Goal: Task Accomplishment & Management: Manage account settings

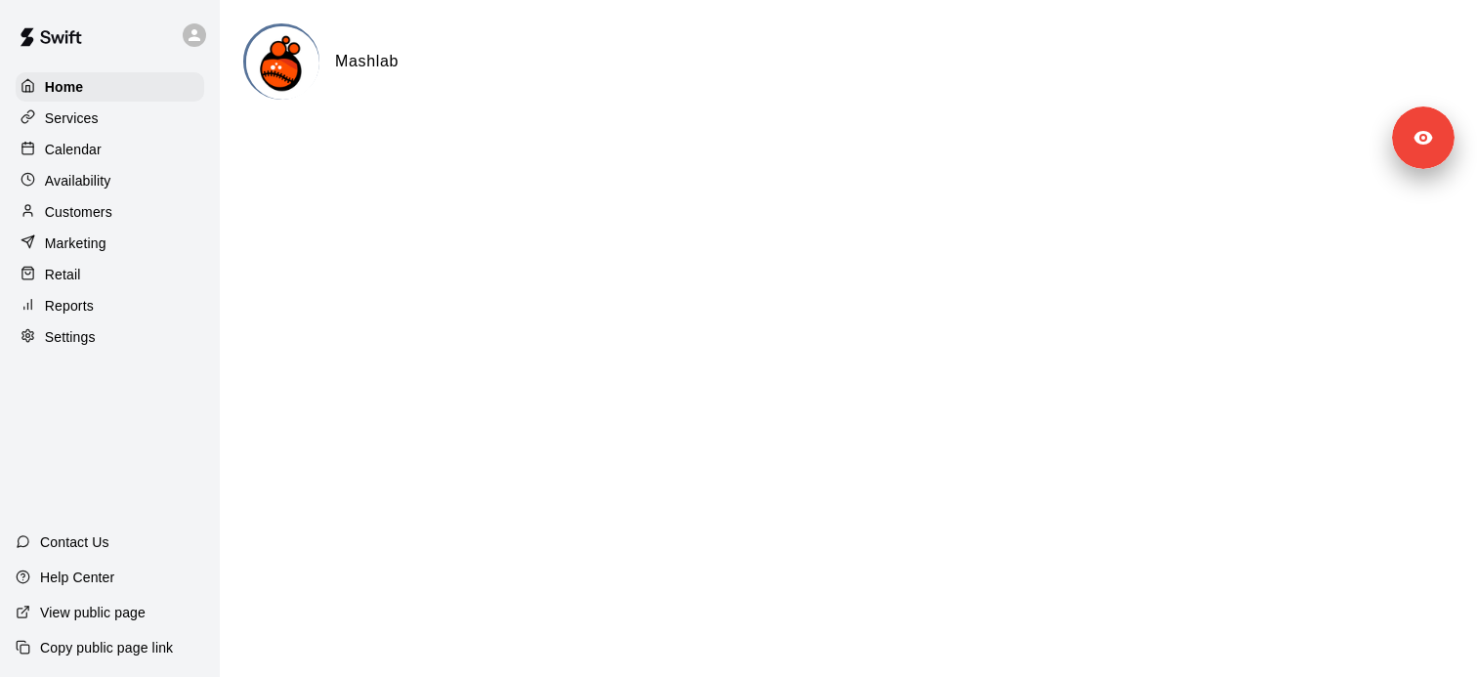
click at [69, 128] on div "Services" at bounding box center [110, 118] width 188 height 29
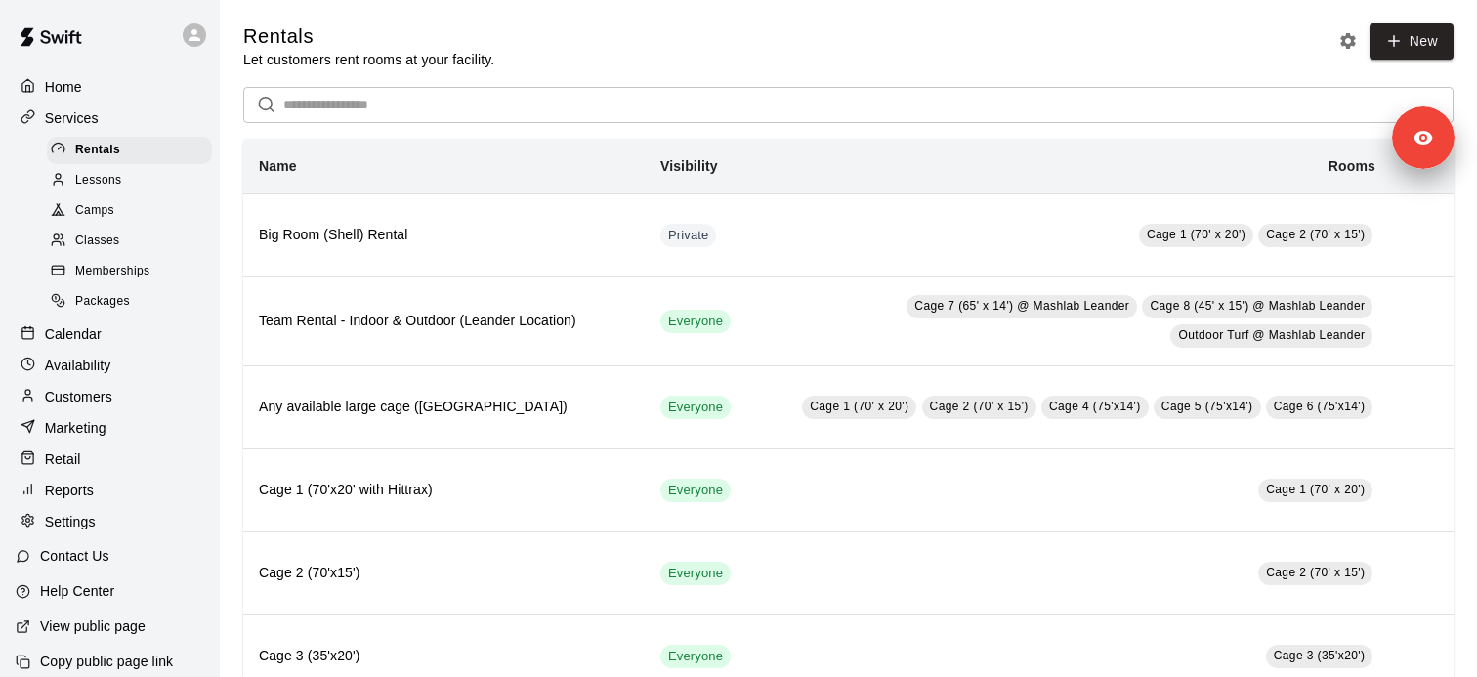
click at [138, 247] on div "Classes" at bounding box center [129, 241] width 165 height 27
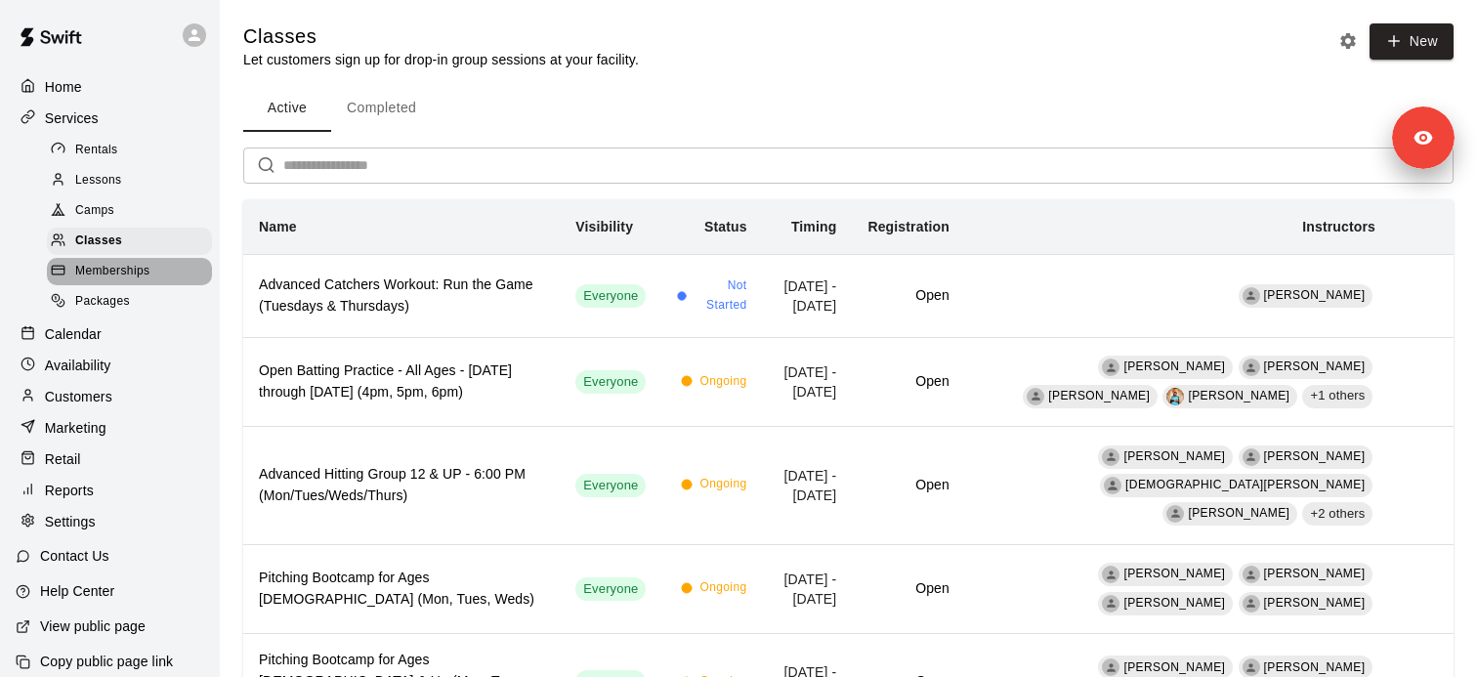
click at [173, 262] on div "Memberships" at bounding box center [129, 271] width 165 height 27
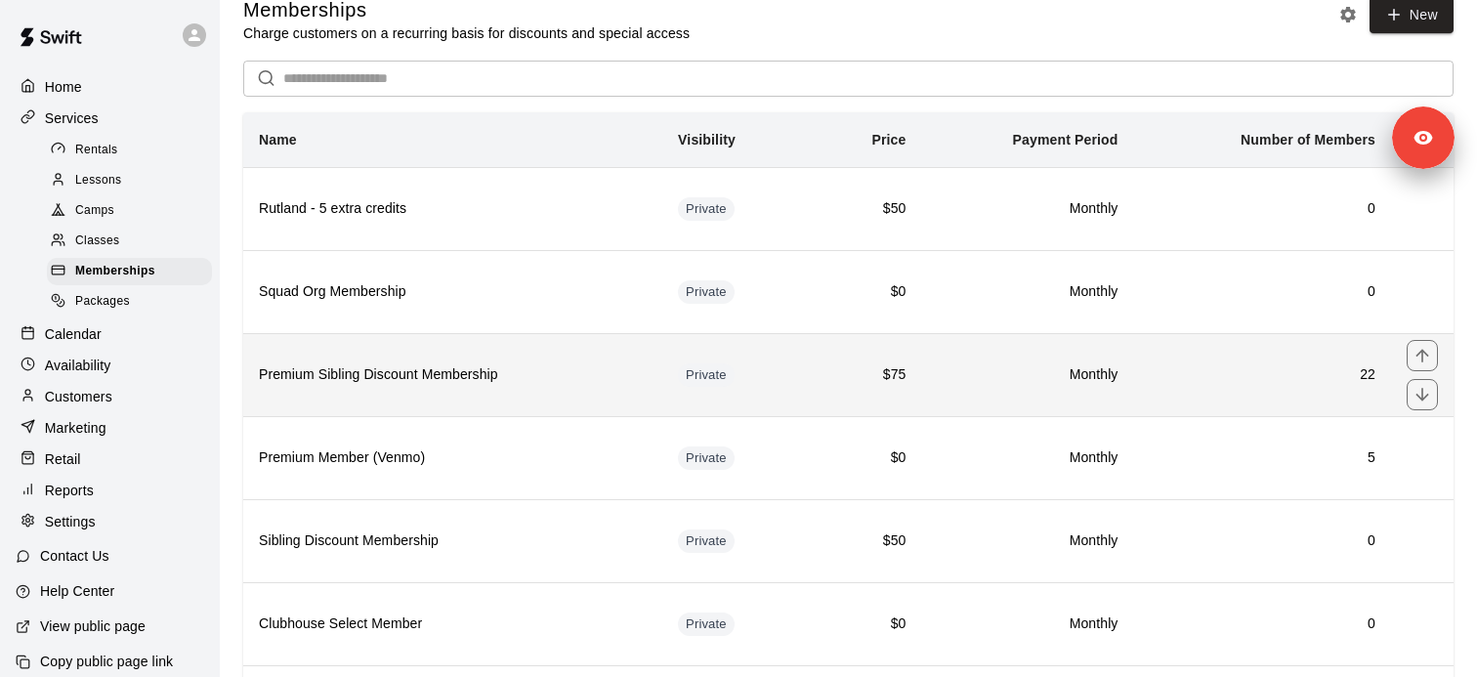
scroll to position [36, 0]
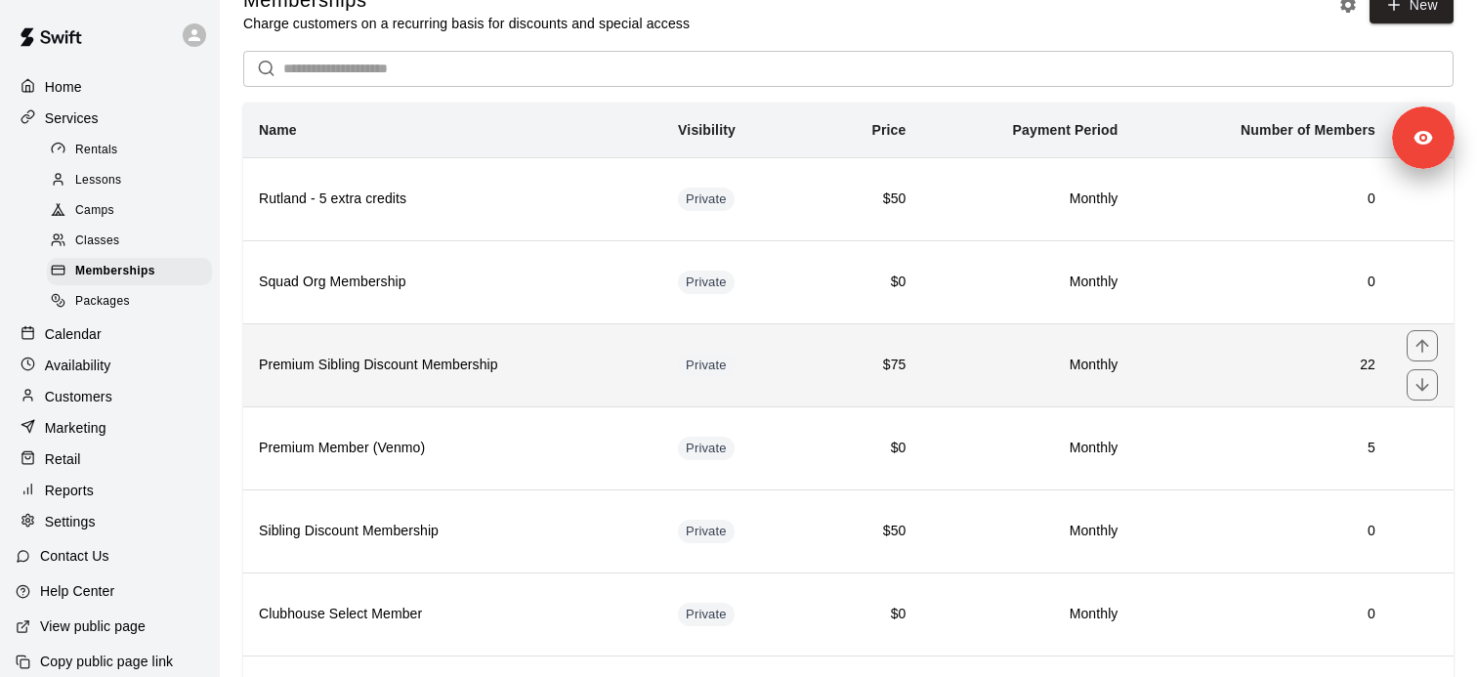
click at [495, 372] on h6 "Premium Sibling Discount Membership" at bounding box center [453, 365] width 388 height 21
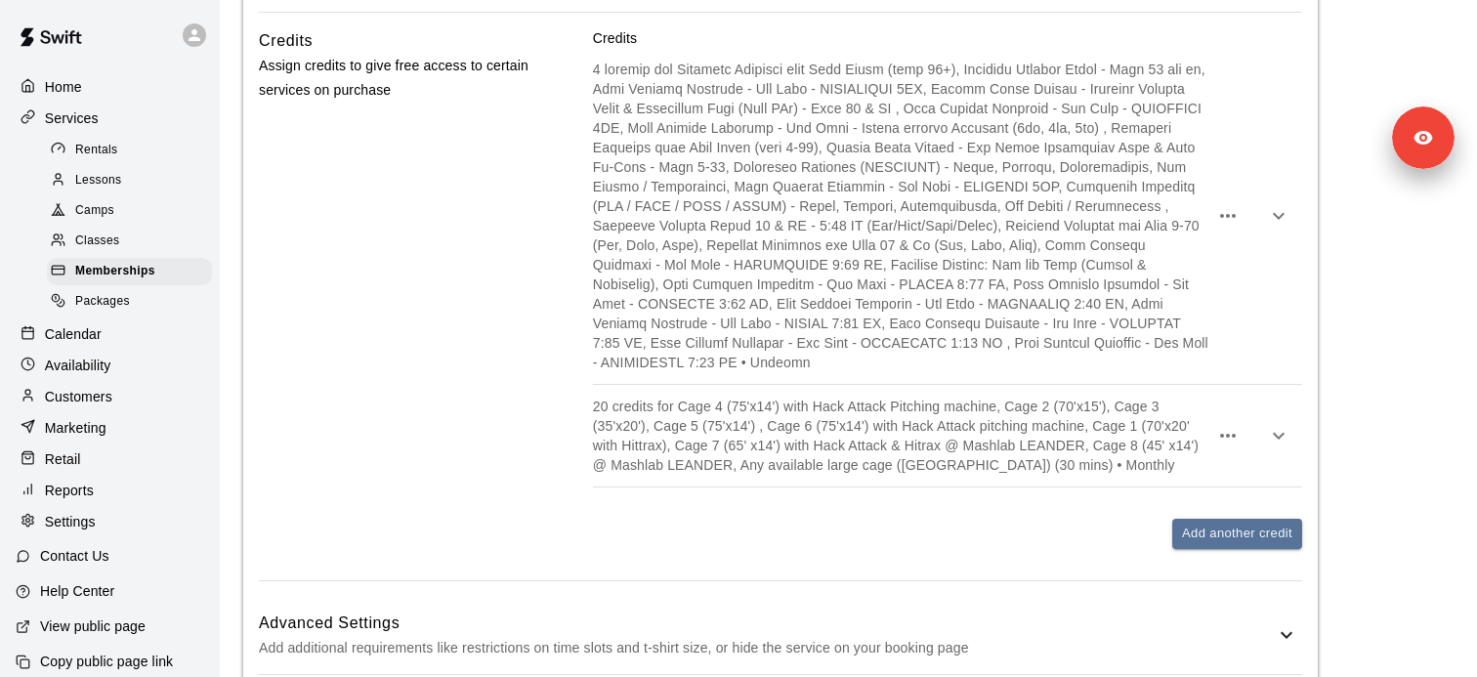
scroll to position [3798, 0]
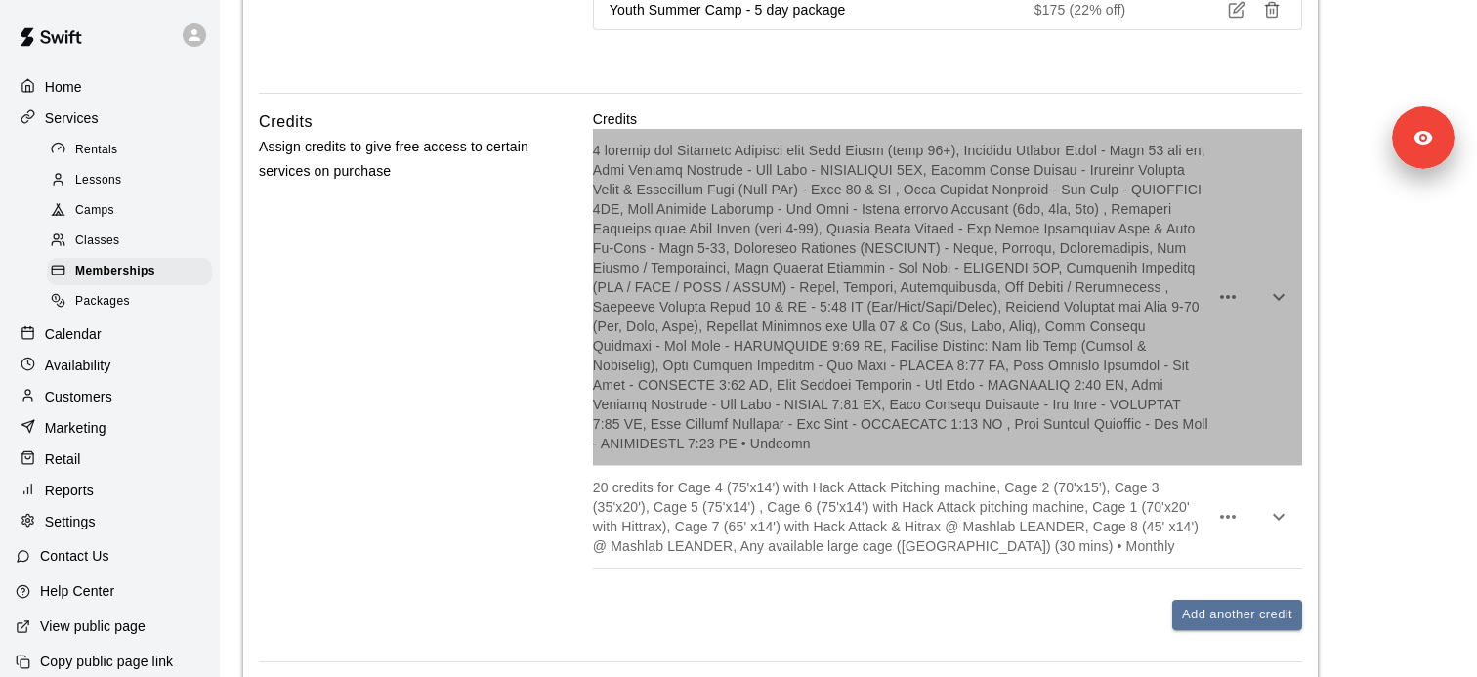
click at [868, 304] on p at bounding box center [900, 297] width 615 height 313
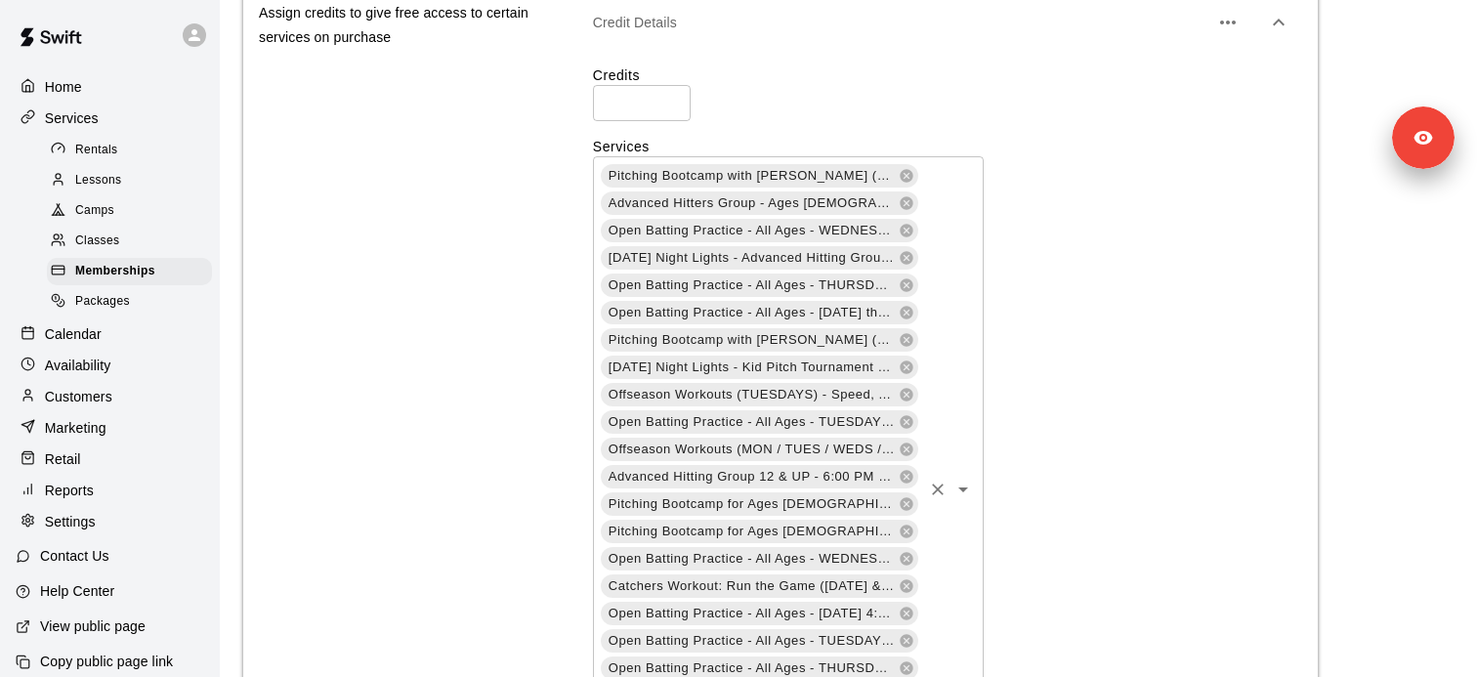
scroll to position [4048, 0]
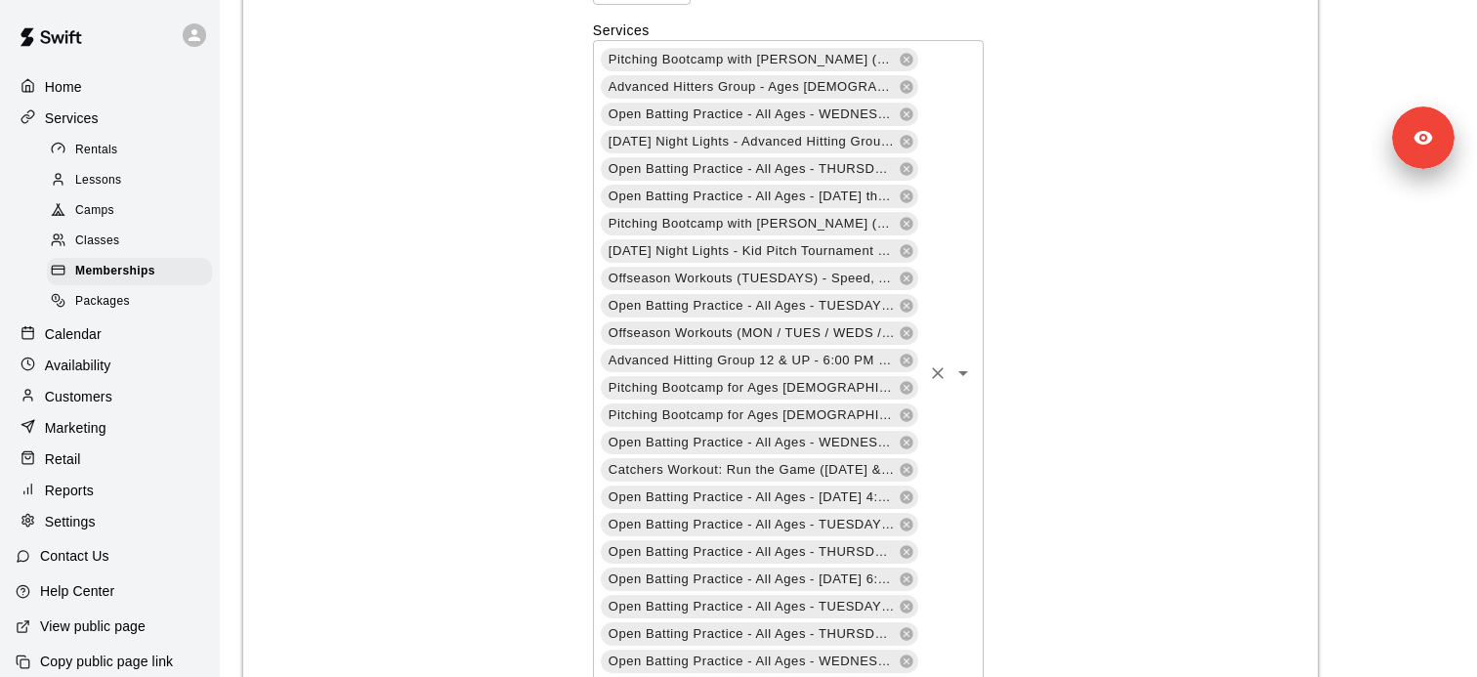
click at [968, 361] on icon "Open" at bounding box center [962, 372] width 23 height 23
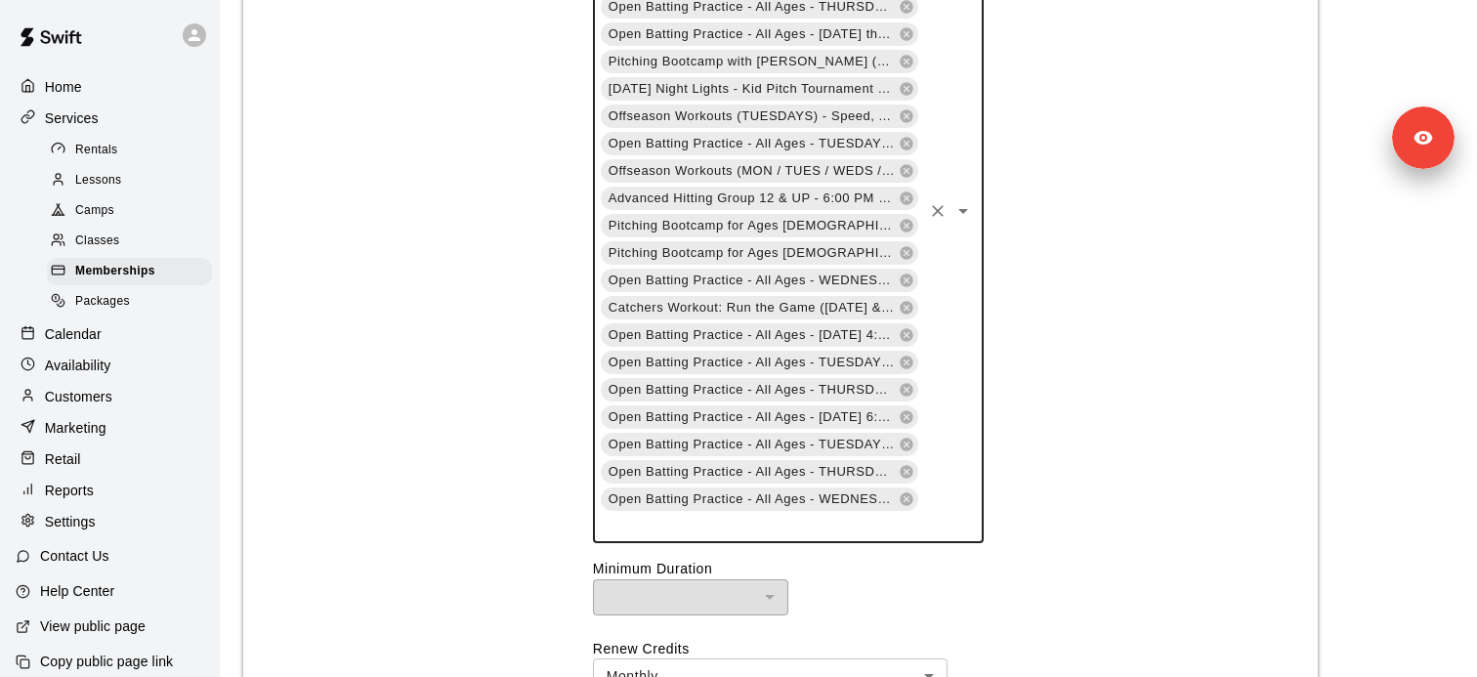
scroll to position [4184, 0]
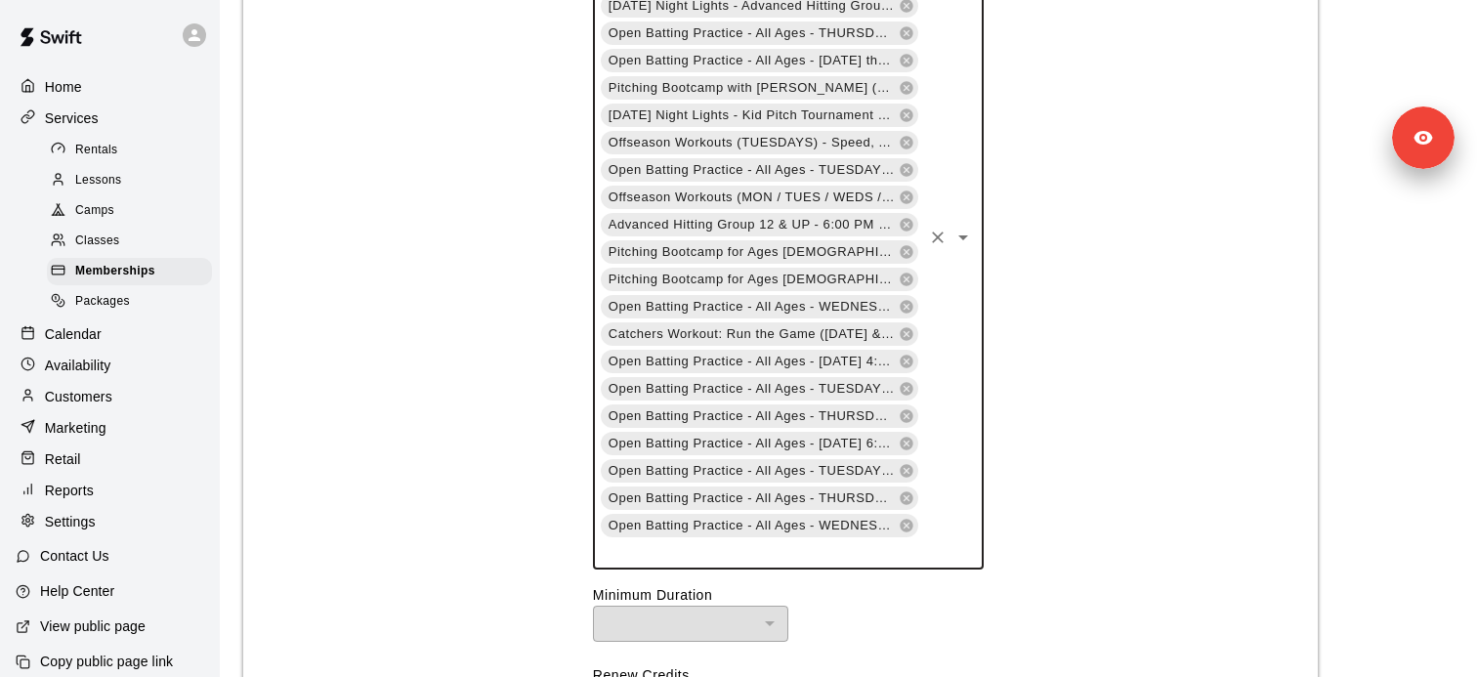
click at [960, 226] on icon "Open" at bounding box center [962, 237] width 23 height 23
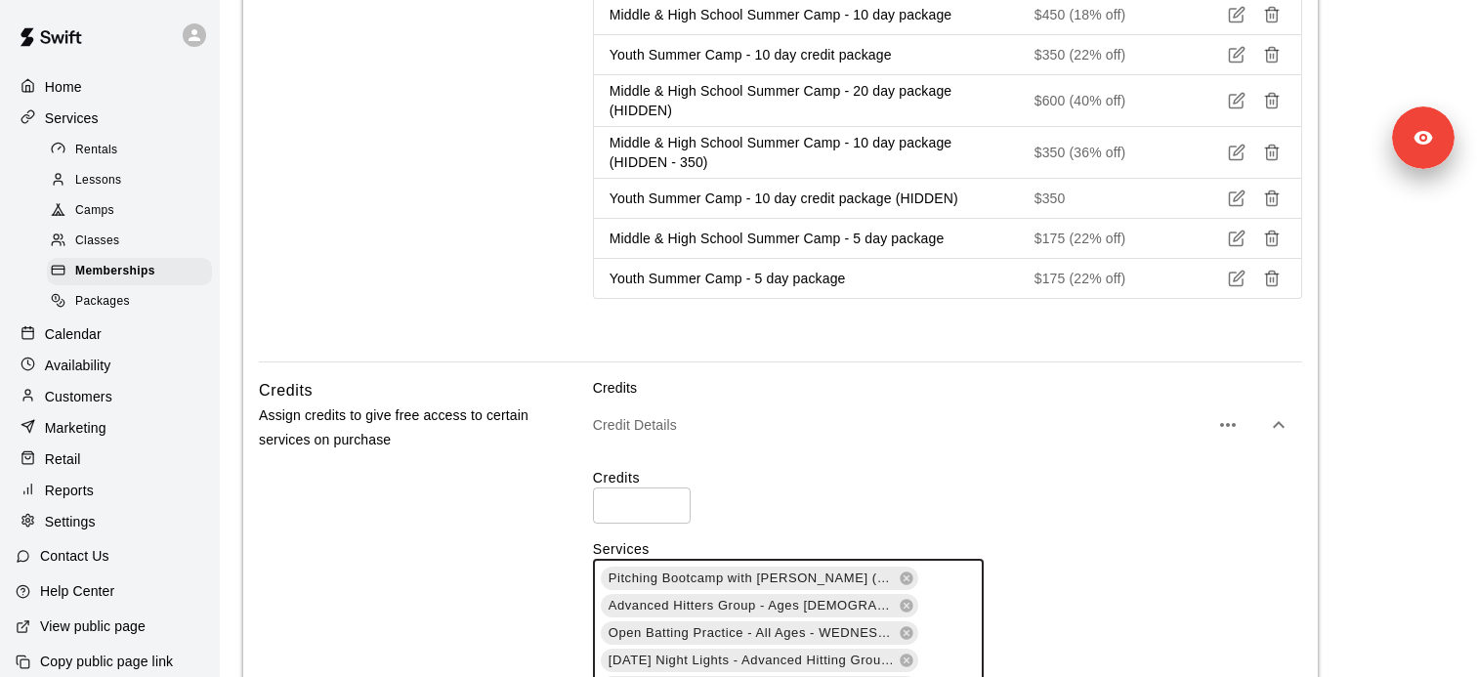
scroll to position [3534, 0]
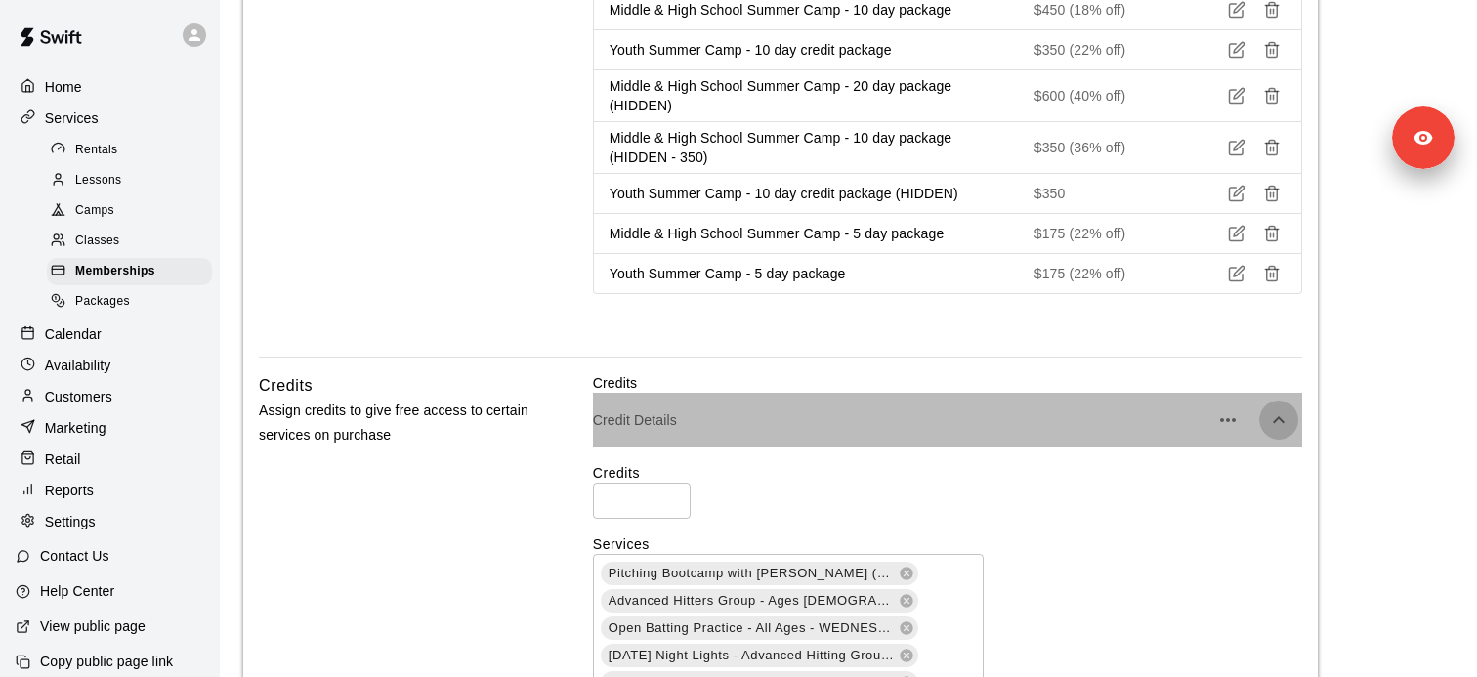
click at [1279, 408] on icon "button" at bounding box center [1278, 419] width 23 height 23
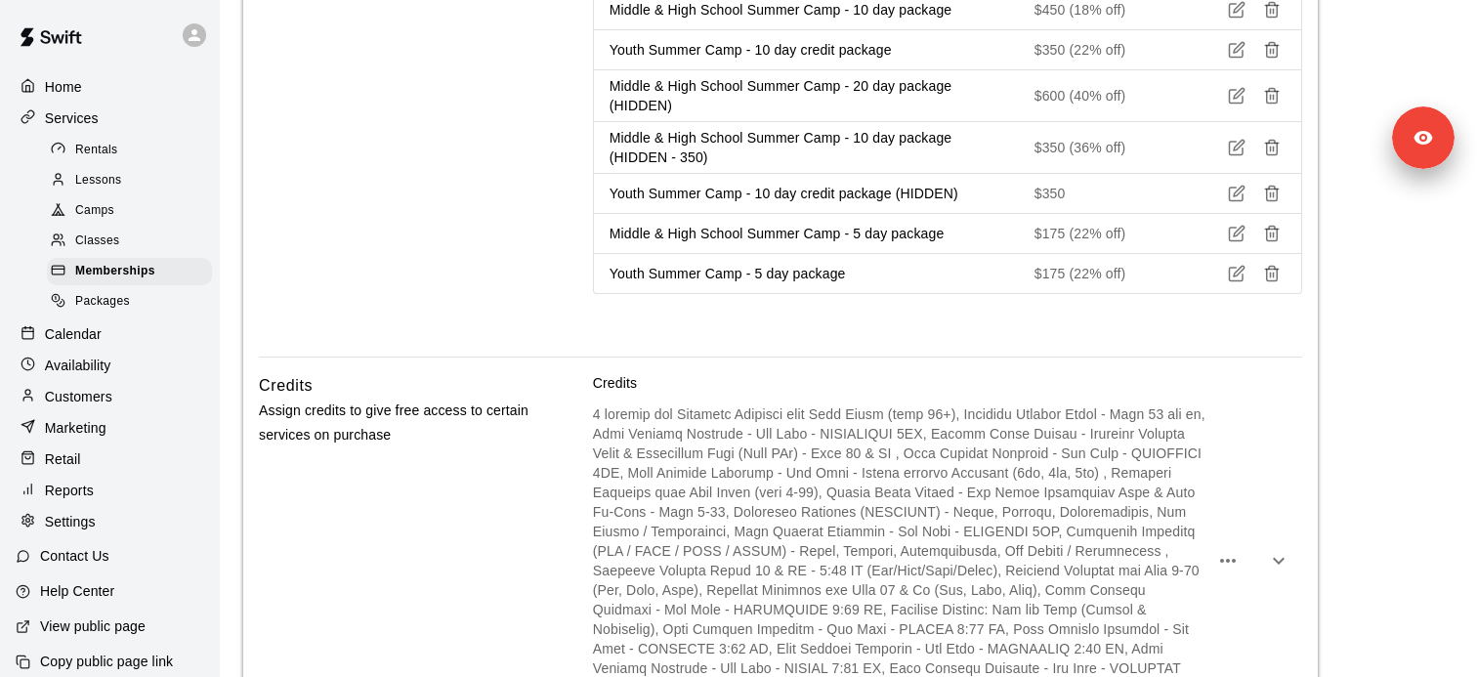
scroll to position [3735, 0]
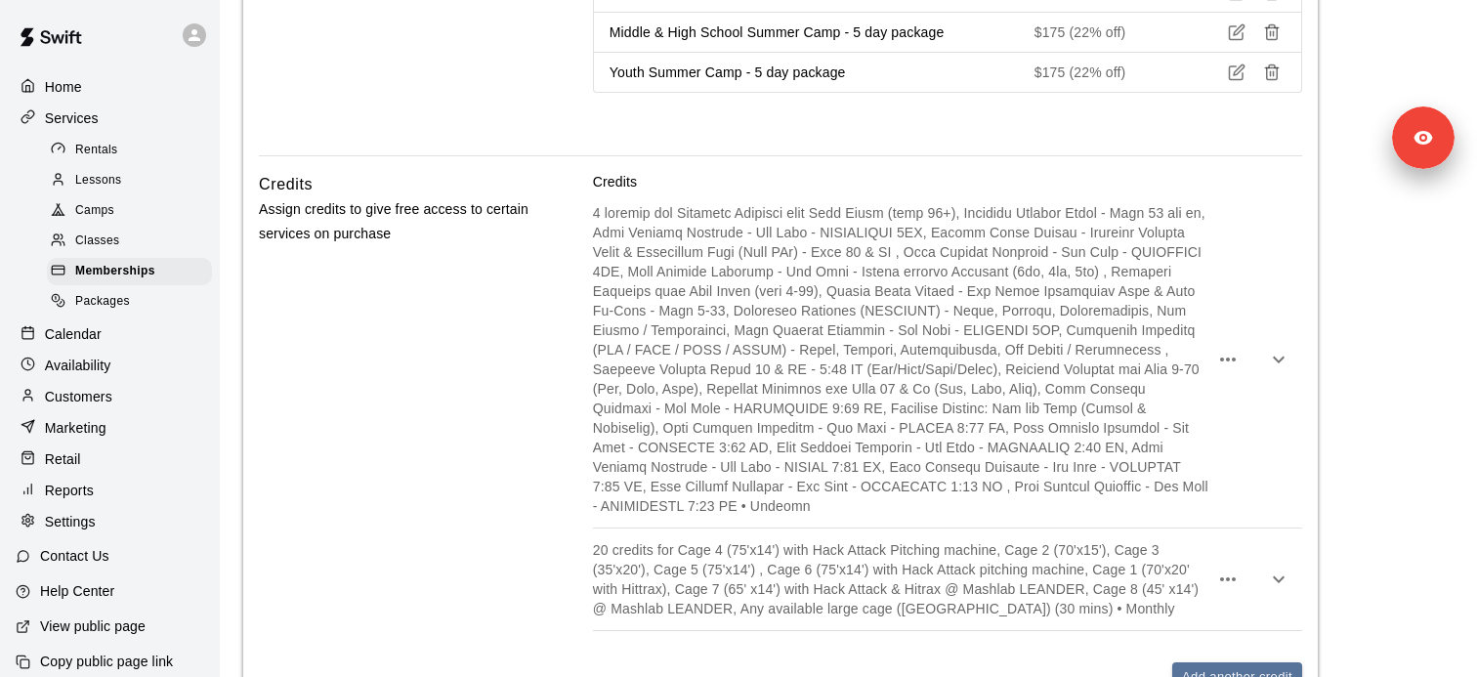
click at [1046, 540] on p "20 credits for Cage 4 (75'x14') with Hack Attack Pitching machine, Cage 2 (70'x…" at bounding box center [900, 579] width 615 height 78
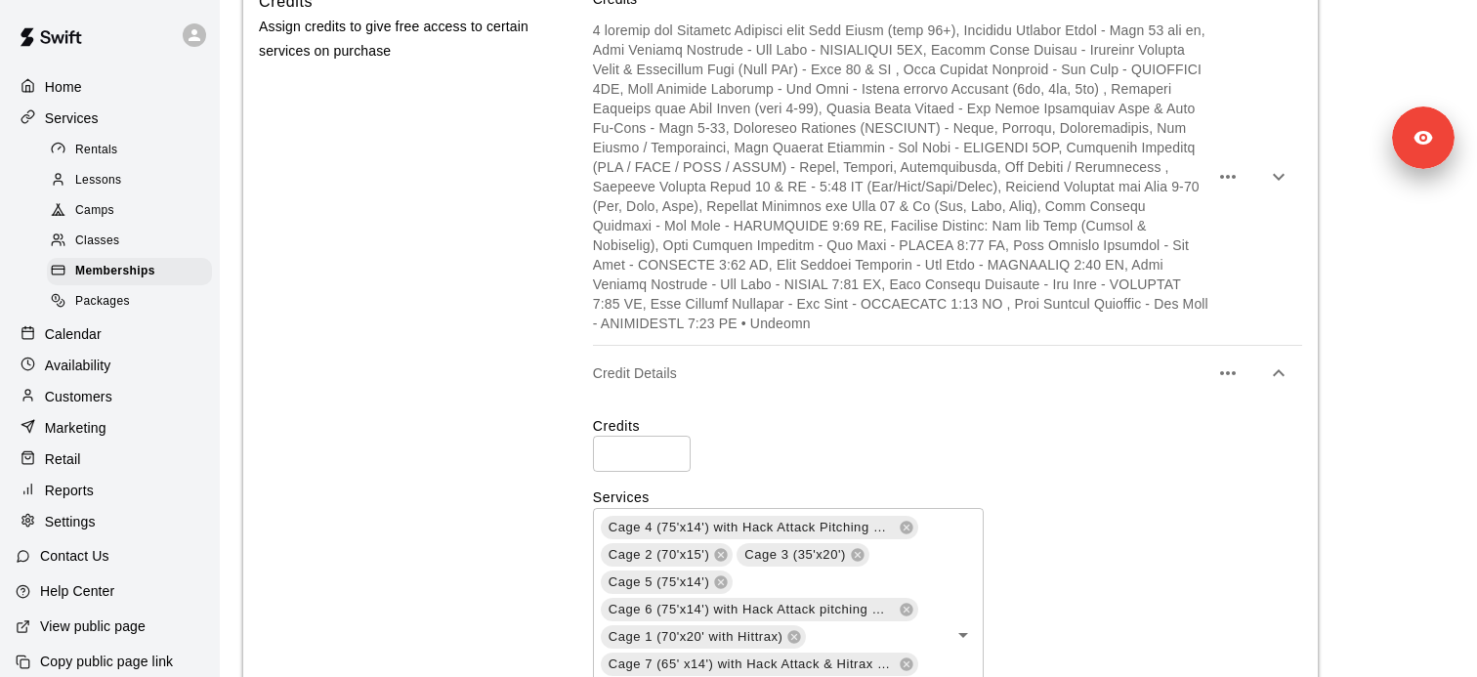
scroll to position [3916, 0]
click at [1288, 363] on icon "button" at bounding box center [1278, 374] width 23 height 23
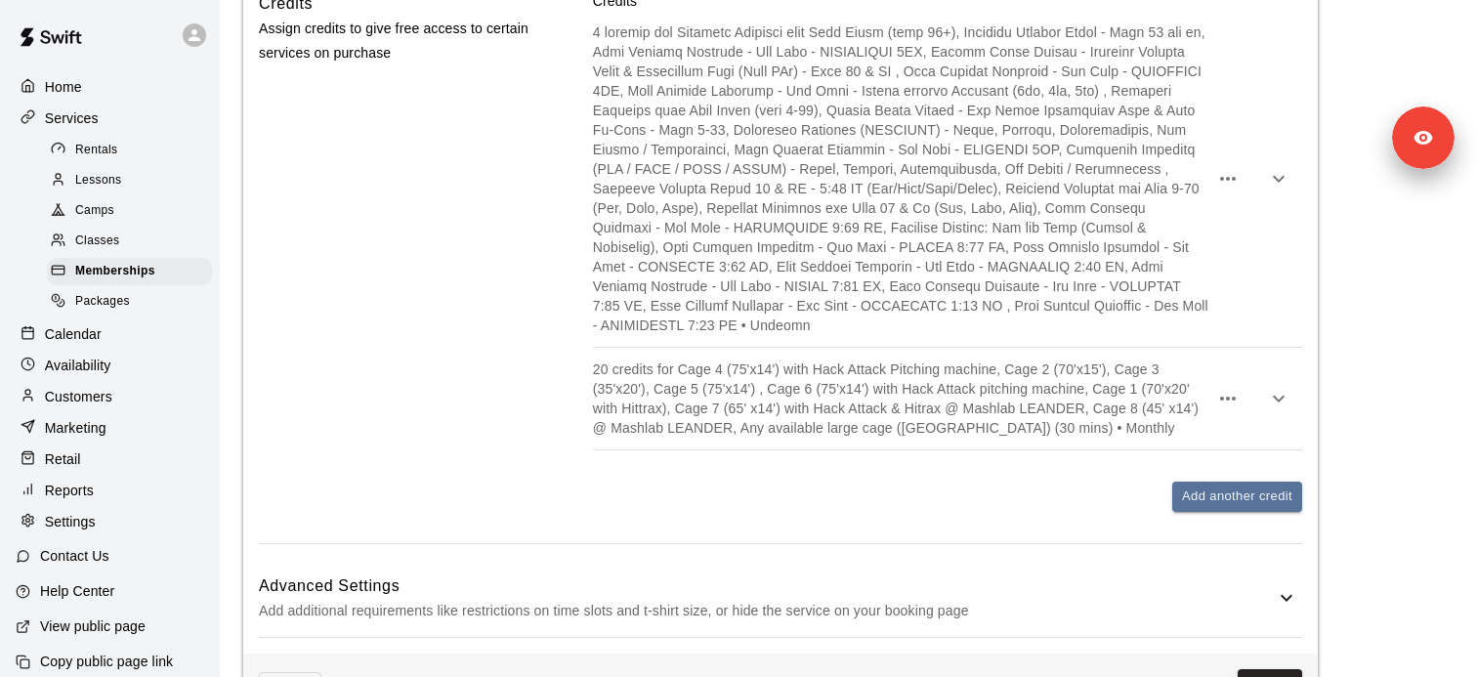
click at [1293, 100] on div at bounding box center [947, 179] width 709 height 336
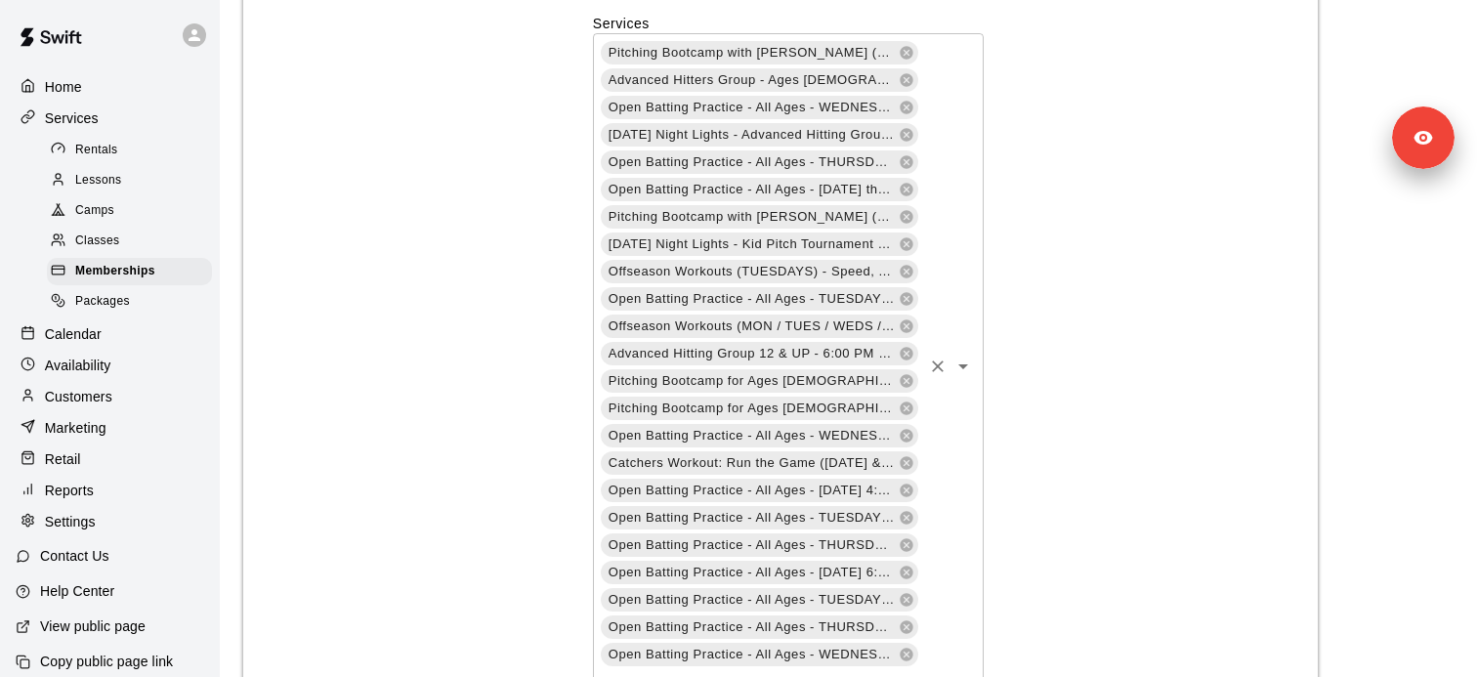
scroll to position [4024, 0]
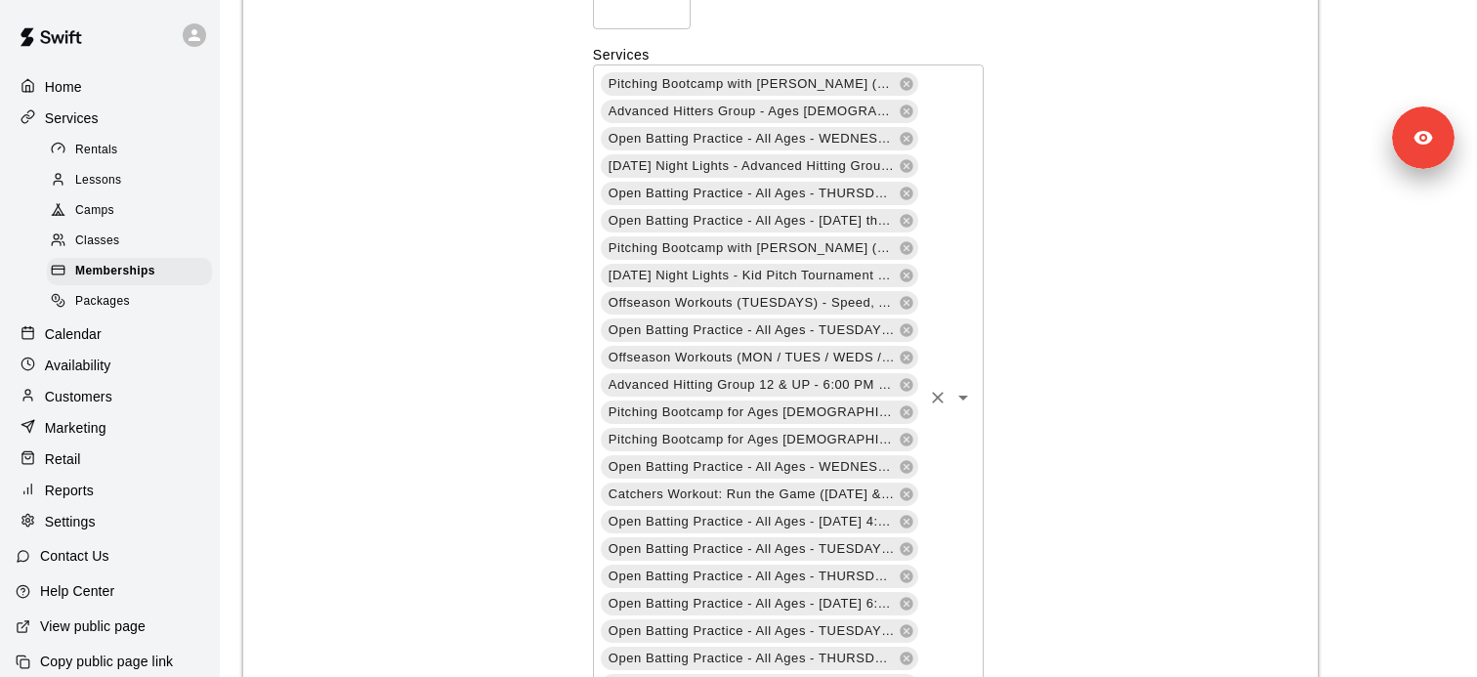
click at [966, 386] on icon "Open" at bounding box center [962, 397] width 23 height 23
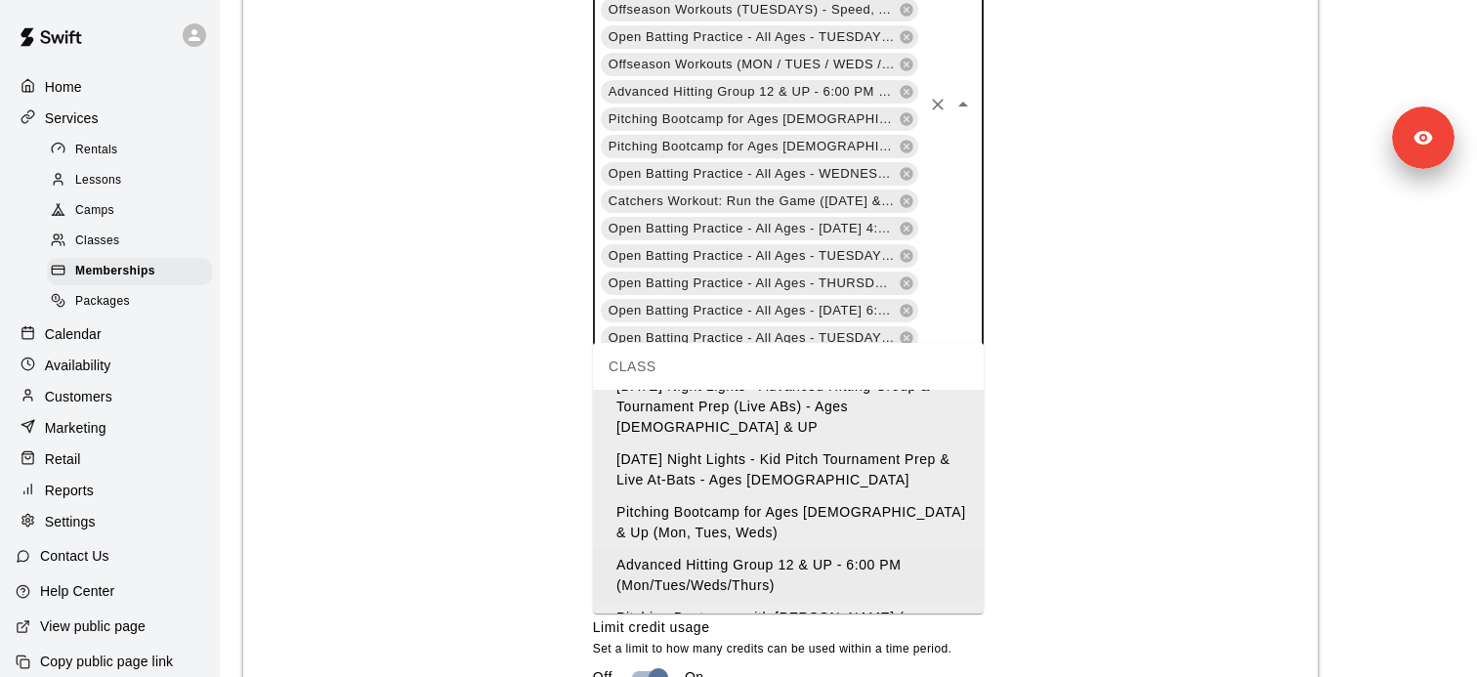
scroll to position [0, 0]
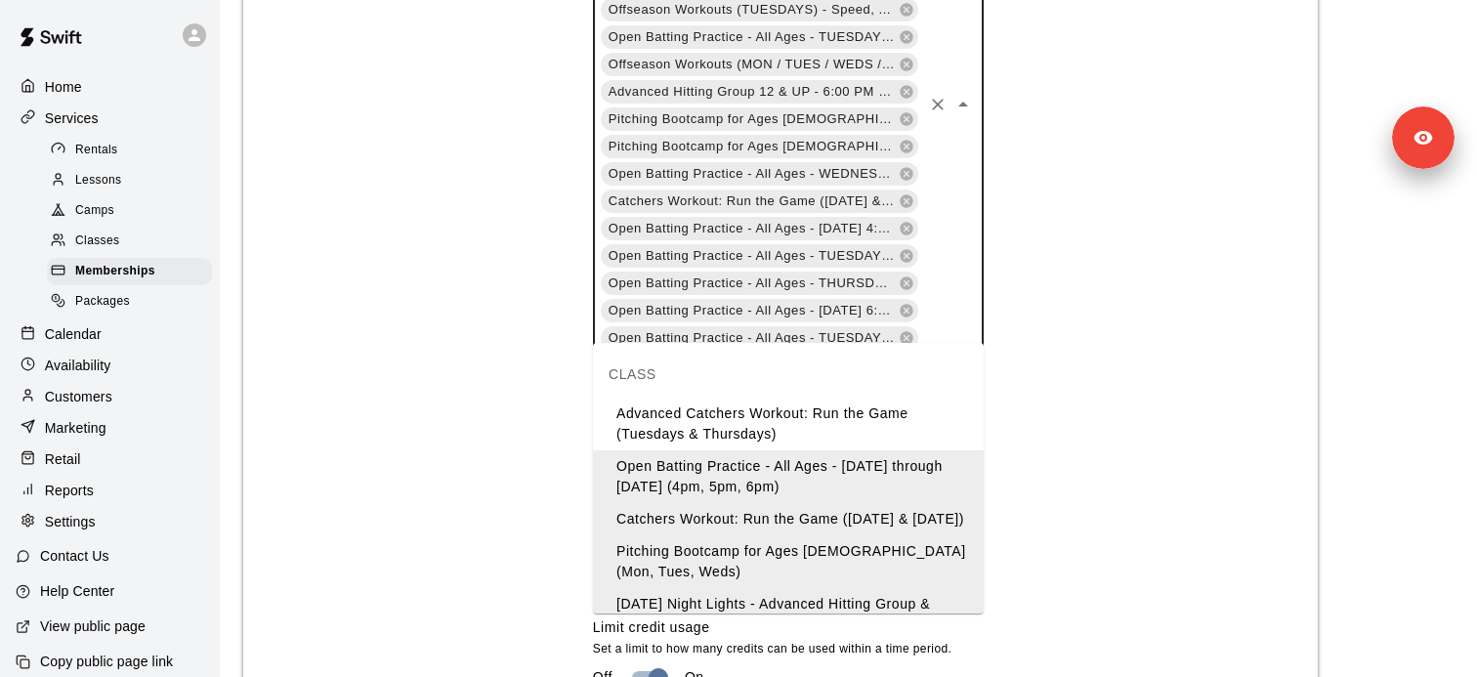
click at [722, 423] on li "Advanced Catchers Workout: Run the Game (Tuesdays & Thursdays)" at bounding box center [788, 423] width 391 height 53
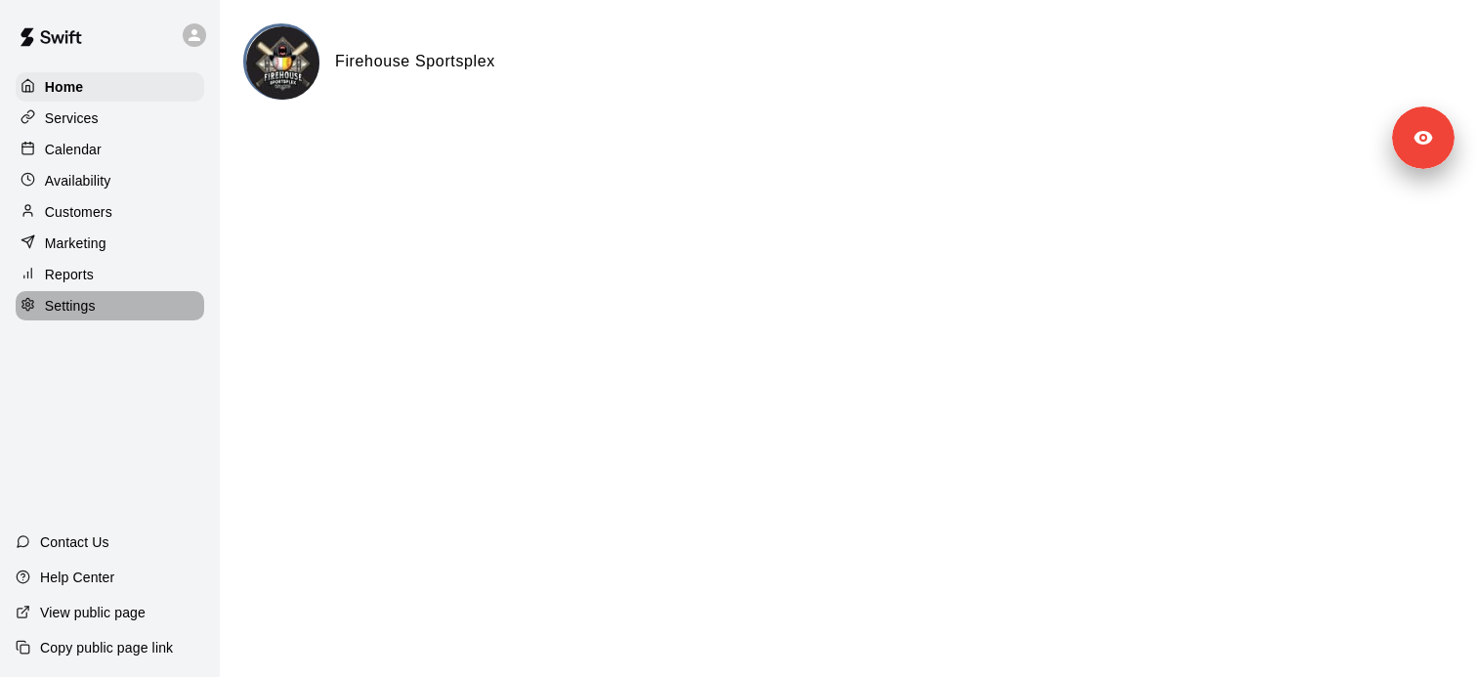
click at [63, 308] on p "Settings" at bounding box center [70, 306] width 51 height 20
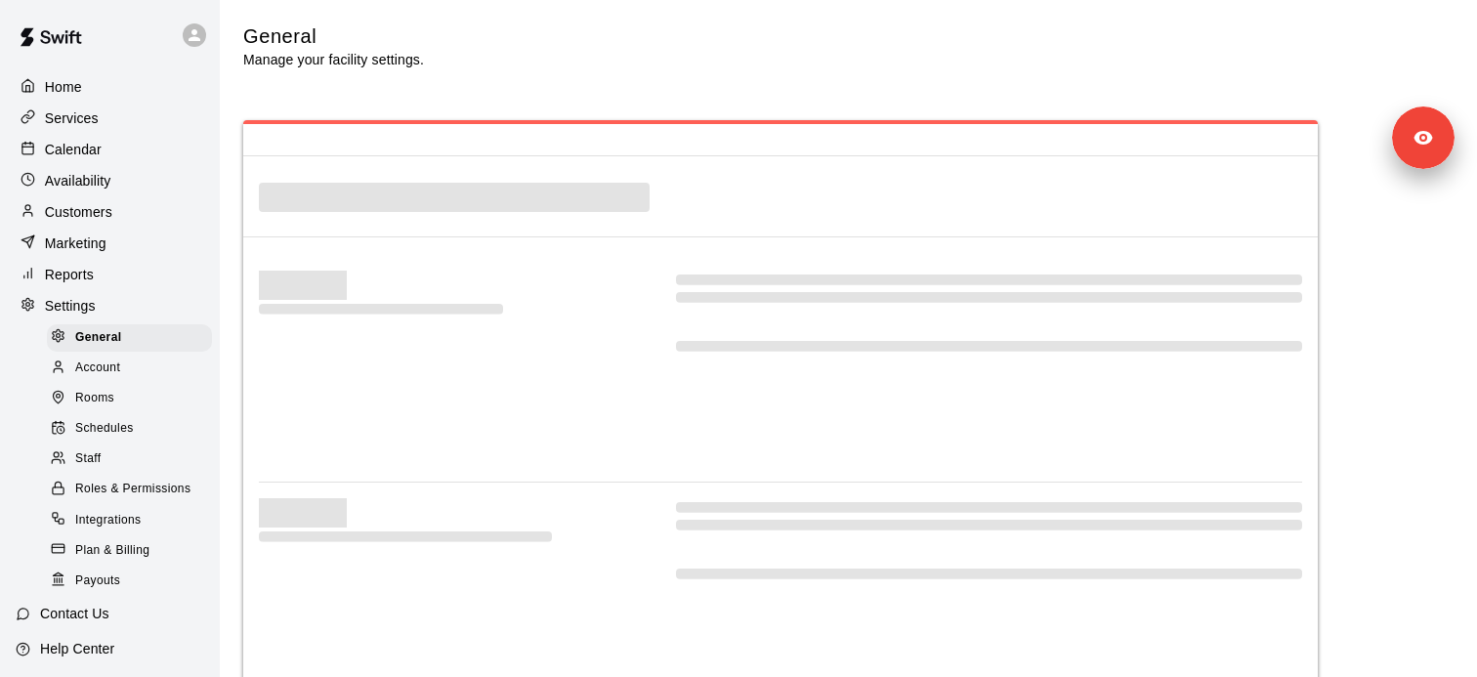
select select "**"
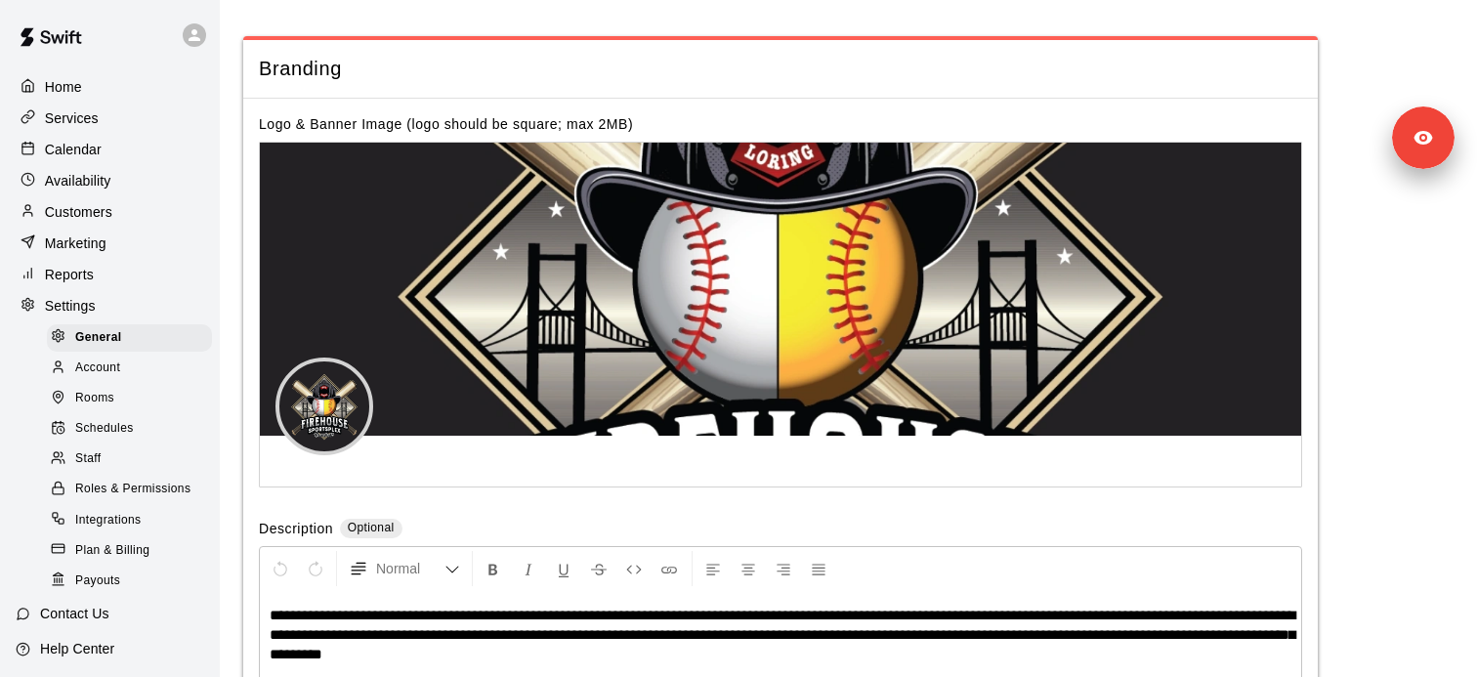
scroll to position [4093, 0]
click at [120, 427] on span "Schedules" at bounding box center [104, 429] width 59 height 20
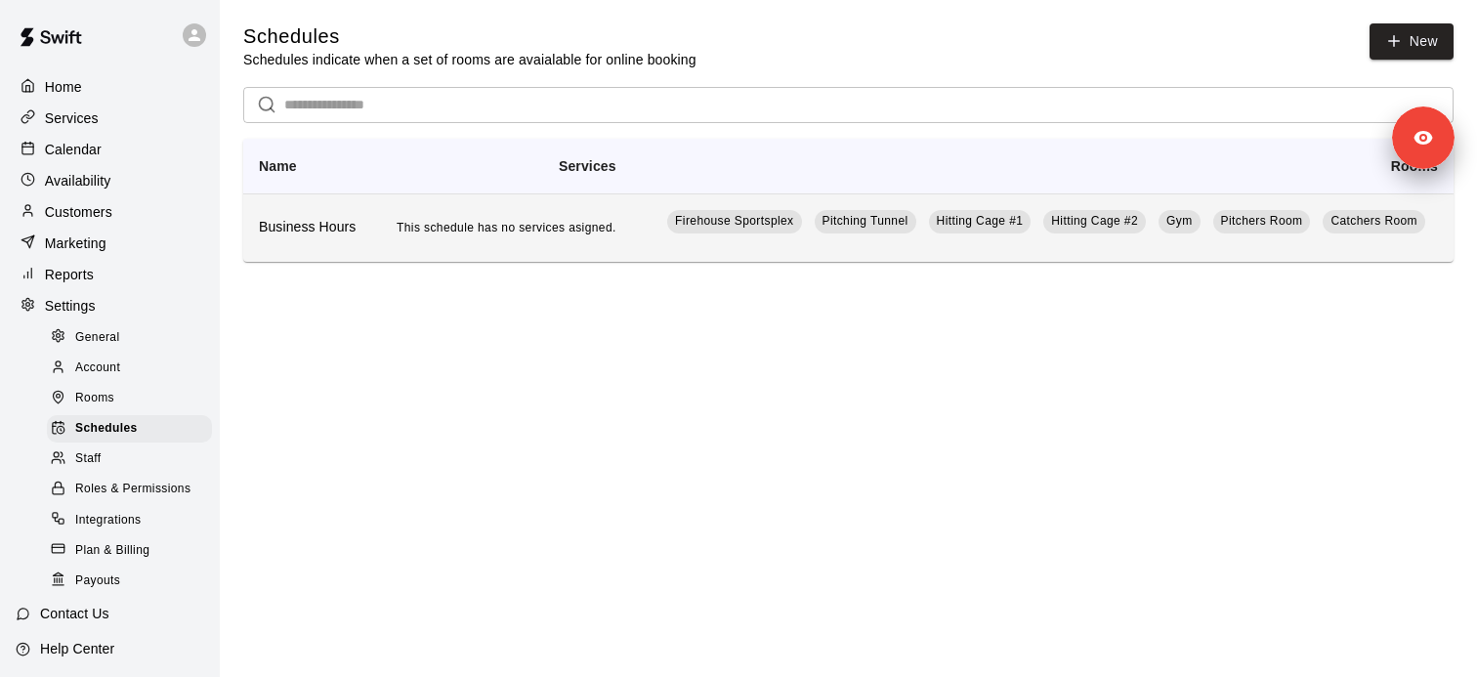
click at [336, 232] on h6 "Business Hours" at bounding box center [309, 227] width 101 height 21
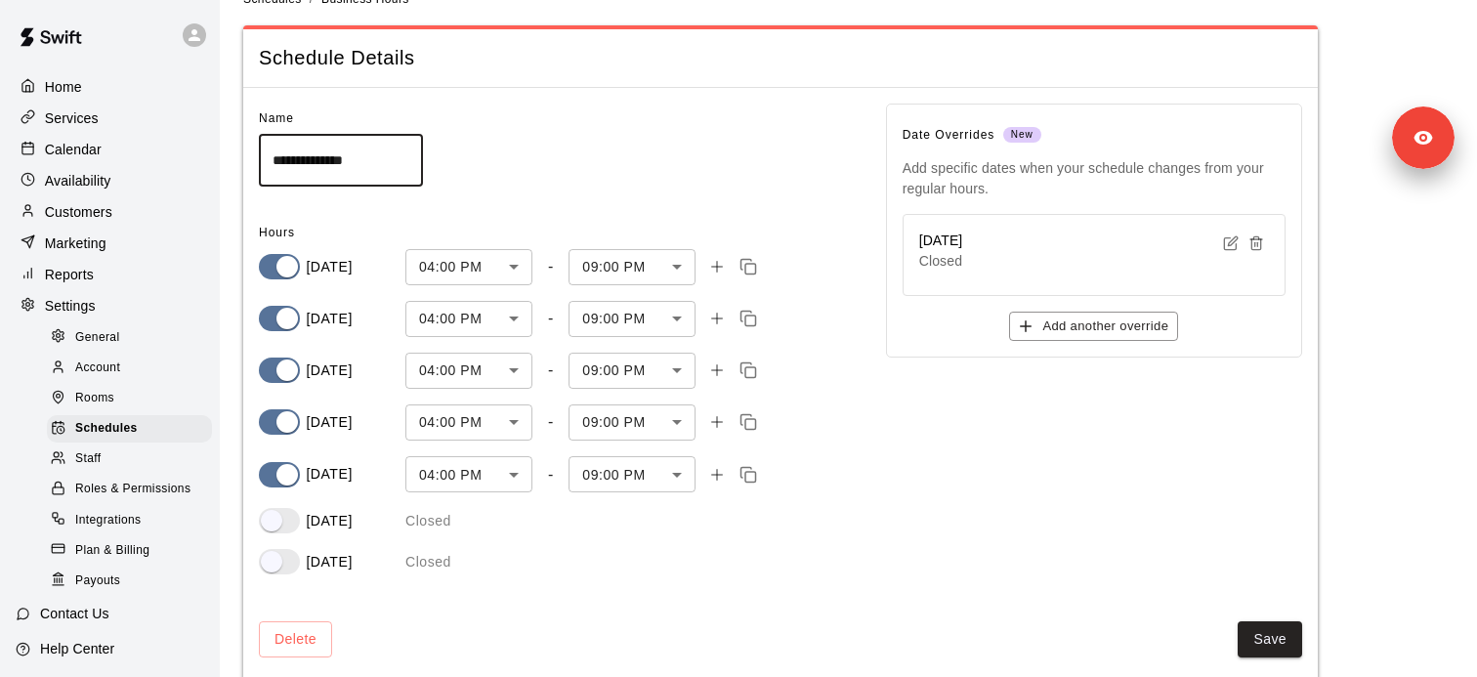
scroll to position [48, 0]
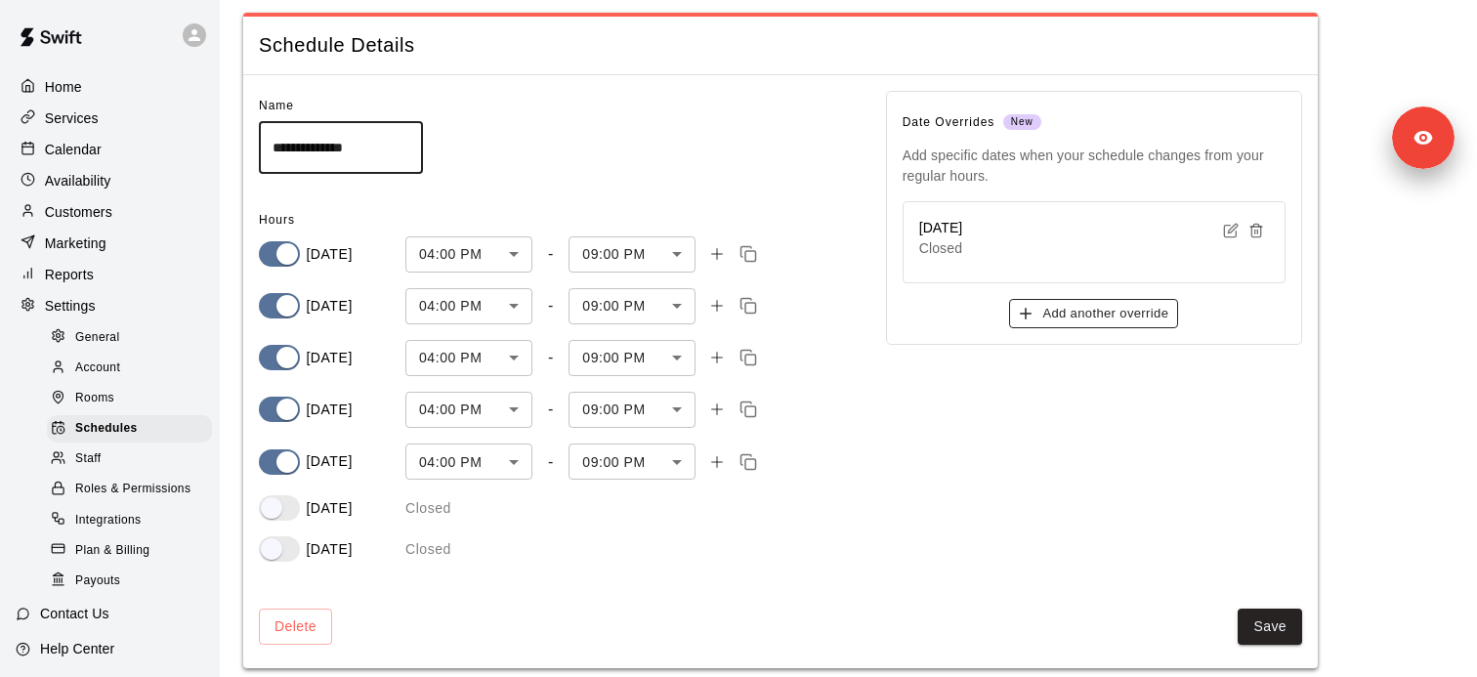
click at [1128, 314] on button "Add another override" at bounding box center [1093, 314] width 169 height 30
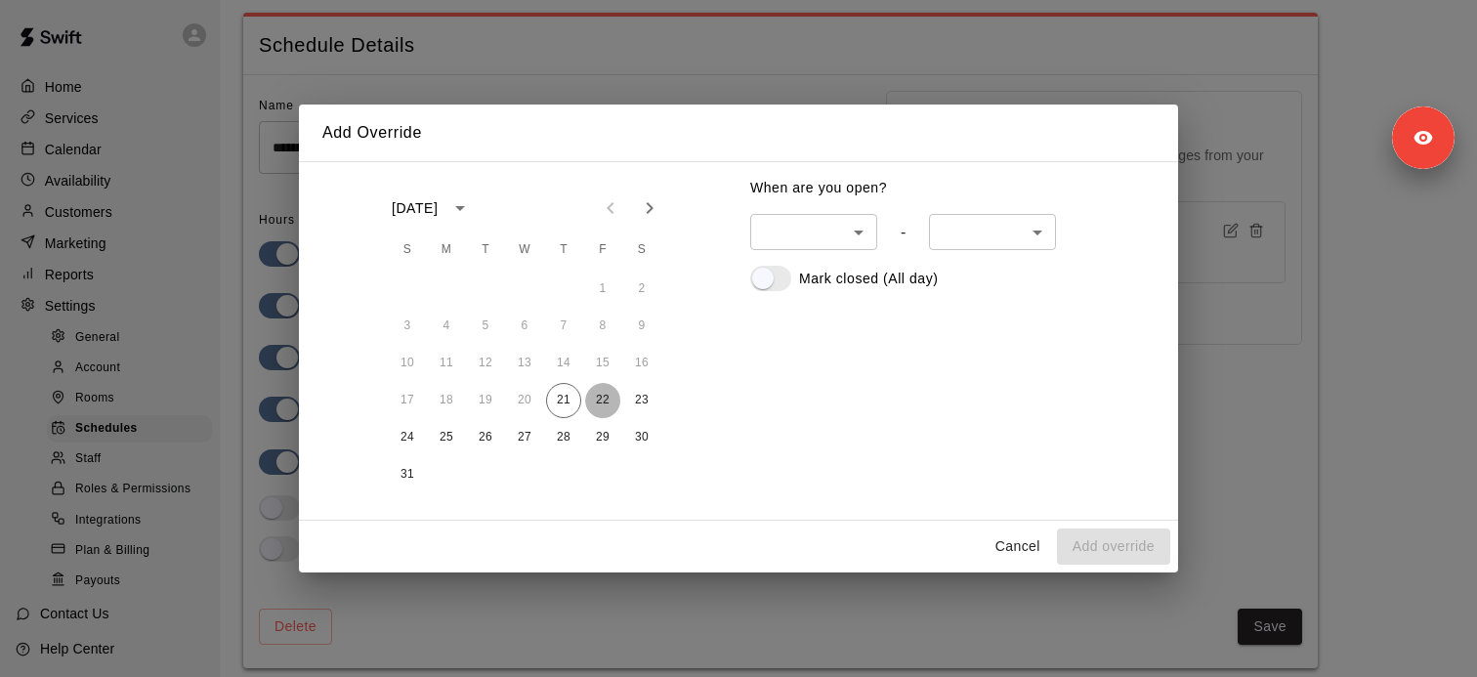
click at [604, 401] on button "22" at bounding box center [602, 400] width 35 height 35
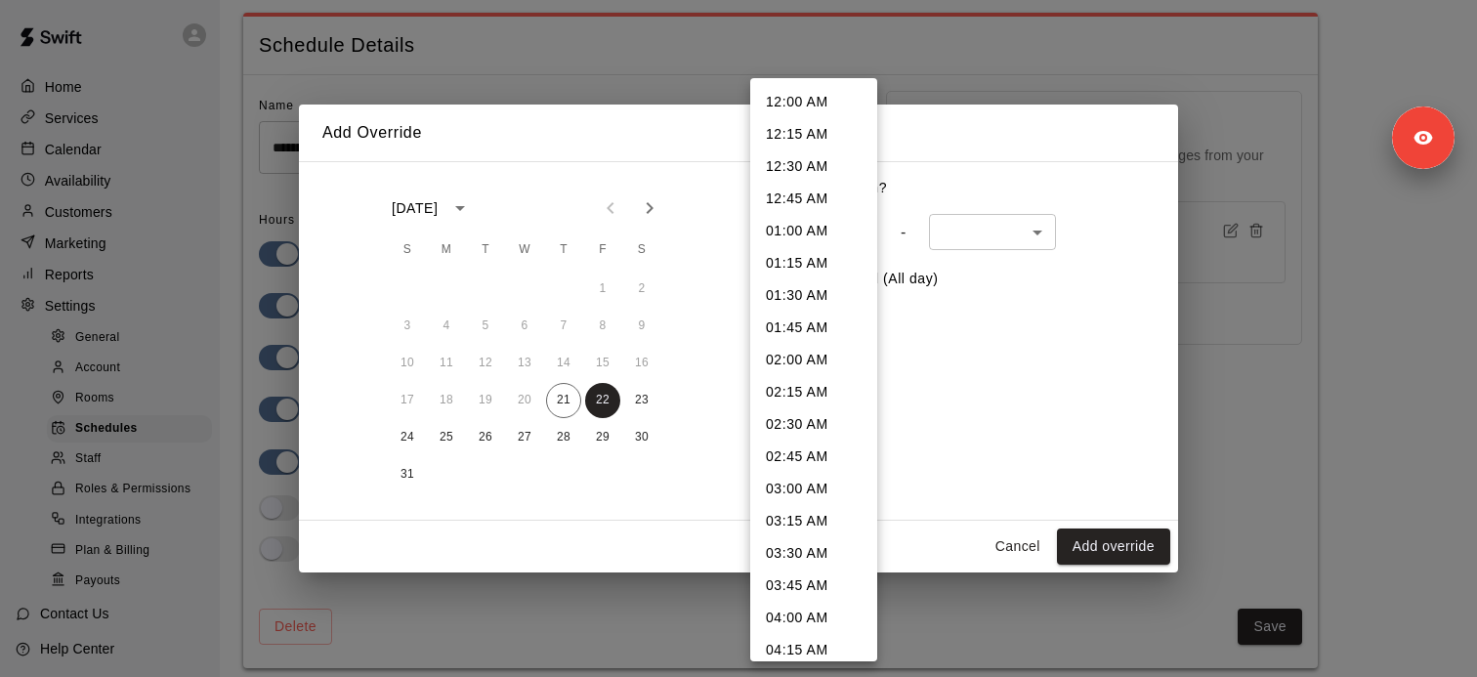
click at [815, 228] on body "**********" at bounding box center [738, 321] width 1477 height 739
click at [1221, 304] on div at bounding box center [738, 338] width 1477 height 677
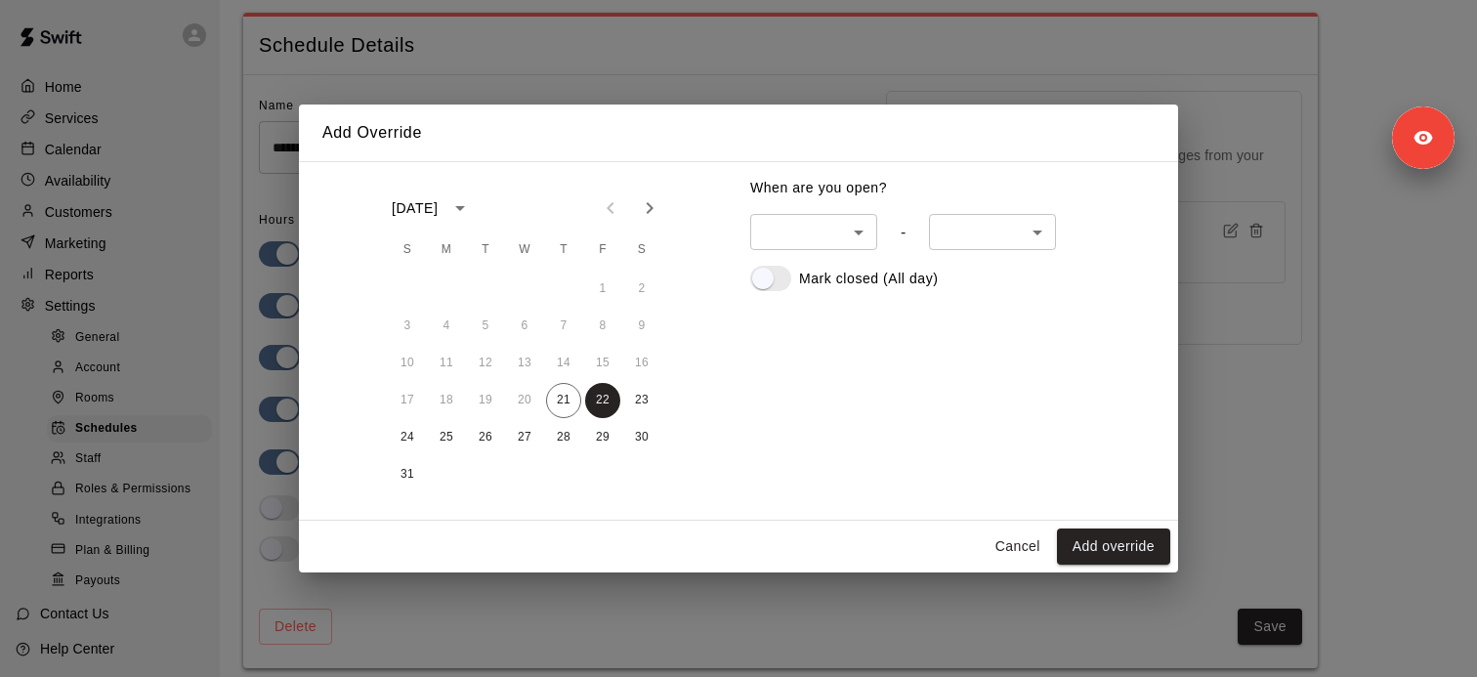
click at [1221, 307] on div "Add Override August 2025 S M T W T F S 1 2 3 4 5 6 7 8 9 10 11 12 13 14 15 16 1…" at bounding box center [738, 338] width 1477 height 677
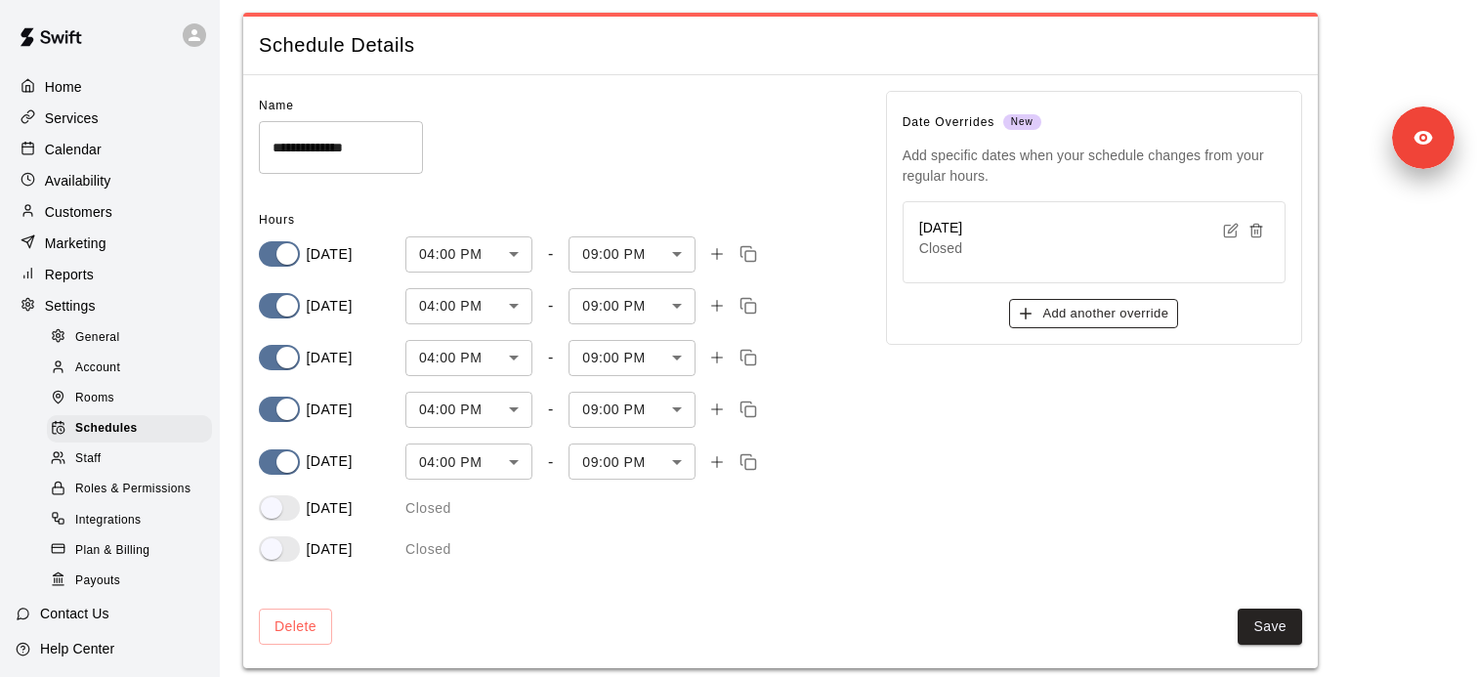
click at [1040, 314] on button "Add another override" at bounding box center [1093, 314] width 169 height 30
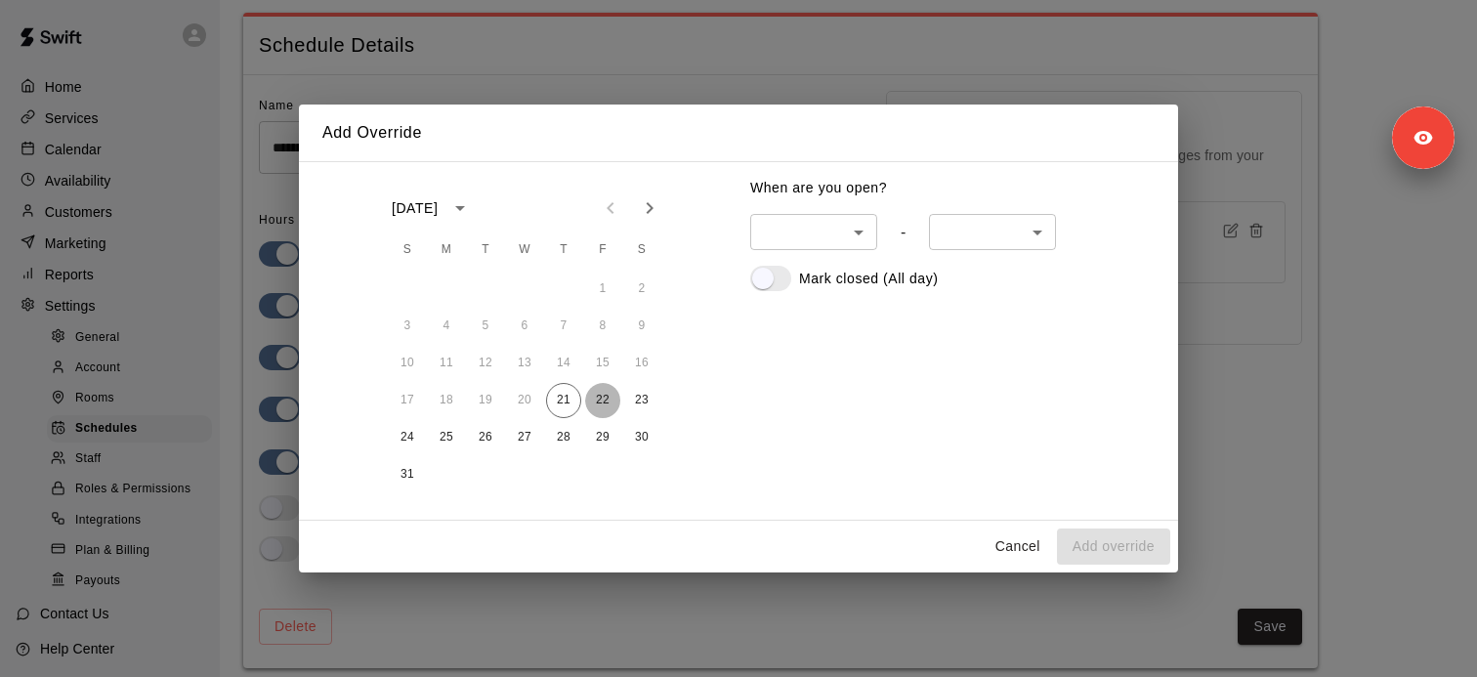
click at [603, 400] on button "22" at bounding box center [602, 400] width 35 height 35
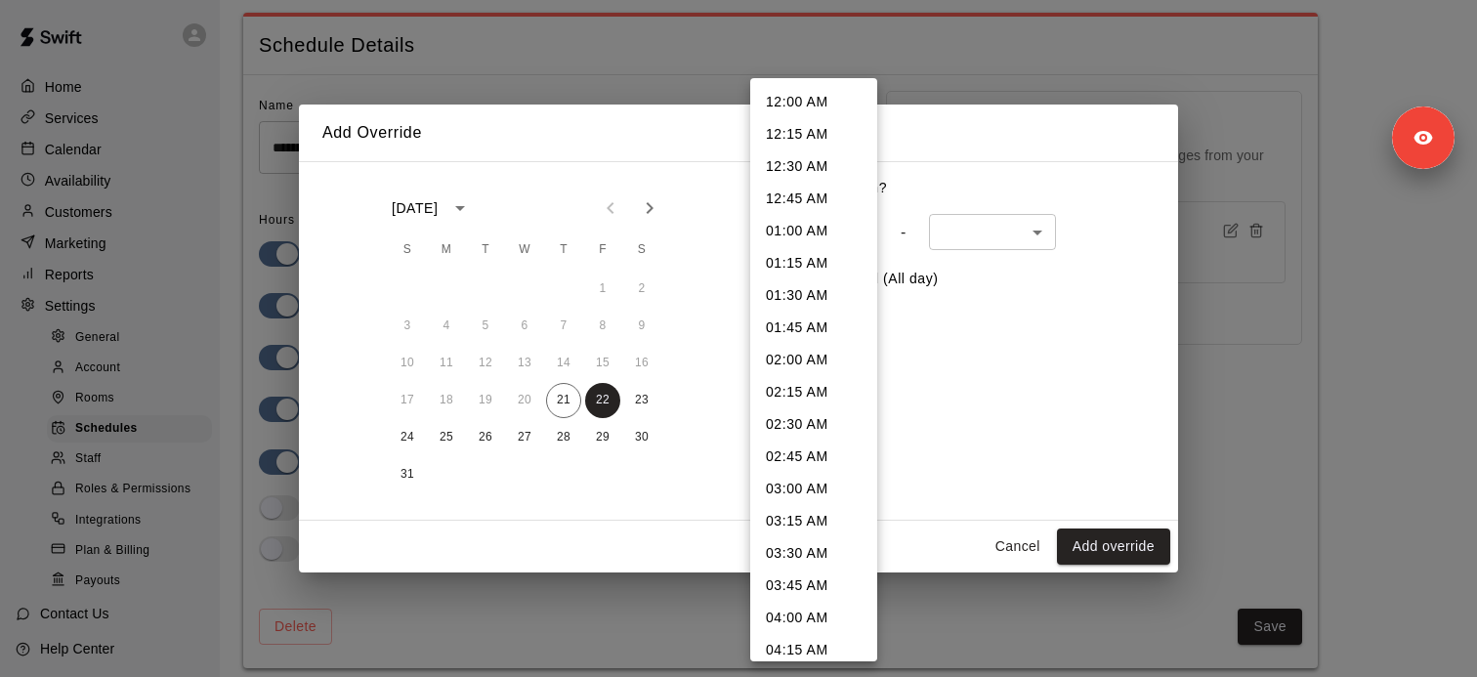
click at [820, 235] on body "**********" at bounding box center [738, 321] width 1477 height 739
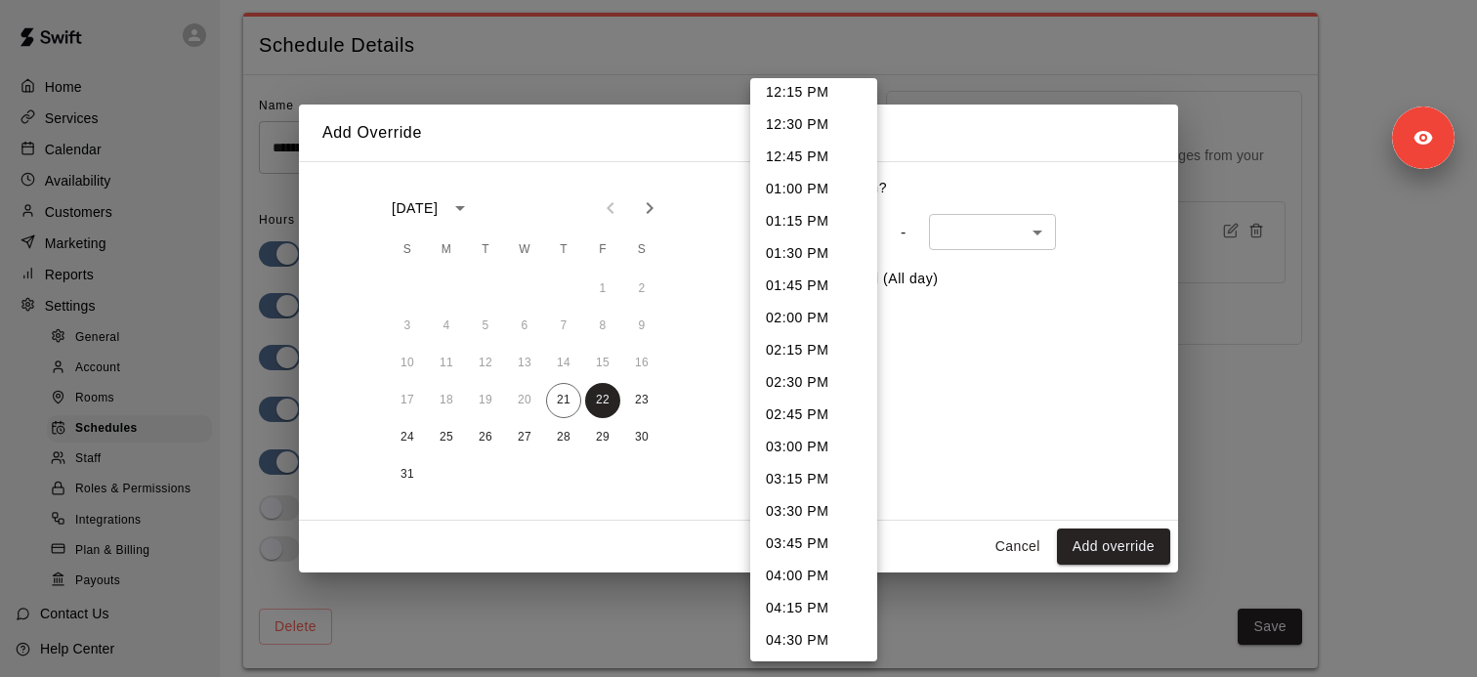
scroll to position [1606, 0]
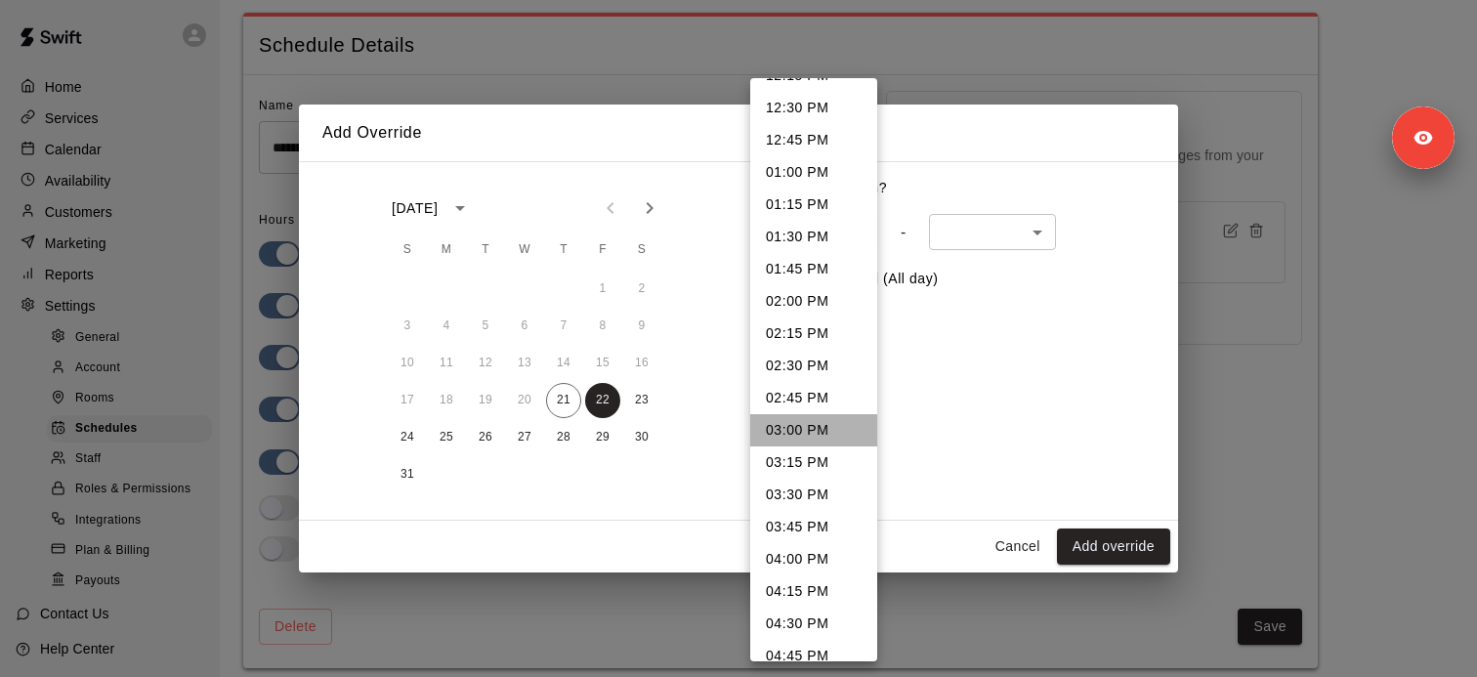
click at [795, 431] on li "03:00 PM" at bounding box center [813, 430] width 127 height 32
type input "***"
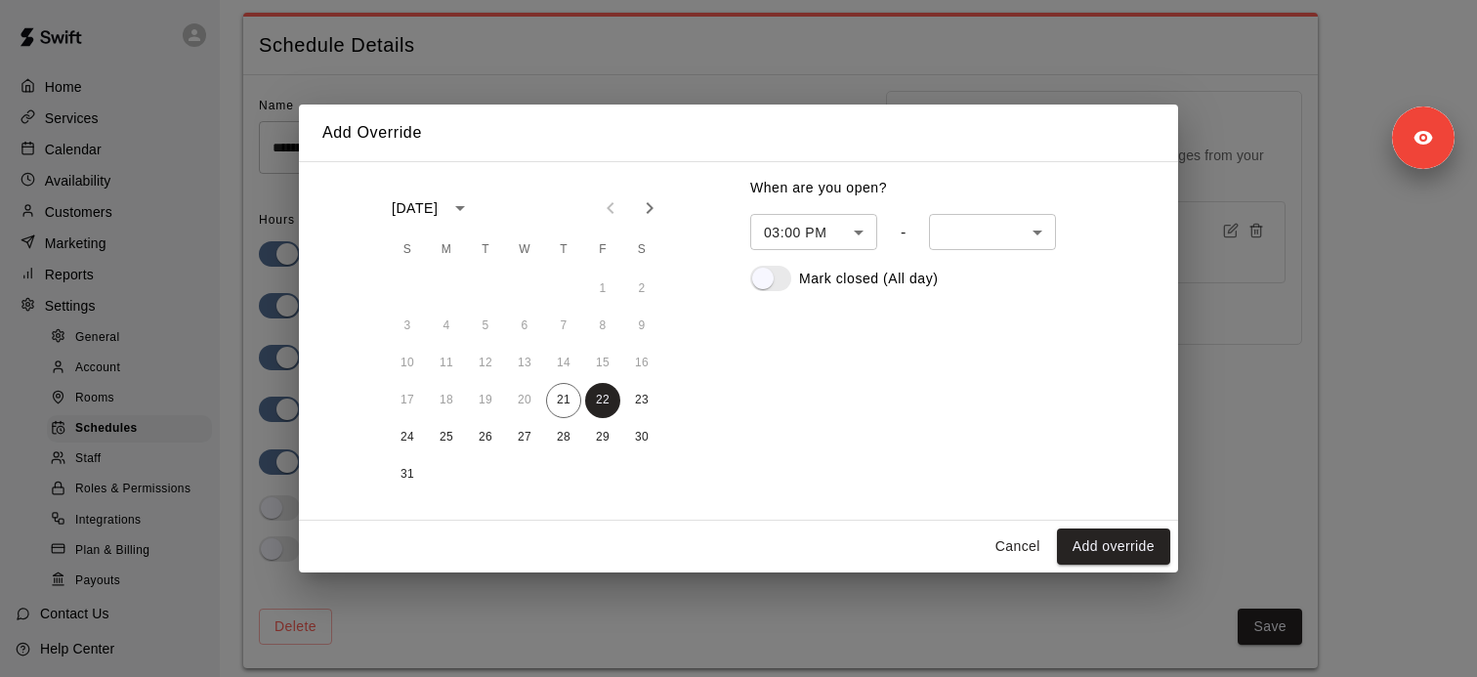
click at [1018, 223] on body "**********" at bounding box center [738, 321] width 1477 height 739
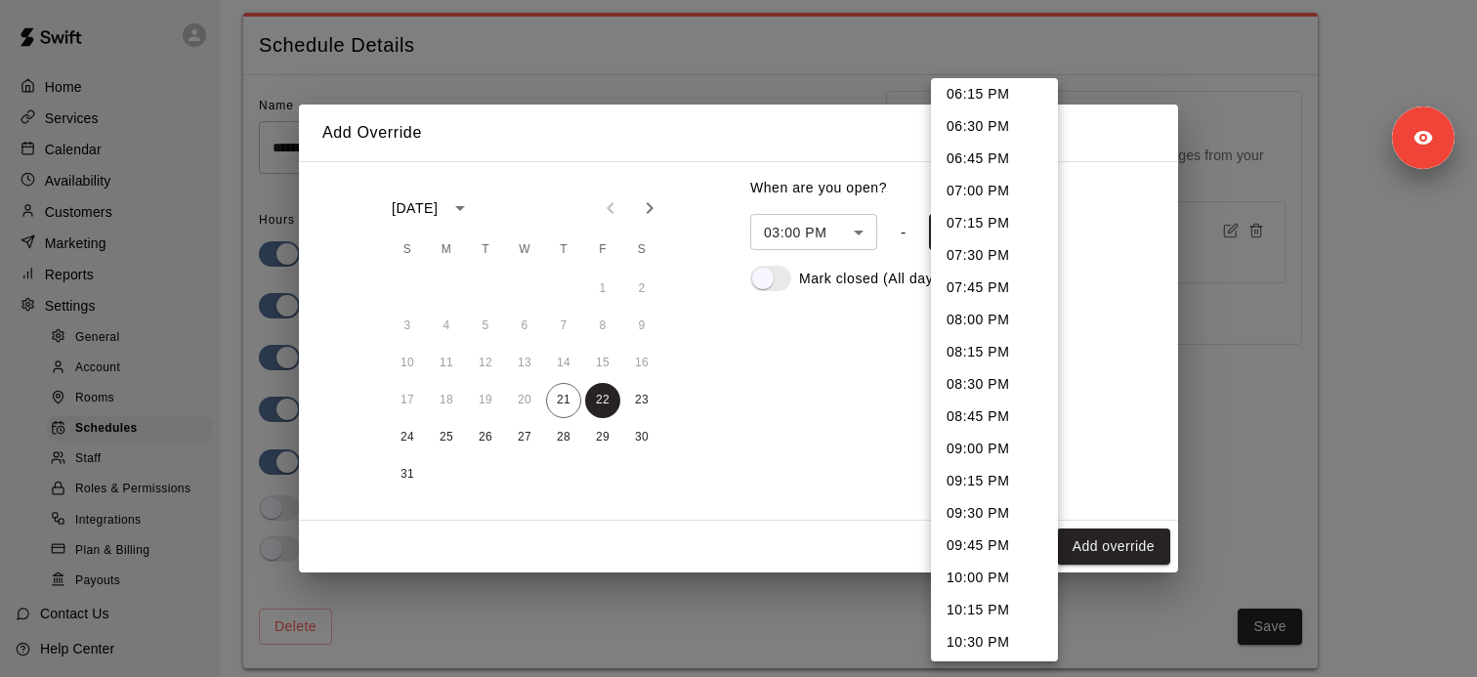
scroll to position [415, 0]
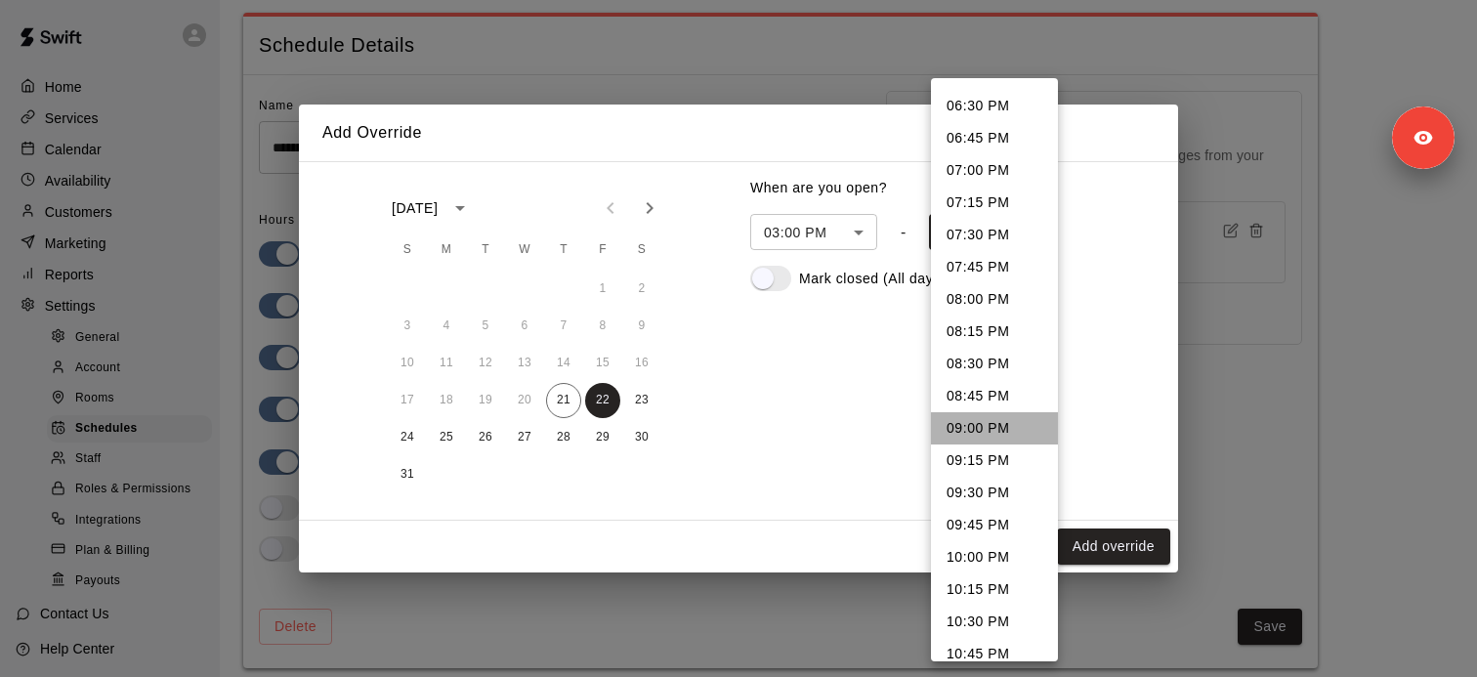
click at [994, 425] on li "09:00 PM" at bounding box center [994, 428] width 127 height 32
type input "****"
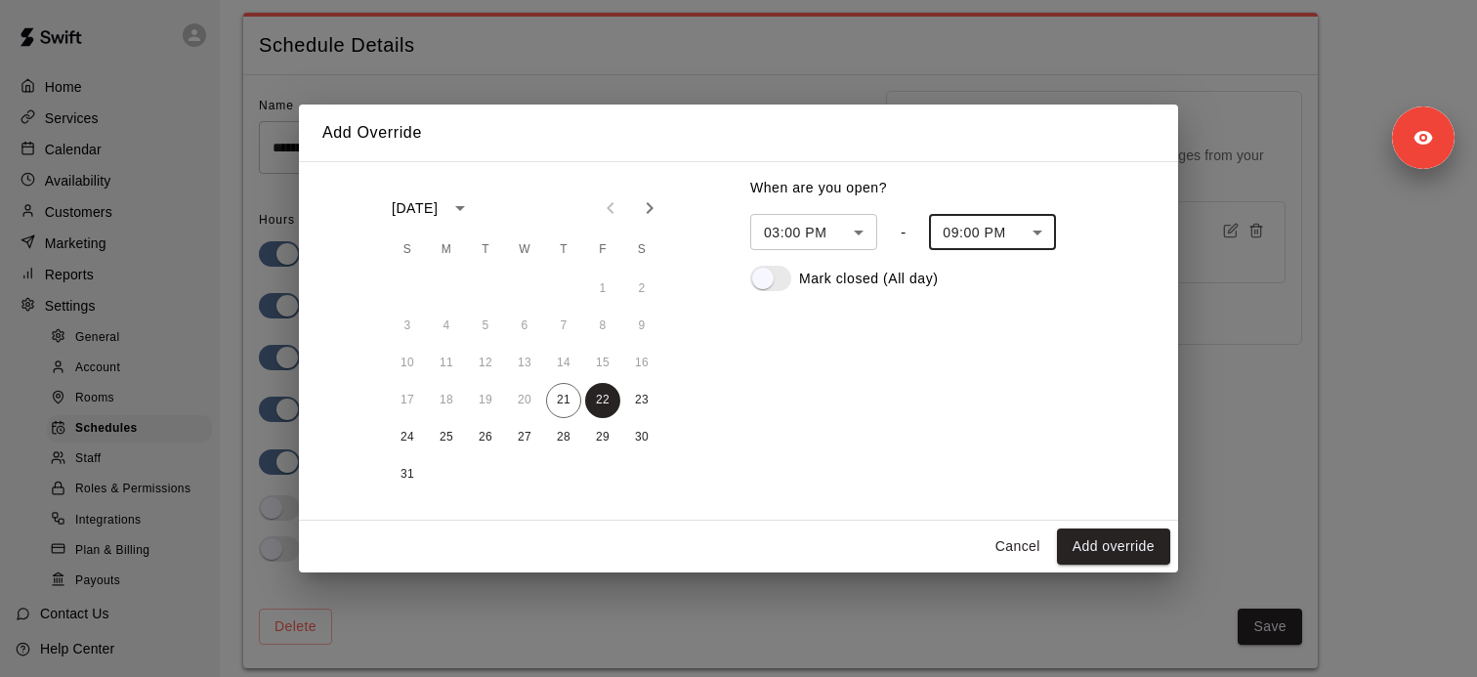
click at [1099, 551] on button "Add override" at bounding box center [1113, 546] width 113 height 36
type input "******"
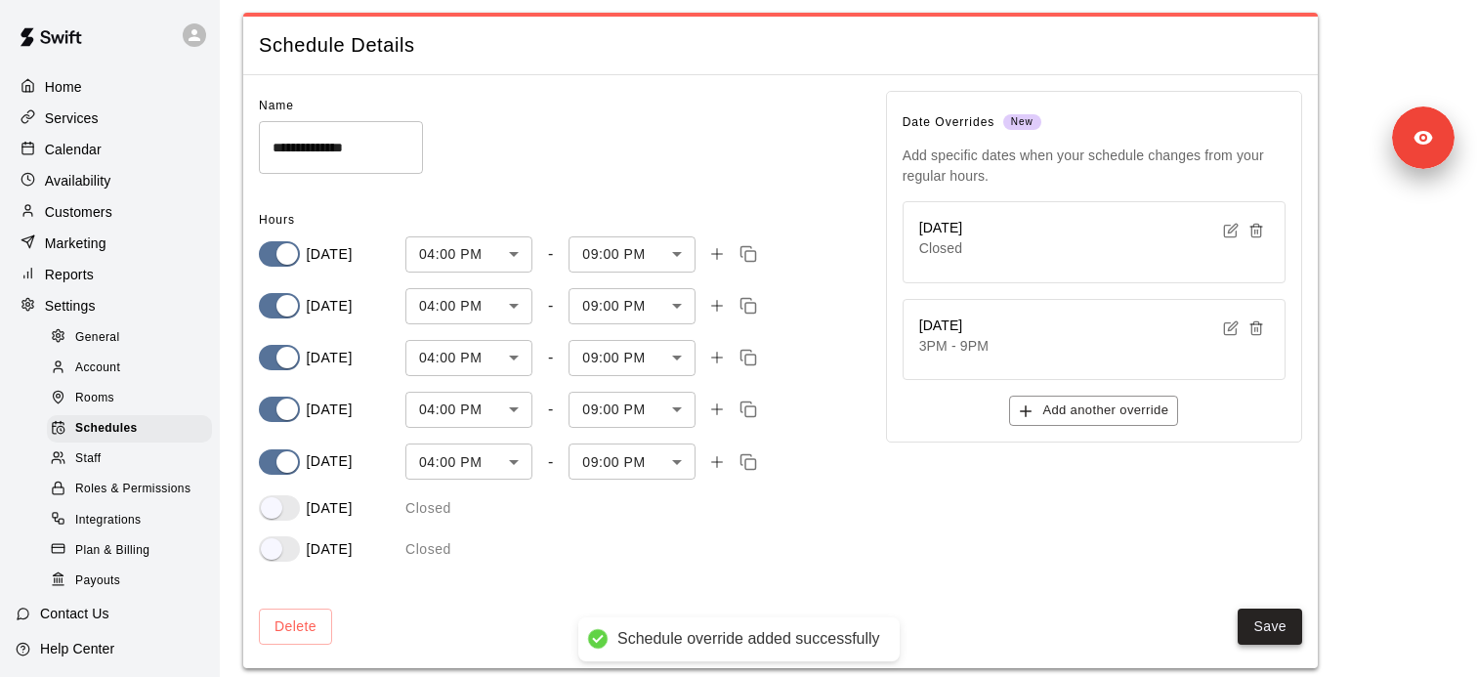
click at [1277, 623] on button "Save" at bounding box center [1269, 626] width 64 height 36
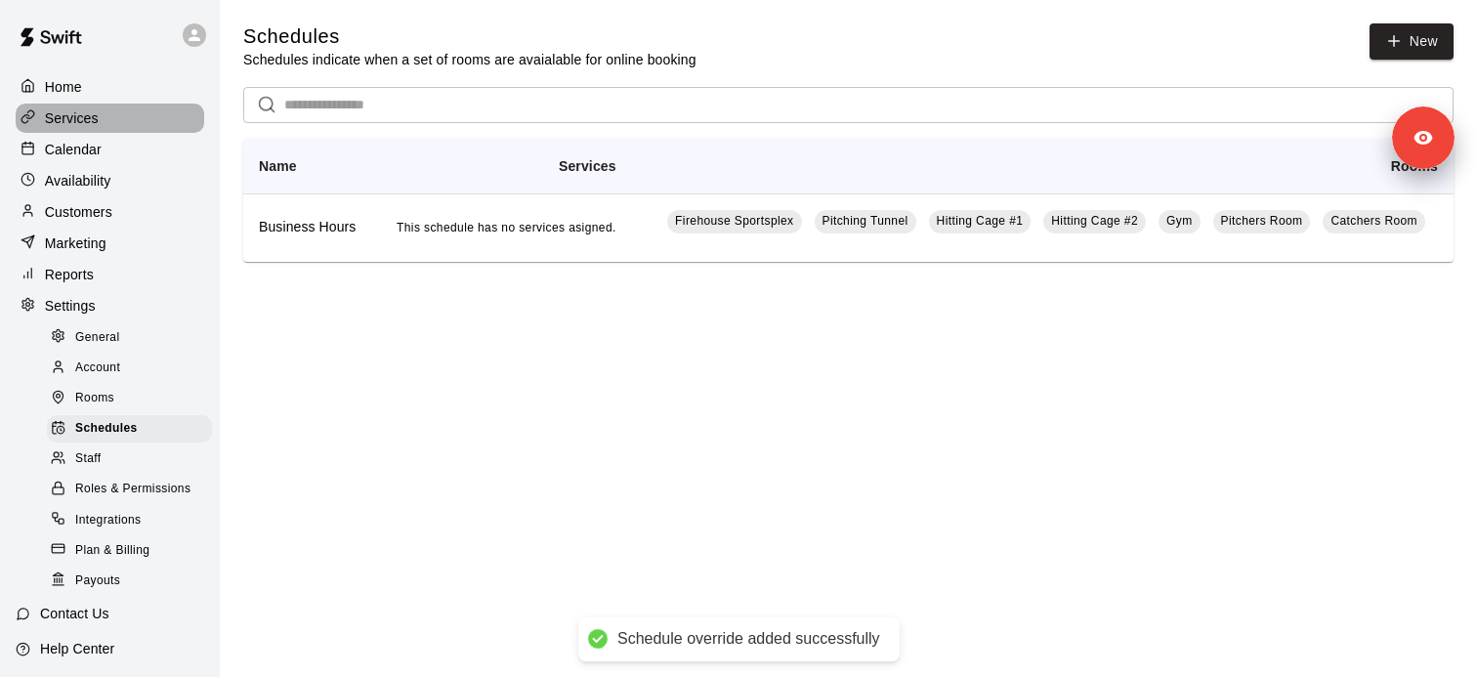
click at [118, 120] on div "Services" at bounding box center [110, 118] width 188 height 29
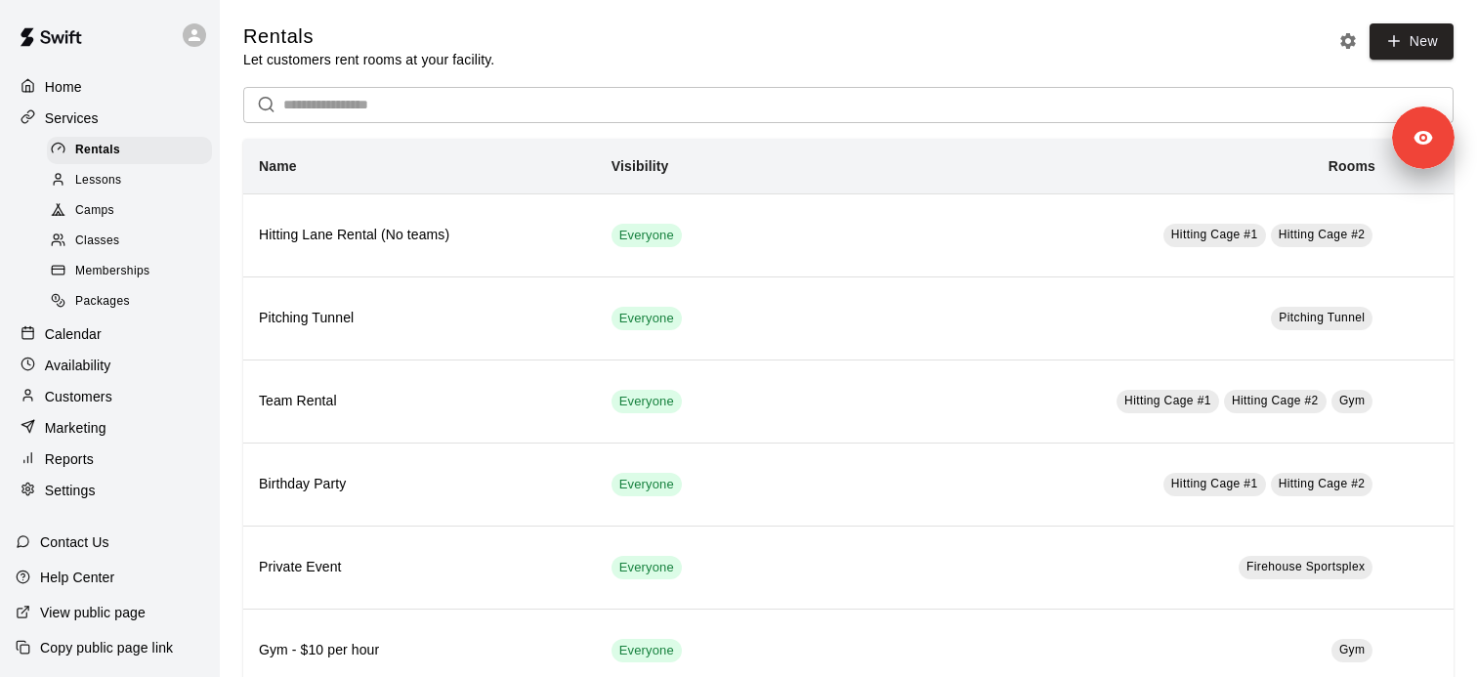
click at [127, 177] on div "Lessons" at bounding box center [129, 180] width 165 height 27
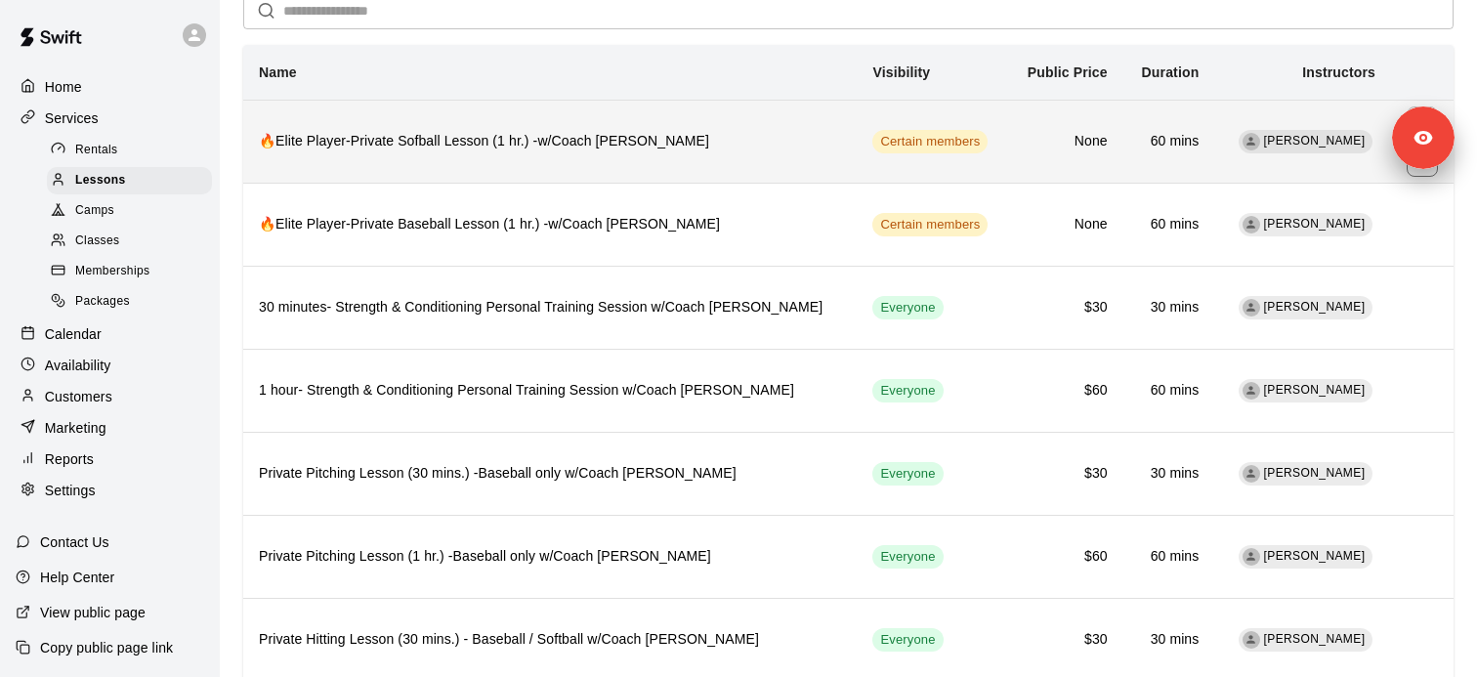
scroll to position [104, 0]
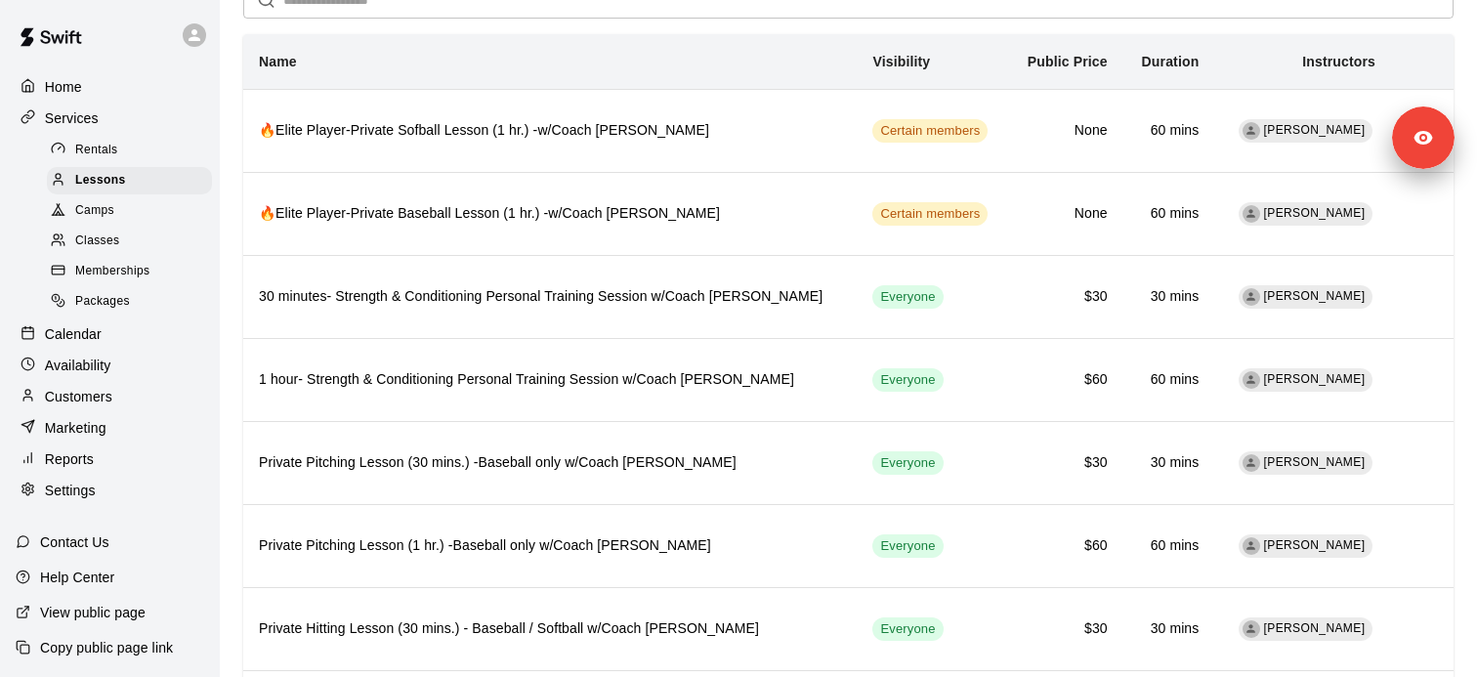
click at [108, 325] on div "Calendar" at bounding box center [110, 333] width 188 height 29
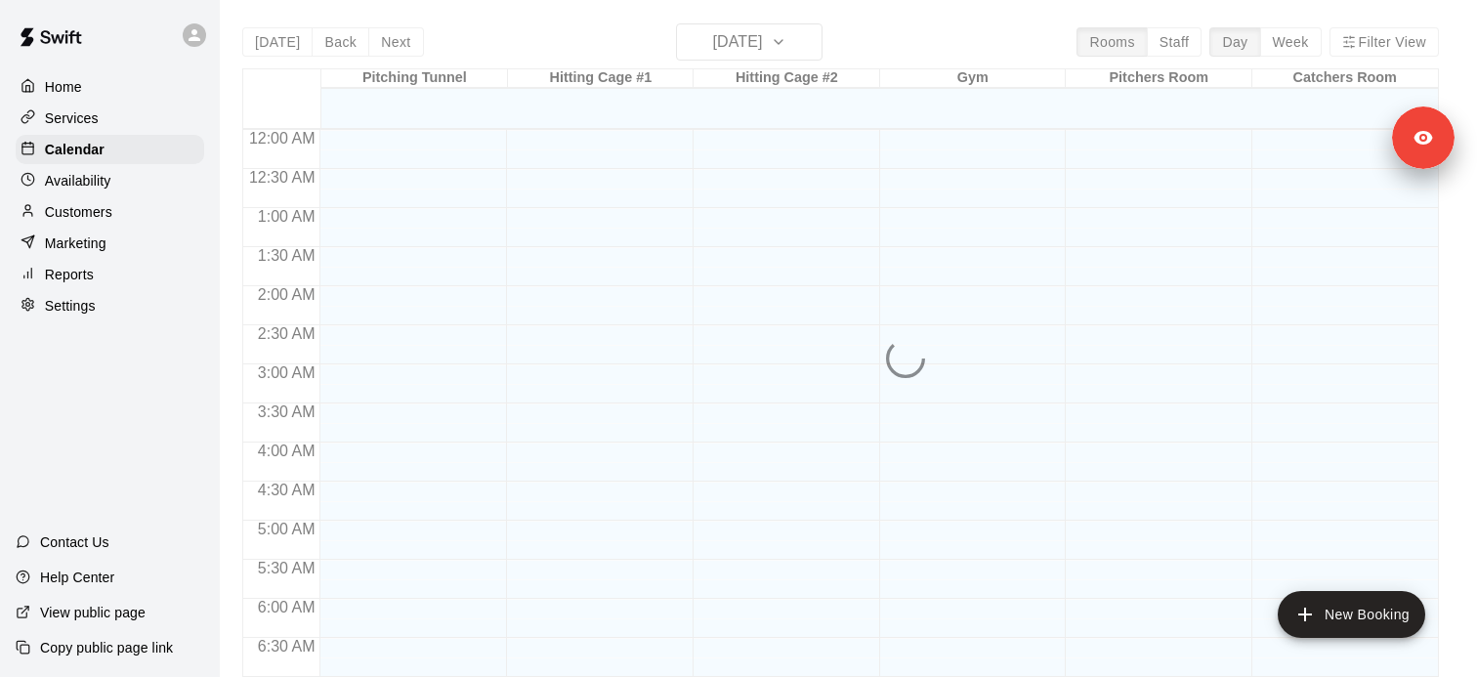
scroll to position [944, 0]
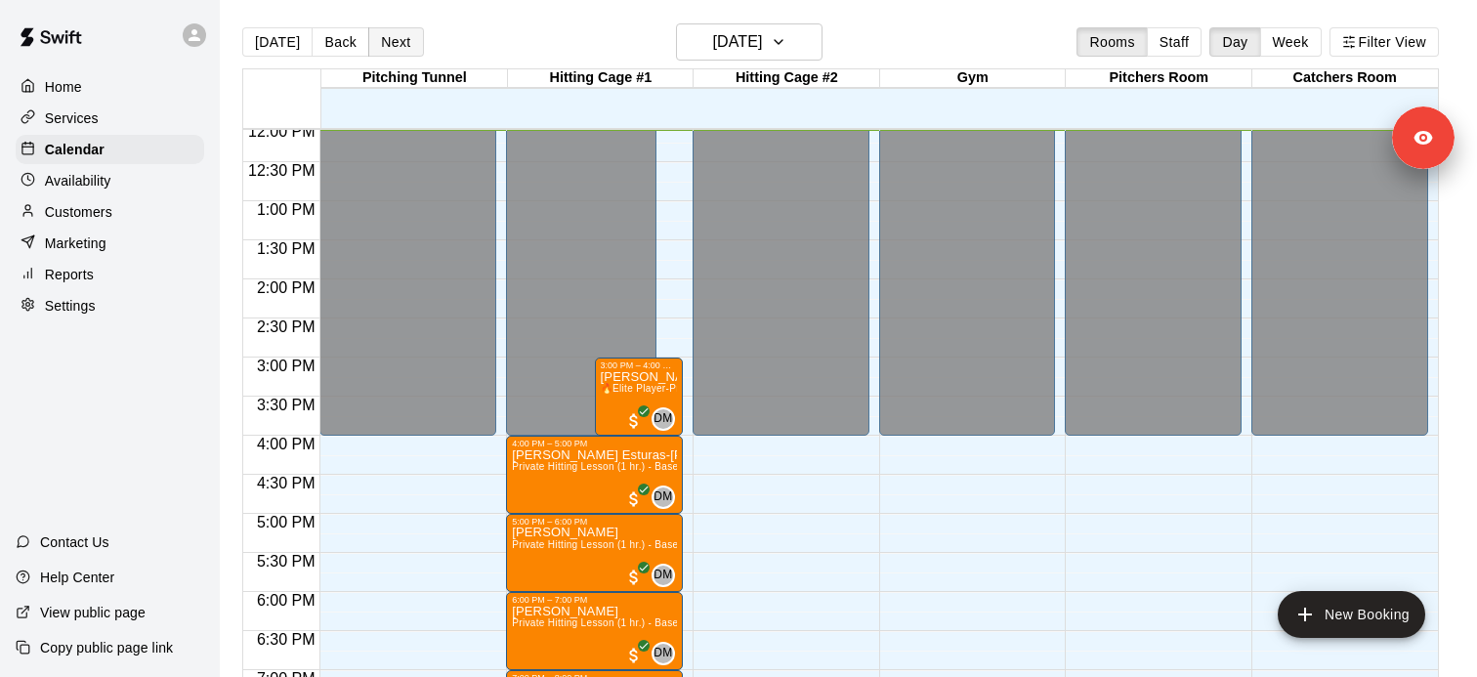
click at [385, 34] on button "Next" at bounding box center [395, 41] width 55 height 29
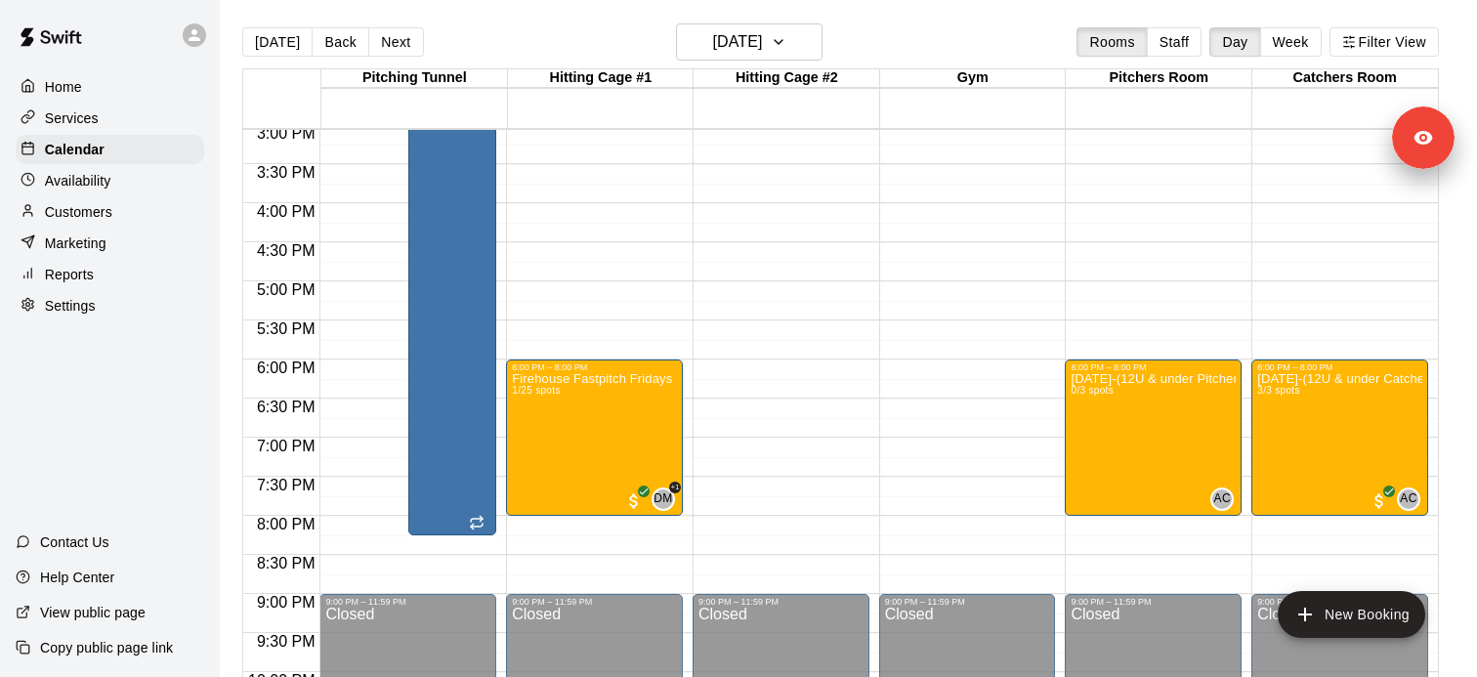
scroll to position [1058, 0]
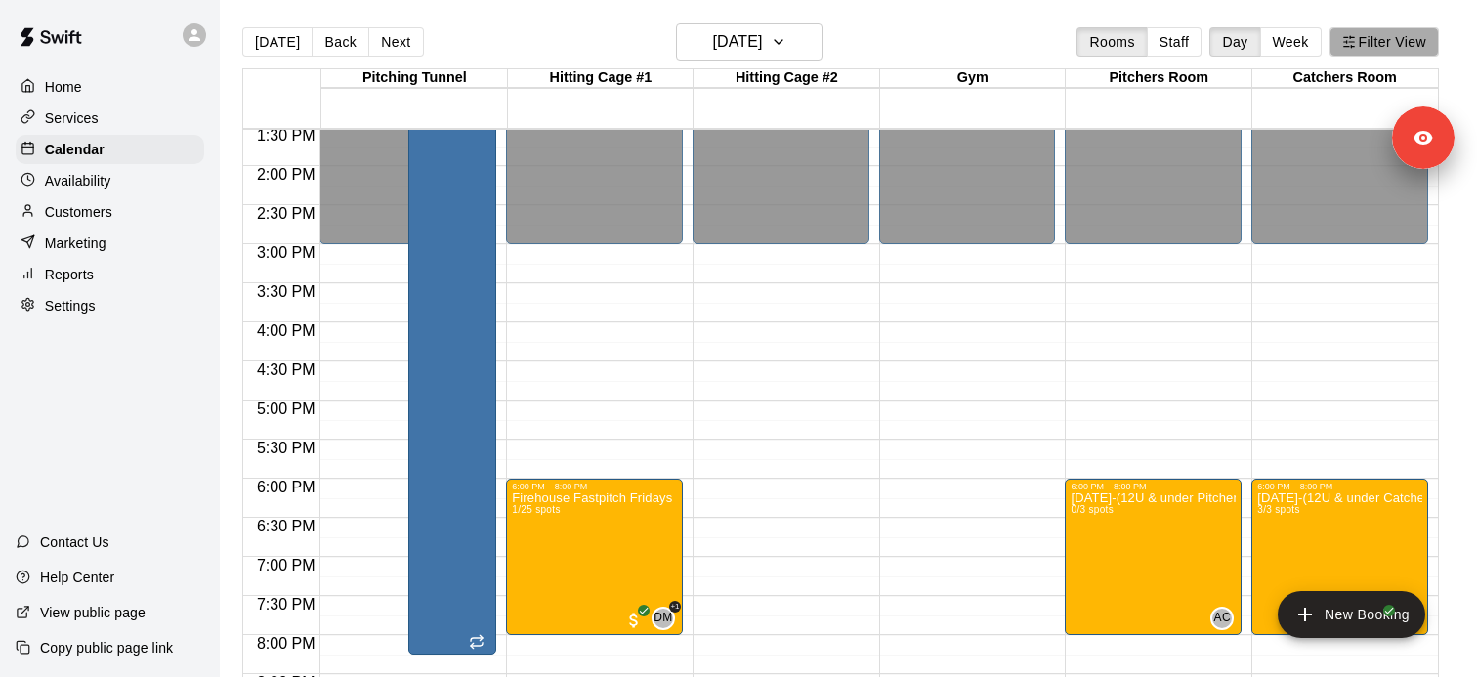
click at [1390, 44] on button "Filter View" at bounding box center [1383, 41] width 109 height 29
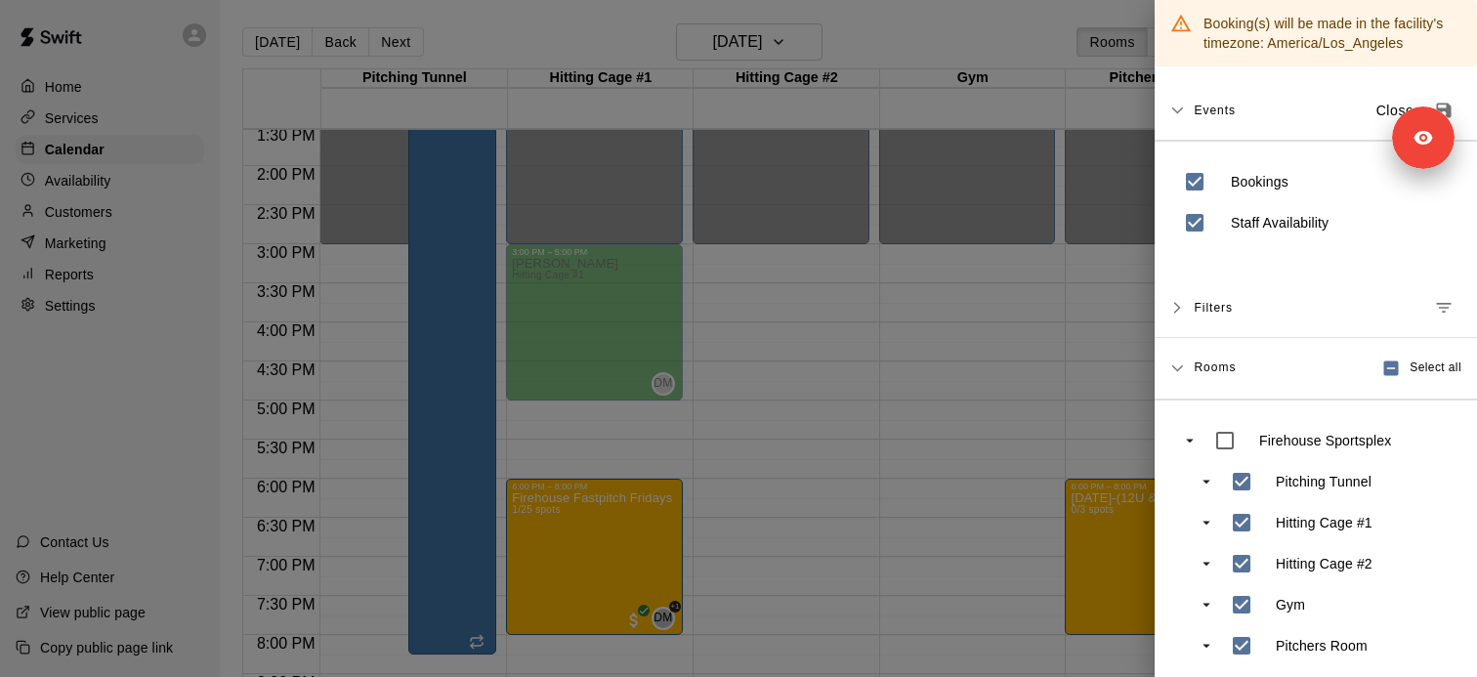
click at [814, 319] on div at bounding box center [738, 338] width 1477 height 677
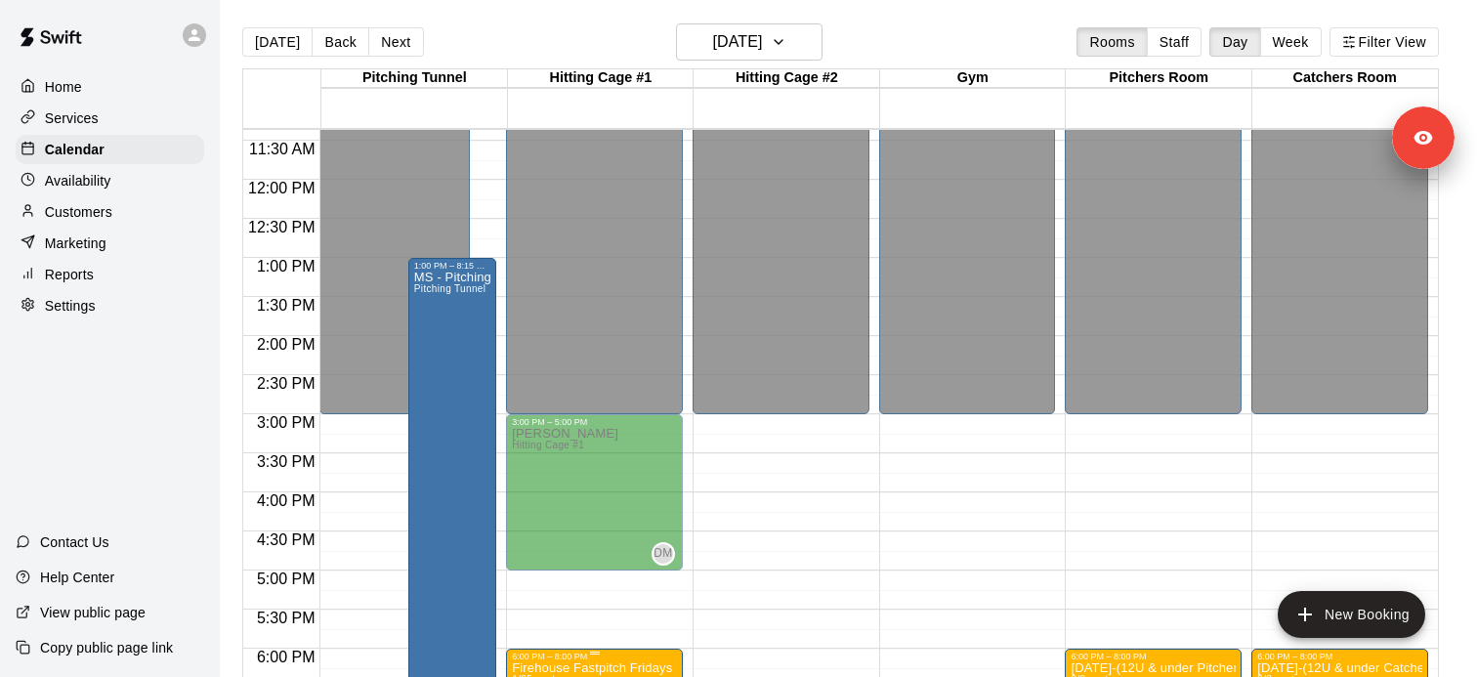
scroll to position [894, 0]
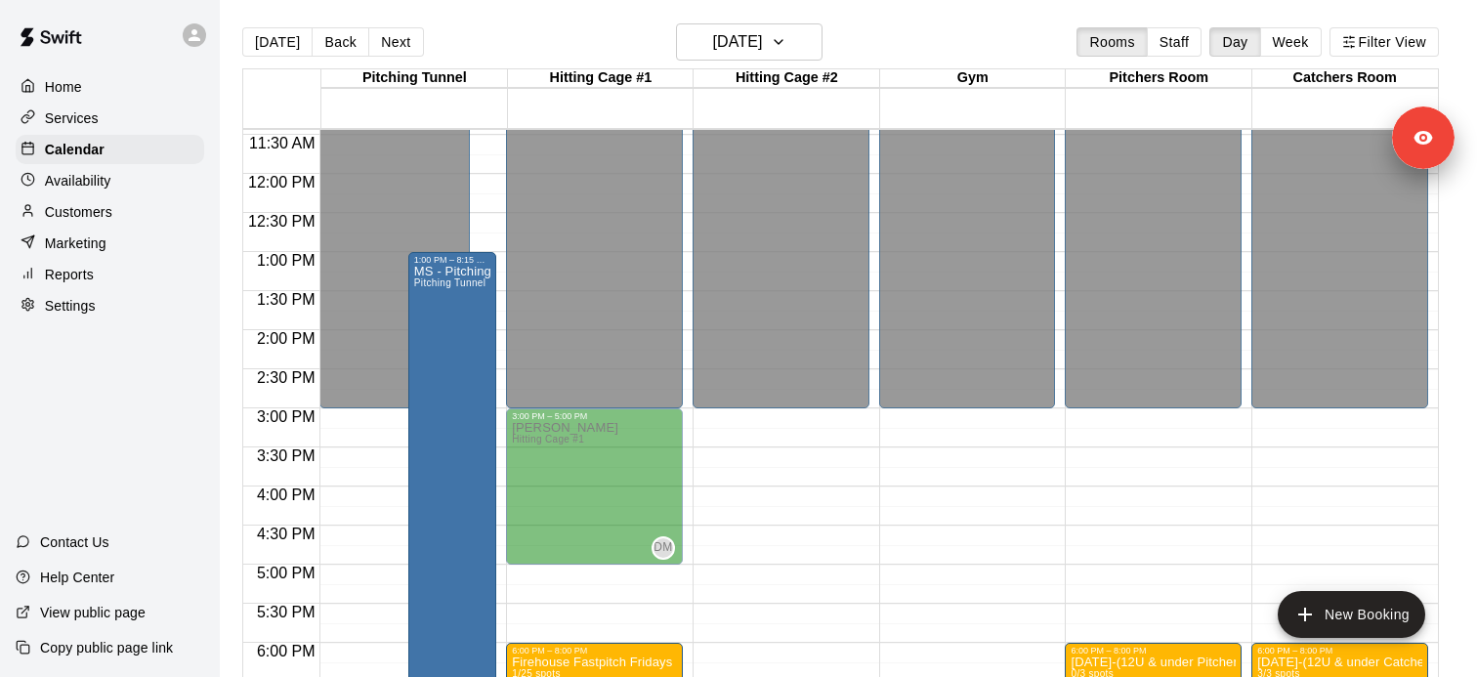
click at [128, 650] on p "Copy public page link" at bounding box center [106, 648] width 133 height 20
click at [97, 126] on p "Services" at bounding box center [72, 118] width 54 height 20
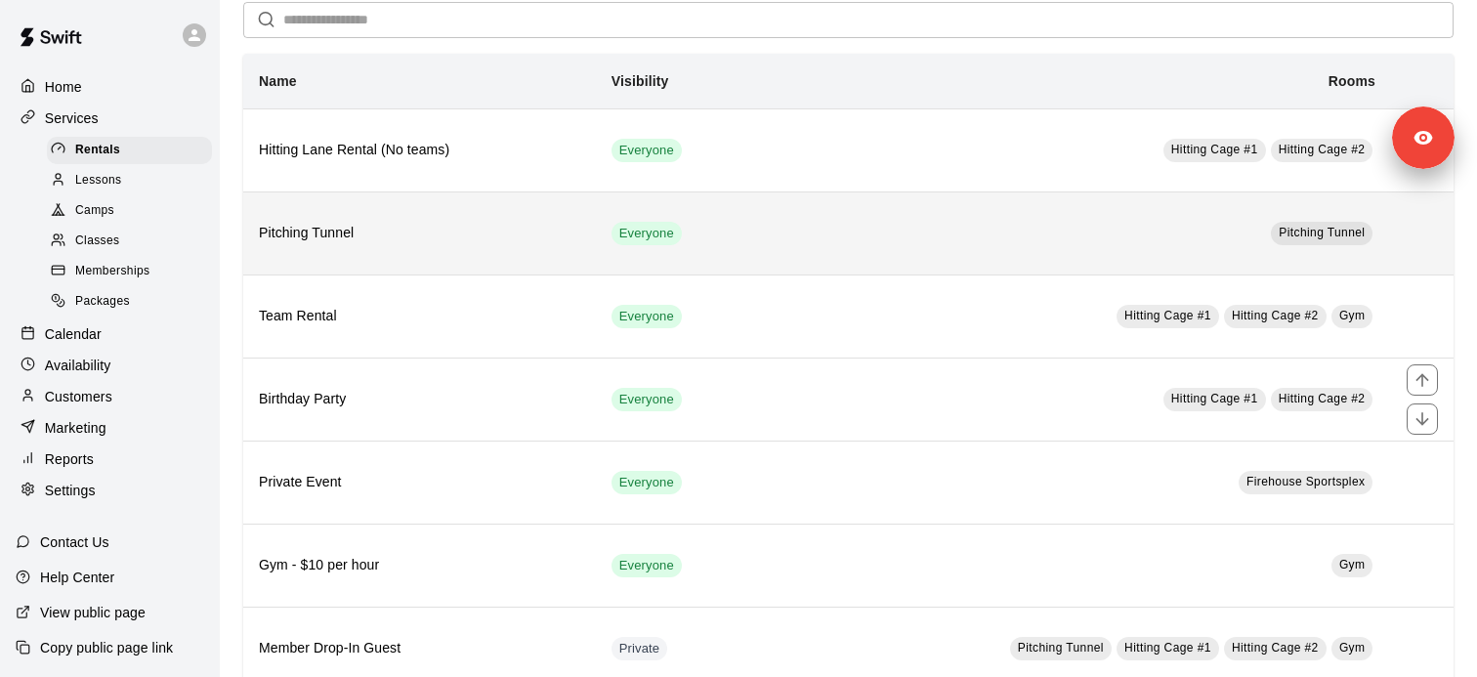
scroll to position [138, 0]
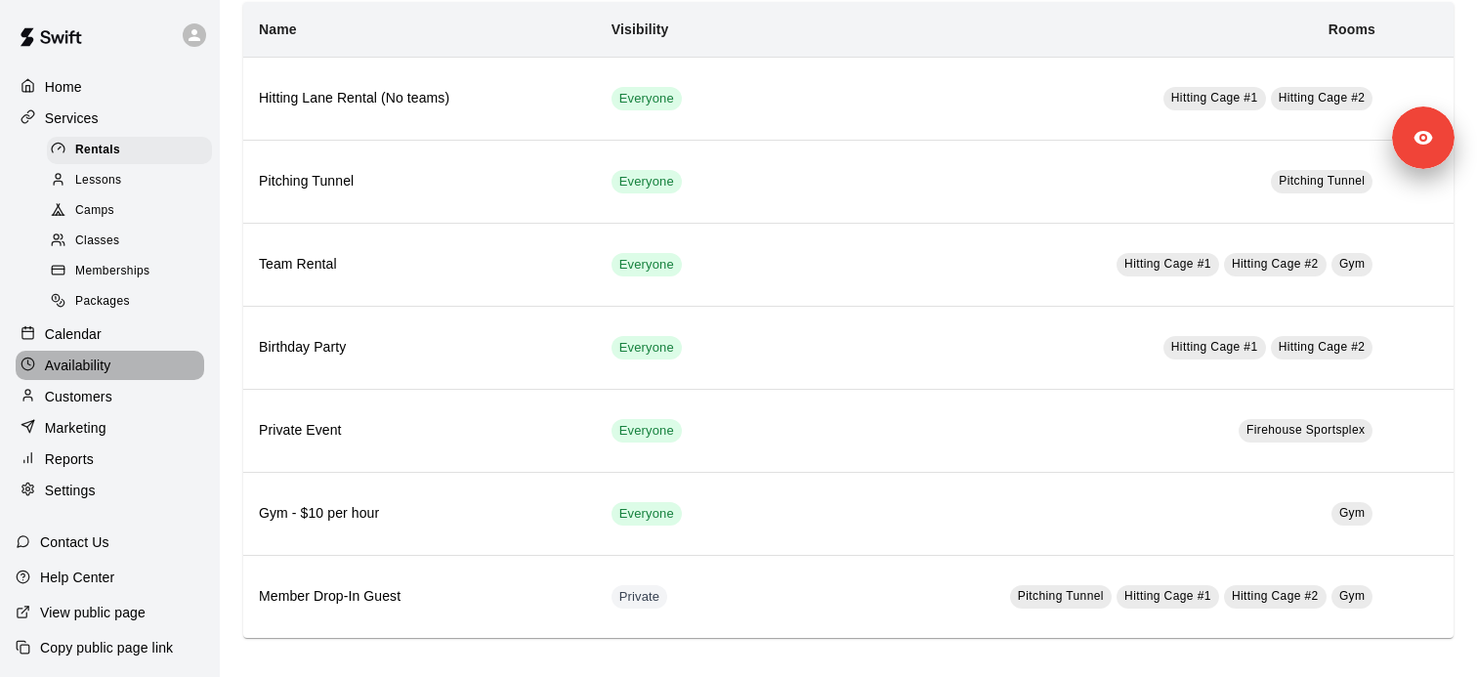
click at [140, 359] on div "Availability" at bounding box center [110, 365] width 188 height 29
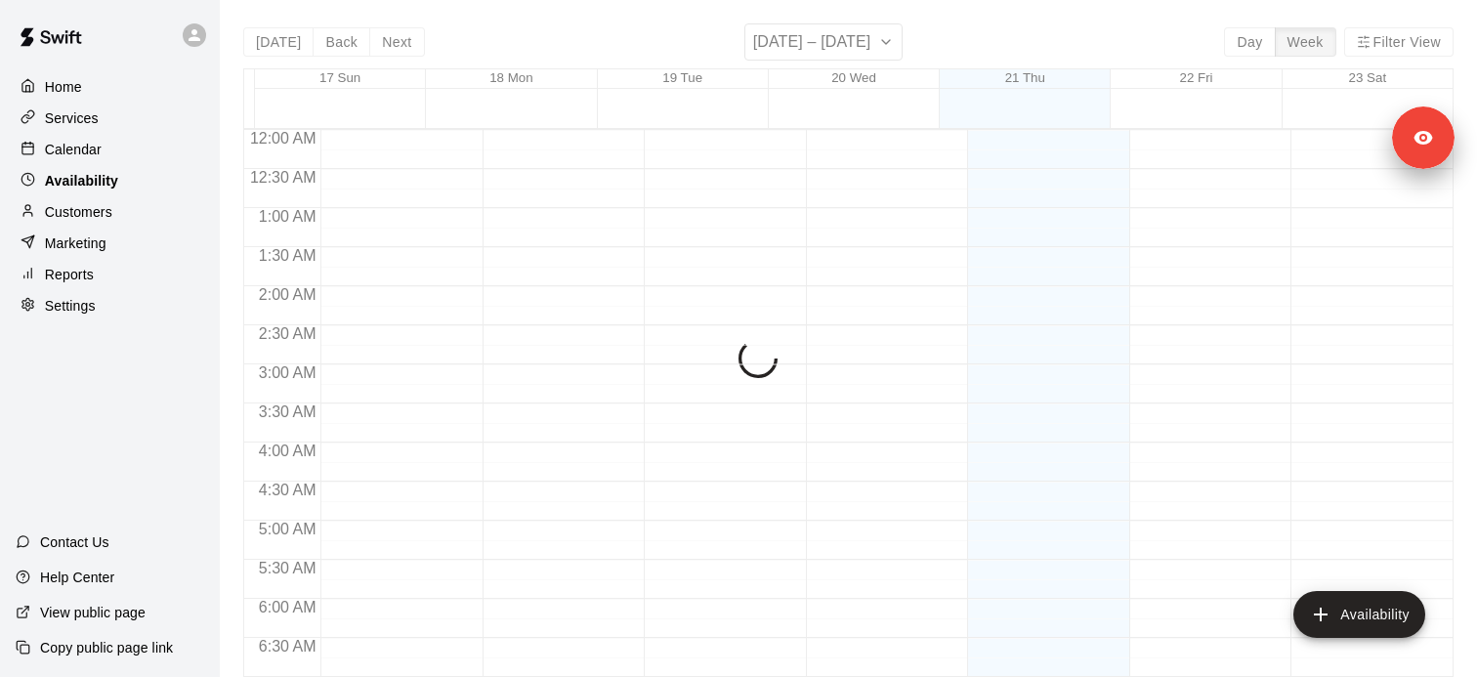
scroll to position [946, 0]
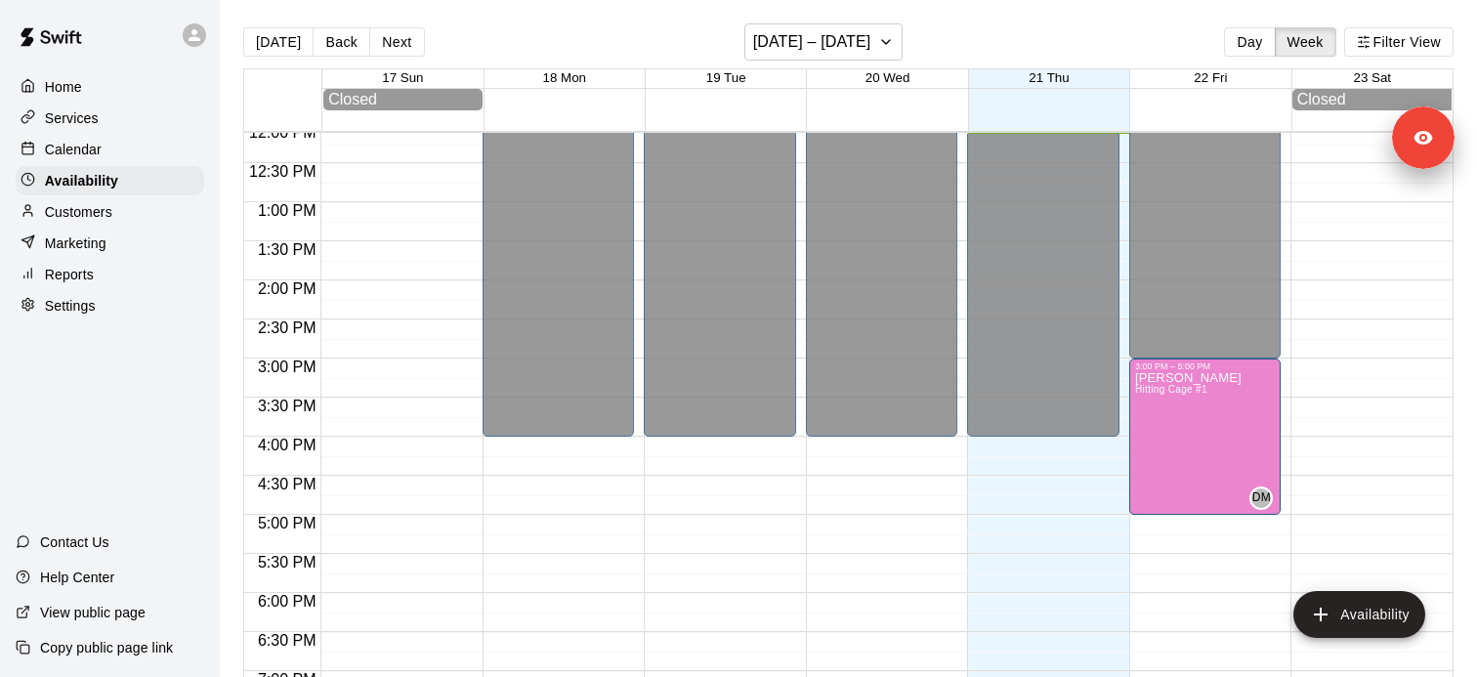
click at [143, 117] on div "Services" at bounding box center [110, 118] width 188 height 29
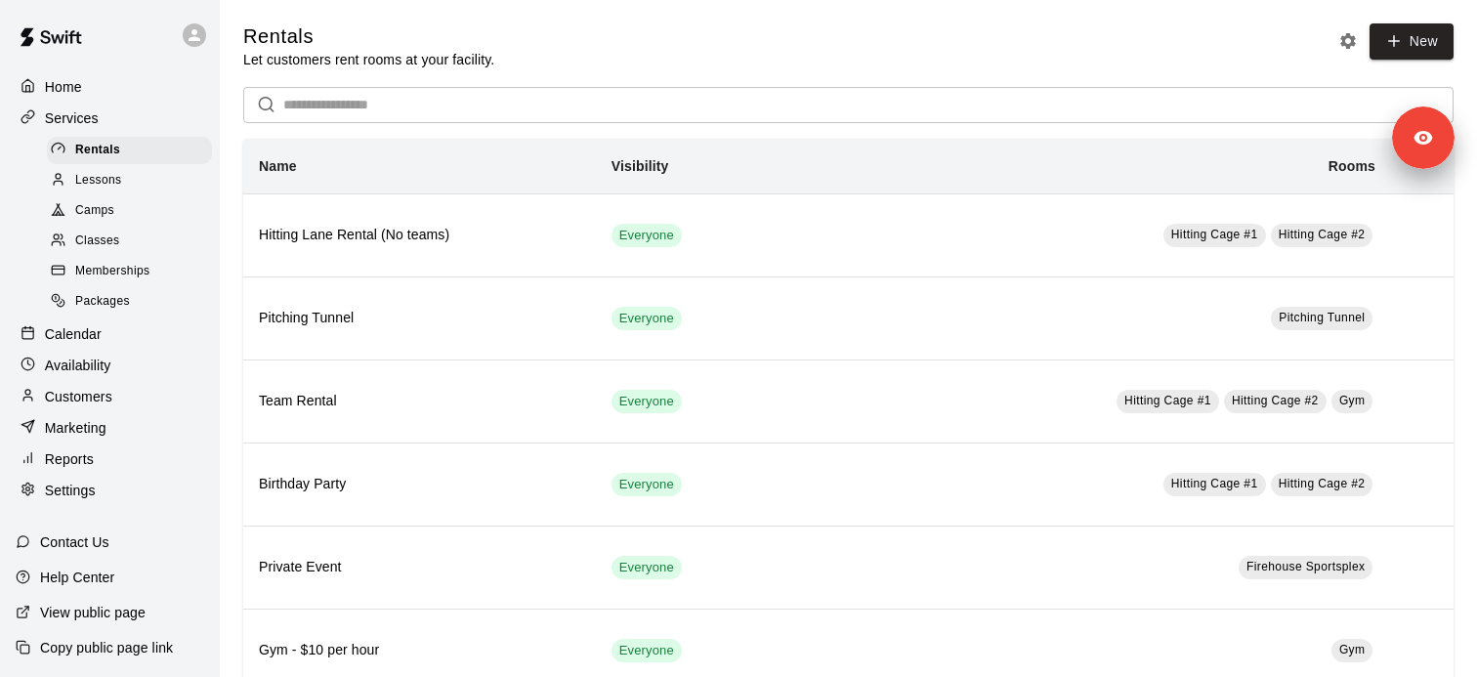
click at [155, 181] on div "Lessons" at bounding box center [129, 180] width 165 height 27
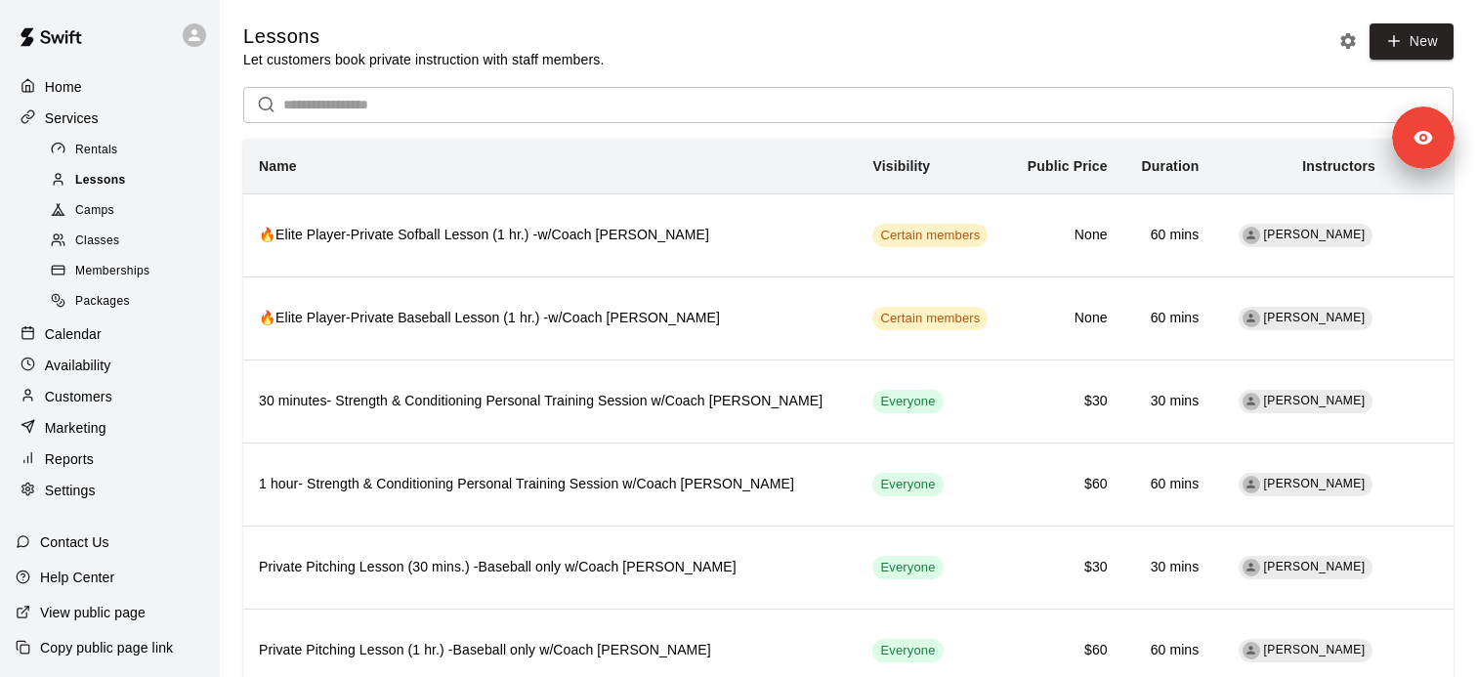
click at [119, 173] on span "Lessons" at bounding box center [100, 181] width 51 height 20
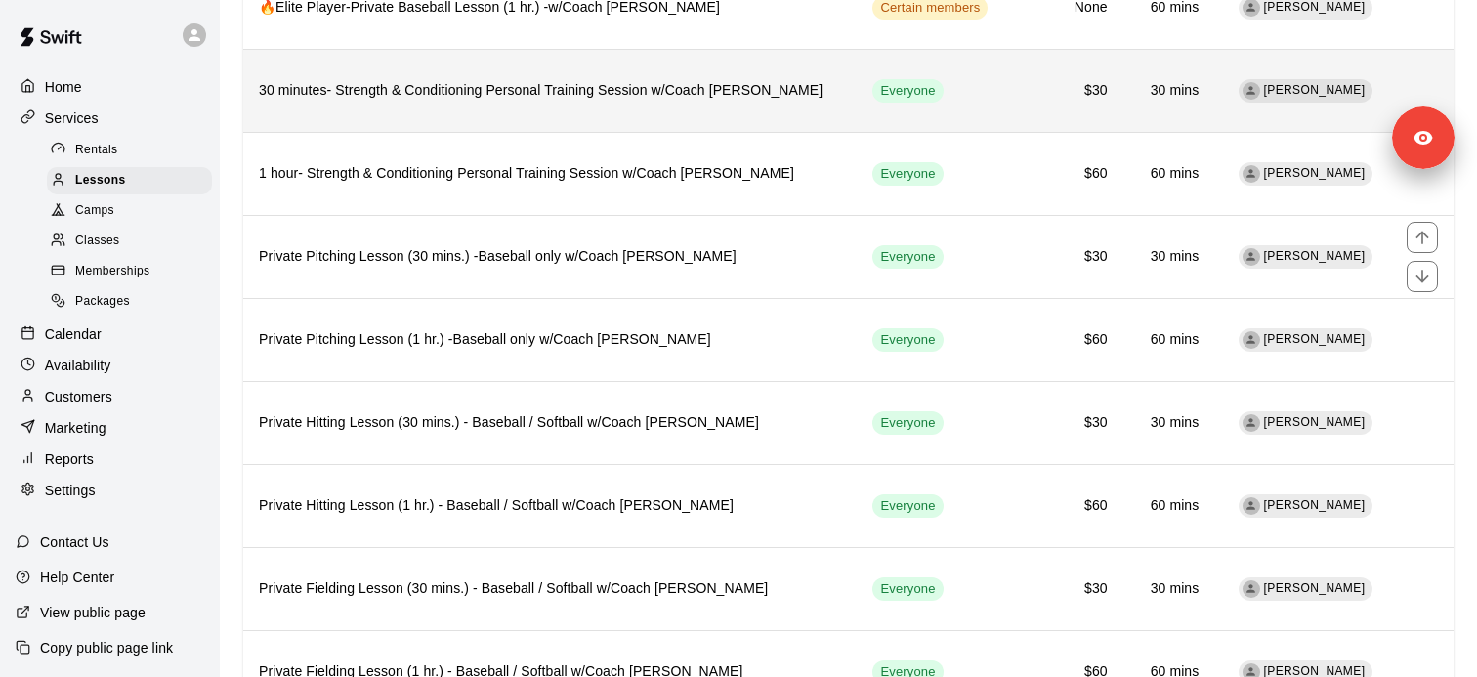
scroll to position [315, 0]
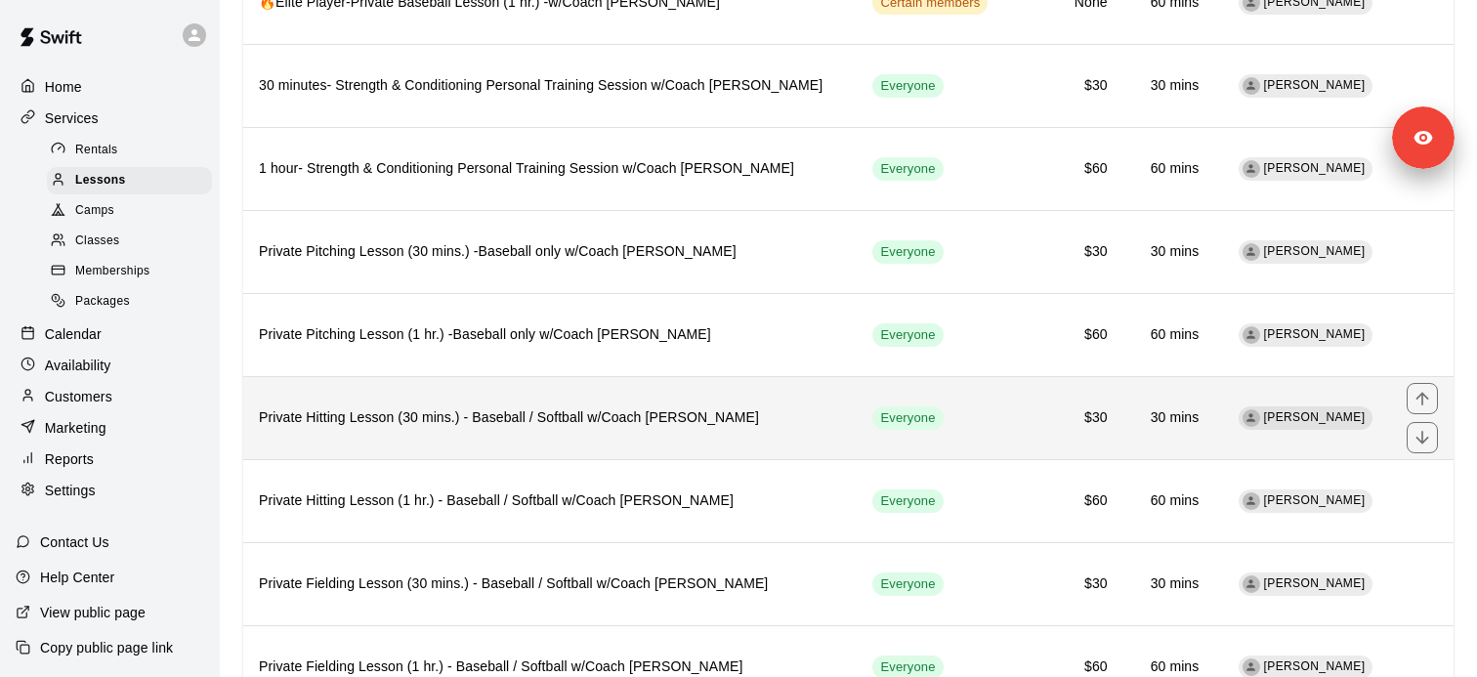
click at [514, 425] on h6 "Private Hitting Lesson (30 mins.) - Baseball / Softball w/Coach David Martinez" at bounding box center [550, 417] width 582 height 21
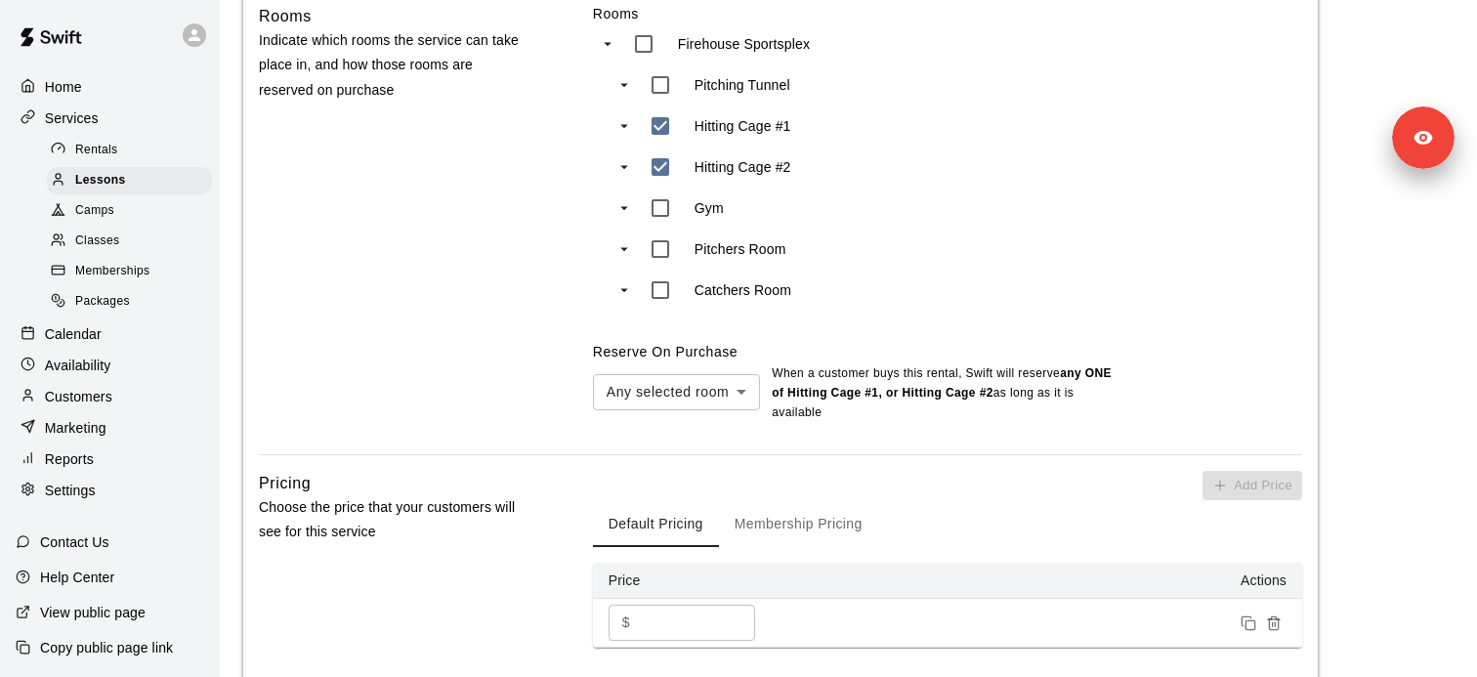
scroll to position [870, 0]
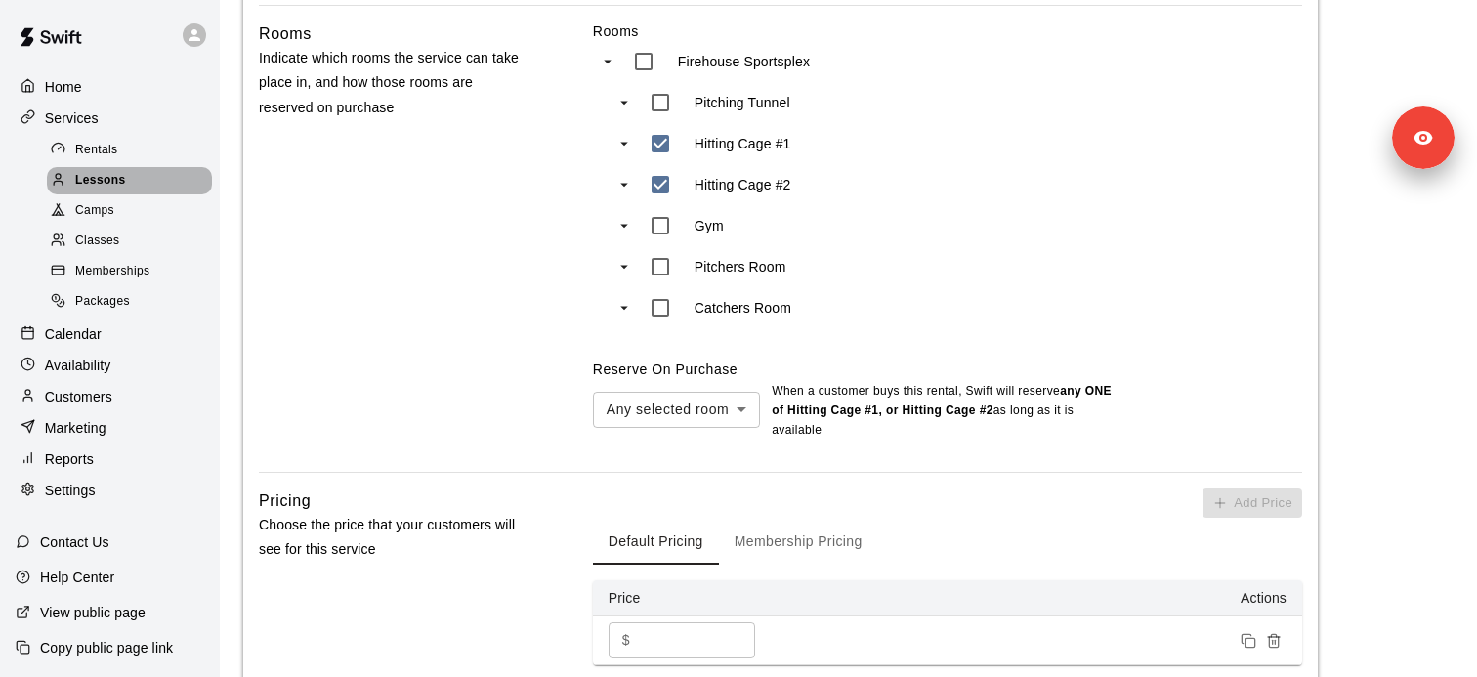
click at [133, 182] on div "Lessons" at bounding box center [129, 180] width 165 height 27
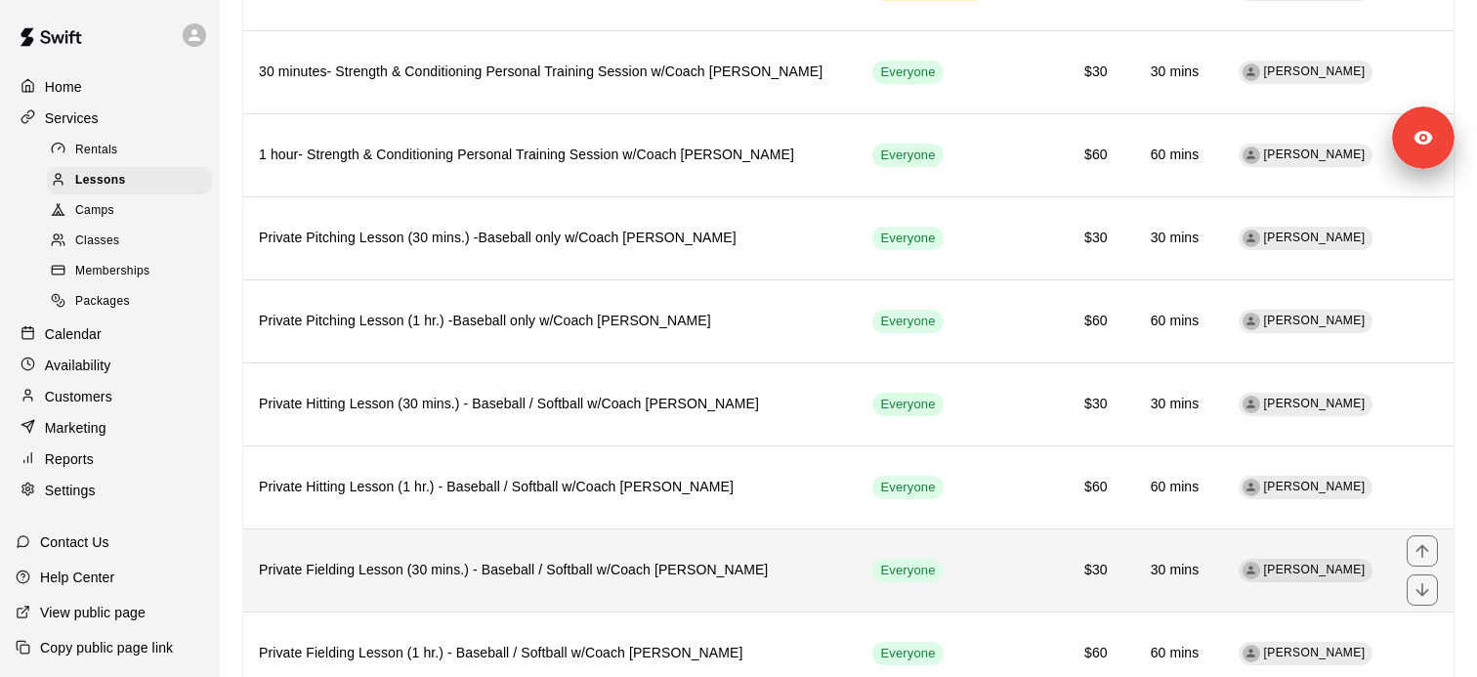
scroll to position [446, 0]
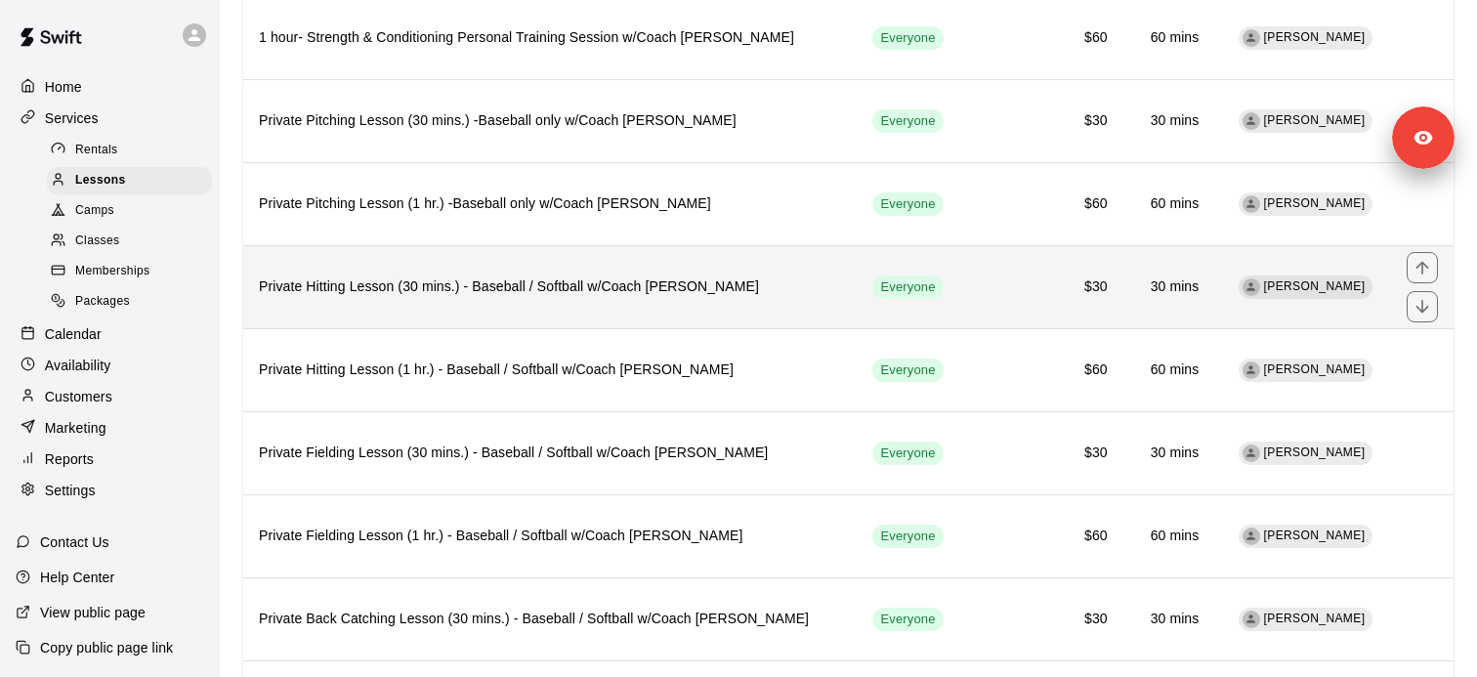
click at [457, 292] on h6 "Private Hitting Lesson (30 mins.) - Baseball / Softball w/Coach David Martinez" at bounding box center [550, 286] width 582 height 21
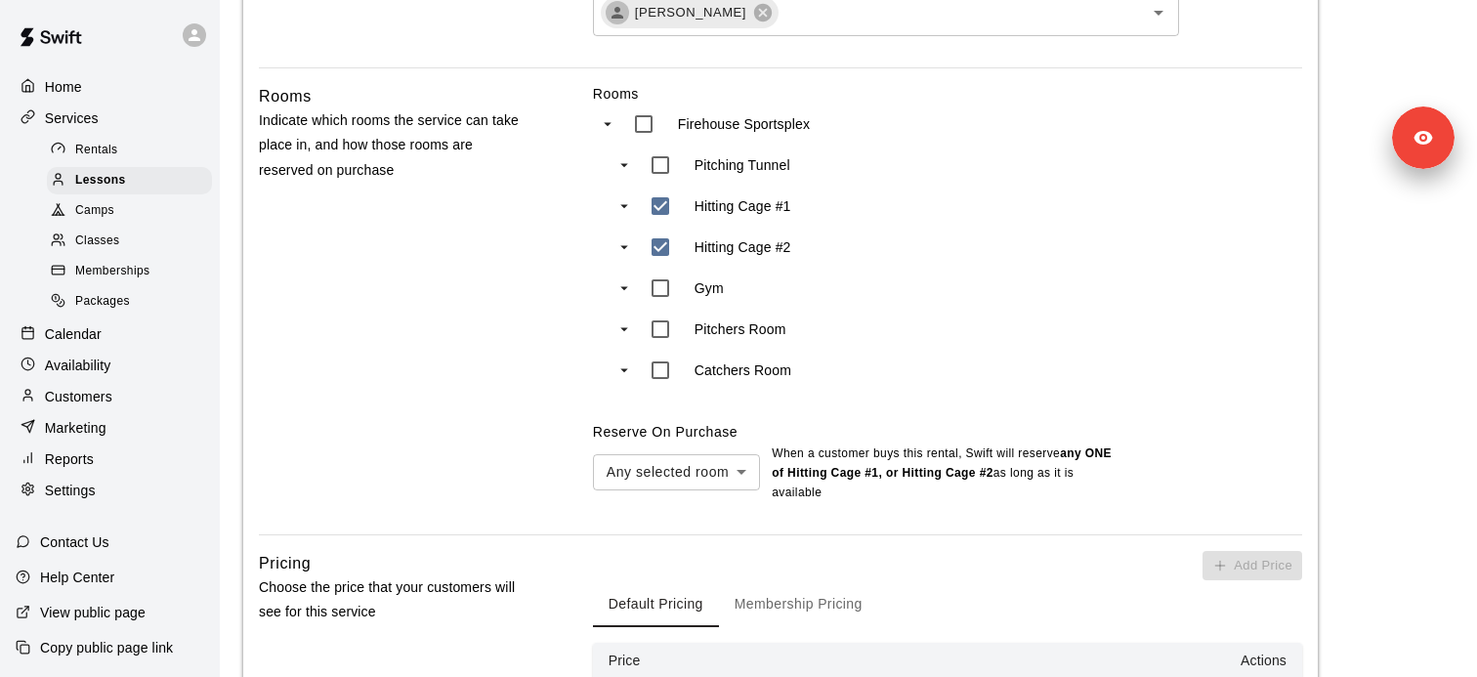
scroll to position [793, 0]
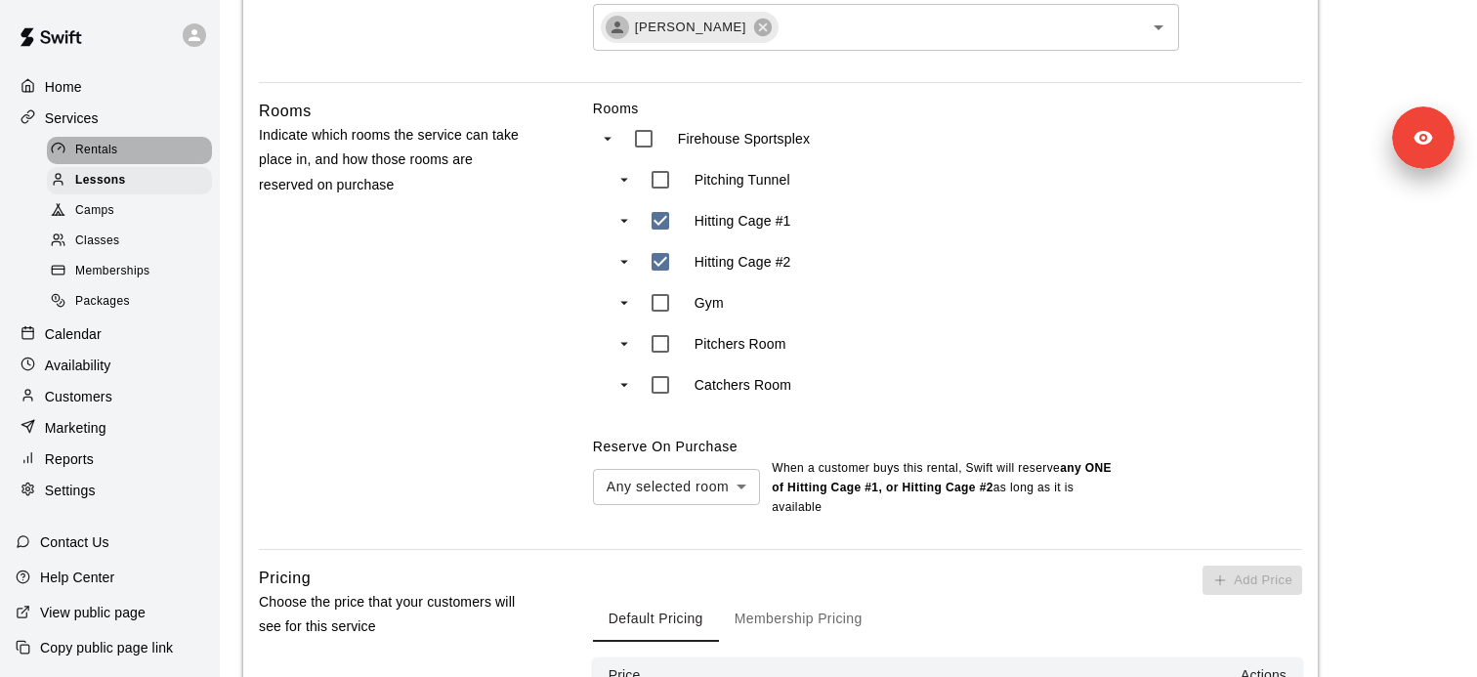
click at [85, 151] on span "Rentals" at bounding box center [96, 151] width 43 height 20
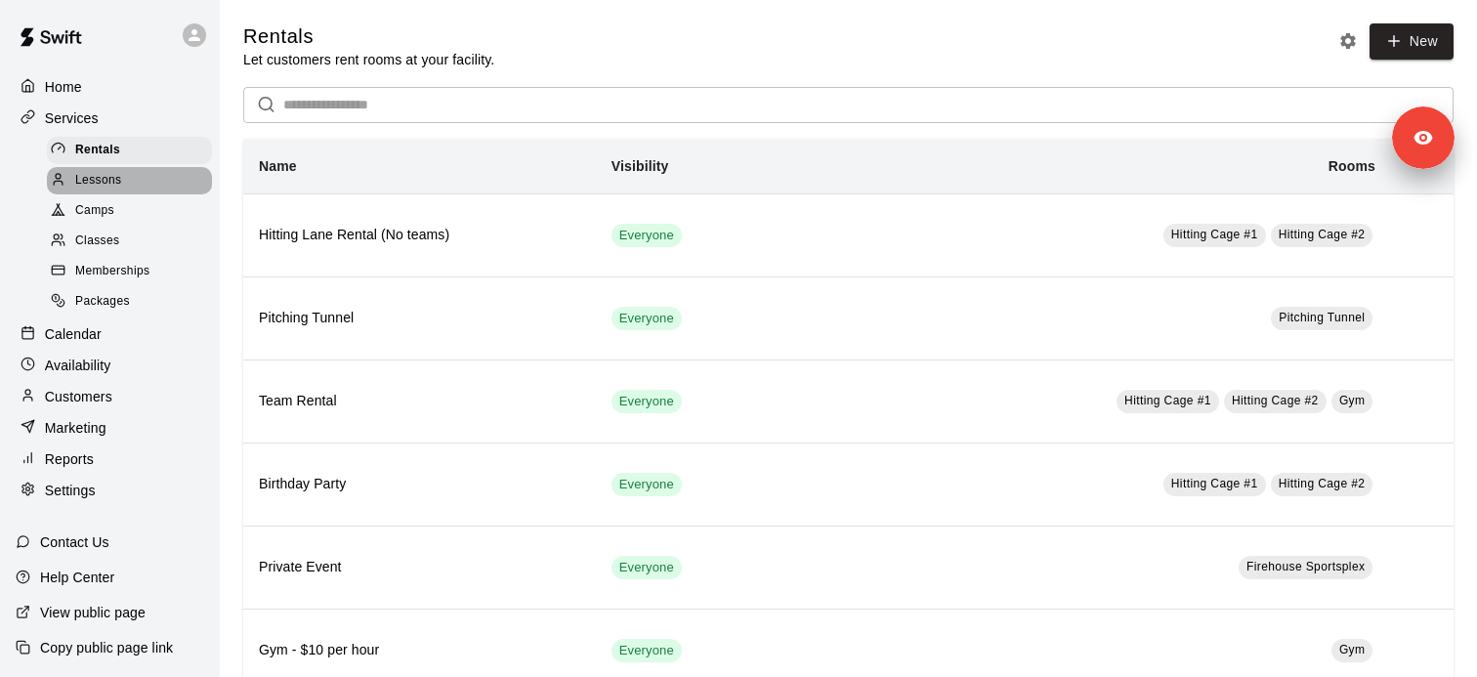
click at [131, 181] on div "Lessons" at bounding box center [129, 180] width 165 height 27
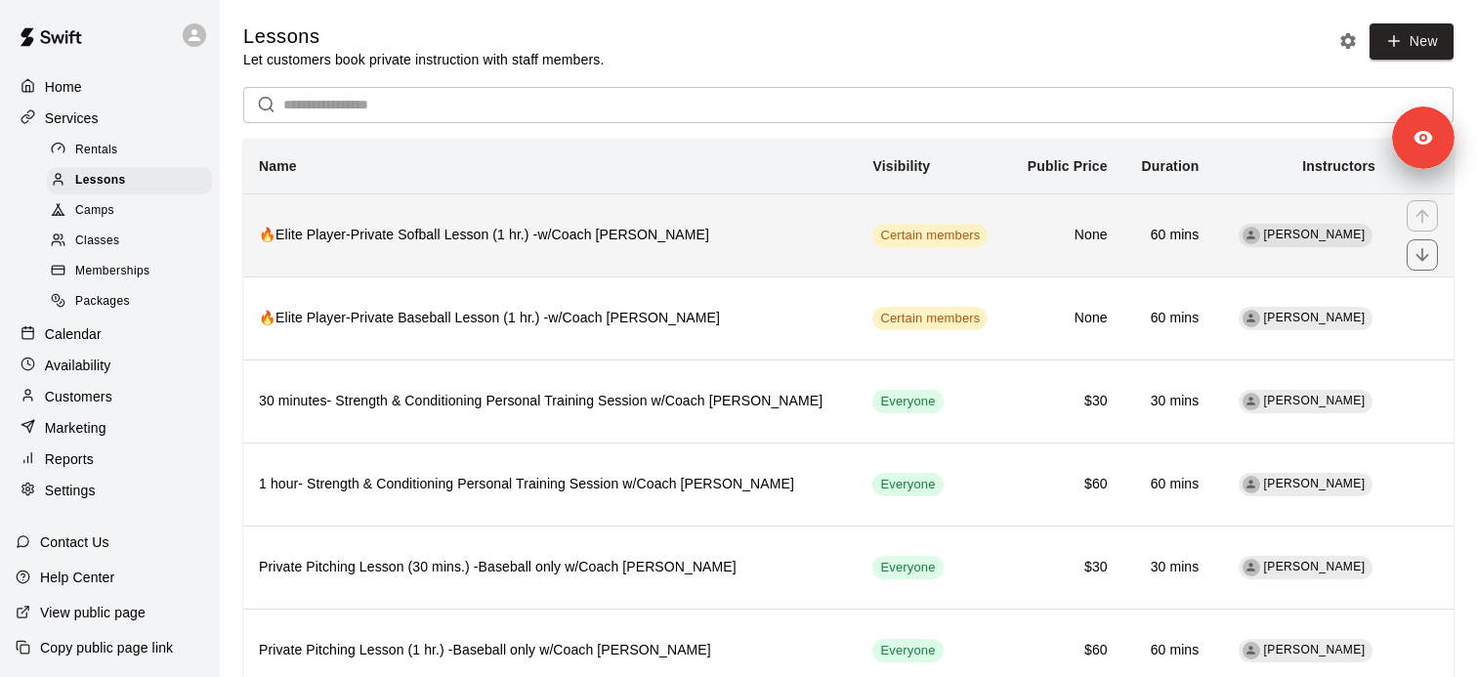
click at [534, 238] on h6 "🔥Elite Player-Private Sofball Lesson (1 hr.) -w/Coach David Martinez" at bounding box center [550, 235] width 582 height 21
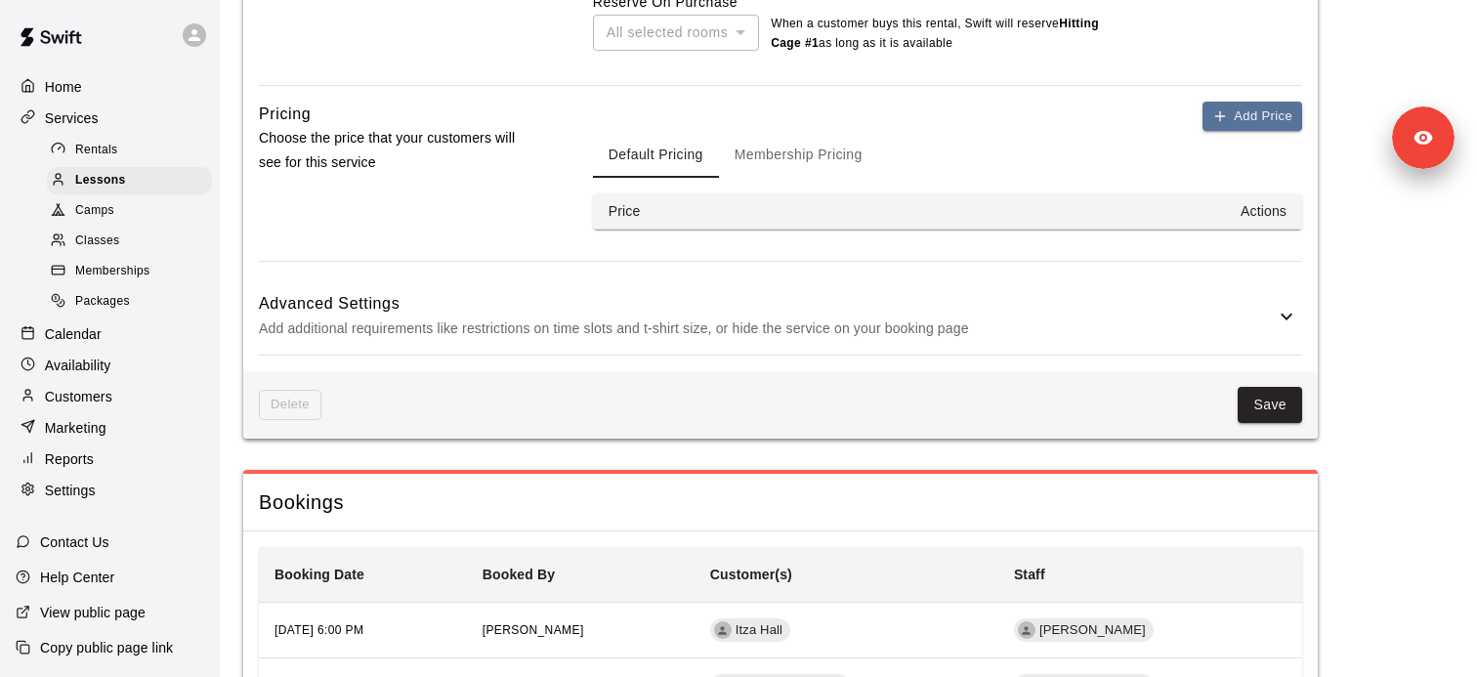
scroll to position [1220, 0]
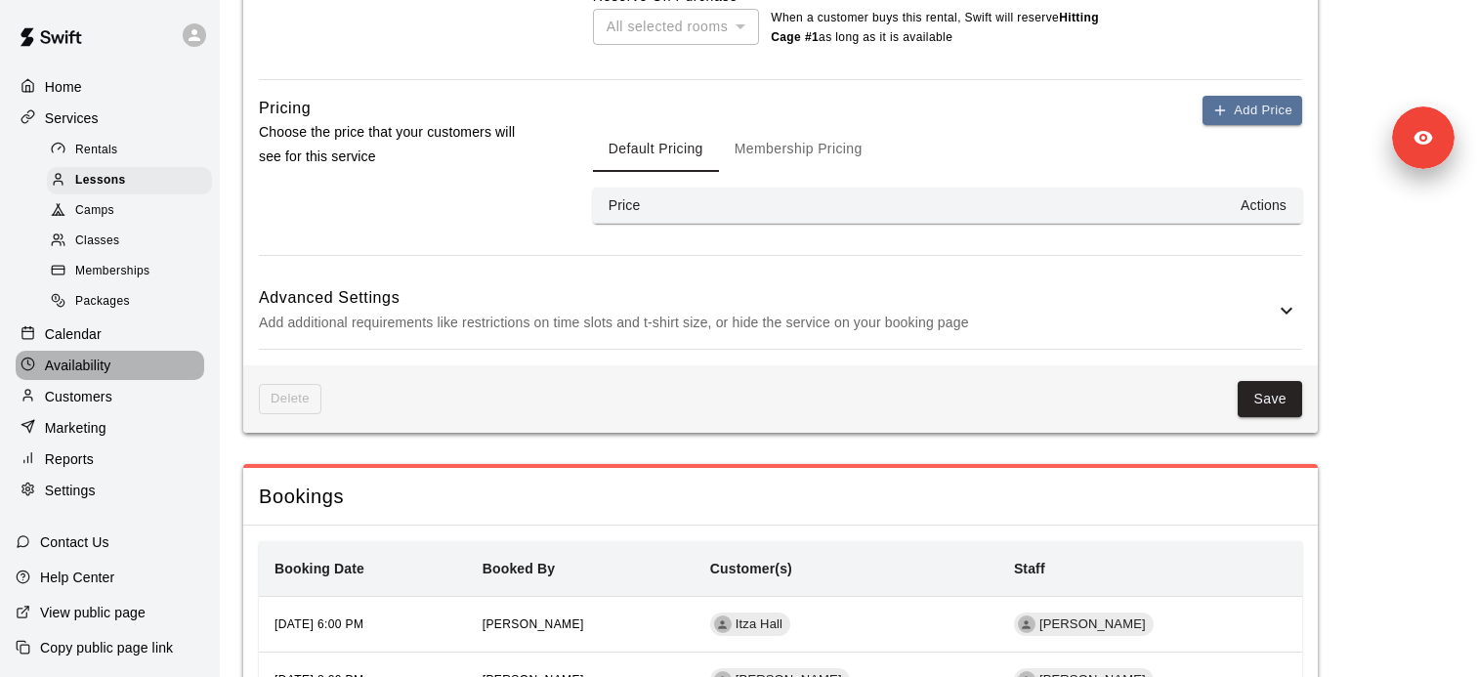
click at [119, 367] on div "Availability" at bounding box center [110, 365] width 188 height 29
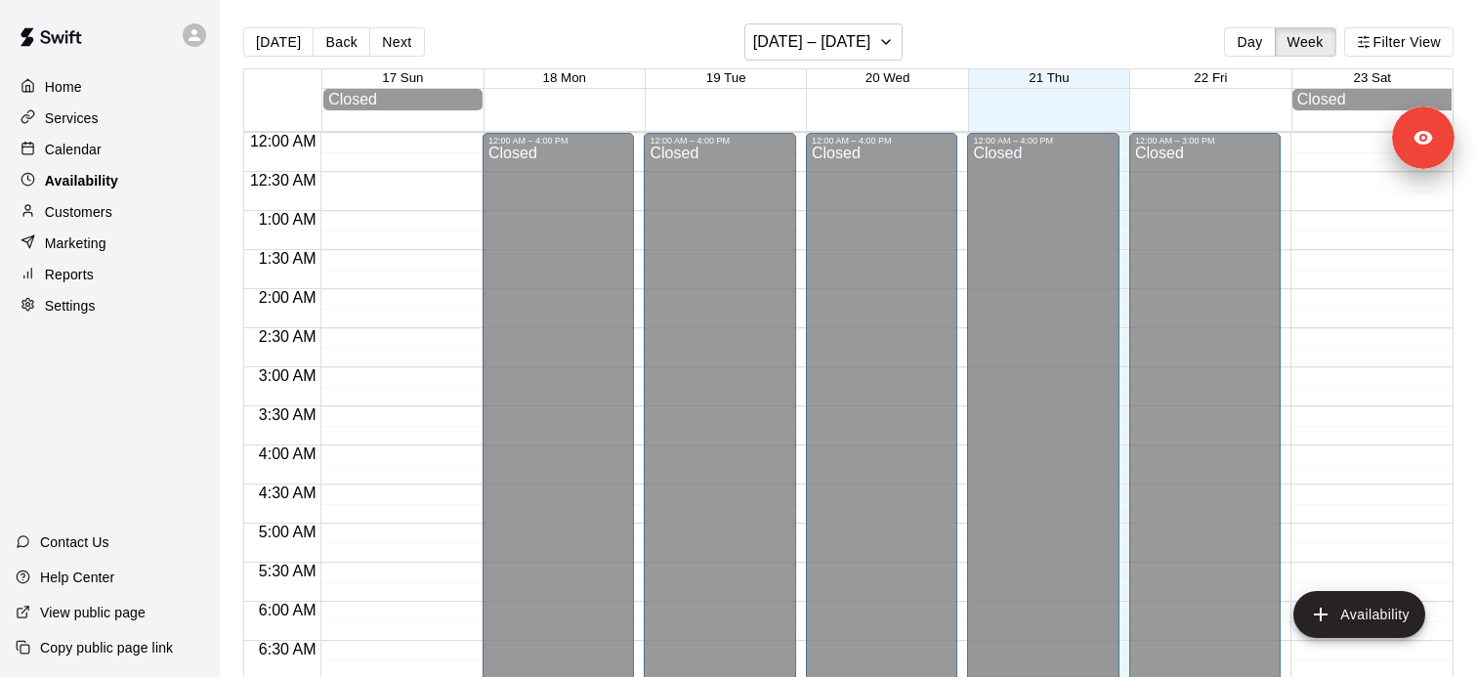
scroll to position [949, 0]
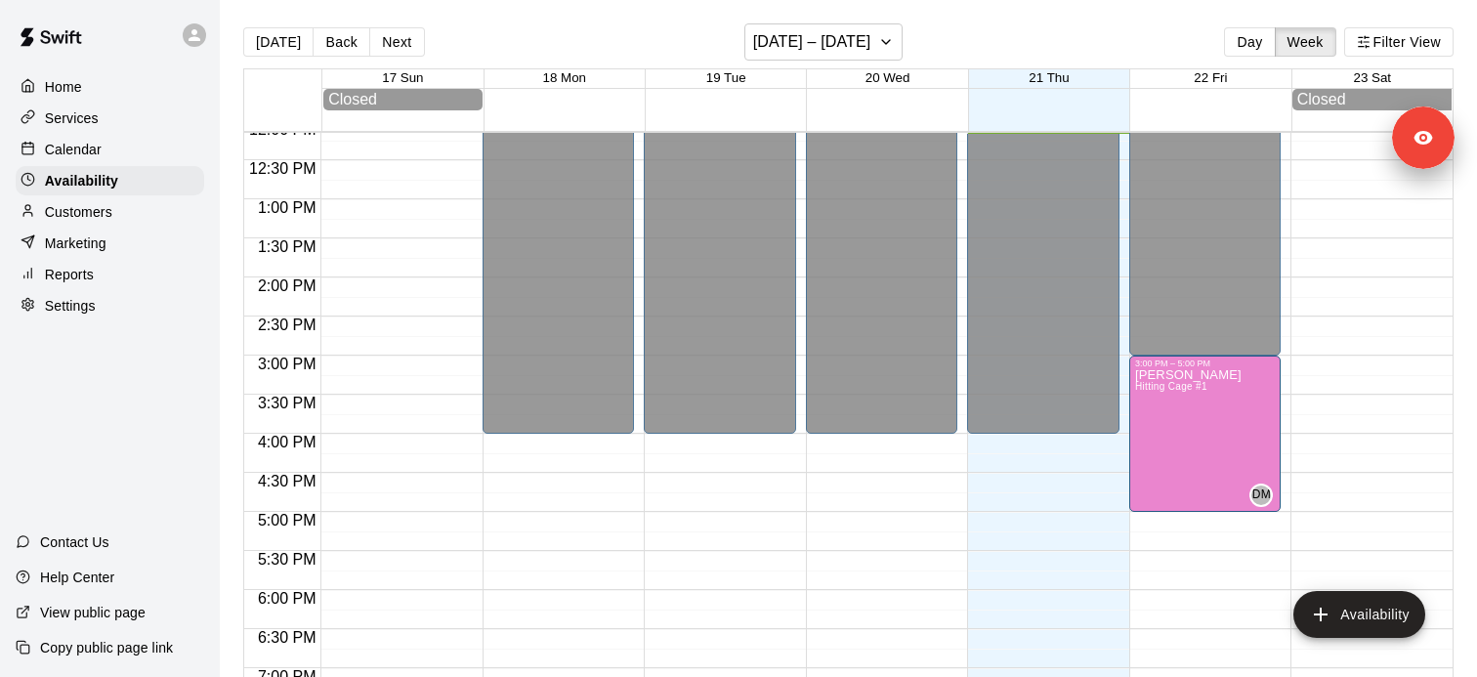
click at [113, 117] on div "Services" at bounding box center [110, 118] width 188 height 29
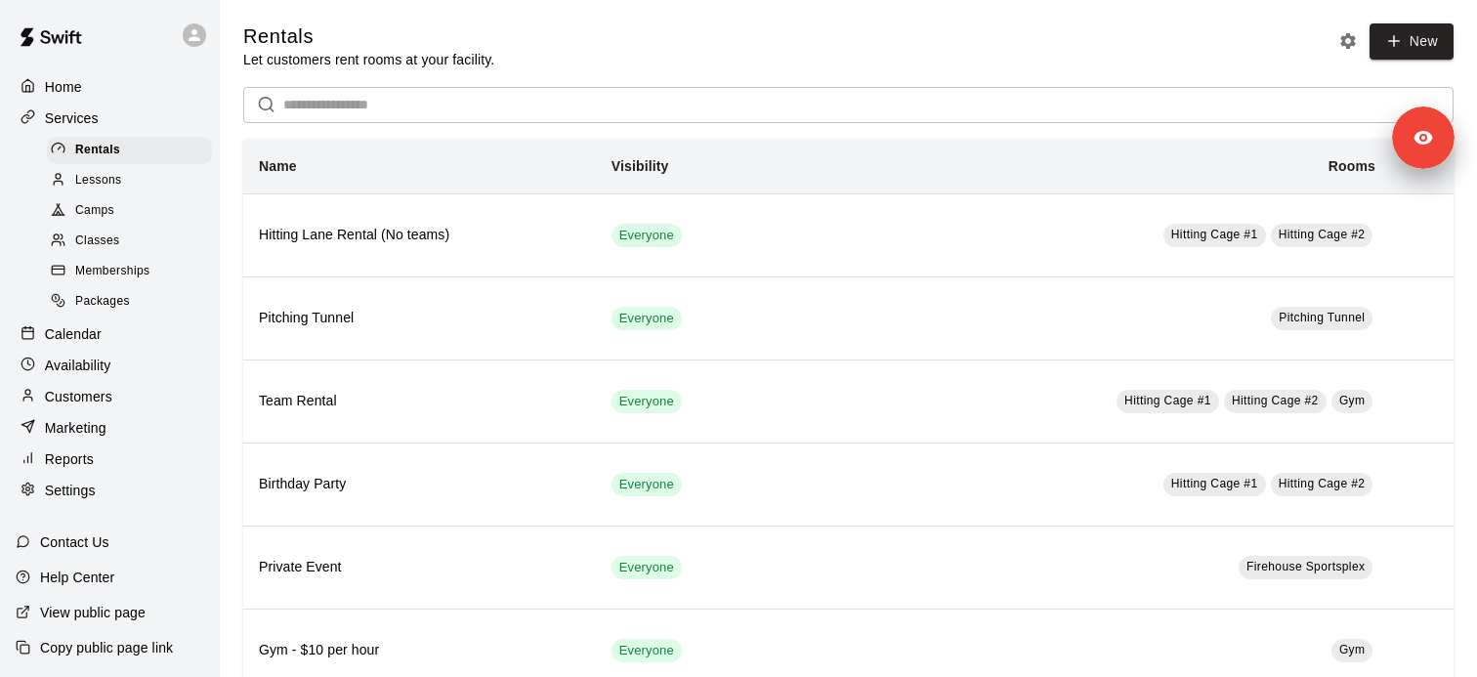
click at [138, 182] on div "Lessons" at bounding box center [129, 180] width 165 height 27
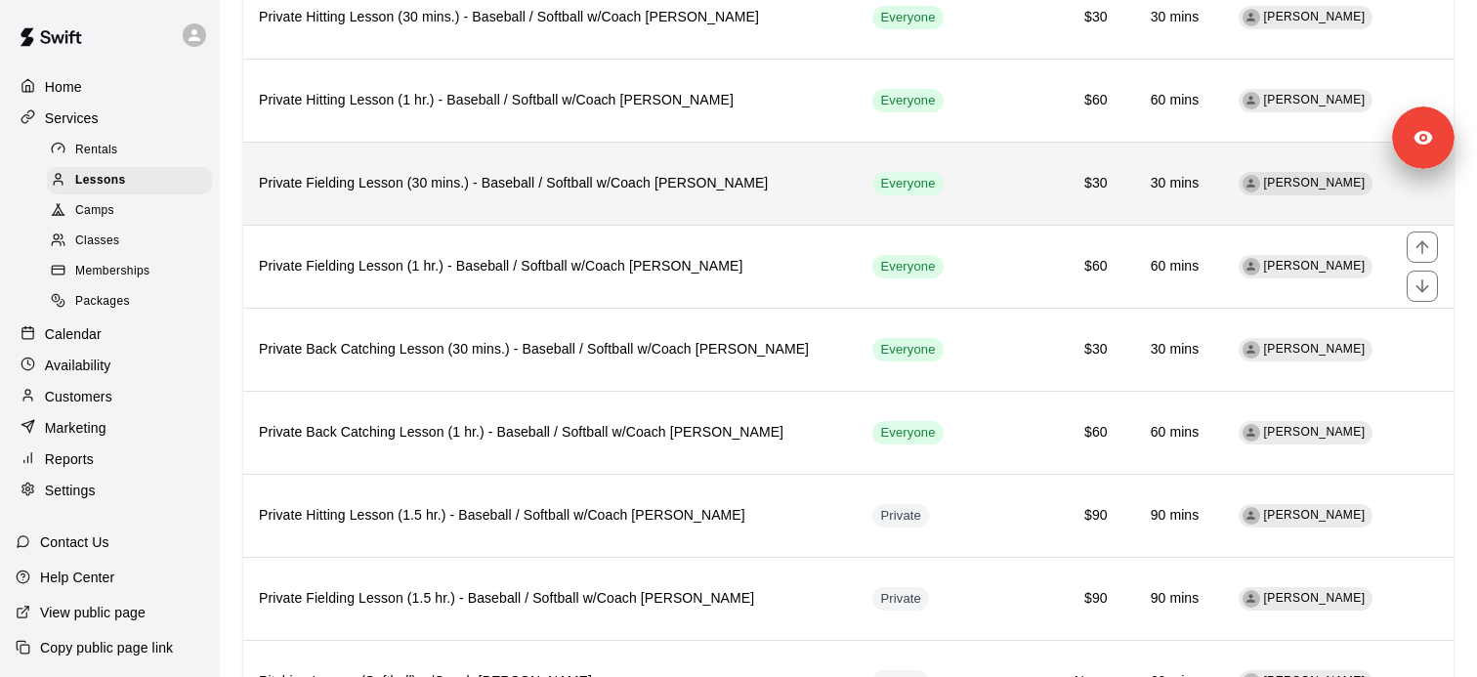
scroll to position [717, 0]
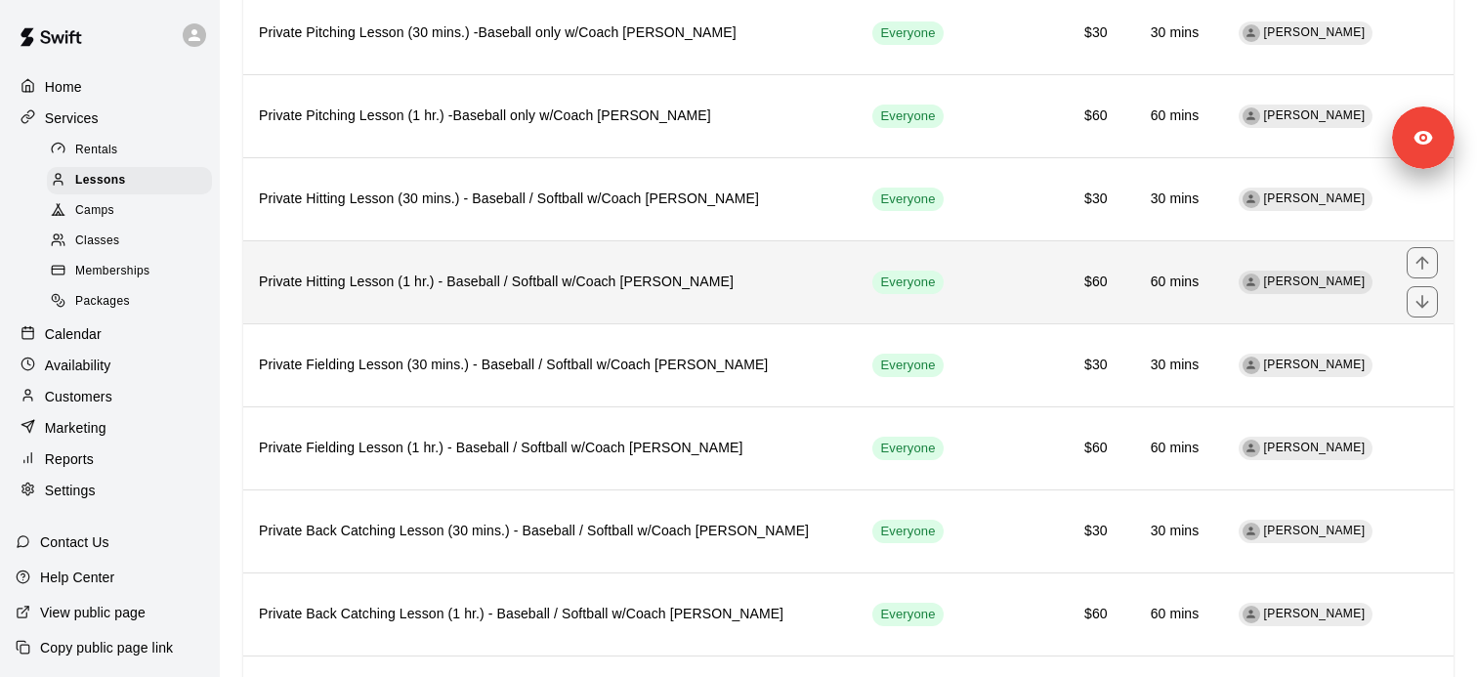
scroll to position [507, 0]
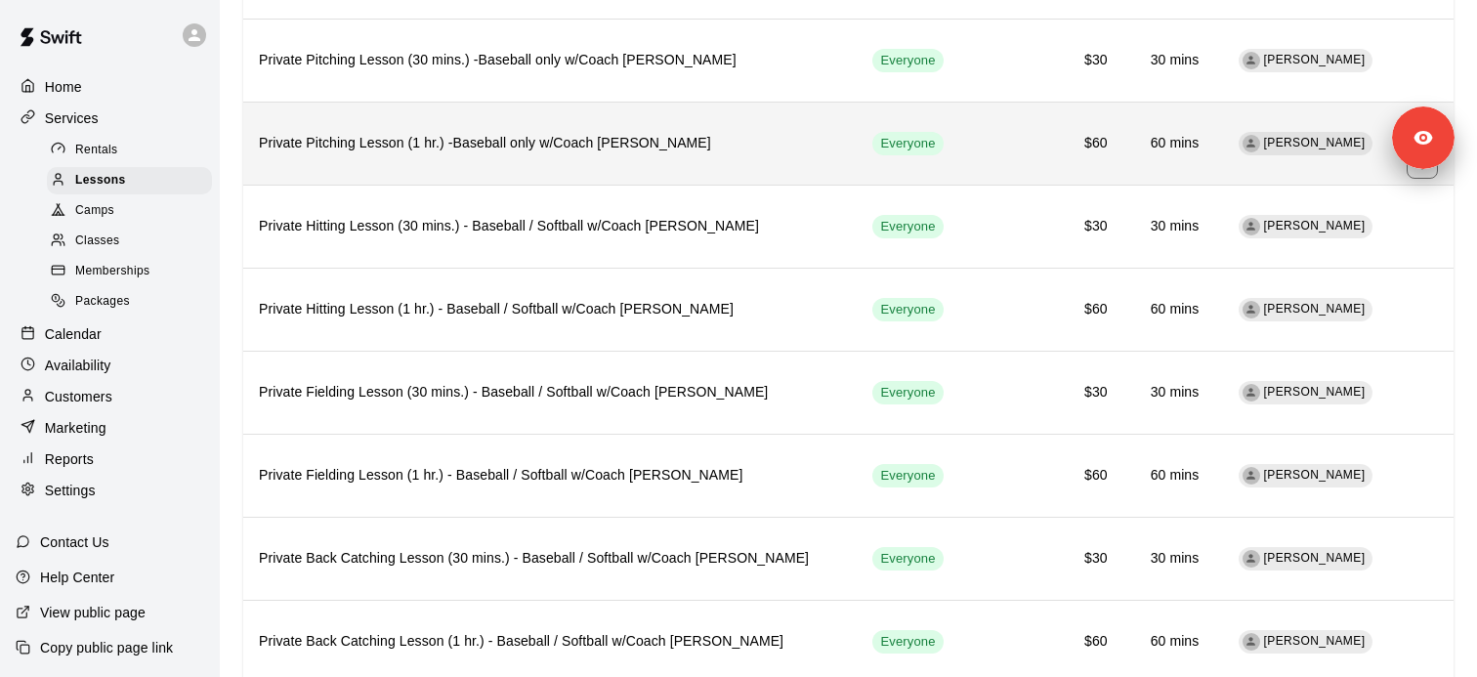
click at [498, 149] on h6 "Private Pitching Lesson (1 hr.) -Baseball only w/Coach David Martinez" at bounding box center [550, 143] width 582 height 21
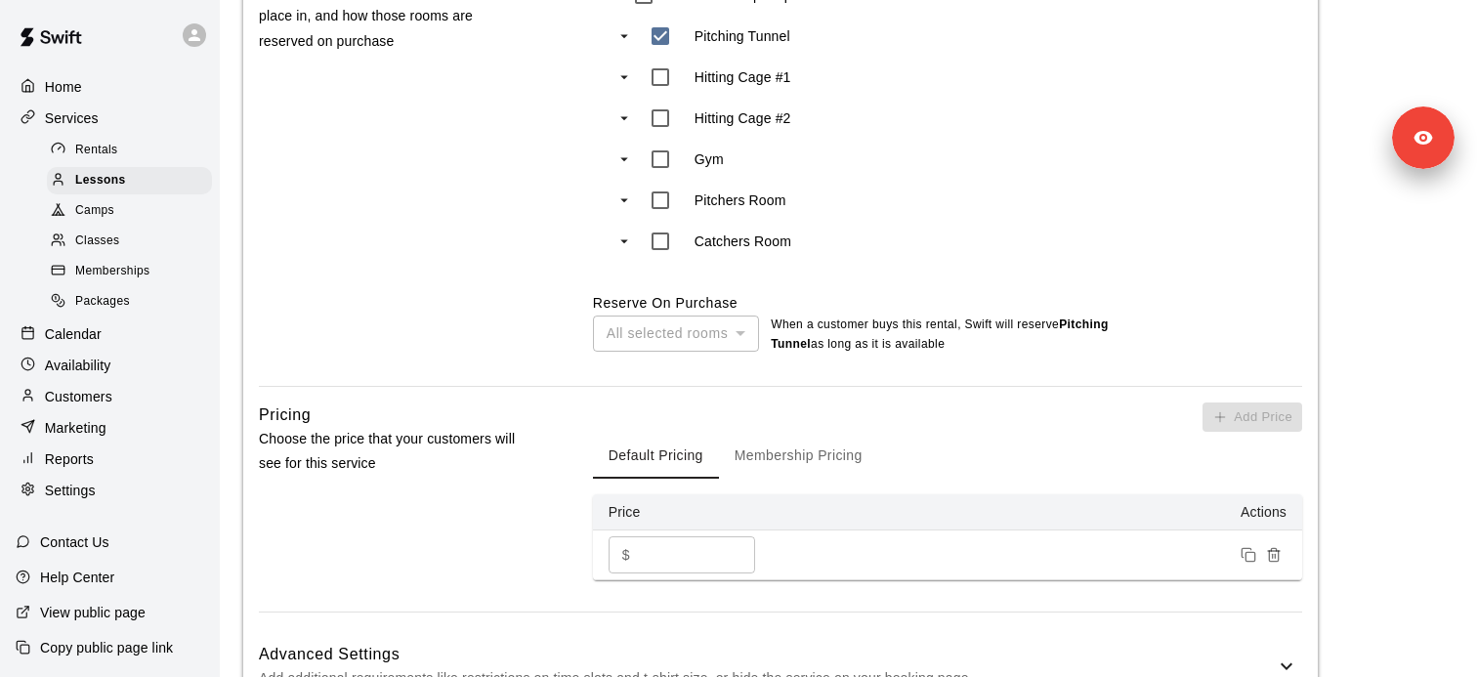
scroll to position [962, 0]
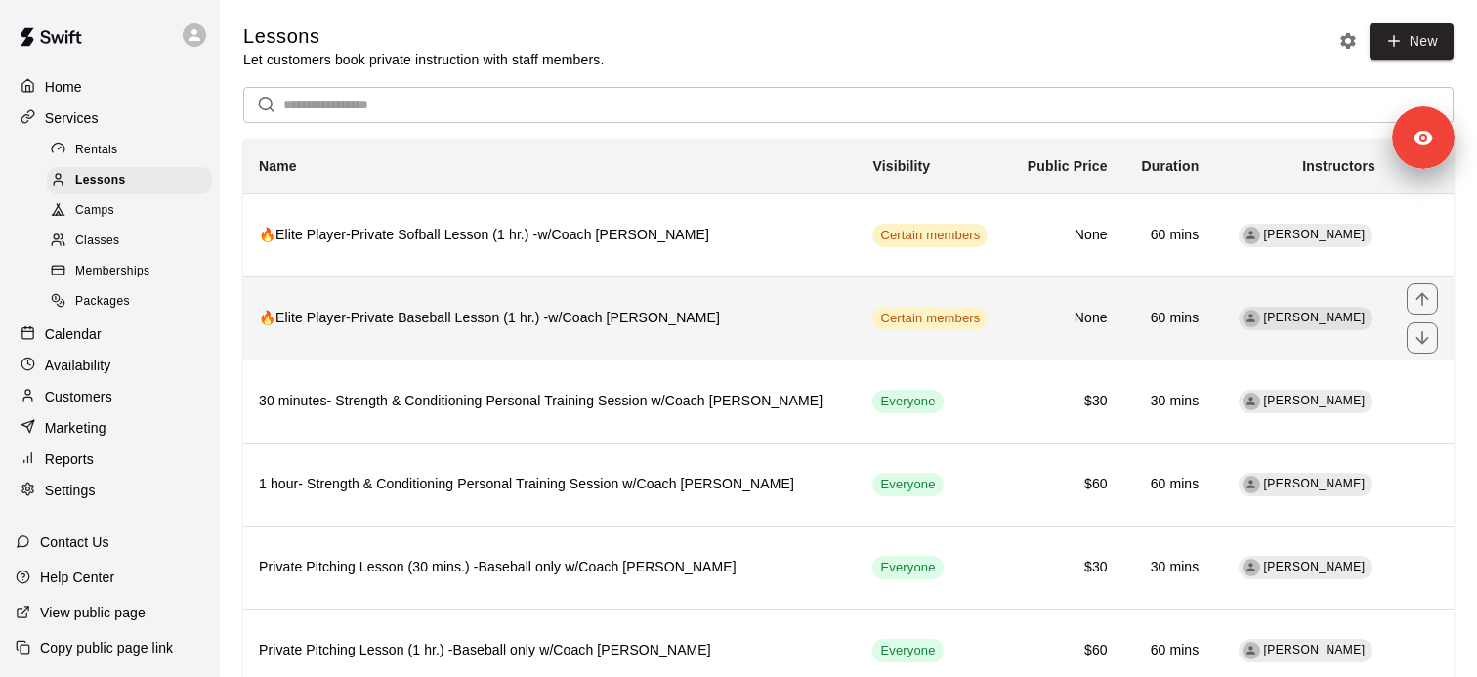
scroll to position [85, 0]
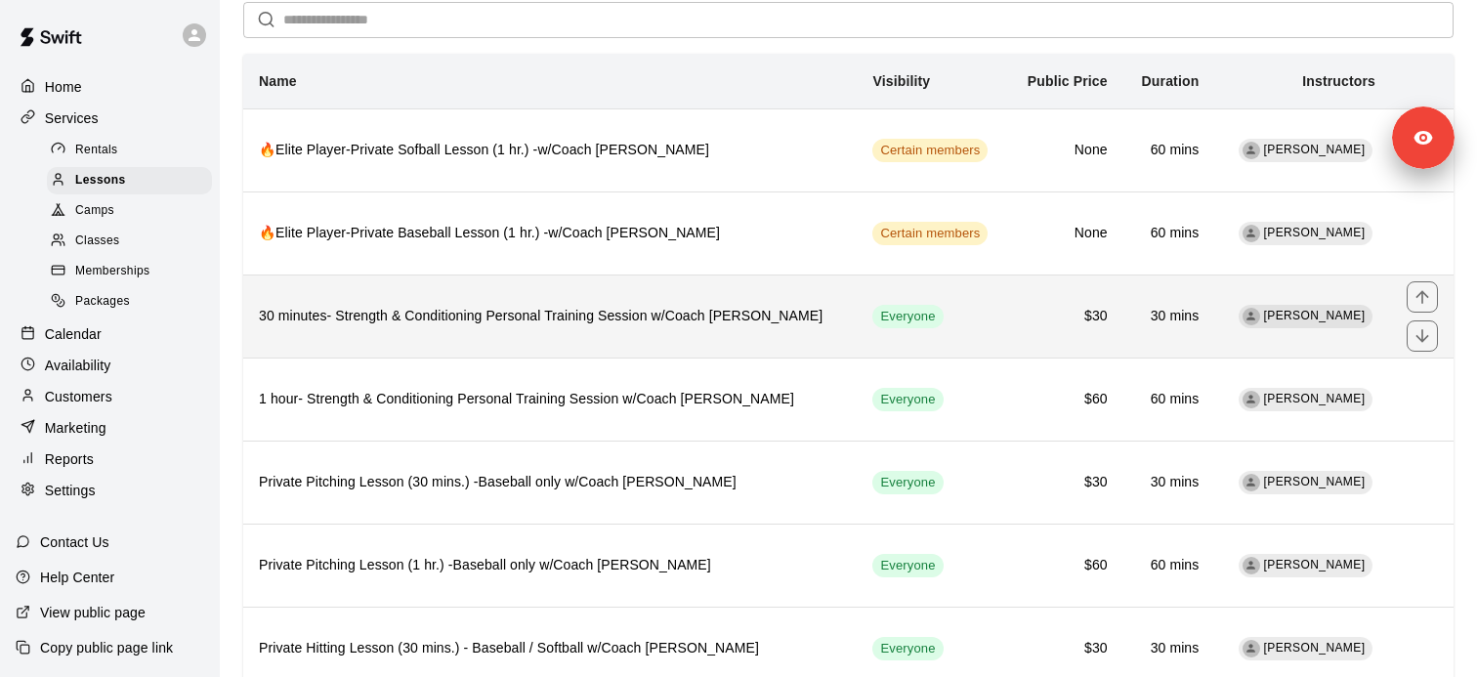
click at [570, 323] on h6 "30 minutes- Strength & Conditioning Personal Training Session w/Coach David Mar…" at bounding box center [550, 316] width 582 height 21
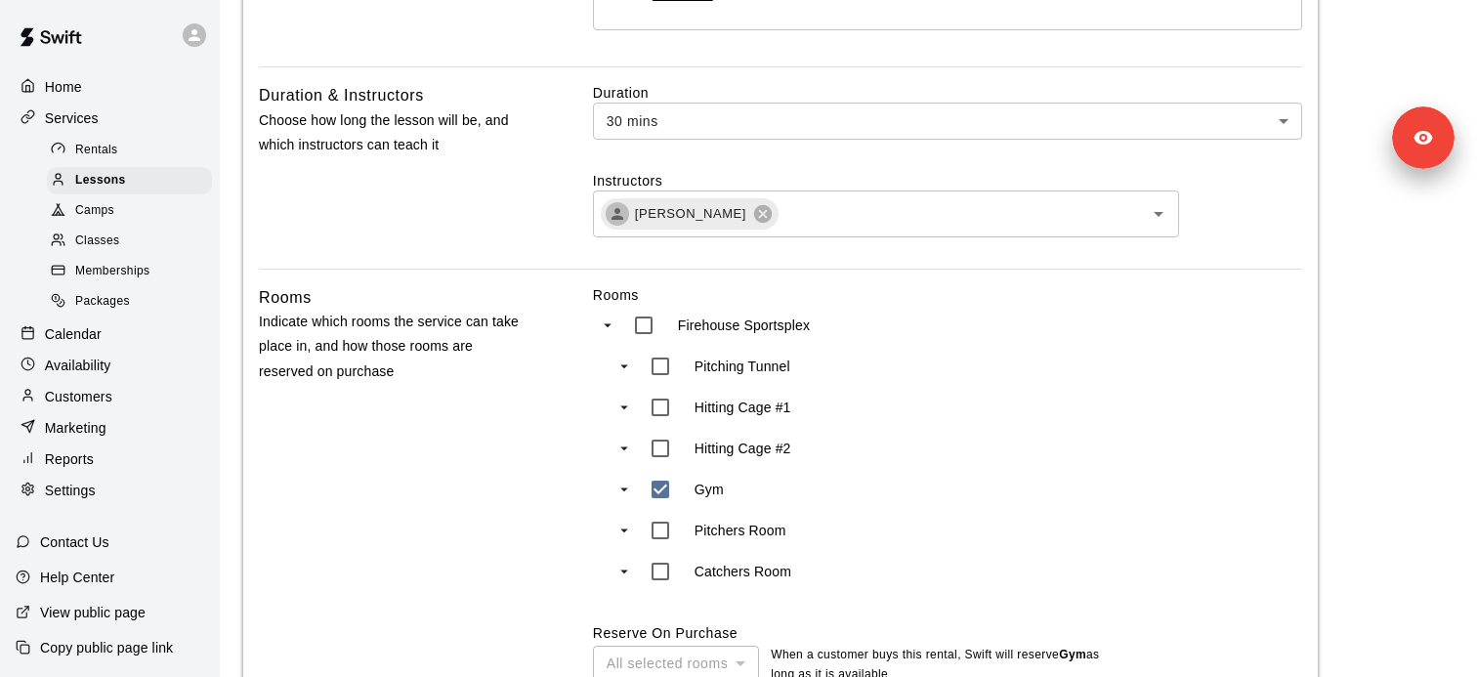
scroll to position [719, 0]
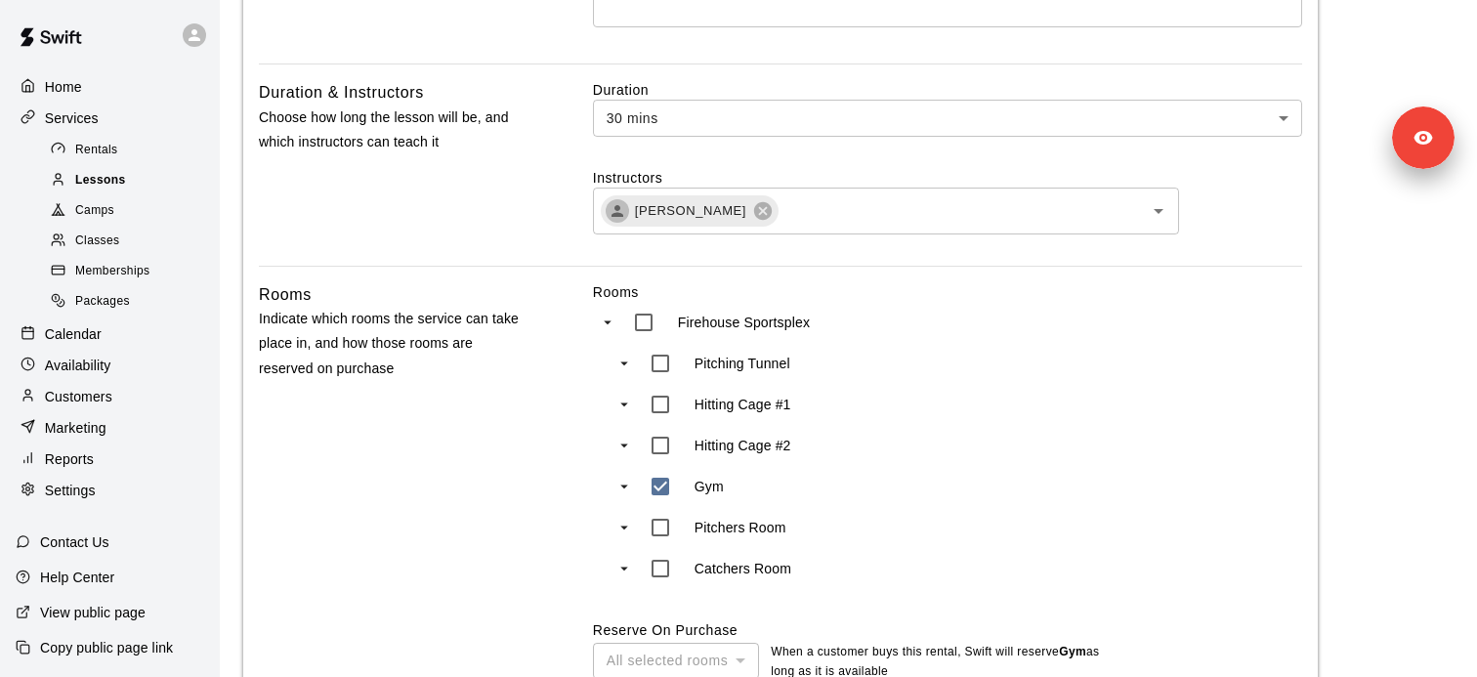
click at [134, 179] on div "Lessons" at bounding box center [129, 180] width 165 height 27
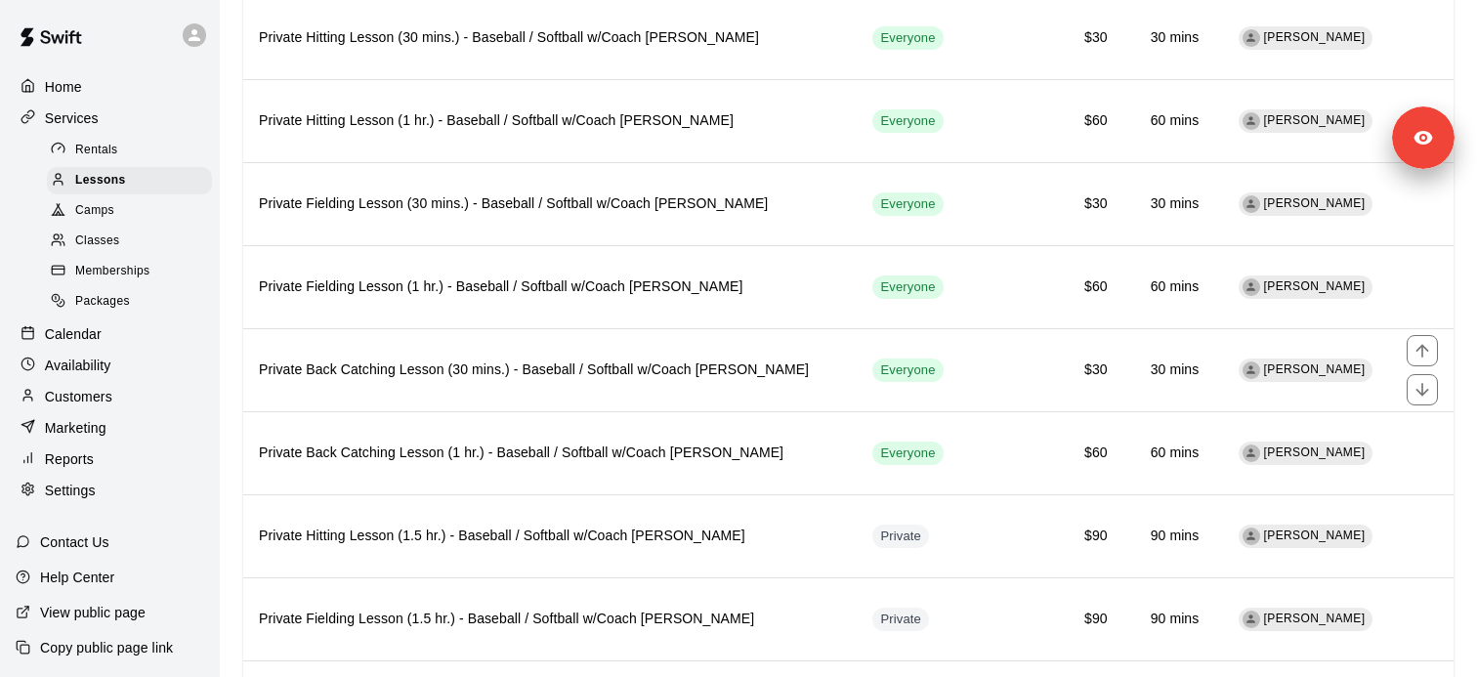
scroll to position [817, 0]
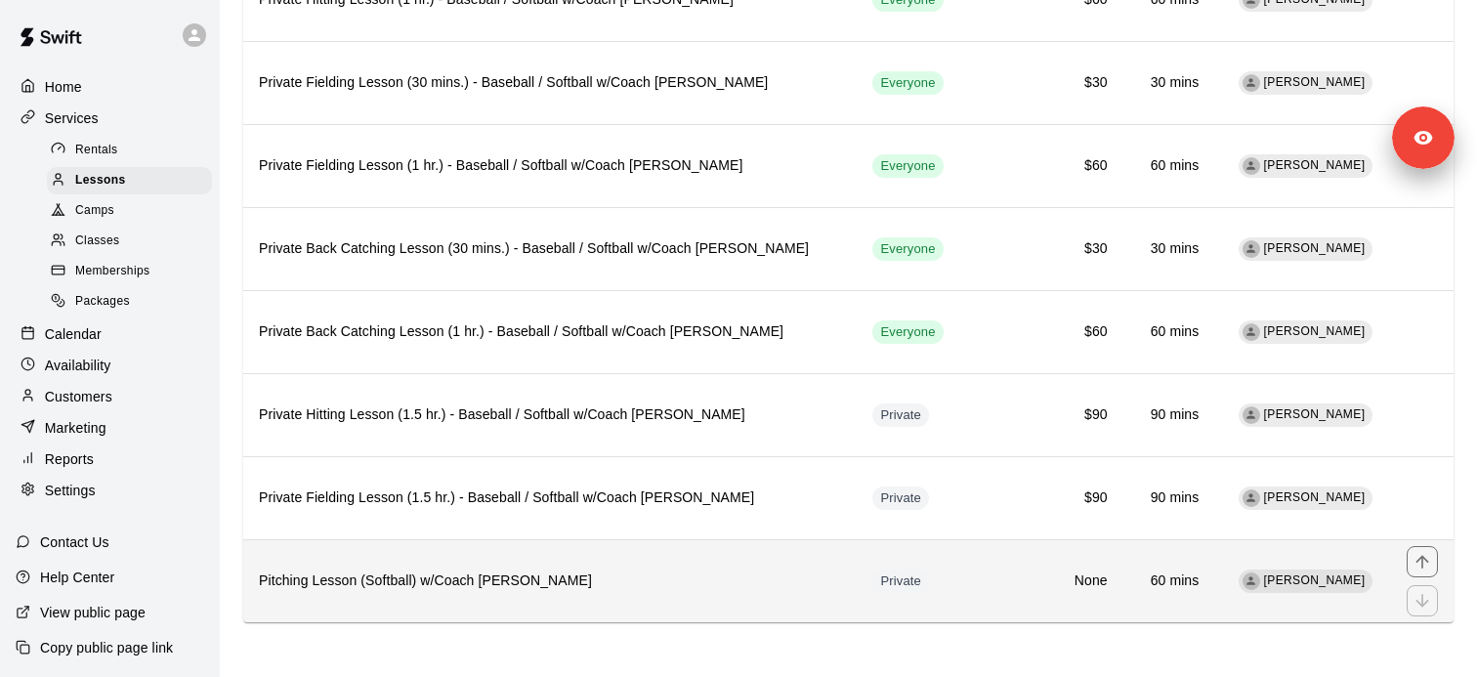
click at [493, 587] on h6 "Pitching Lesson (Softball) w/Coach Mindy Scott" at bounding box center [550, 580] width 582 height 21
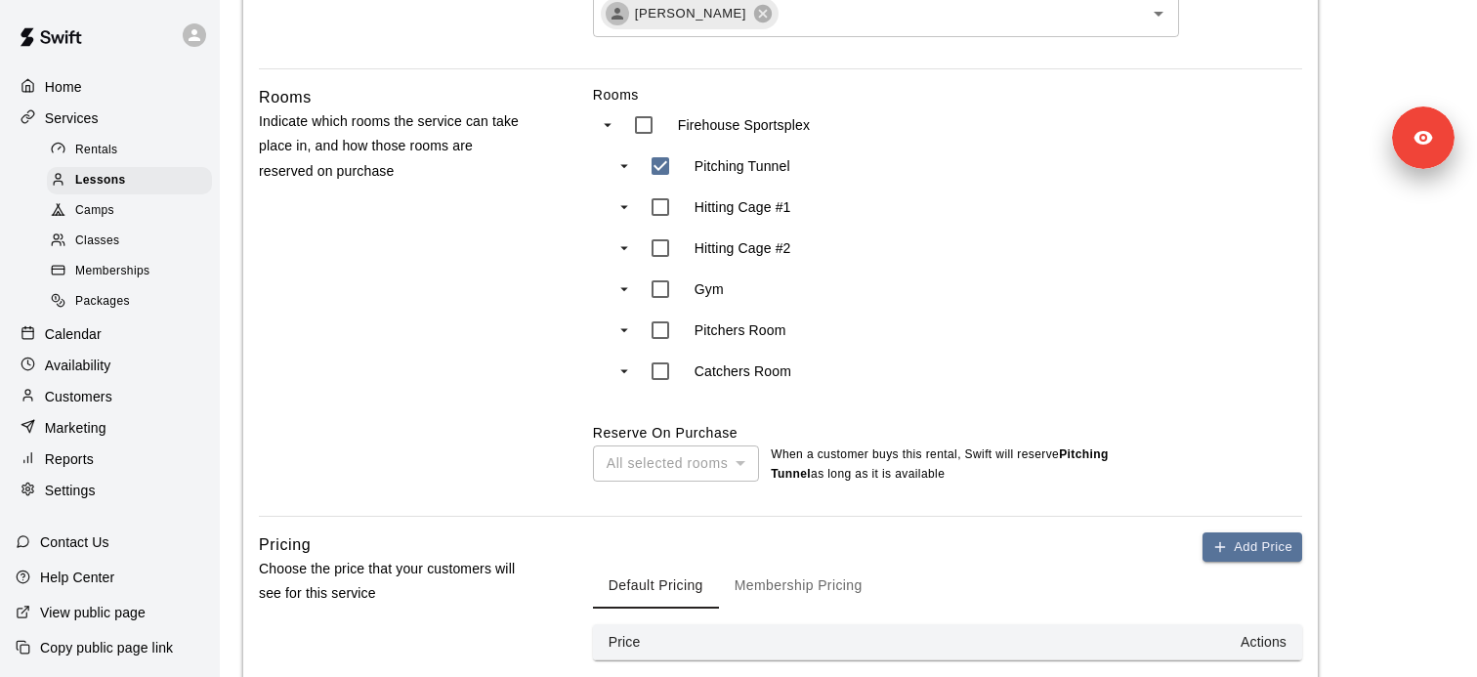
scroll to position [1083, 0]
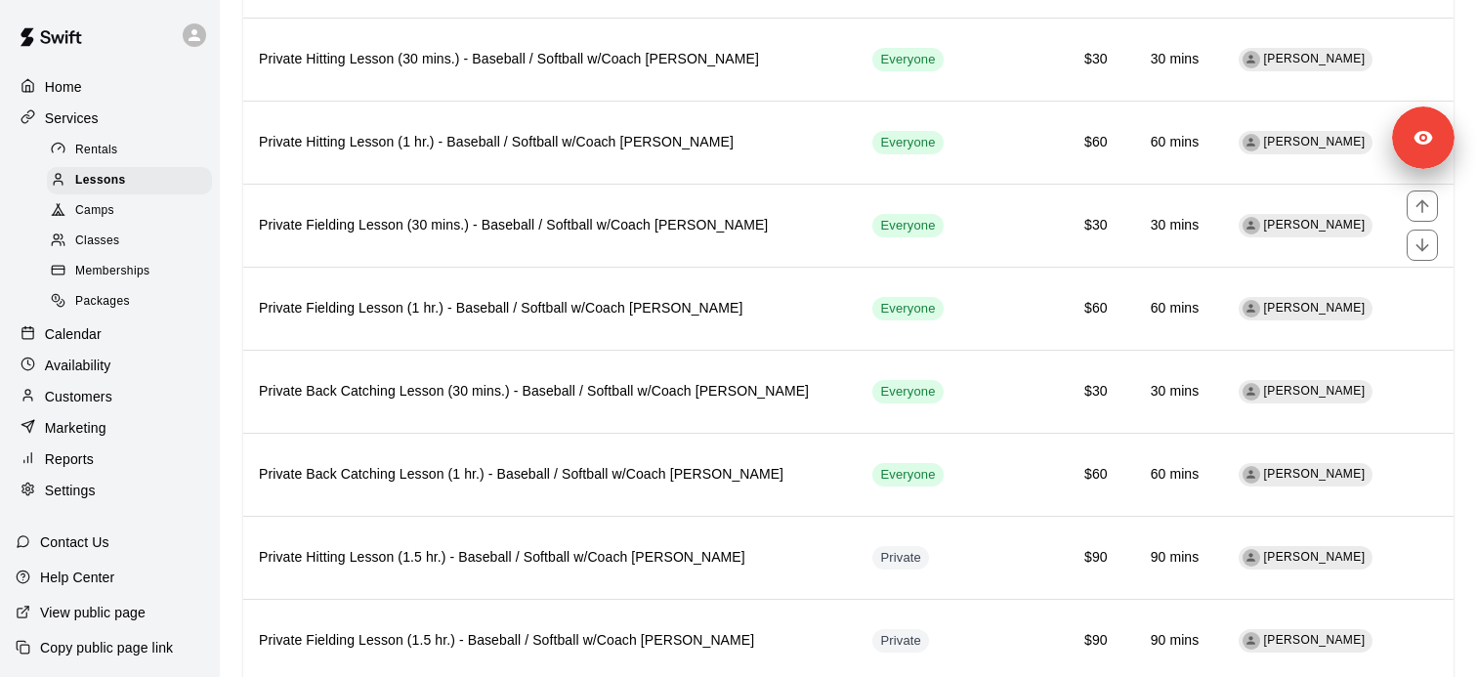
scroll to position [817, 0]
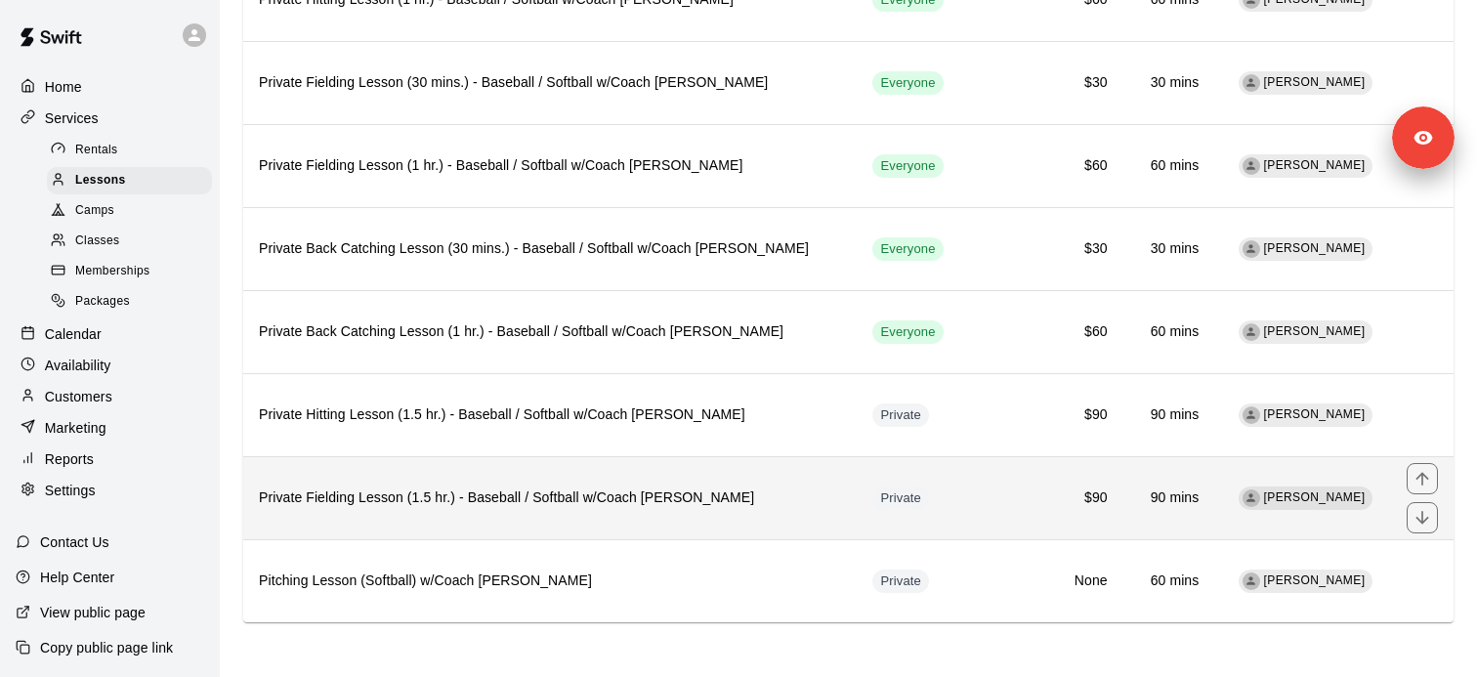
click at [457, 471] on th "Private Fielding Lesson (1.5 hr.) - Baseball / Softball w/Coach Martinez" at bounding box center [549, 497] width 613 height 83
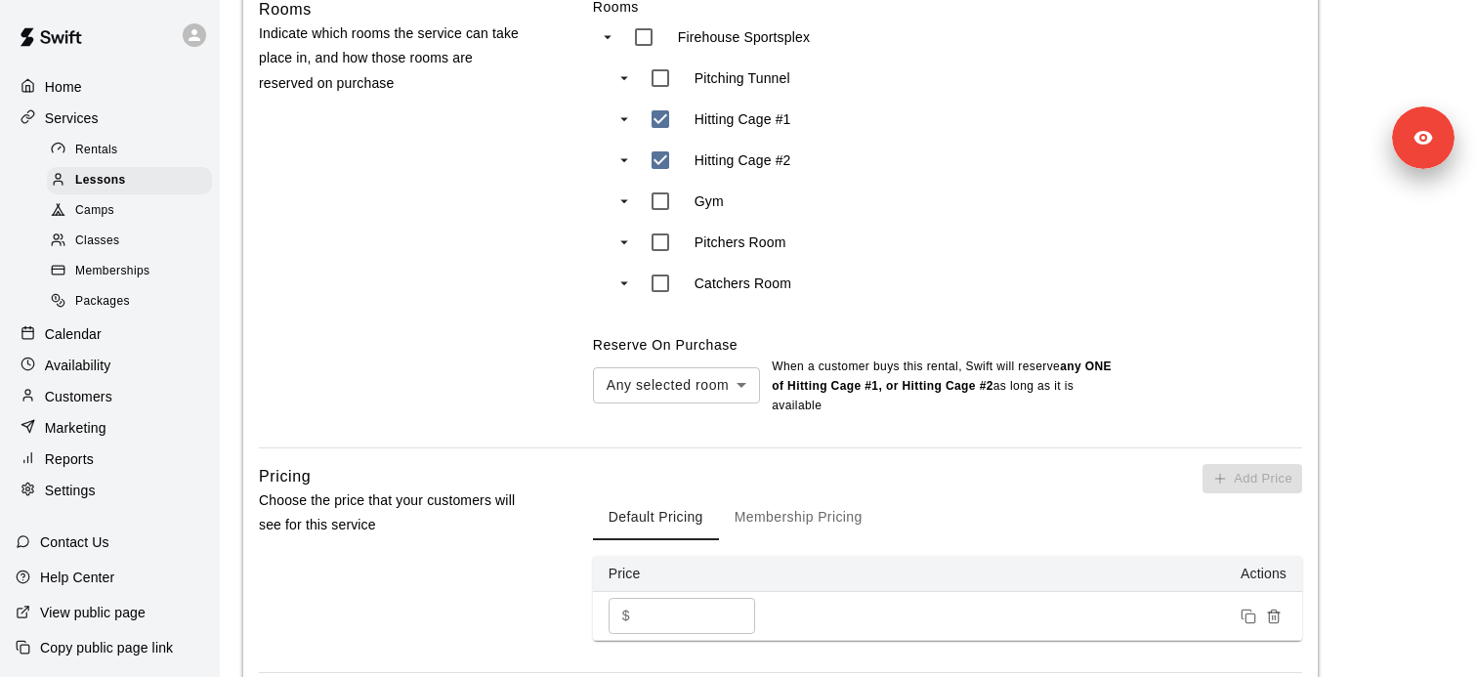
scroll to position [759, 0]
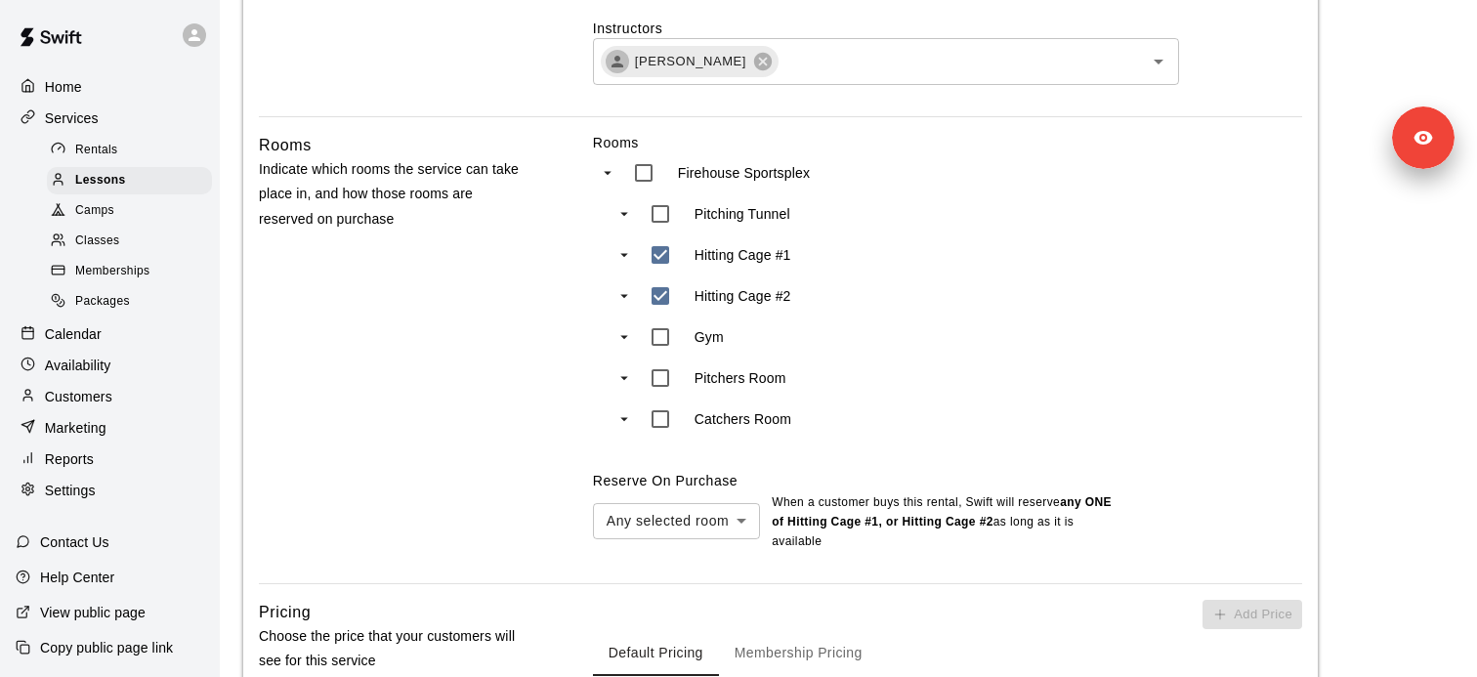
click at [670, 319] on div "Pitching Tunnel Hitting Cage #1 Hitting Cage #2 Gym Pitchers Room Catchers Room" at bounding box center [796, 316] width 374 height 246
type input "***"
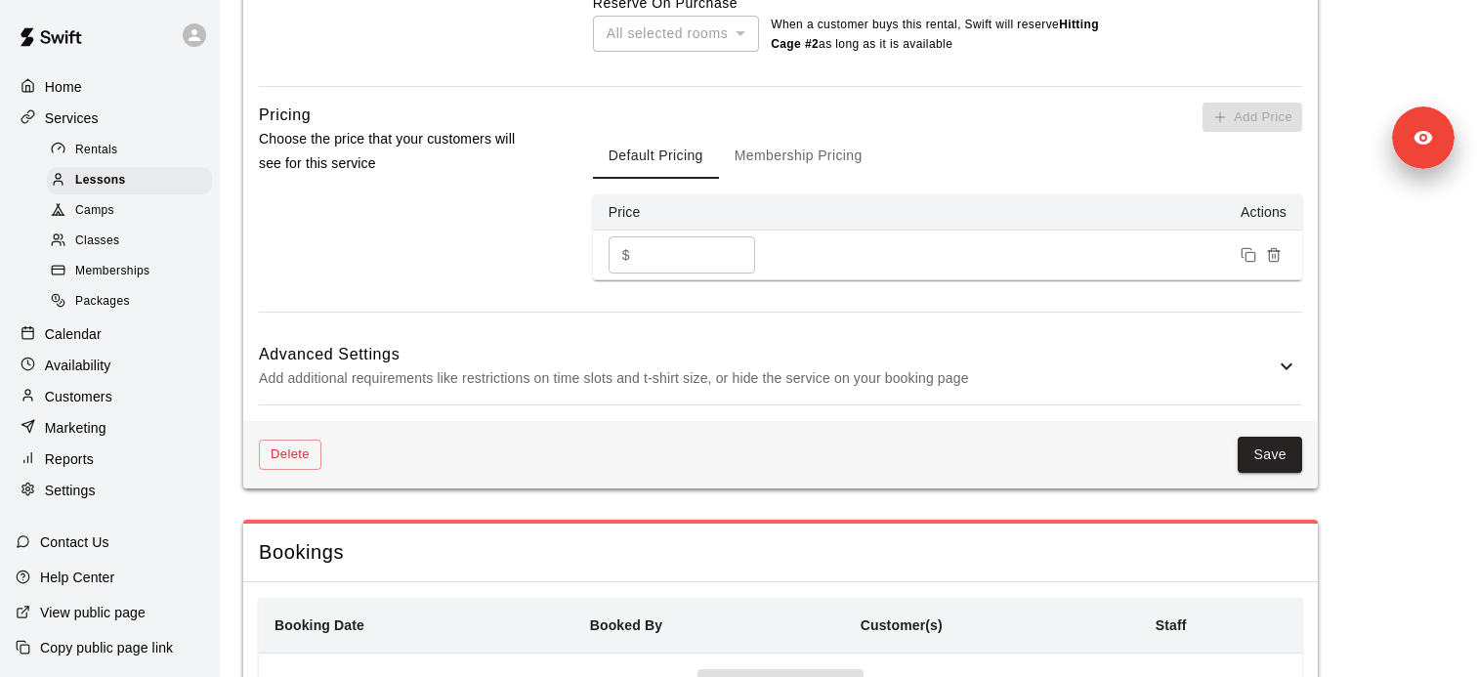
scroll to position [1375, 0]
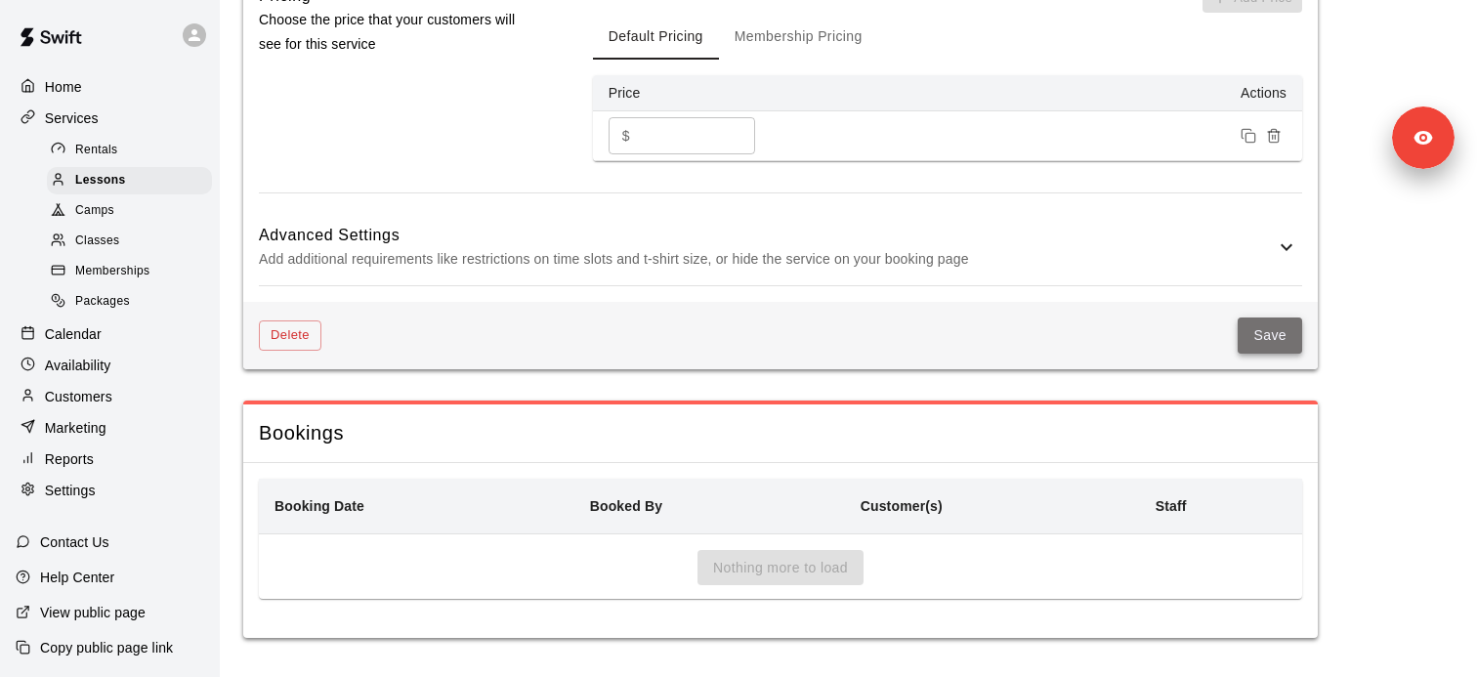
click at [1276, 350] on button "Save" at bounding box center [1269, 335] width 64 height 36
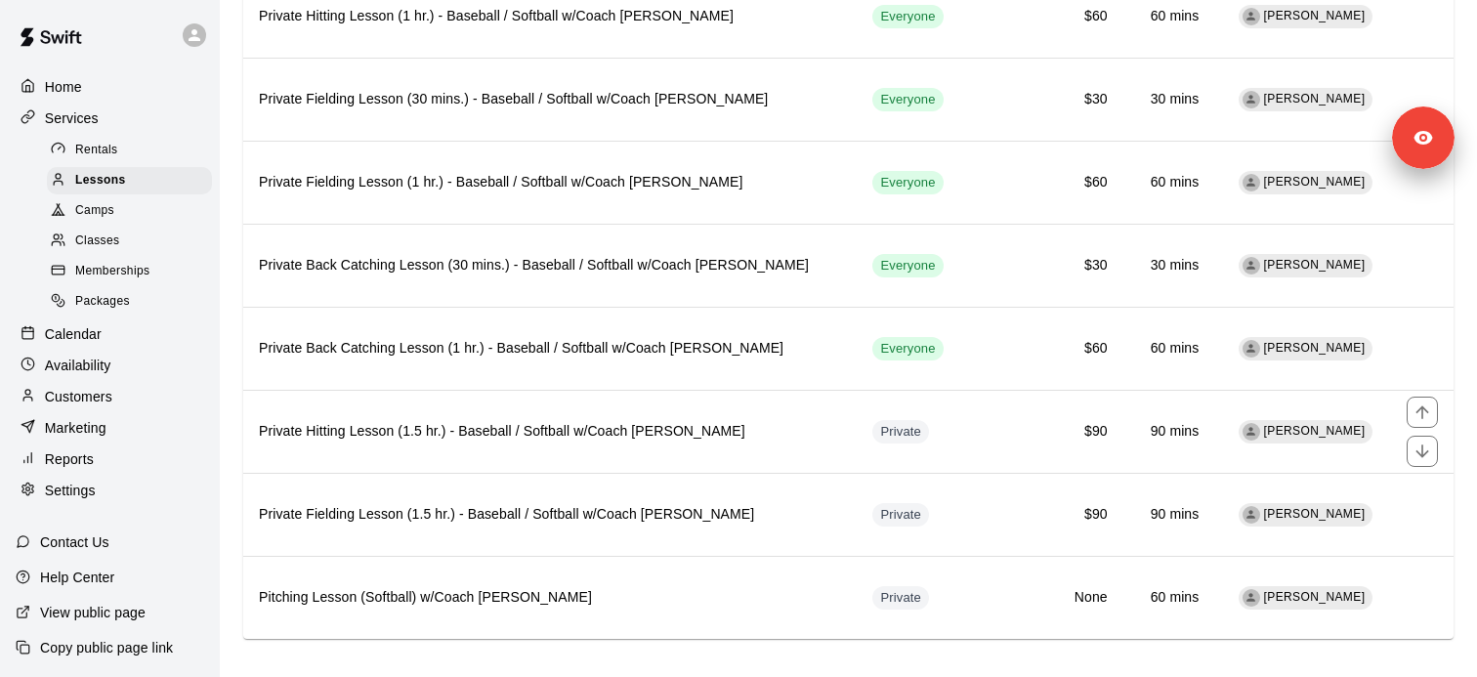
scroll to position [817, 0]
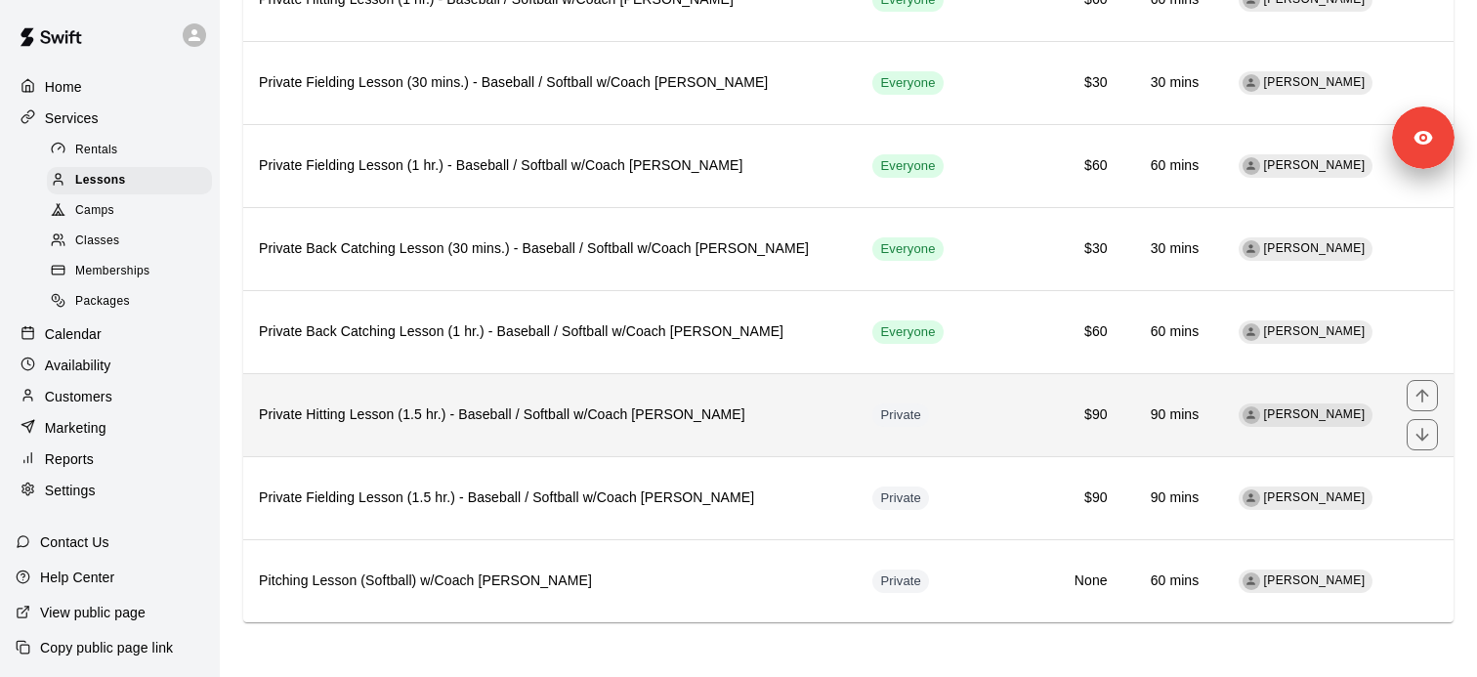
click at [414, 416] on h6 "Private Hitting Lesson (1.5 hr.) - Baseball / Softball w/Coach David Martinez" at bounding box center [550, 414] width 582 height 21
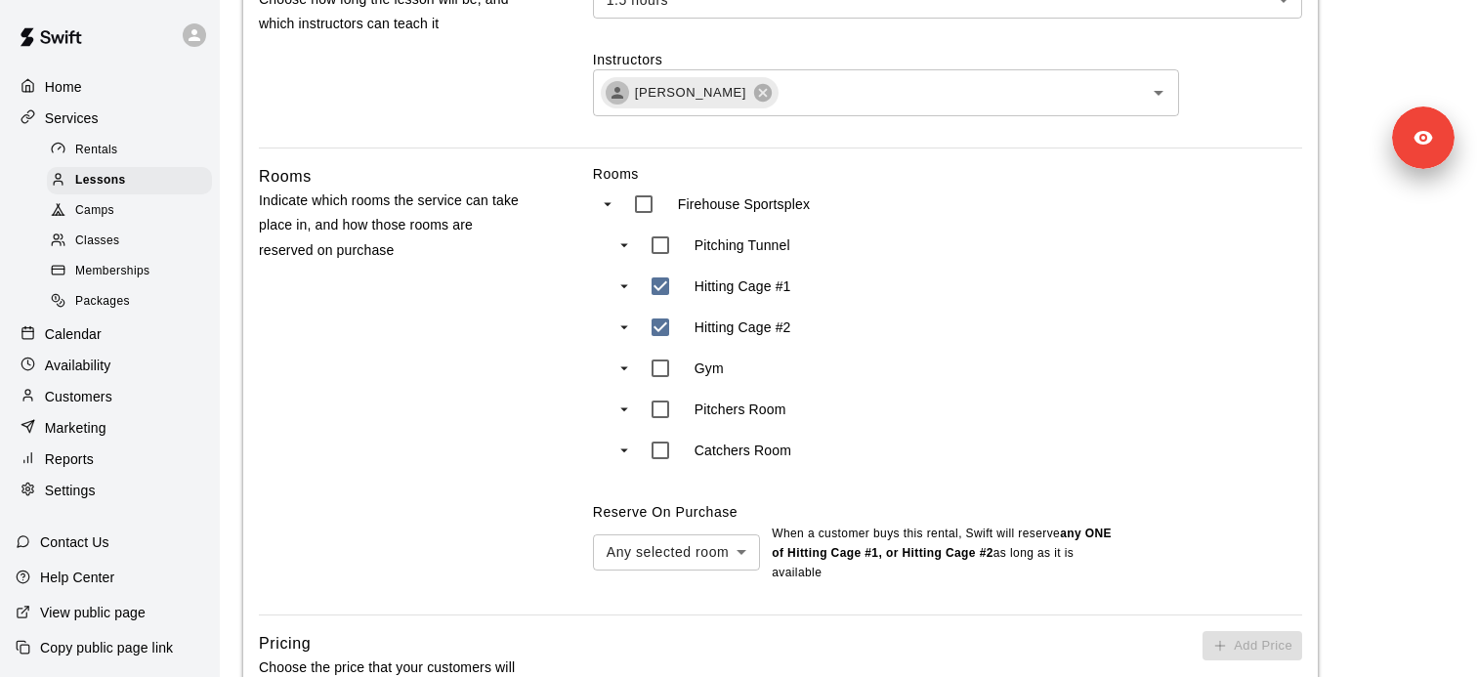
scroll to position [856, 0]
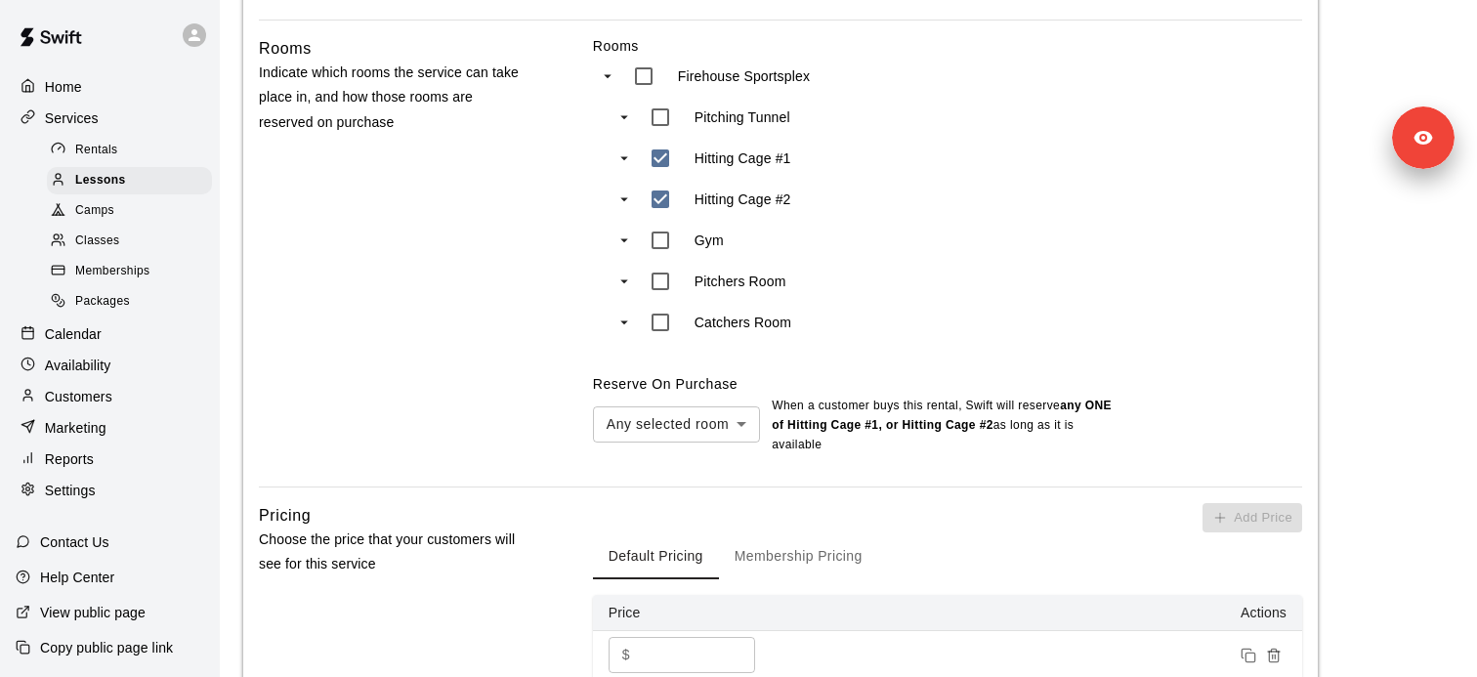
type input "***"
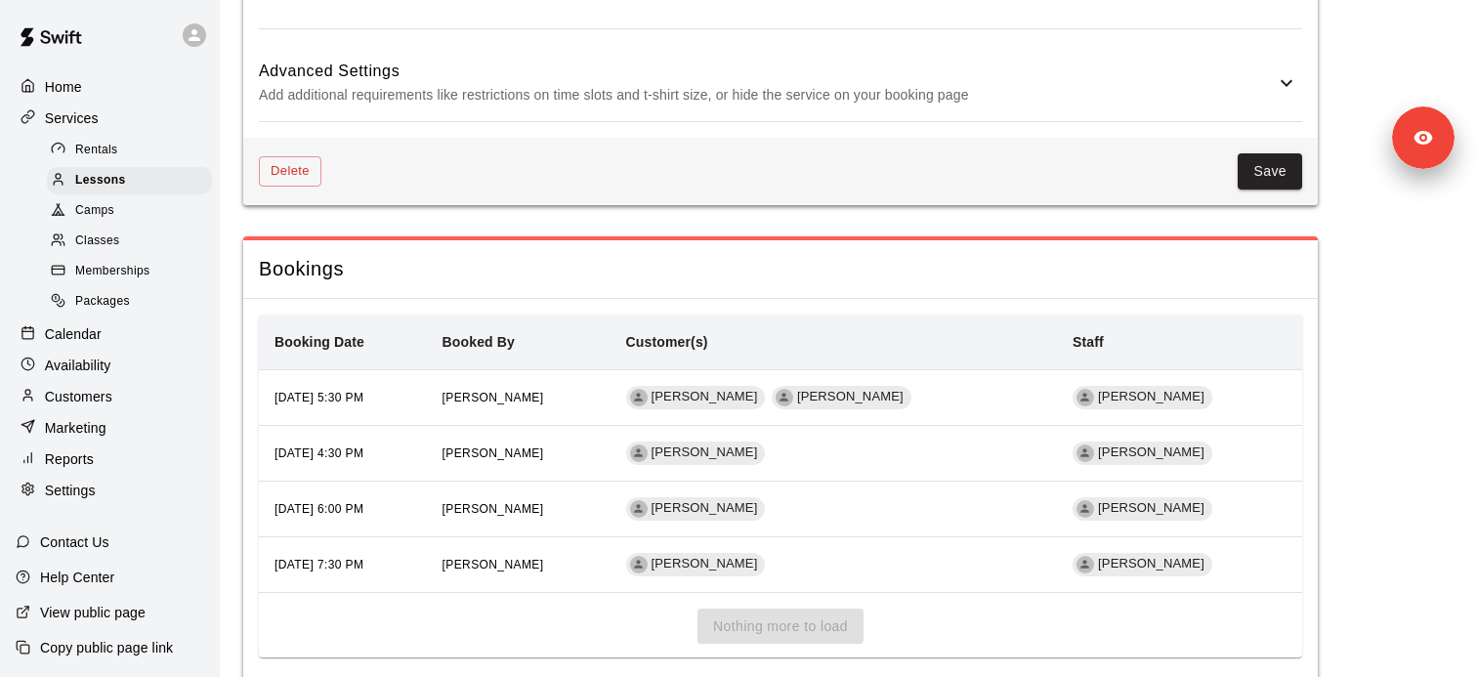
scroll to position [1598, 0]
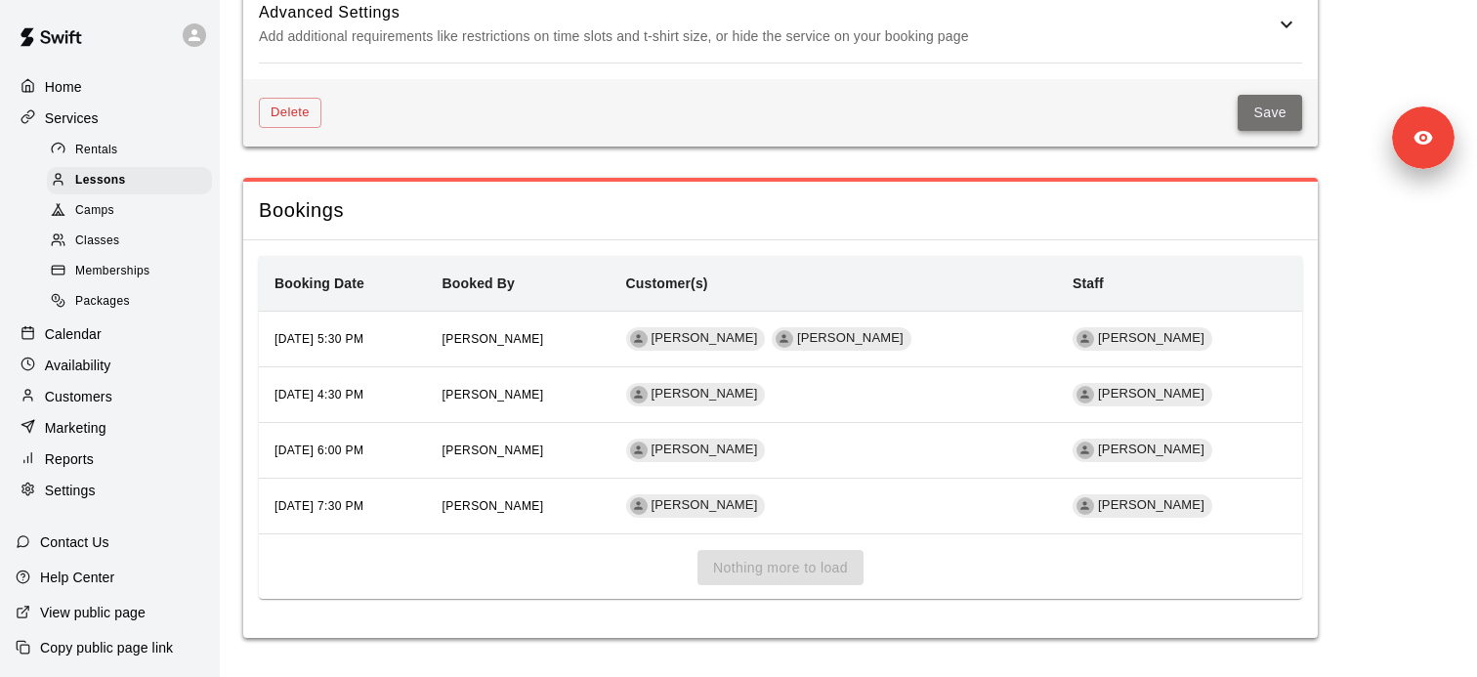
click at [1270, 114] on button "Save" at bounding box center [1269, 113] width 64 height 36
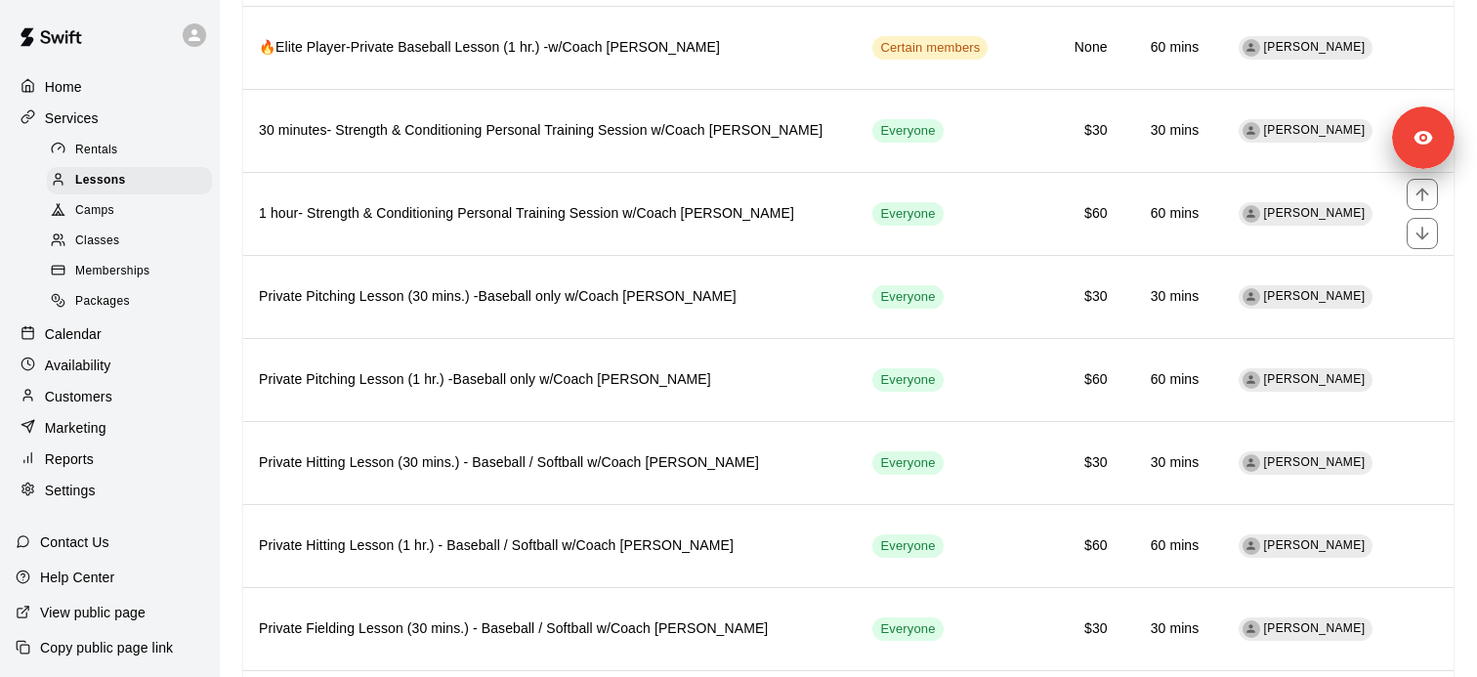
scroll to position [817, 0]
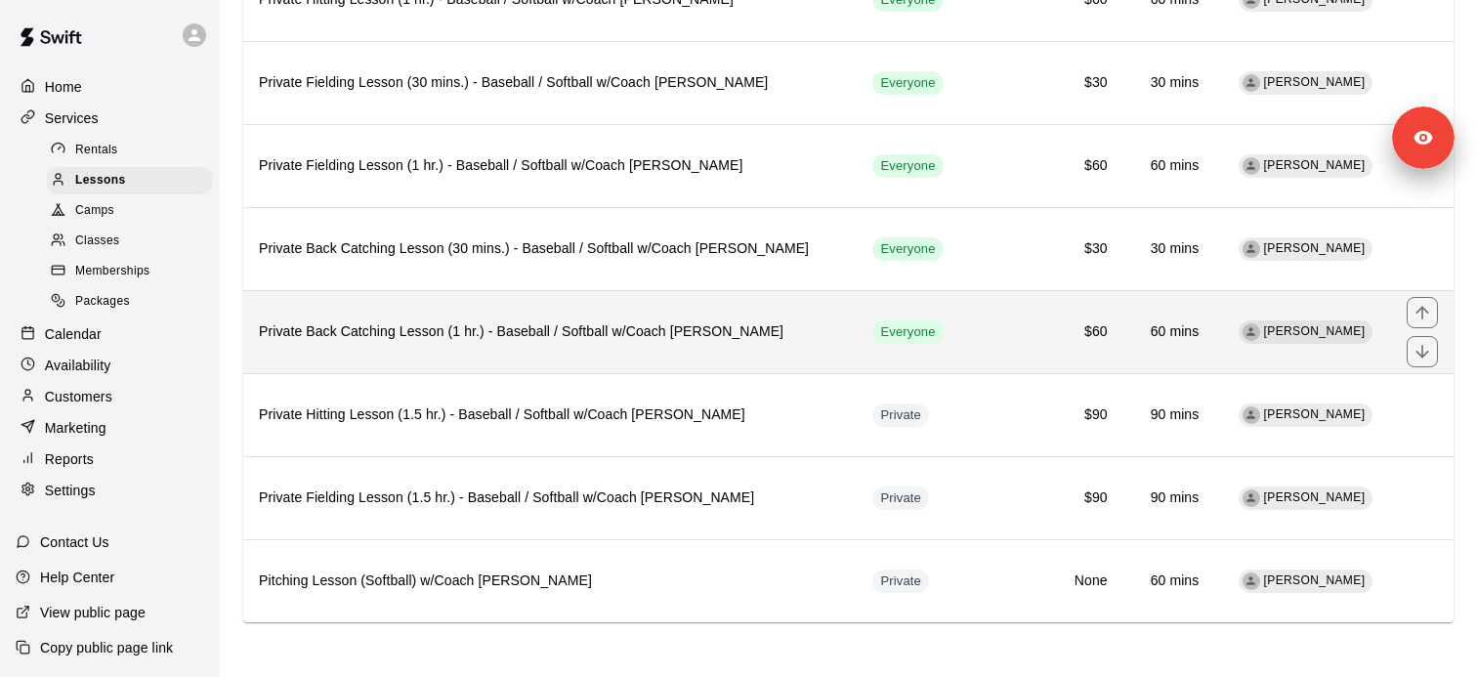
click at [488, 331] on h6 "Private Back Catching Lesson (1 hr.) - Baseball / Softball w/Coach David Martin…" at bounding box center [550, 331] width 582 height 21
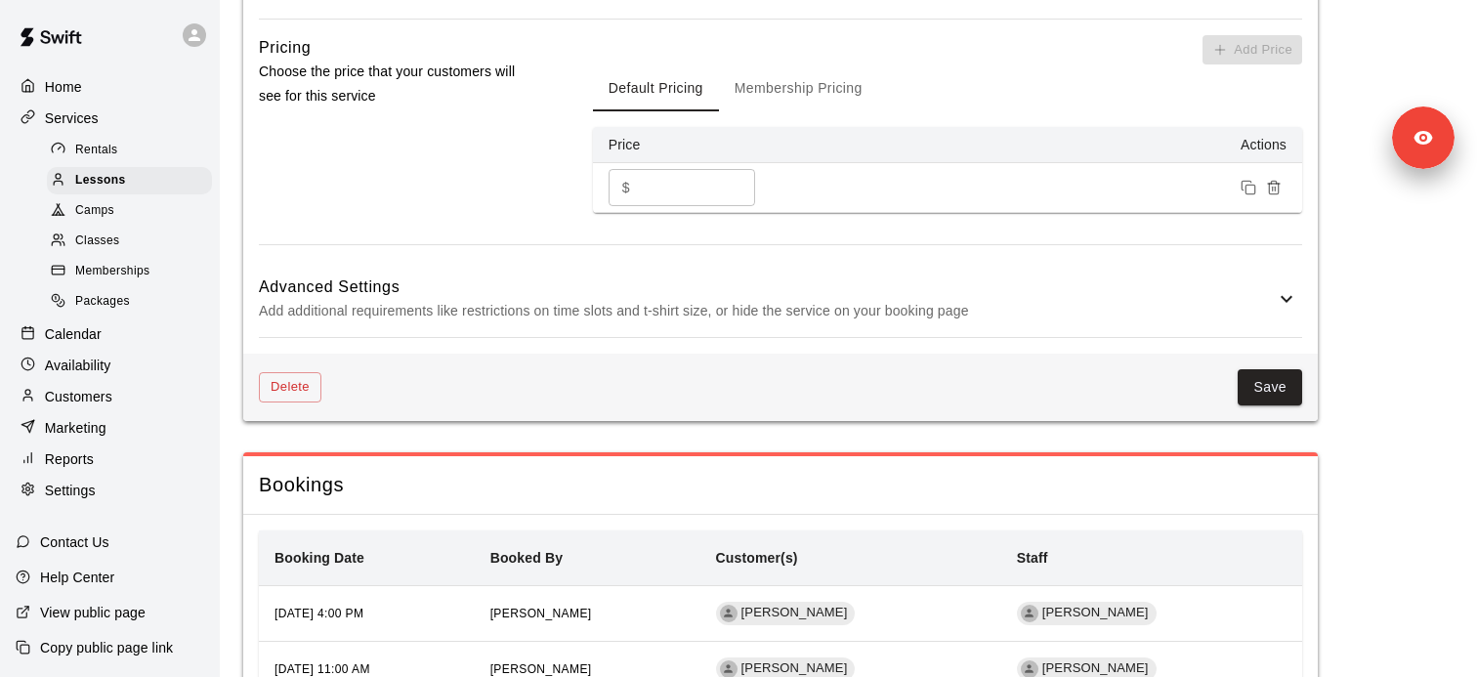
scroll to position [1479, 0]
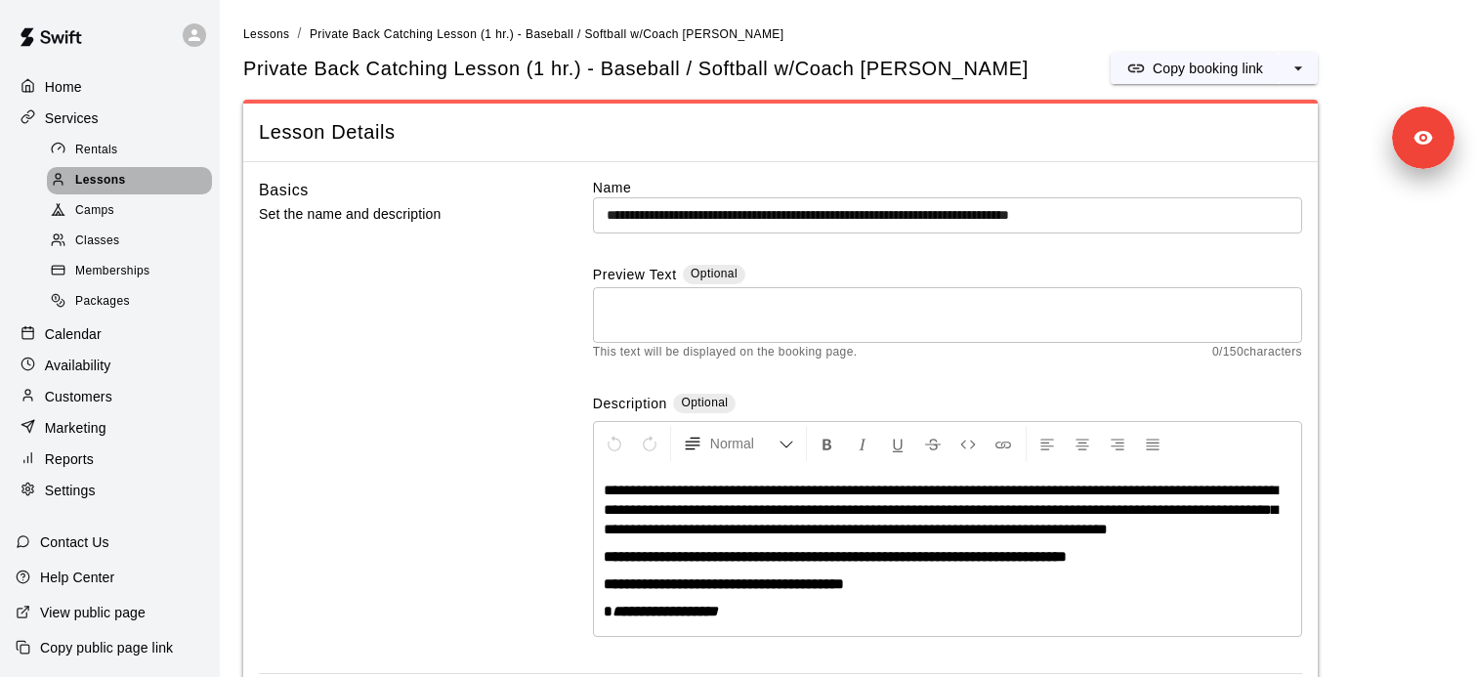
click at [101, 173] on span "Lessons" at bounding box center [100, 181] width 51 height 20
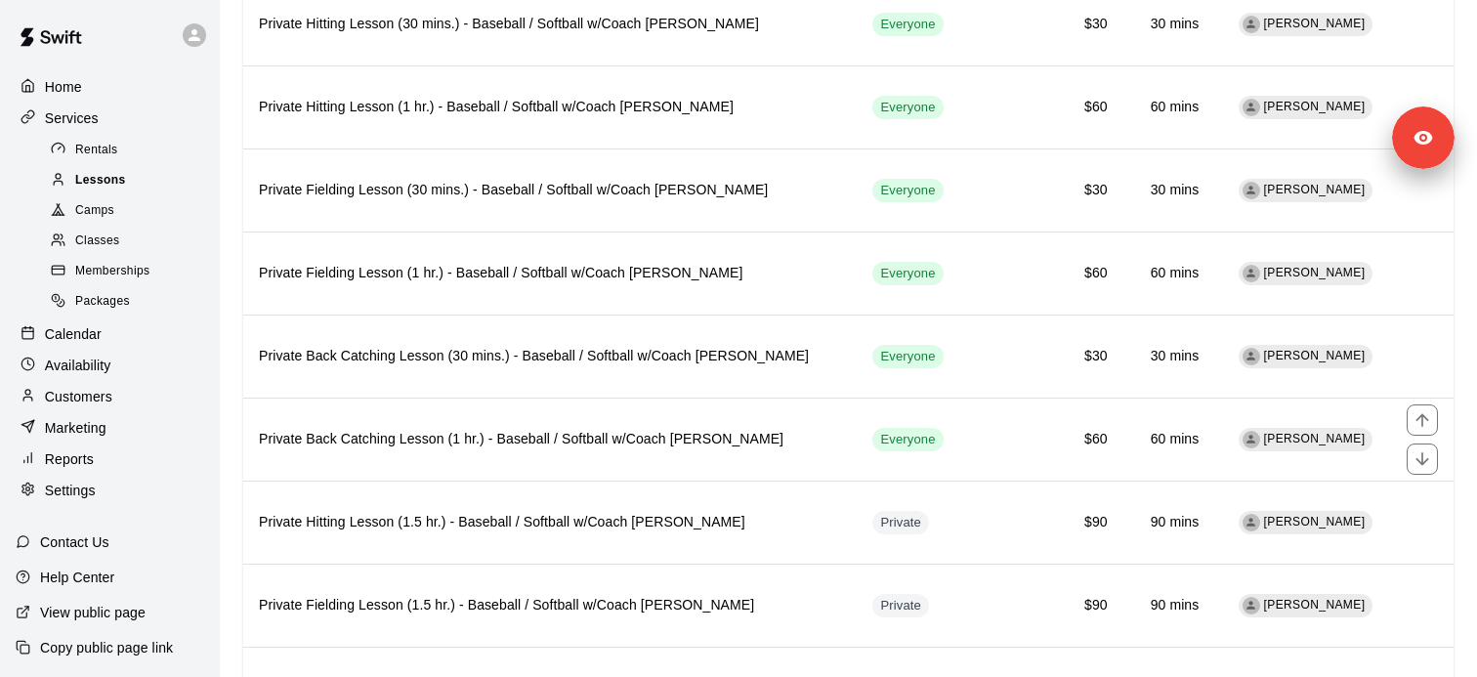
scroll to position [701, 0]
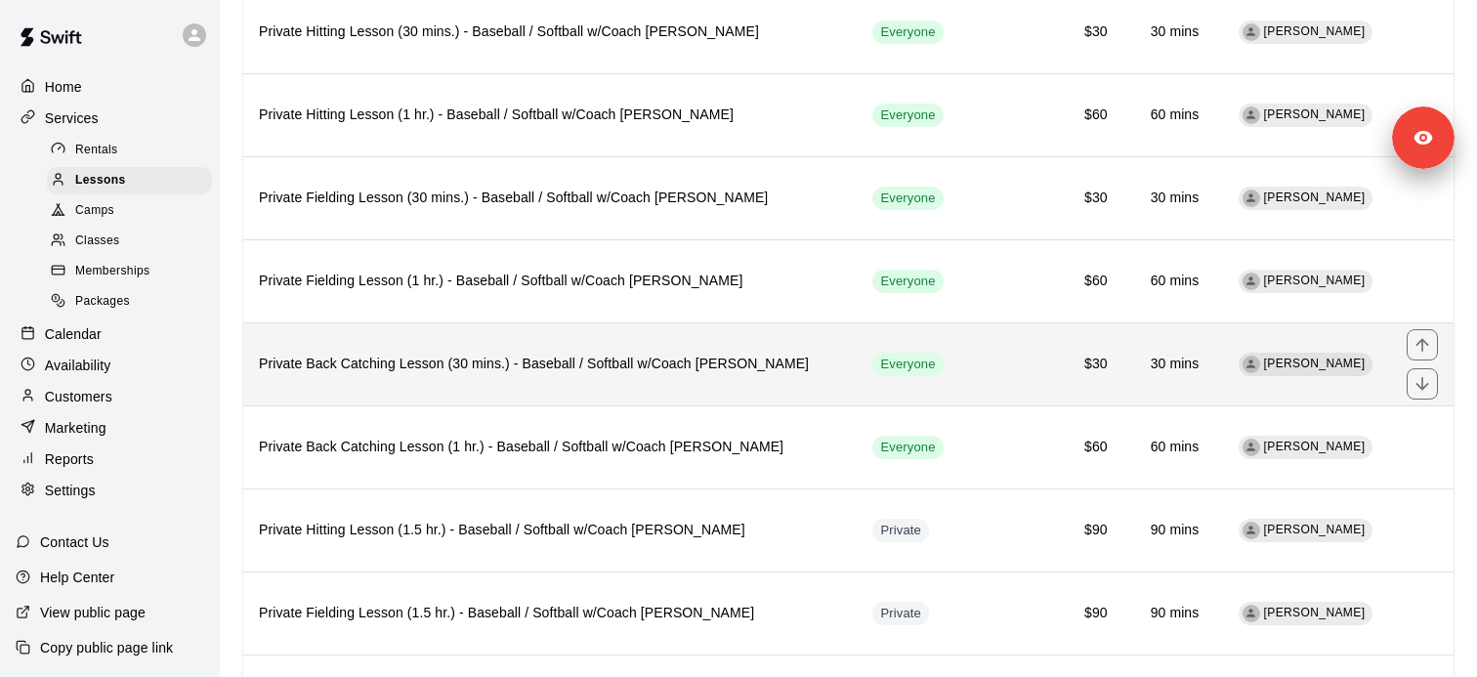
click at [456, 375] on th "Private Back Catching Lesson (30 mins.) - Baseball / Softball w/Coach [PERSON_N…" at bounding box center [549, 363] width 613 height 83
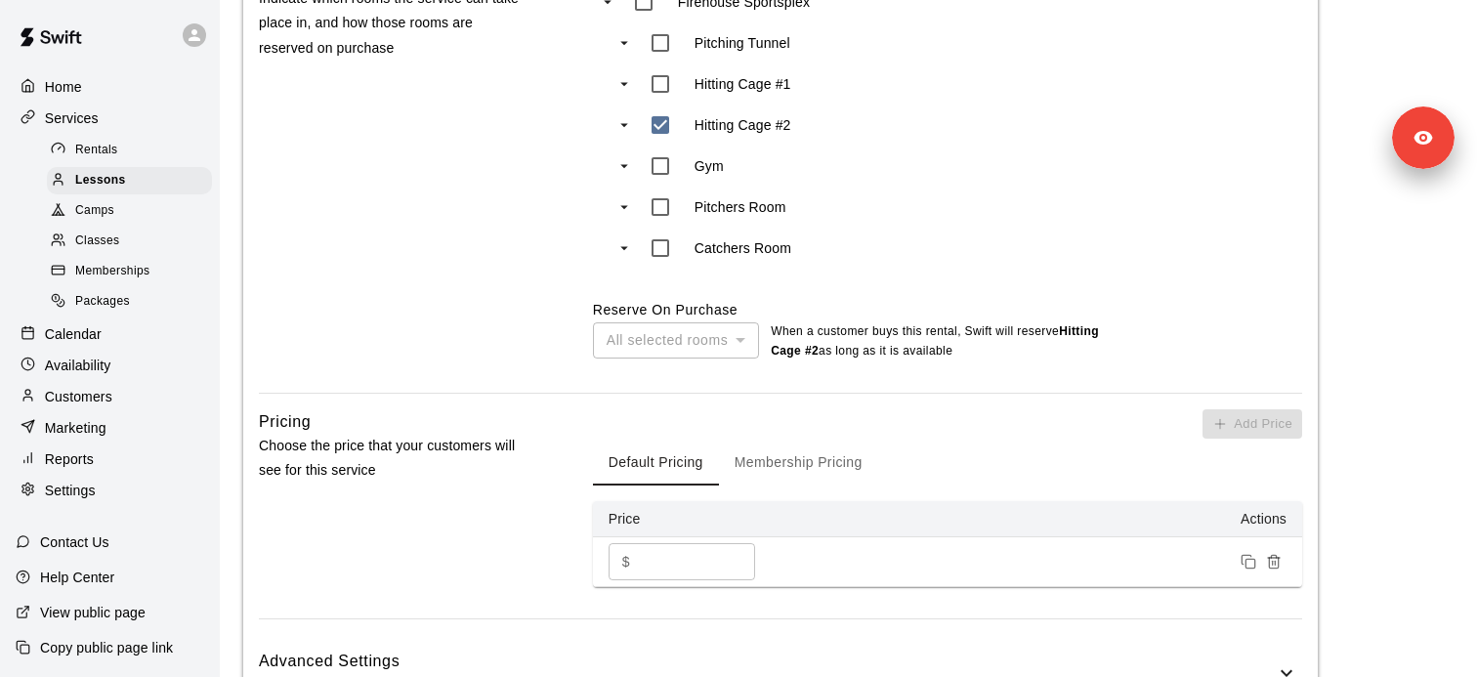
scroll to position [848, 0]
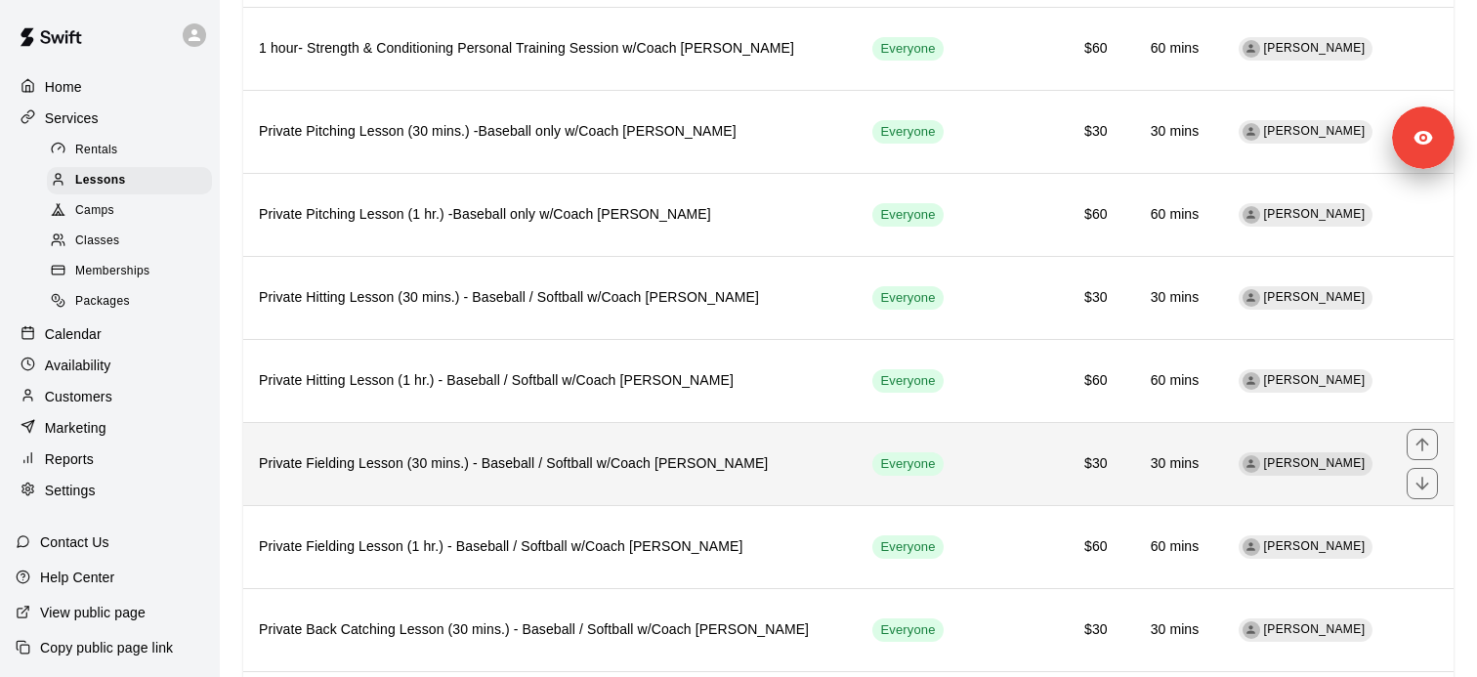
scroll to position [409, 0]
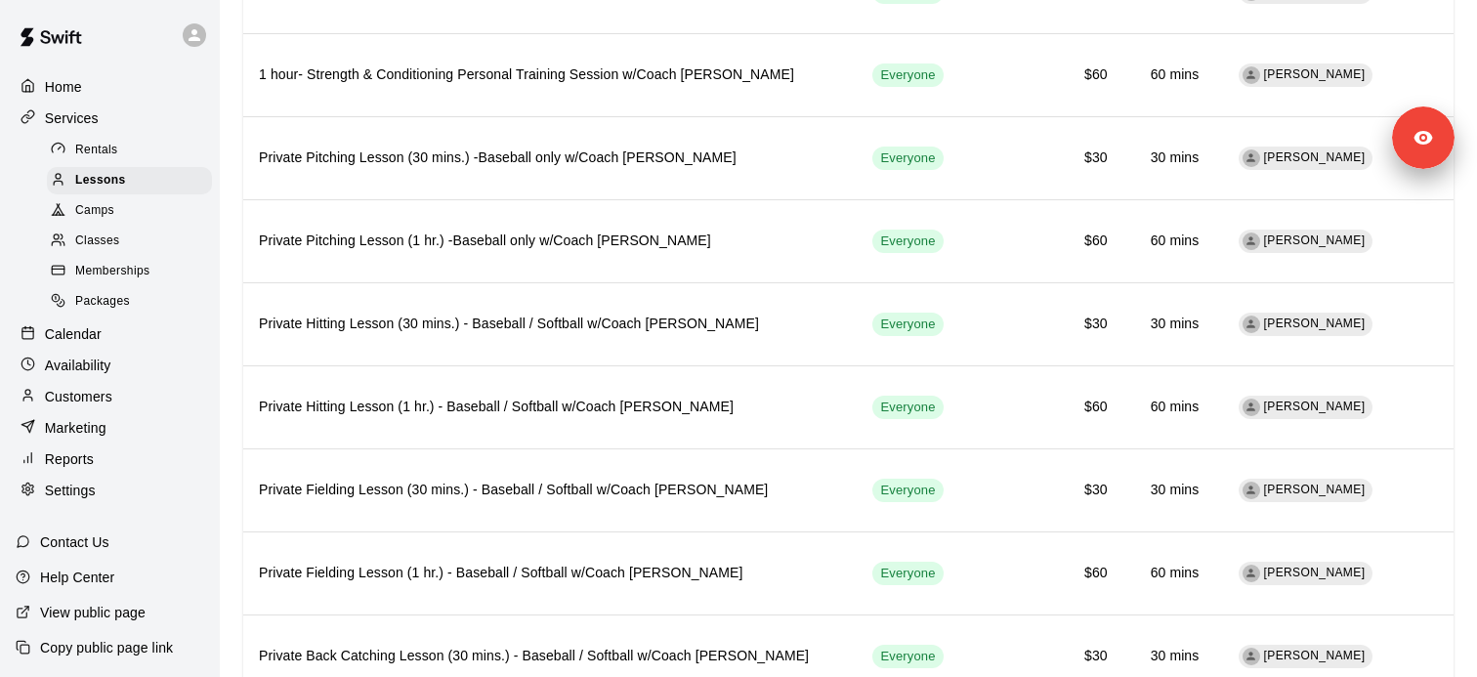
click at [114, 331] on div "Calendar" at bounding box center [110, 333] width 188 height 29
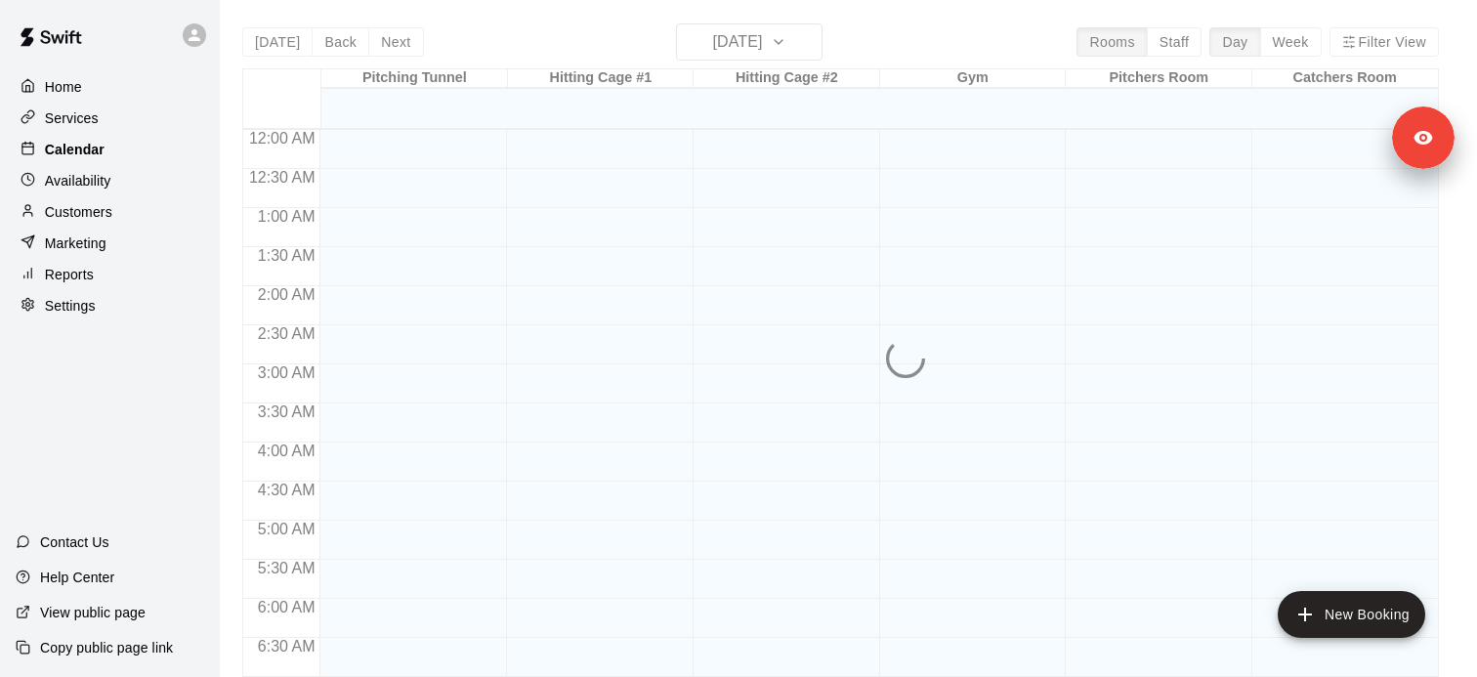
scroll to position [953, 0]
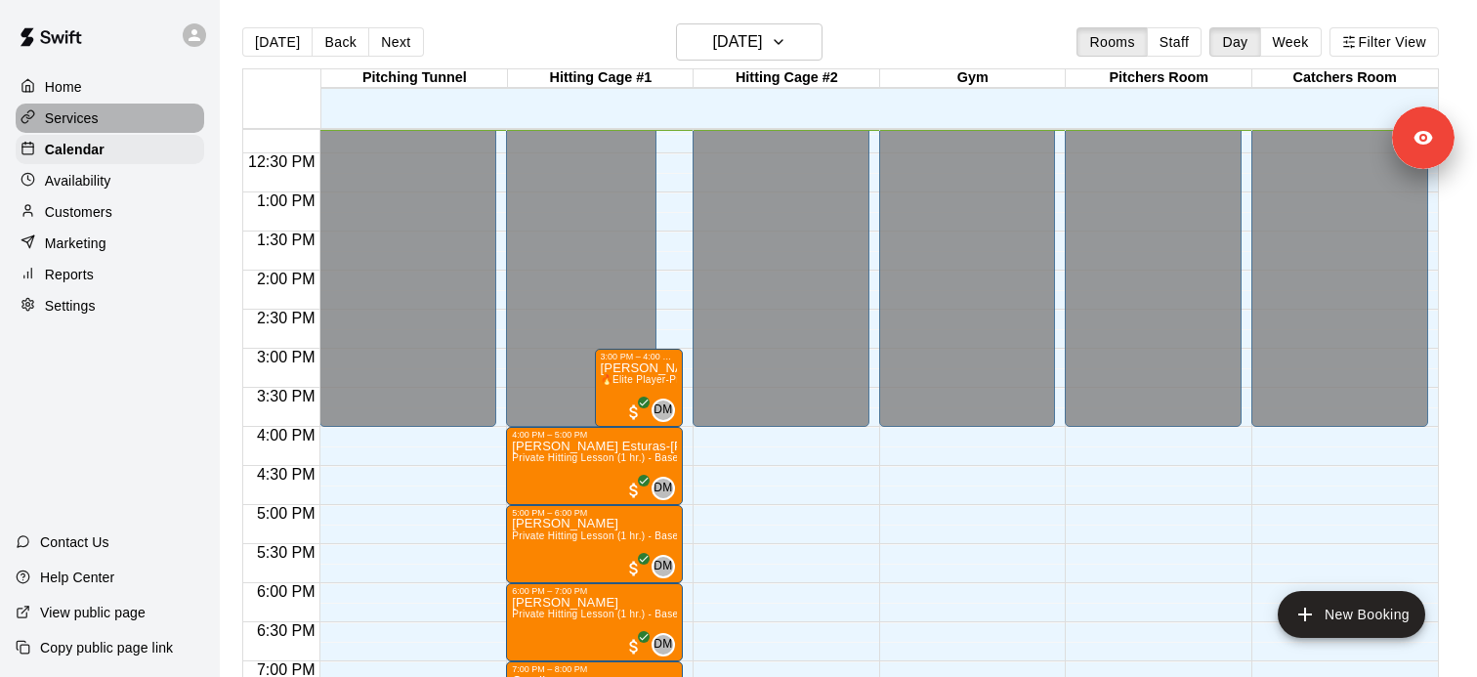
click at [91, 113] on p "Services" at bounding box center [72, 118] width 54 height 20
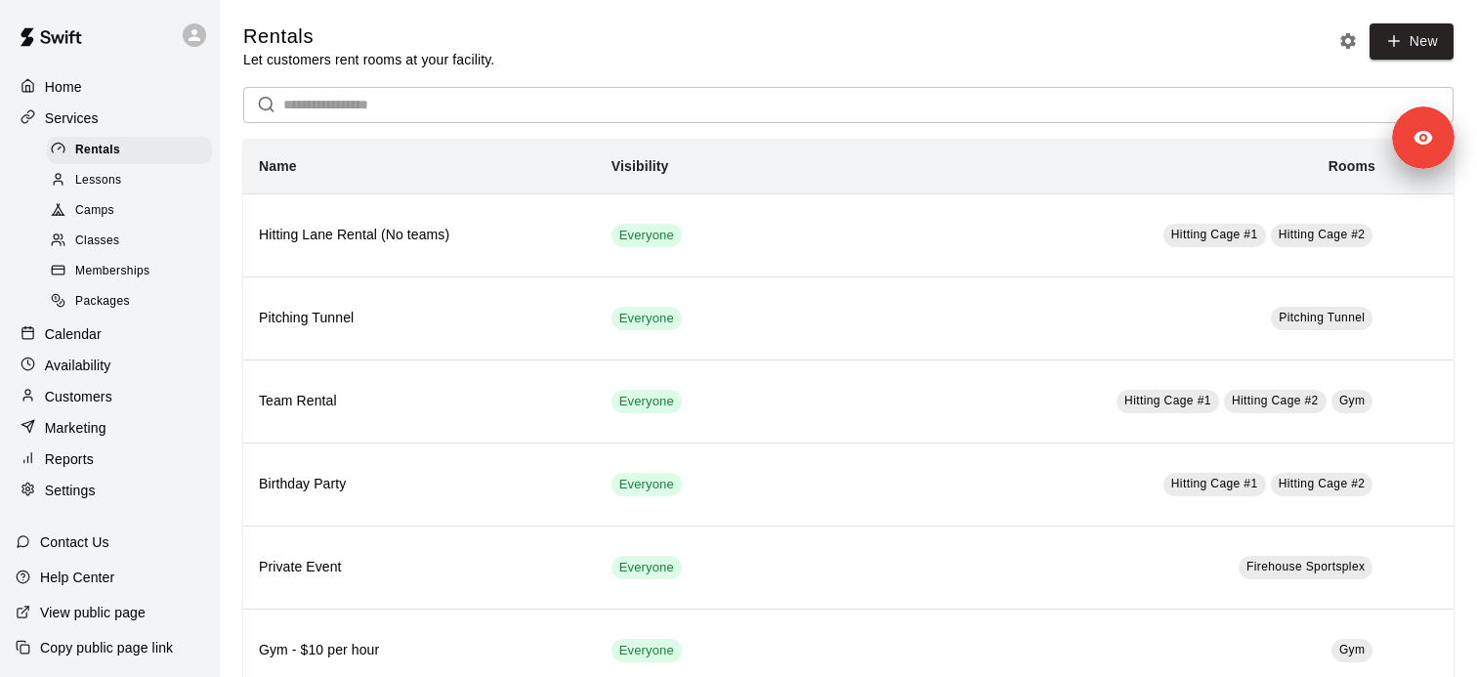
click at [150, 174] on div "Lessons" at bounding box center [129, 180] width 165 height 27
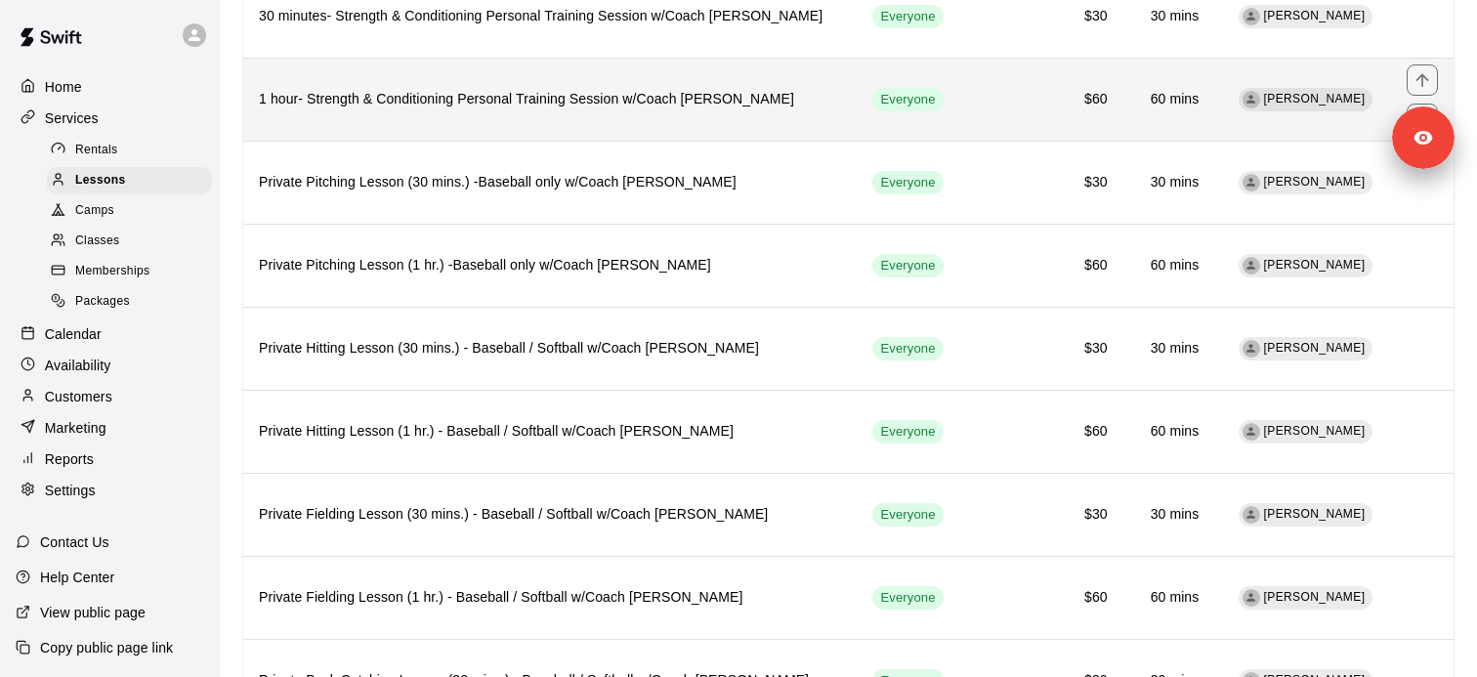
scroll to position [387, 0]
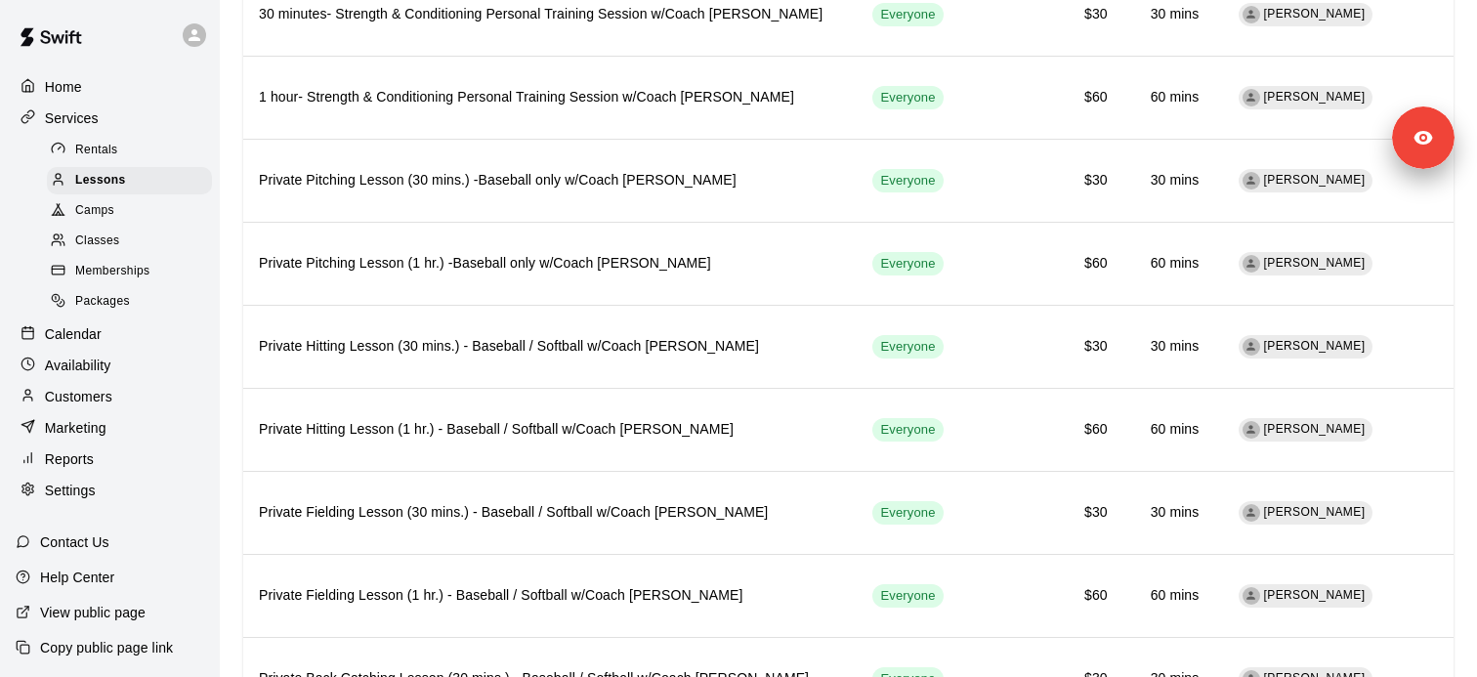
click at [103, 368] on p "Availability" at bounding box center [78, 365] width 66 height 20
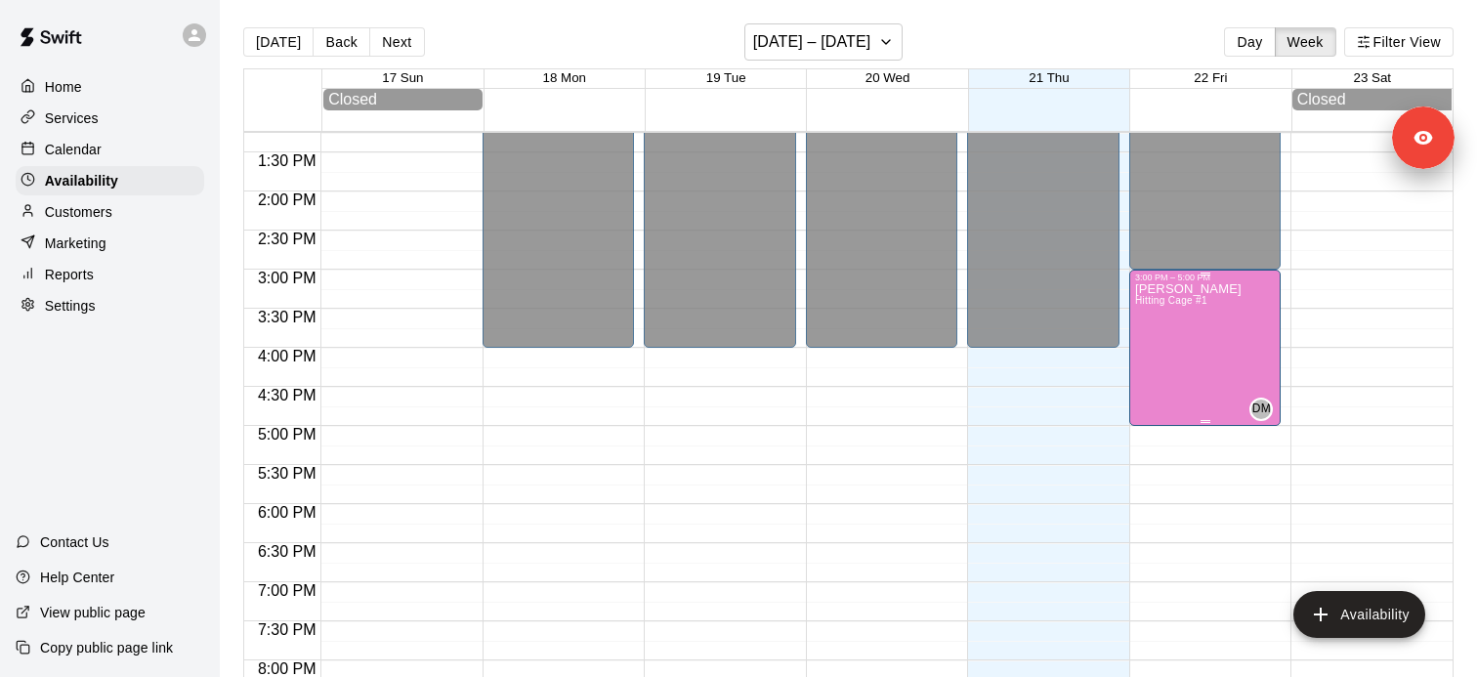
scroll to position [1117, 0]
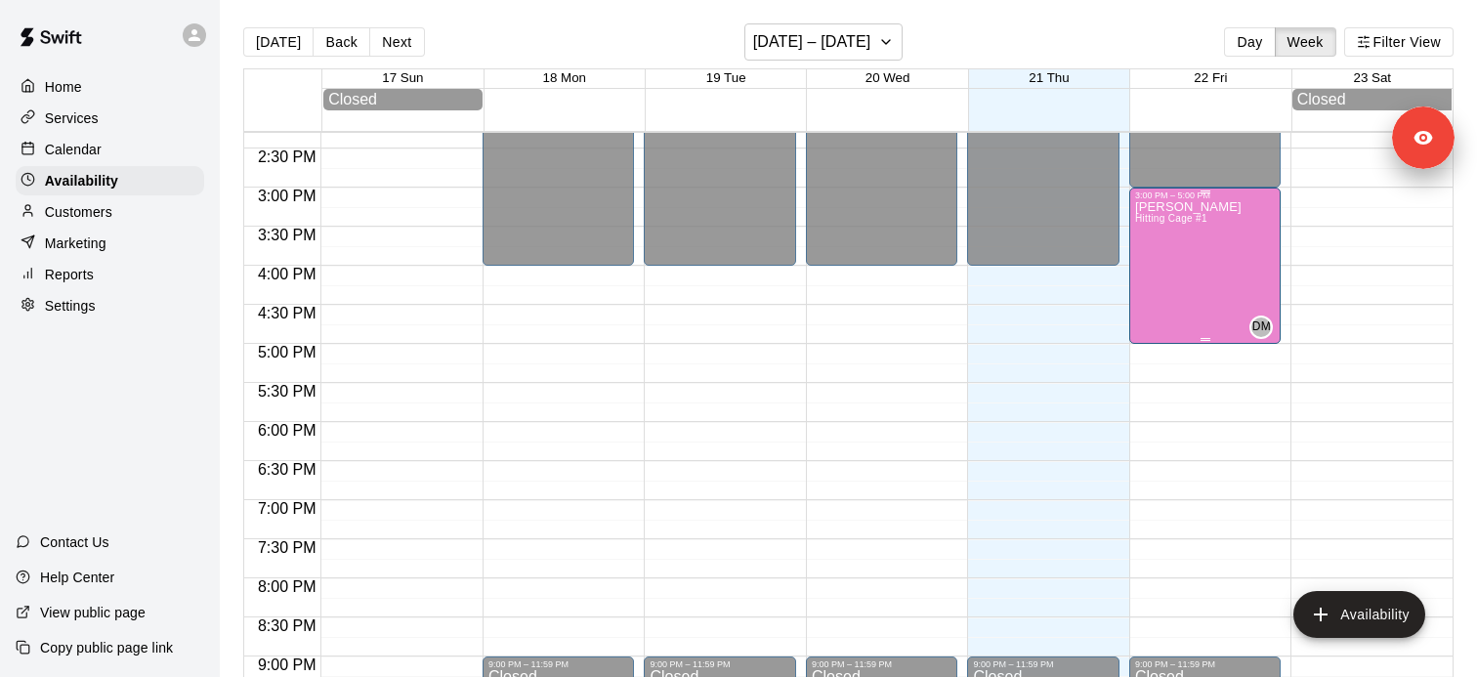
click at [1221, 245] on div "David Martinez Hitting Cage #1" at bounding box center [1188, 538] width 106 height 677
click at [1243, 276] on div at bounding box center [738, 338] width 1477 height 677
click at [1209, 253] on div "David Martinez Hitting Cage #1" at bounding box center [1188, 538] width 106 height 677
click at [1146, 222] on icon "edit" at bounding box center [1154, 222] width 23 height 23
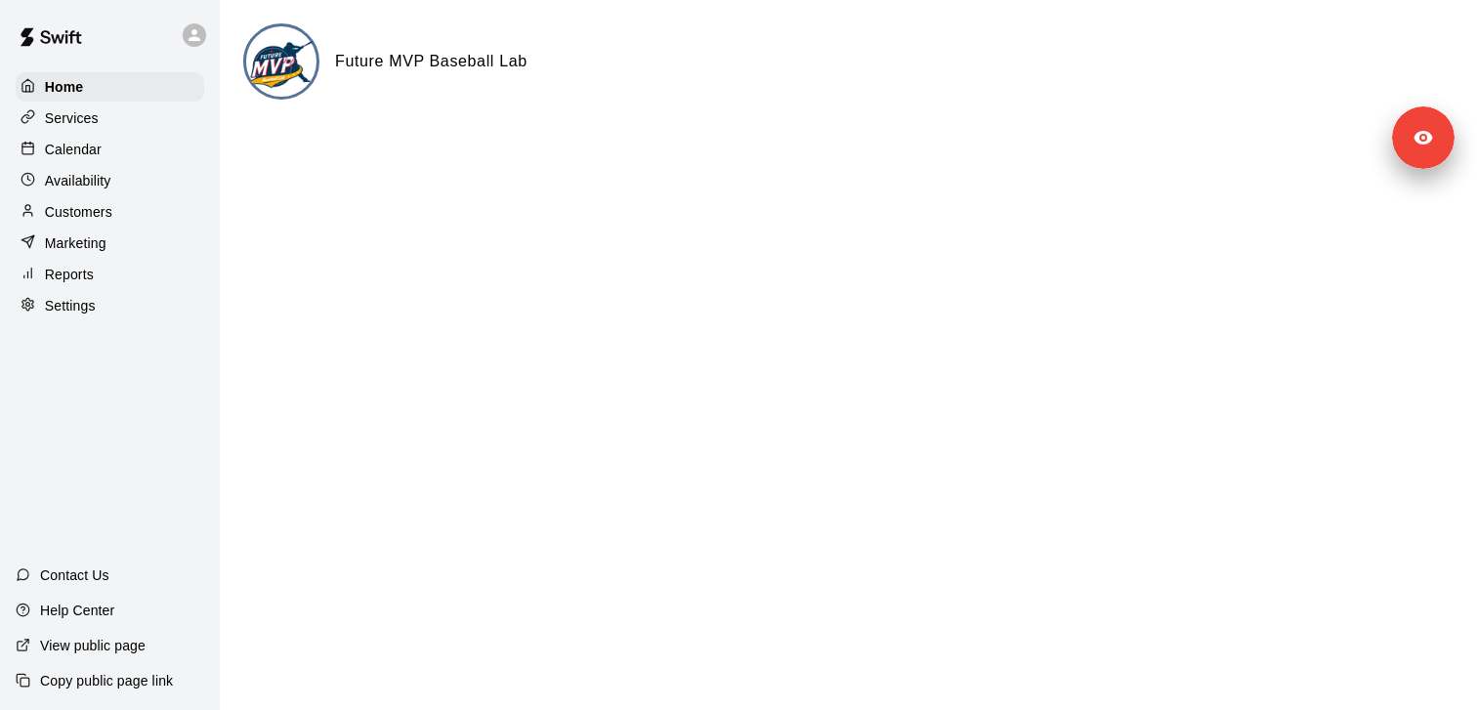
click at [653, 156] on html "Home Services Calendar Availability Customers Marketing Reports Settings Contac…" at bounding box center [738, 78] width 1477 height 156
click at [82, 121] on p "Services" at bounding box center [72, 118] width 54 height 20
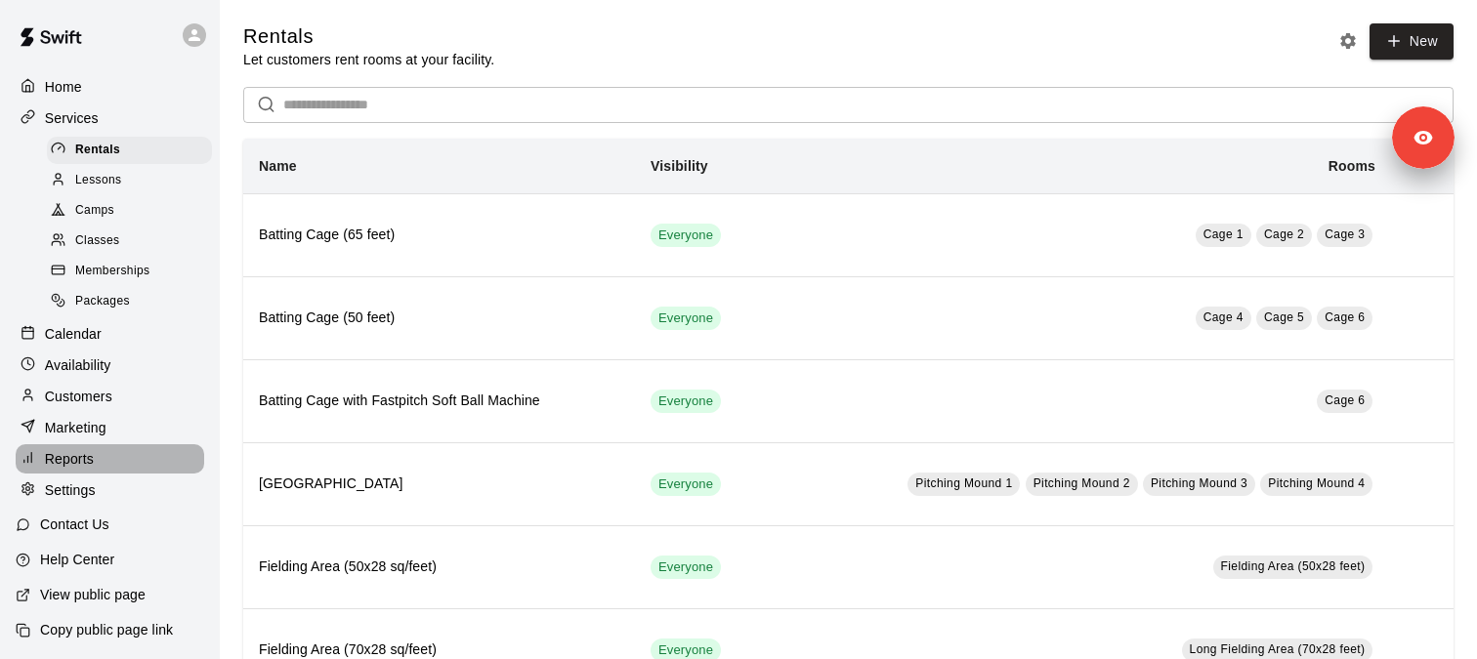
click at [95, 461] on div "Reports" at bounding box center [110, 458] width 188 height 29
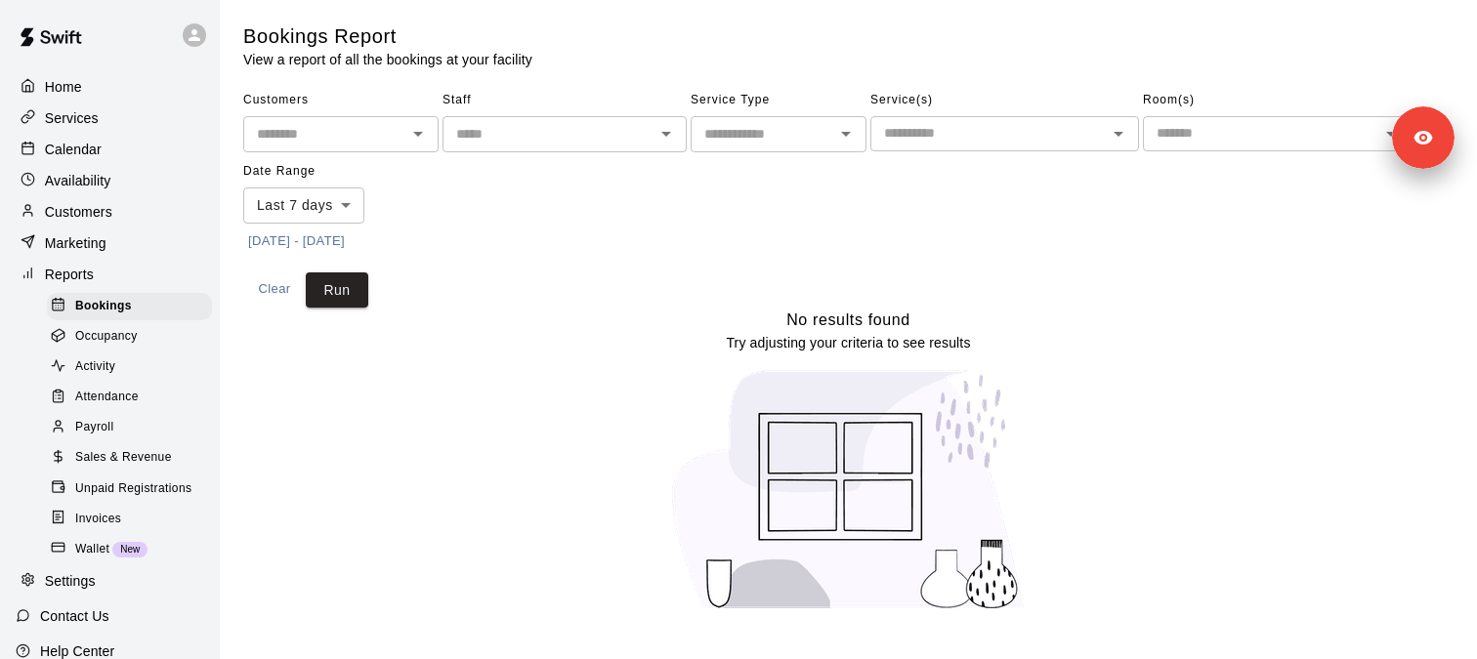
click at [132, 458] on span "Sales & Revenue" at bounding box center [123, 458] width 97 height 20
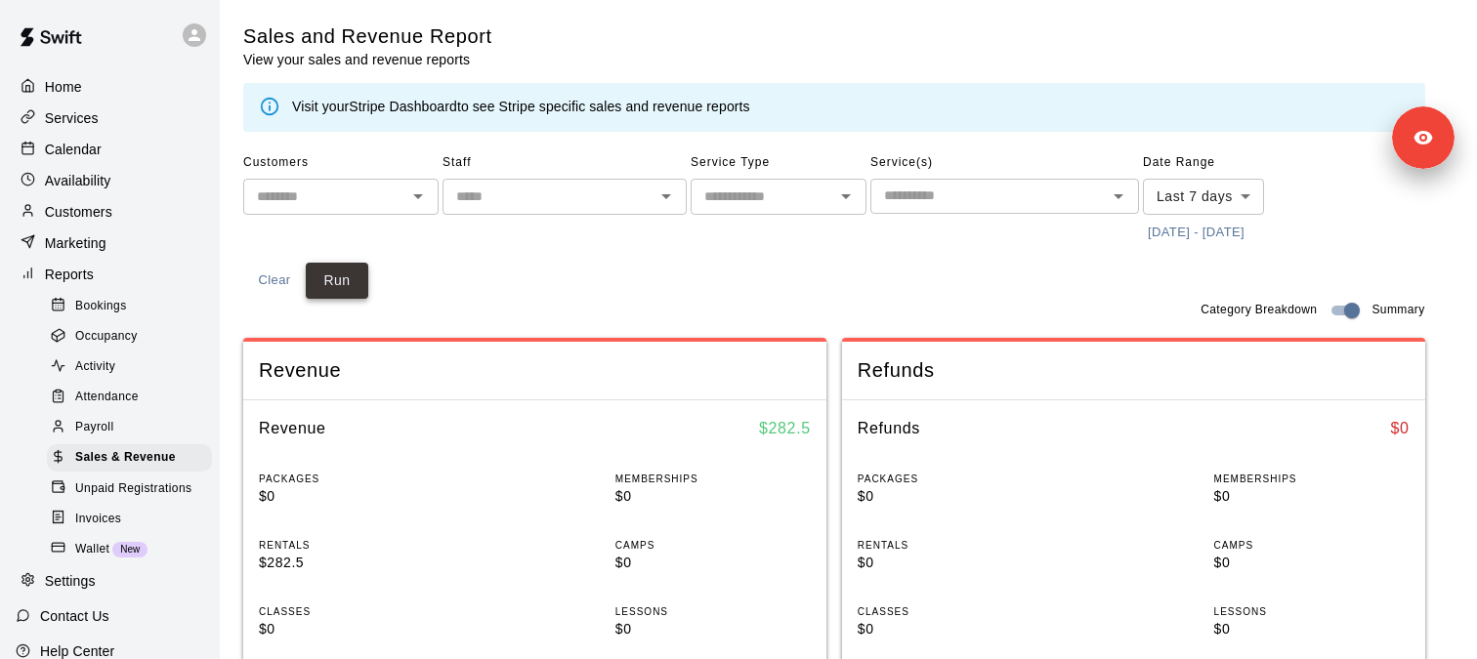
click at [356, 288] on button "Run" at bounding box center [337, 281] width 63 height 36
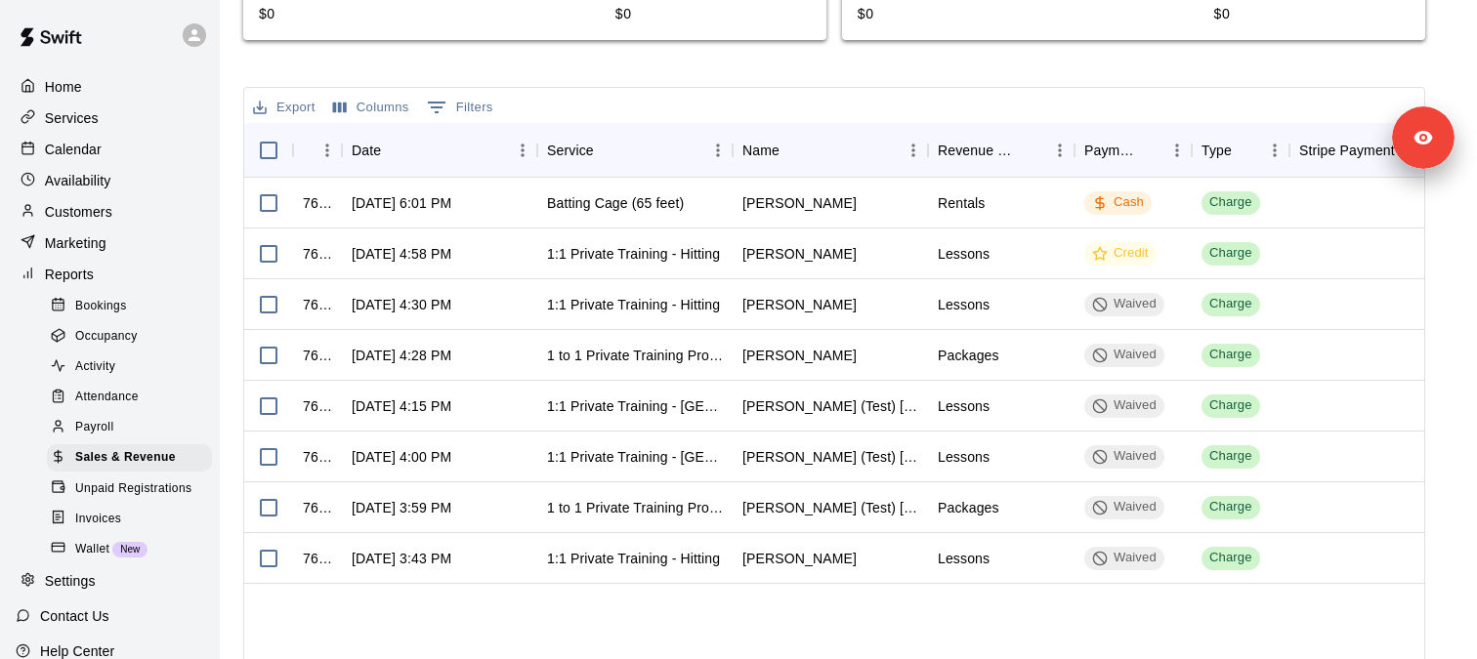
scroll to position [676, 0]
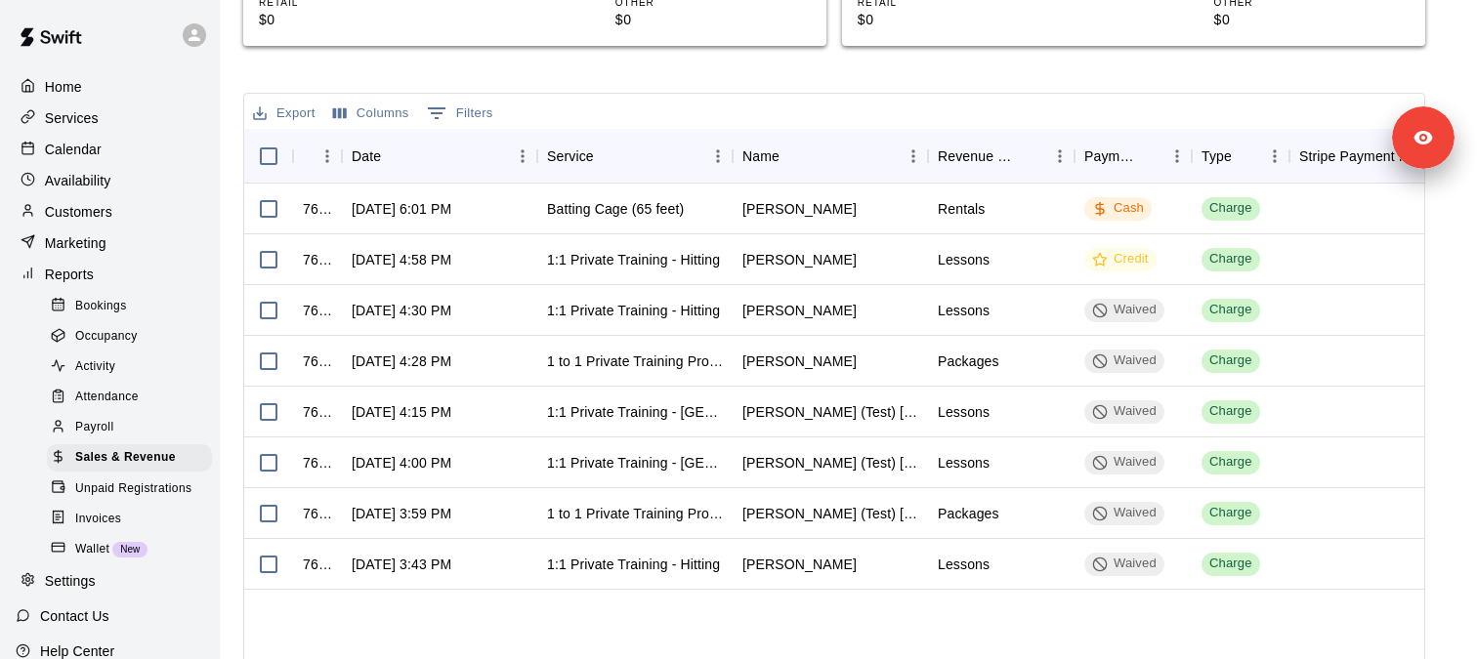
click at [470, 105] on button "0 Filters" at bounding box center [460, 113] width 76 height 31
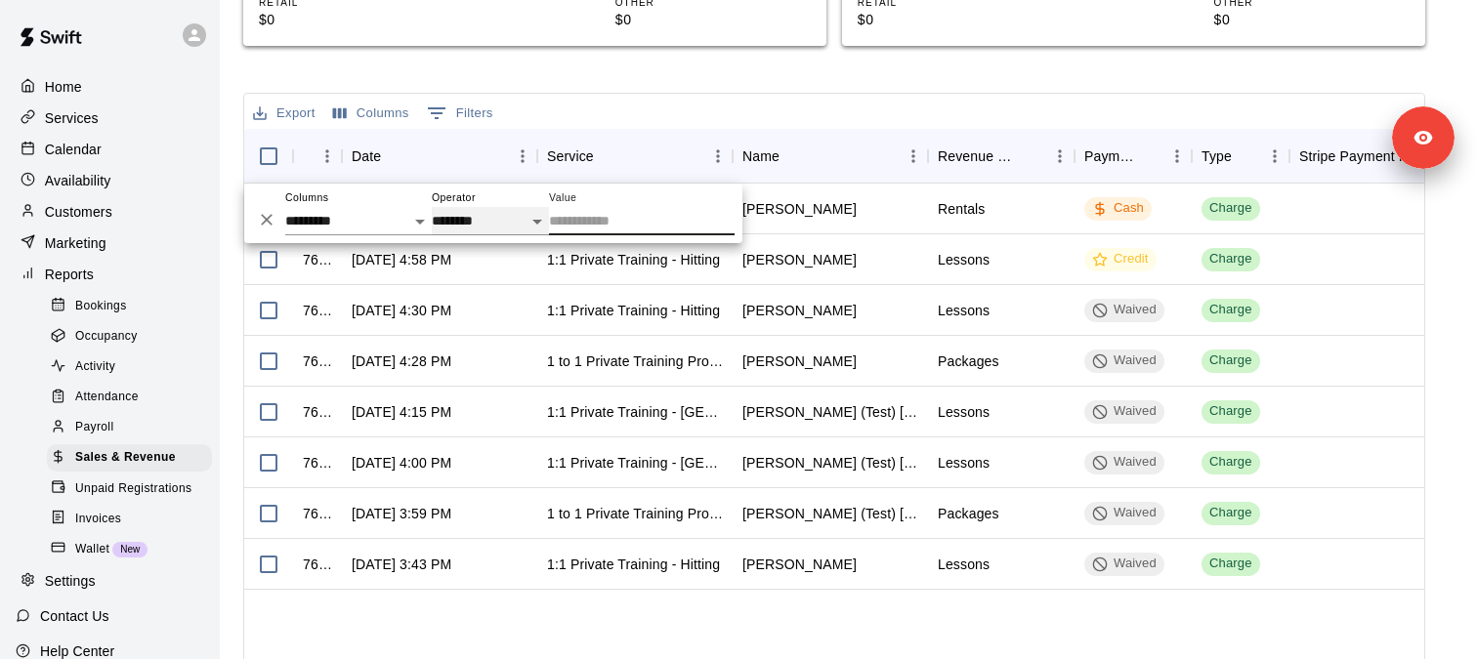
click at [467, 220] on select "**********" at bounding box center [490, 221] width 117 height 28
click at [432, 207] on select "**********" at bounding box center [490, 221] width 117 height 28
click at [592, 226] on div at bounding box center [642, 213] width 186 height 44
click at [515, 226] on select "**********" at bounding box center [490, 221] width 117 height 28
select select "********"
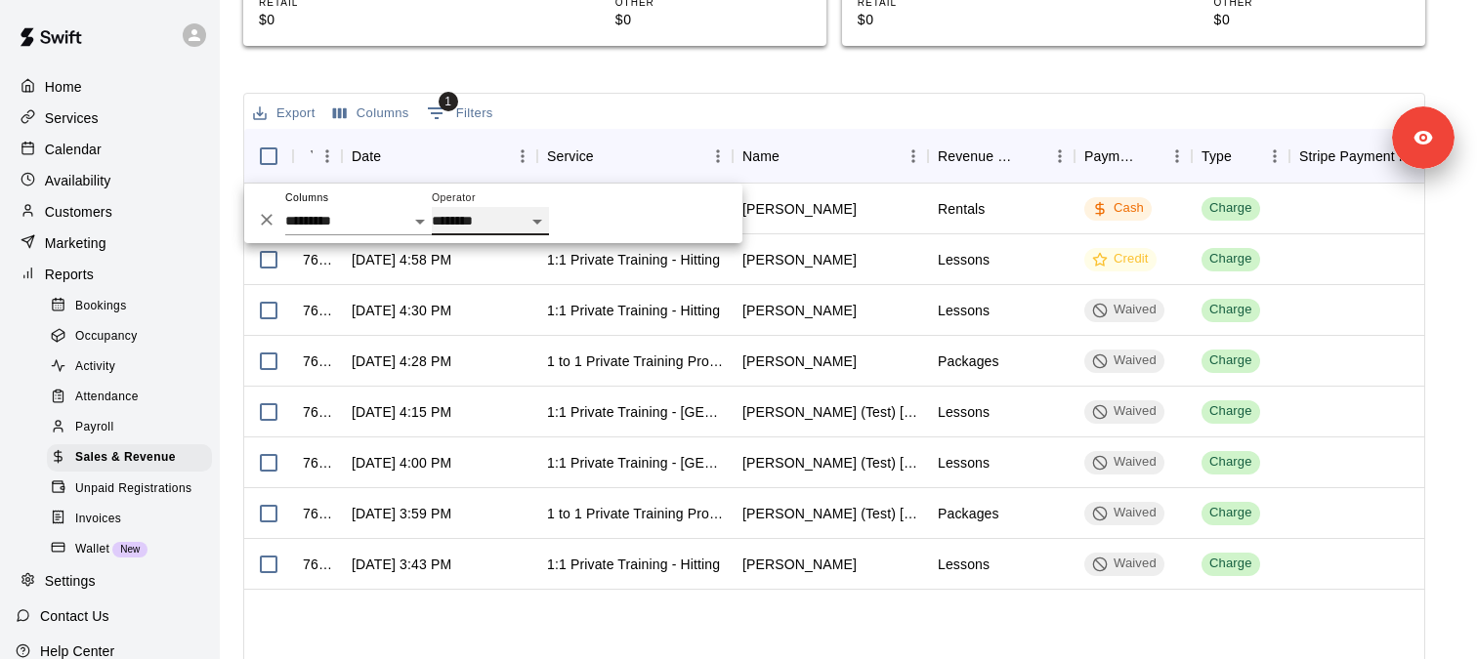
click at [432, 207] on select "**********" at bounding box center [490, 221] width 117 height 28
click at [607, 217] on input "Value" at bounding box center [642, 221] width 186 height 28
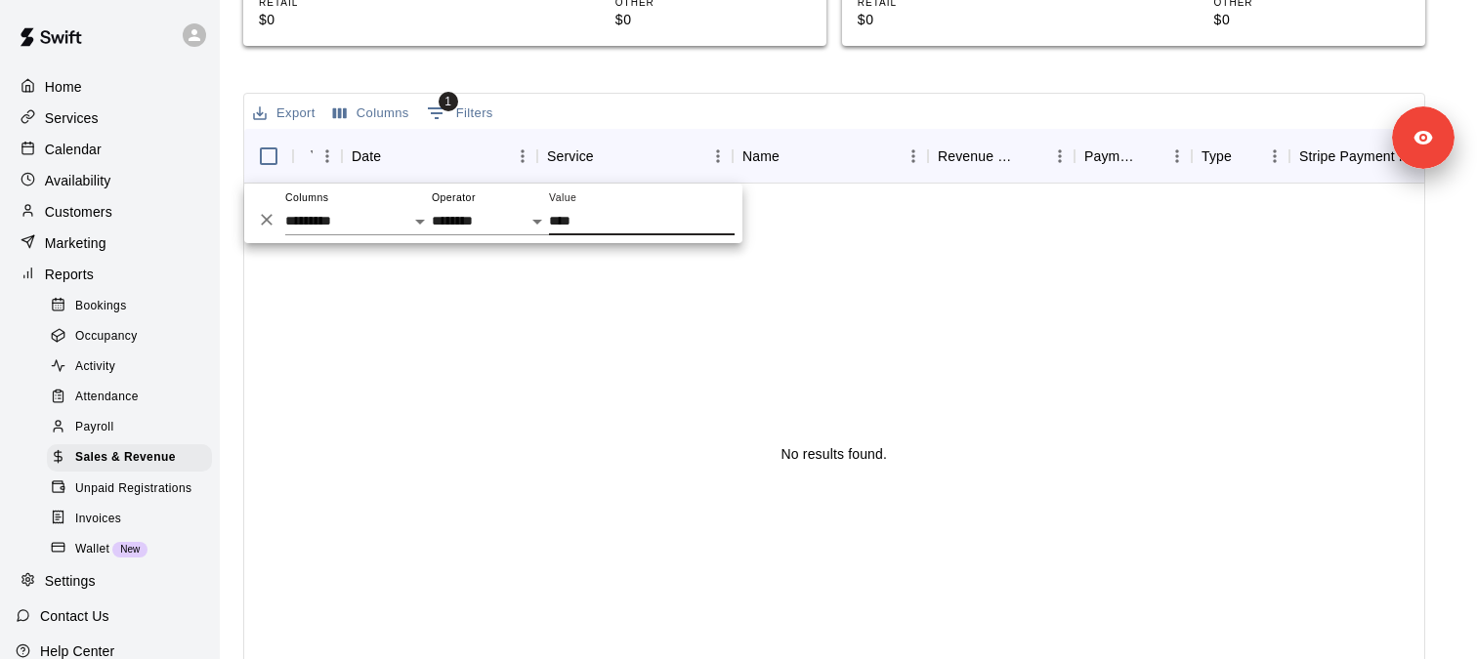
type input "****"
click at [347, 219] on select "**********" at bounding box center [358, 221] width 146 height 28
select select "**********"
click at [285, 207] on select "**********" at bounding box center [358, 221] width 146 height 28
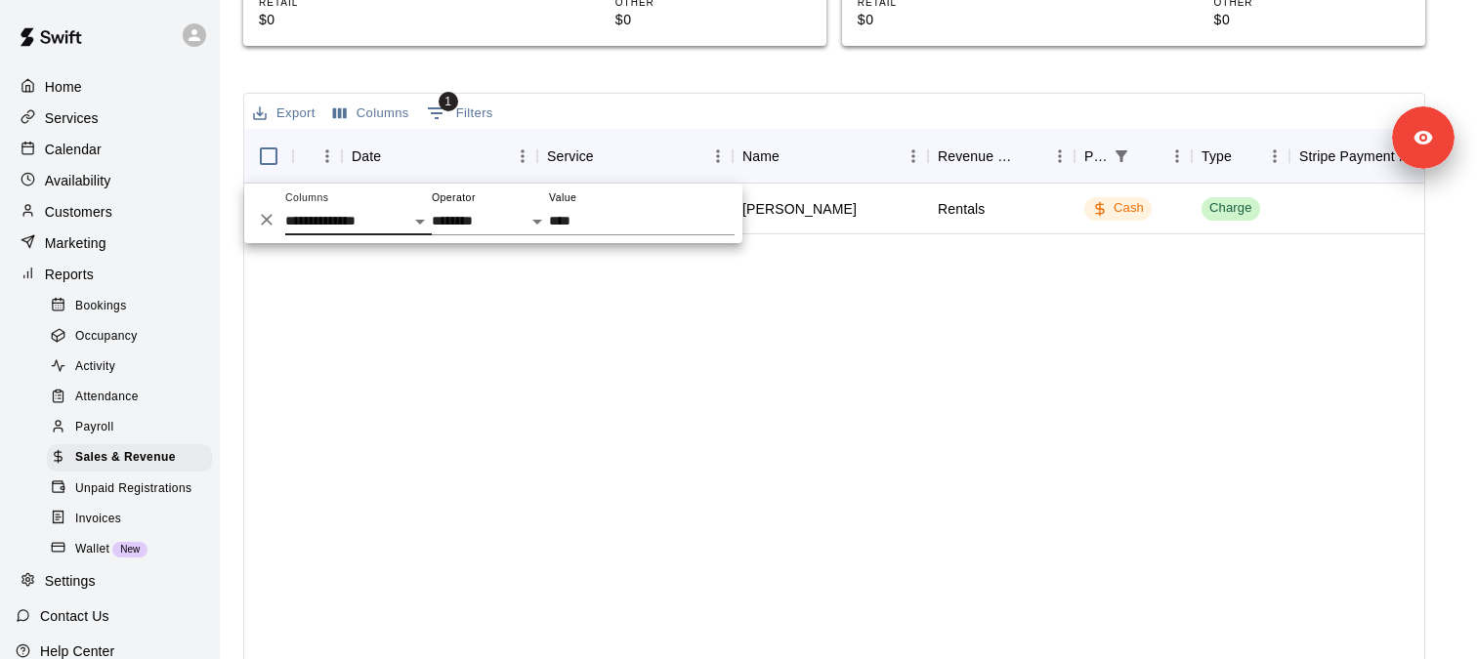
click at [87, 207] on p "Customers" at bounding box center [78, 212] width 67 height 20
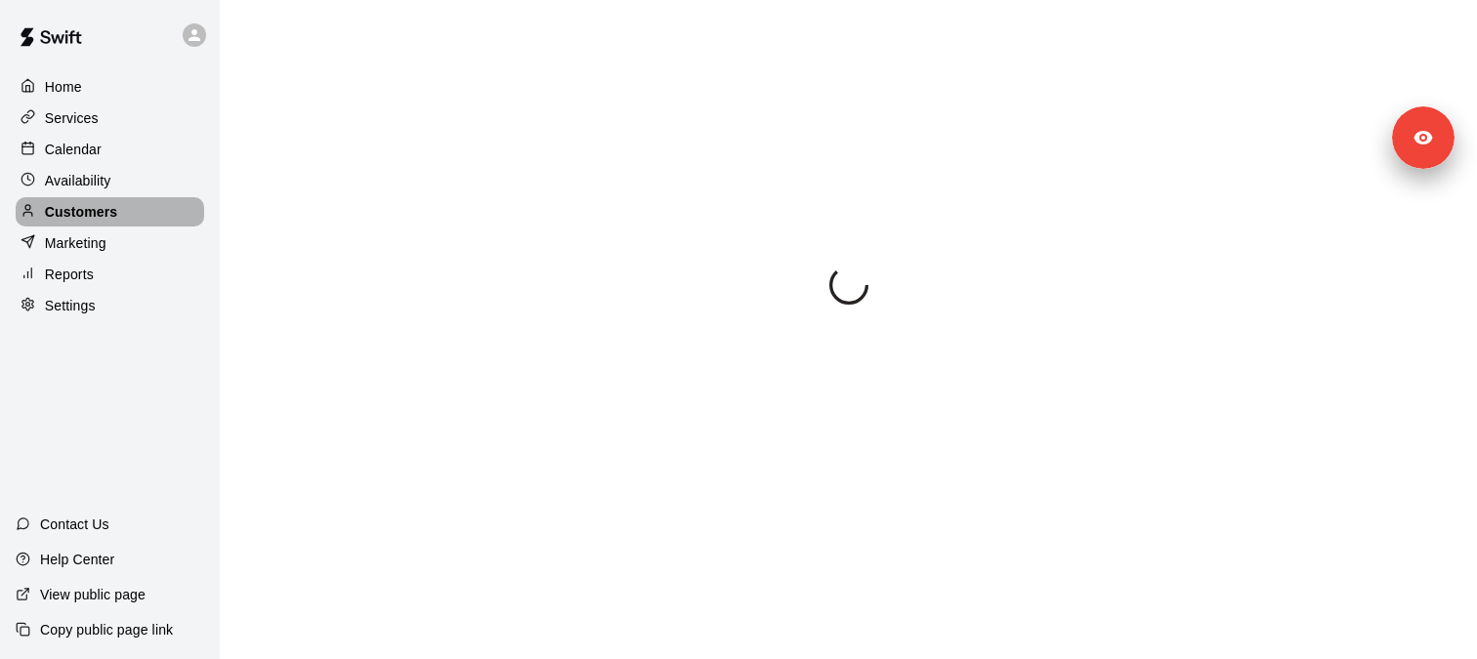
click at [87, 207] on p "Customers" at bounding box center [81, 212] width 72 height 20
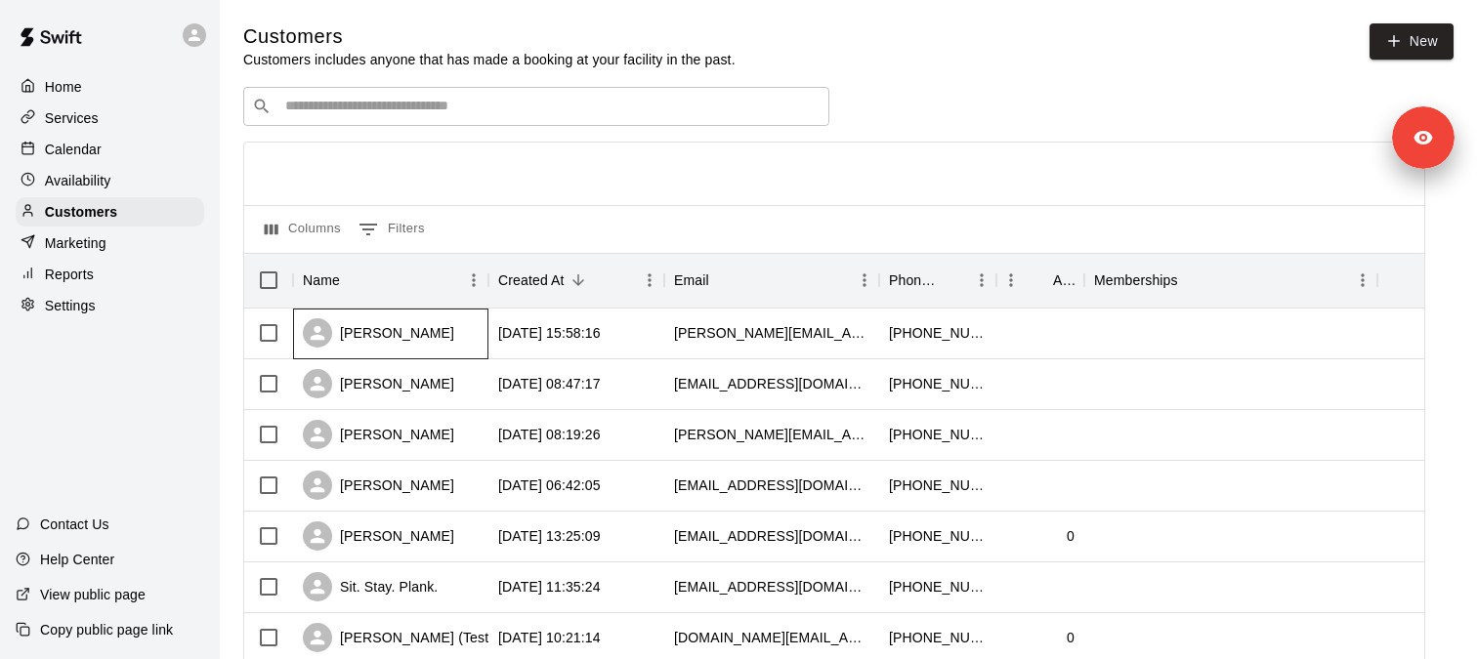
click at [391, 338] on div "[PERSON_NAME]" at bounding box center [378, 332] width 151 height 29
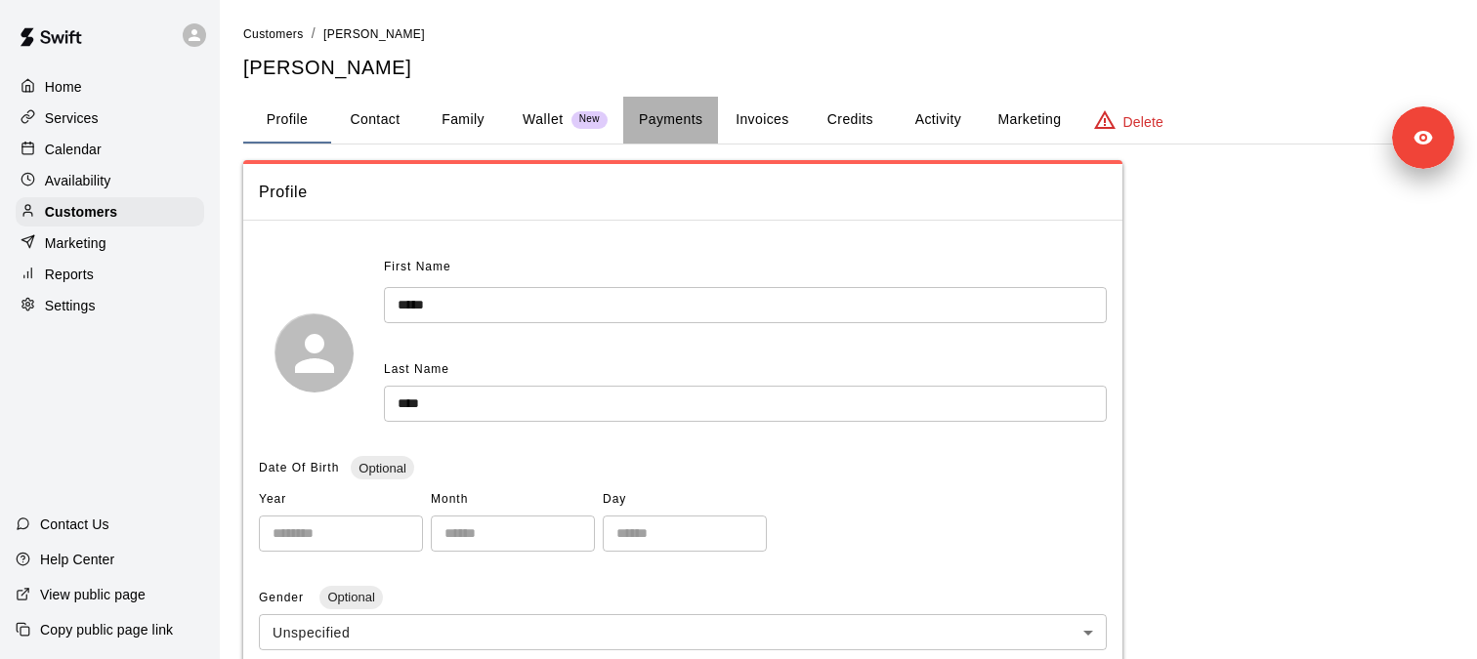
click at [657, 122] on button "Payments" at bounding box center [670, 120] width 95 height 47
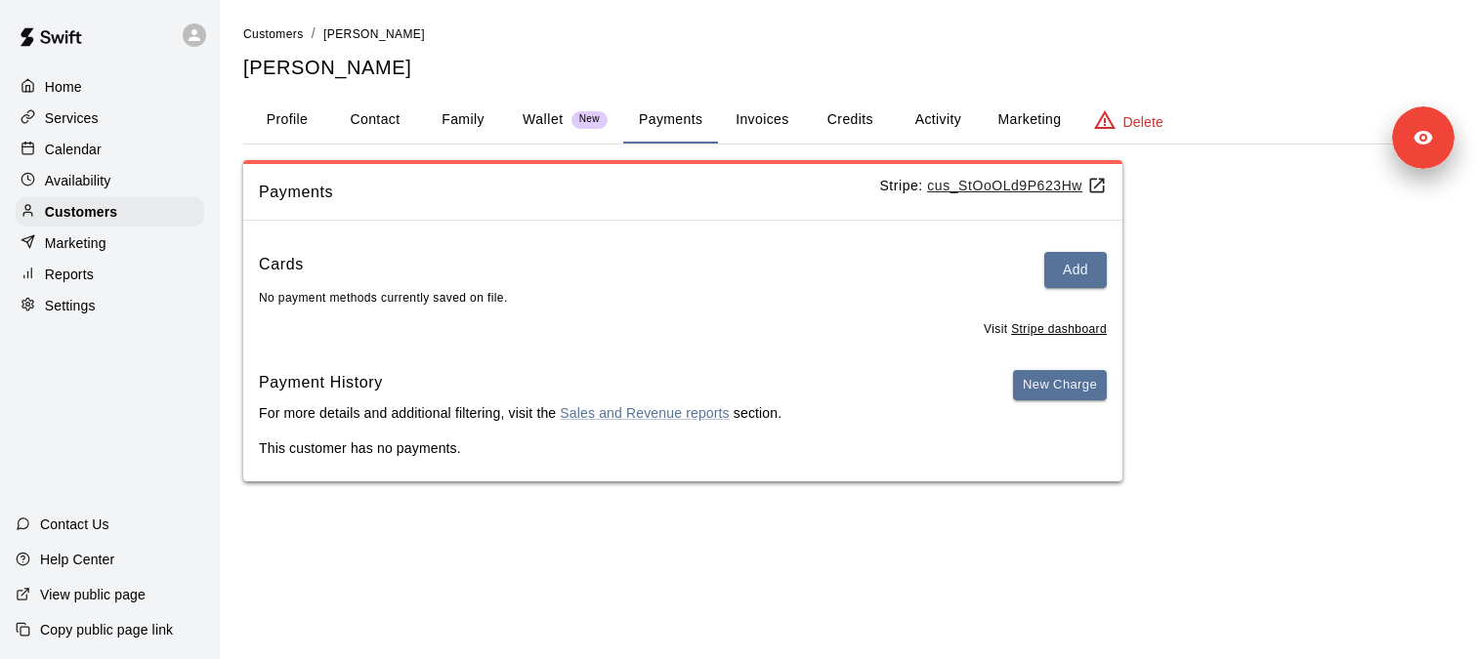
click at [970, 194] on p "Stripe: cus_StOoOLd9P623Hw" at bounding box center [993, 186] width 228 height 21
click at [967, 187] on u "cus_StOoOLd9P623Hw" at bounding box center [1017, 186] width 180 height 16
click at [93, 212] on p "Customers" at bounding box center [81, 212] width 72 height 20
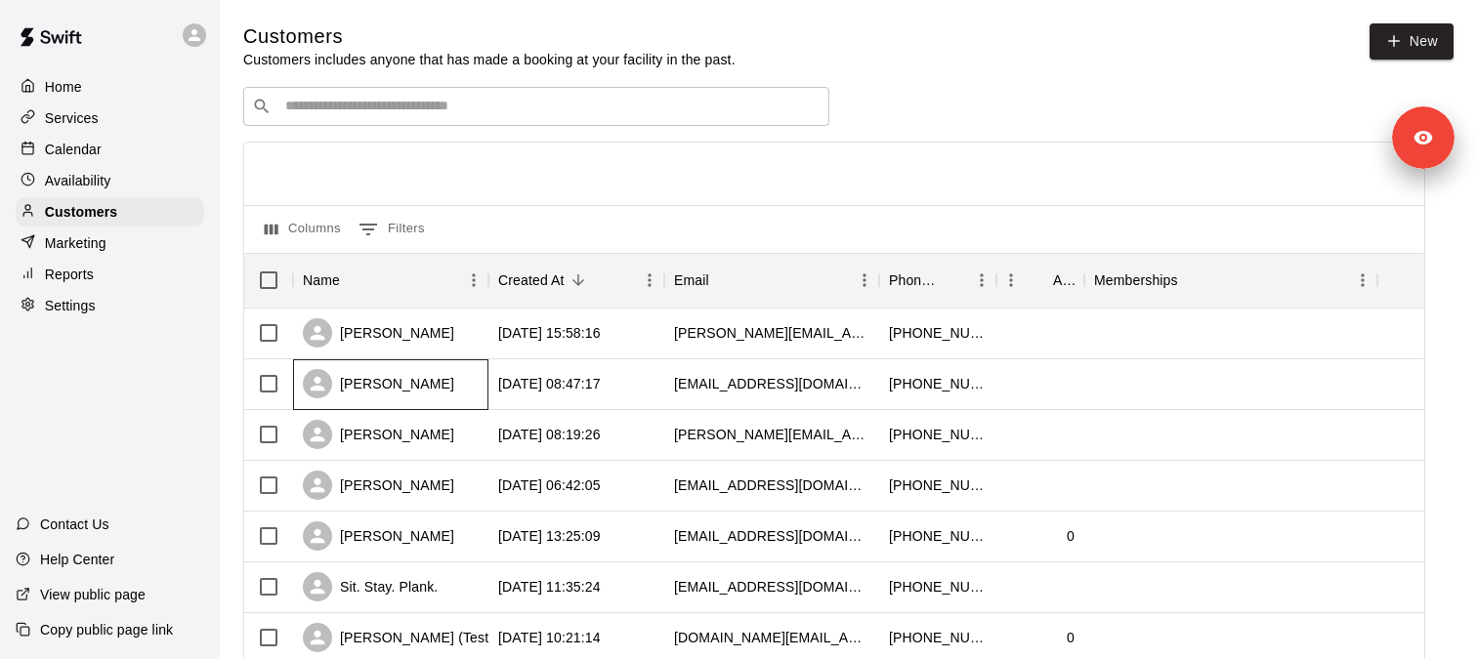
click at [358, 389] on div "[PERSON_NAME]" at bounding box center [378, 383] width 151 height 29
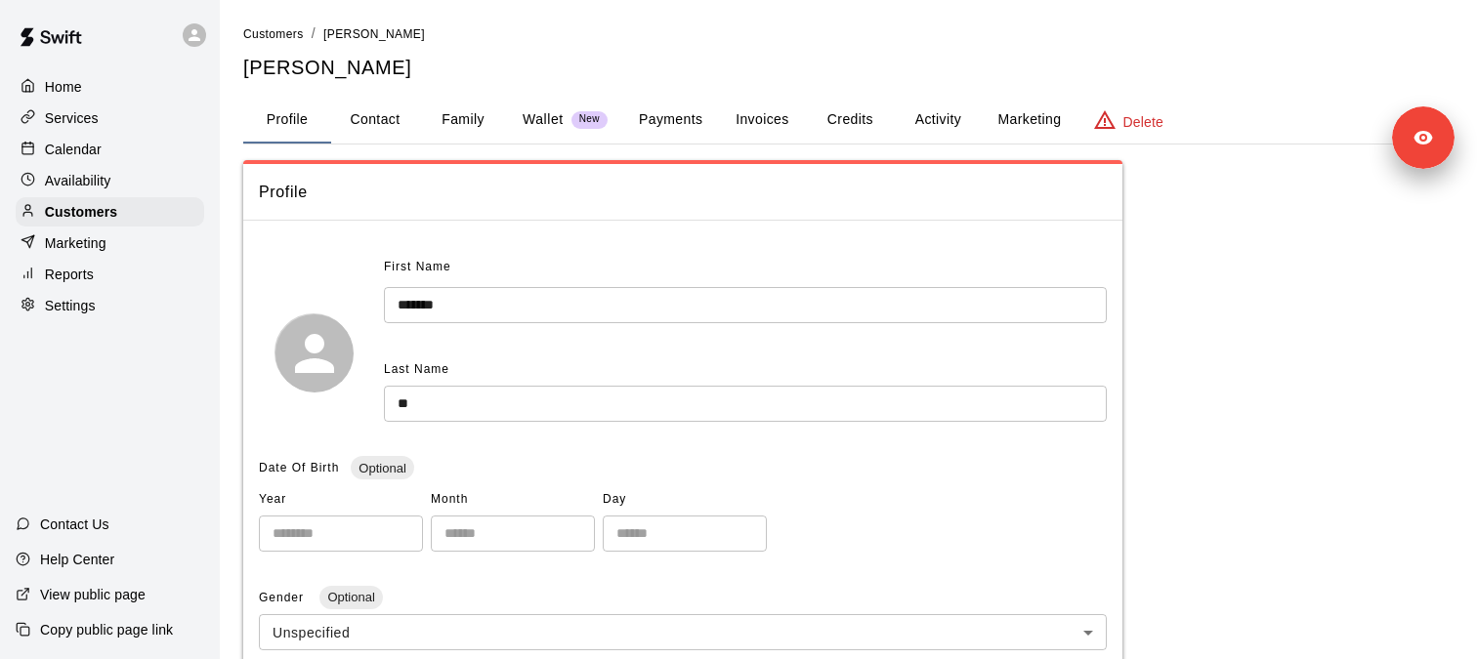
click at [663, 117] on button "Payments" at bounding box center [670, 120] width 95 height 47
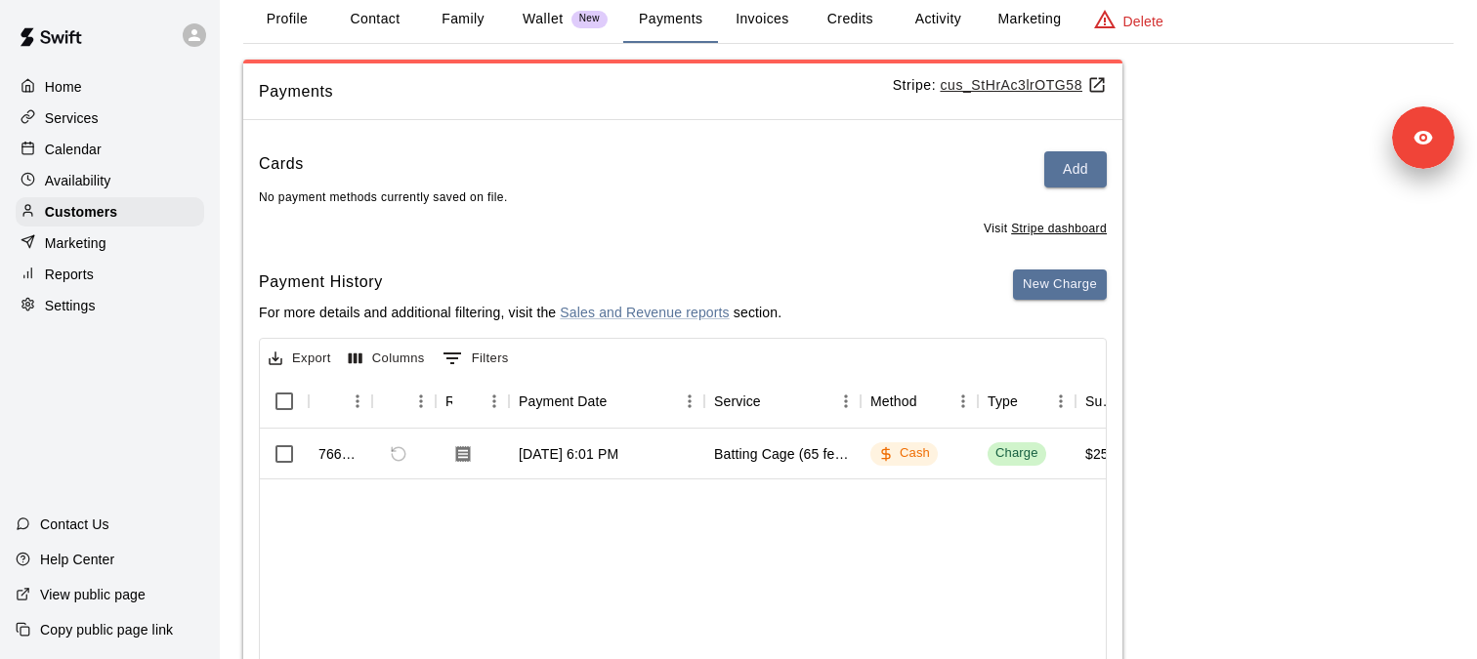
scroll to position [150, 0]
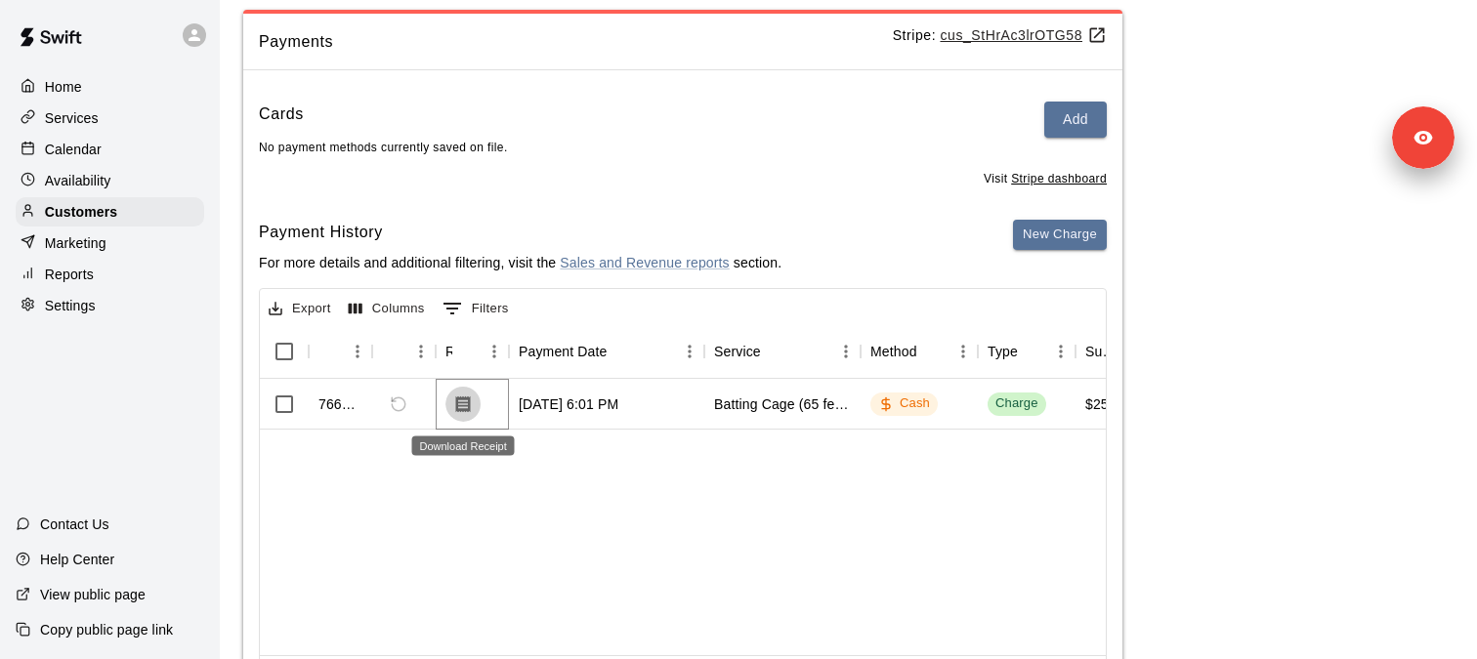
click at [464, 407] on icon "Download Receipt" at bounding box center [463, 404] width 15 height 17
click at [395, 407] on span "Refund payment" at bounding box center [398, 404] width 33 height 33
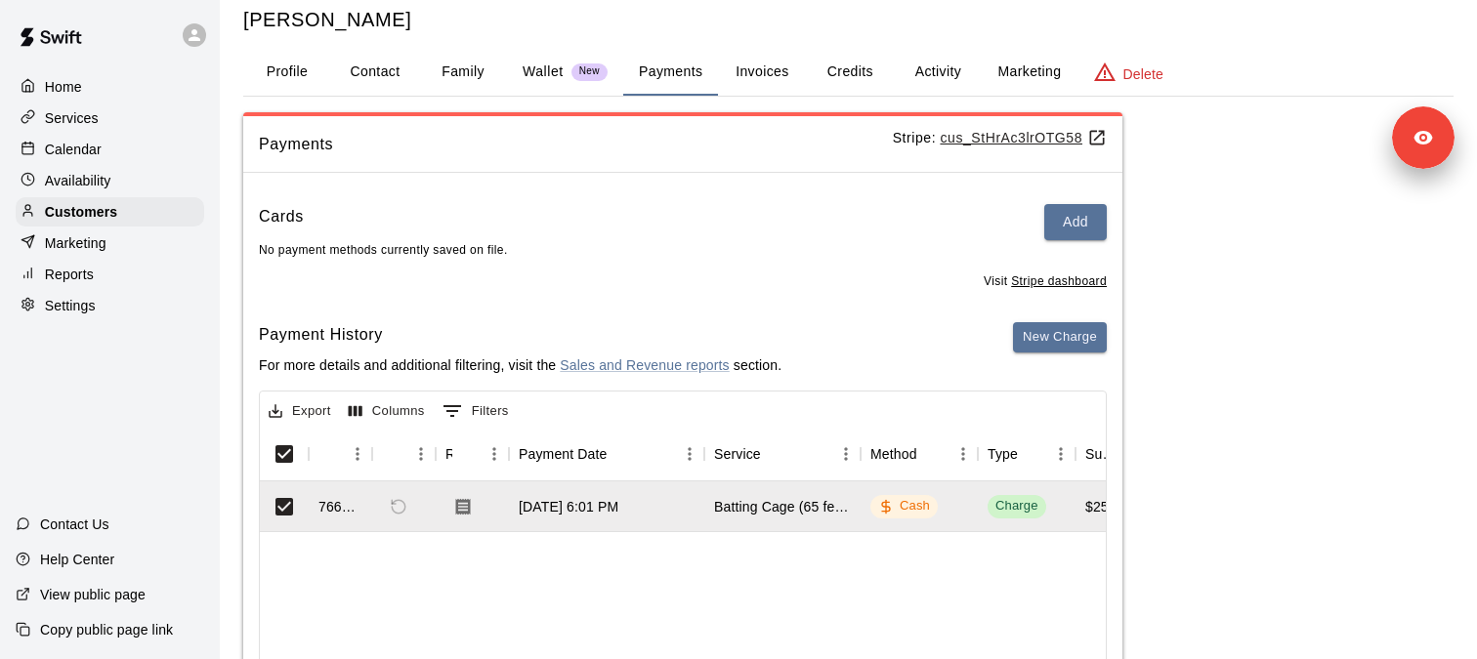
scroll to position [25, 0]
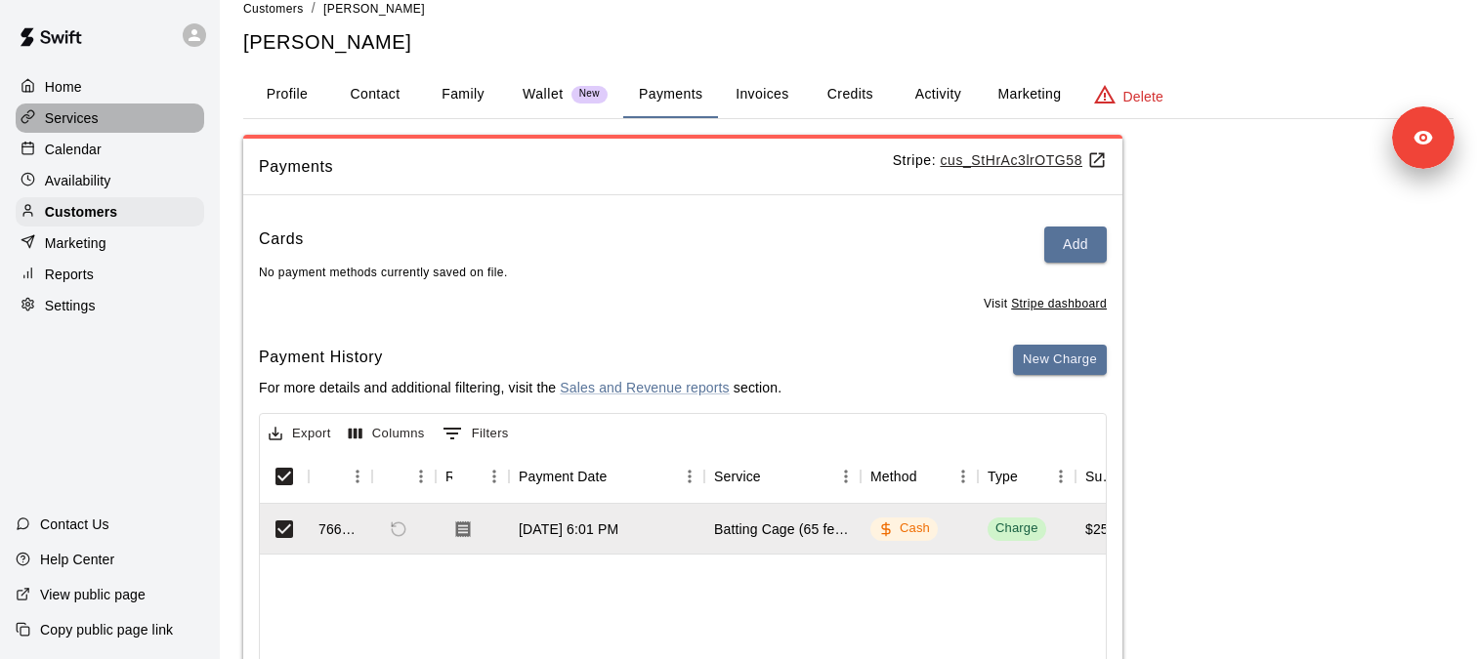
click at [117, 126] on div "Services" at bounding box center [110, 118] width 188 height 29
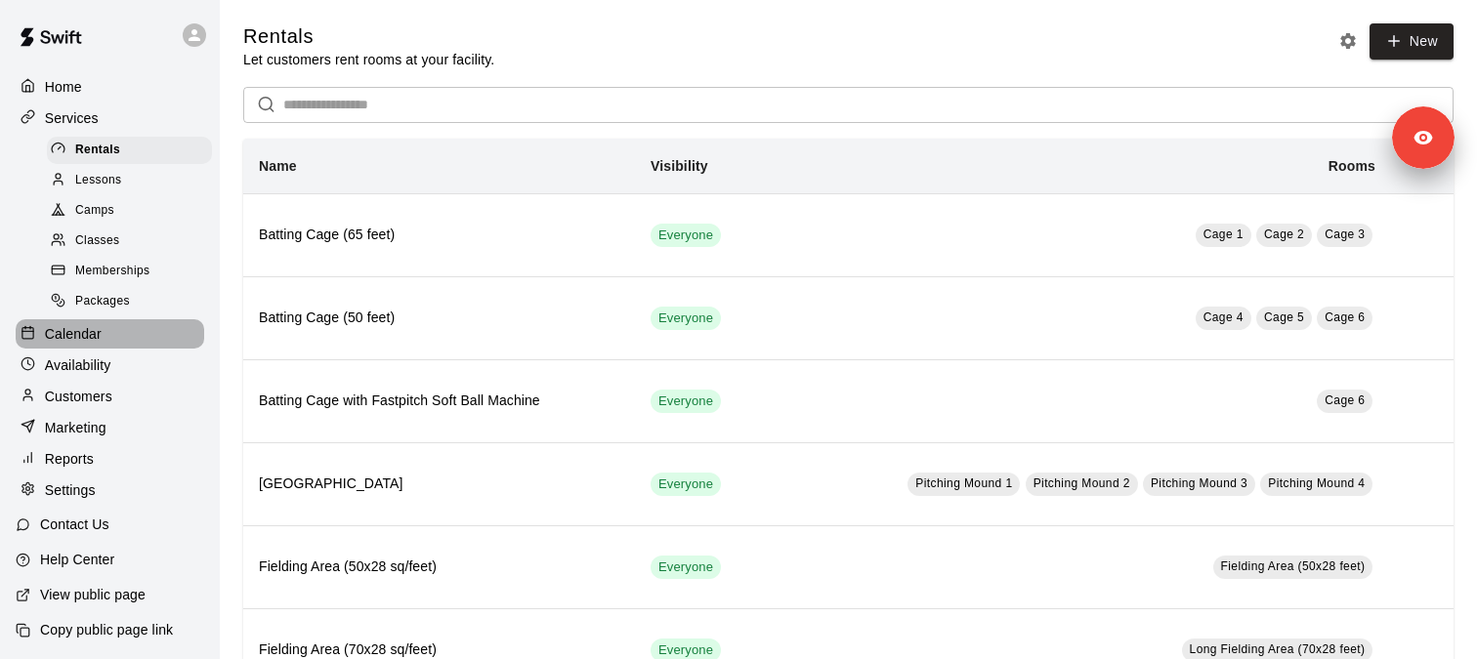
click at [104, 330] on div "Calendar" at bounding box center [110, 333] width 188 height 29
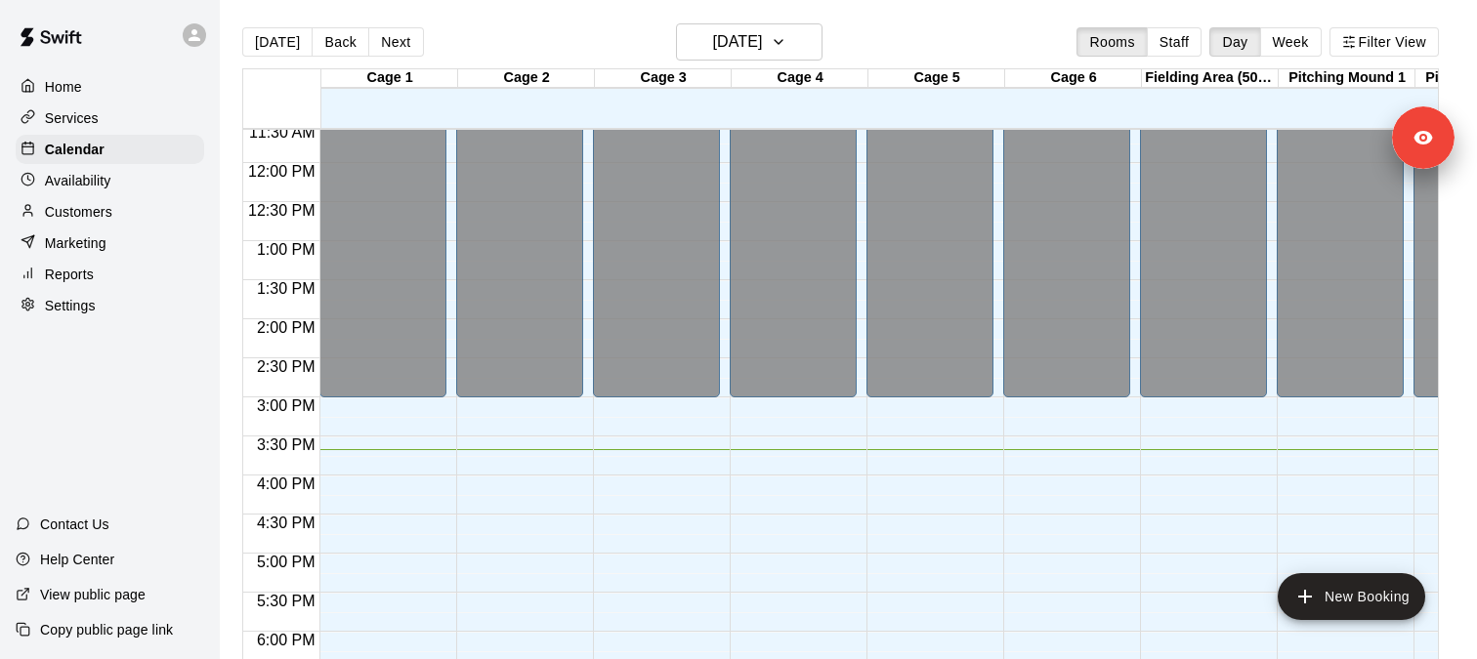
scroll to position [908, 0]
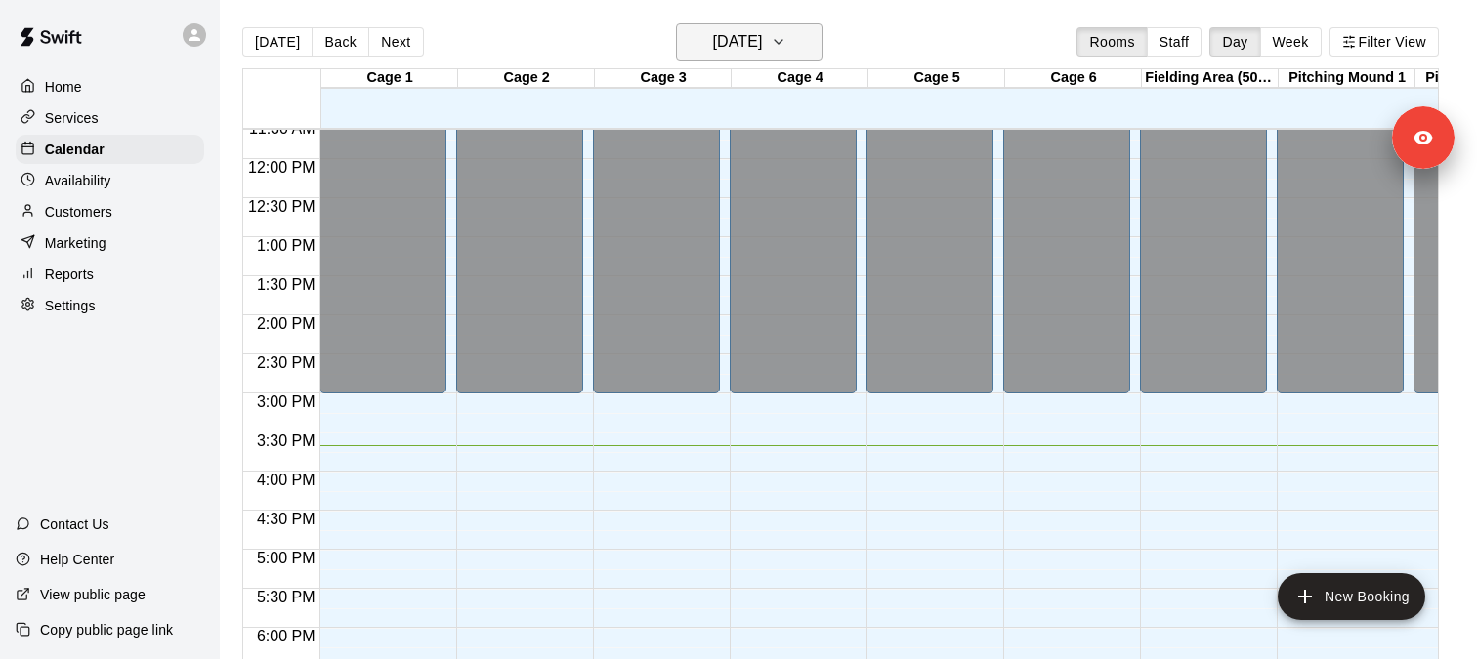
click at [762, 40] on h6 "[DATE]" at bounding box center [737, 41] width 50 height 27
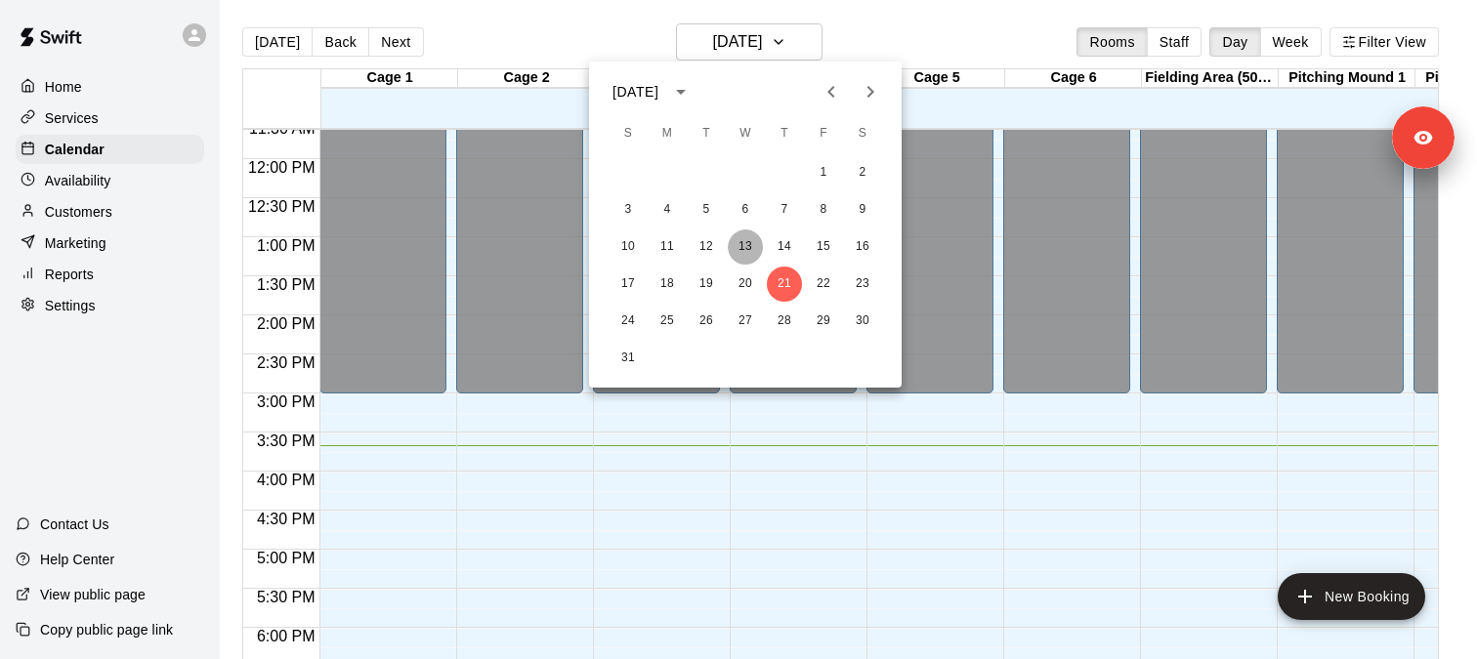
click at [756, 236] on button "13" at bounding box center [745, 247] width 35 height 35
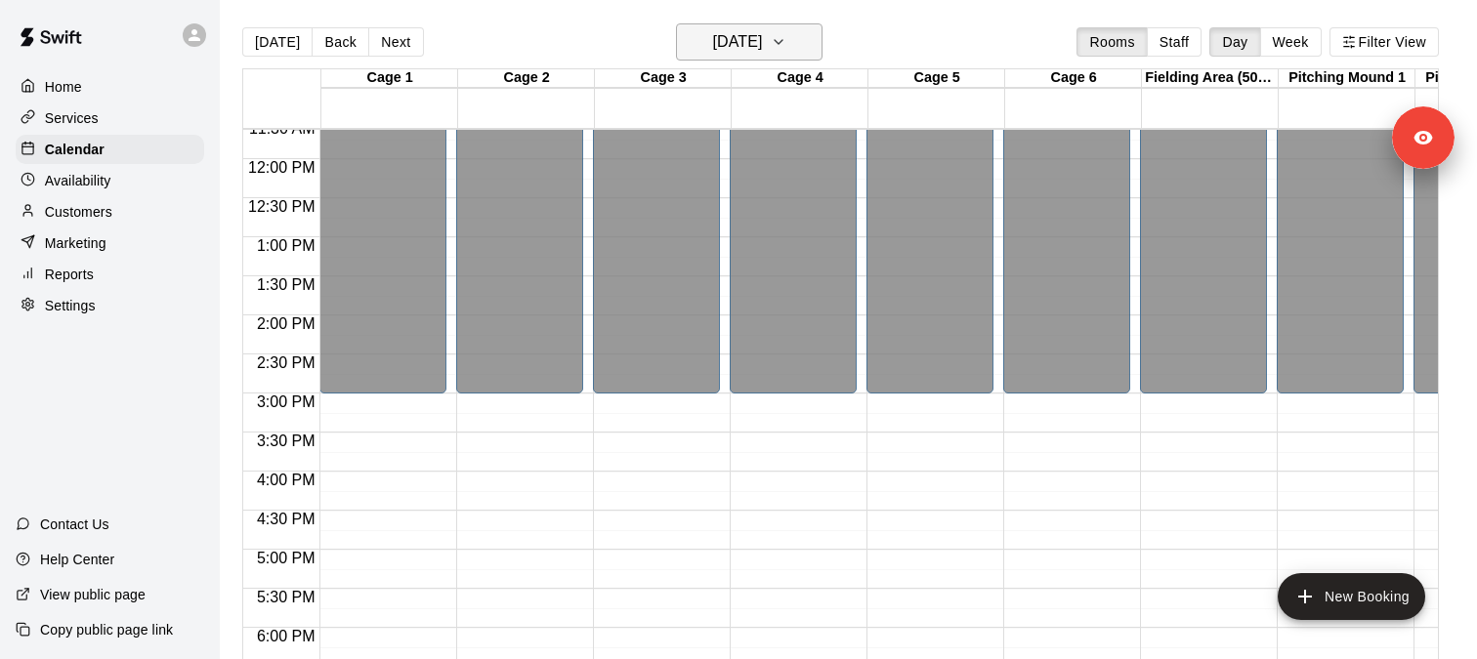
click at [762, 46] on h6 "[DATE]" at bounding box center [737, 41] width 50 height 27
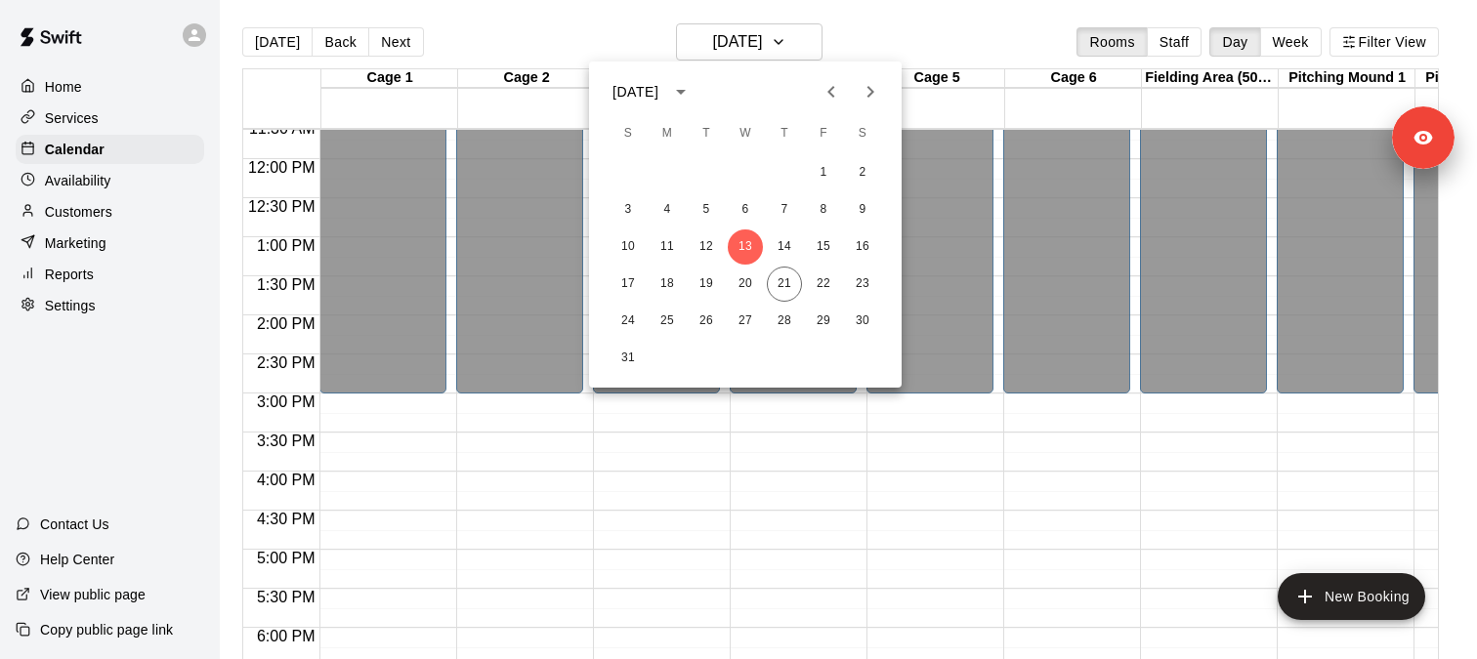
click at [128, 153] on div at bounding box center [738, 329] width 1477 height 659
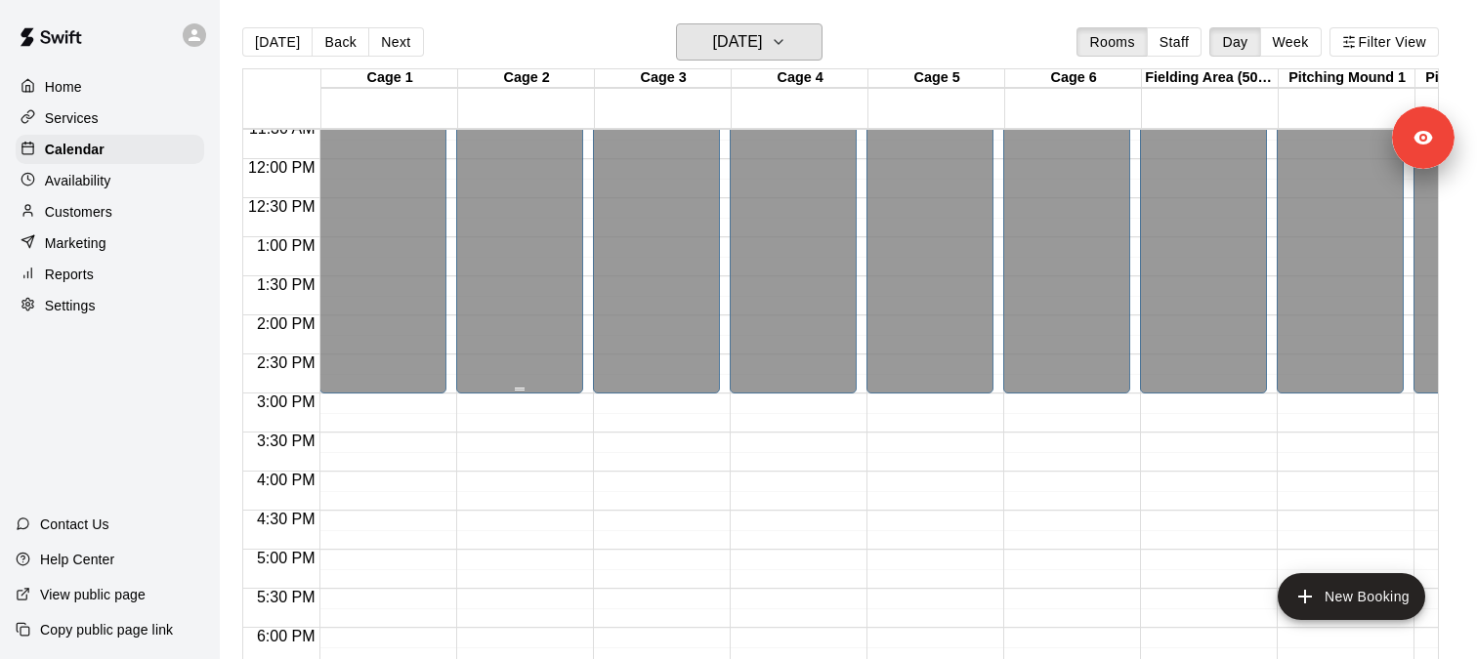
scroll to position [1067, 0]
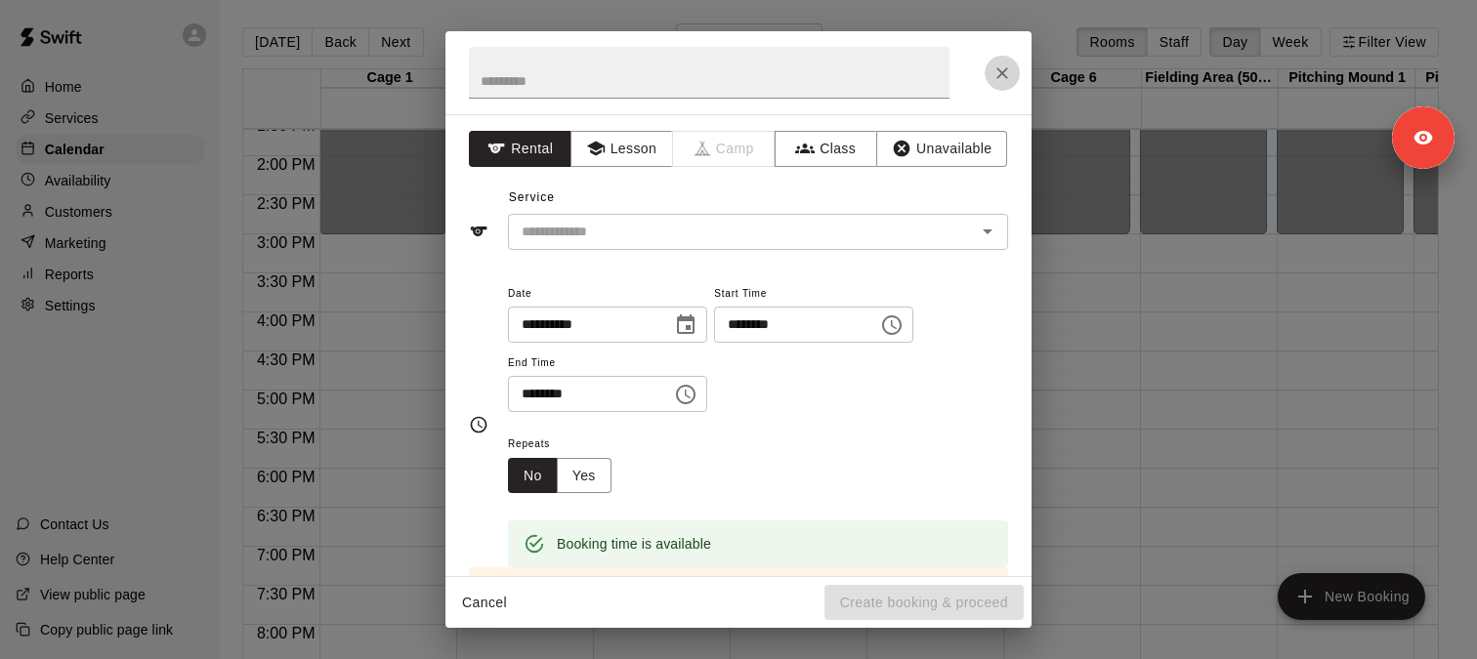
click at [1002, 67] on icon "Close" at bounding box center [1002, 73] width 20 height 20
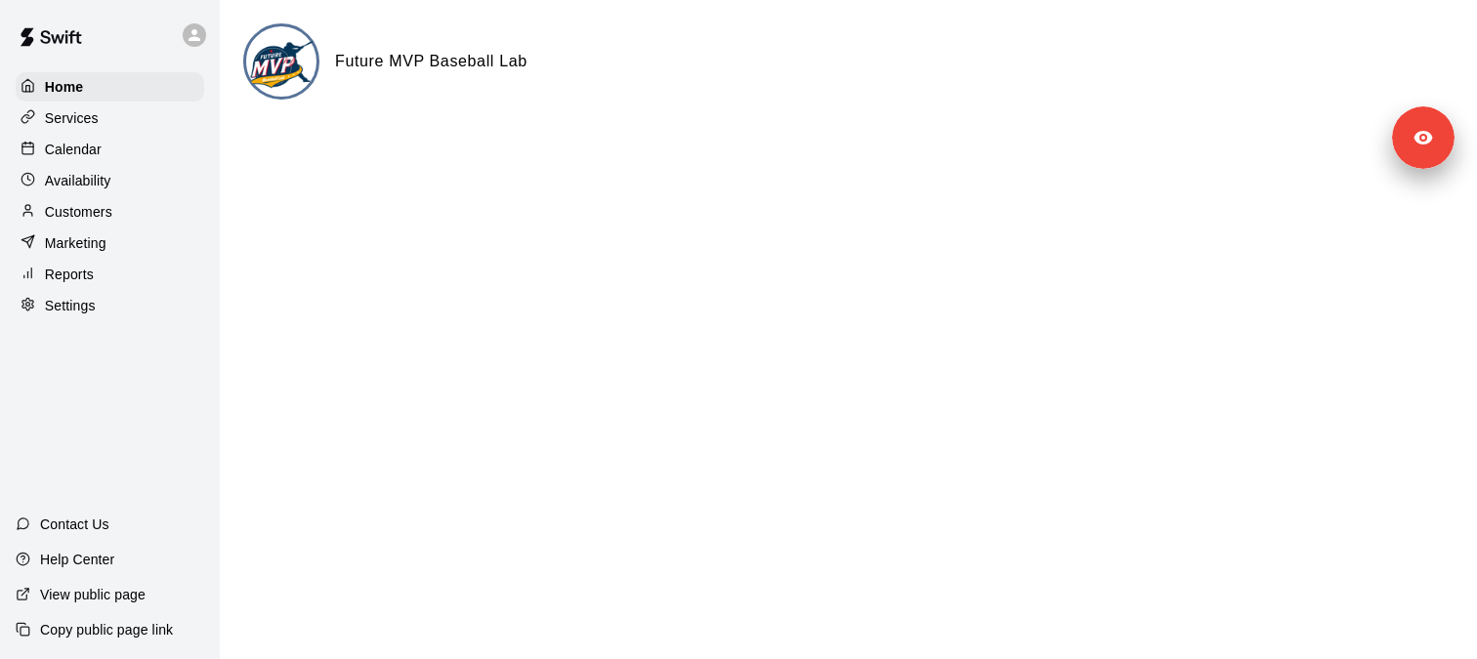
click at [119, 124] on div "Services" at bounding box center [110, 118] width 188 height 29
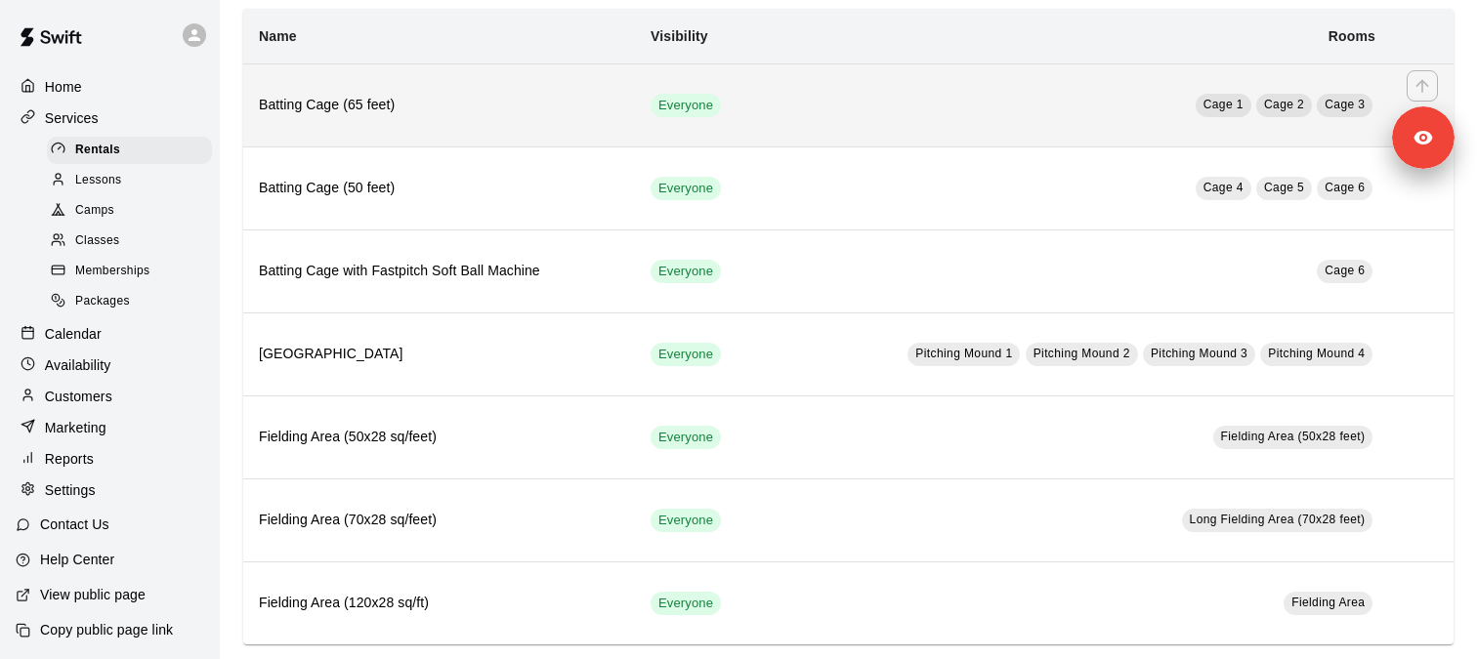
scroll to position [155, 0]
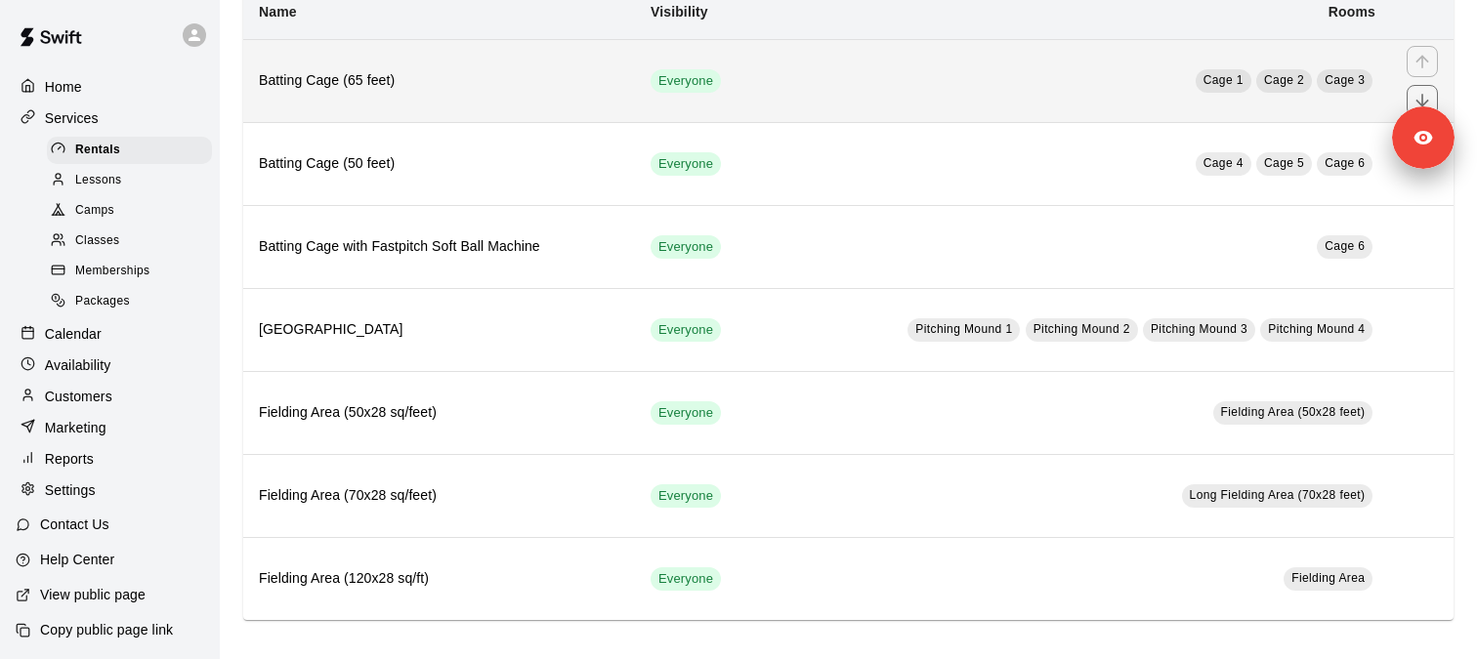
click at [374, 96] on th "Batting Cage (65 feet)" at bounding box center [439, 80] width 392 height 83
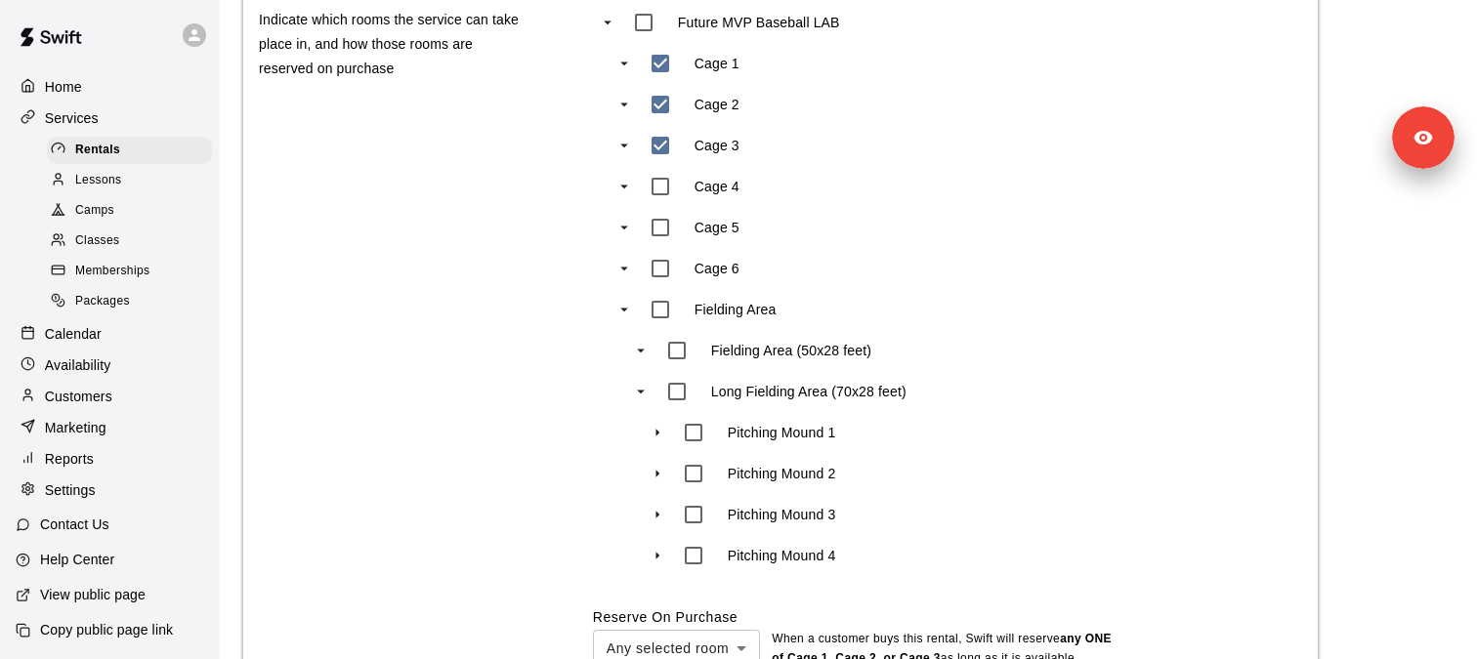
scroll to position [777, 0]
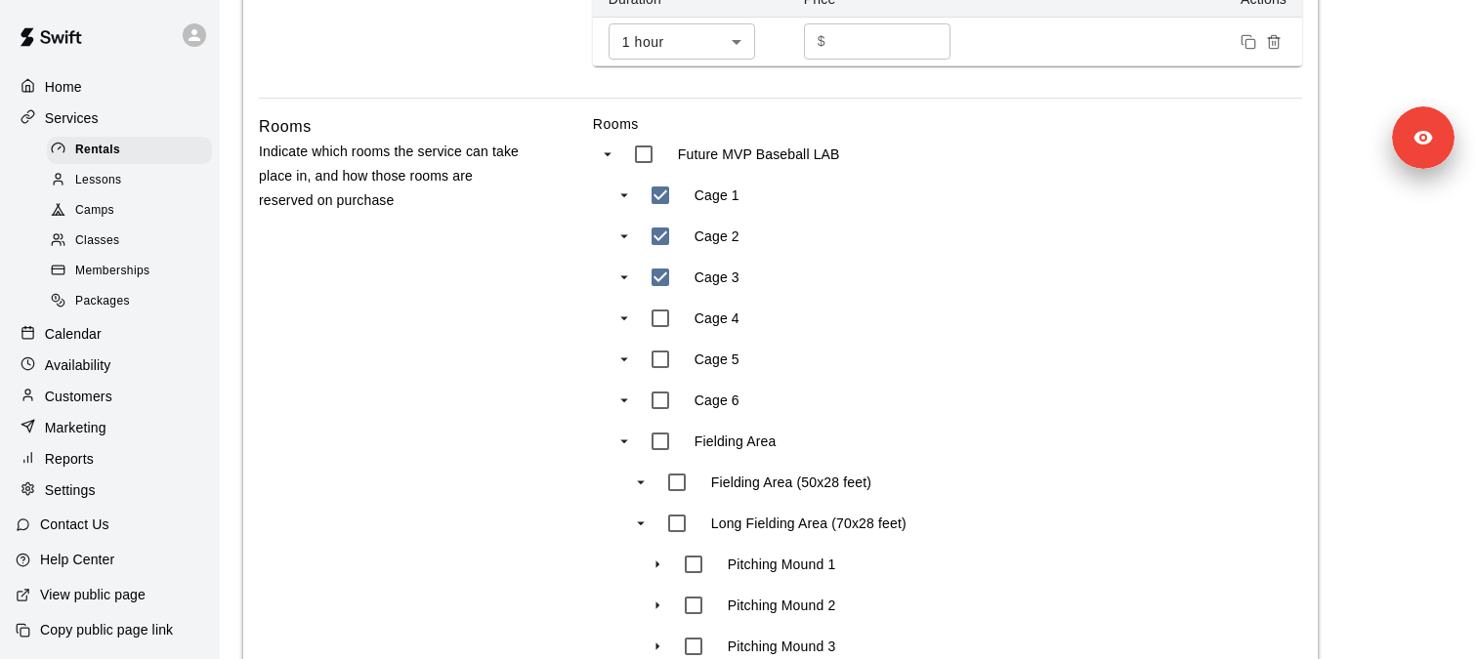
click at [115, 343] on div "Calendar" at bounding box center [110, 333] width 188 height 29
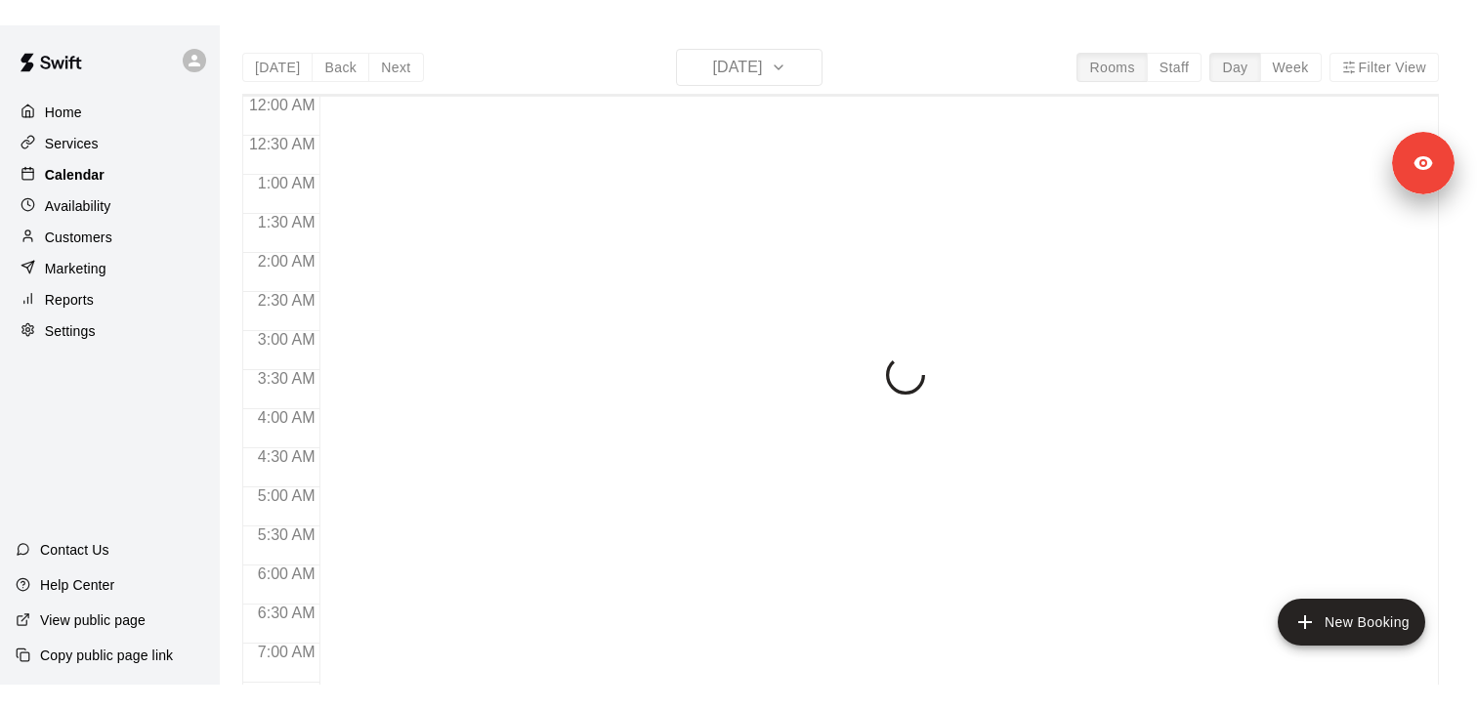
scroll to position [1231, 0]
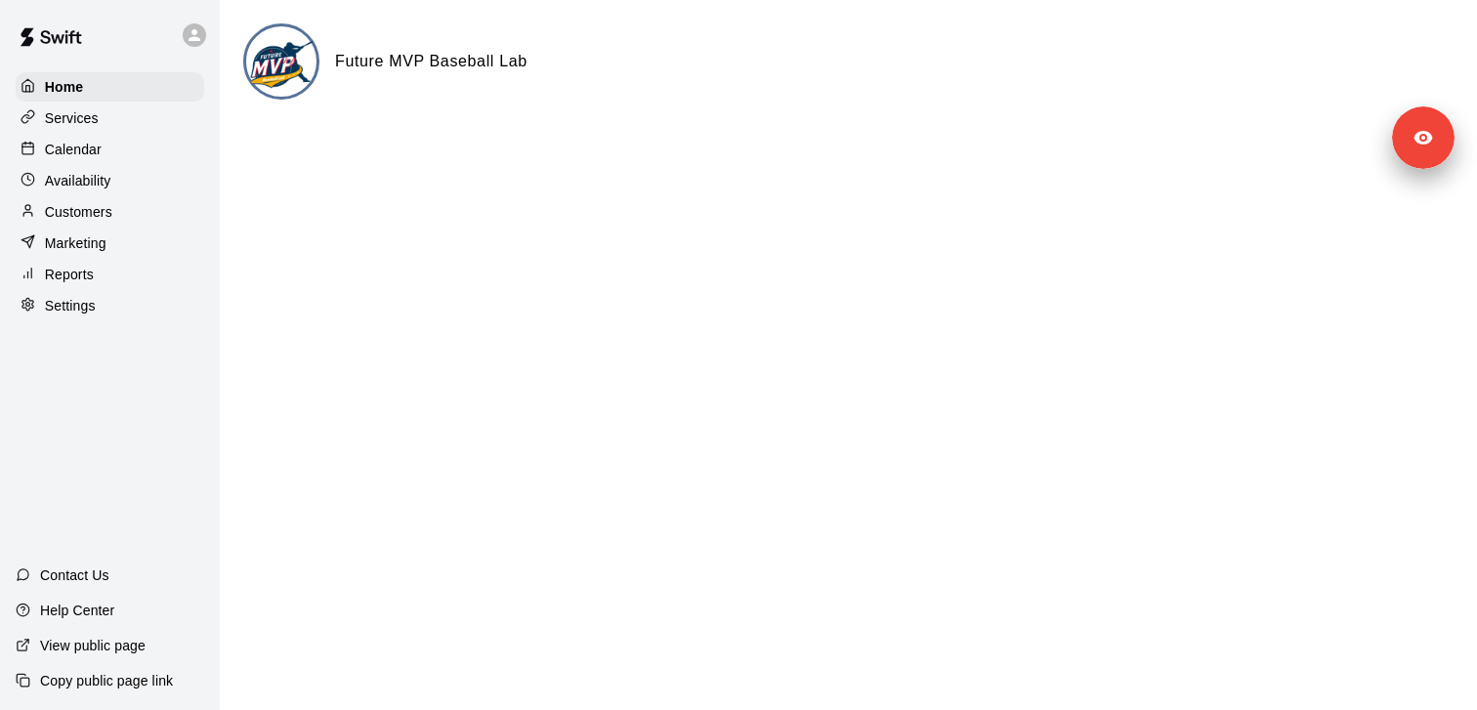
click at [415, 62] on h6 "Future MVP Baseball Lab" at bounding box center [431, 61] width 192 height 25
copy div
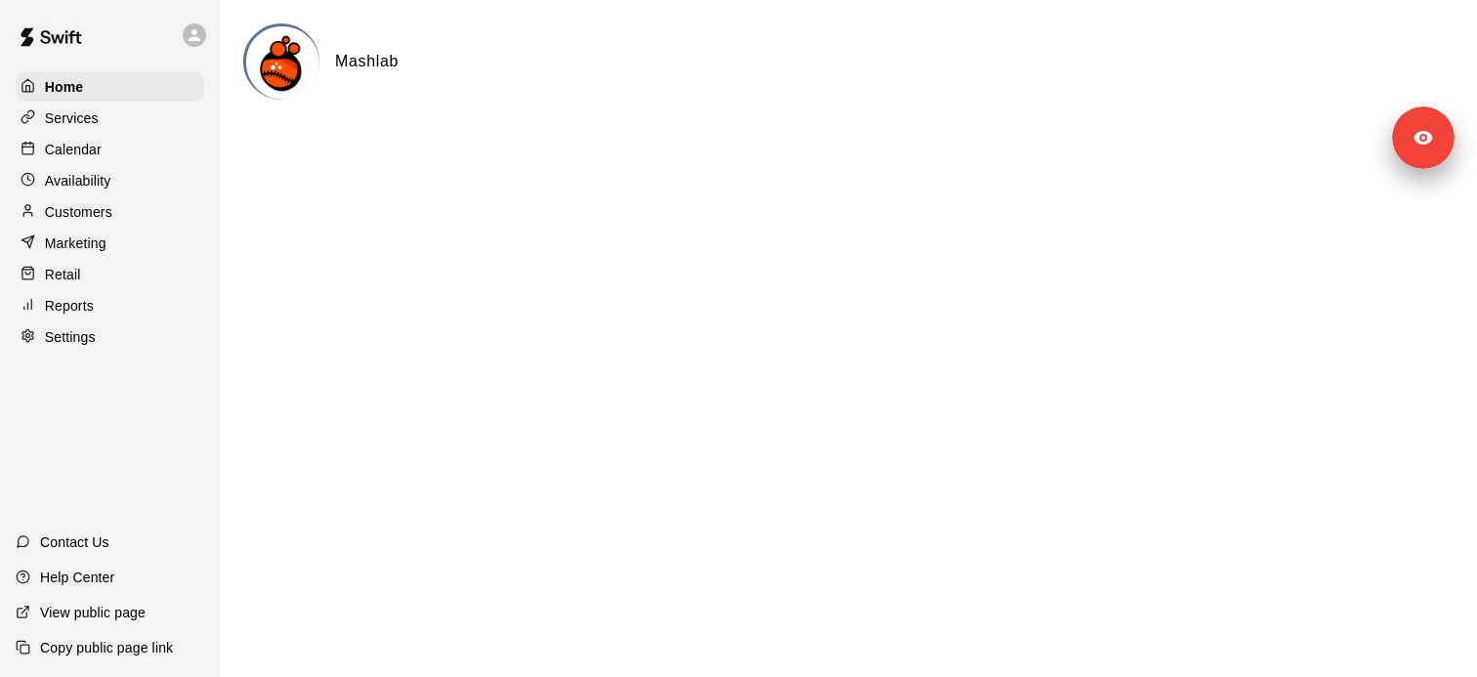
click at [123, 212] on div "Customers" at bounding box center [110, 211] width 188 height 29
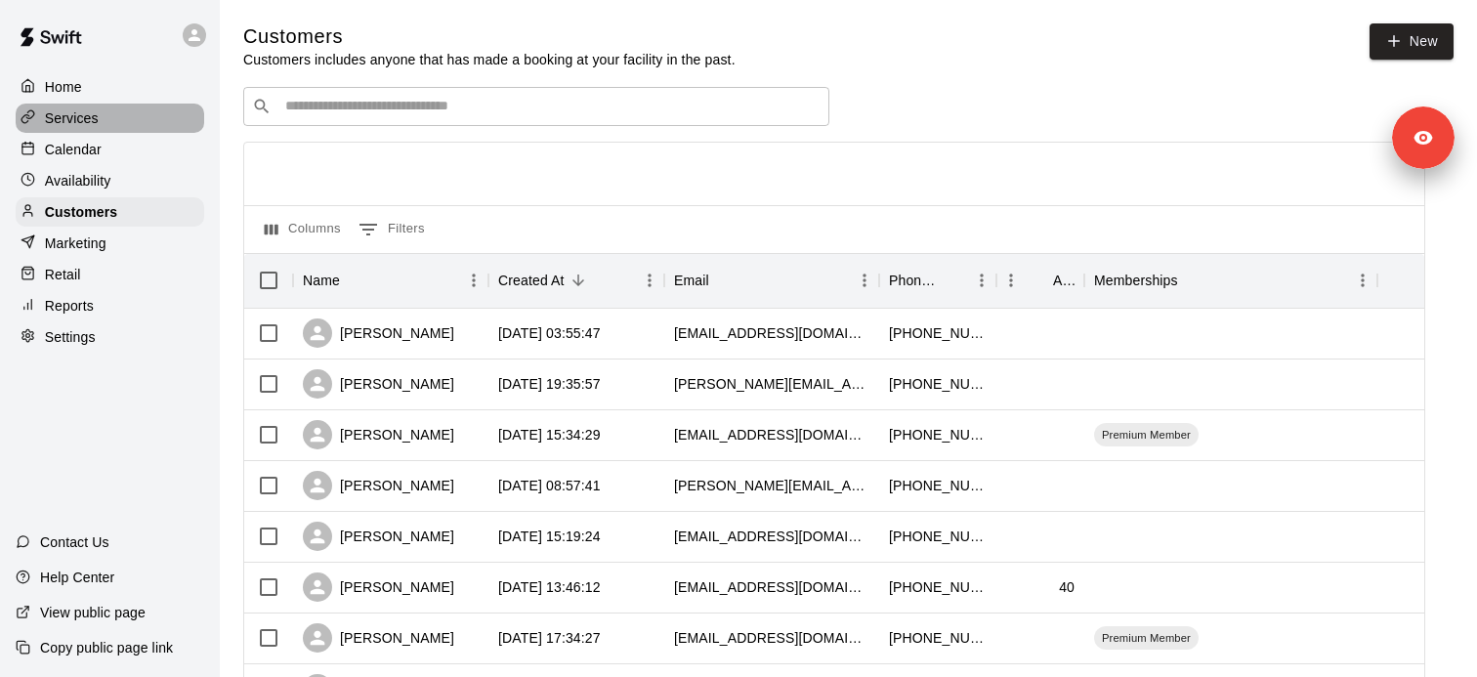
click at [101, 117] on div "Services" at bounding box center [110, 118] width 188 height 29
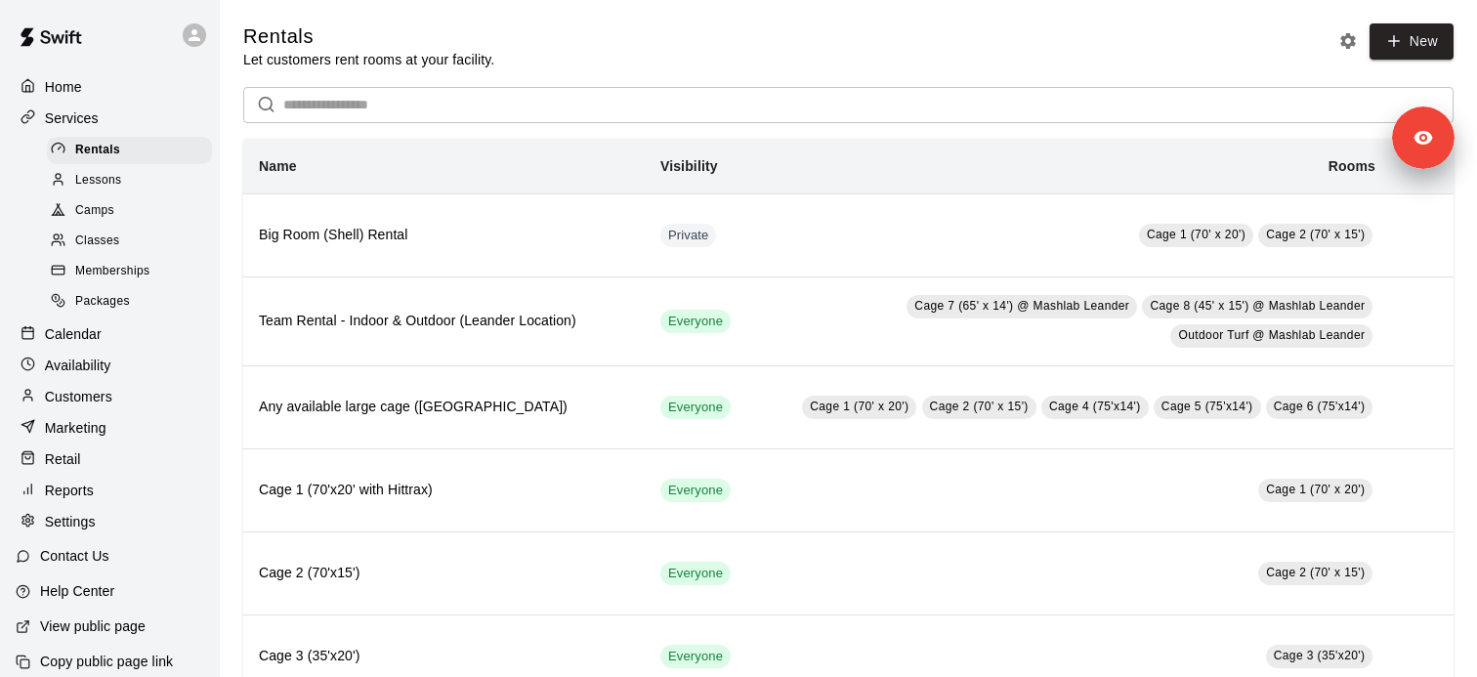
click at [137, 269] on span "Memberships" at bounding box center [112, 272] width 74 height 20
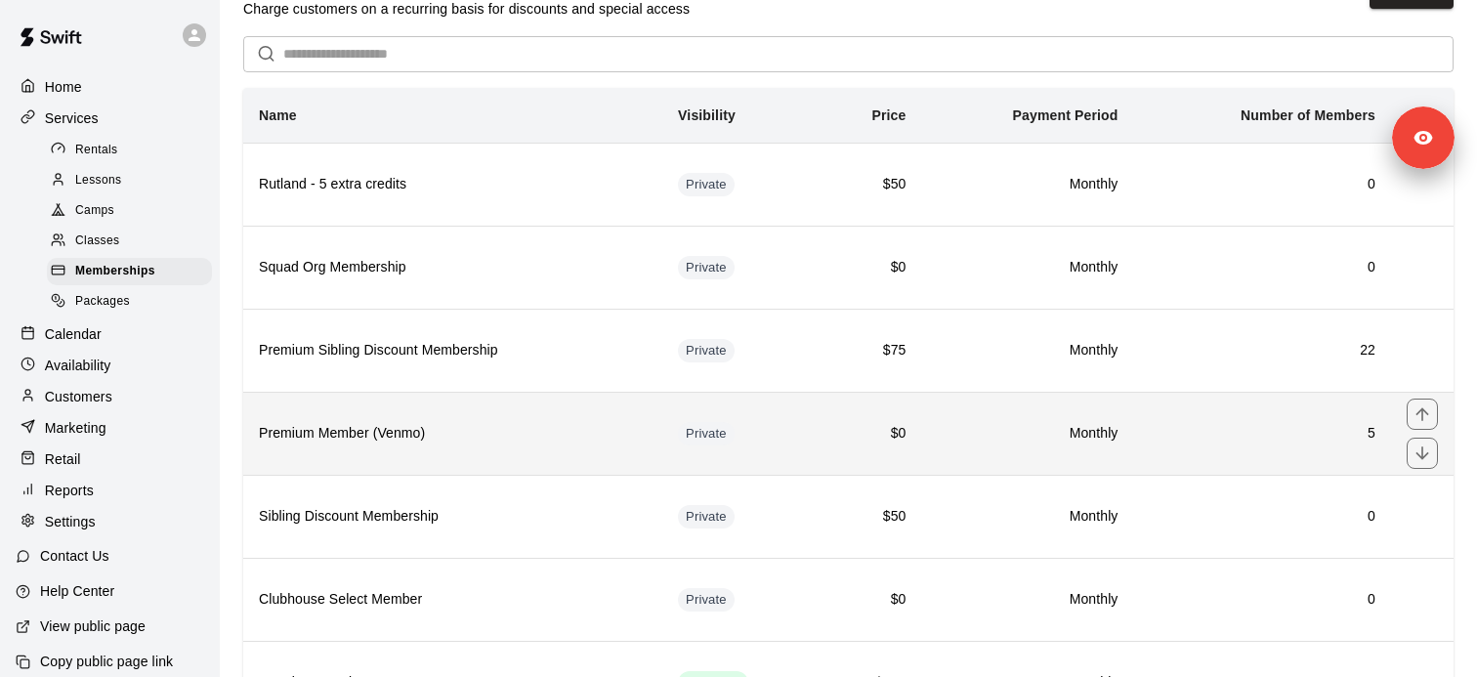
scroll to position [78, 0]
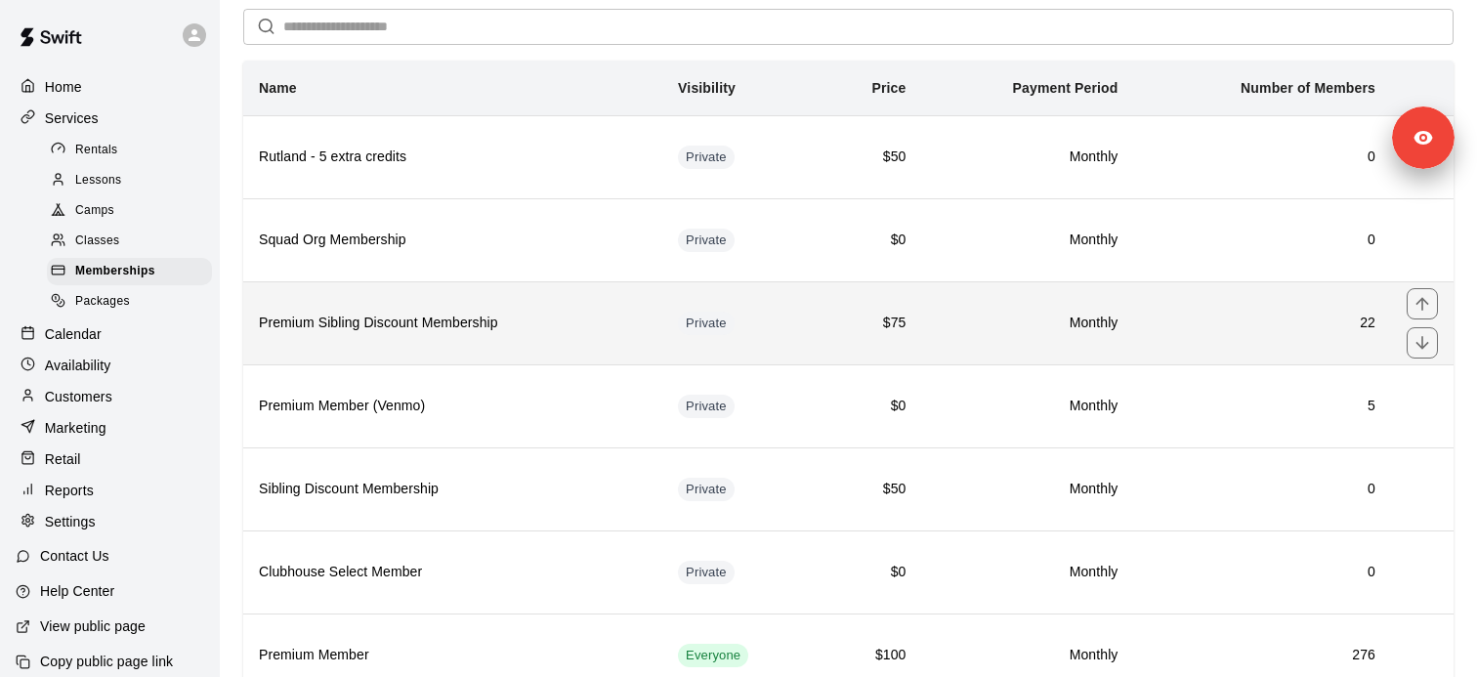
click at [469, 348] on th "Premium Sibling Discount Membership" at bounding box center [452, 322] width 419 height 83
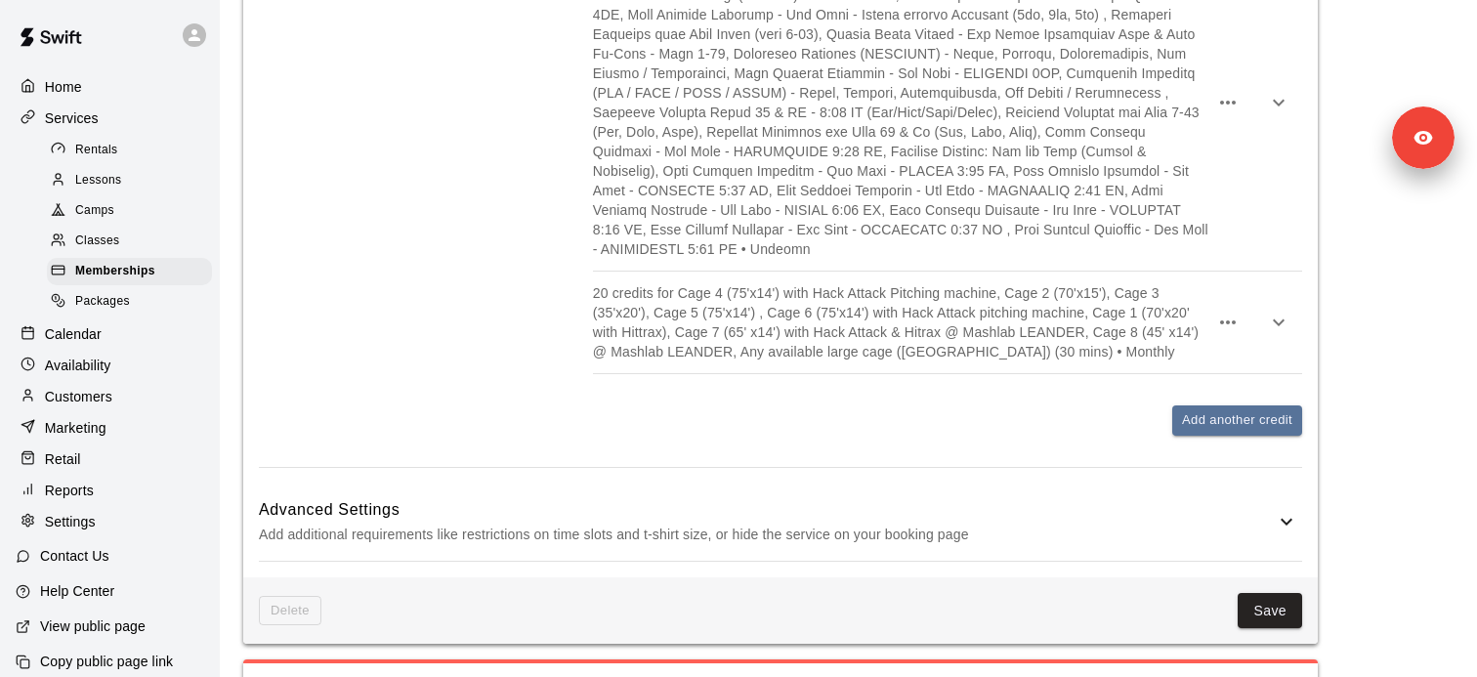
scroll to position [3842, 0]
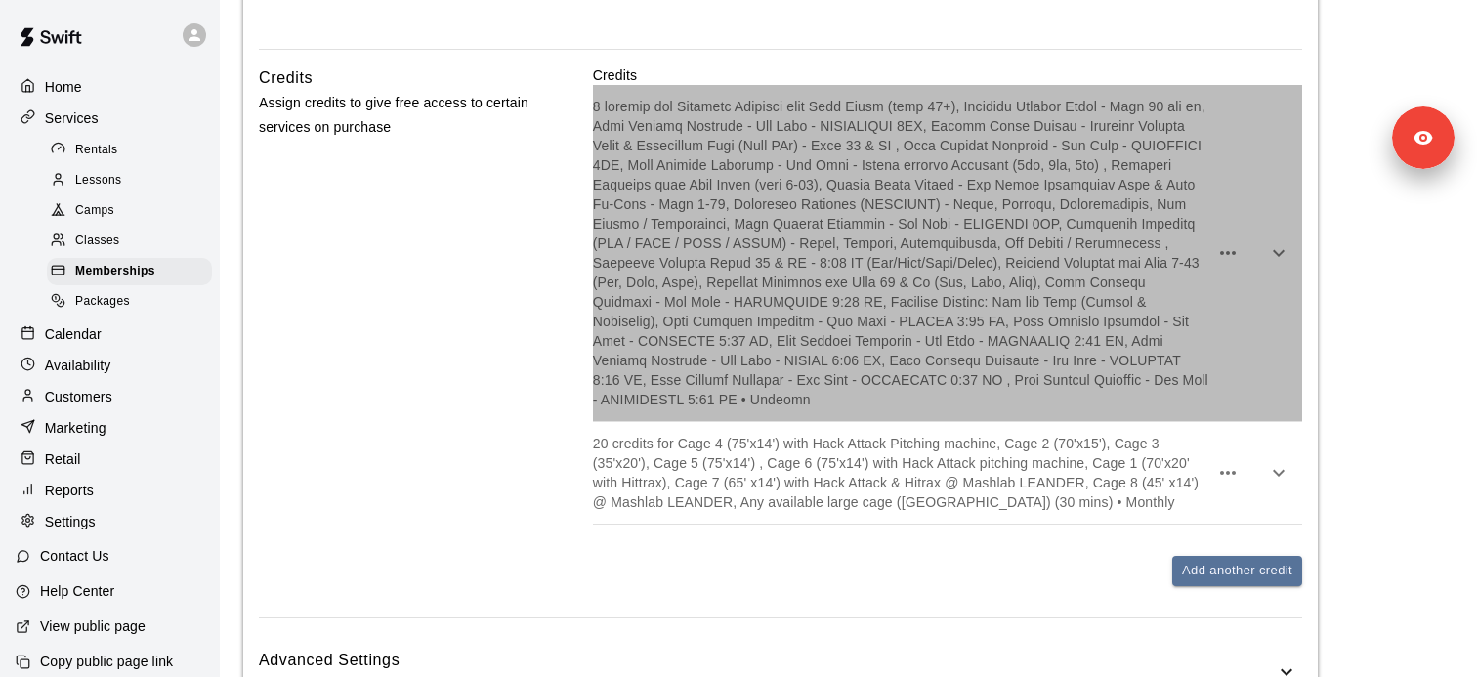
click at [841, 118] on p at bounding box center [900, 253] width 615 height 313
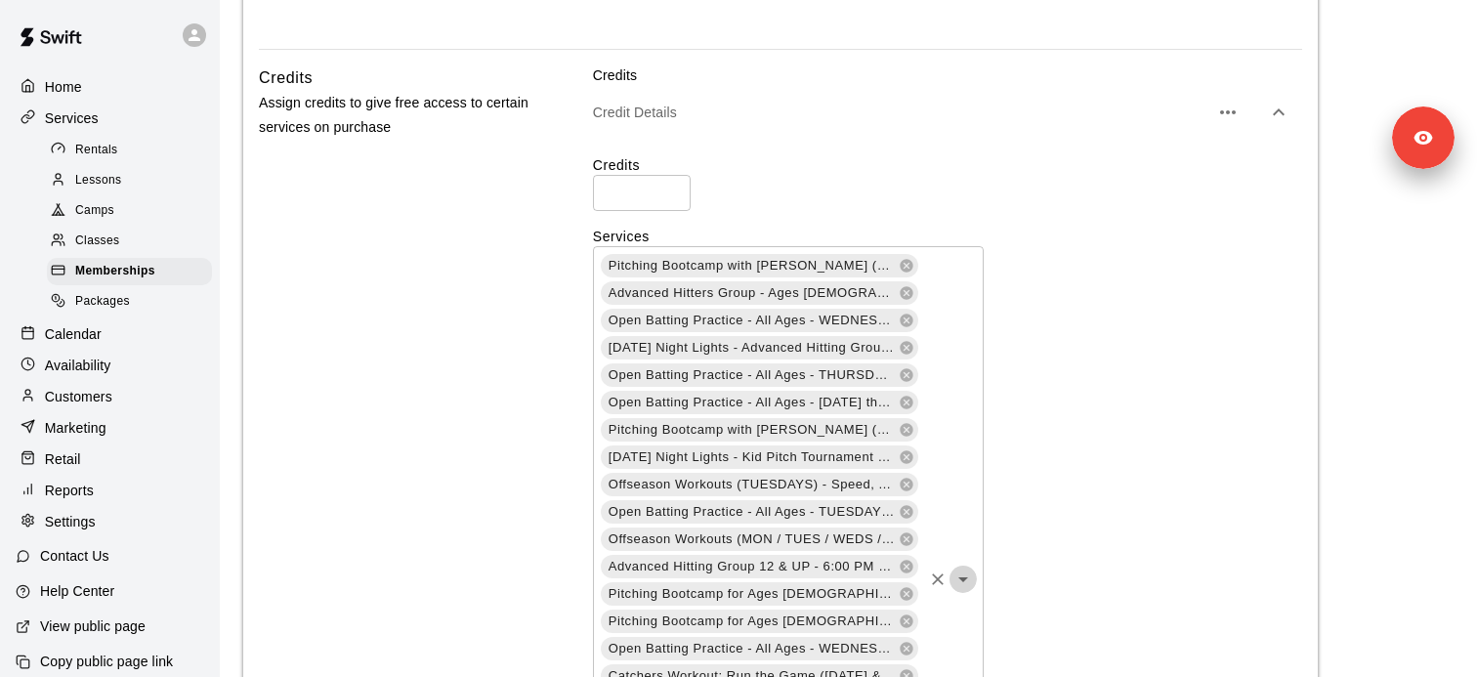
click at [963, 577] on icon "Open" at bounding box center [963, 579] width 10 height 5
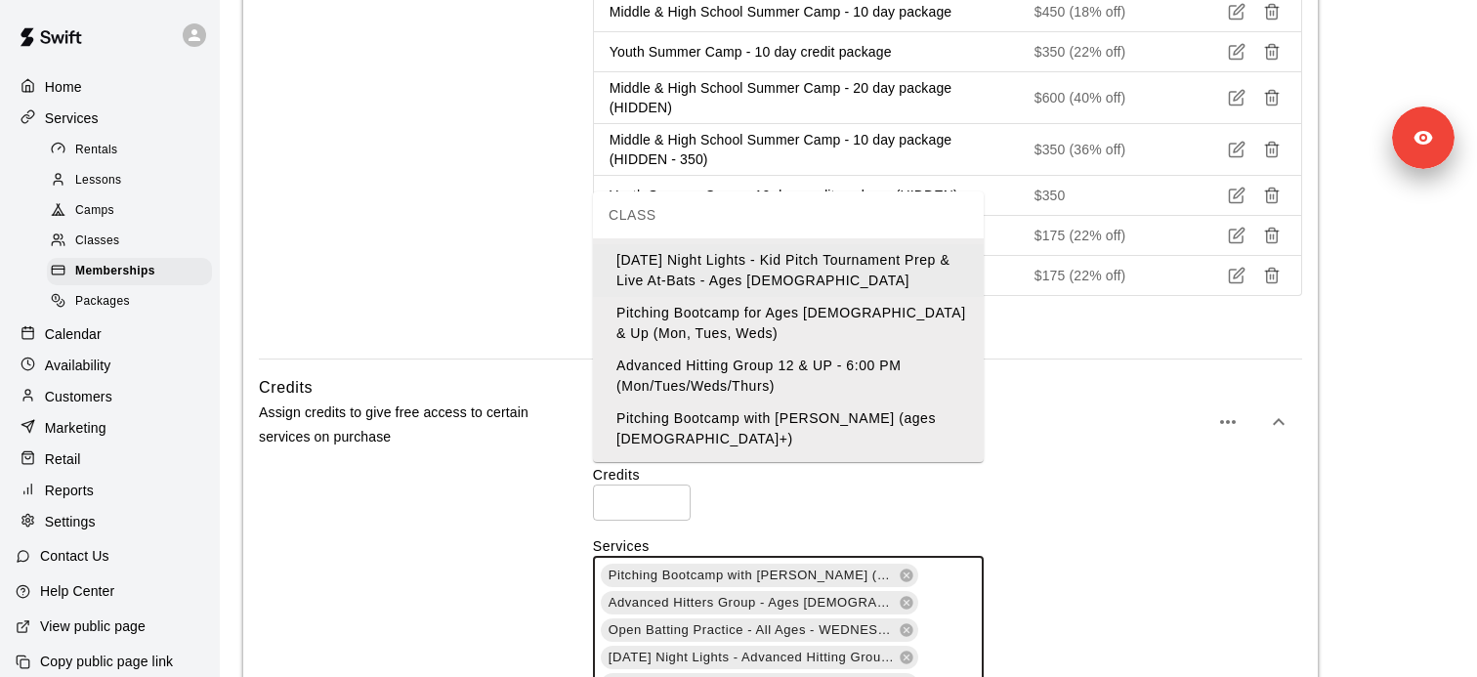
scroll to position [0, 0]
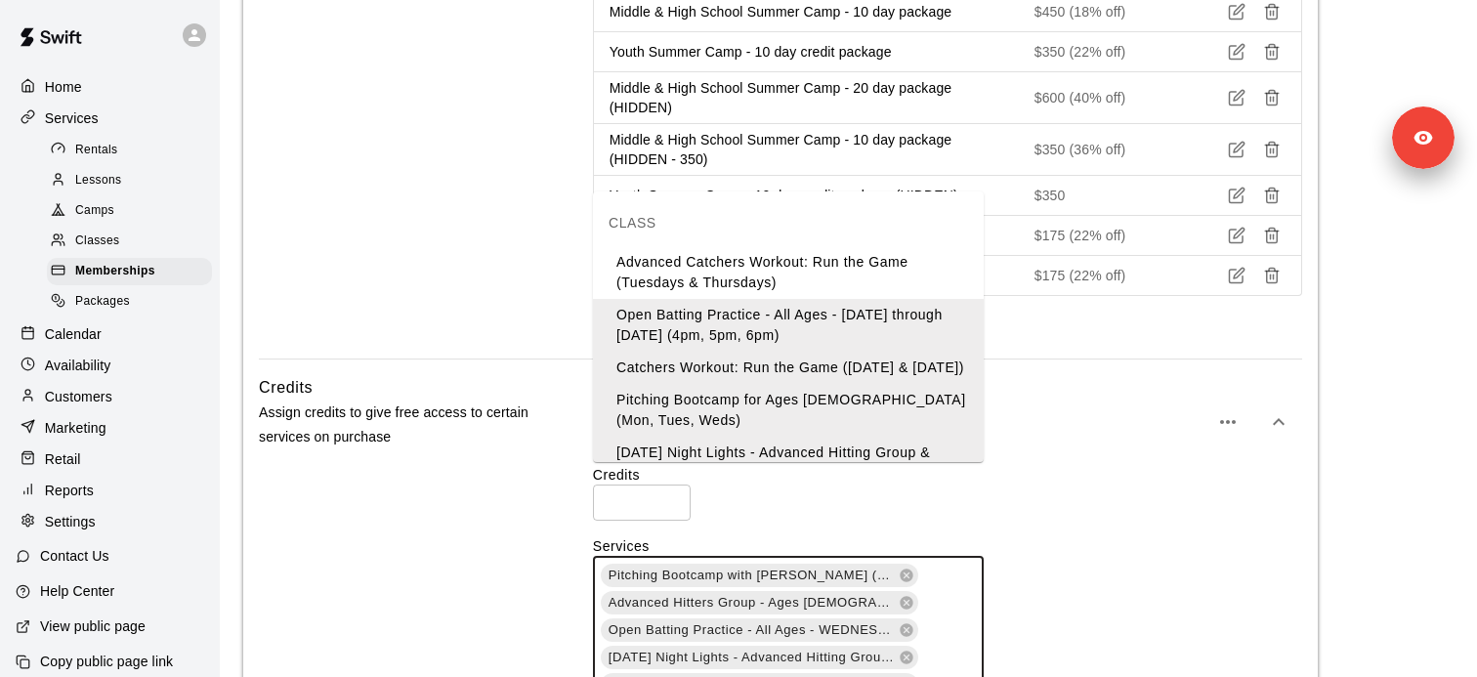
click at [740, 271] on li "Advanced Catchers Workout: Run the Game (Tuesdays & Thursdays)" at bounding box center [788, 272] width 391 height 53
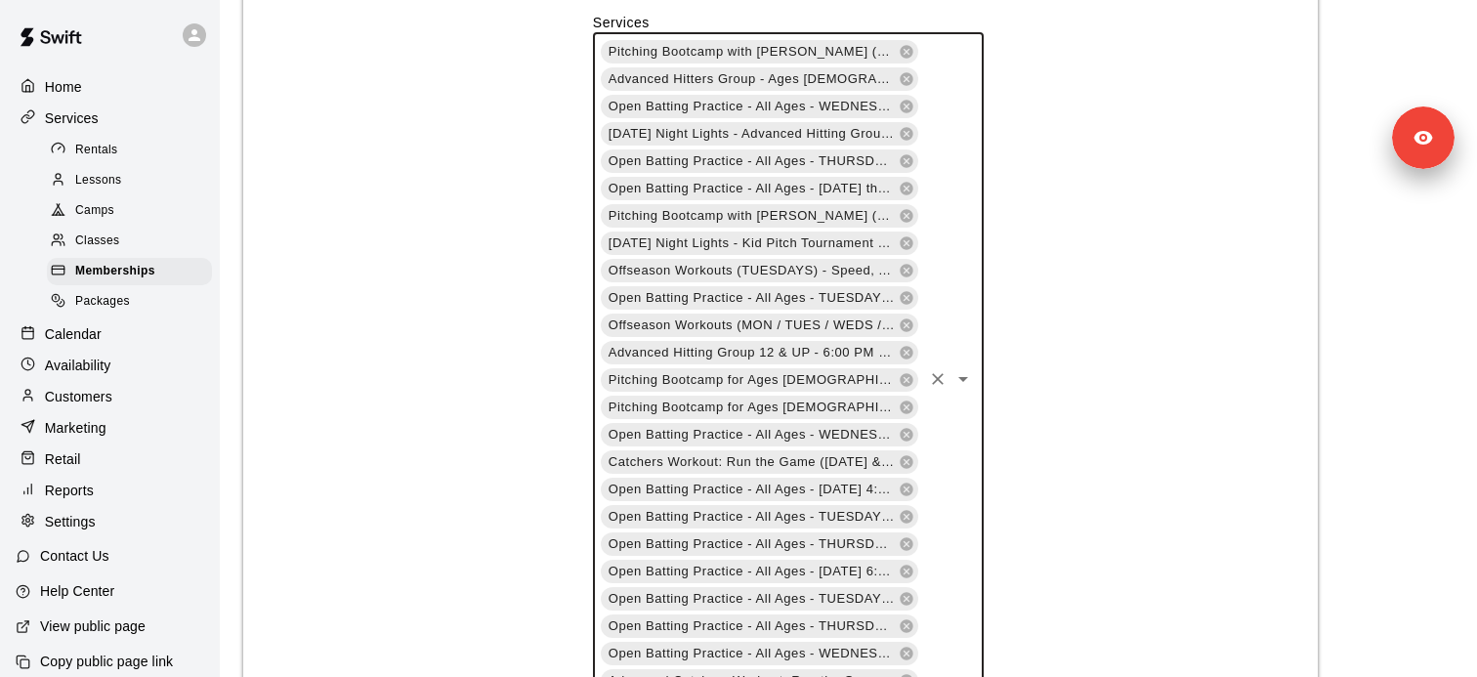
click at [964, 377] on icon "Open" at bounding box center [963, 379] width 10 height 5
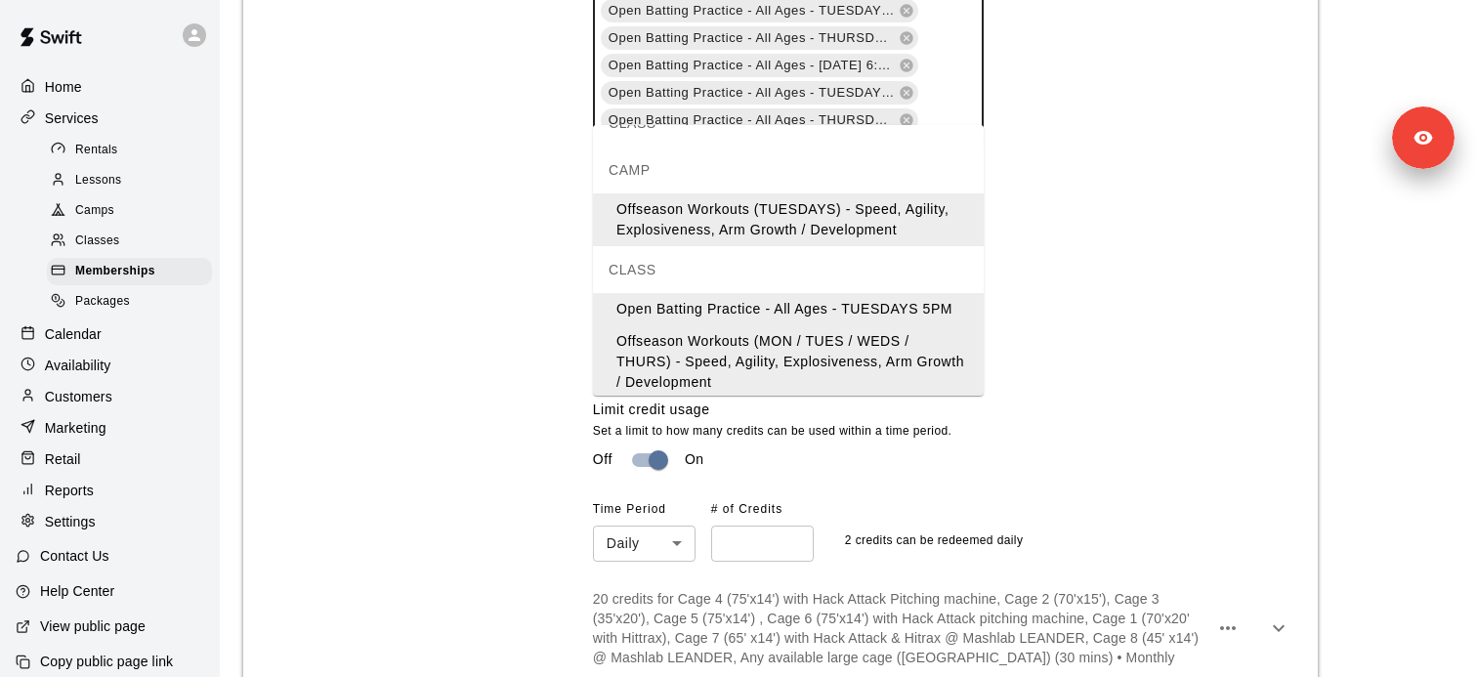
scroll to position [1008, 0]
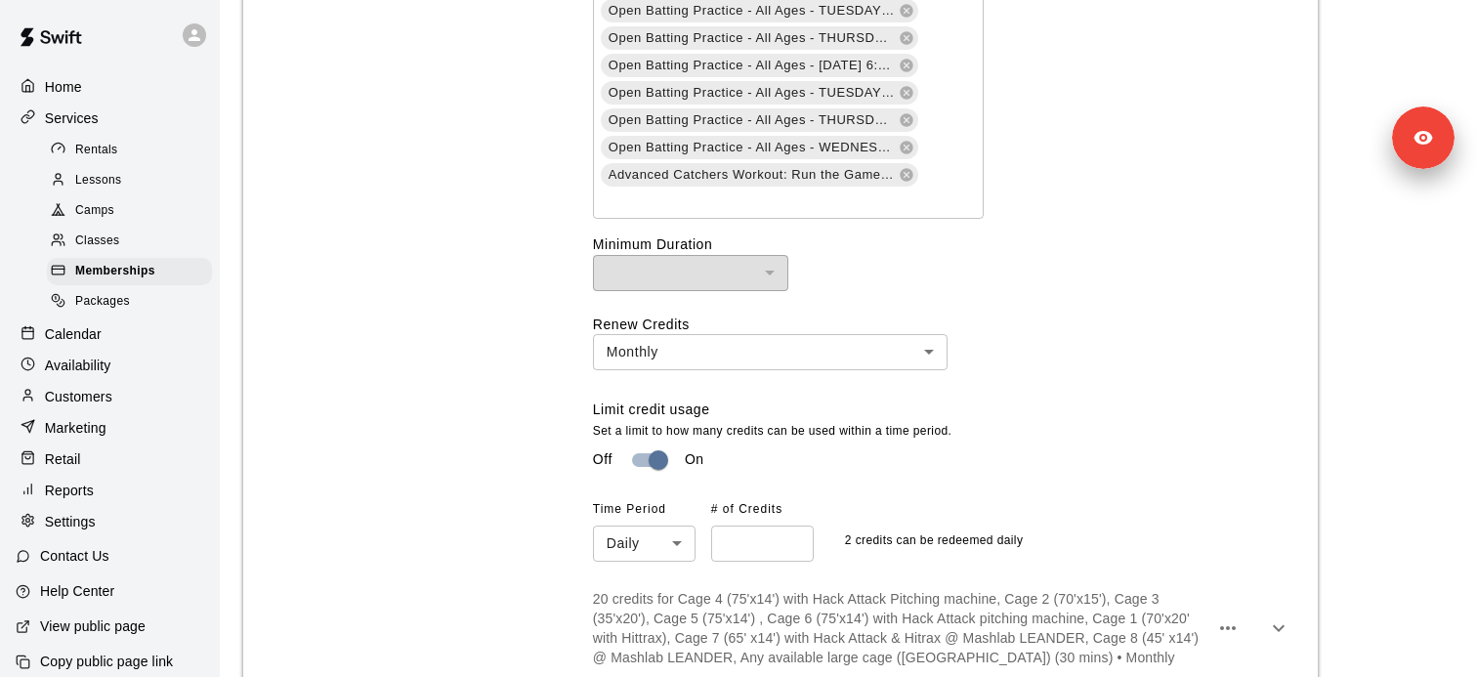
click at [1088, 399] on div "Limit credit usage Set a limit to how many credits can be used within a time pe…" at bounding box center [947, 480] width 709 height 162
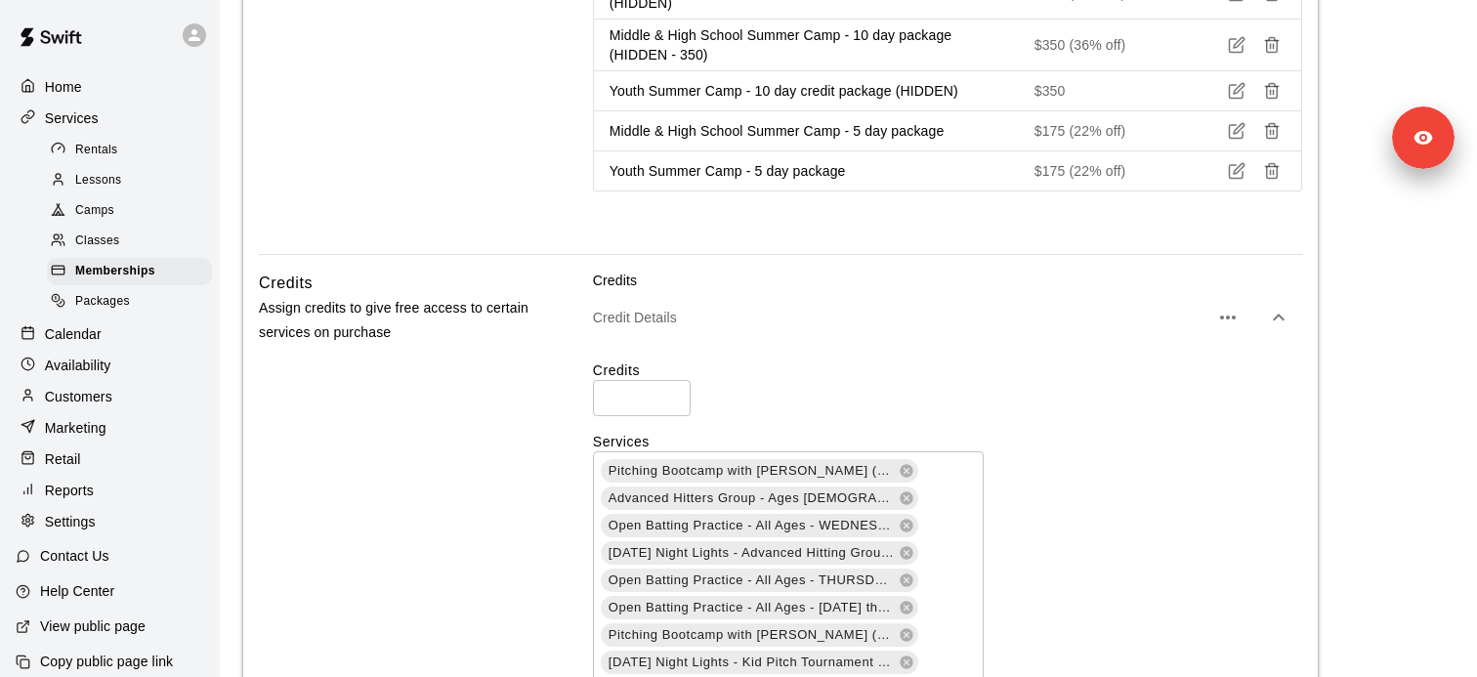
scroll to position [3618, 0]
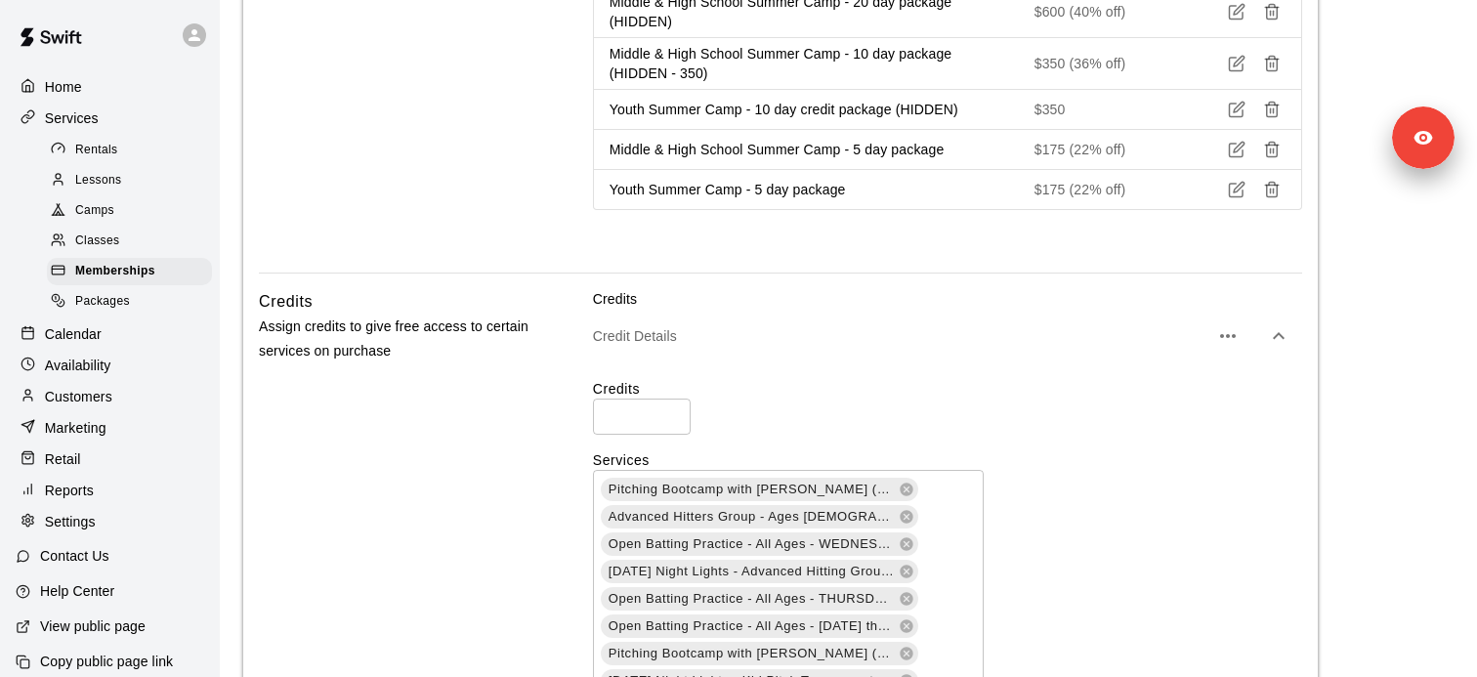
click at [617, 398] on input "*" at bounding box center [642, 416] width 98 height 36
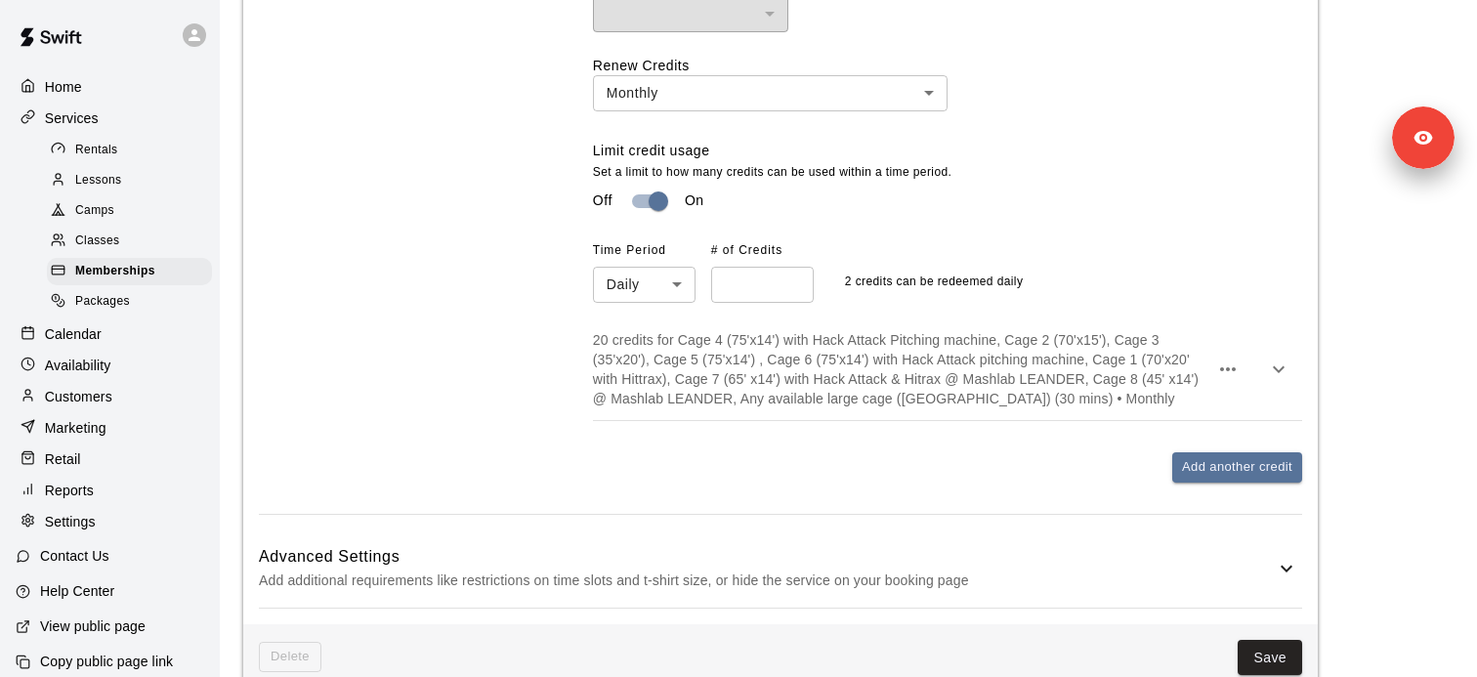
scroll to position [4955, 0]
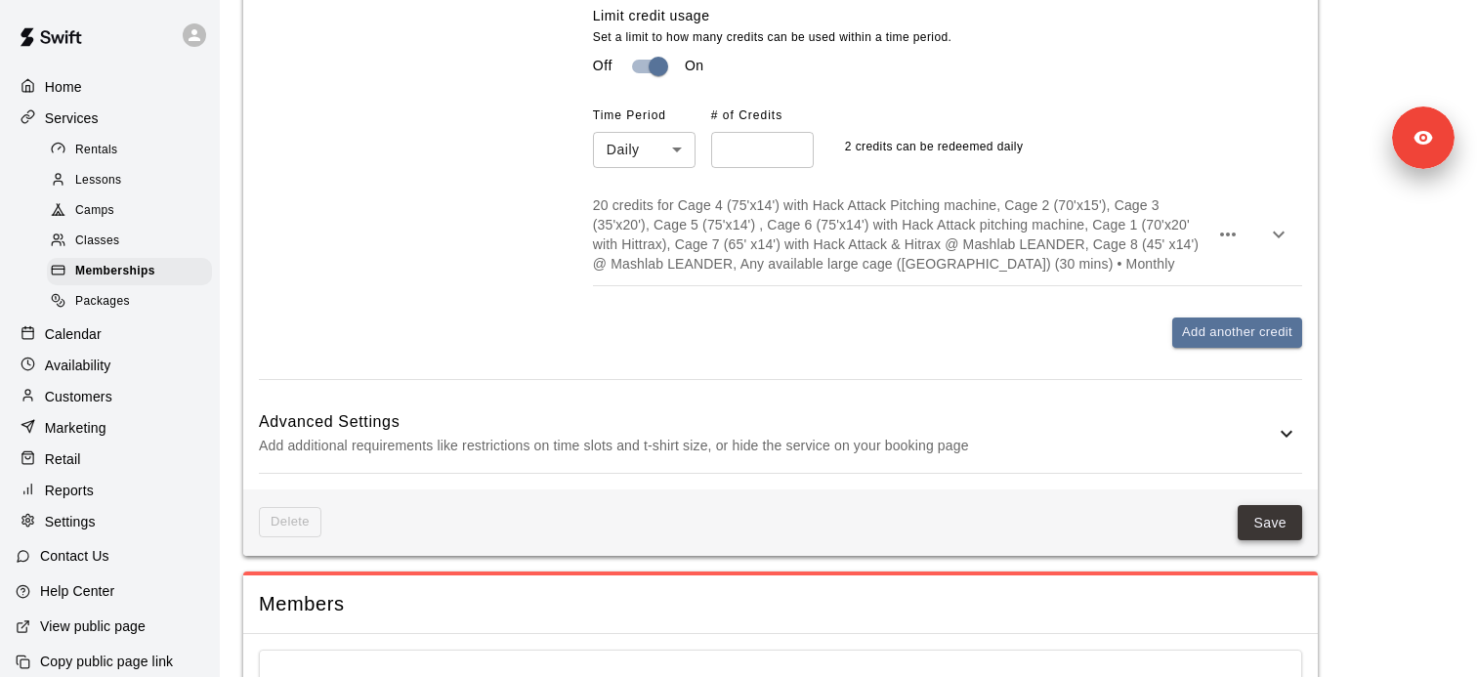
click at [1247, 505] on button "Save" at bounding box center [1269, 523] width 64 height 36
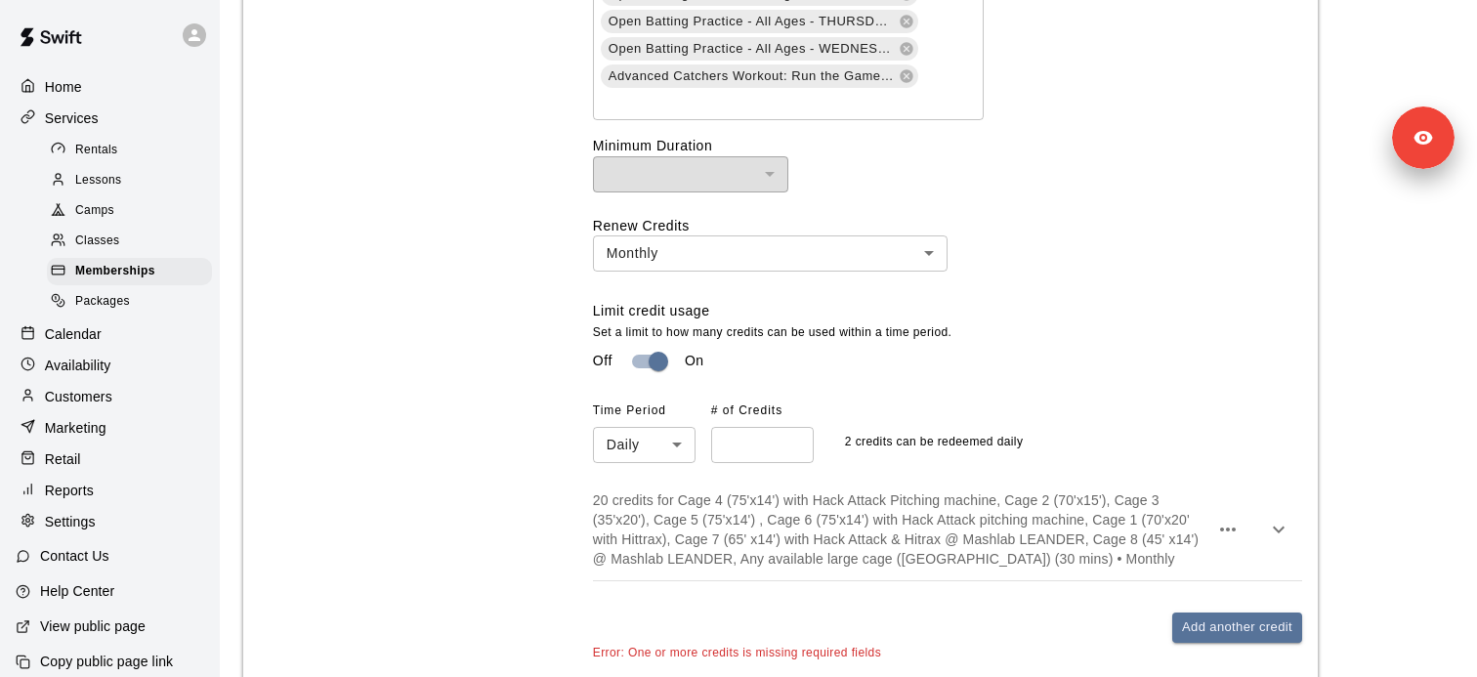
scroll to position [4698, 0]
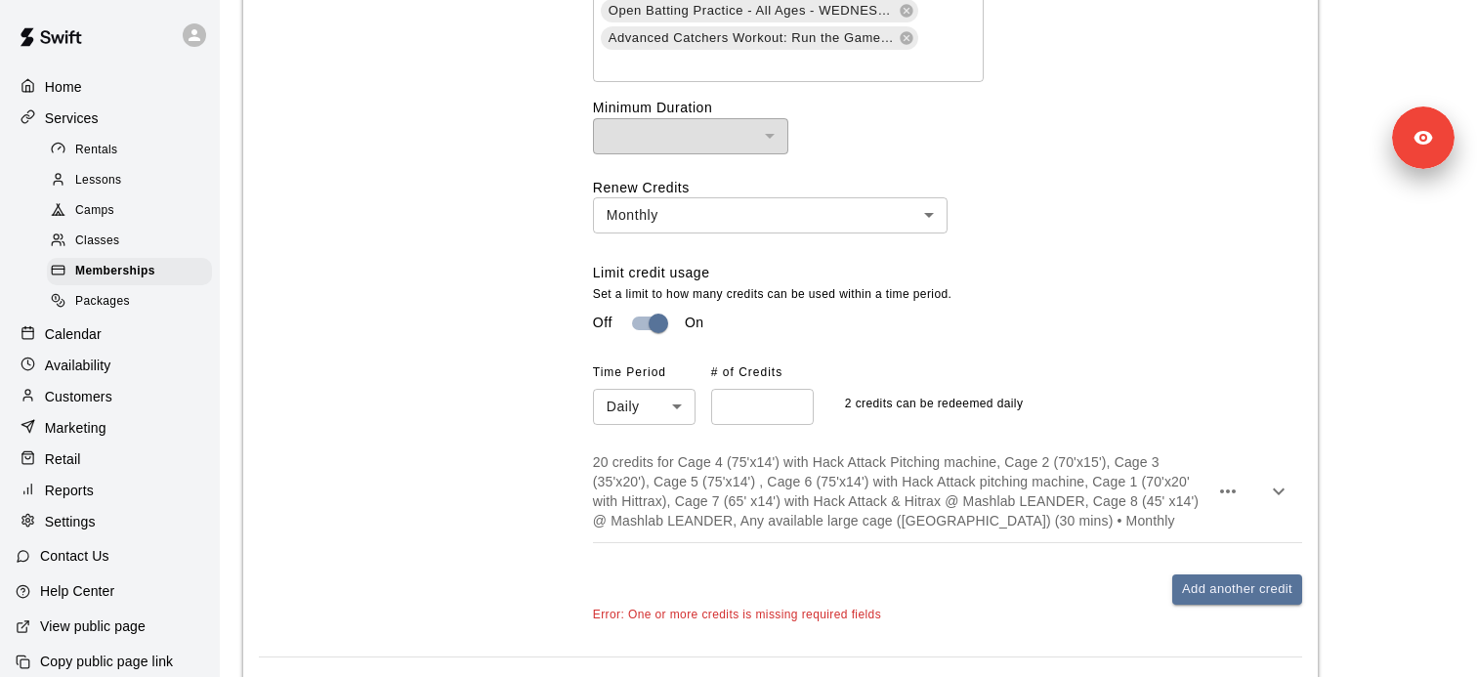
click at [771, 605] on div "Error: One or more credits is missing required fields" at bounding box center [947, 615] width 709 height 21
click at [768, 607] on span "Error: One or more credits is missing required fields" at bounding box center [737, 614] width 288 height 14
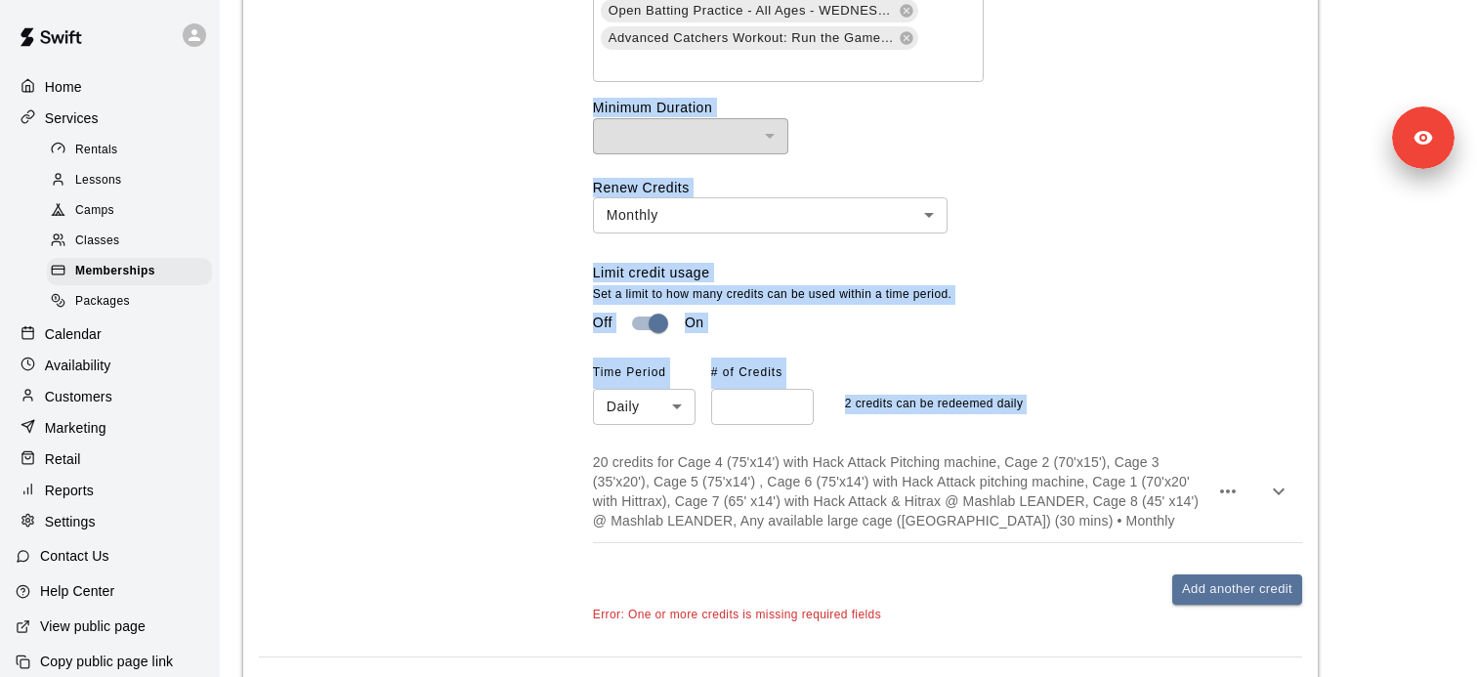
click at [768, 607] on span "Error: One or more credits is missing required fields" at bounding box center [737, 614] width 288 height 14
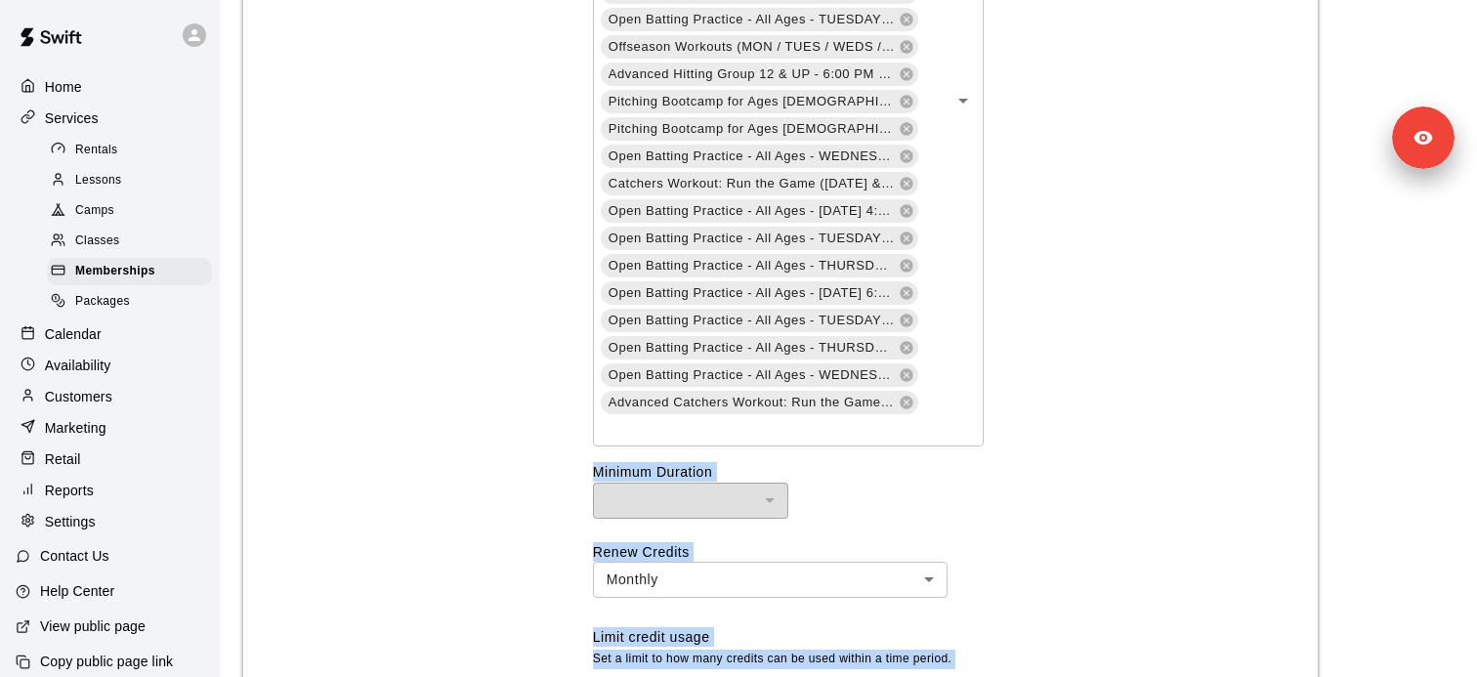
scroll to position [4165, 0]
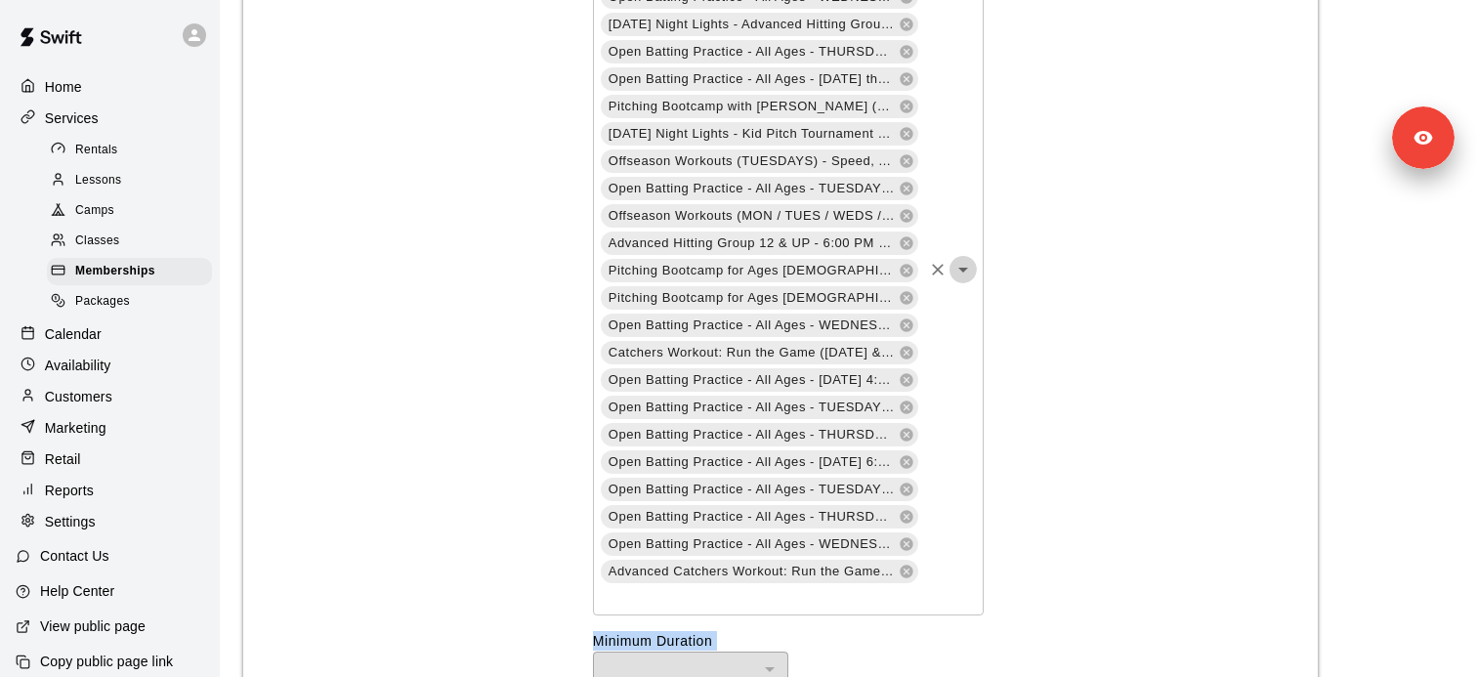
click at [973, 258] on icon "Open" at bounding box center [962, 269] width 23 height 23
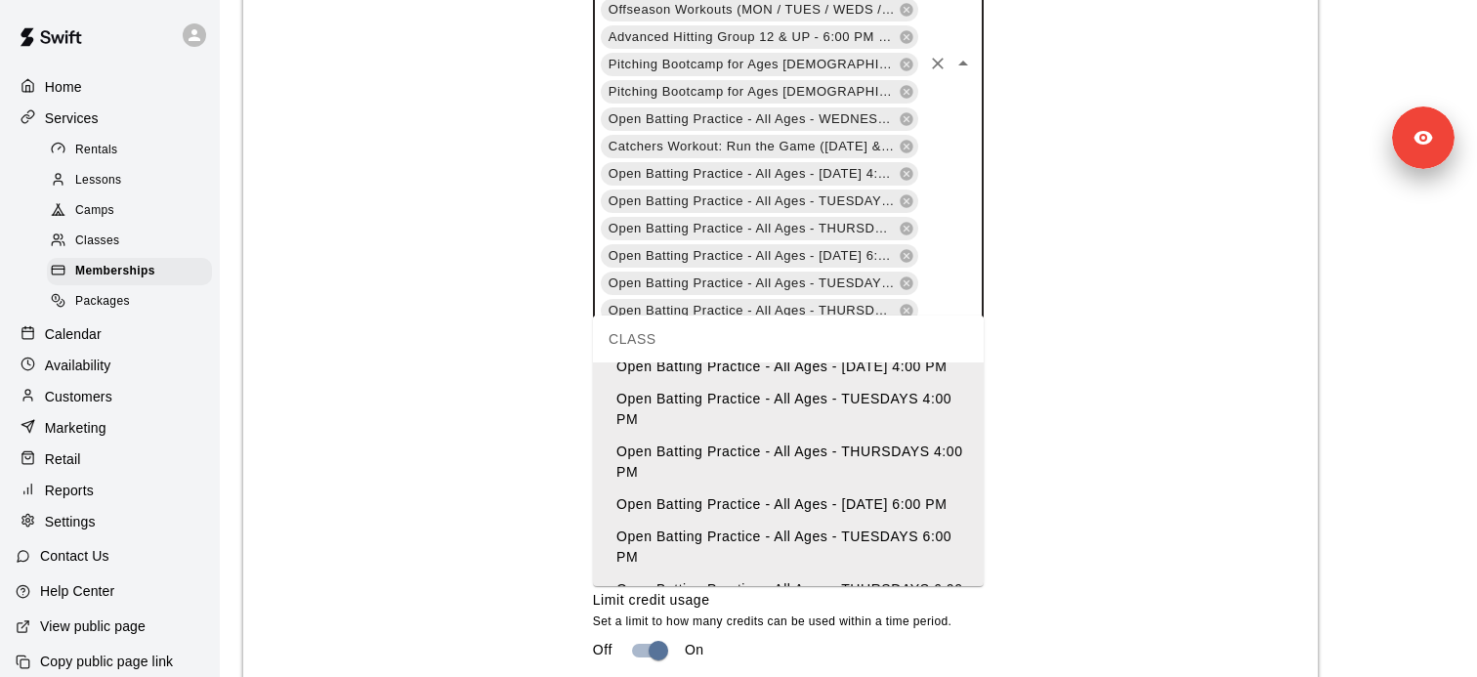
scroll to position [991, 0]
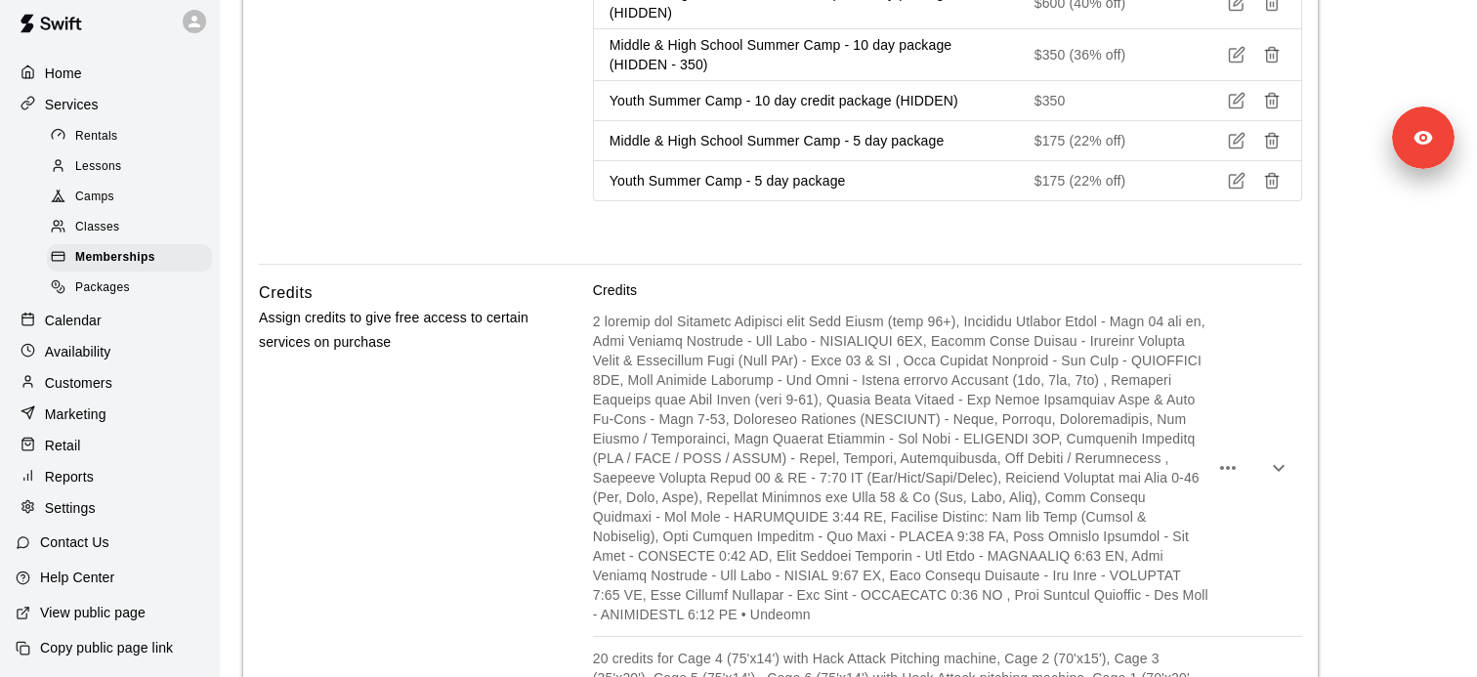
scroll to position [3642, 0]
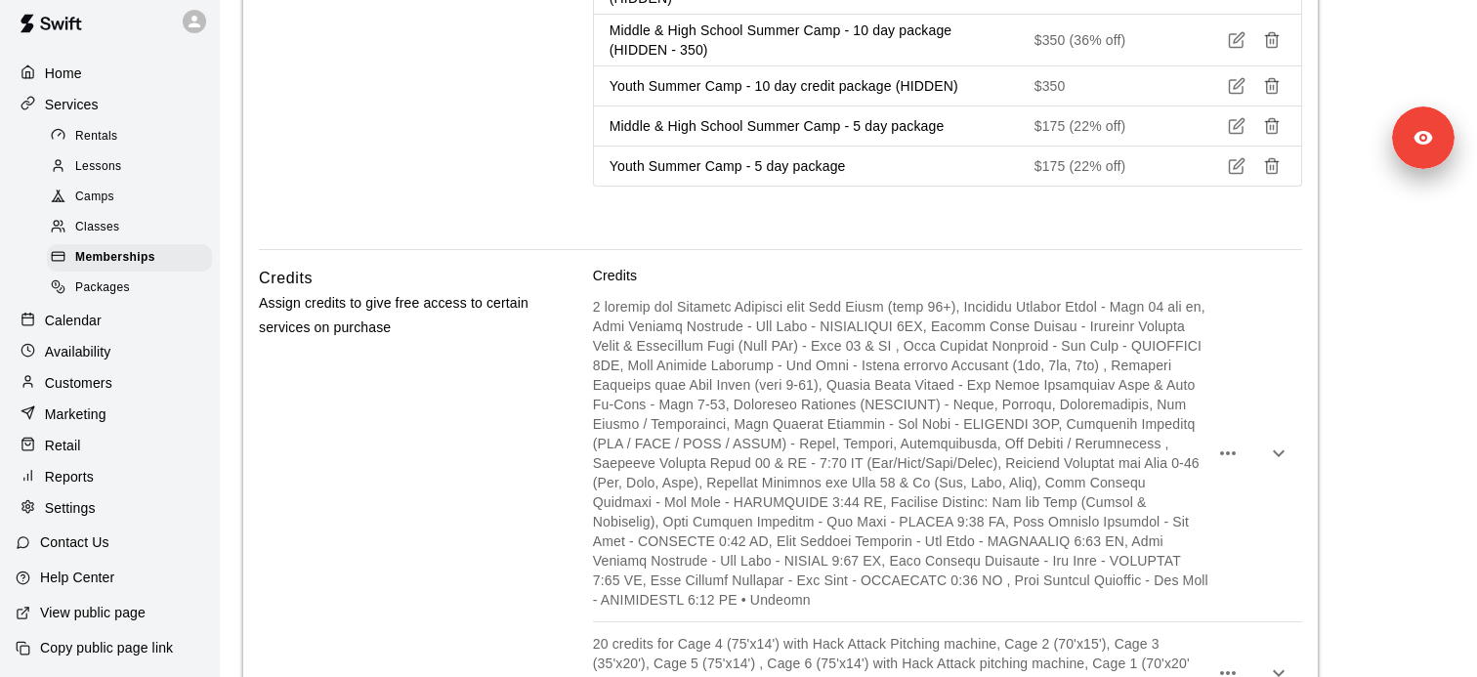
click at [1282, 441] on icon "button" at bounding box center [1278, 452] width 23 height 23
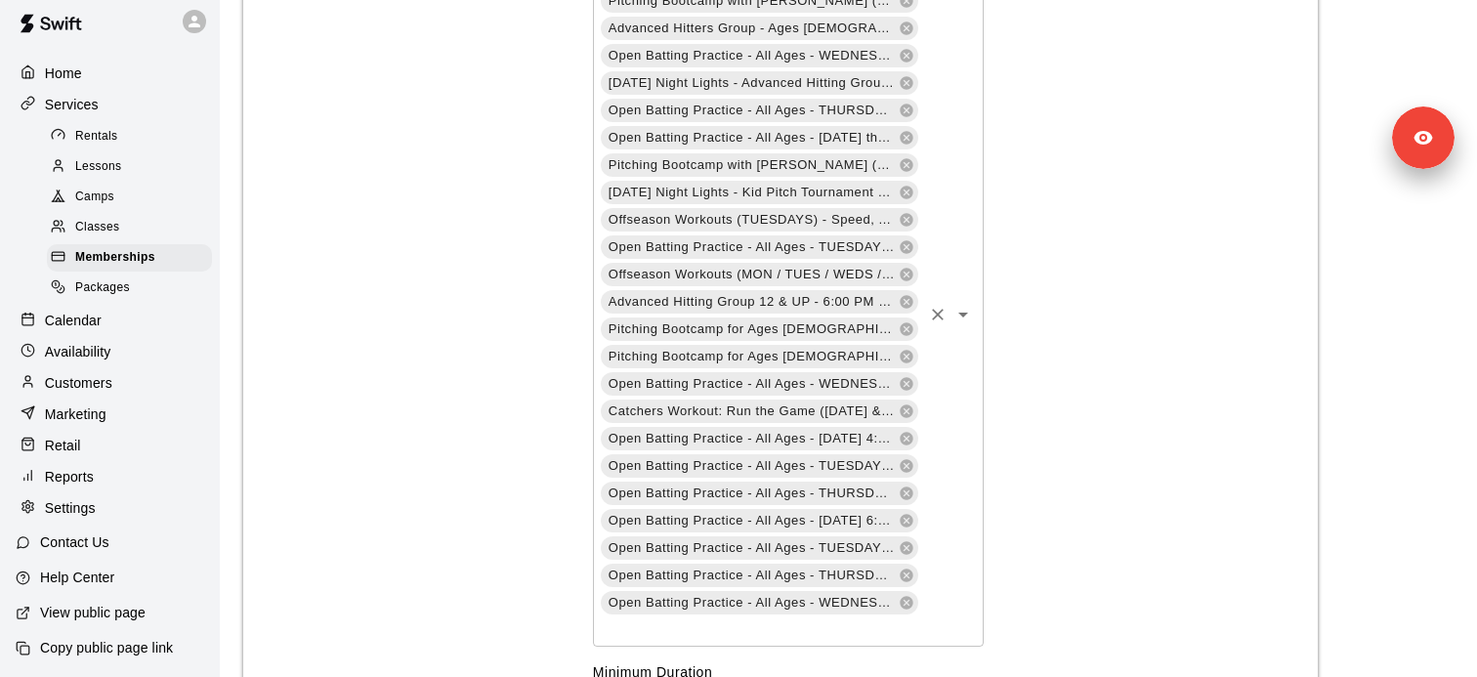
scroll to position [4091, 0]
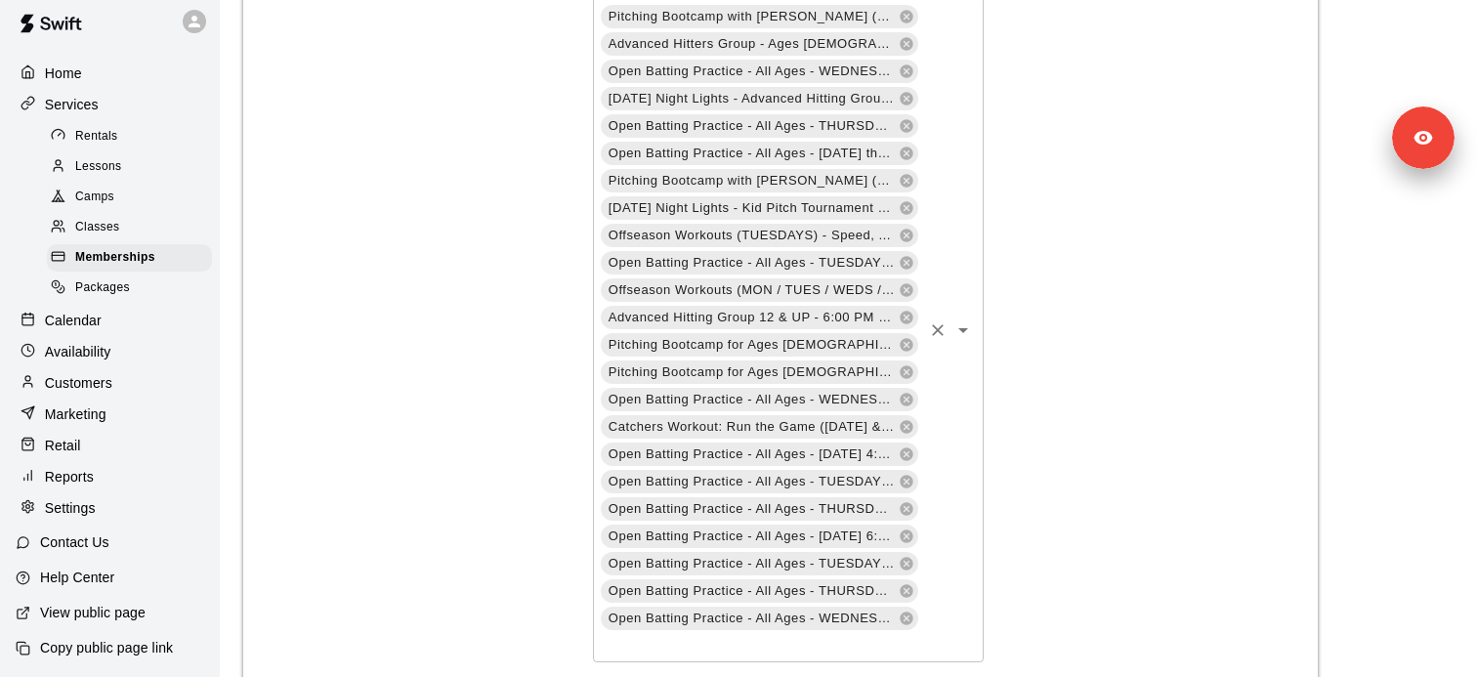
click at [969, 318] on icon "Open" at bounding box center [962, 329] width 23 height 23
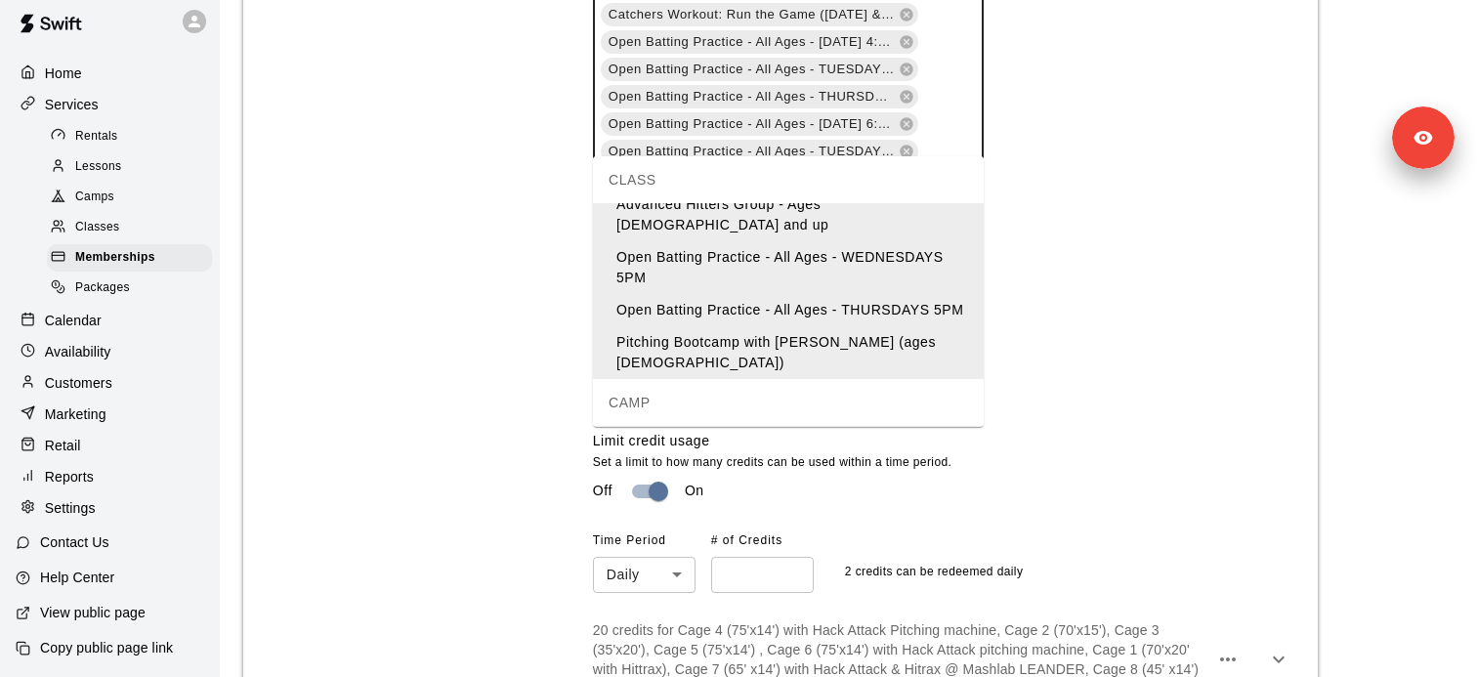
scroll to position [499, 0]
click at [814, 424] on li "Offseason Workouts (TUESDAYS) - Speed, Agility, Explosiveness, Arm Growth / Dev…" at bounding box center [788, 450] width 391 height 53
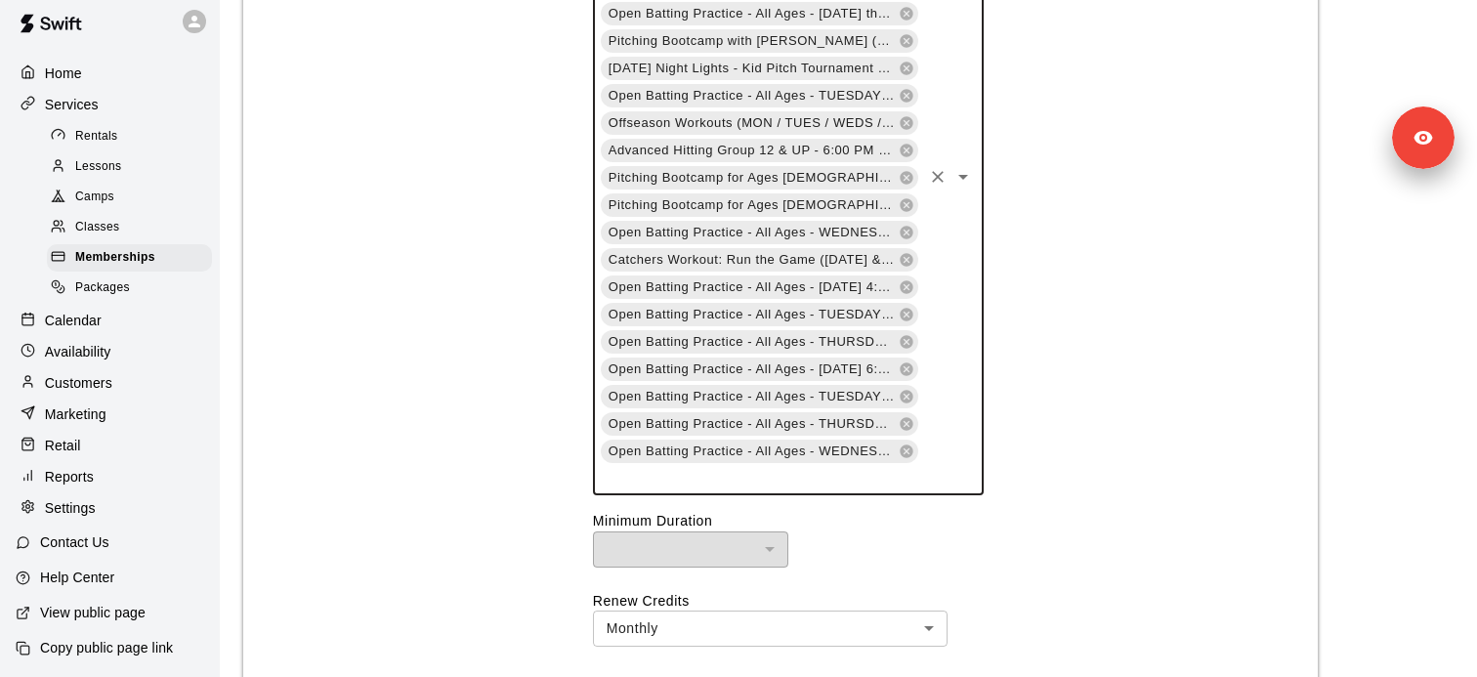
scroll to position [4194, 0]
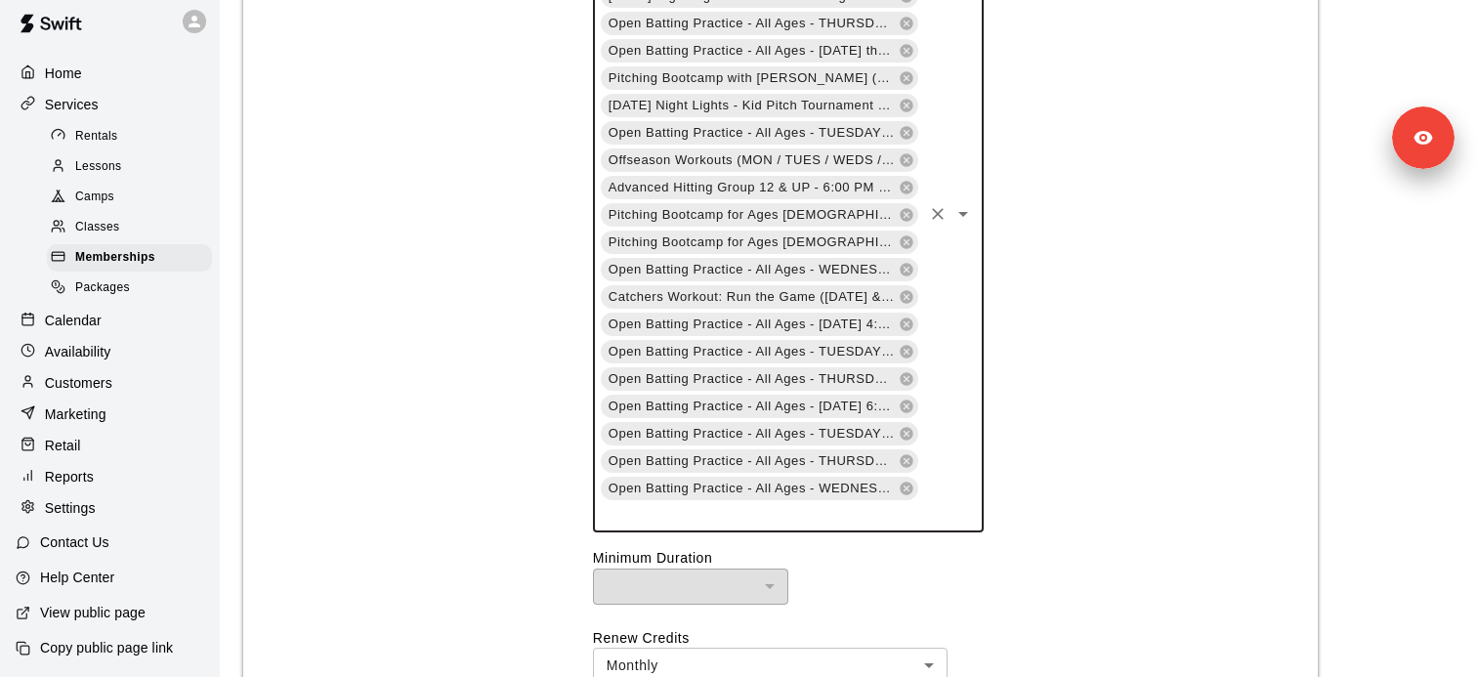
click at [957, 202] on icon "Open" at bounding box center [962, 213] width 23 height 23
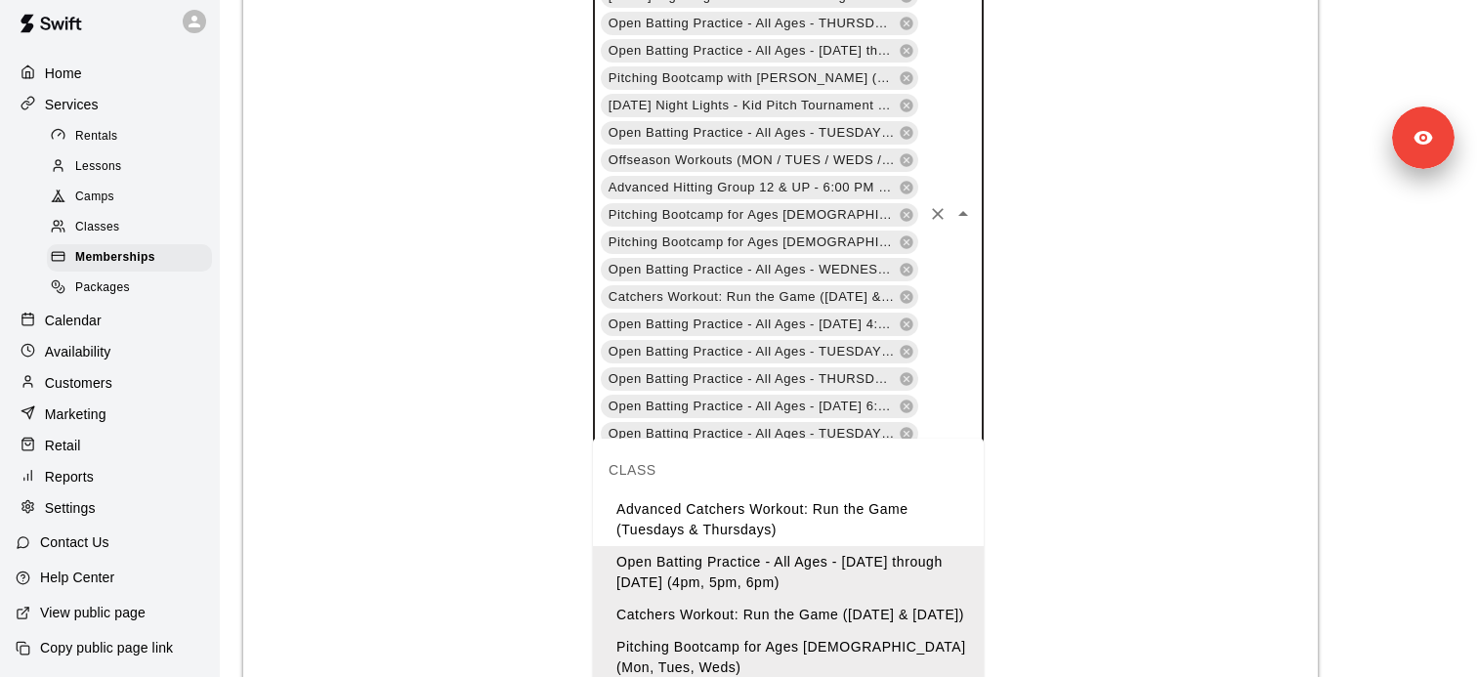
click at [789, 512] on li "Advanced Catchers Workout: Run the Game (Tuesdays & Thursdays)" at bounding box center [788, 519] width 391 height 53
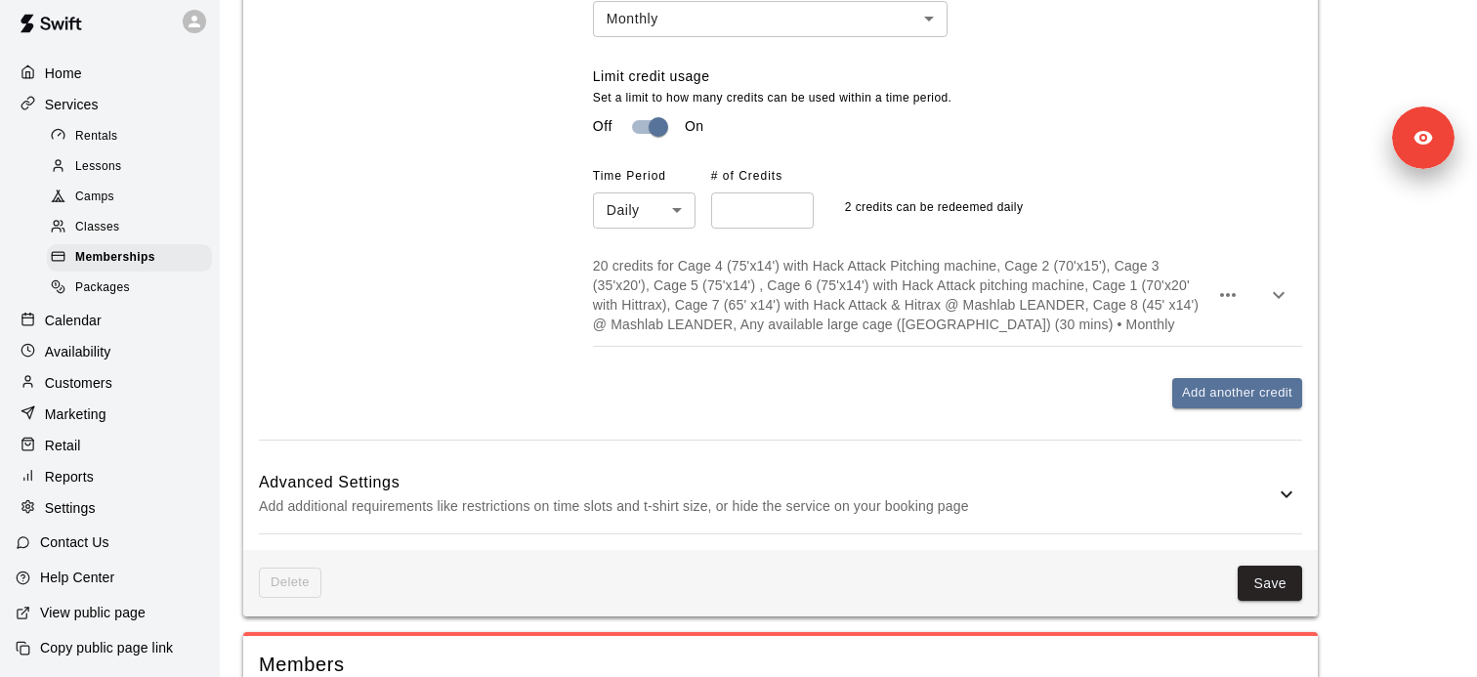
scroll to position [4876, 0]
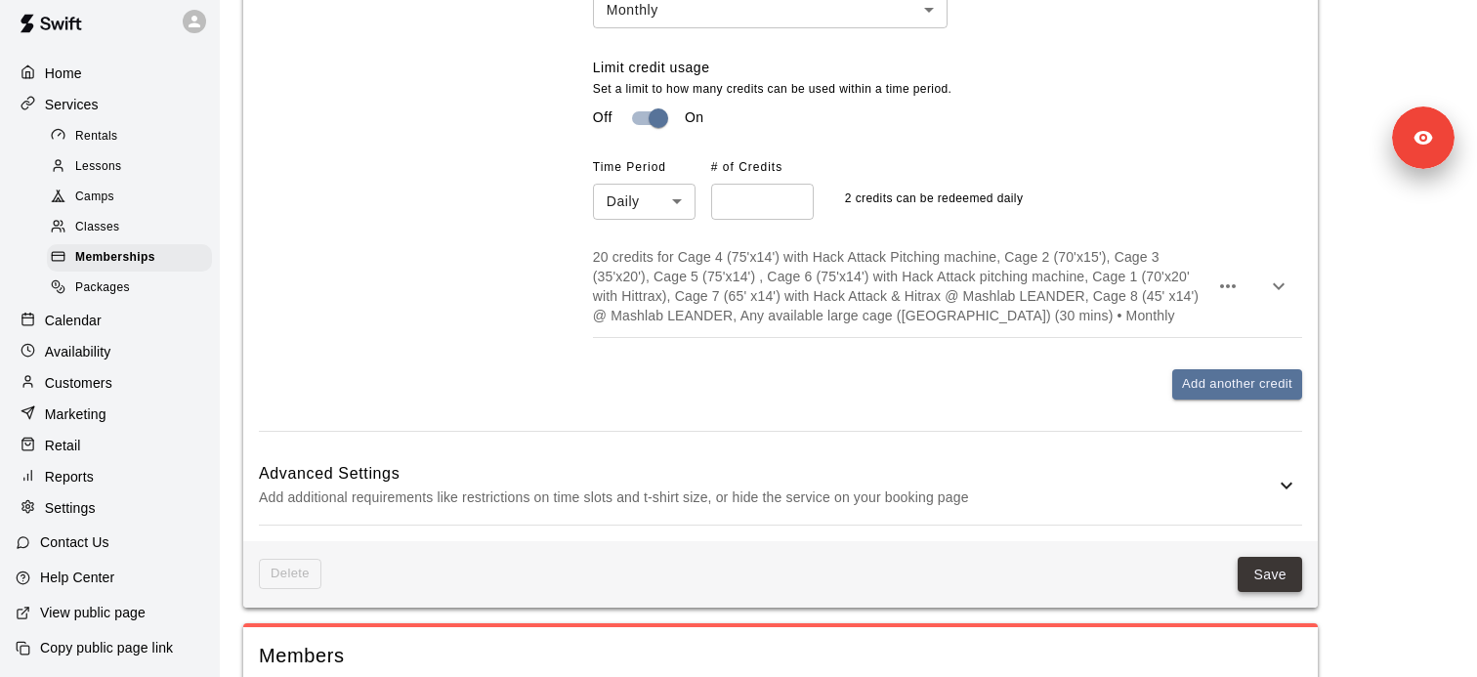
click at [1276, 557] on button "Save" at bounding box center [1269, 575] width 64 height 36
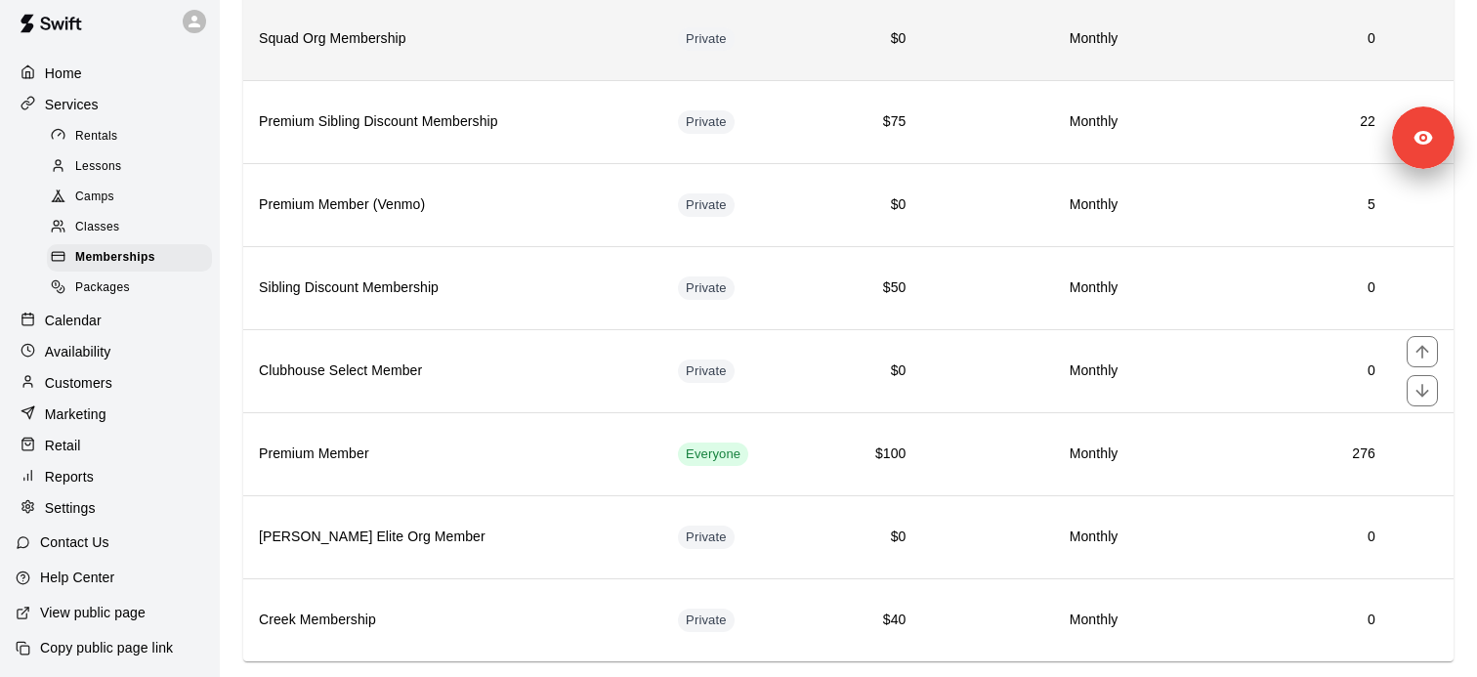
scroll to position [319, 0]
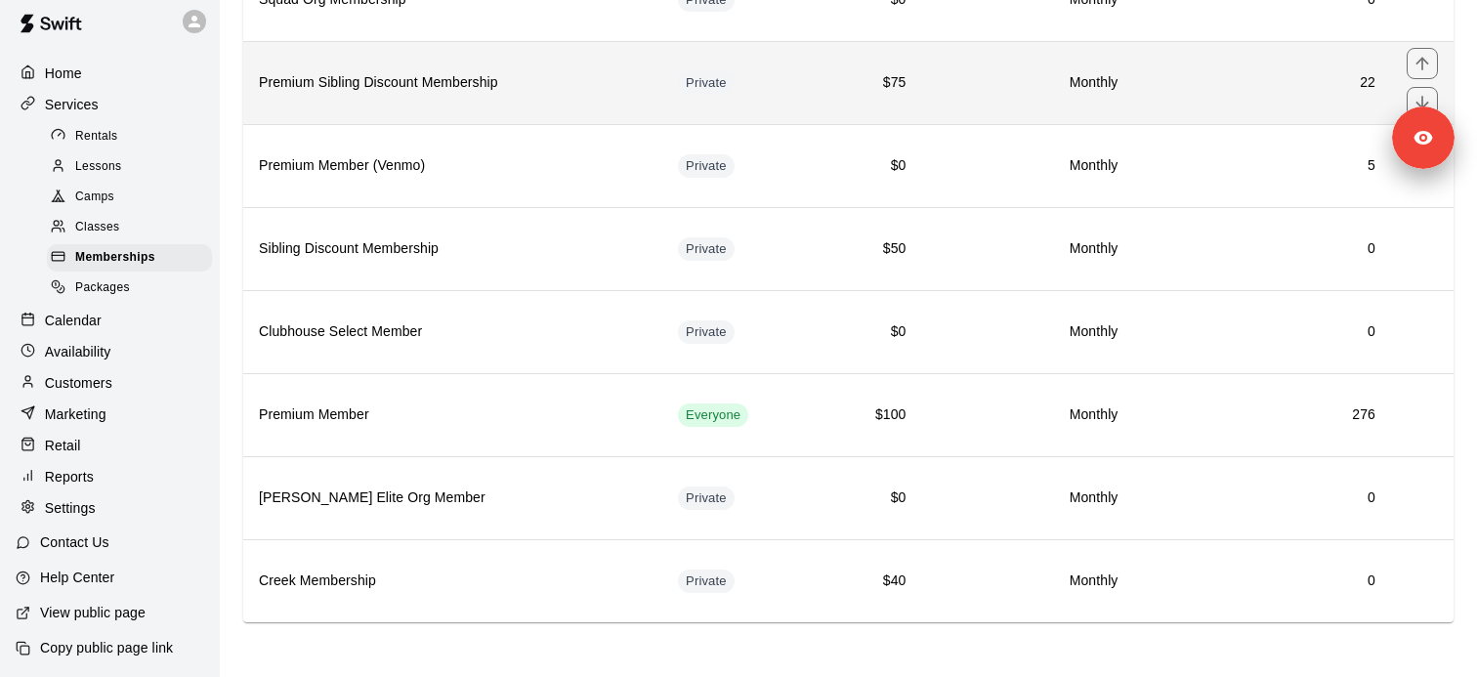
click at [481, 69] on th "Premium Sibling Discount Membership" at bounding box center [452, 82] width 419 height 83
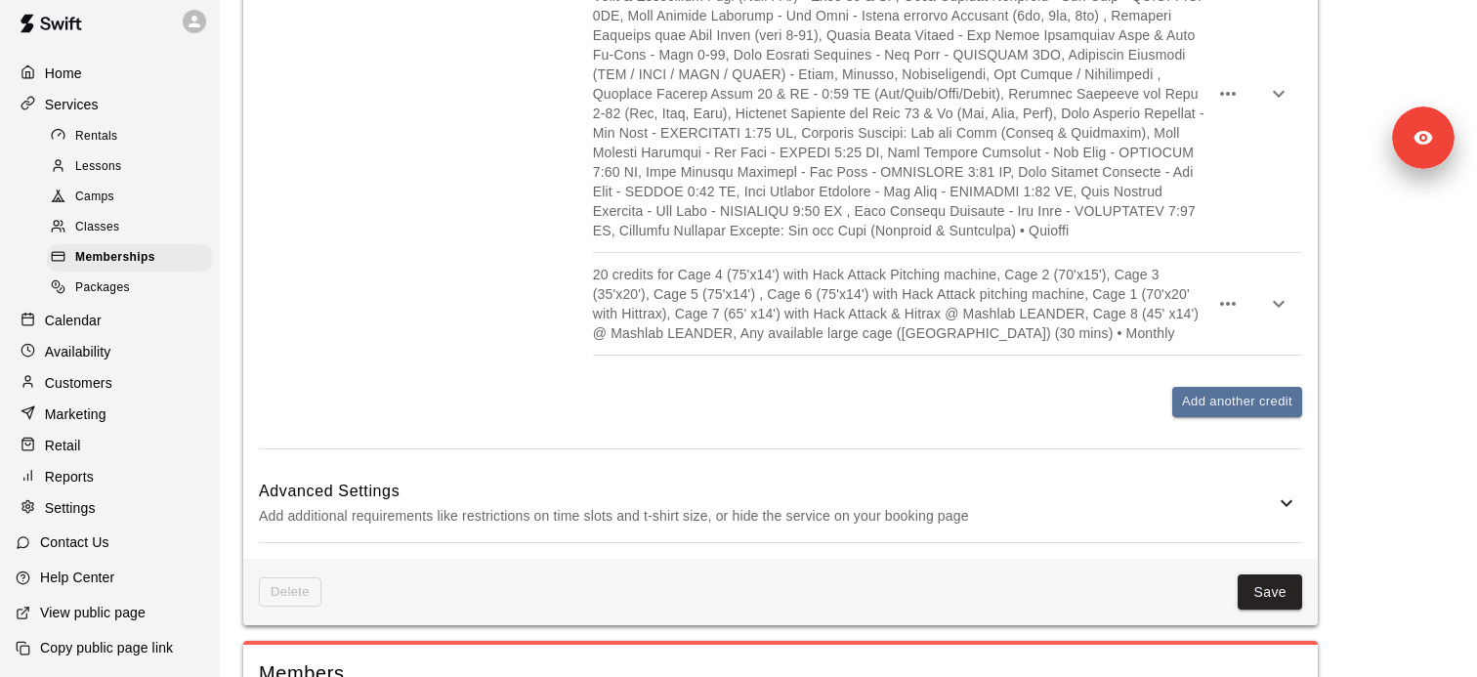
scroll to position [3674, 0]
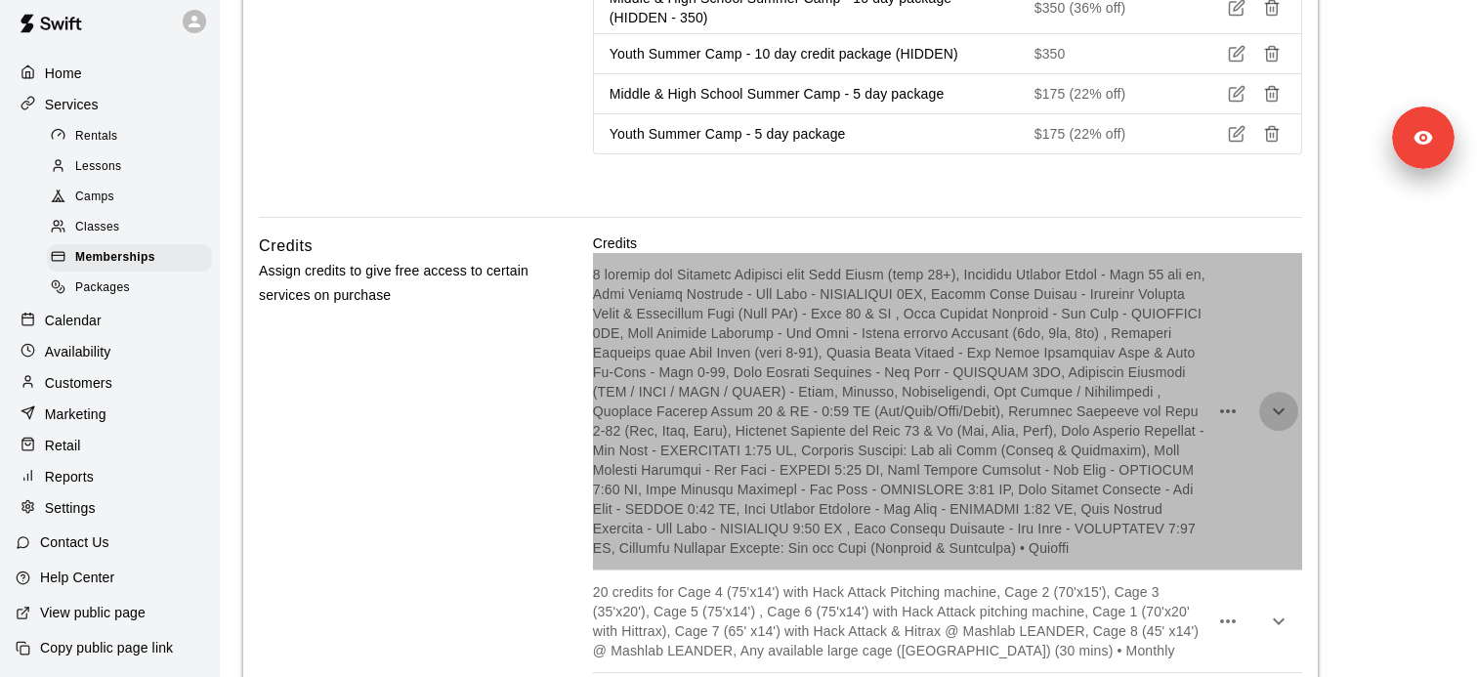
click at [1282, 399] on icon "button" at bounding box center [1278, 410] width 23 height 23
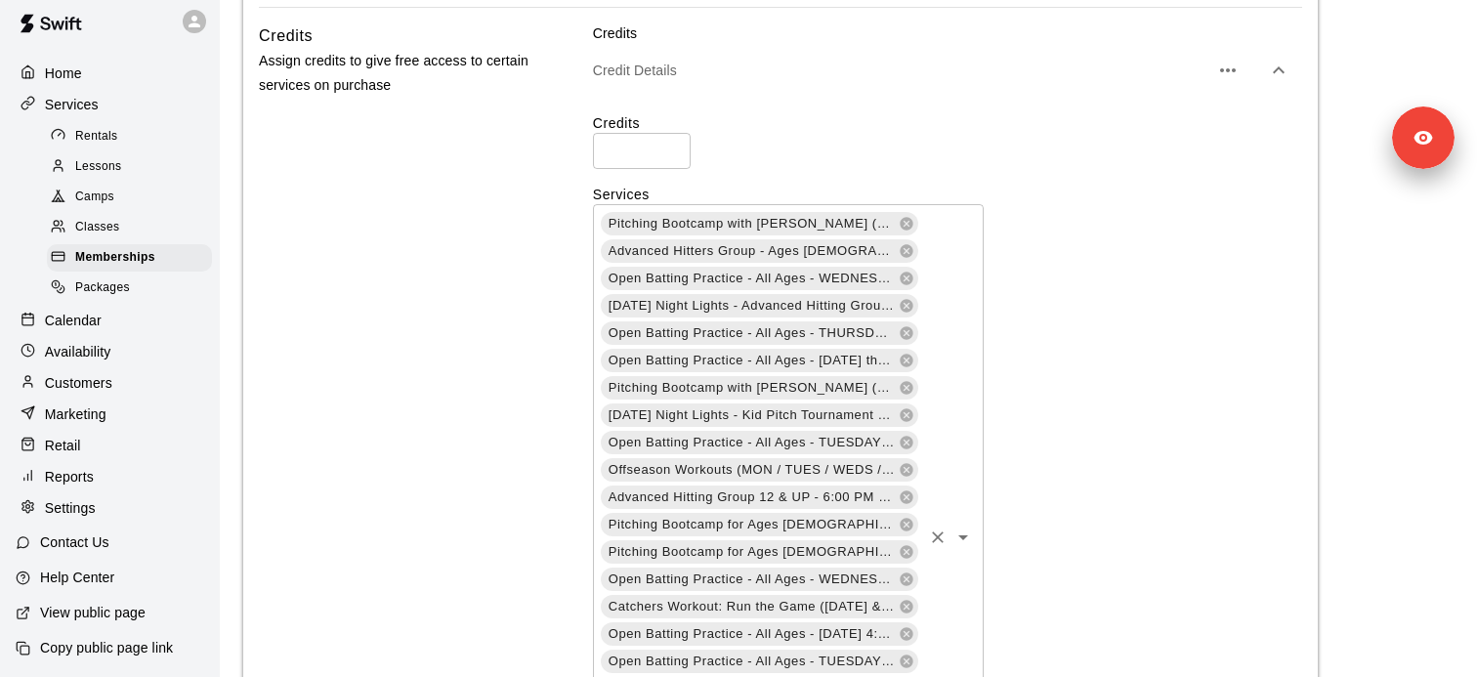
click at [970, 525] on icon "Open" at bounding box center [962, 536] width 23 height 23
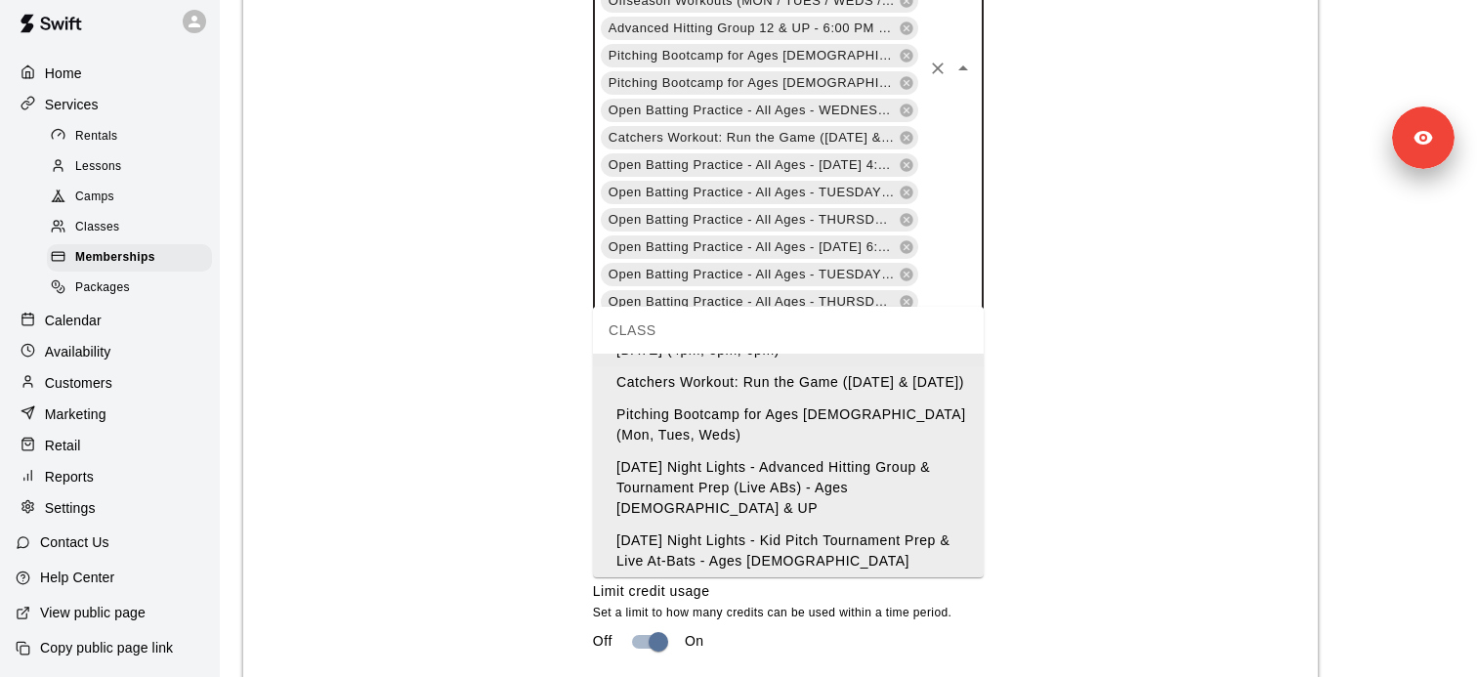
scroll to position [0, 0]
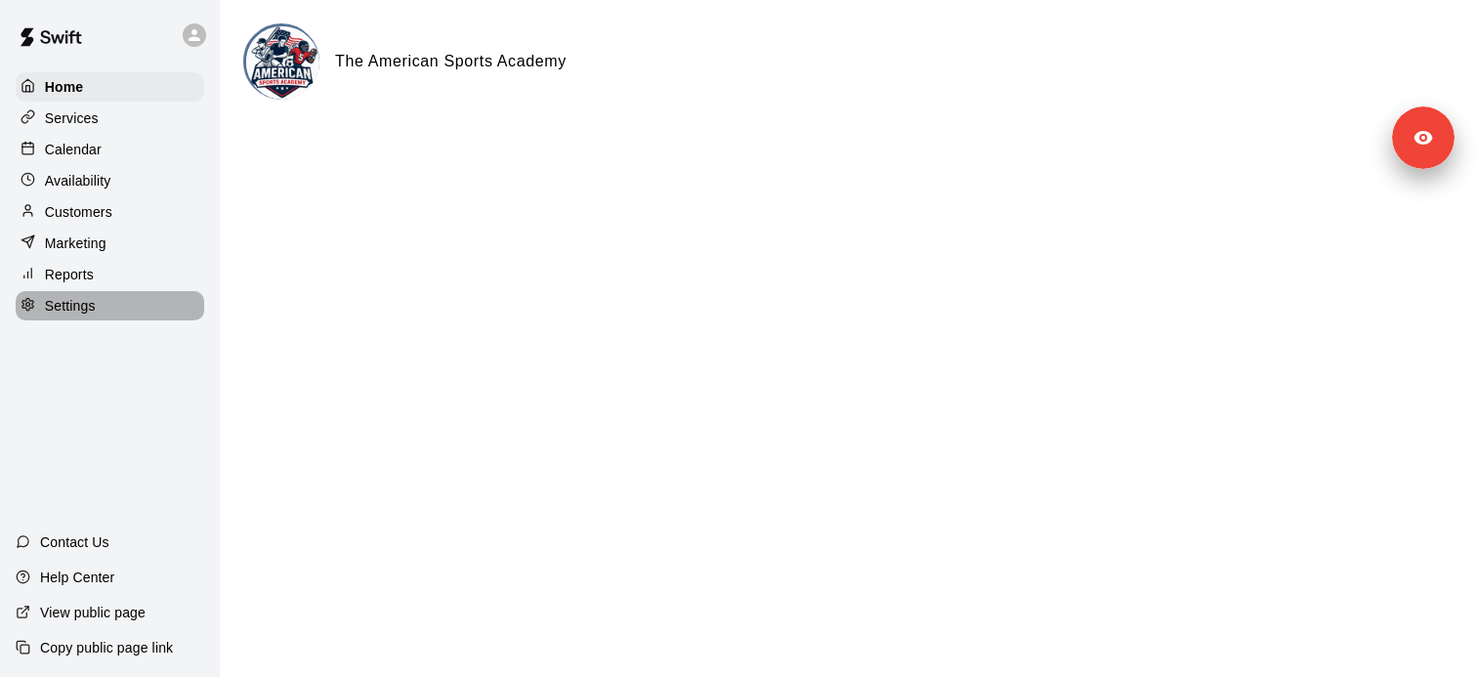
click at [97, 311] on div "Settings" at bounding box center [110, 305] width 188 height 29
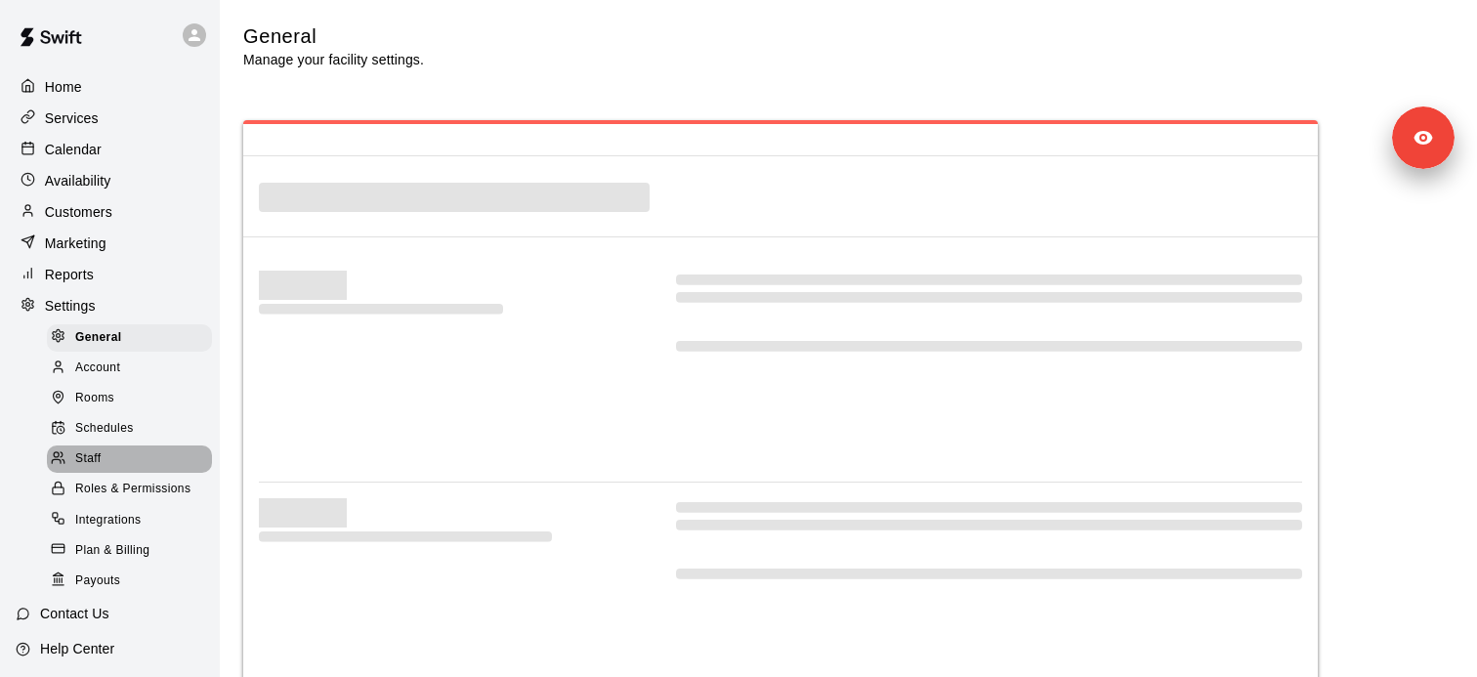
click at [107, 464] on div "Staff" at bounding box center [129, 458] width 165 height 27
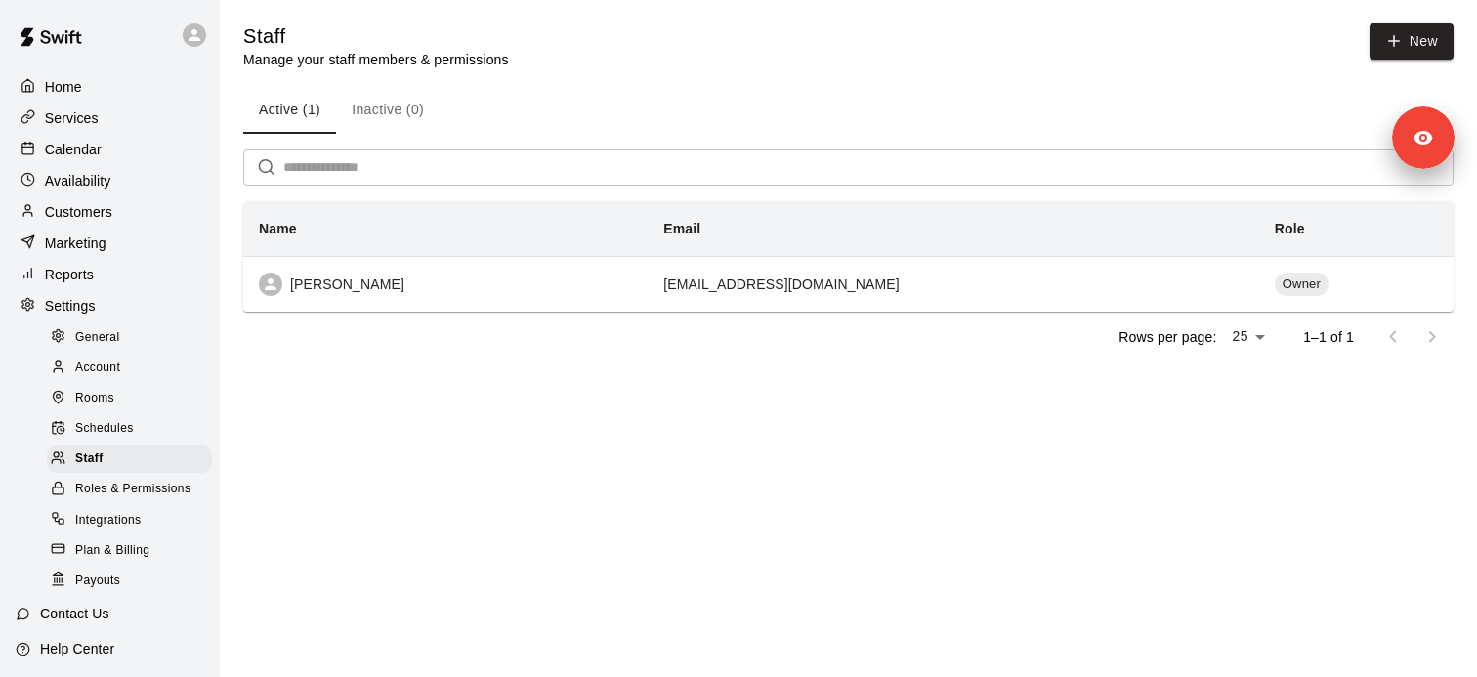
scroll to position [71, 0]
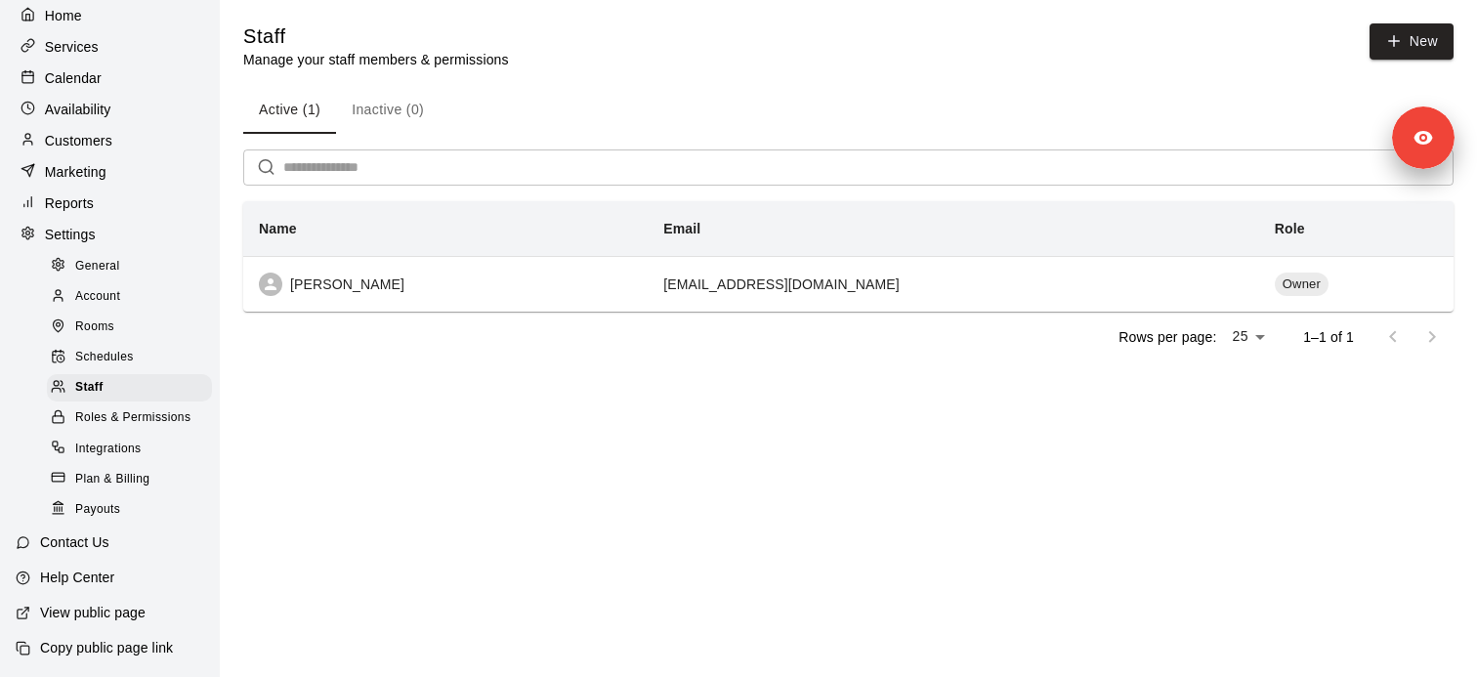
click at [121, 638] on p "Copy public page link" at bounding box center [106, 648] width 133 height 20
click at [125, 326] on div "Rooms" at bounding box center [129, 326] width 165 height 27
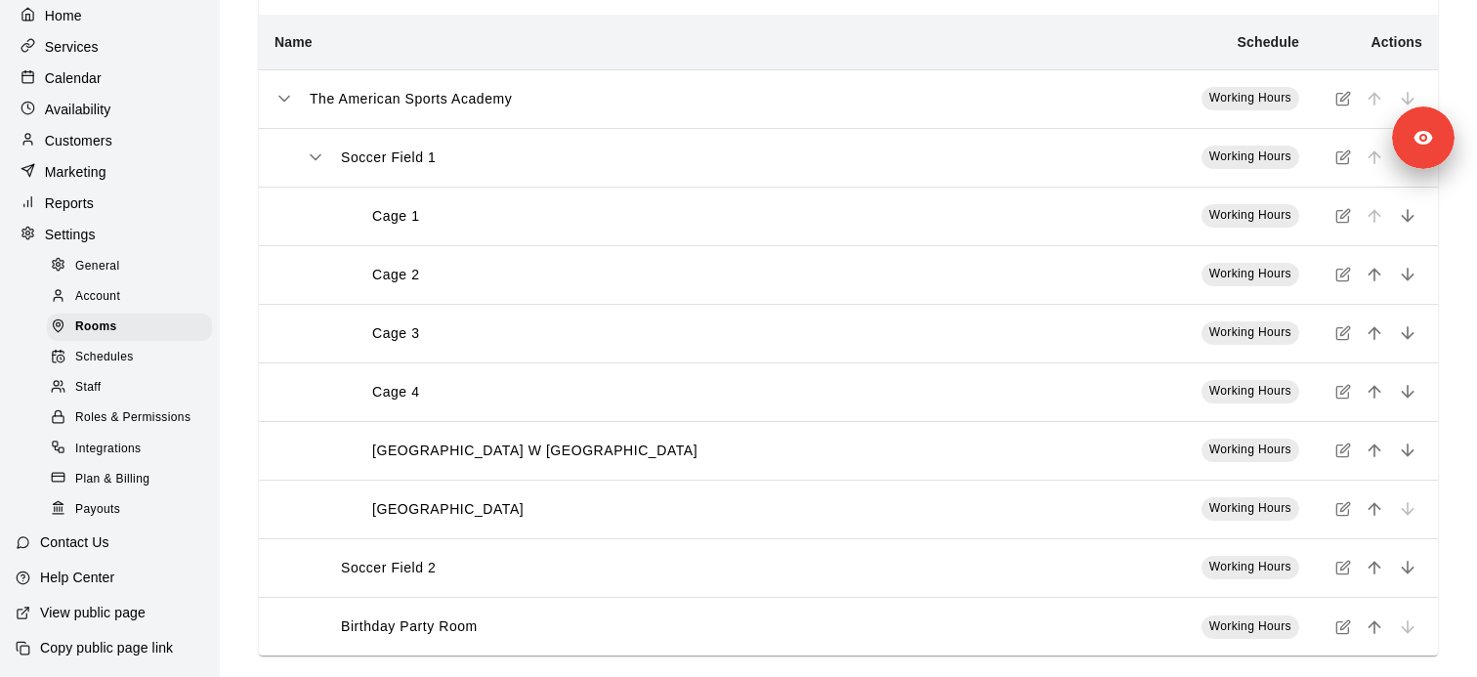
scroll to position [143, 0]
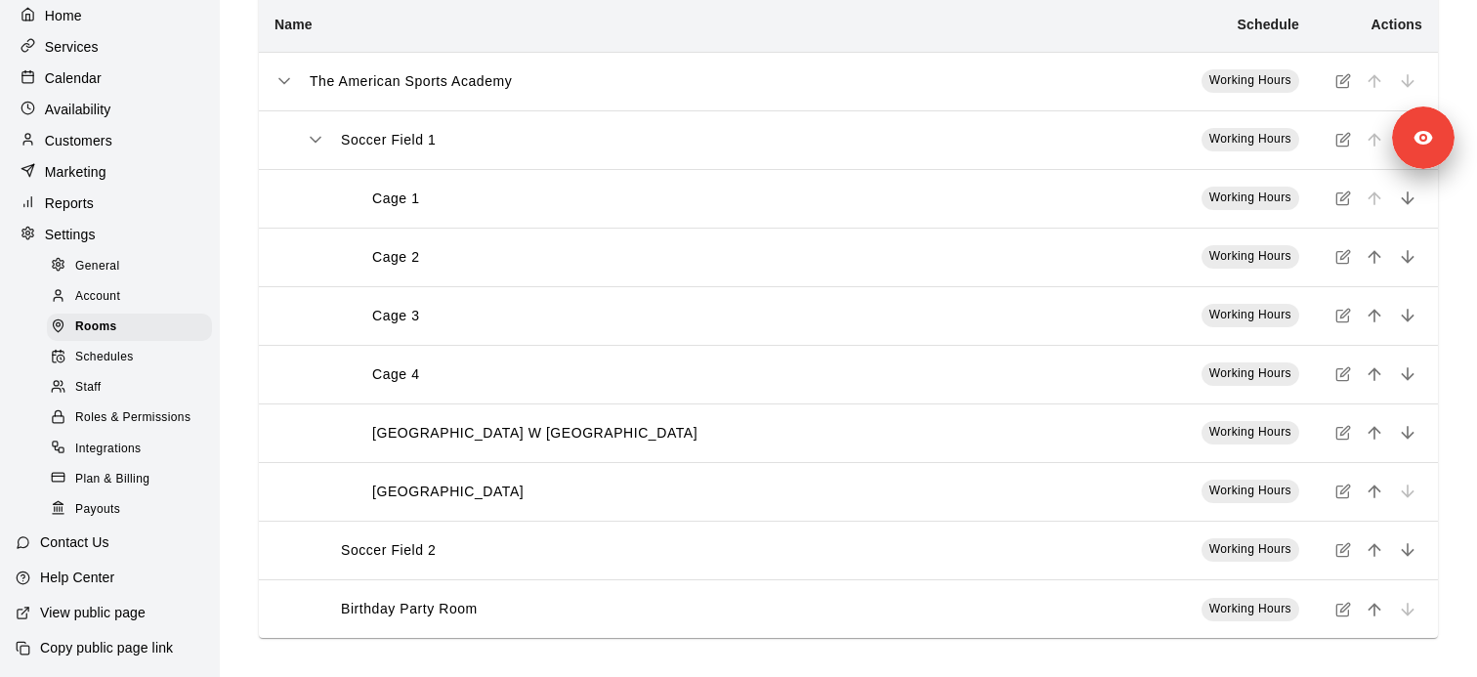
click at [92, 73] on p "Calendar" at bounding box center [73, 78] width 57 height 20
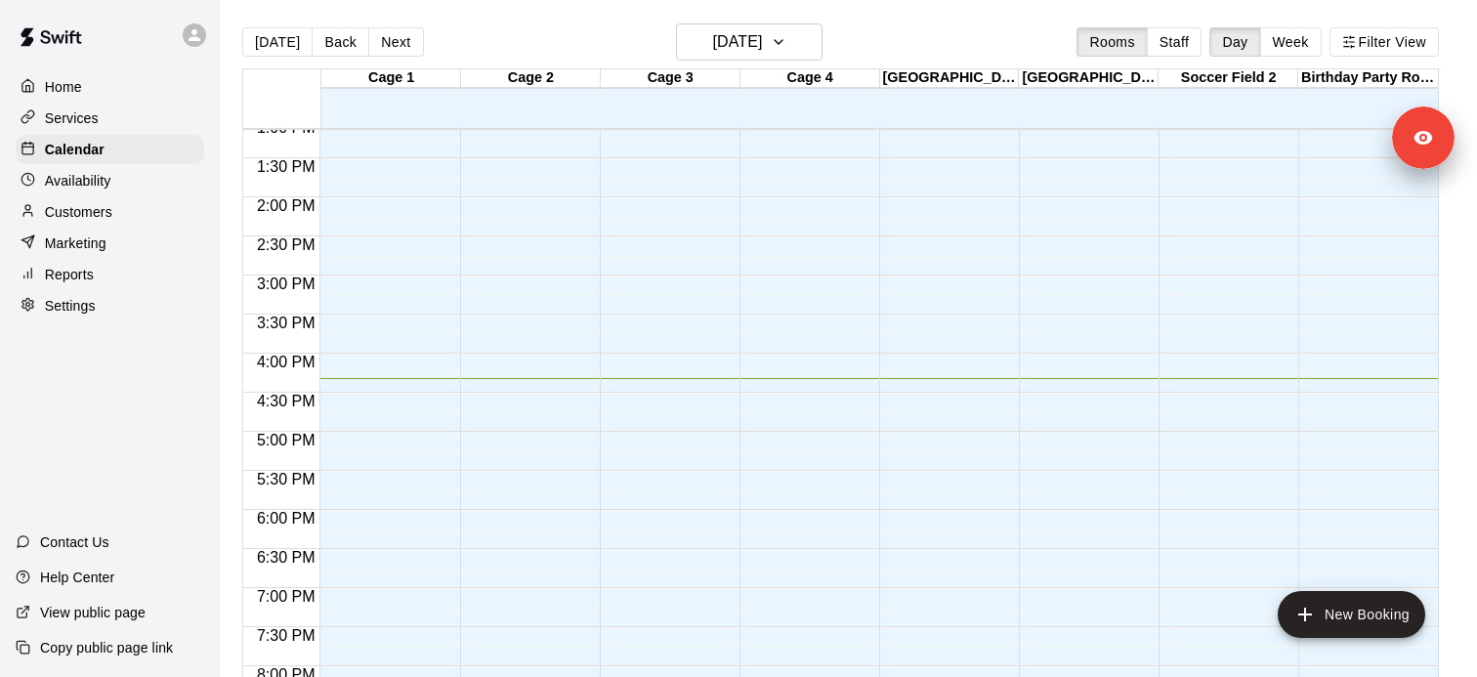
scroll to position [897, 0]
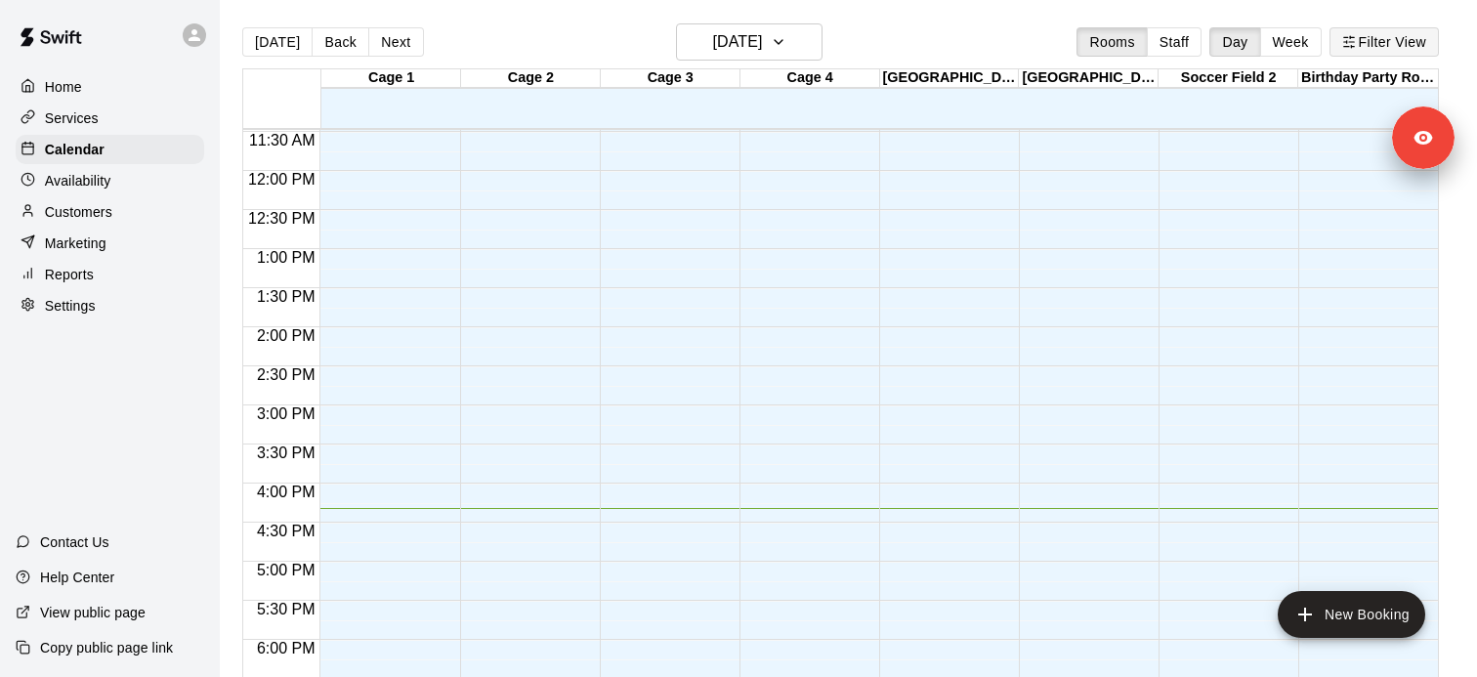
click at [1401, 42] on button "Filter View" at bounding box center [1383, 41] width 109 height 29
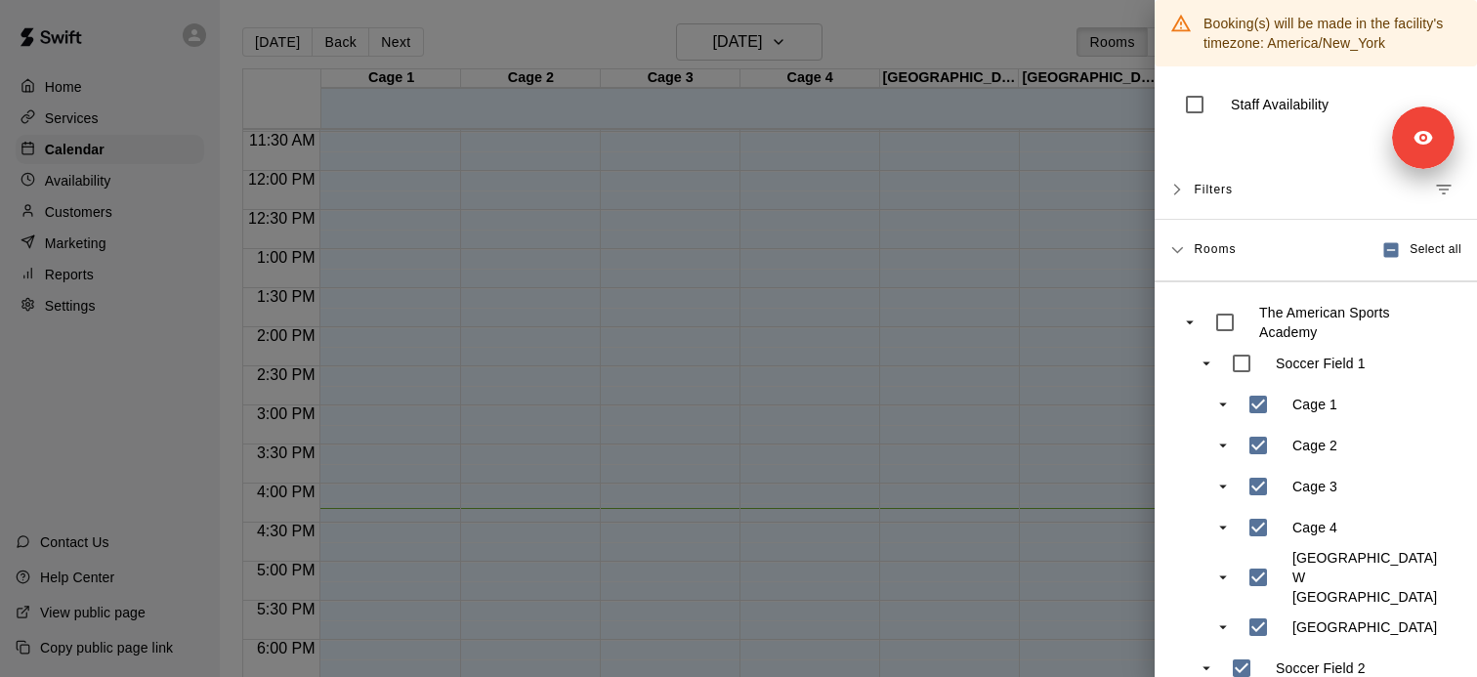
scroll to position [173, 0]
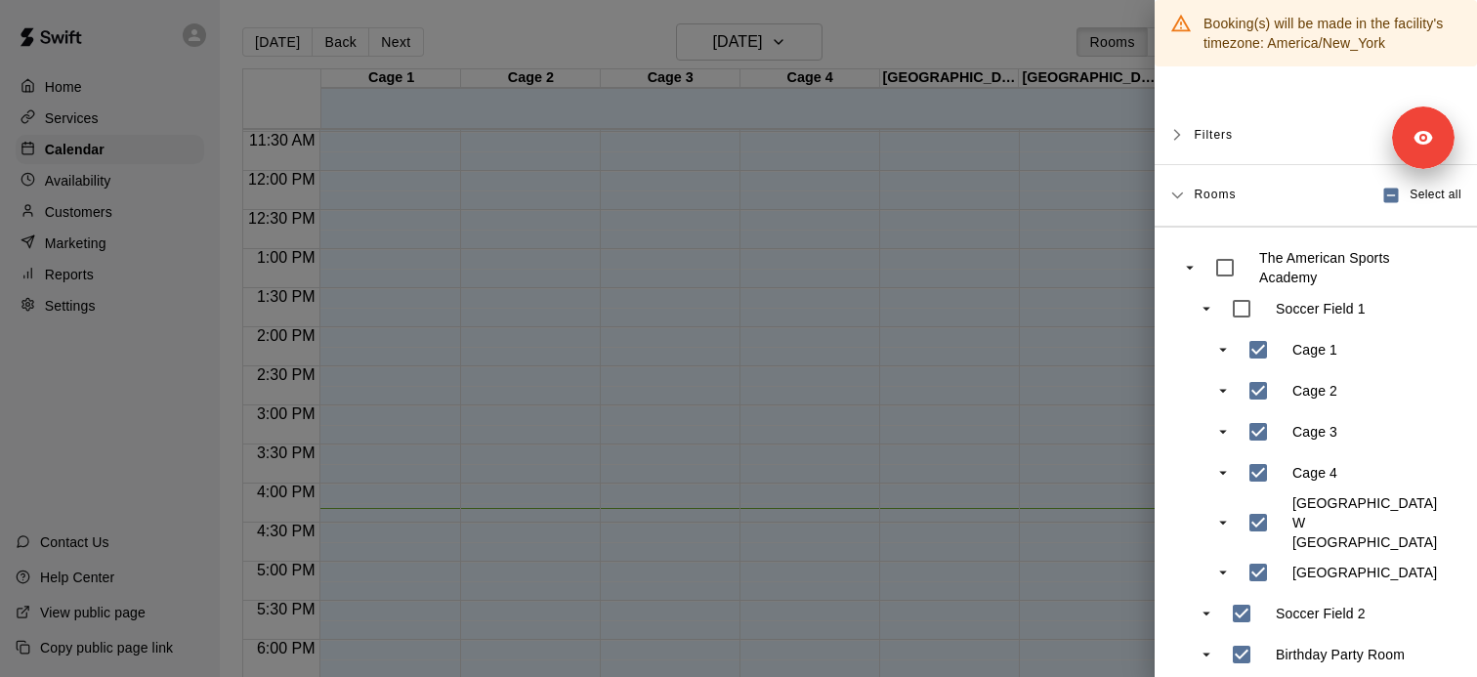
click at [1035, 28] on div at bounding box center [738, 338] width 1477 height 677
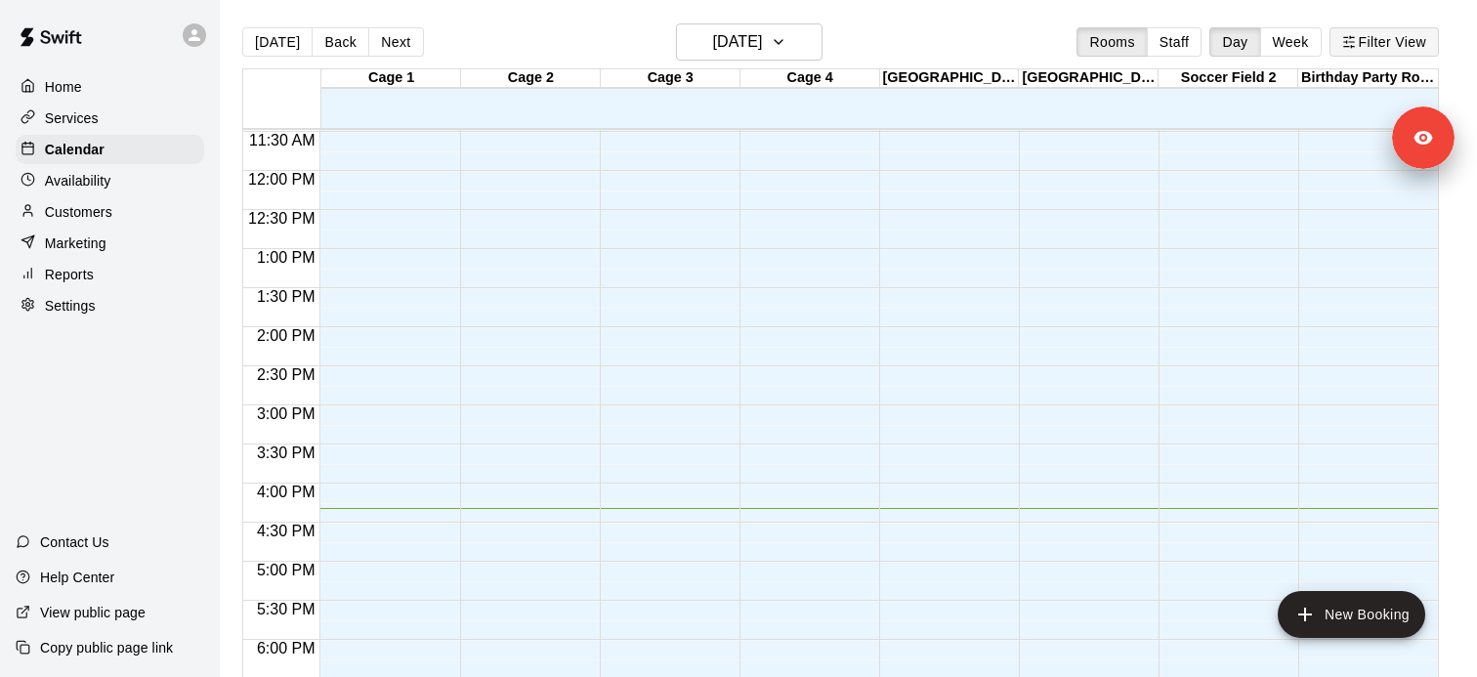
click at [1374, 47] on button "Filter View" at bounding box center [1383, 41] width 109 height 29
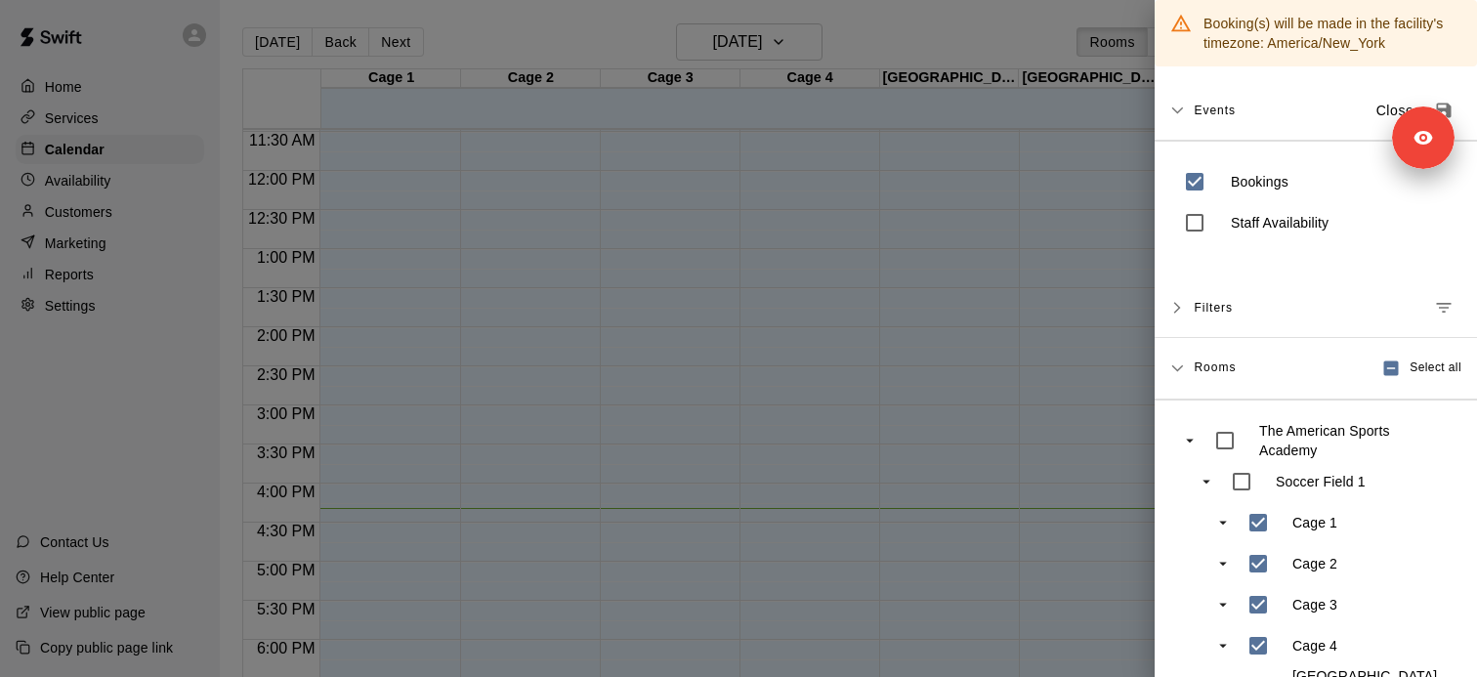
click at [1033, 25] on div at bounding box center [738, 338] width 1477 height 677
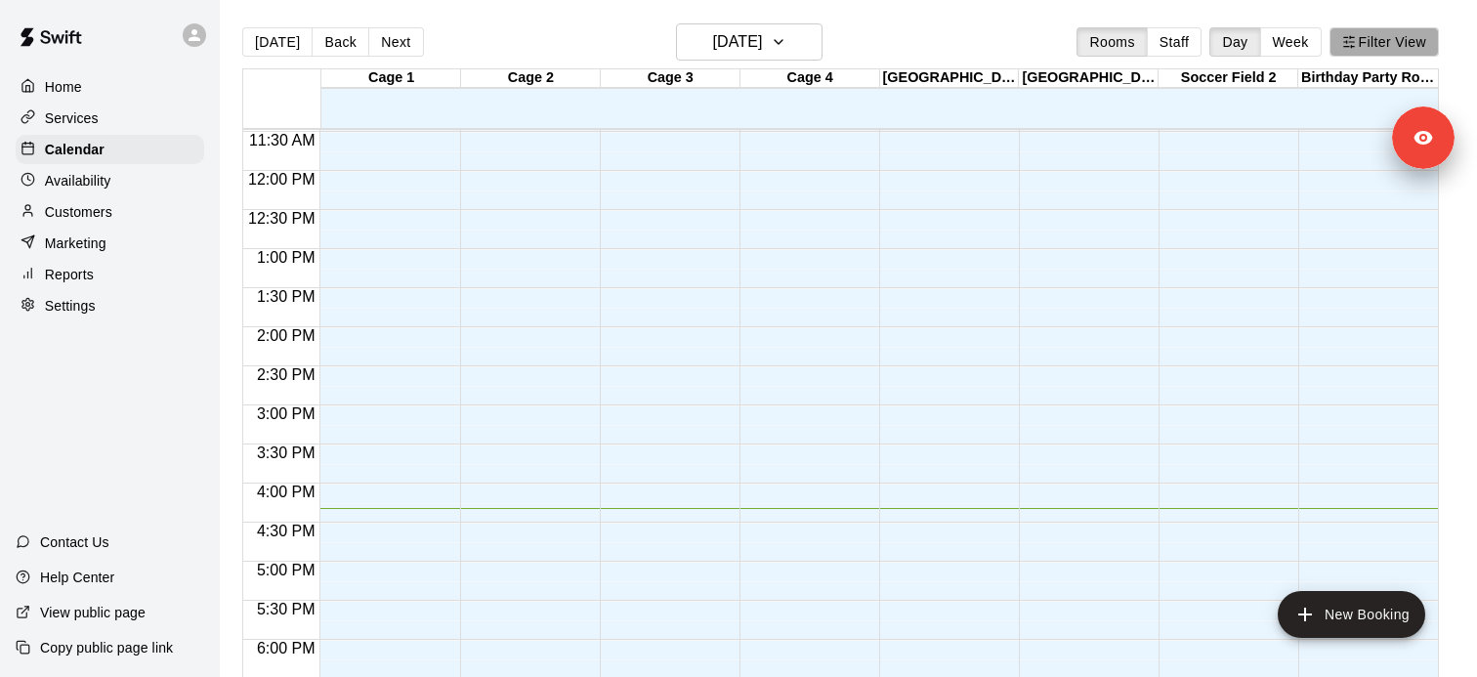
click at [1403, 46] on button "Filter View" at bounding box center [1383, 41] width 109 height 29
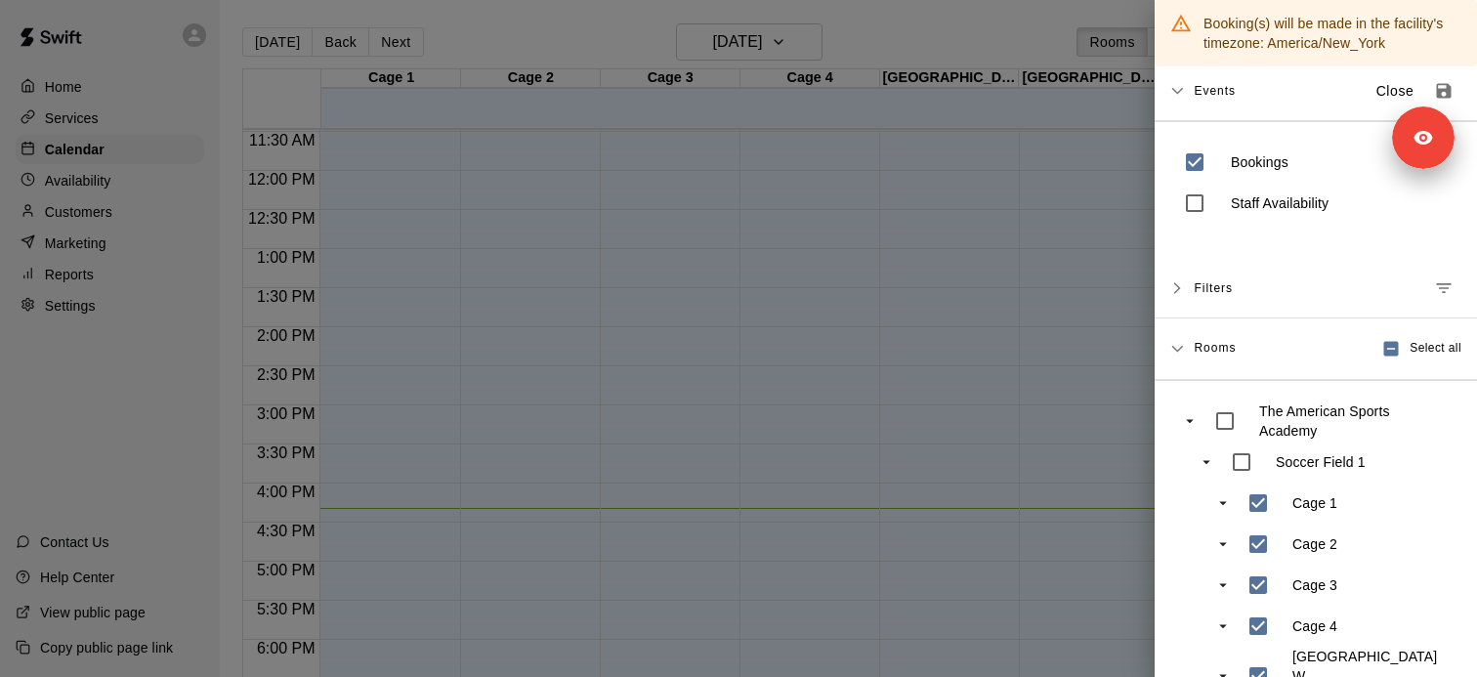
scroll to position [0, 0]
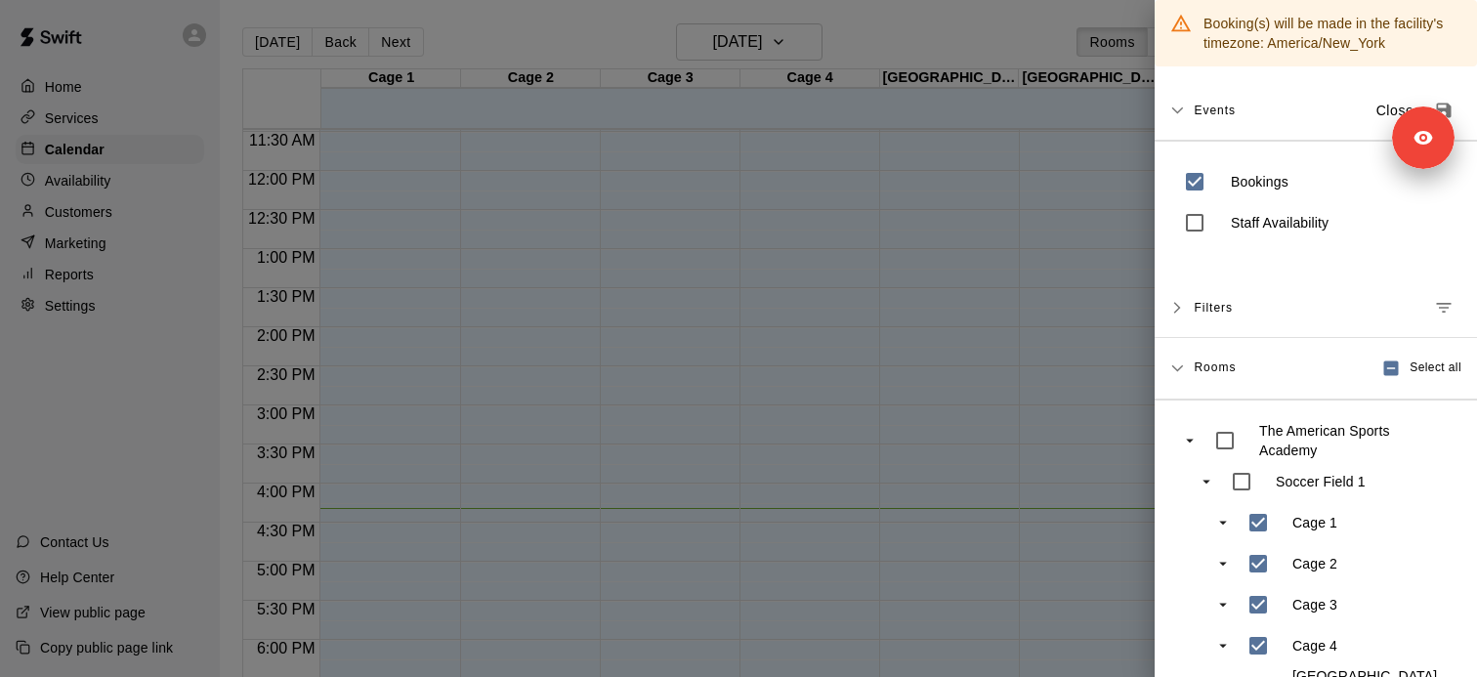
click at [1011, 40] on div at bounding box center [738, 338] width 1477 height 677
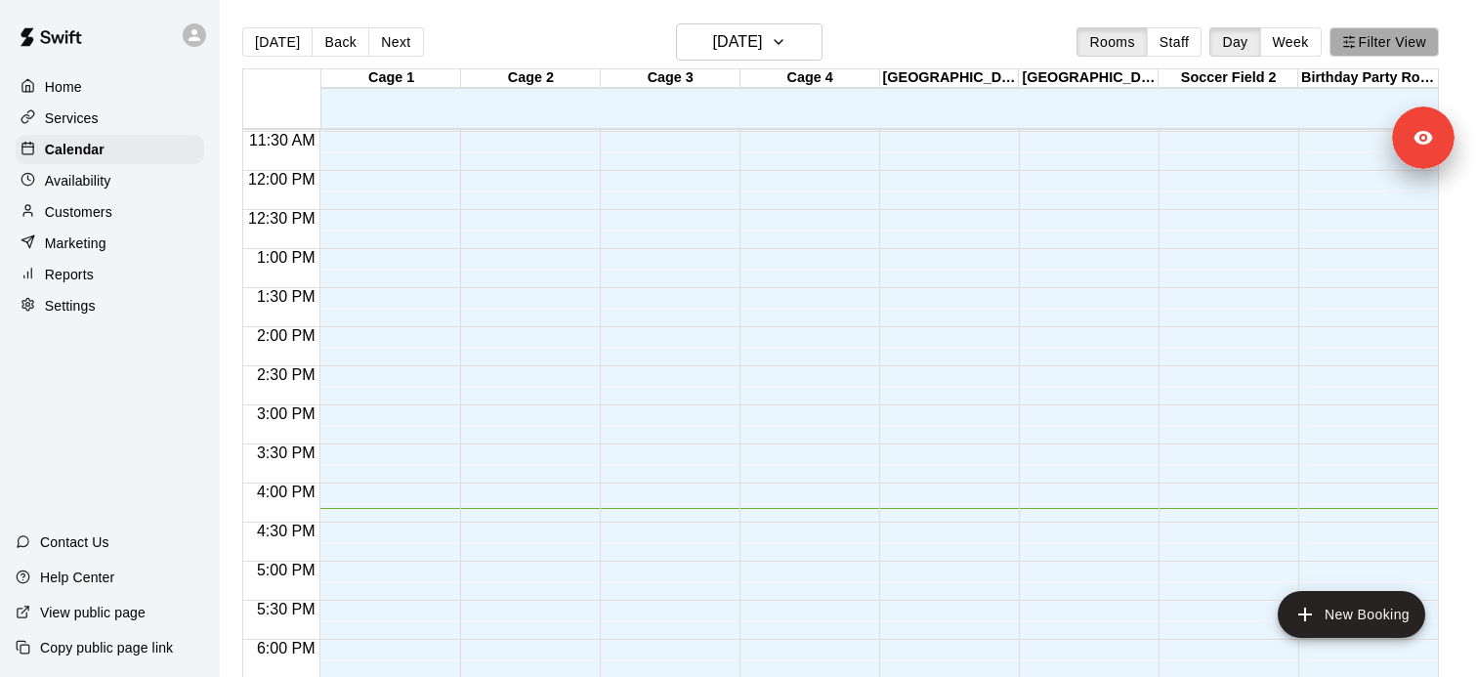
click at [1387, 43] on button "Filter View" at bounding box center [1383, 41] width 109 height 29
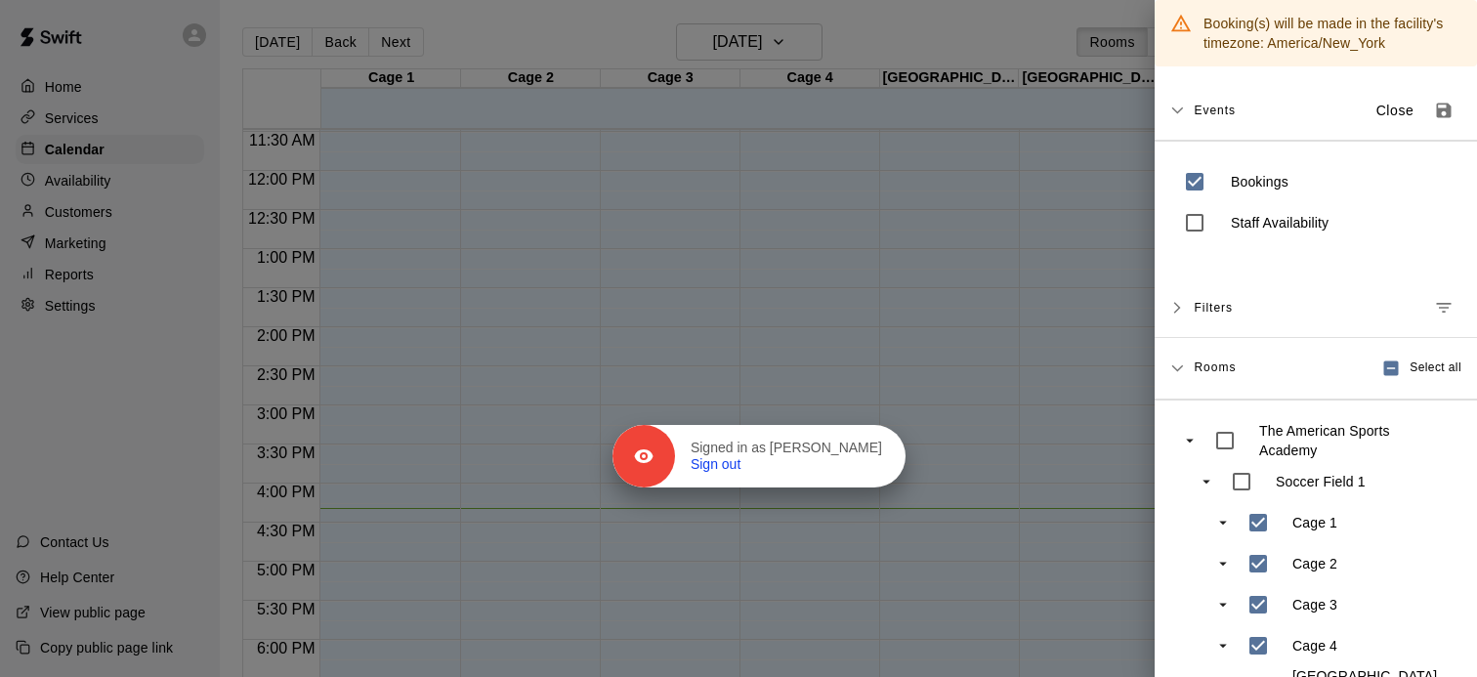
drag, startPoint x: 1411, startPoint y: 148, endPoint x: 816, endPoint y: 487, distance: 684.5
click at [816, 474] on div "Signed in as David Cannestra Sign out" at bounding box center [790, 456] width 230 height 34
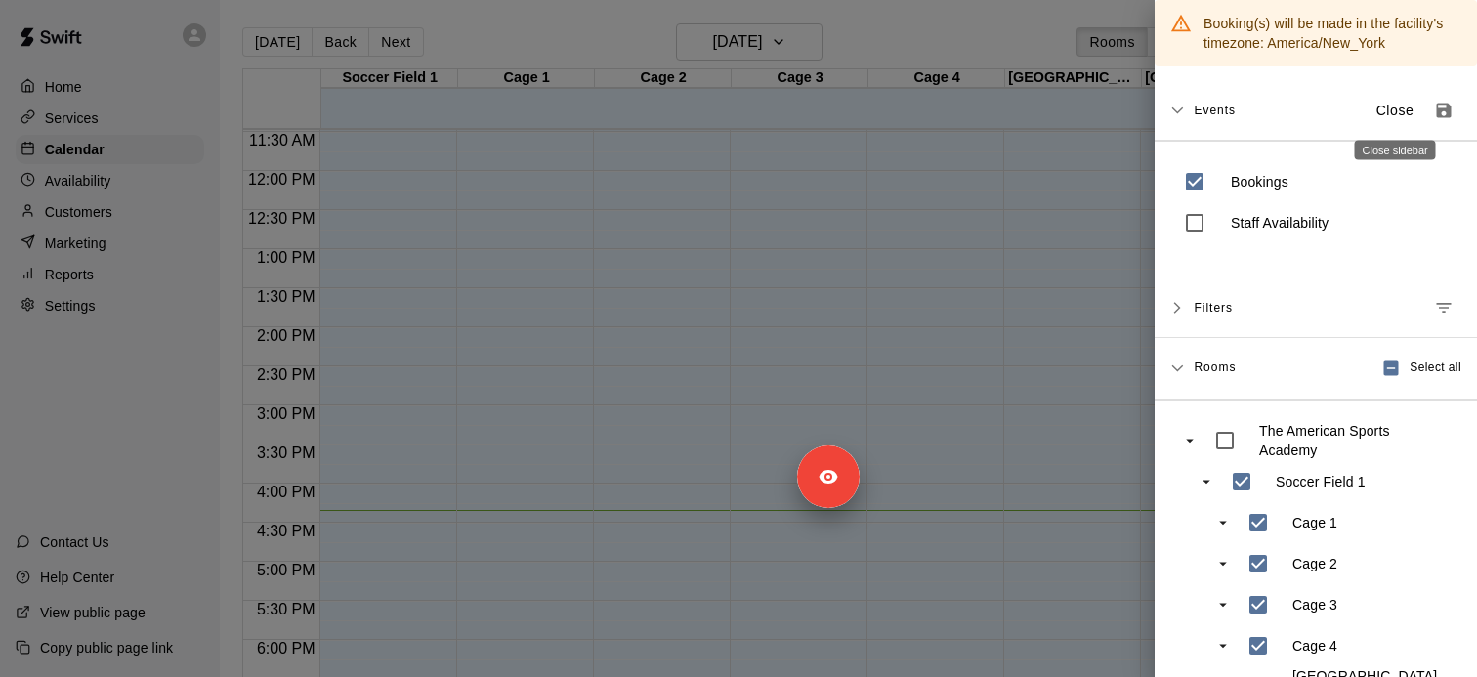
click at [1388, 112] on p "Close" at bounding box center [1395, 111] width 38 height 21
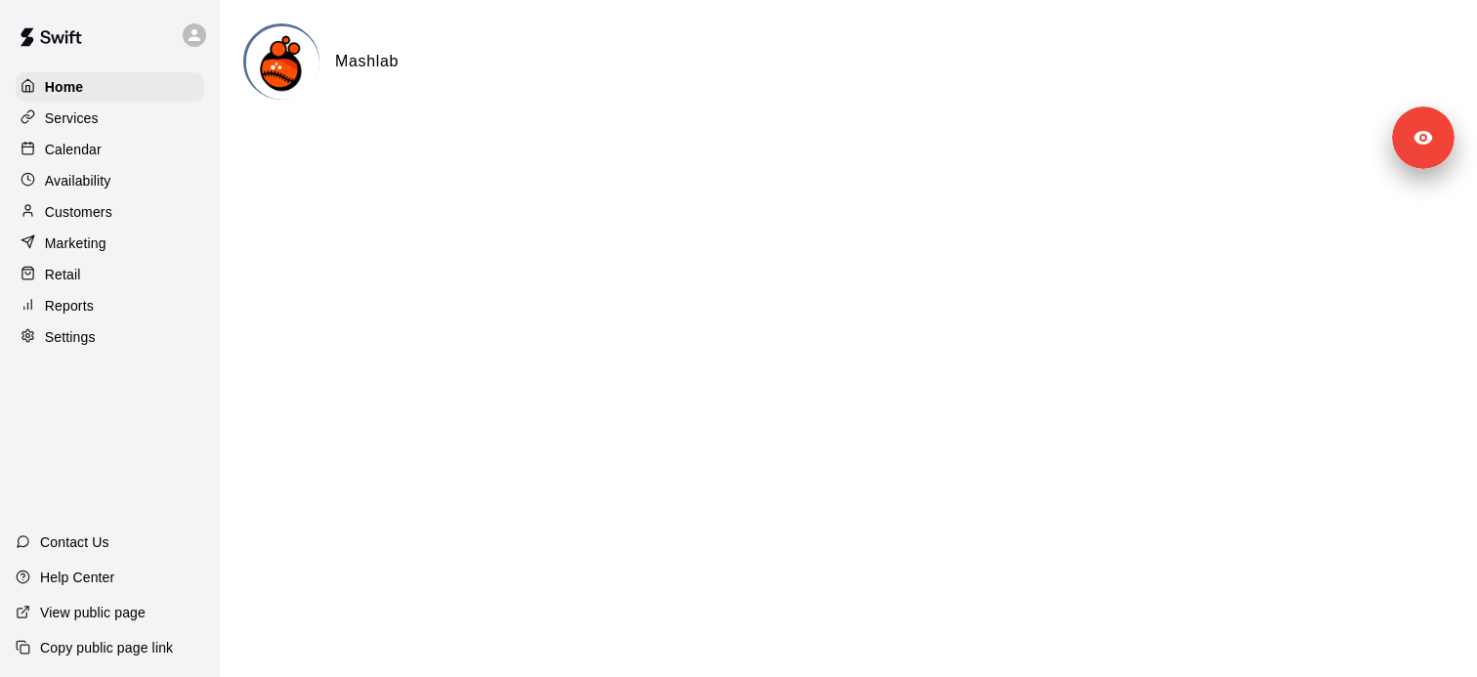
click at [88, 165] on div "Home Services Calendar Availability Customers Marketing Retail Reports Settings" at bounding box center [110, 211] width 220 height 283
click at [88, 156] on p "Calendar" at bounding box center [73, 150] width 57 height 20
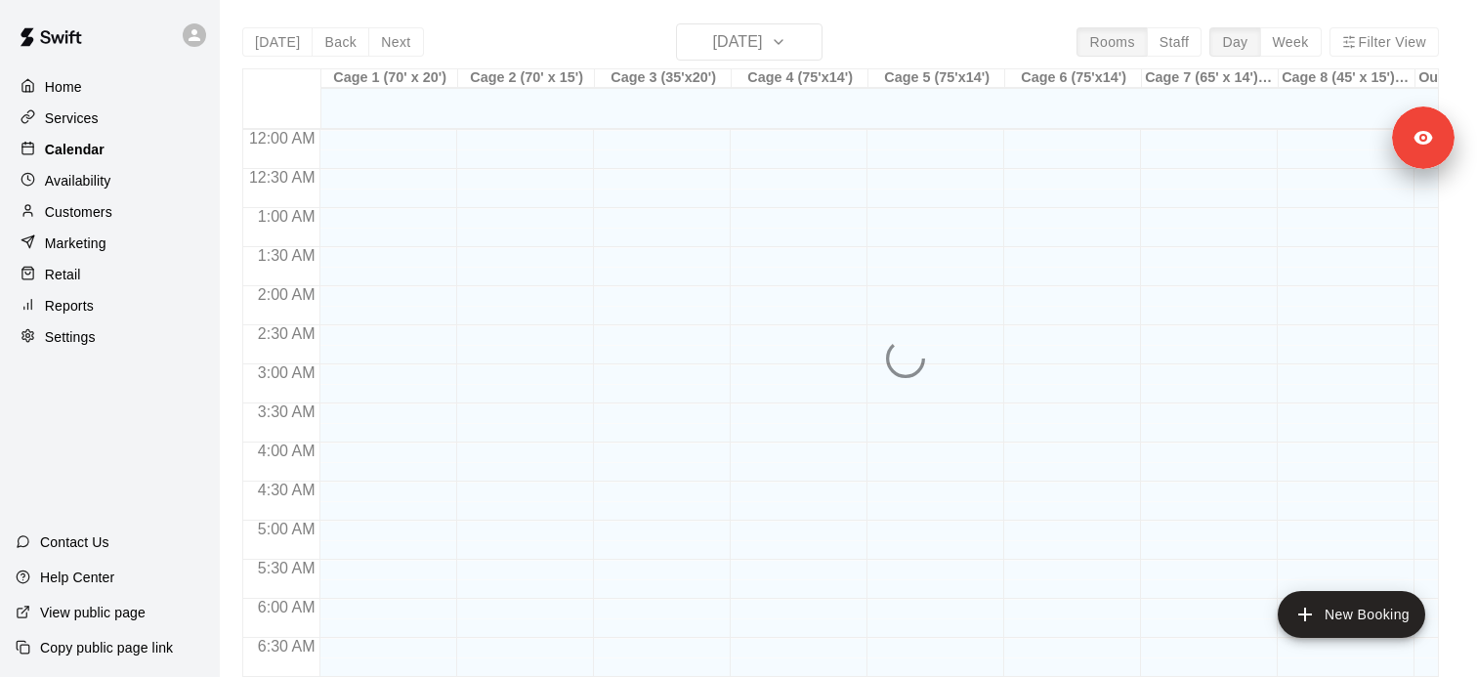
scroll to position [1221, 0]
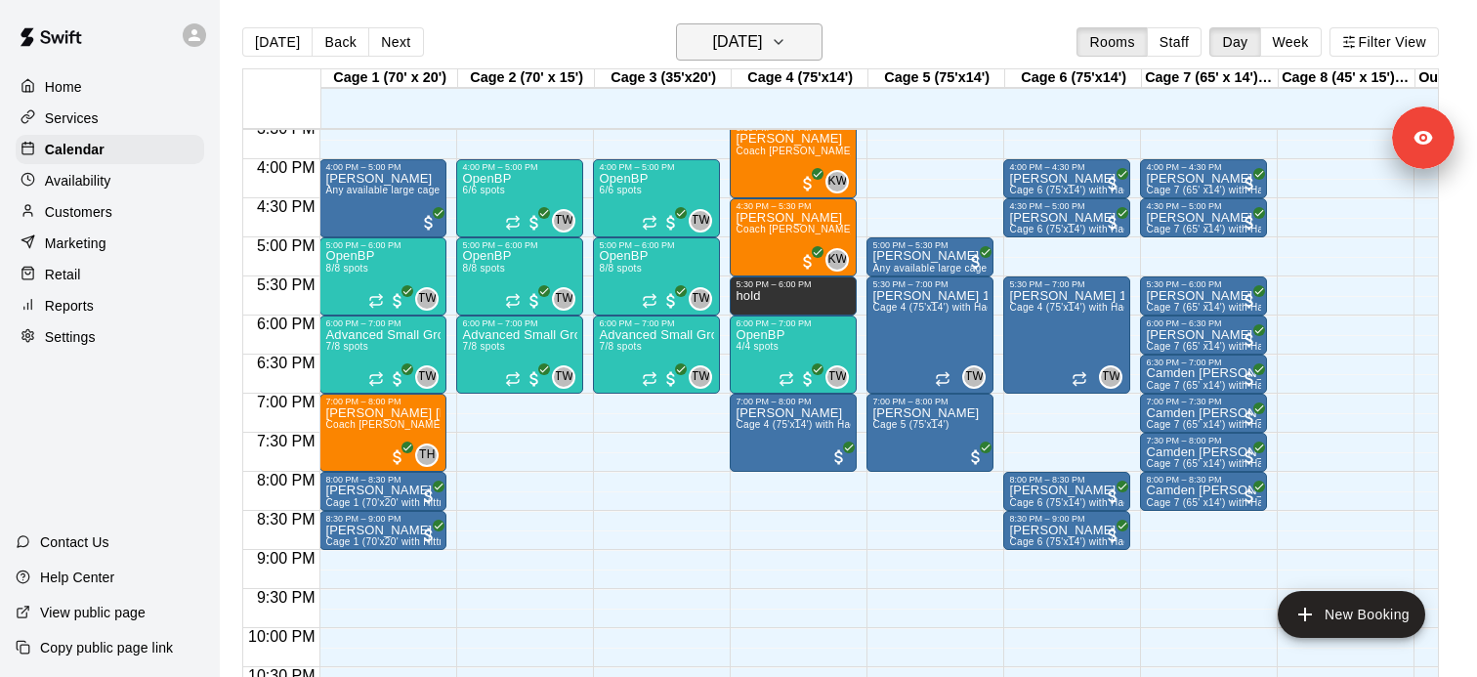
click at [733, 32] on h6 "[DATE]" at bounding box center [737, 41] width 50 height 27
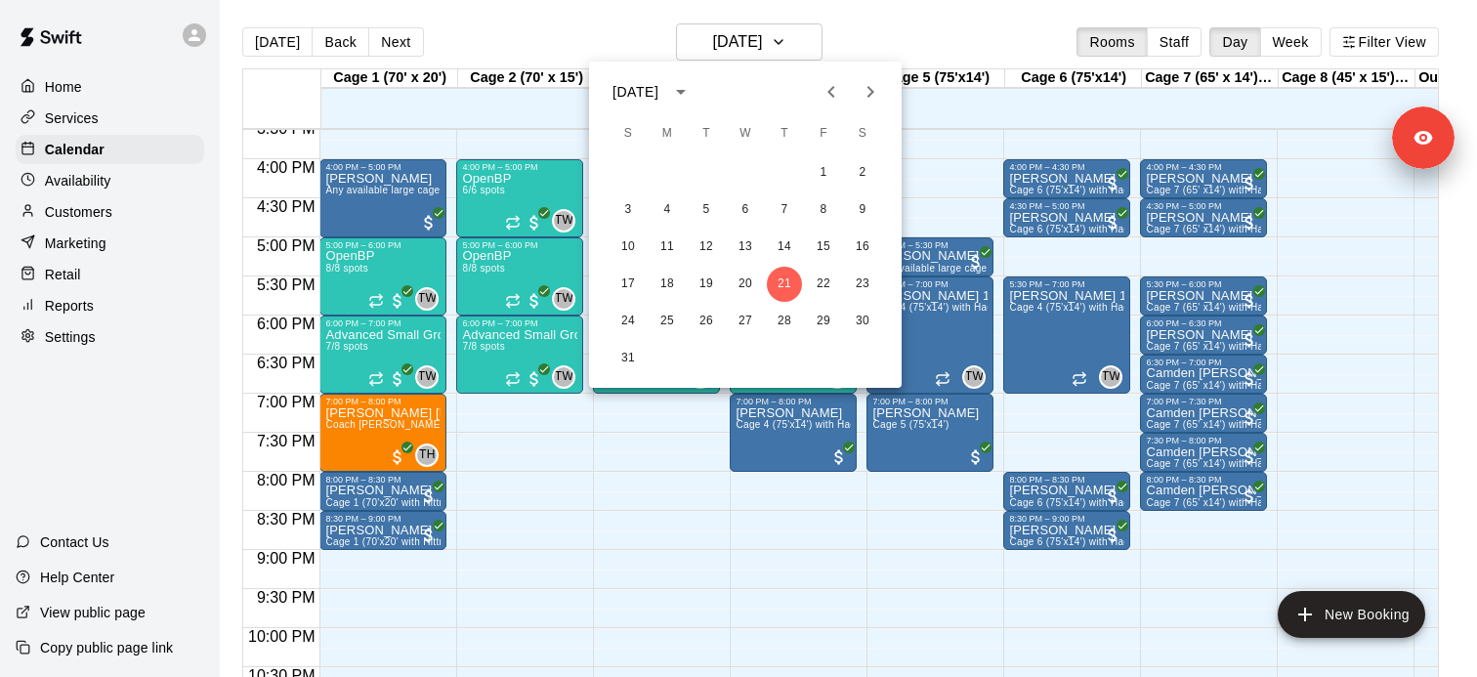
click at [964, 36] on div at bounding box center [738, 338] width 1477 height 677
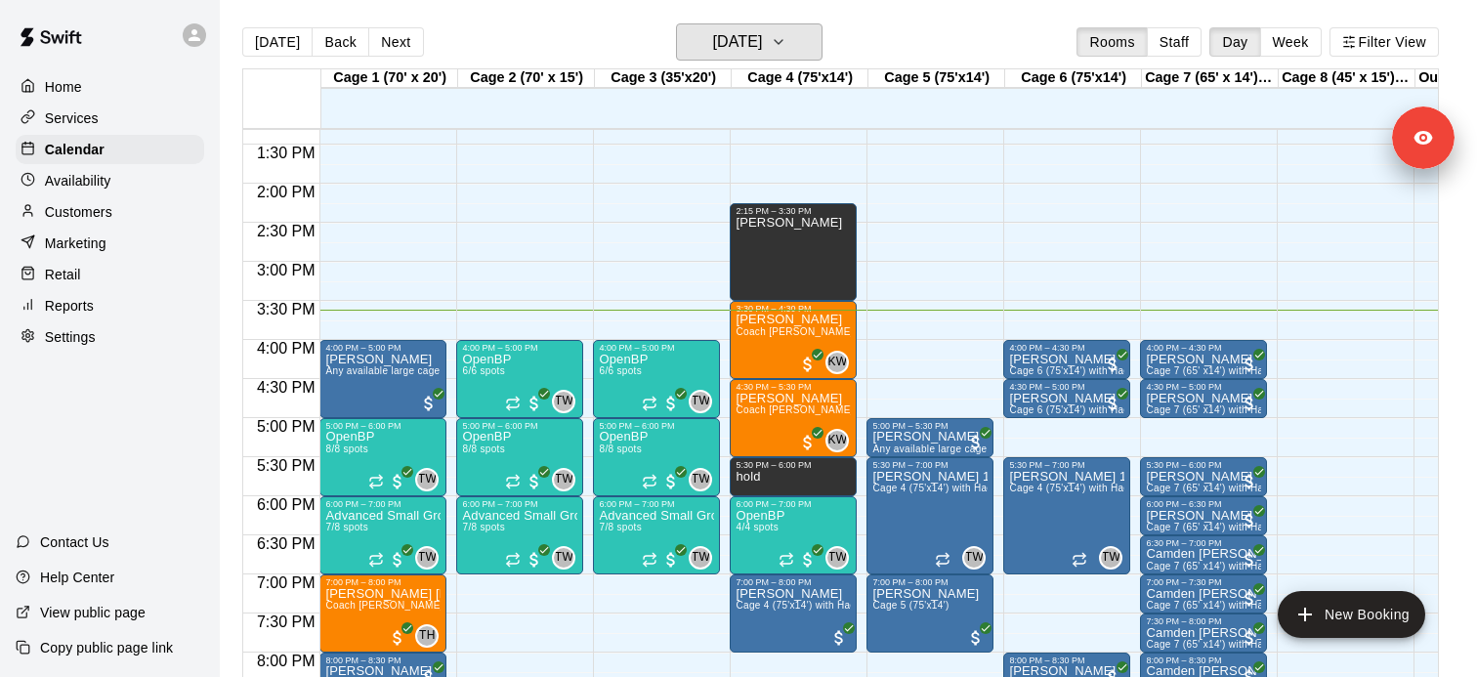
scroll to position [1035, 0]
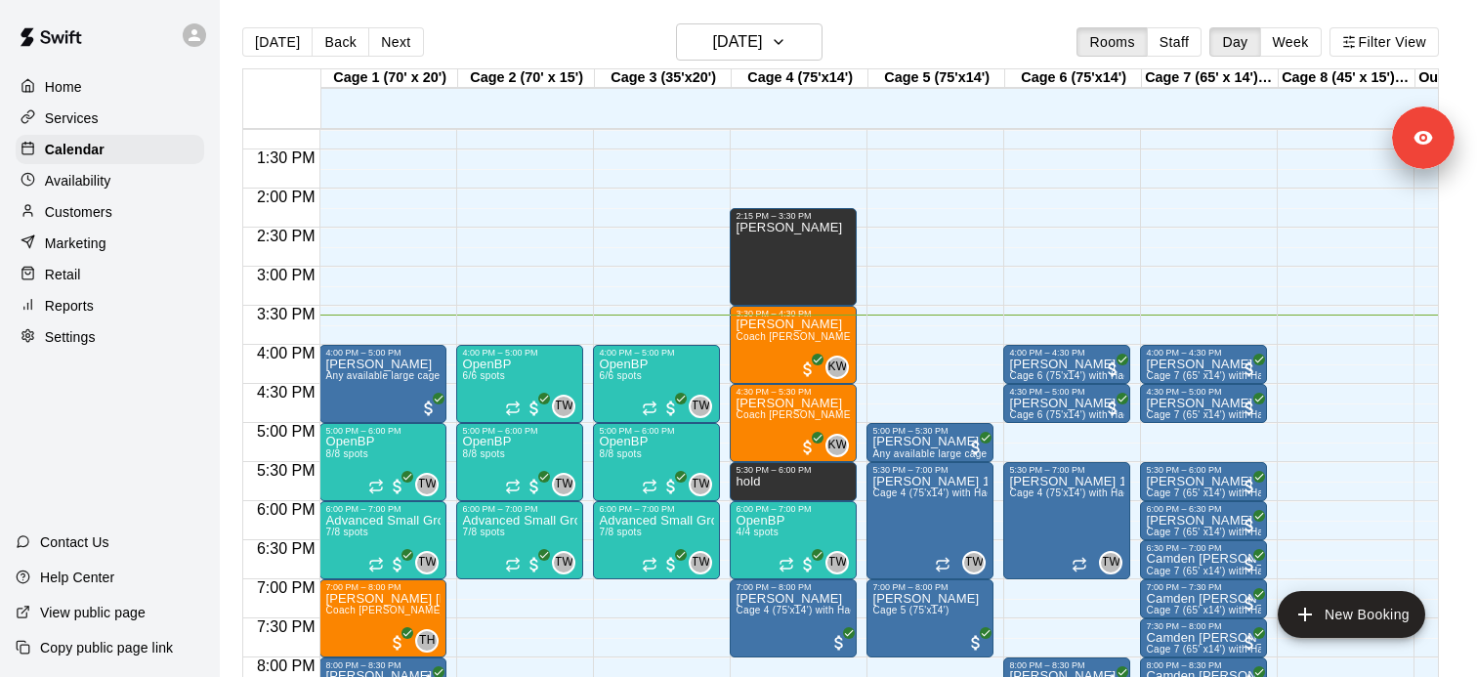
click at [100, 111] on div "Services" at bounding box center [110, 118] width 188 height 29
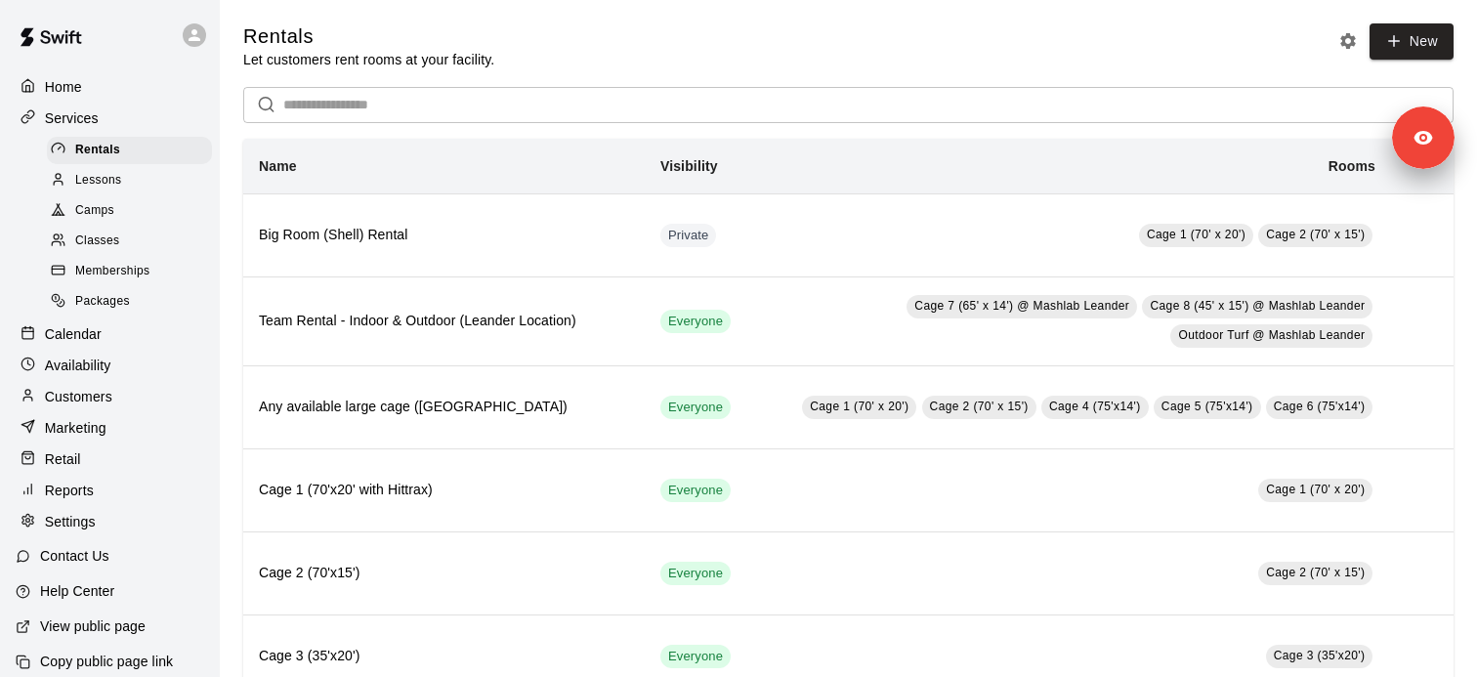
click at [416, 100] on input "text" at bounding box center [868, 105] width 1170 height 36
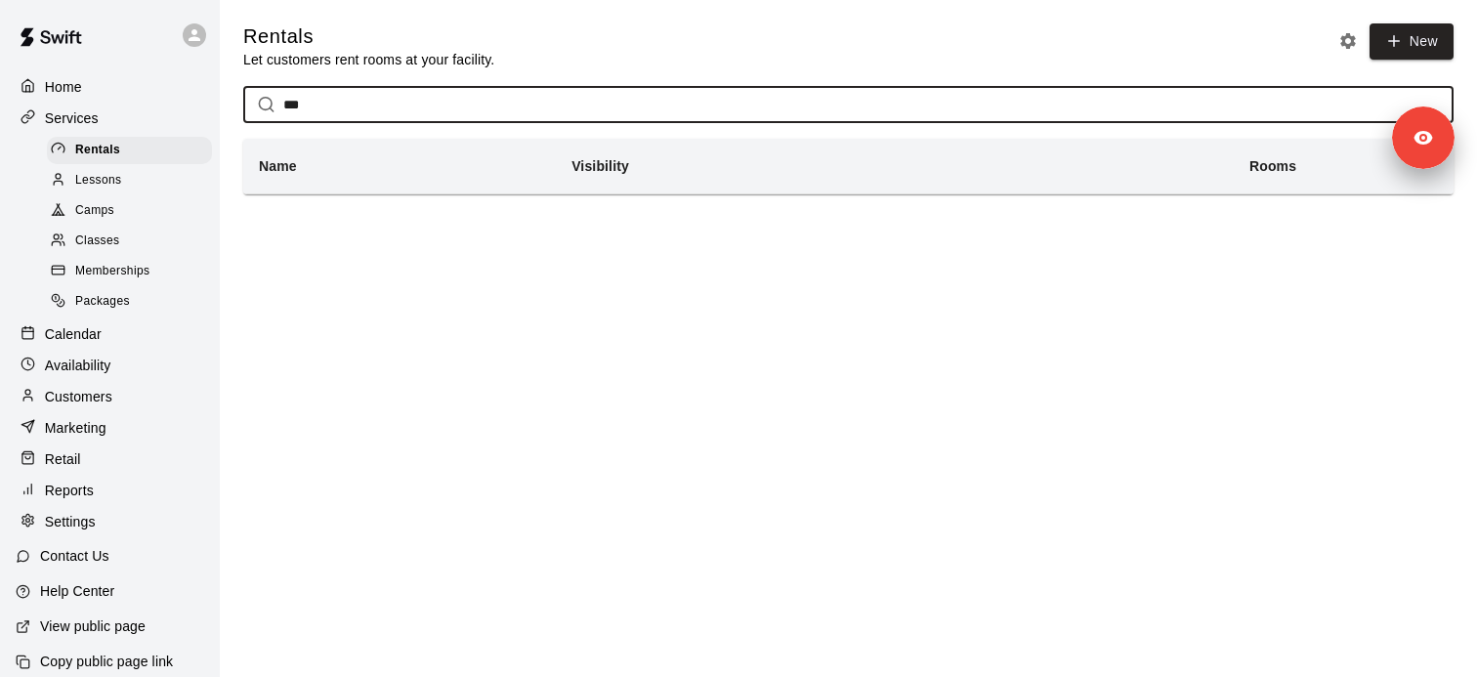
type input "***"
click at [146, 229] on div "Classes" at bounding box center [129, 241] width 165 height 27
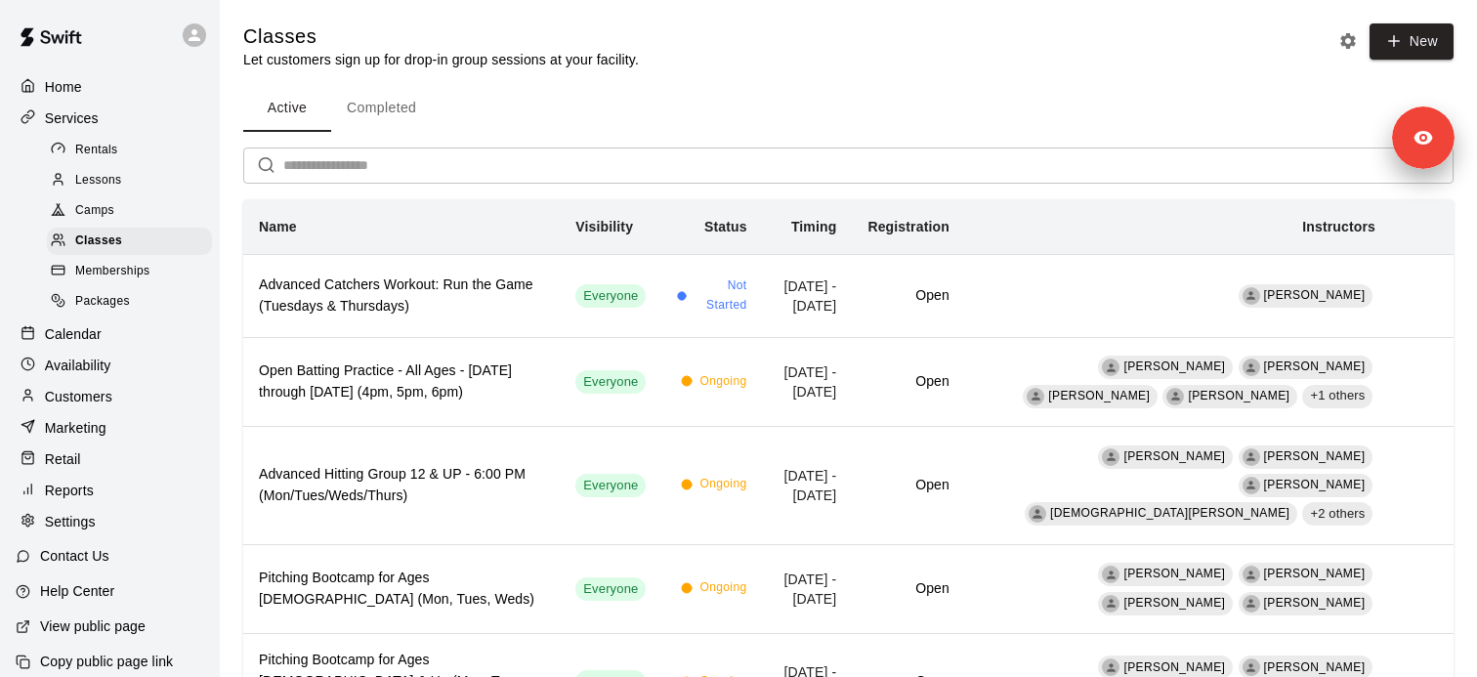
click at [356, 173] on input "text" at bounding box center [868, 165] width 1170 height 36
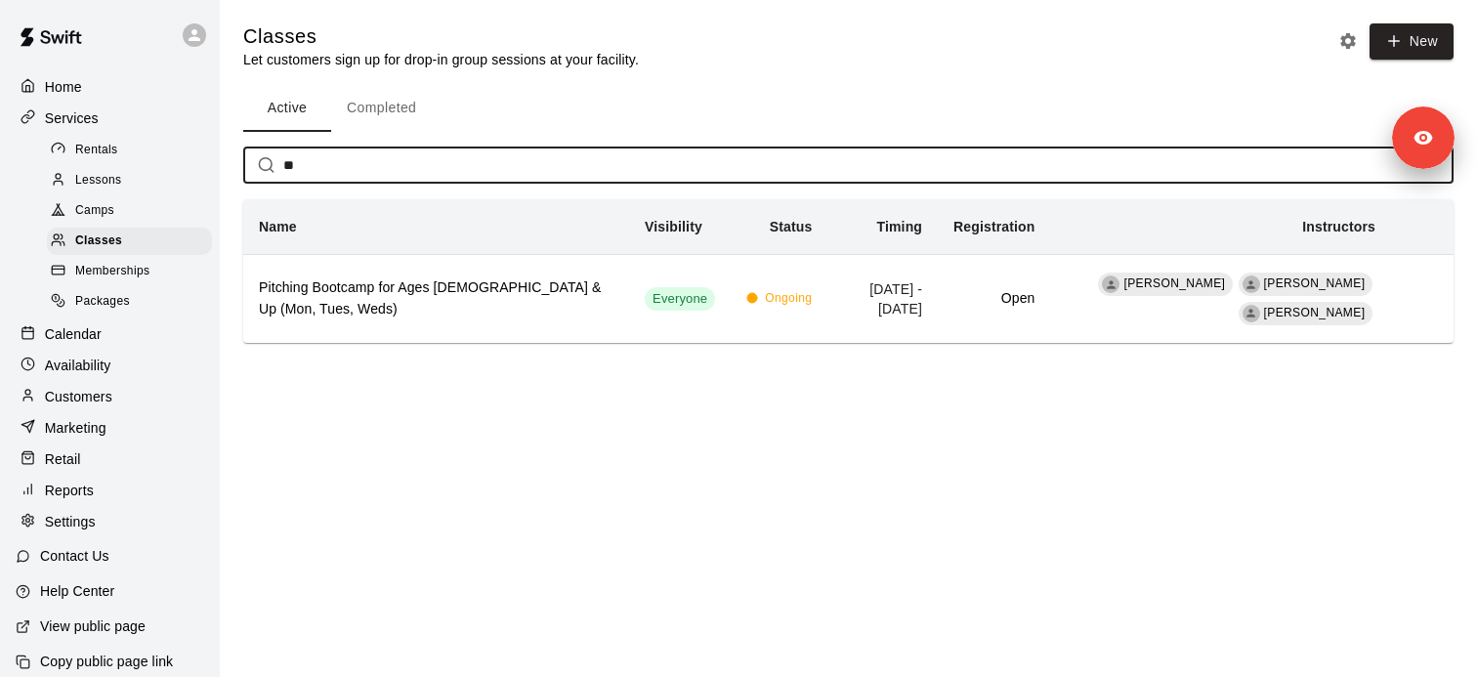
type input "*"
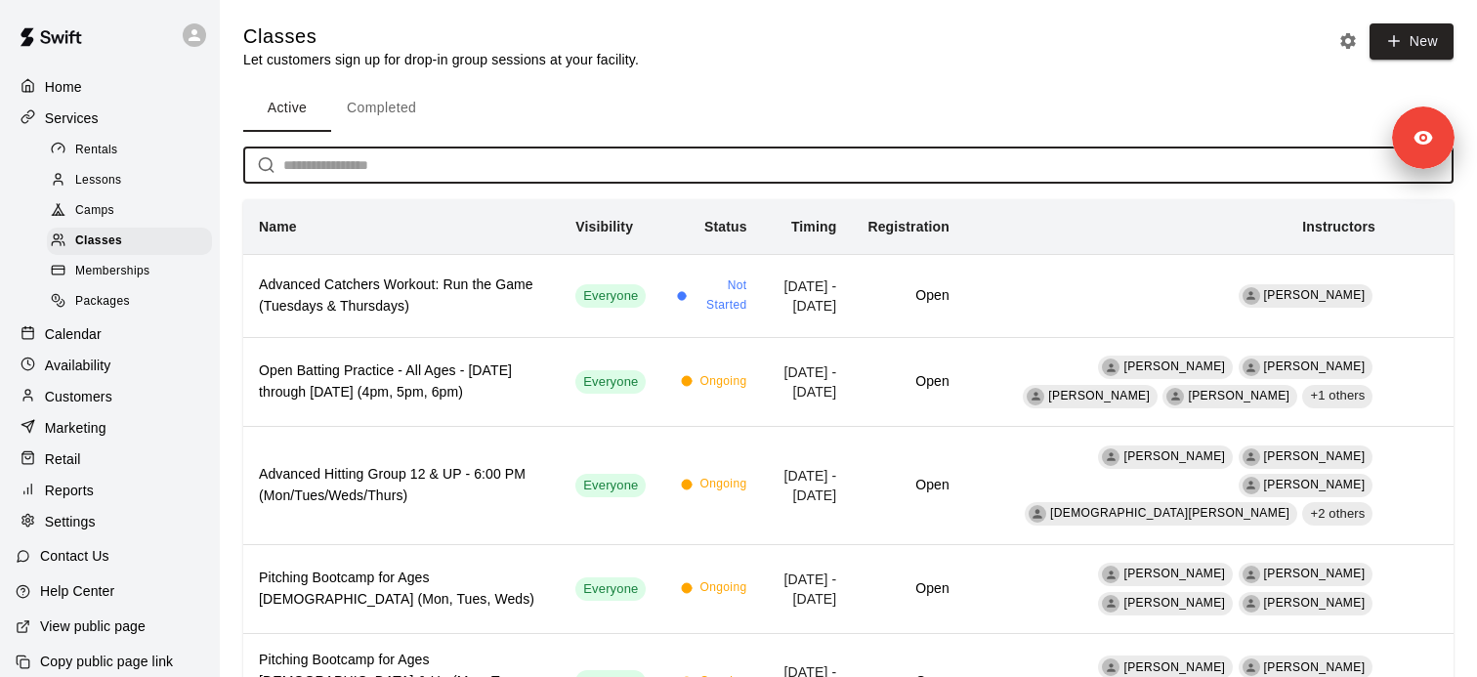
click at [371, 116] on button "Completed" at bounding box center [381, 108] width 101 height 47
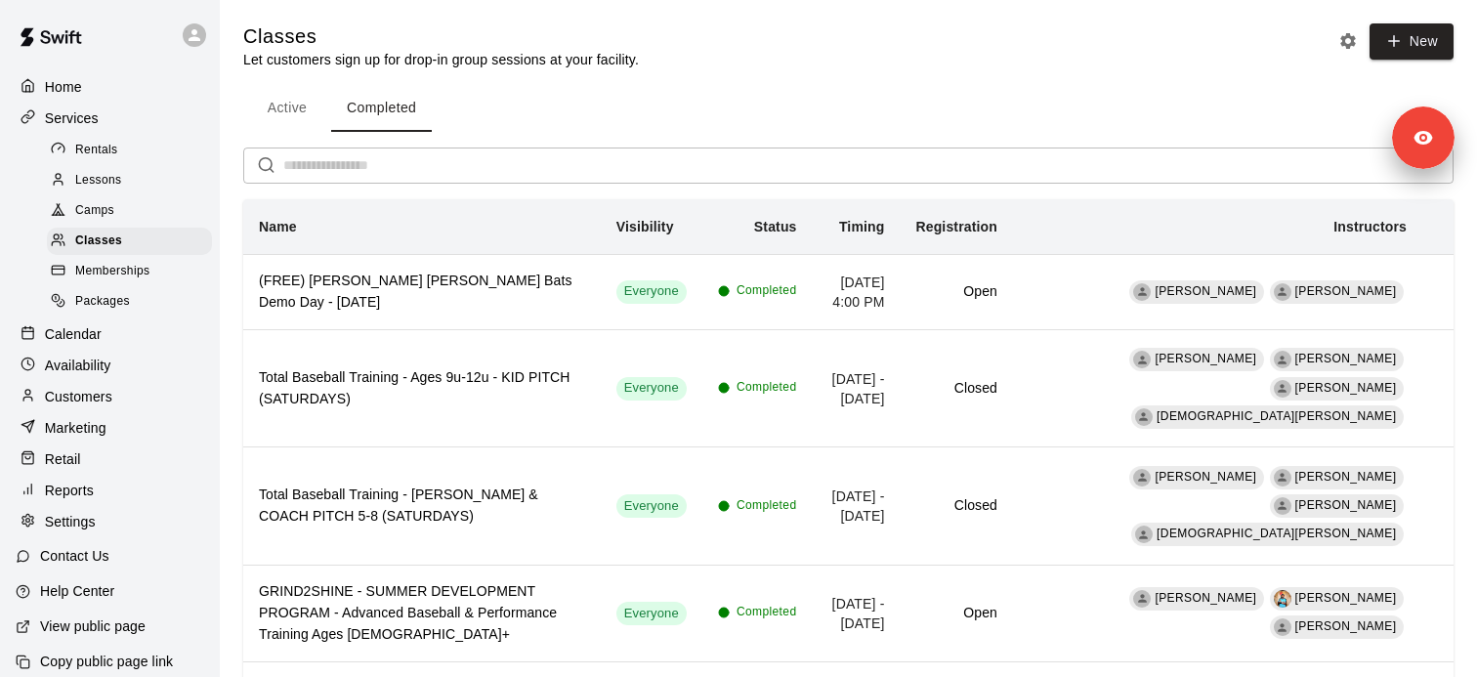
click at [366, 169] on input "text" at bounding box center [868, 165] width 1170 height 36
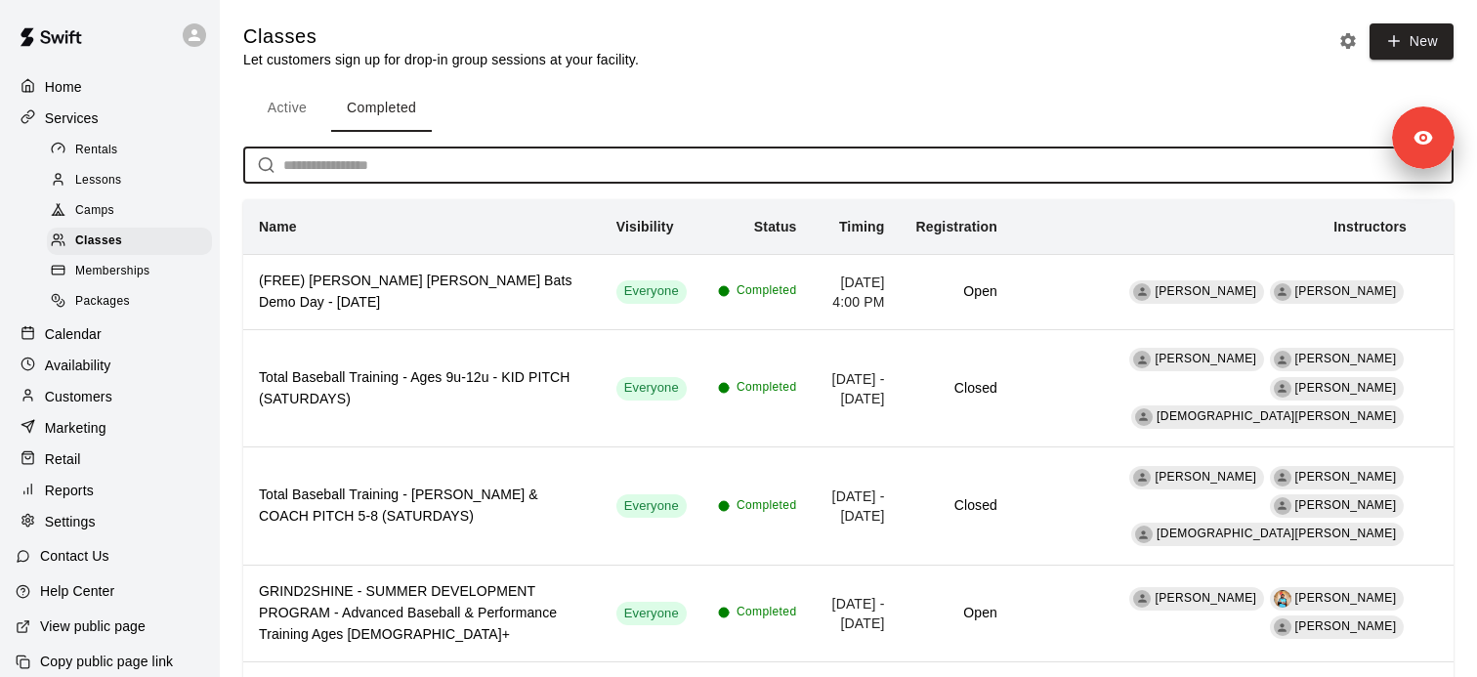
click at [366, 169] on input "text" at bounding box center [868, 165] width 1170 height 36
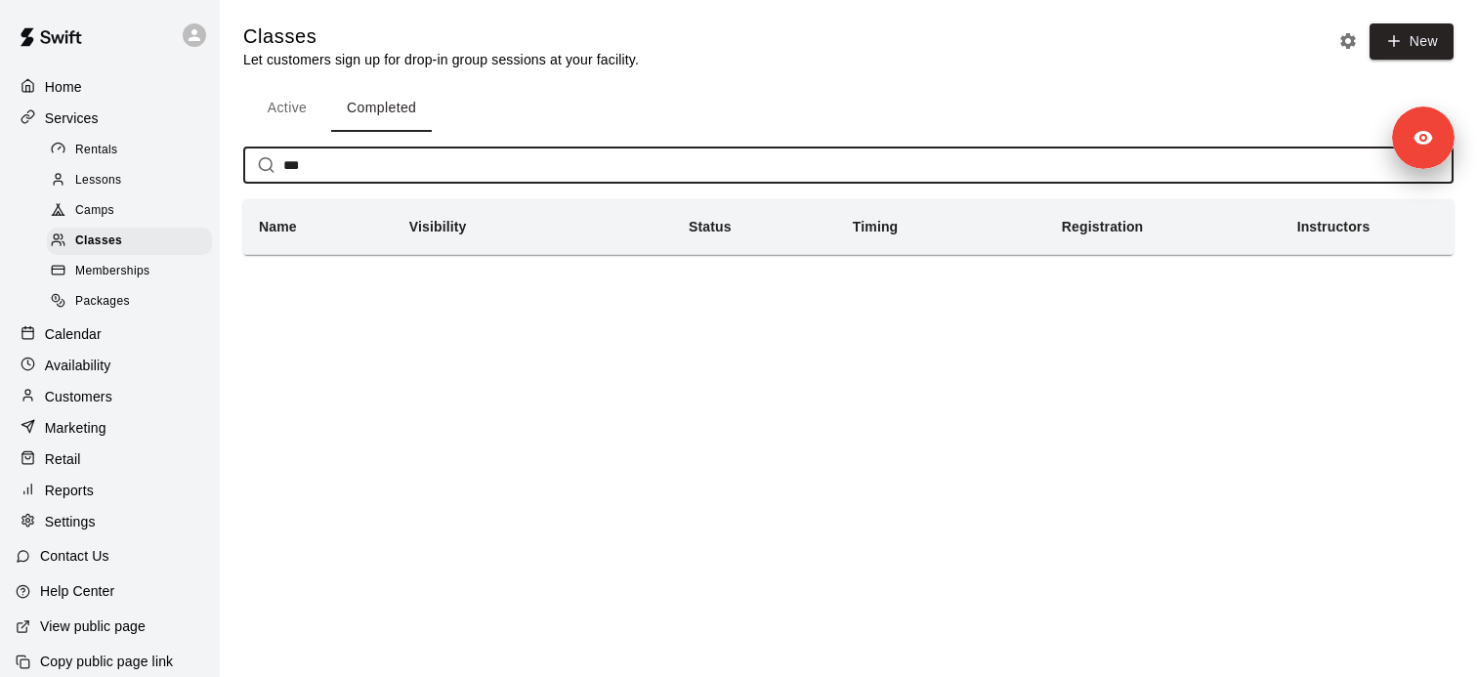
type input "***"
click at [136, 210] on div "Camps" at bounding box center [129, 210] width 165 height 27
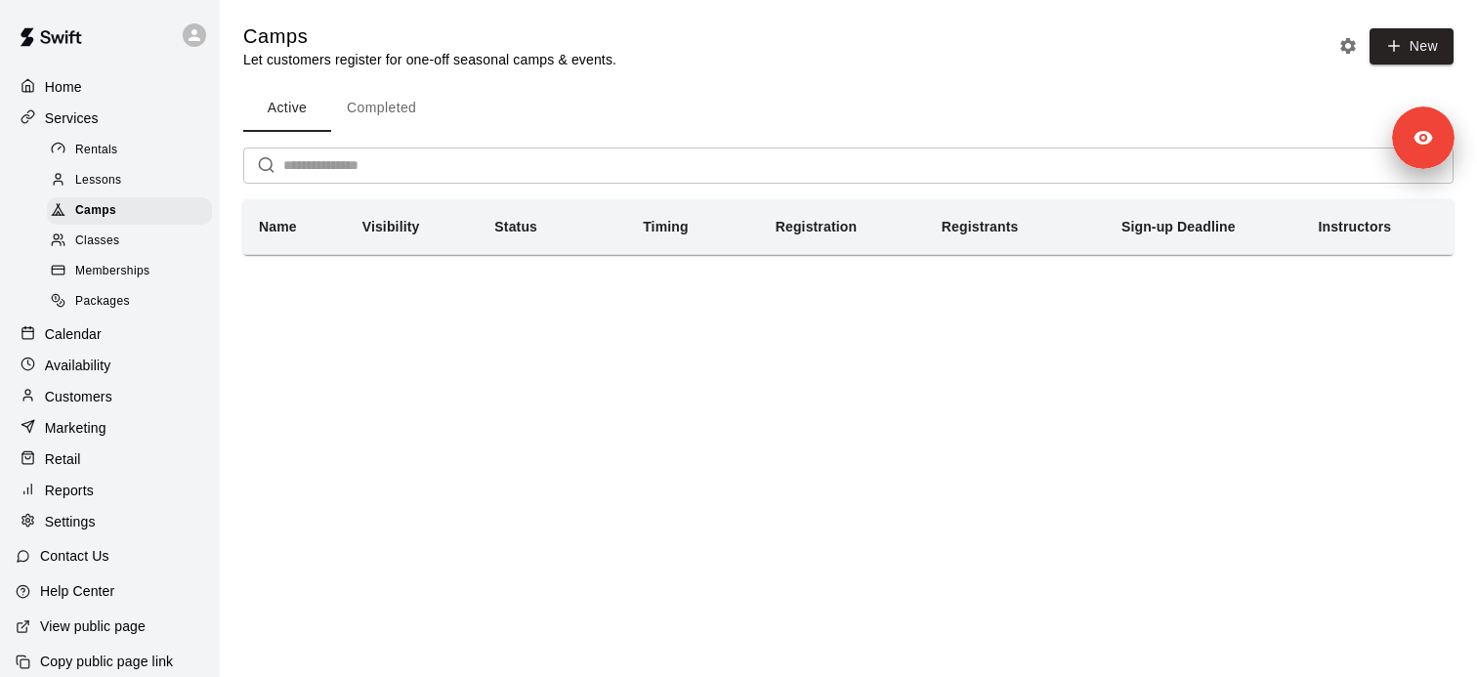
click at [428, 165] on input "text" at bounding box center [868, 165] width 1170 height 36
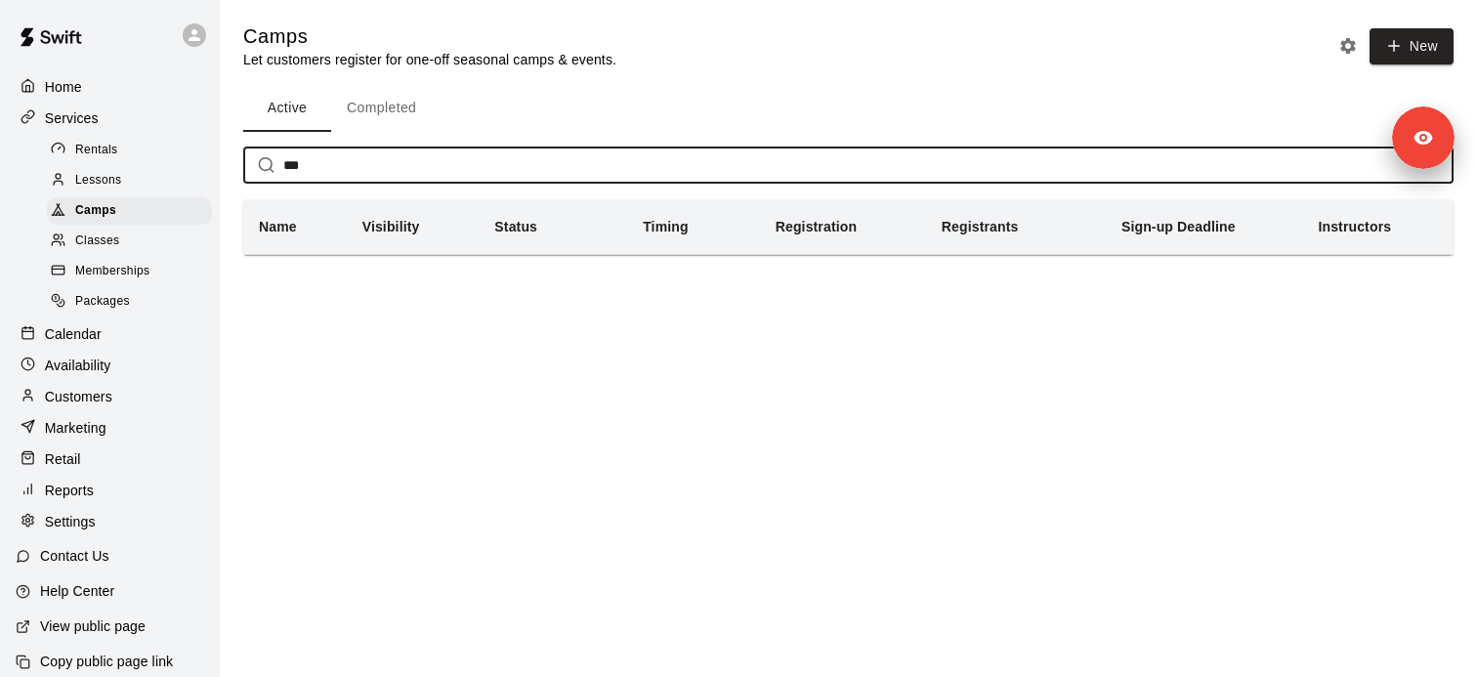
click at [296, 111] on button "Active" at bounding box center [287, 108] width 88 height 47
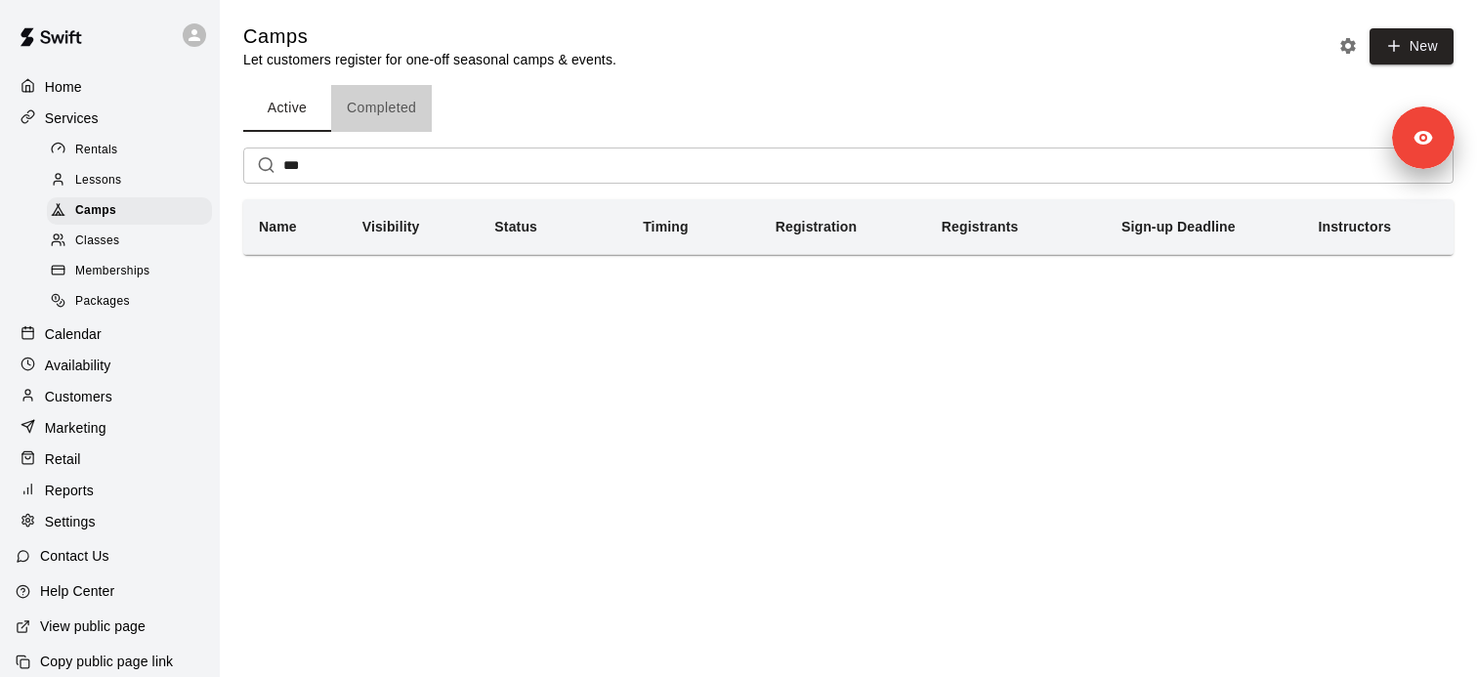
click at [383, 111] on button "Completed" at bounding box center [381, 108] width 101 height 47
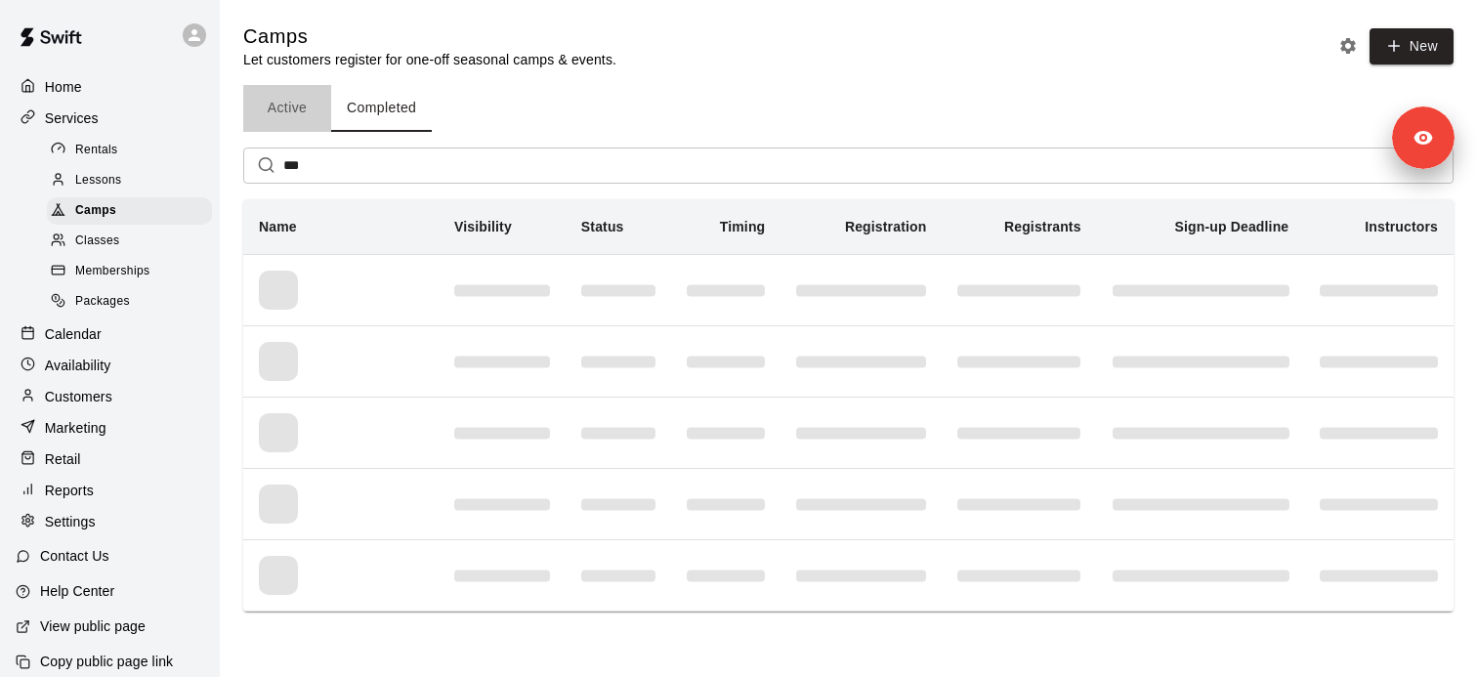
click at [308, 122] on button "Active" at bounding box center [287, 108] width 88 height 47
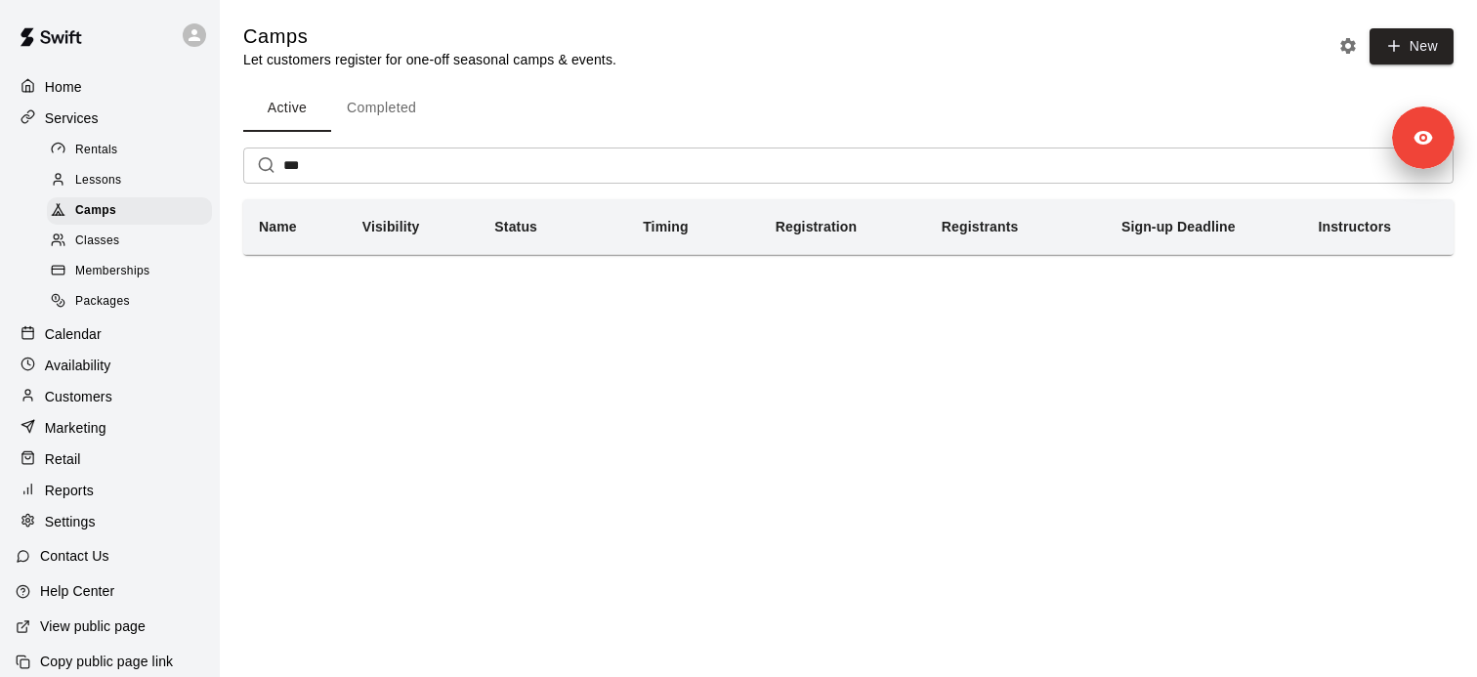
click at [403, 157] on input "***" at bounding box center [868, 165] width 1170 height 36
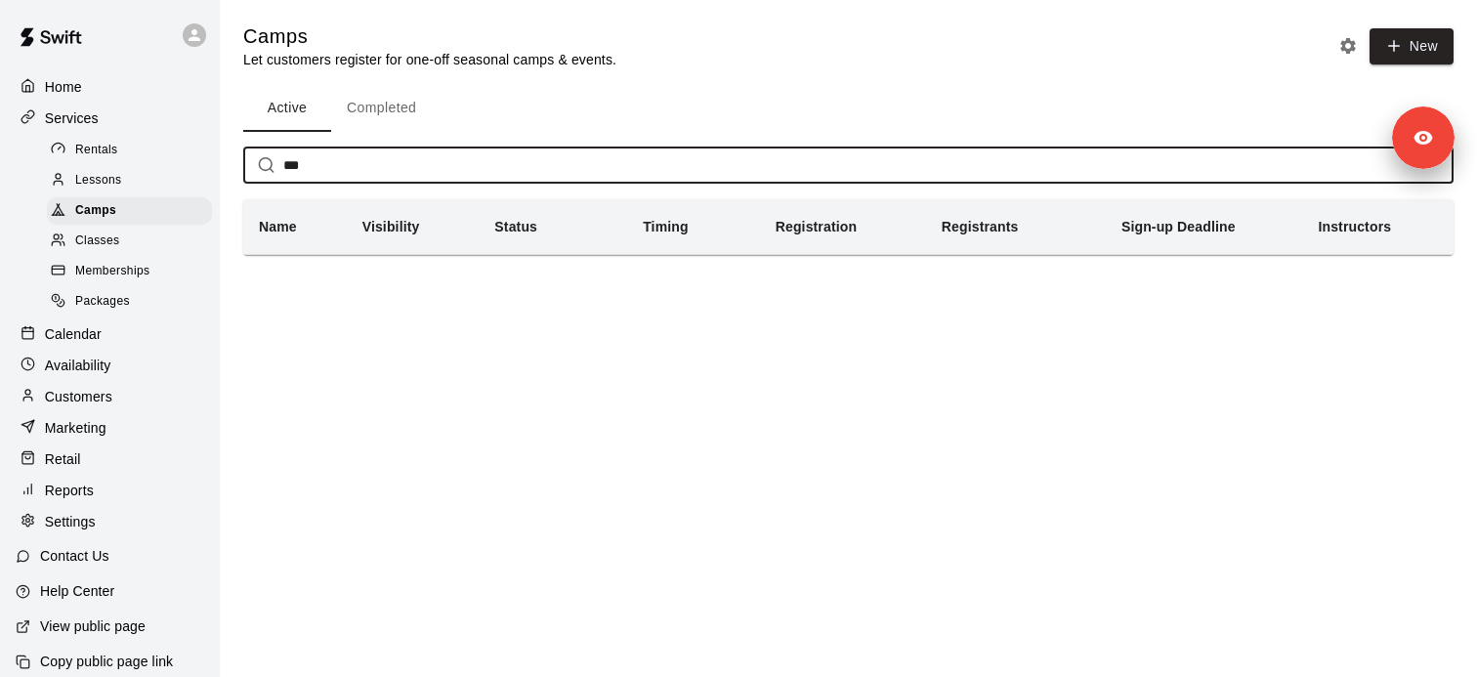
paste input "****"
type input "*******"
click at [124, 244] on div "Classes" at bounding box center [129, 241] width 165 height 27
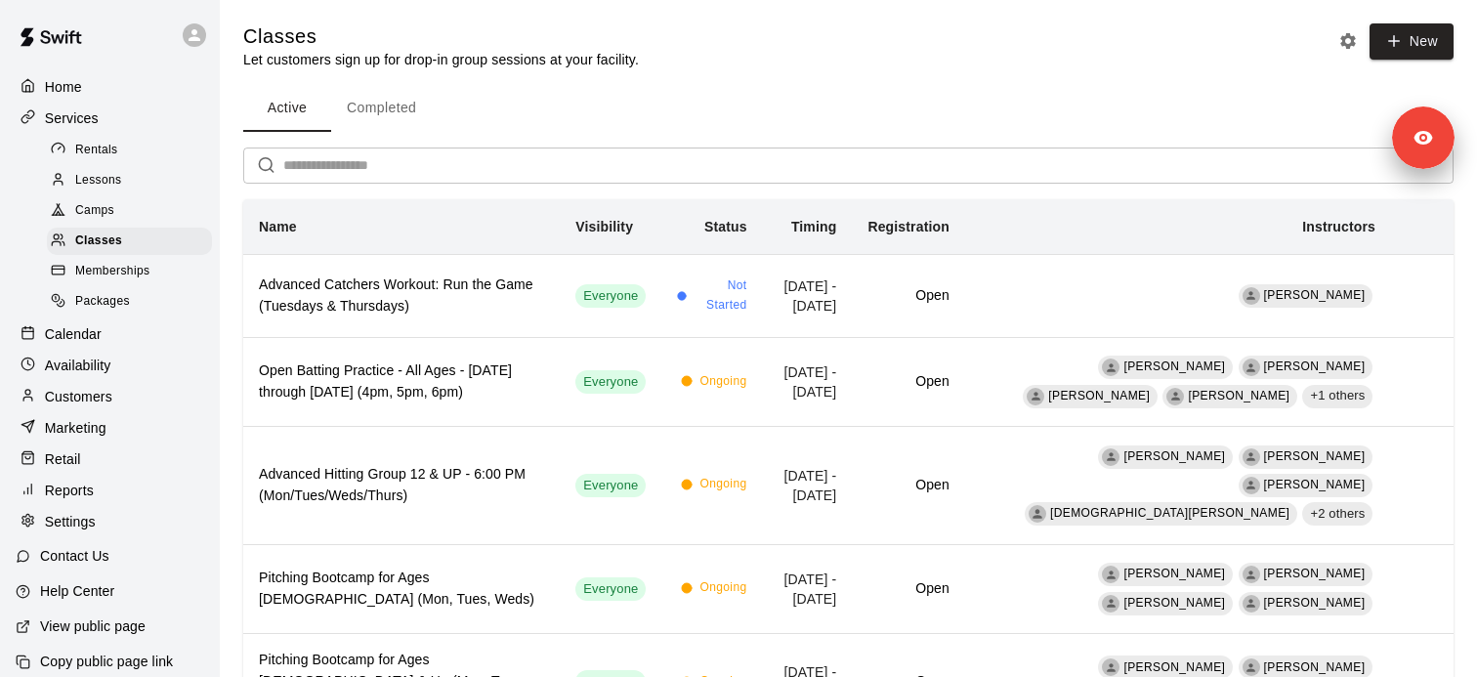
click at [319, 175] on input "text" at bounding box center [868, 165] width 1170 height 36
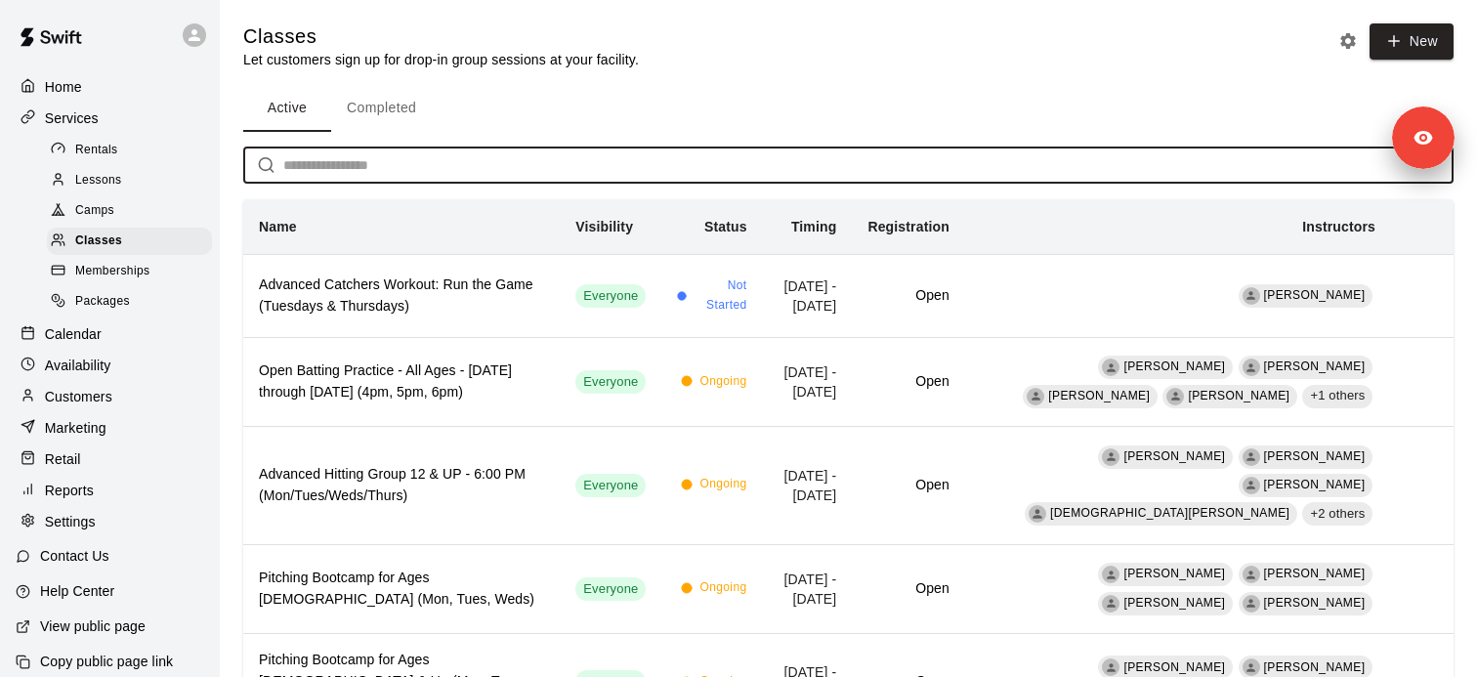
paste input "*******"
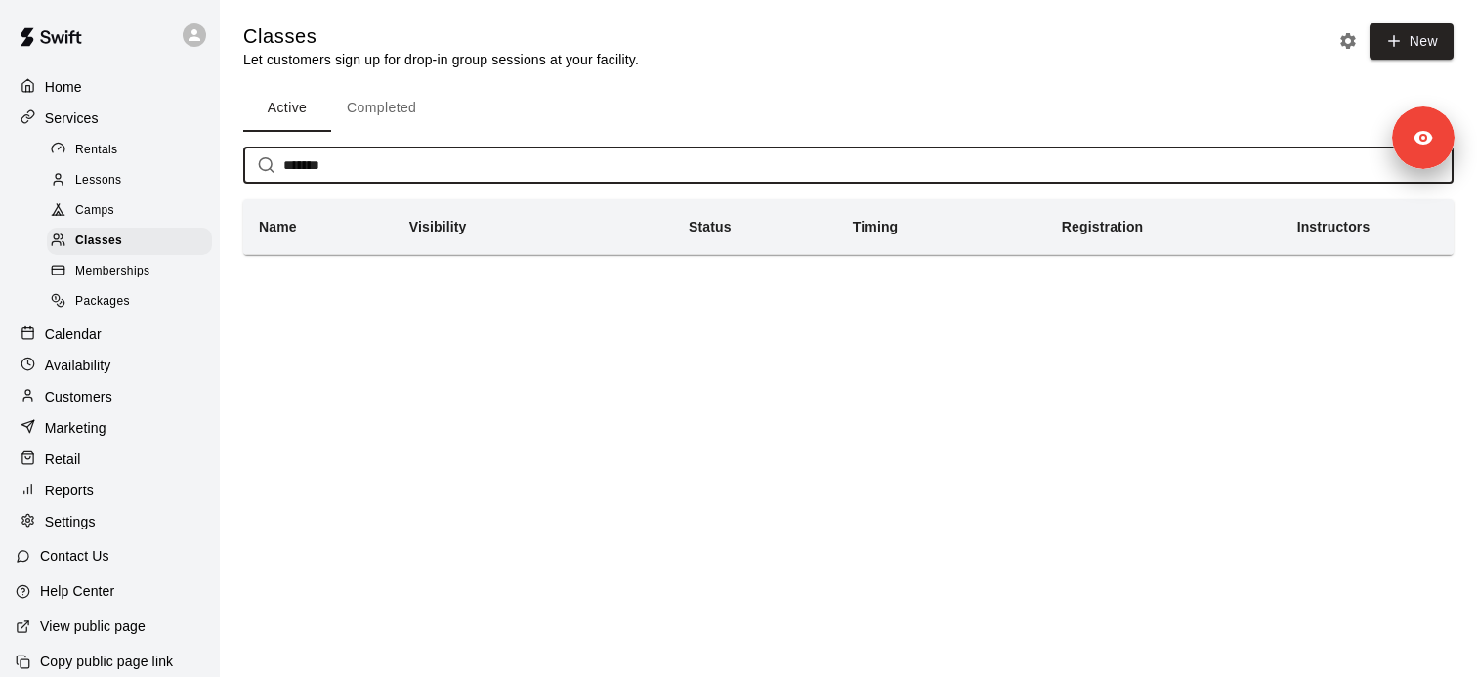
click at [408, 111] on button "Completed" at bounding box center [381, 108] width 101 height 47
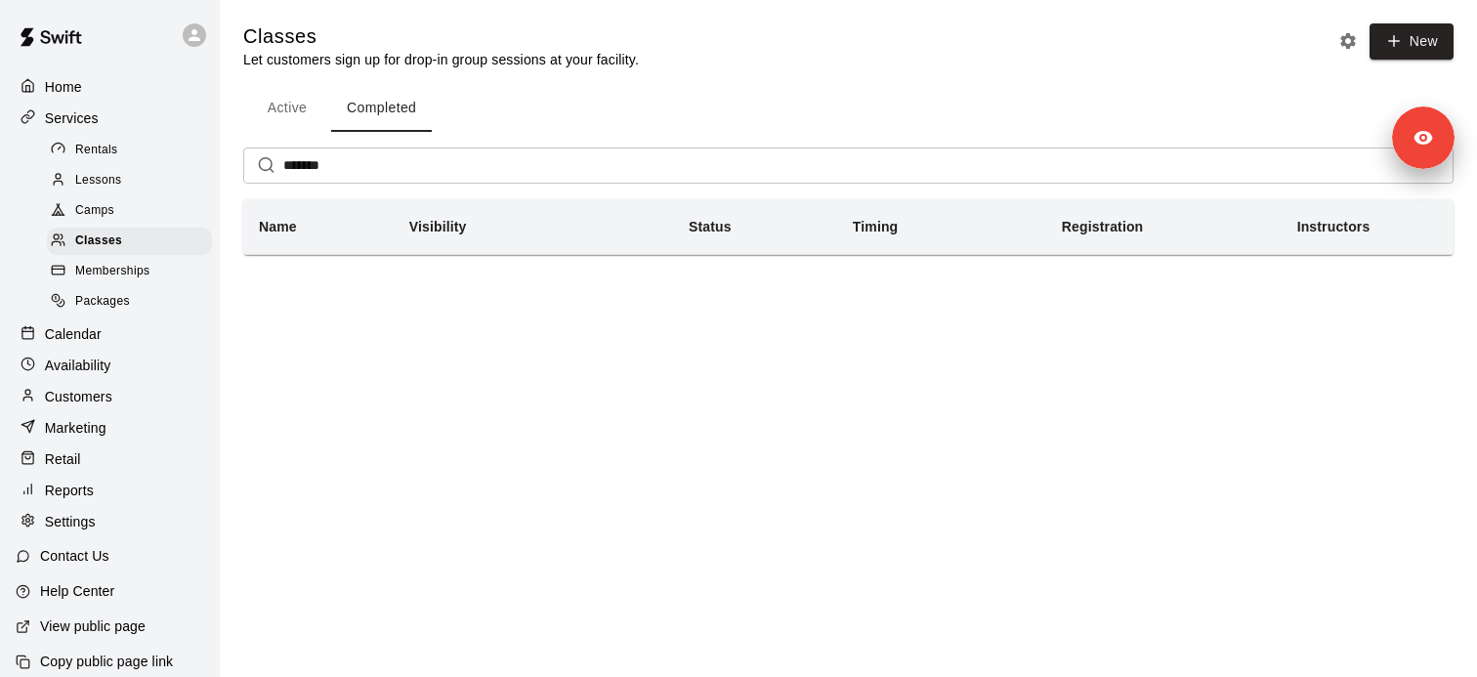
click at [381, 181] on input "*******" at bounding box center [868, 165] width 1170 height 36
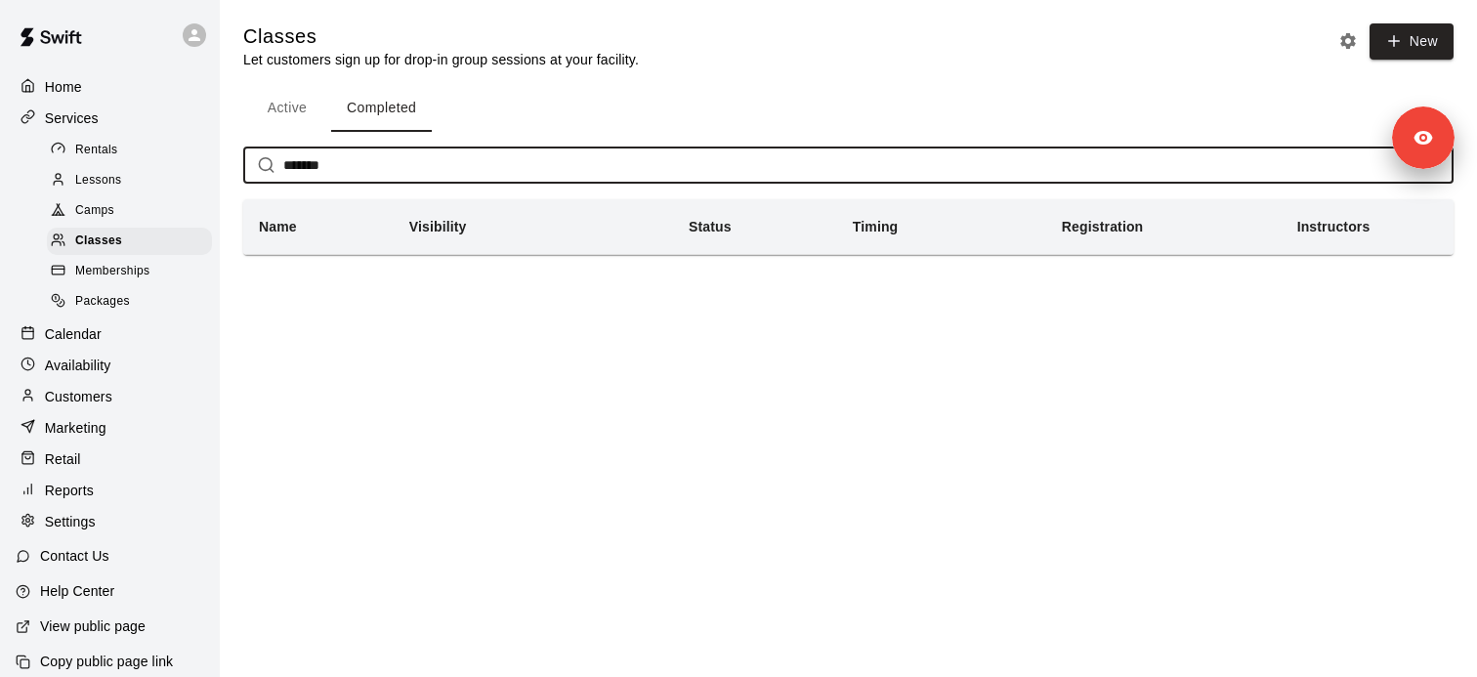
paste input "********"
paste input "text"
type input "*******"
click at [129, 283] on div "Memberships" at bounding box center [129, 271] width 165 height 27
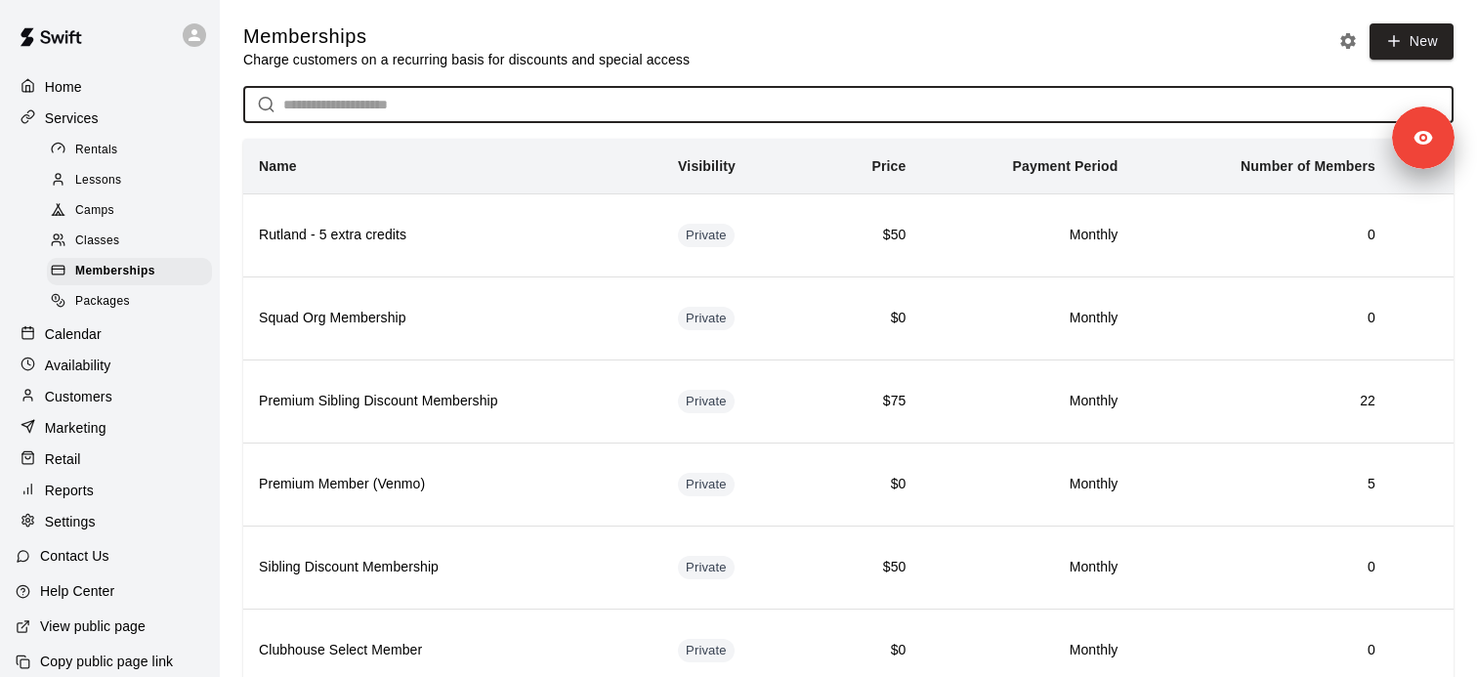
click at [322, 113] on input "text" at bounding box center [868, 105] width 1170 height 36
paste input "*******"
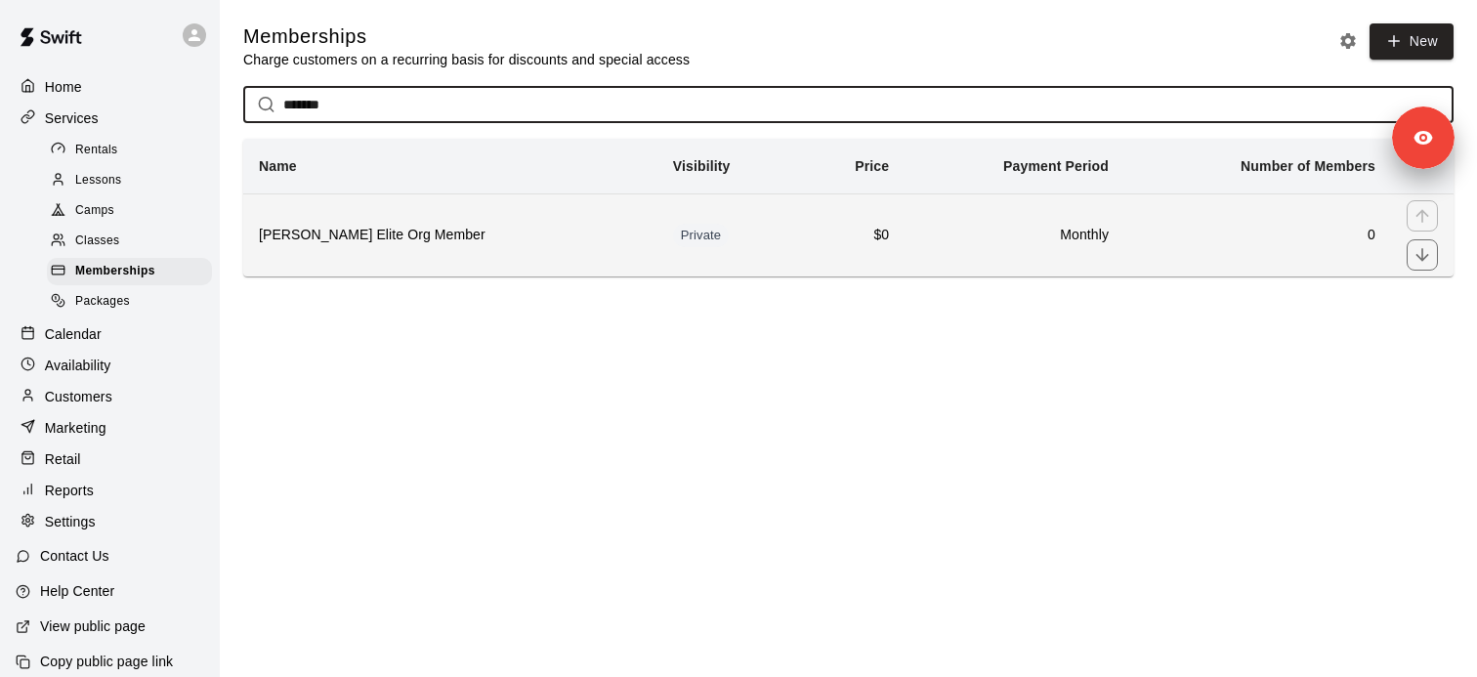
type input "*******"
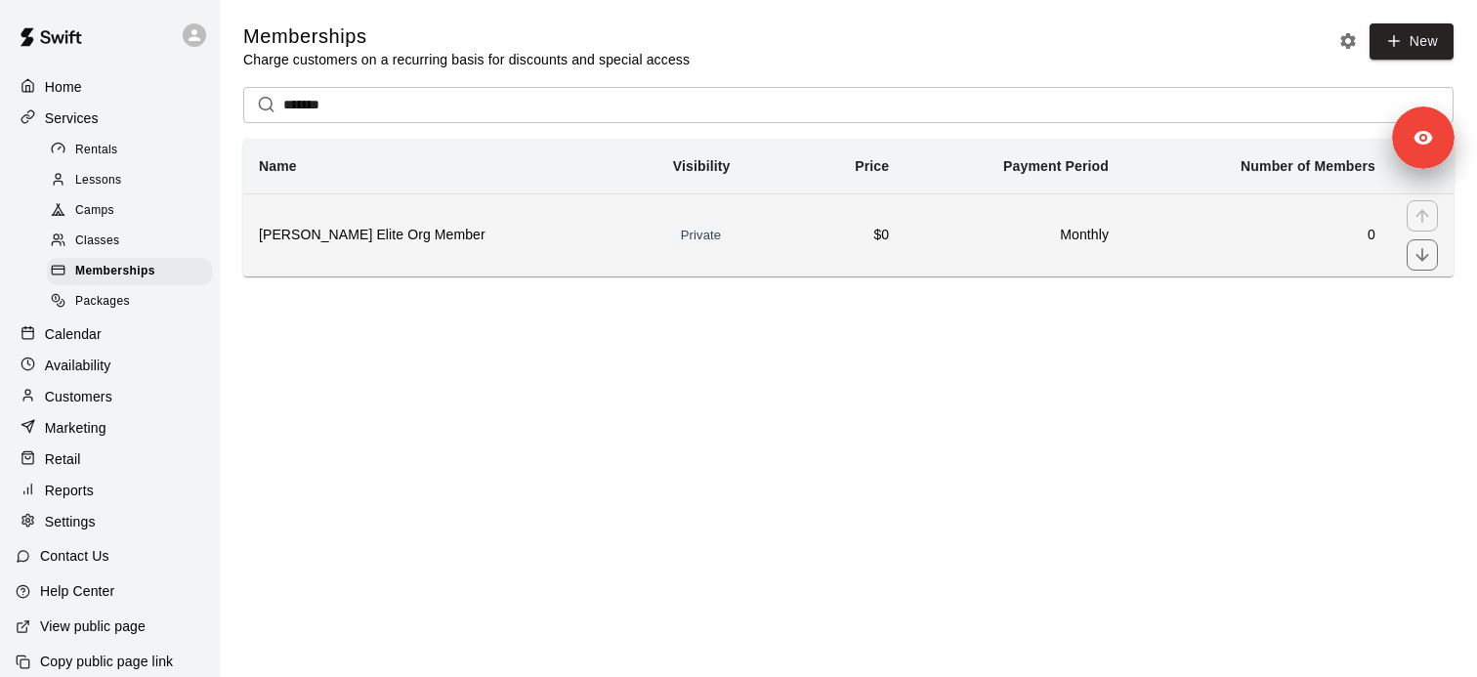
click at [321, 255] on th "Marucci Elite Org Member" at bounding box center [450, 234] width 414 height 83
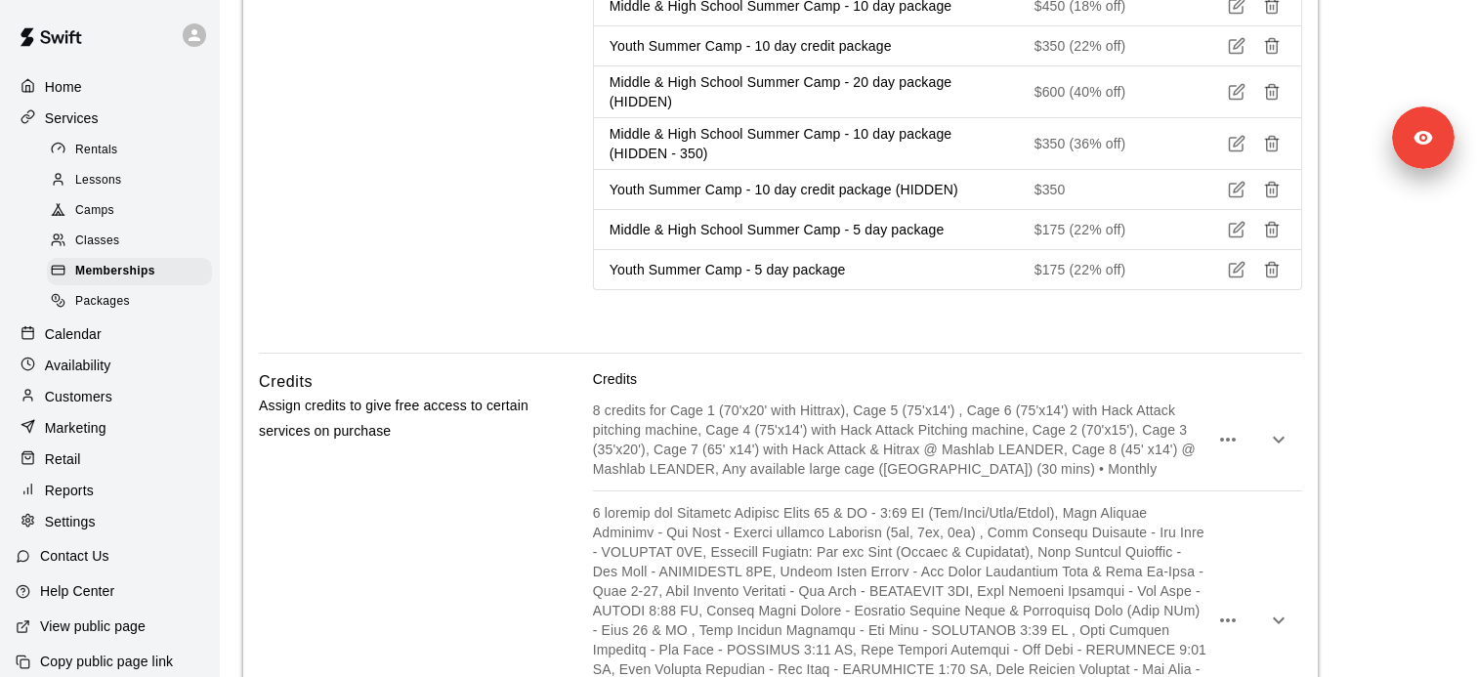
scroll to position [2885, 0]
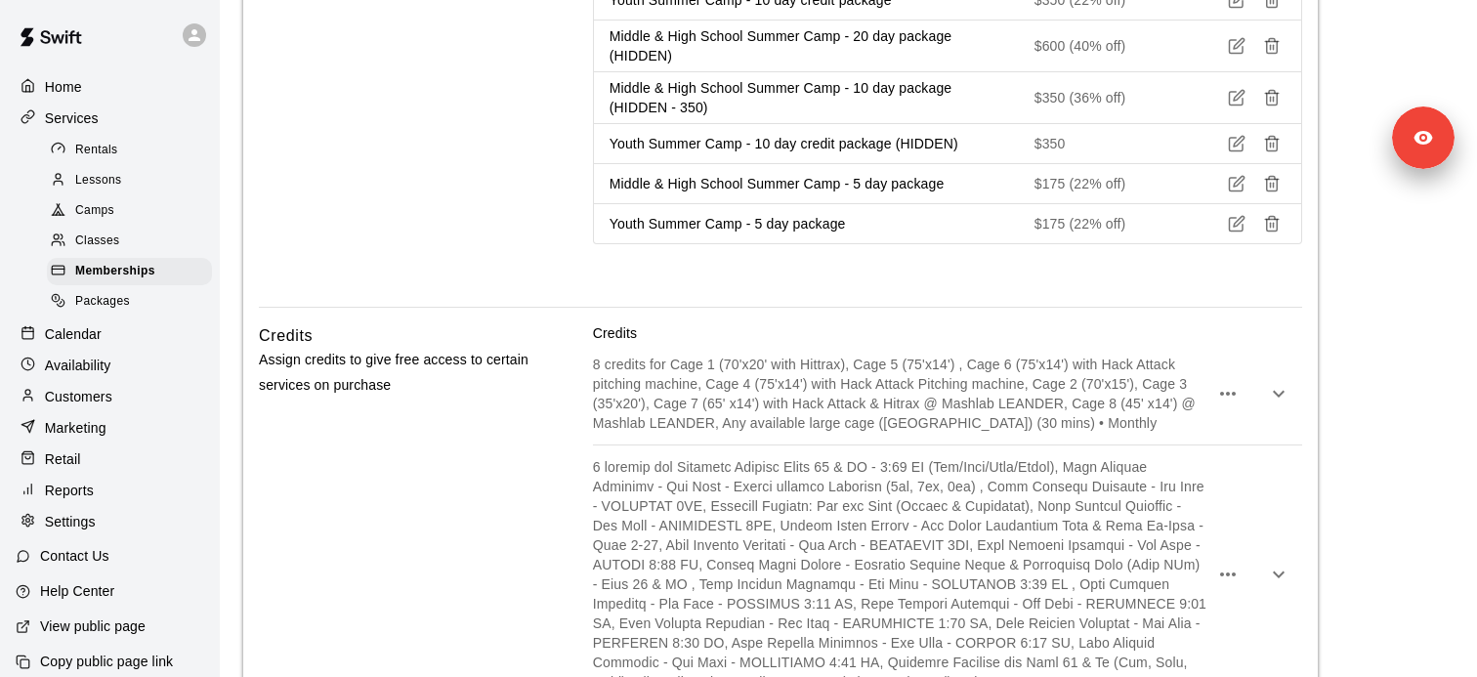
click at [79, 335] on p "Calendar" at bounding box center [73, 334] width 57 height 20
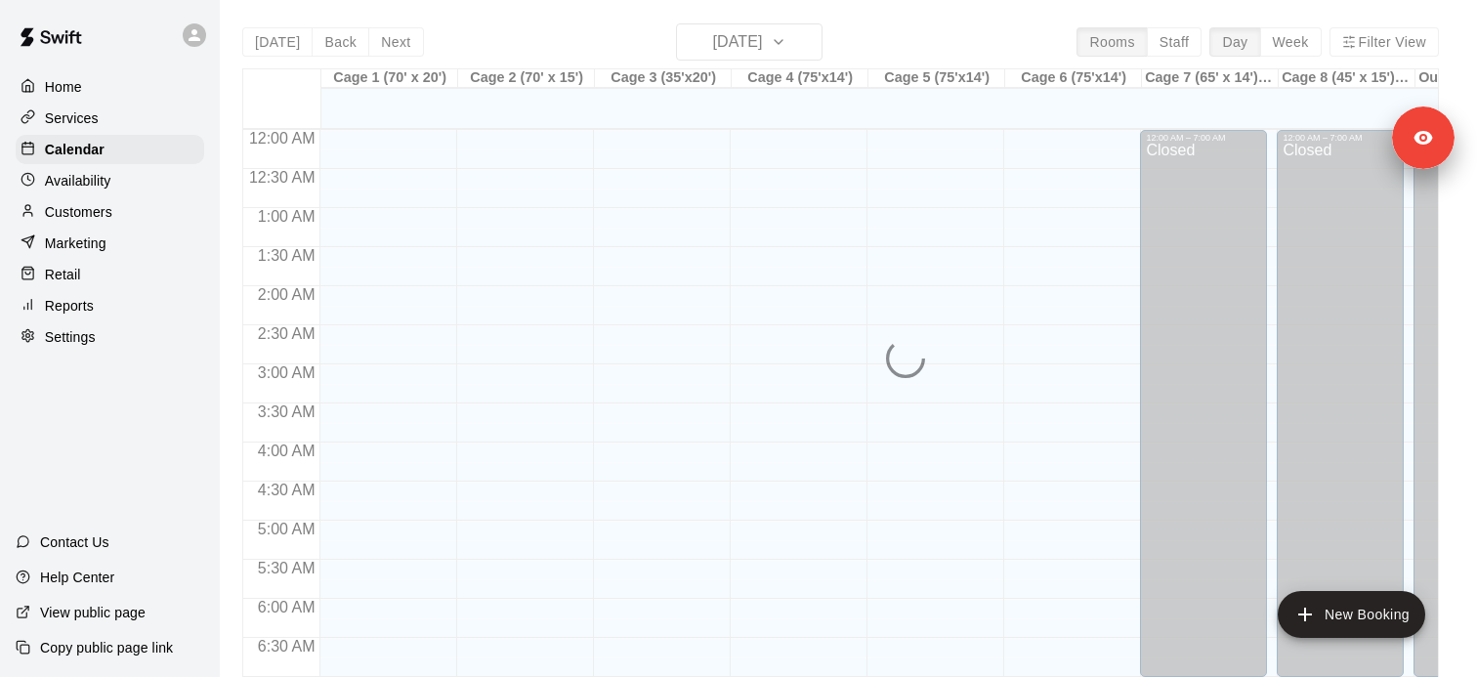
scroll to position [1222, 0]
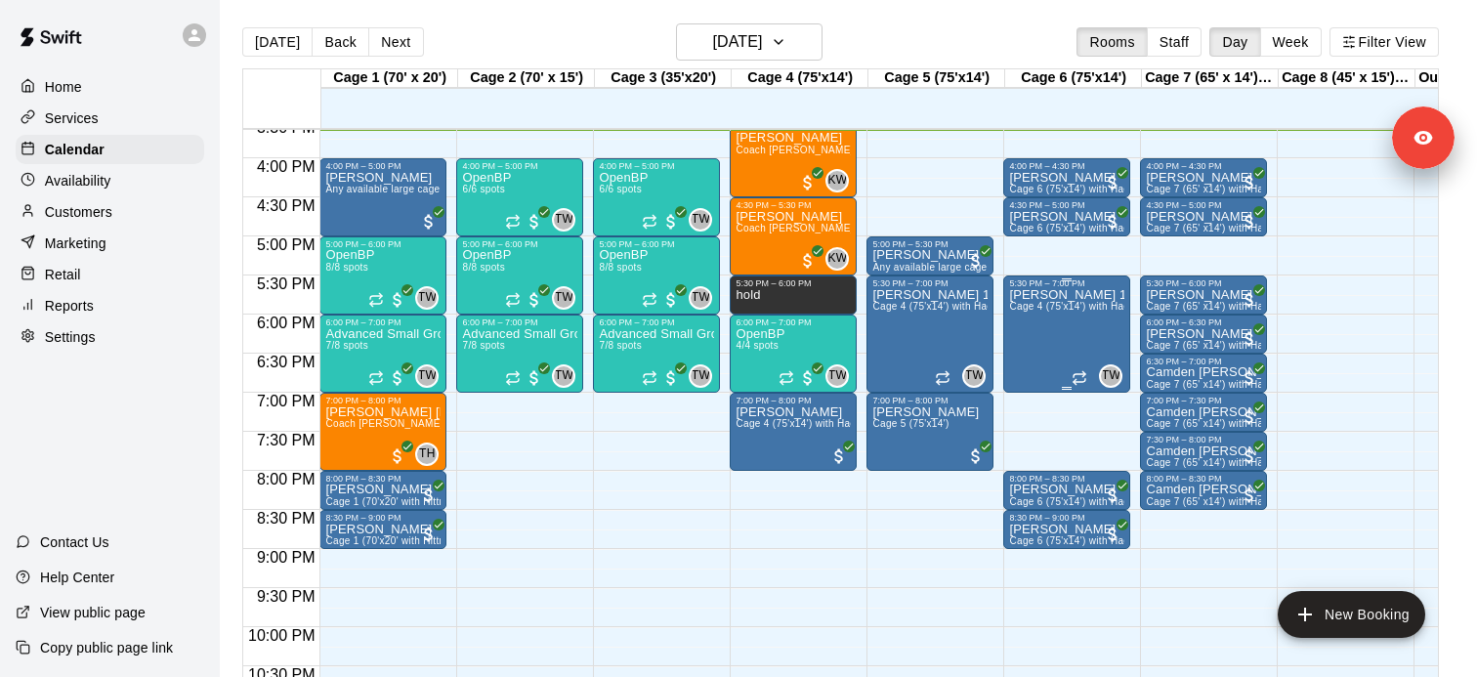
click at [1048, 303] on span "Cage 4 (75'x14') with Hack Attack Pitching machine" at bounding box center [1128, 306] width 238 height 11
click at [1039, 323] on icon "edit" at bounding box center [1029, 322] width 23 height 23
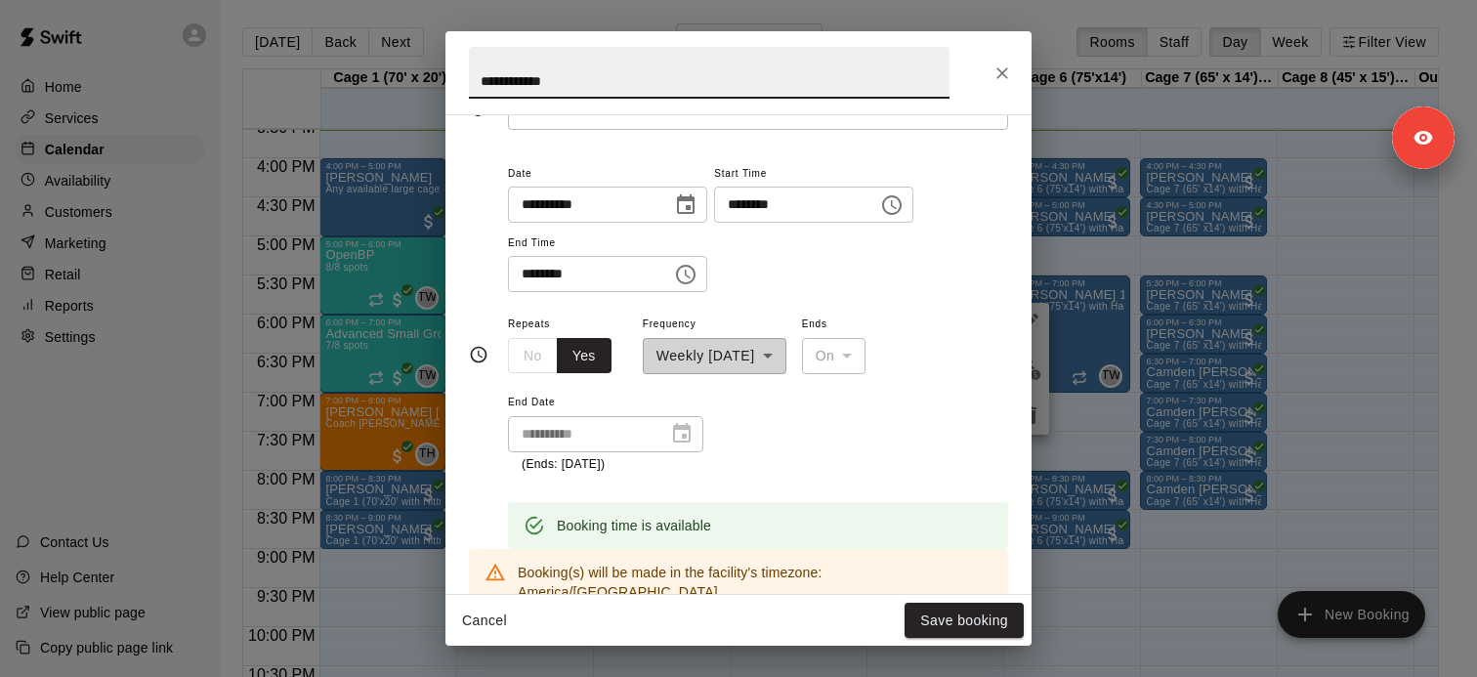
scroll to position [118, 0]
click at [1004, 69] on icon "Close" at bounding box center [1002, 73] width 12 height 12
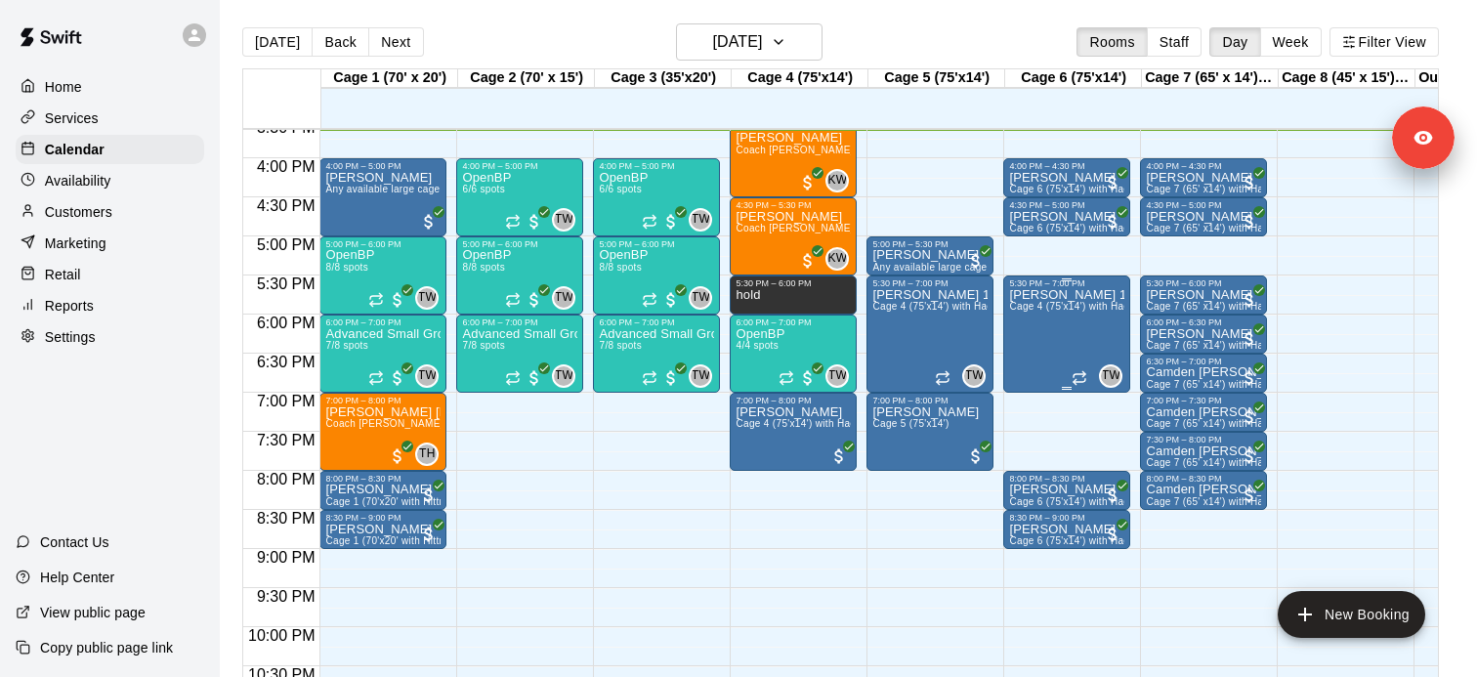
click at [1053, 308] on span "Cage 4 (75'x14') with Hack Attack Pitching machine" at bounding box center [1128, 306] width 238 height 11
click at [1034, 326] on icon "edit" at bounding box center [1029, 322] width 23 height 23
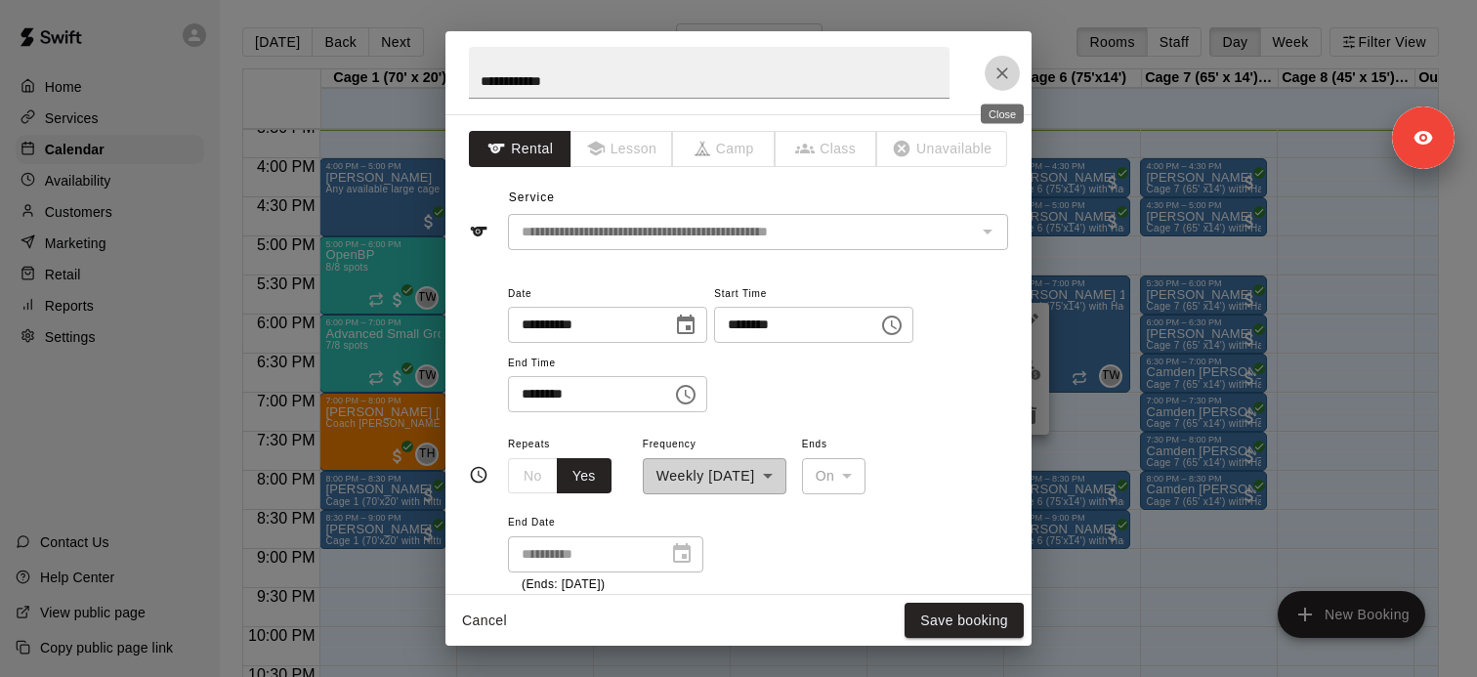
click at [1011, 79] on icon "Close" at bounding box center [1002, 73] width 20 height 20
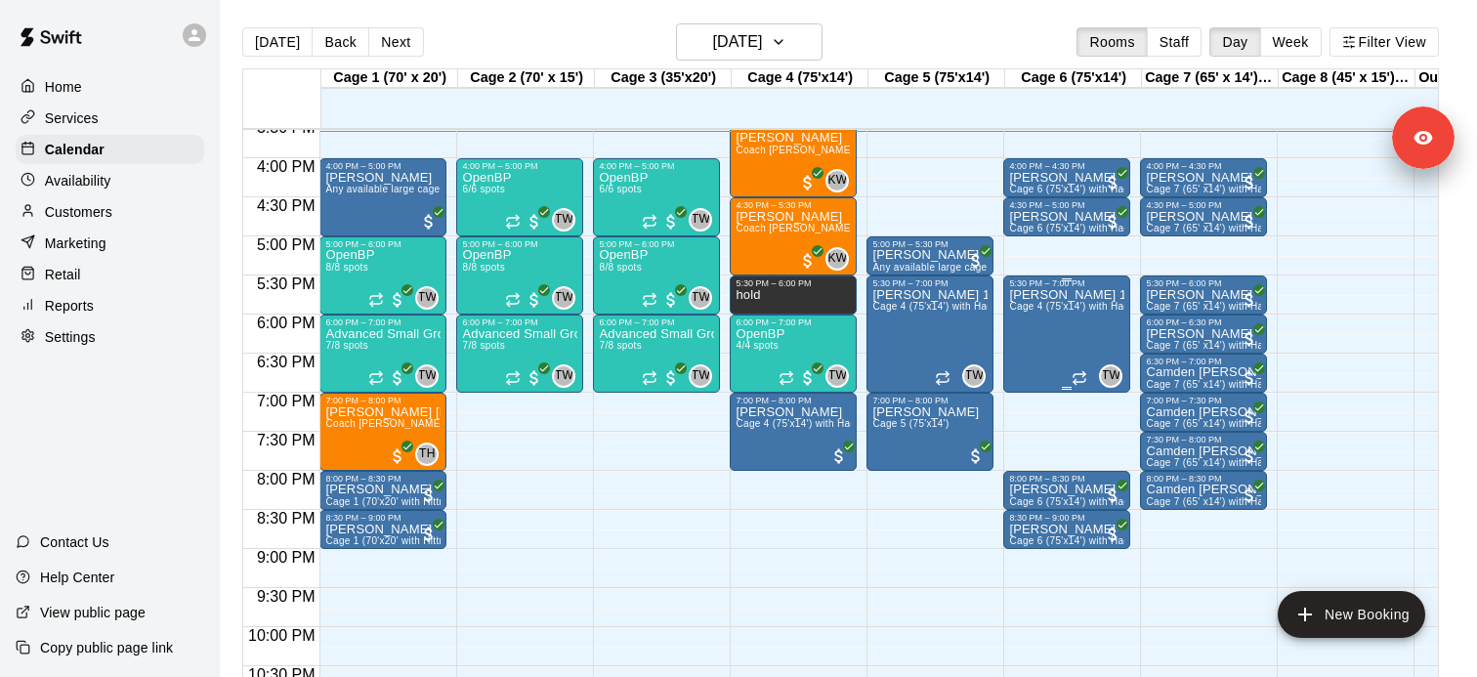
click at [1030, 295] on p "Marucci 11u" at bounding box center [1066, 295] width 115 height 0
click at [1020, 310] on icon "edit" at bounding box center [1029, 315] width 23 height 23
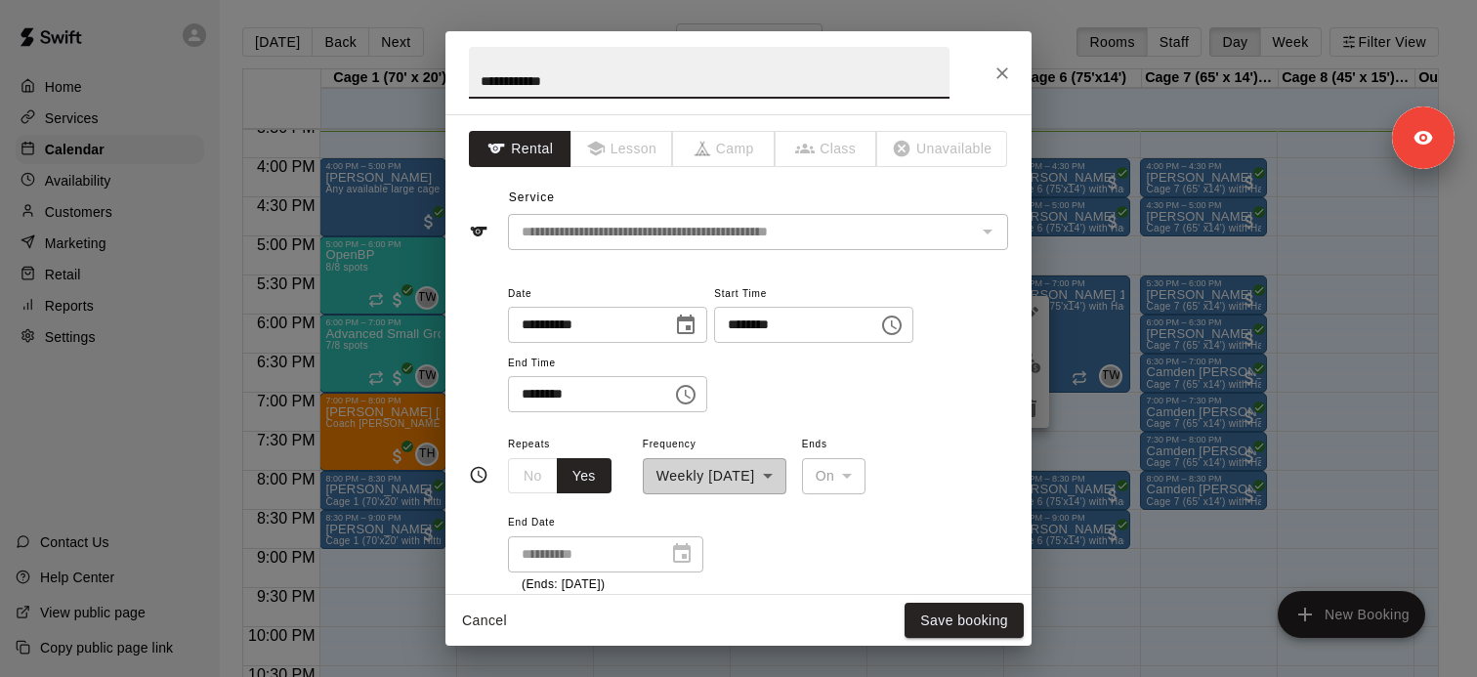
scroll to position [10, 0]
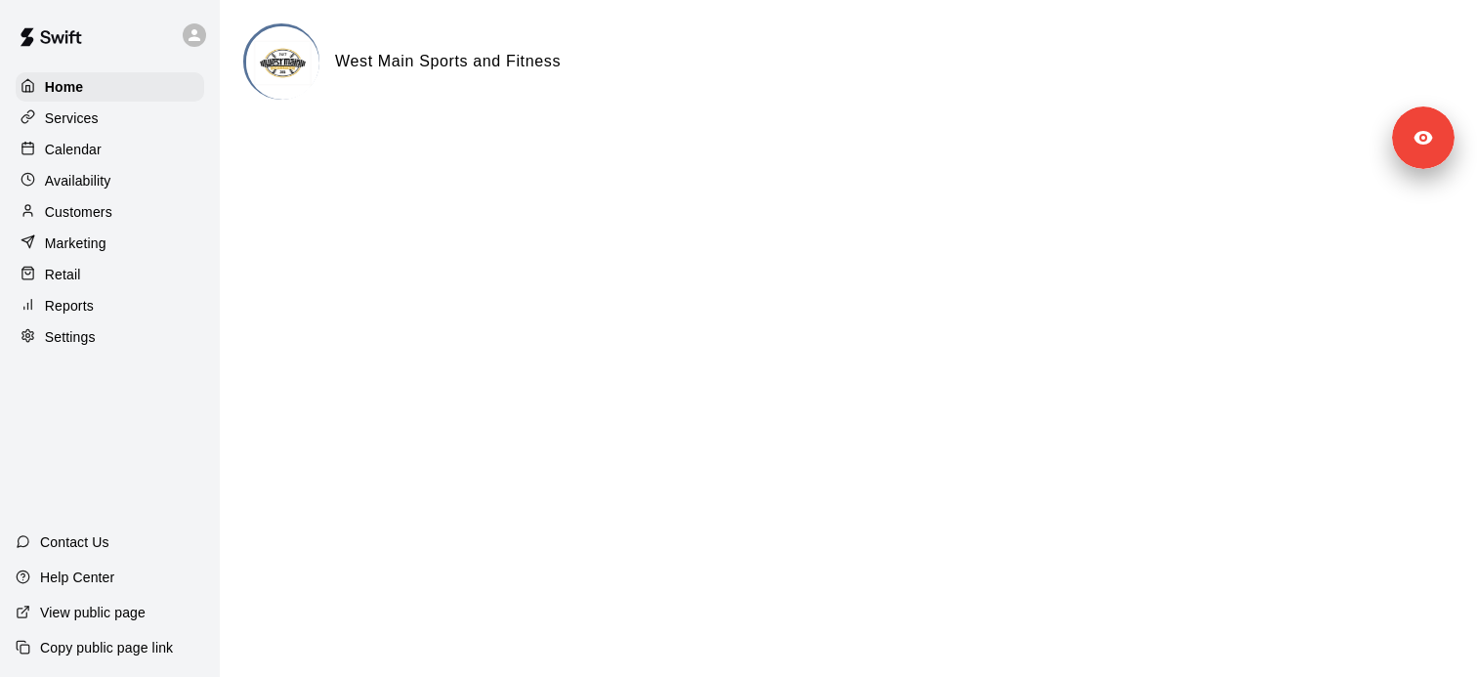
click at [126, 119] on div "Services" at bounding box center [110, 118] width 188 height 29
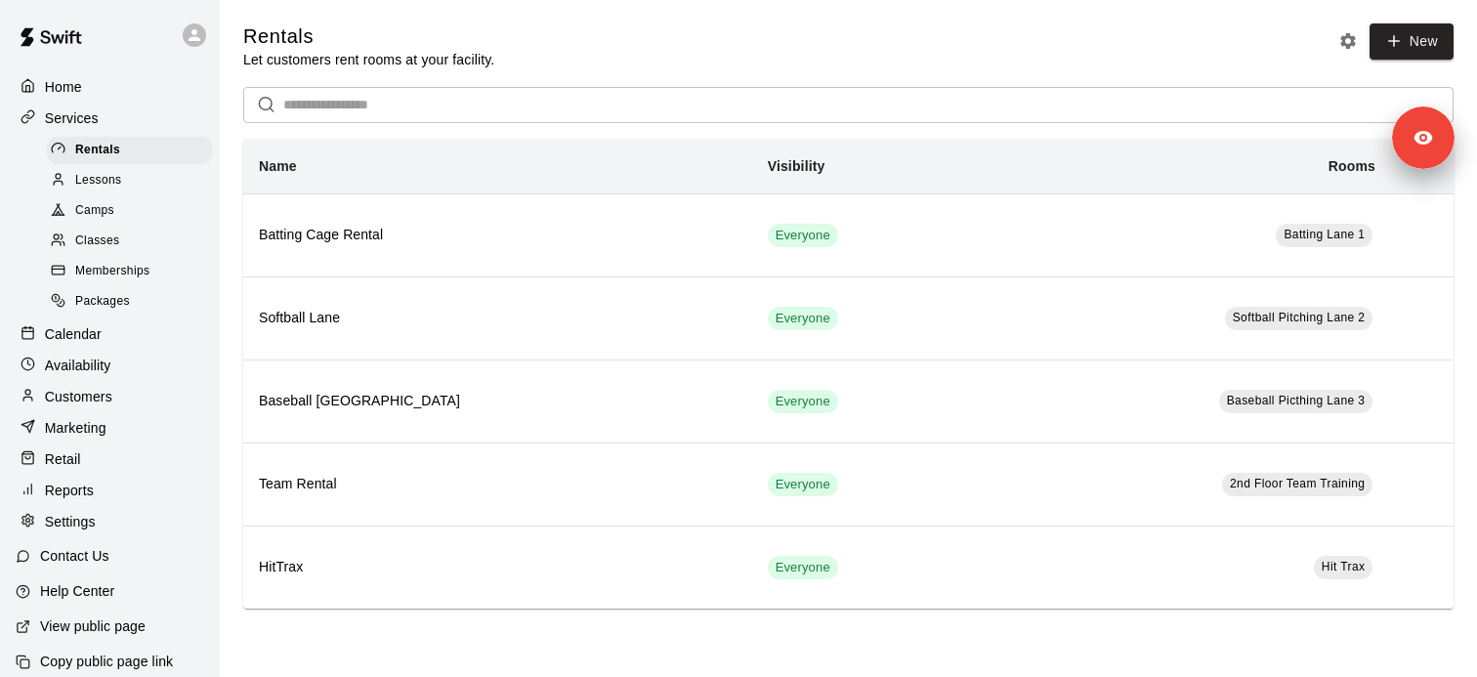
click at [126, 400] on div "Customers" at bounding box center [110, 396] width 188 height 29
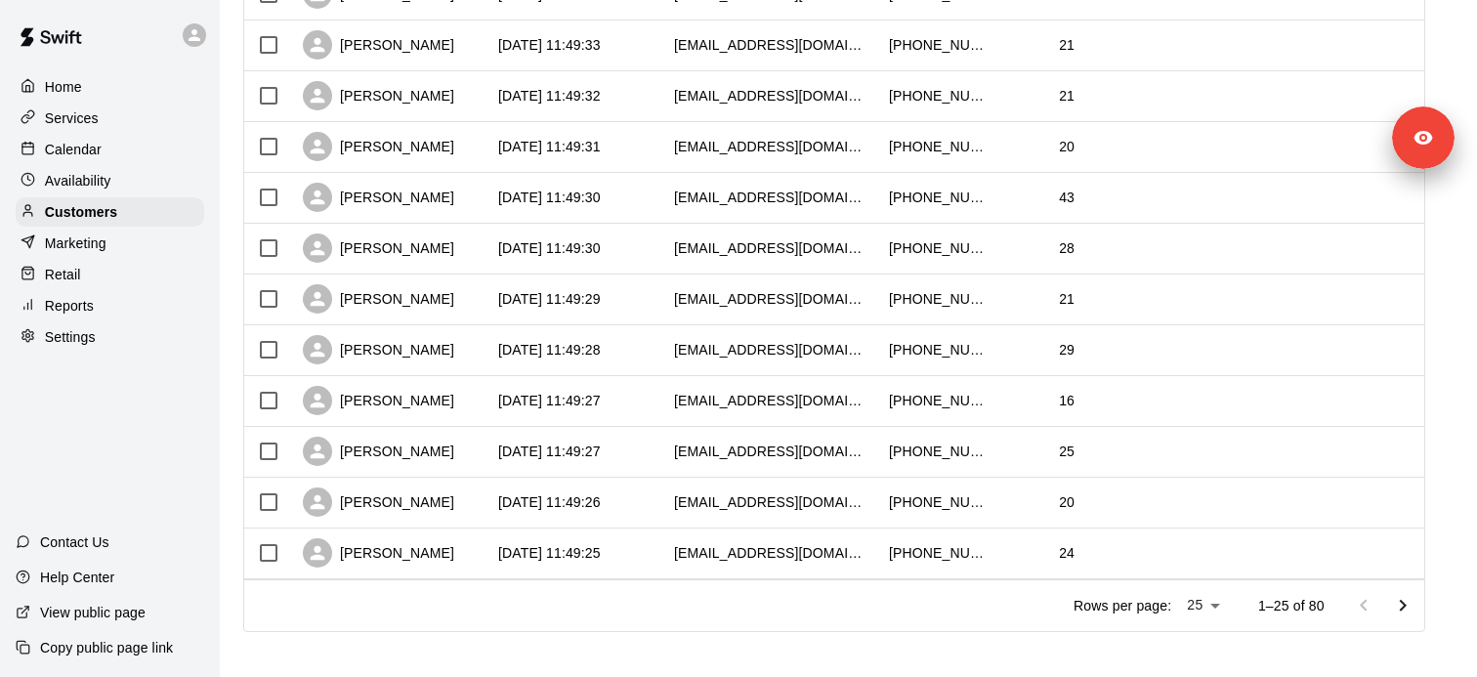
scroll to position [1009, 0]
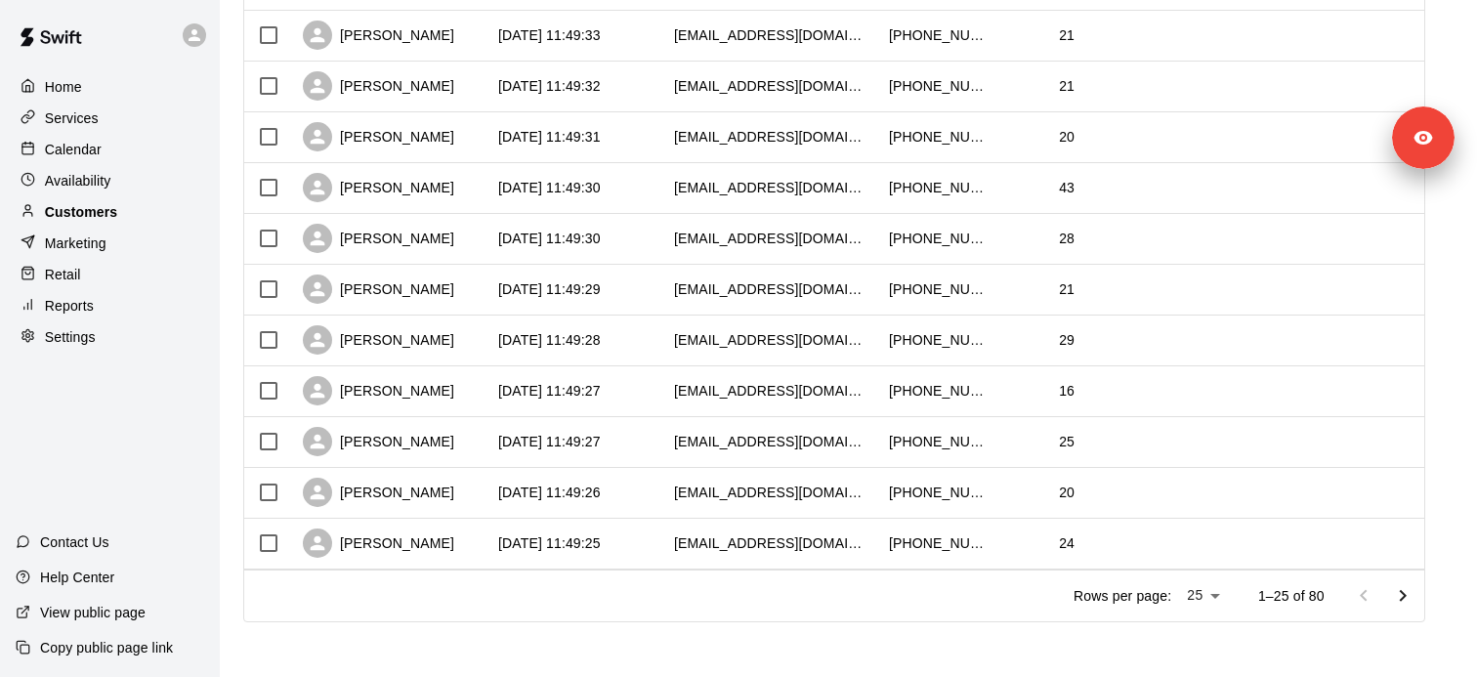
click at [130, 211] on div "Customers" at bounding box center [110, 211] width 188 height 29
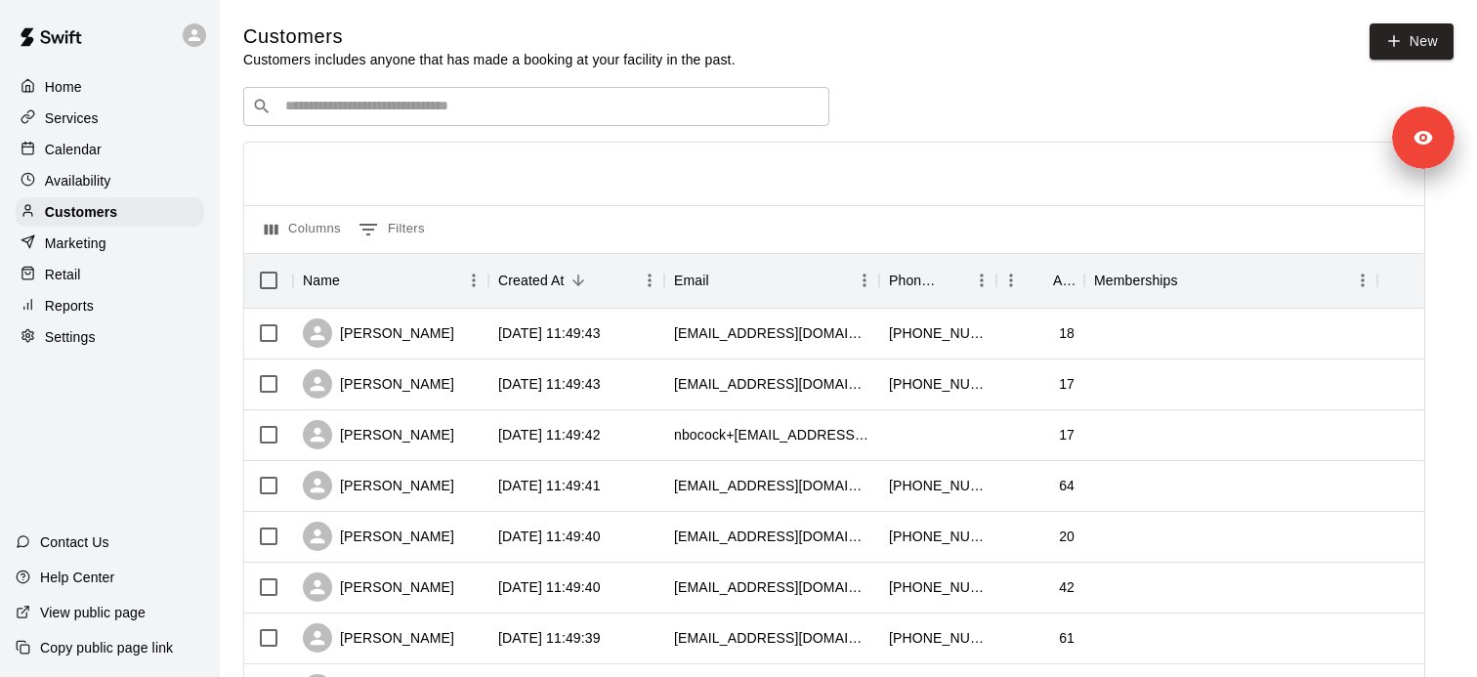
click at [136, 237] on div "Marketing" at bounding box center [110, 243] width 188 height 29
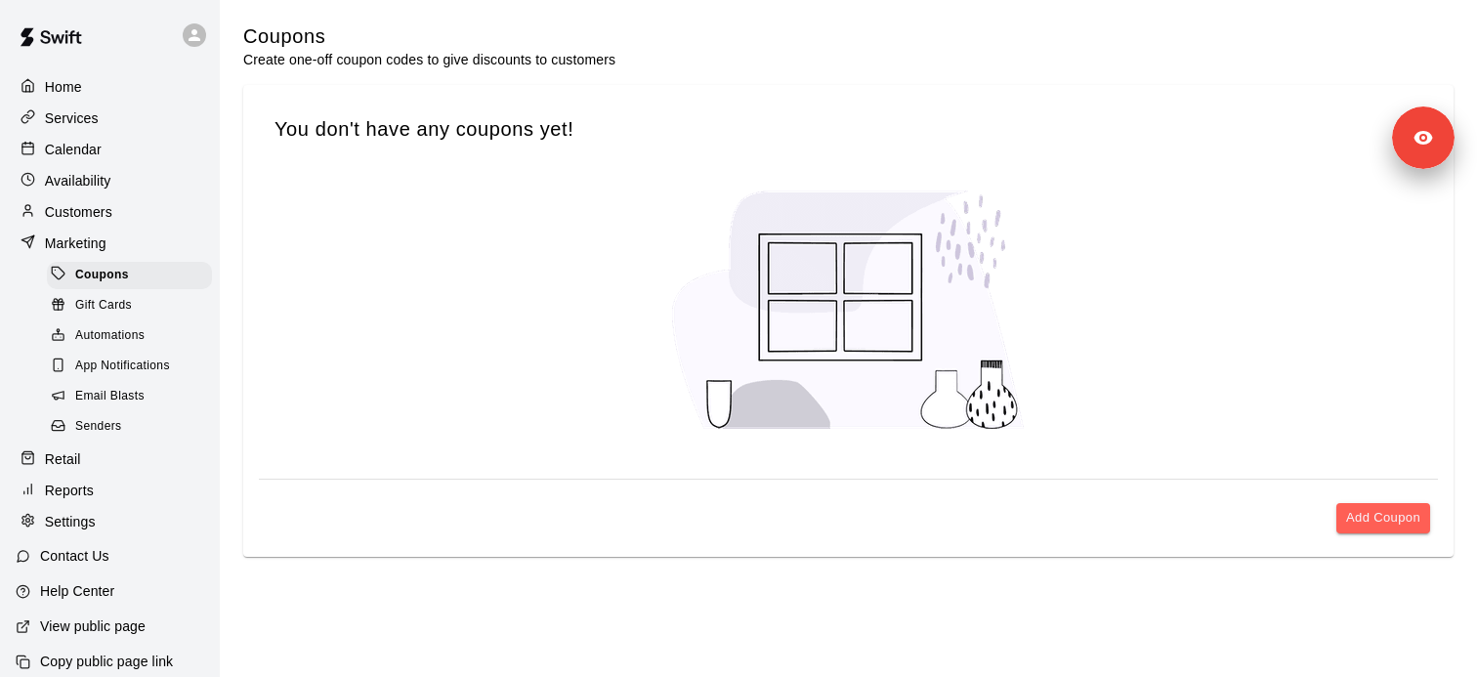
click at [131, 422] on div "Senders" at bounding box center [129, 426] width 165 height 27
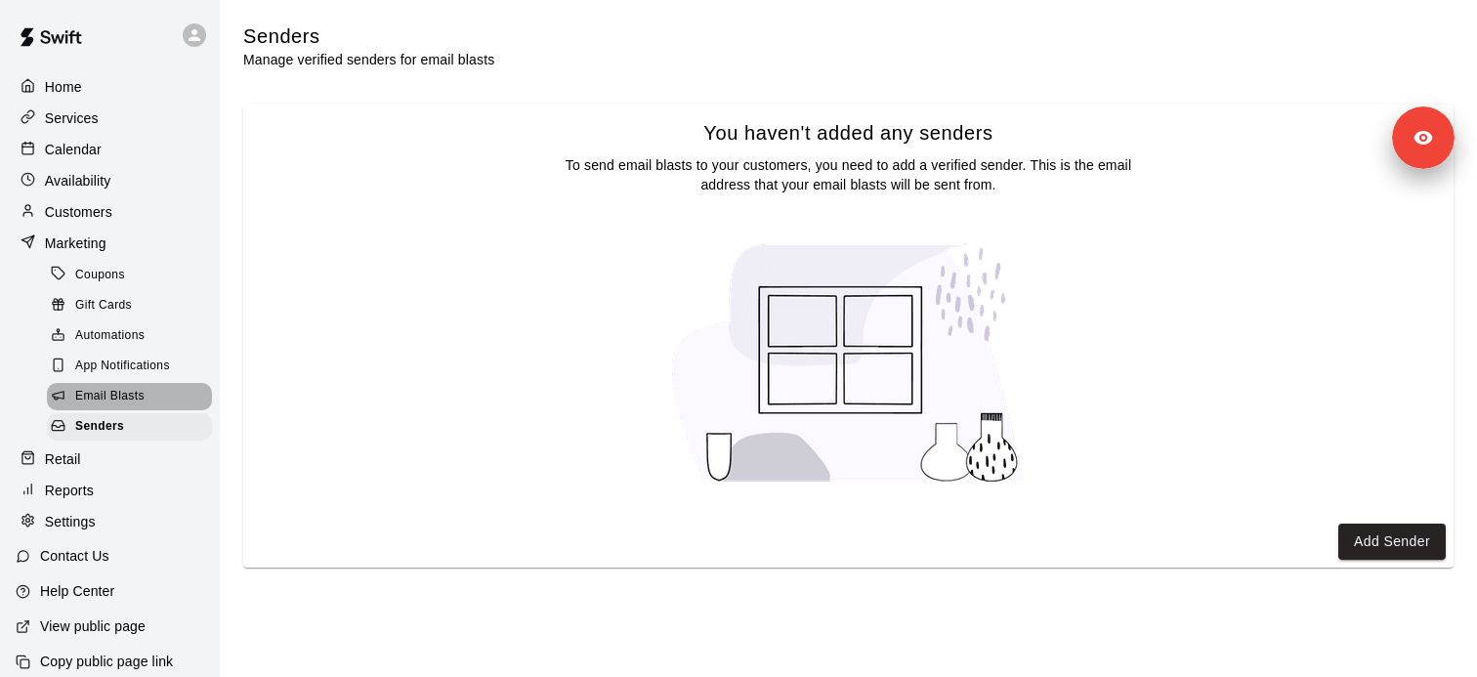
click at [130, 397] on span "Email Blasts" at bounding box center [109, 397] width 69 height 20
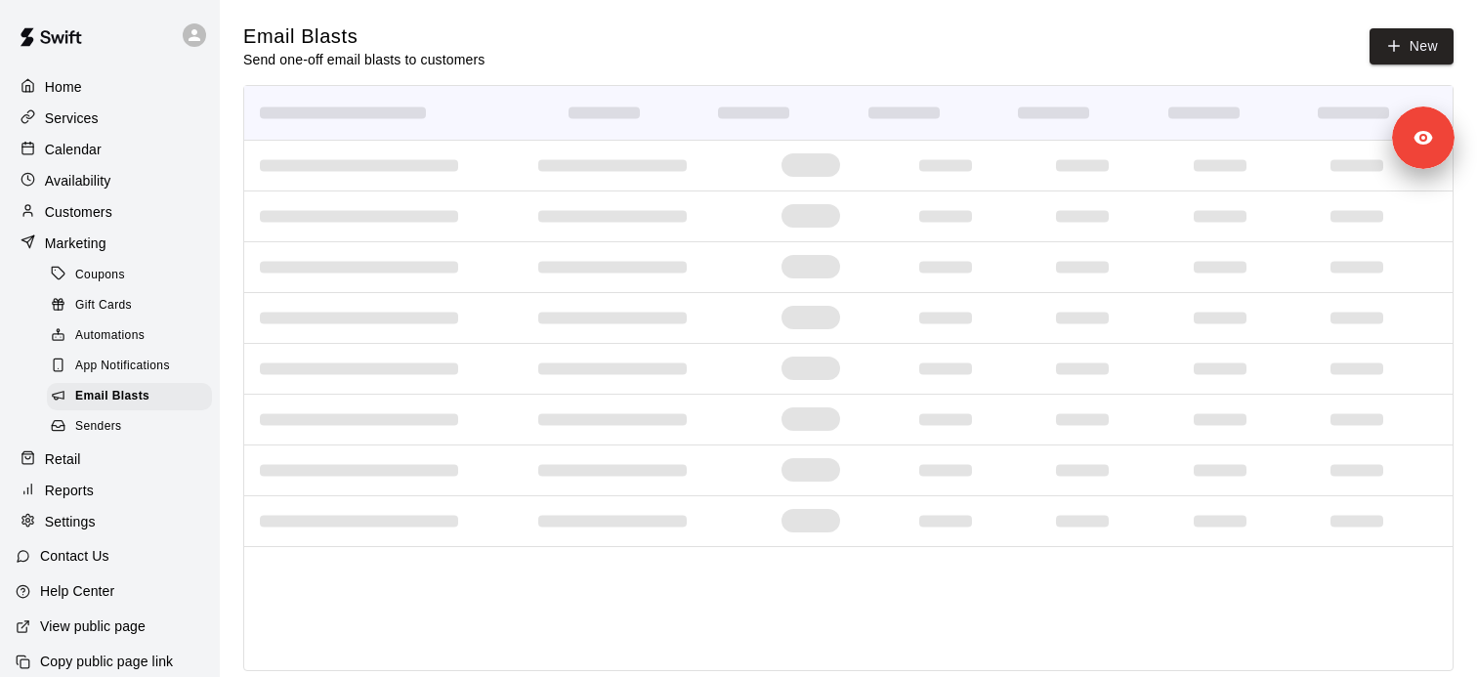
click at [124, 426] on div "Senders" at bounding box center [129, 426] width 165 height 27
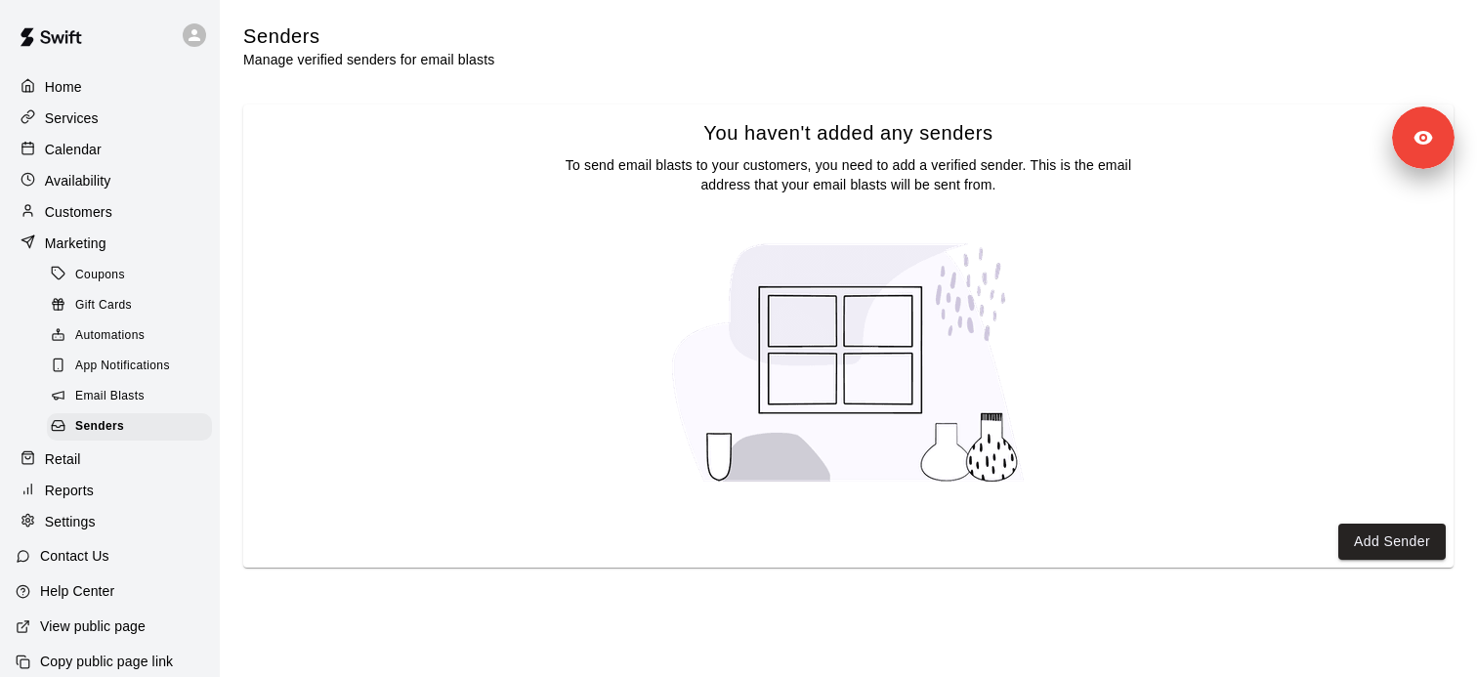
click at [98, 210] on p "Customers" at bounding box center [78, 212] width 67 height 20
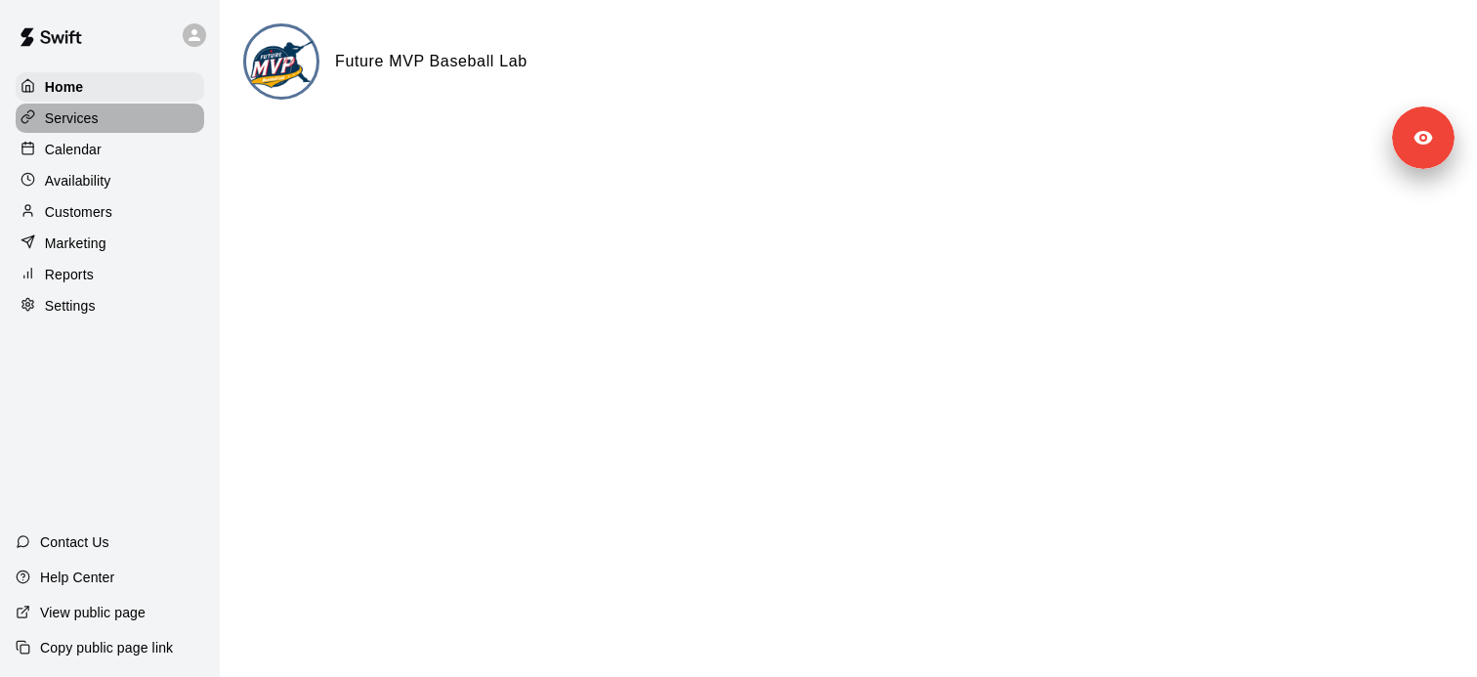
click at [105, 126] on div "Services" at bounding box center [110, 118] width 188 height 29
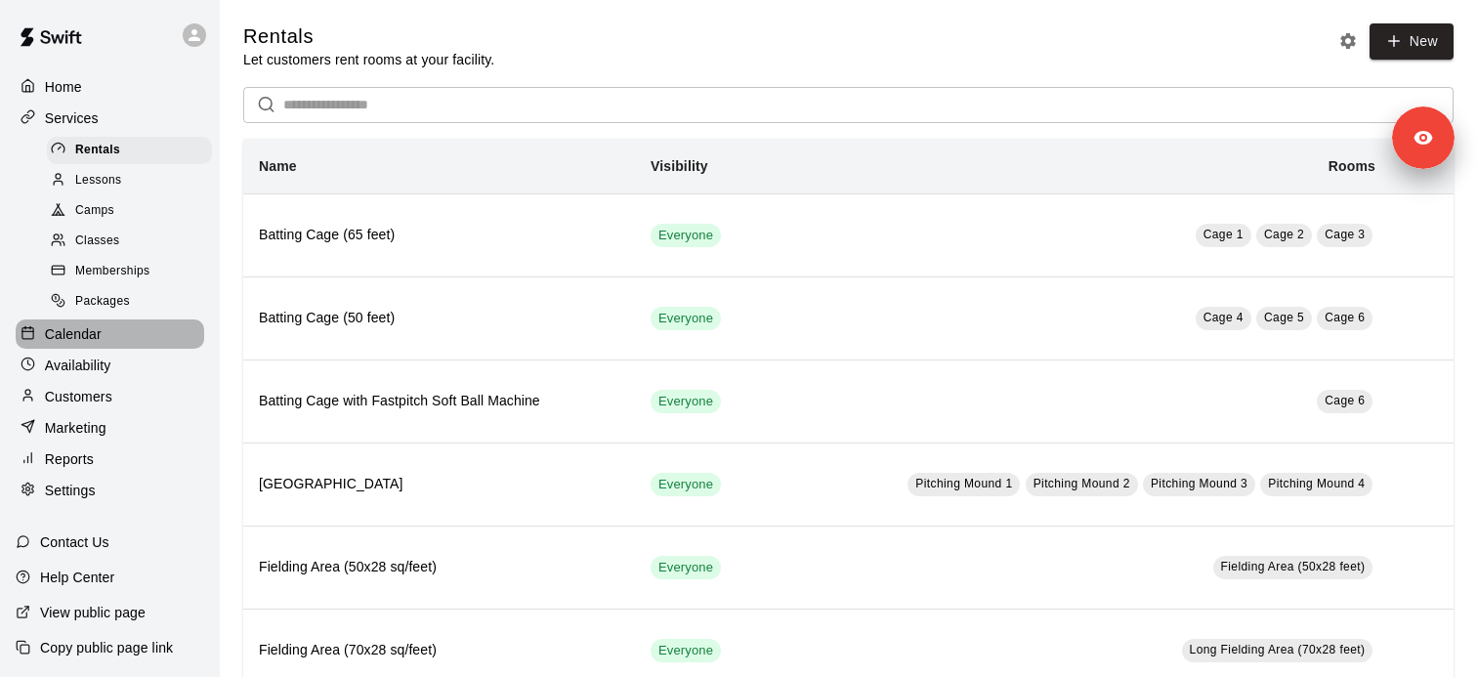
click at [108, 333] on div "Calendar" at bounding box center [110, 333] width 188 height 29
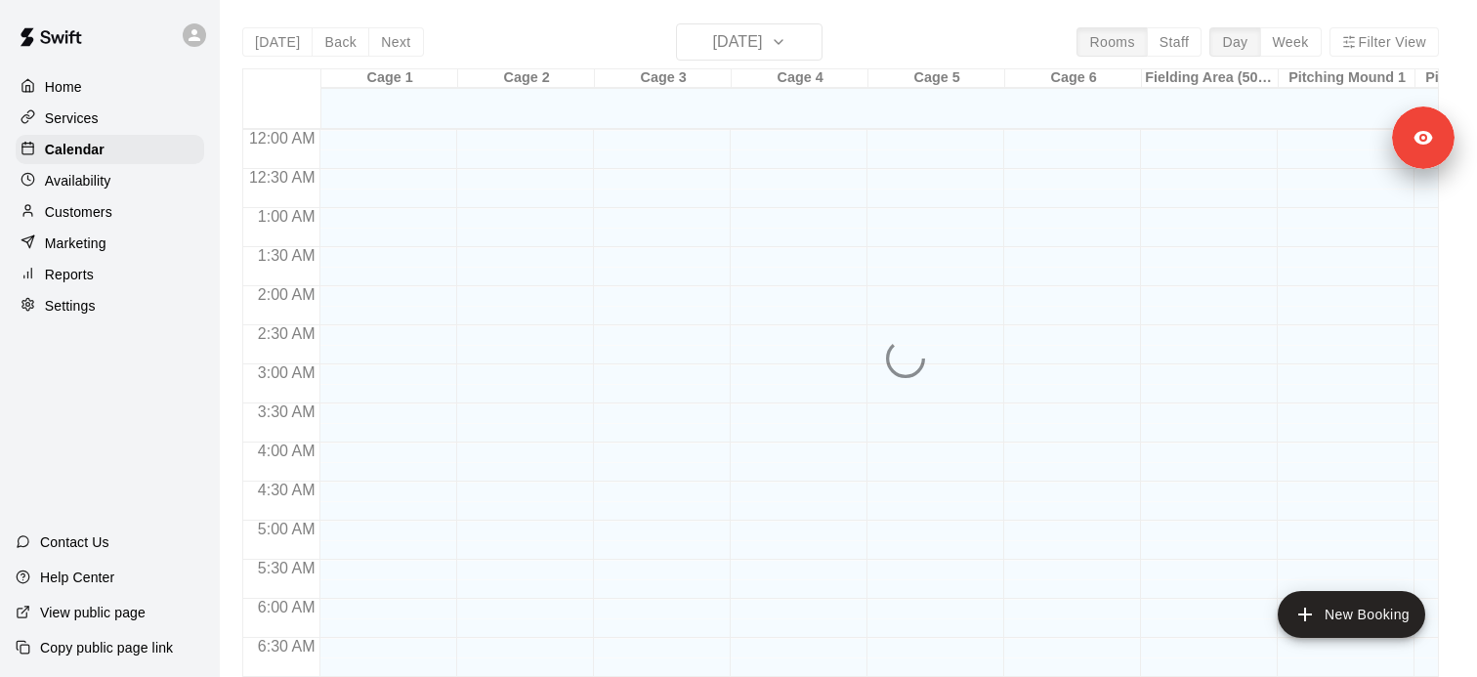
scroll to position [1248, 0]
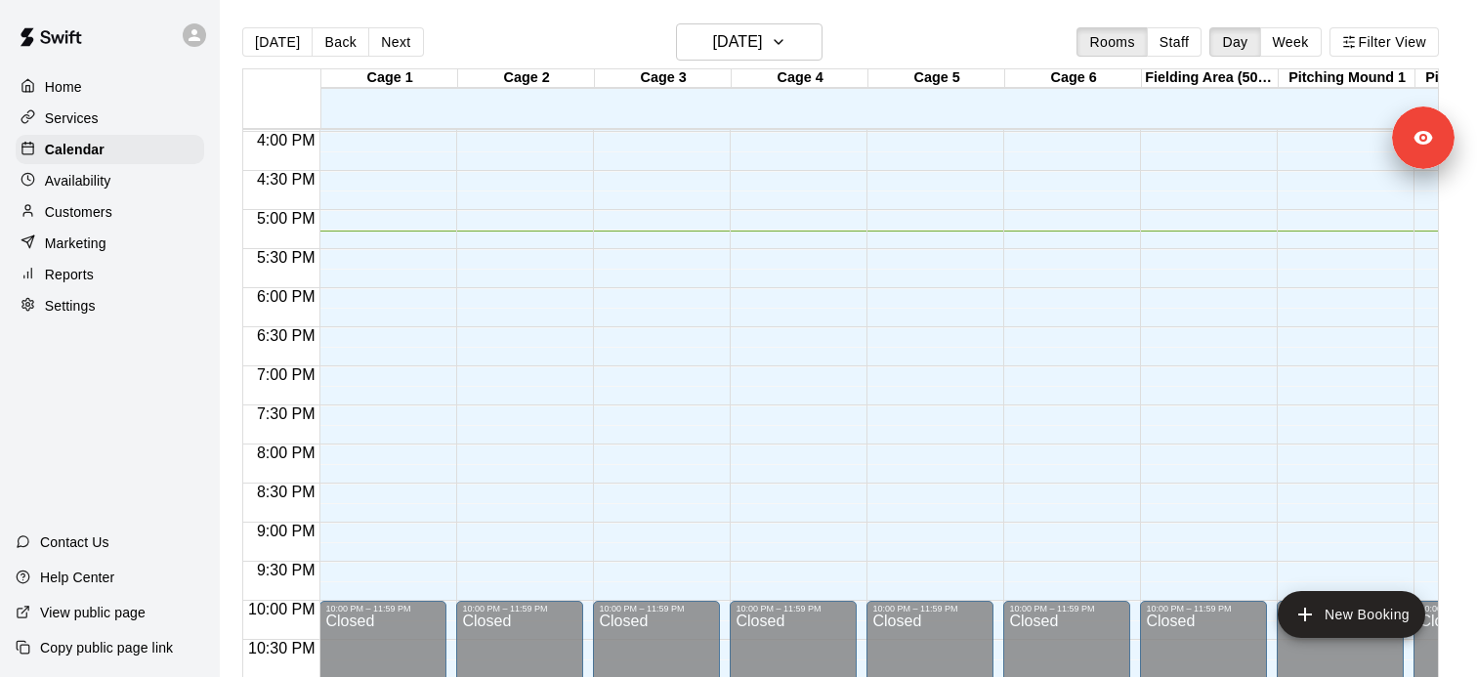
click at [132, 215] on div "Customers" at bounding box center [110, 211] width 188 height 29
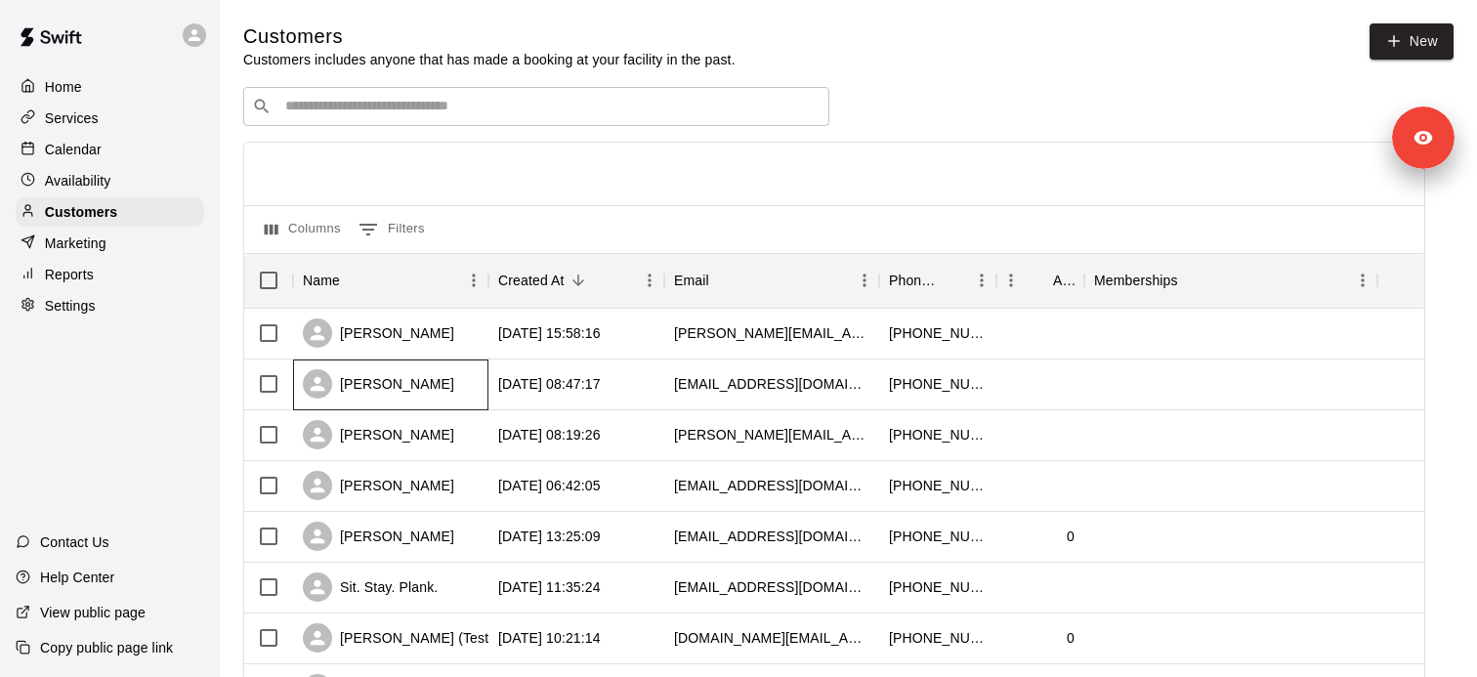
click at [373, 387] on div "[PERSON_NAME]" at bounding box center [378, 383] width 151 height 29
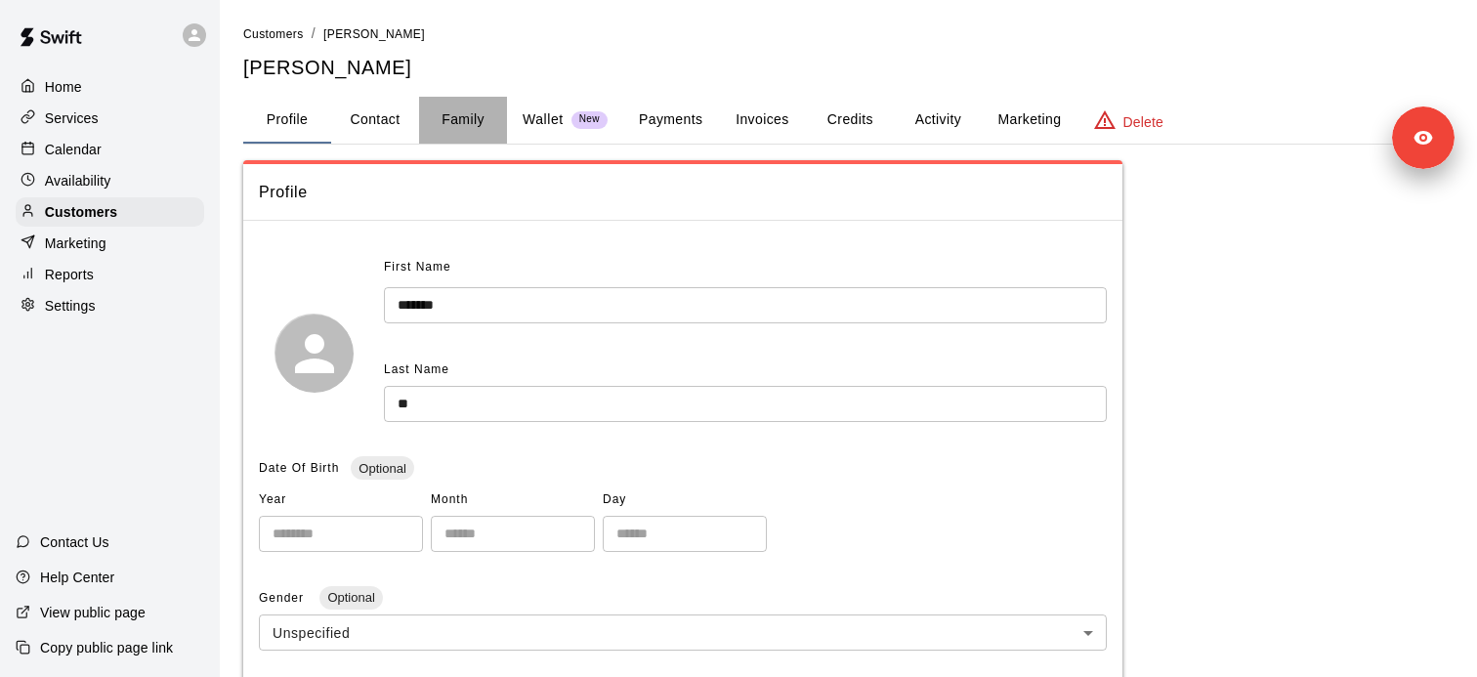
click at [465, 128] on button "Family" at bounding box center [463, 120] width 88 height 47
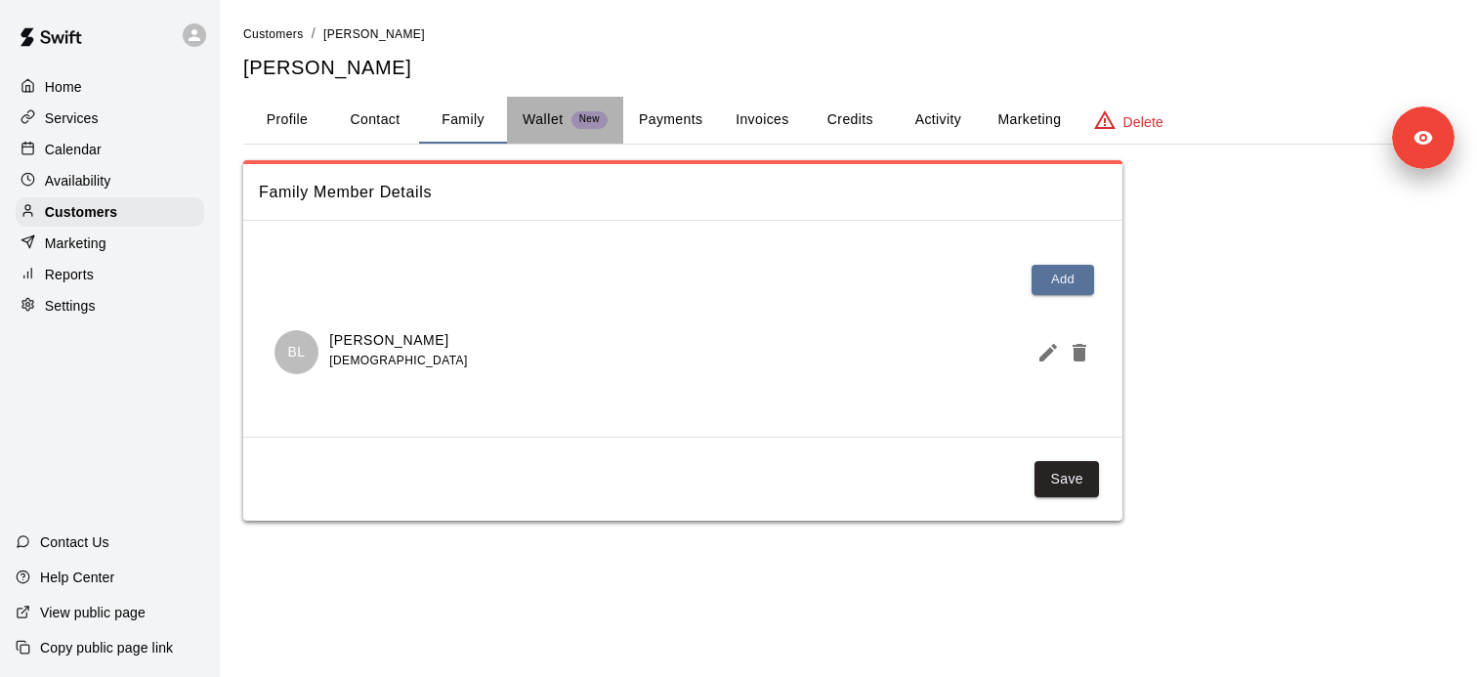
click at [538, 117] on p "Wallet" at bounding box center [542, 119] width 41 height 21
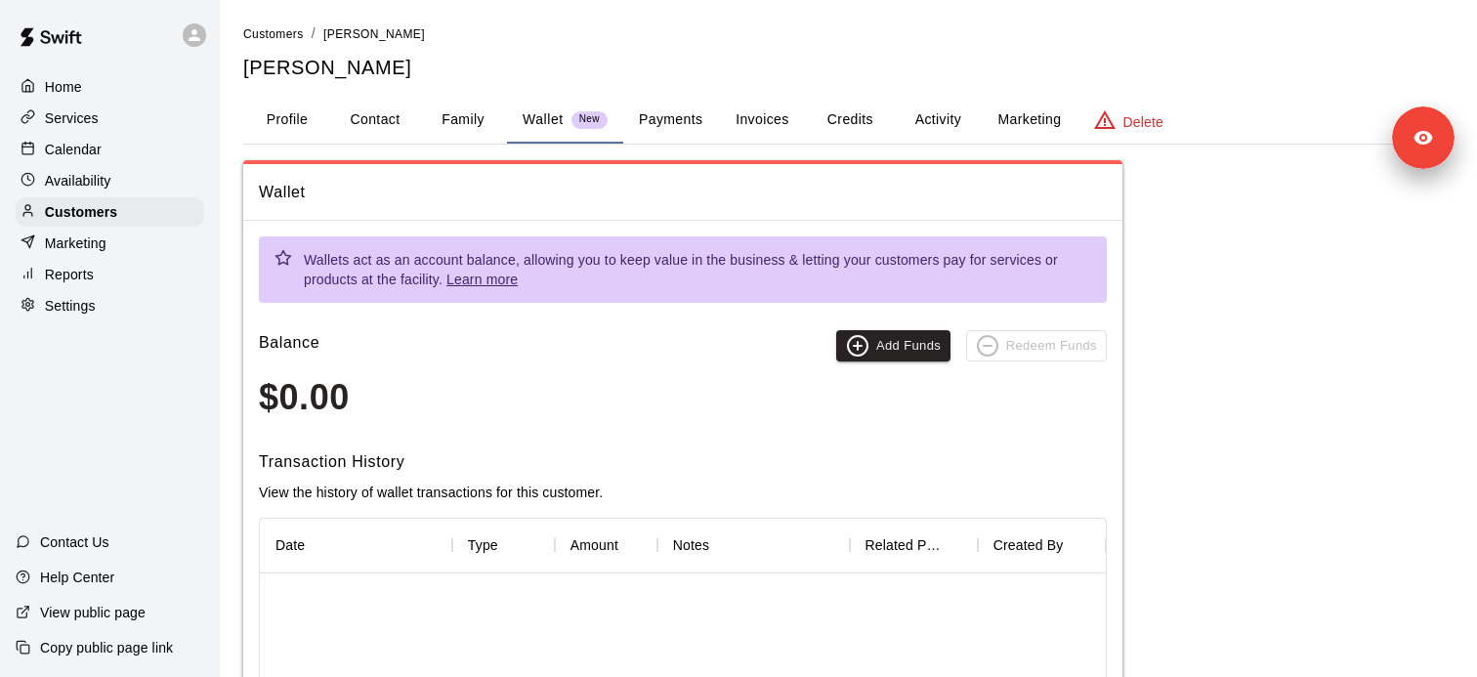
click at [649, 134] on button "Payments" at bounding box center [670, 120] width 95 height 47
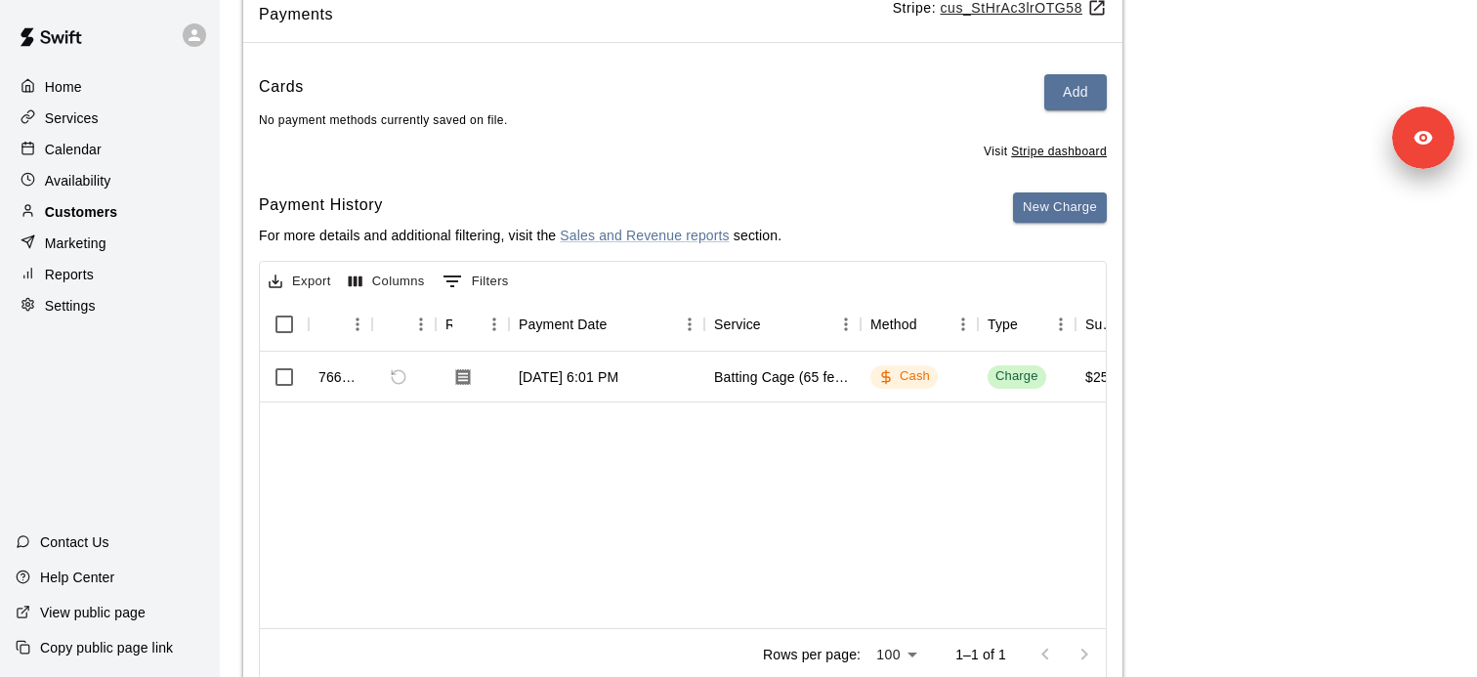
click at [124, 215] on div "Customers" at bounding box center [110, 211] width 188 height 29
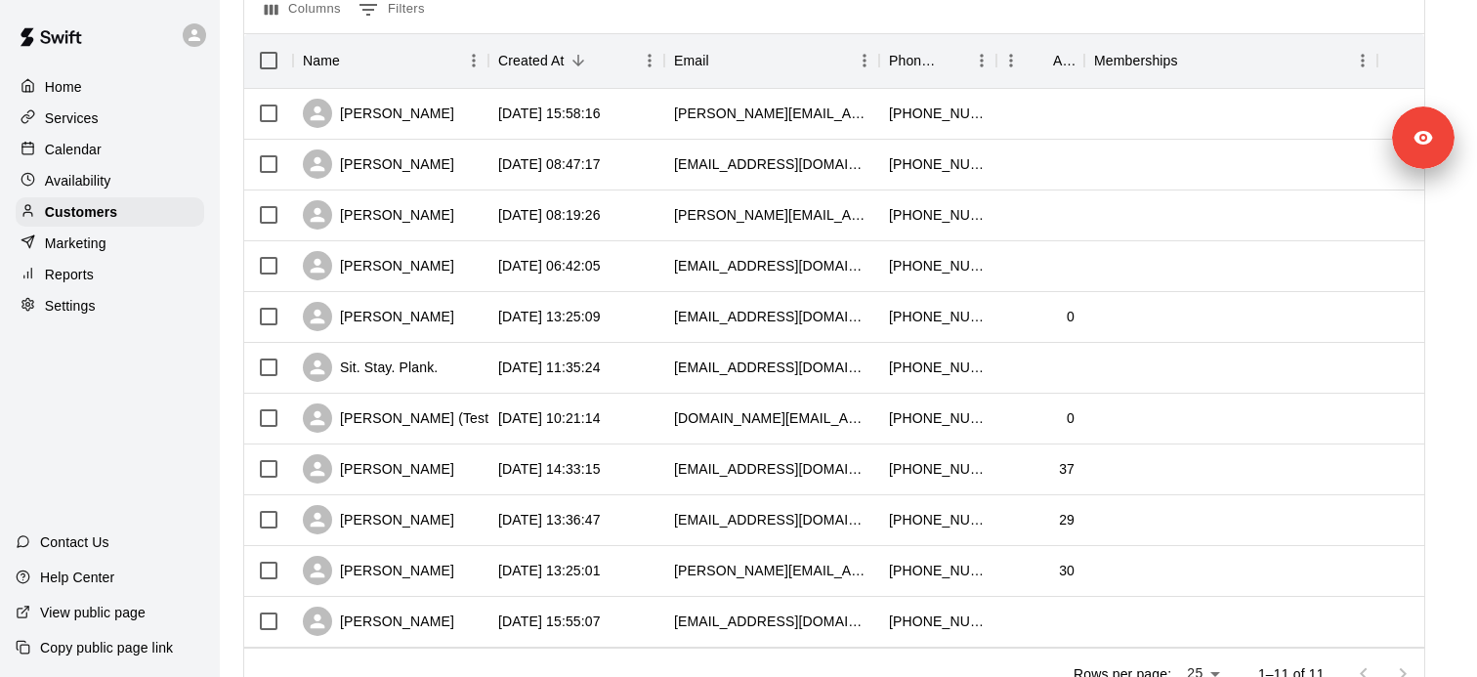
scroll to position [298, 0]
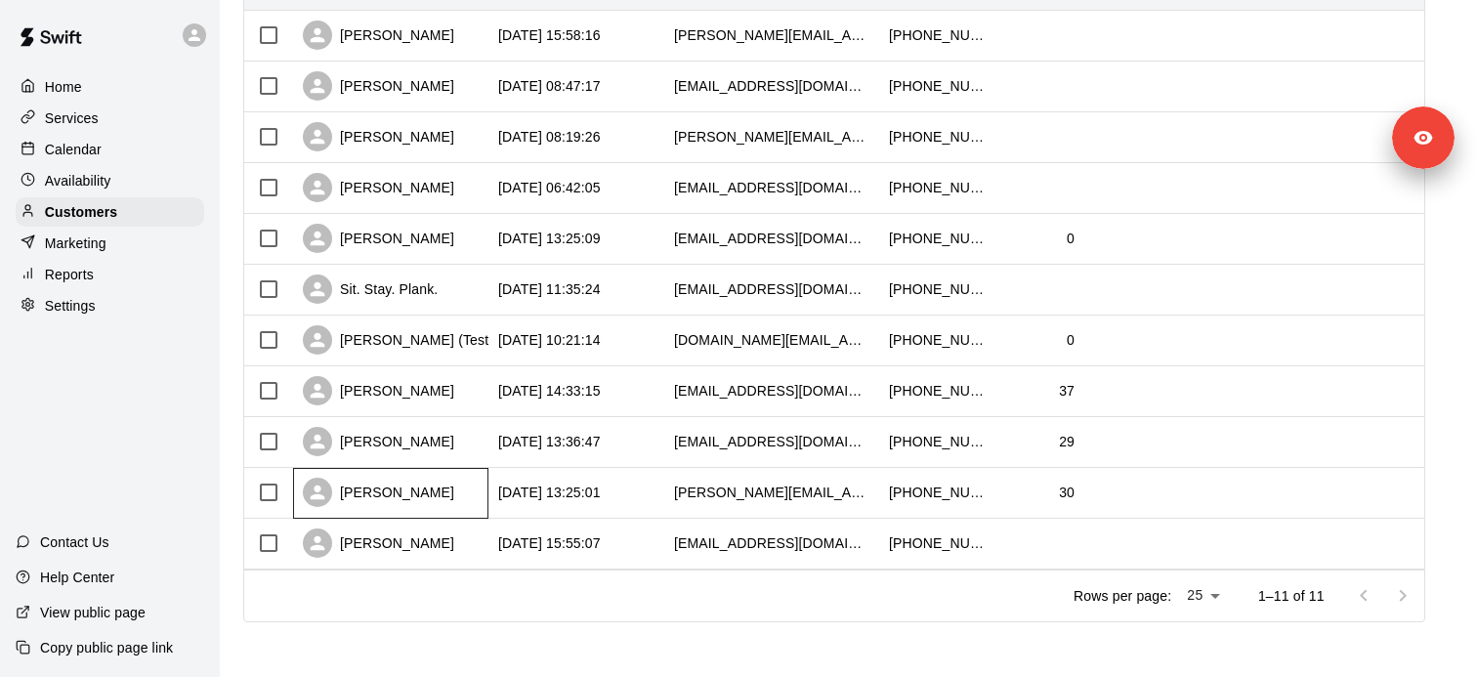
click at [405, 500] on div "[PERSON_NAME]" at bounding box center [378, 492] width 151 height 29
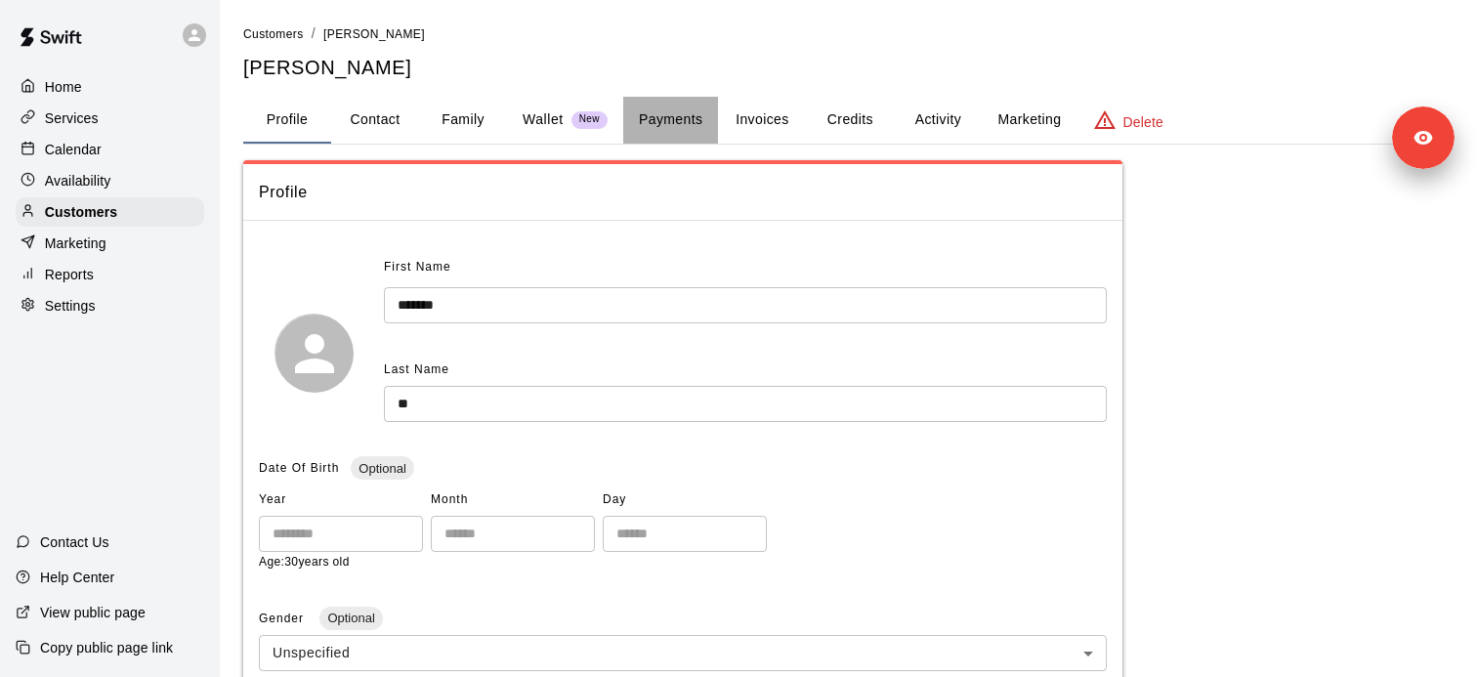
click at [691, 124] on button "Payments" at bounding box center [670, 120] width 95 height 47
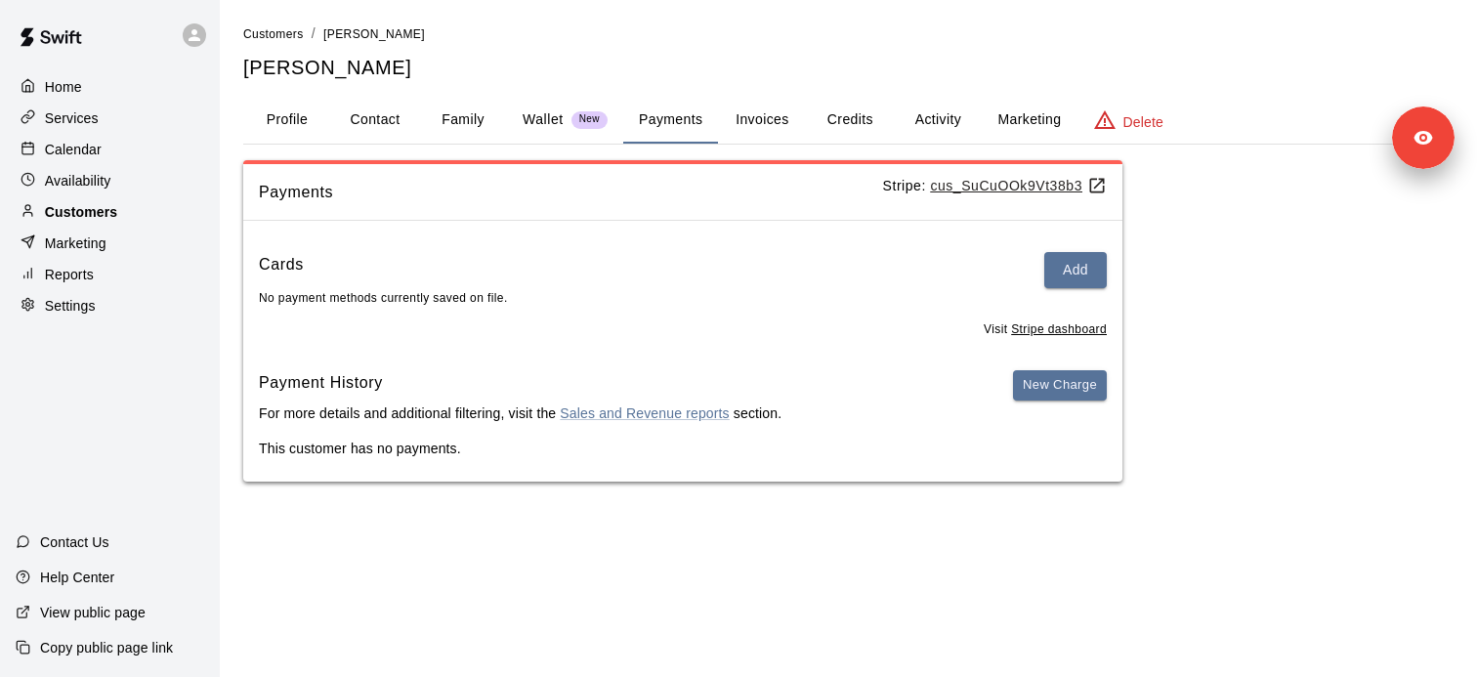
click at [125, 220] on div "Customers" at bounding box center [110, 211] width 188 height 29
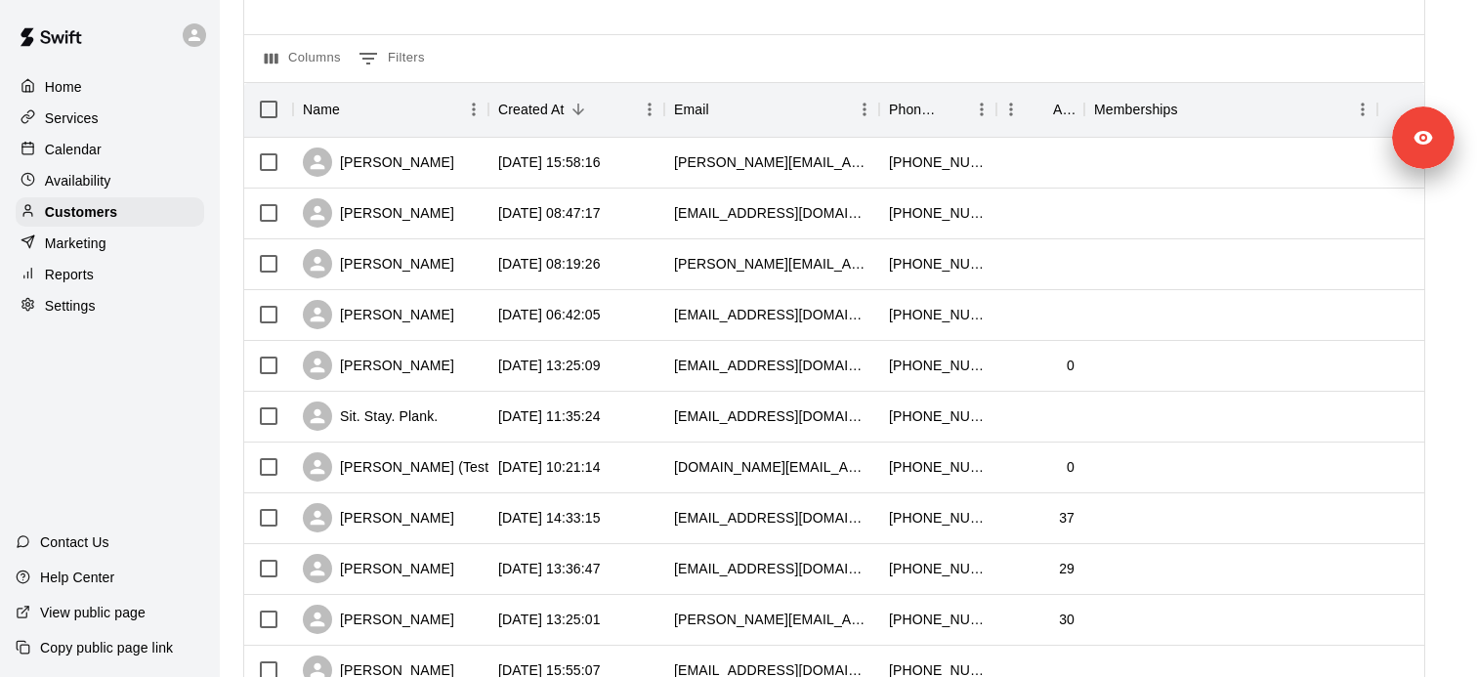
scroll to position [192, 0]
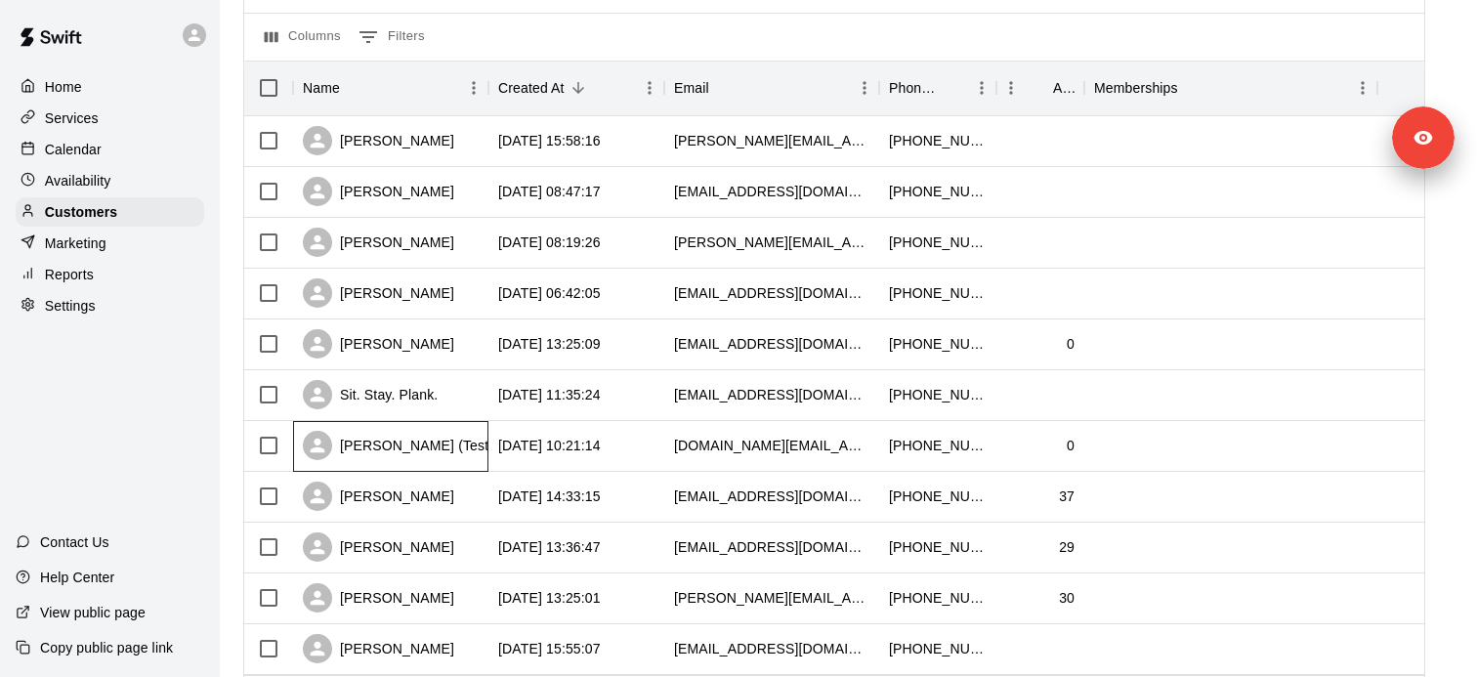
click at [419, 454] on div "[PERSON_NAME] (Test) [PERSON_NAME]" at bounding box center [457, 445] width 309 height 29
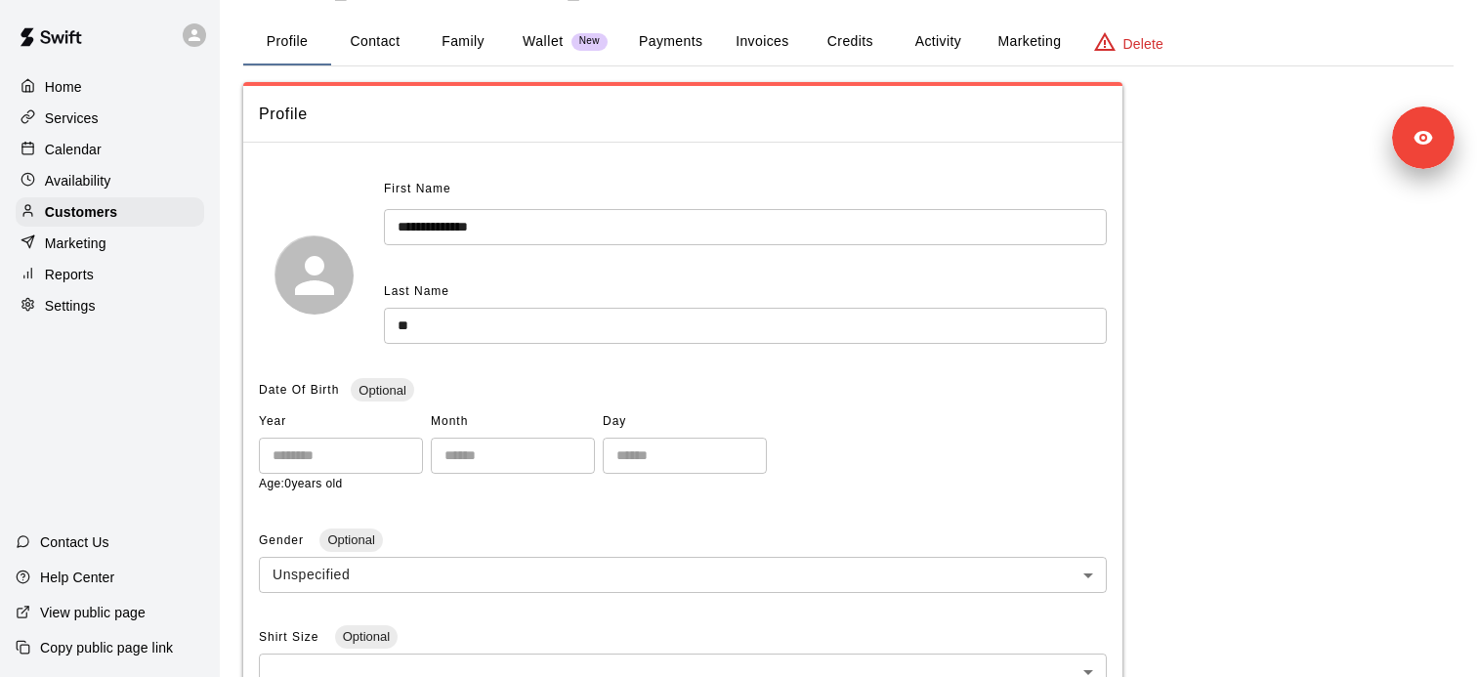
scroll to position [86, 0]
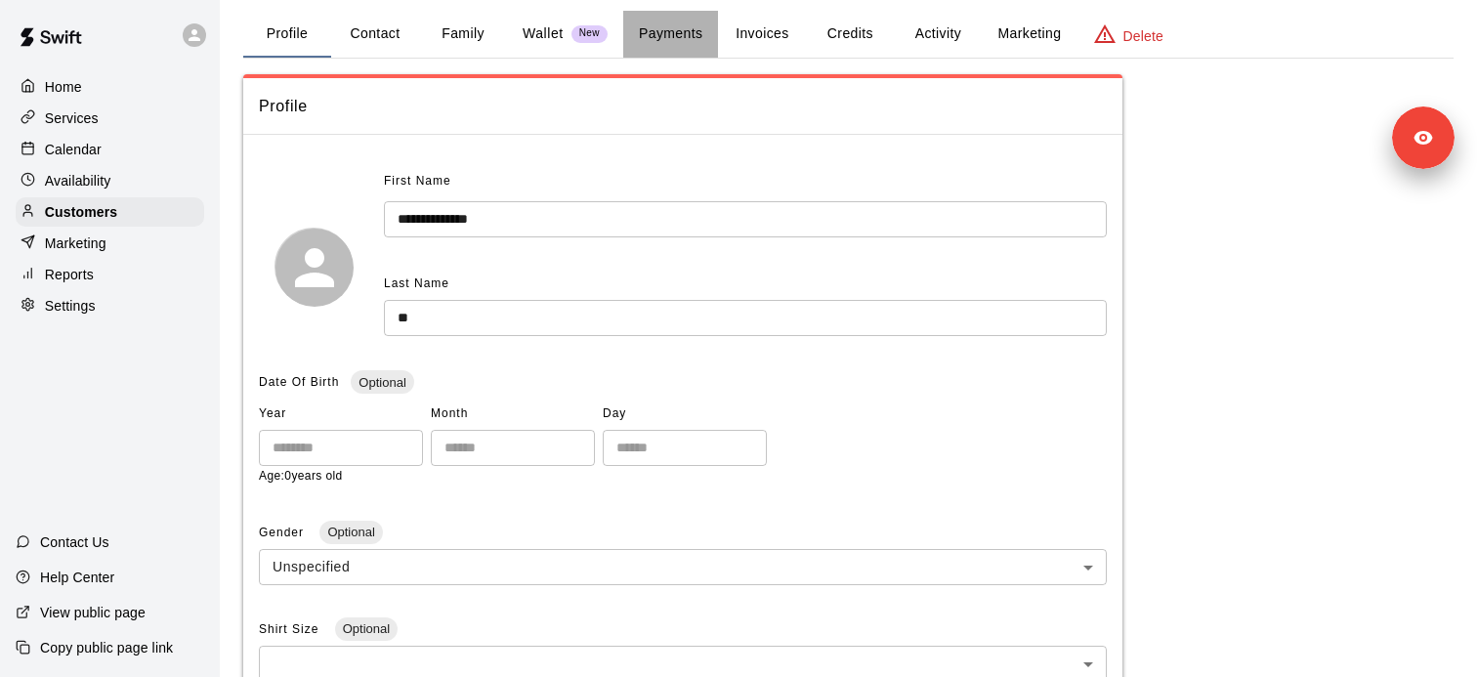
click at [652, 41] on button "Payments" at bounding box center [670, 34] width 95 height 47
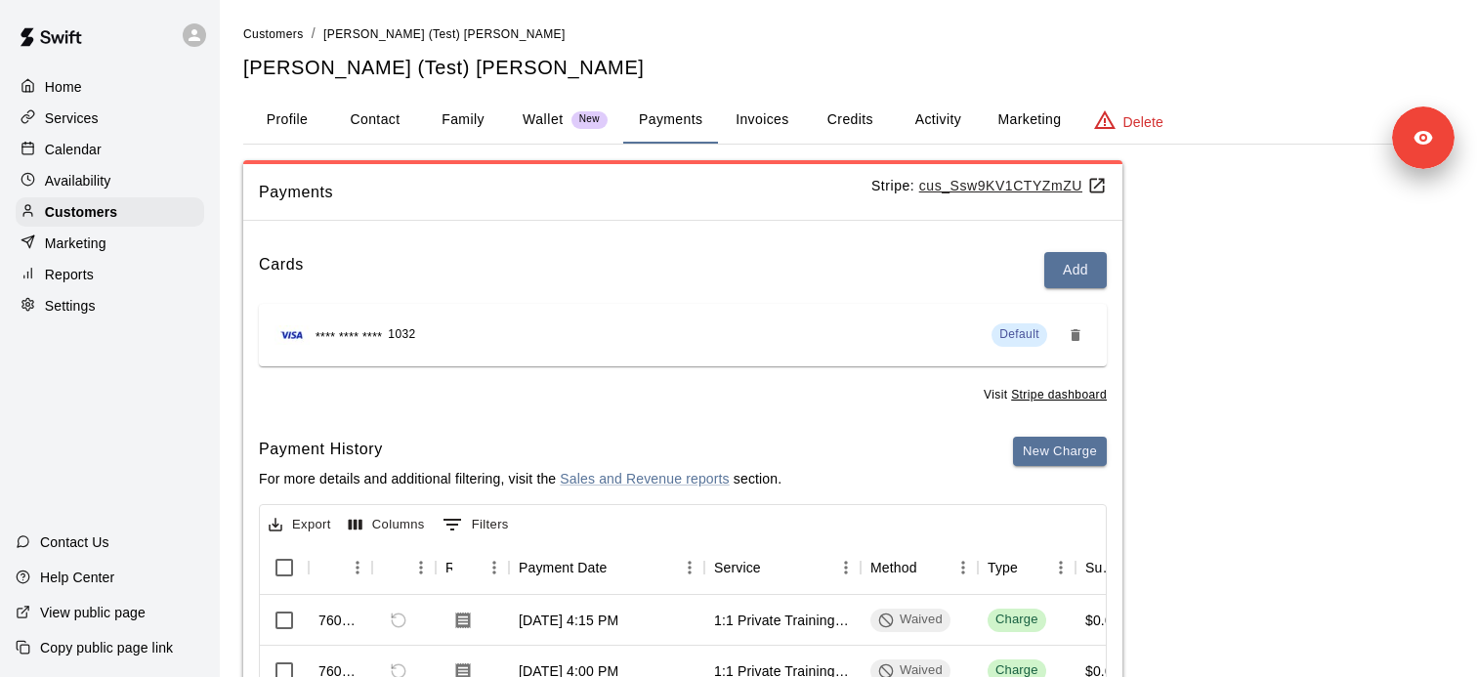
scroll to position [310, 0]
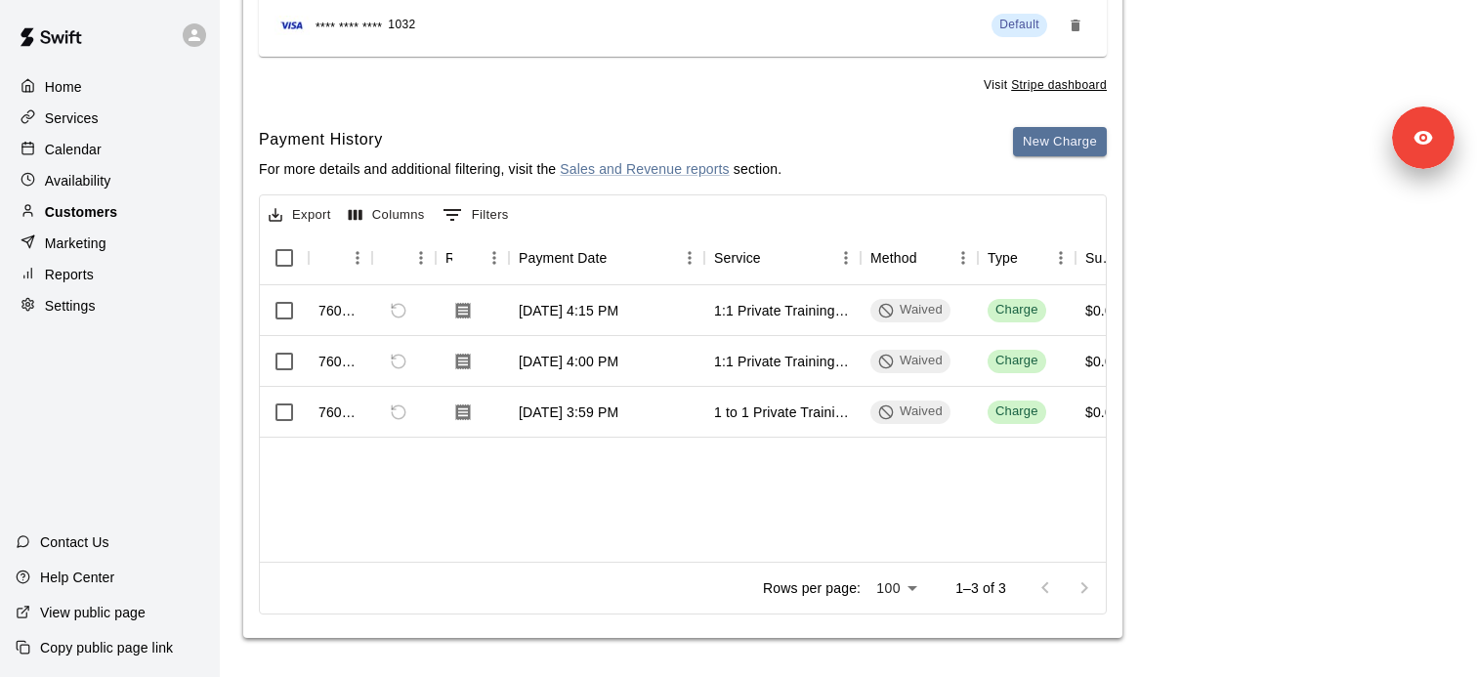
click at [102, 222] on div "Customers" at bounding box center [110, 211] width 188 height 29
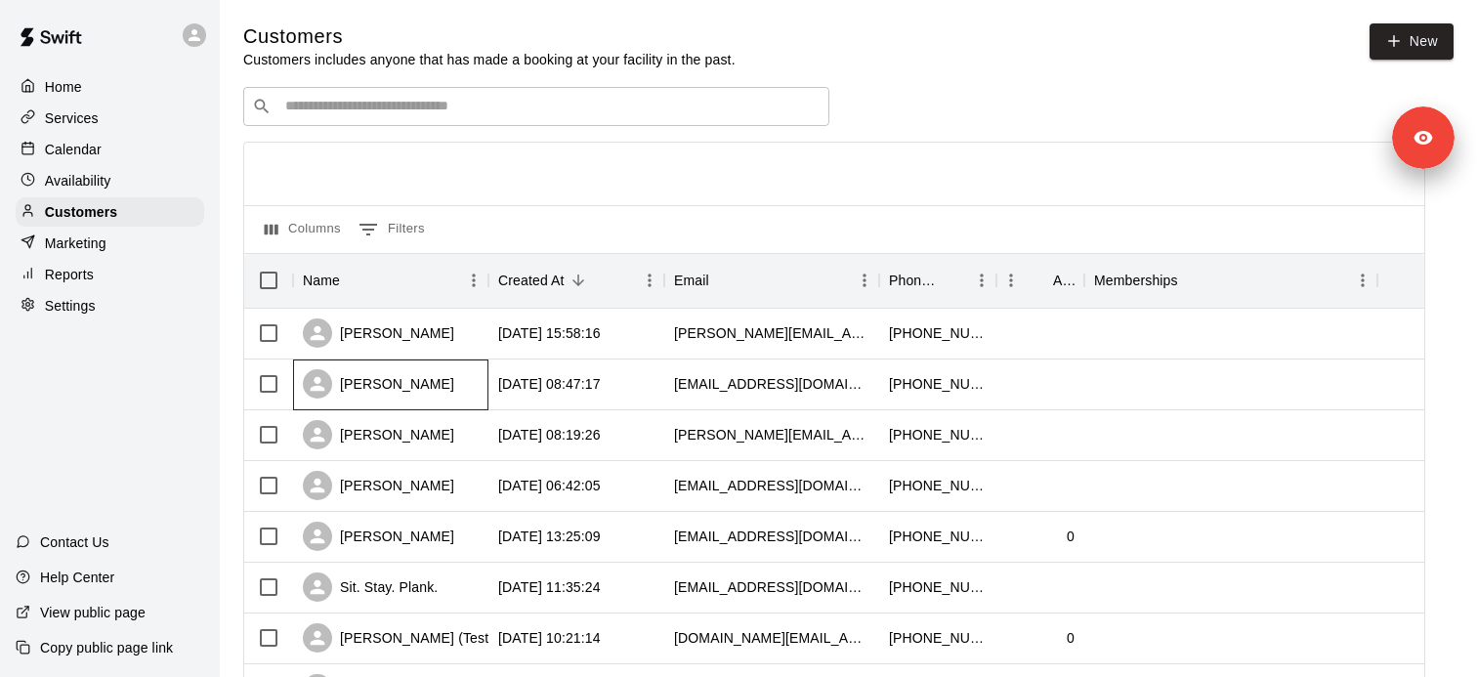
click at [455, 394] on div "[PERSON_NAME]" at bounding box center [390, 384] width 195 height 51
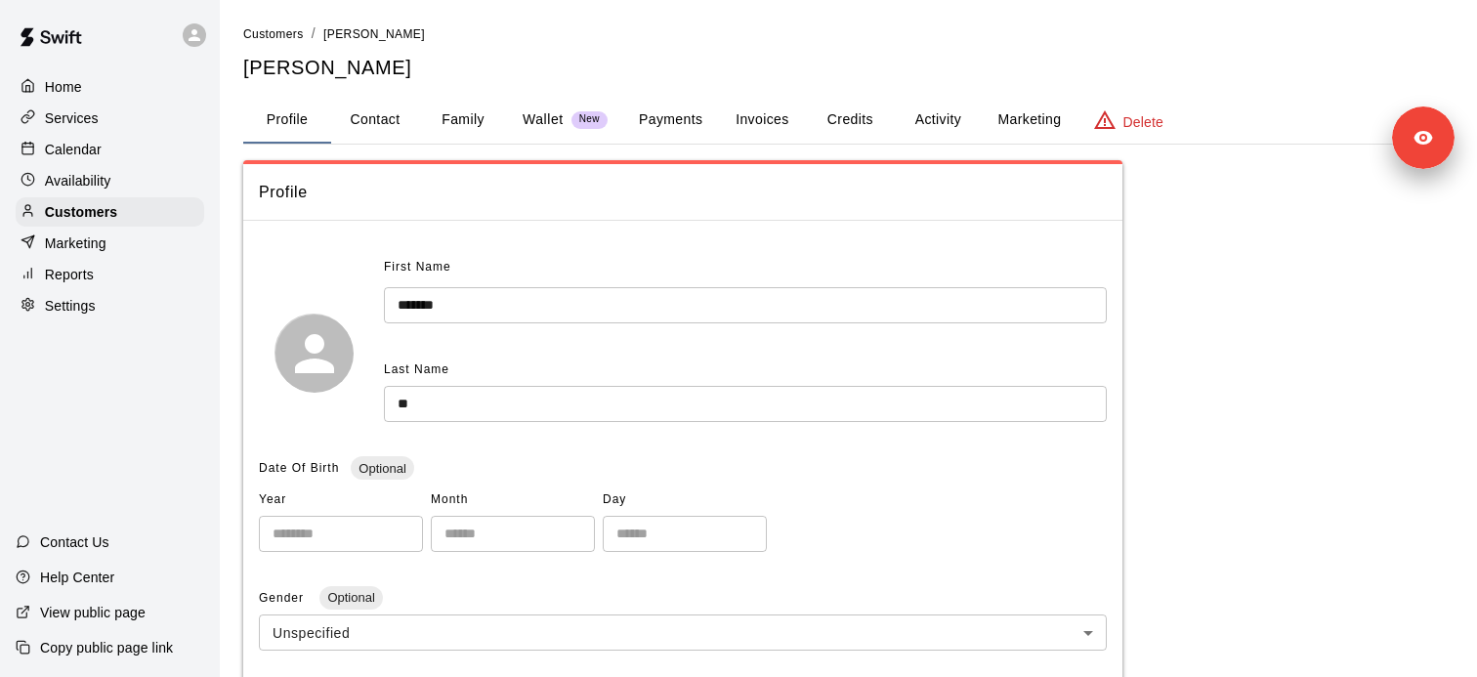
click at [656, 131] on button "Payments" at bounding box center [670, 120] width 95 height 47
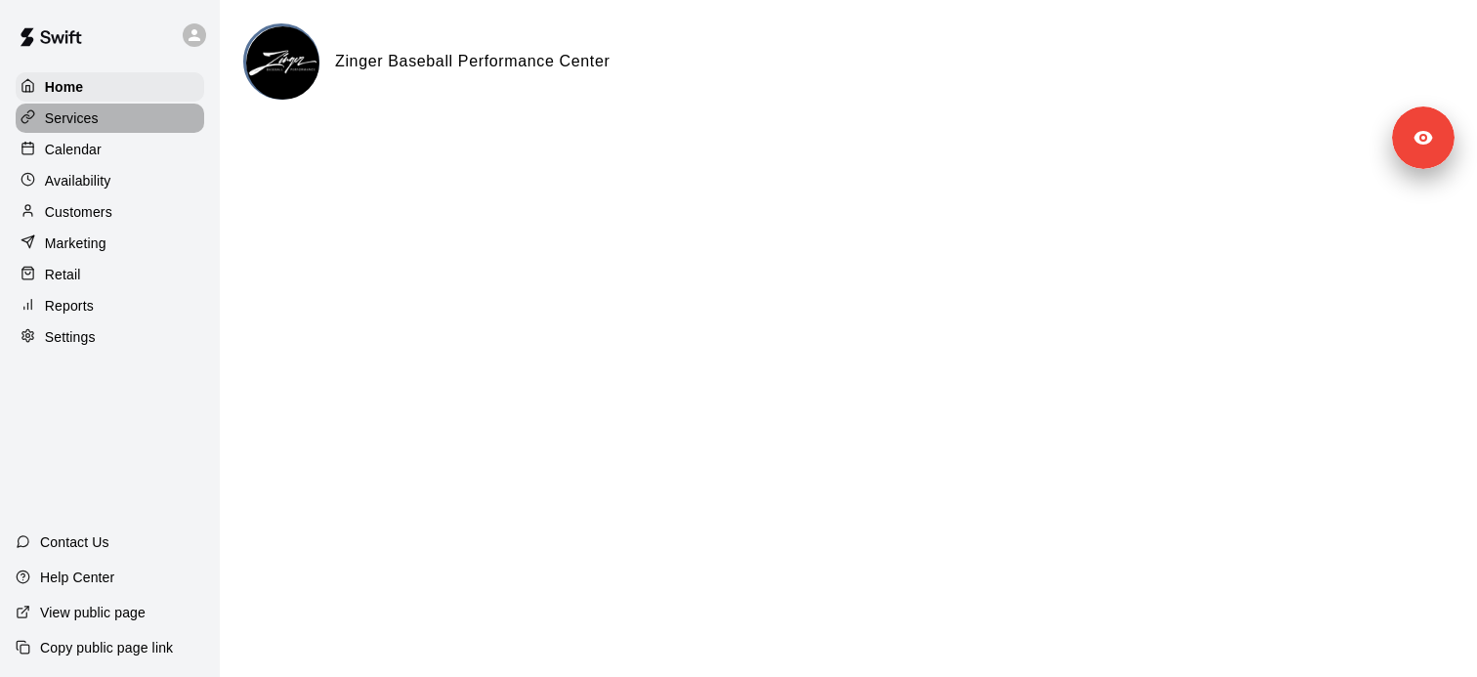
click at [187, 108] on div "Services" at bounding box center [110, 118] width 188 height 29
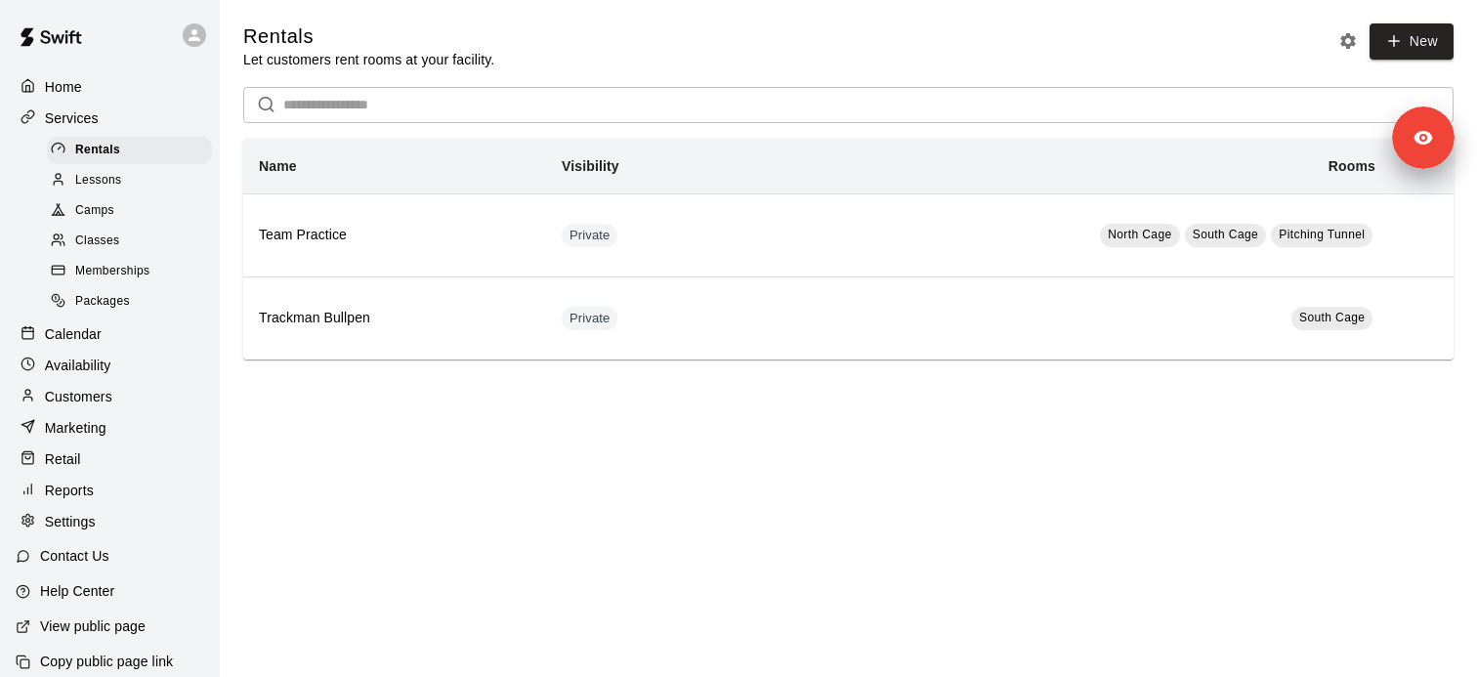
click at [133, 400] on div "Customers" at bounding box center [110, 396] width 188 height 29
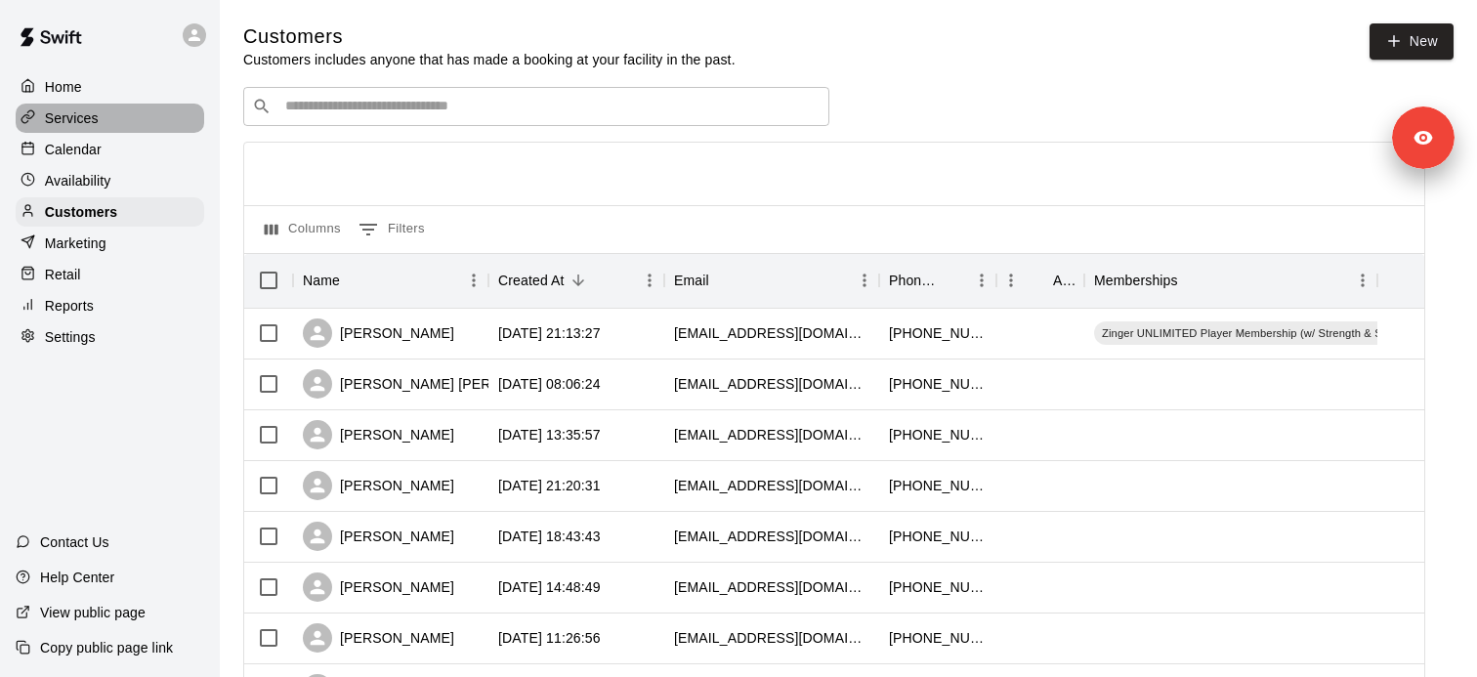
click at [132, 122] on div "Services" at bounding box center [110, 118] width 188 height 29
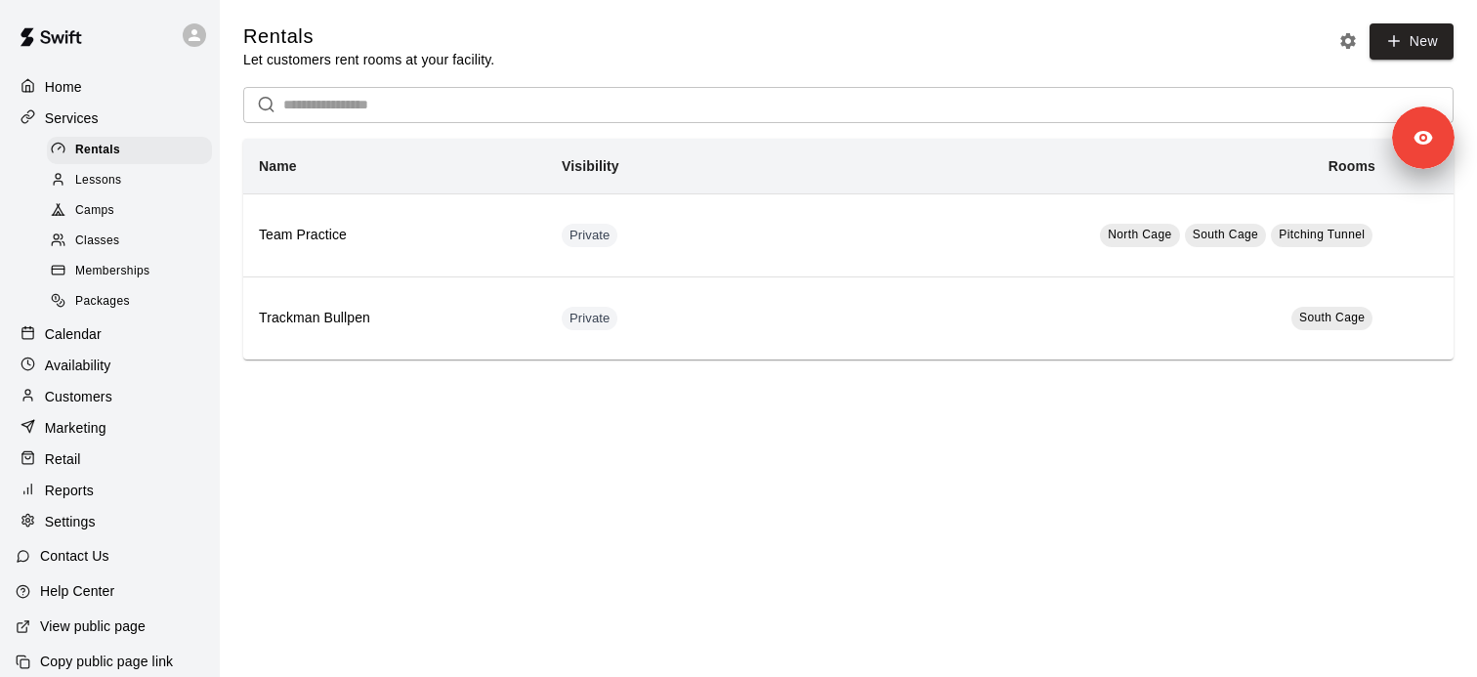
click at [122, 182] on div "Lessons" at bounding box center [129, 180] width 165 height 27
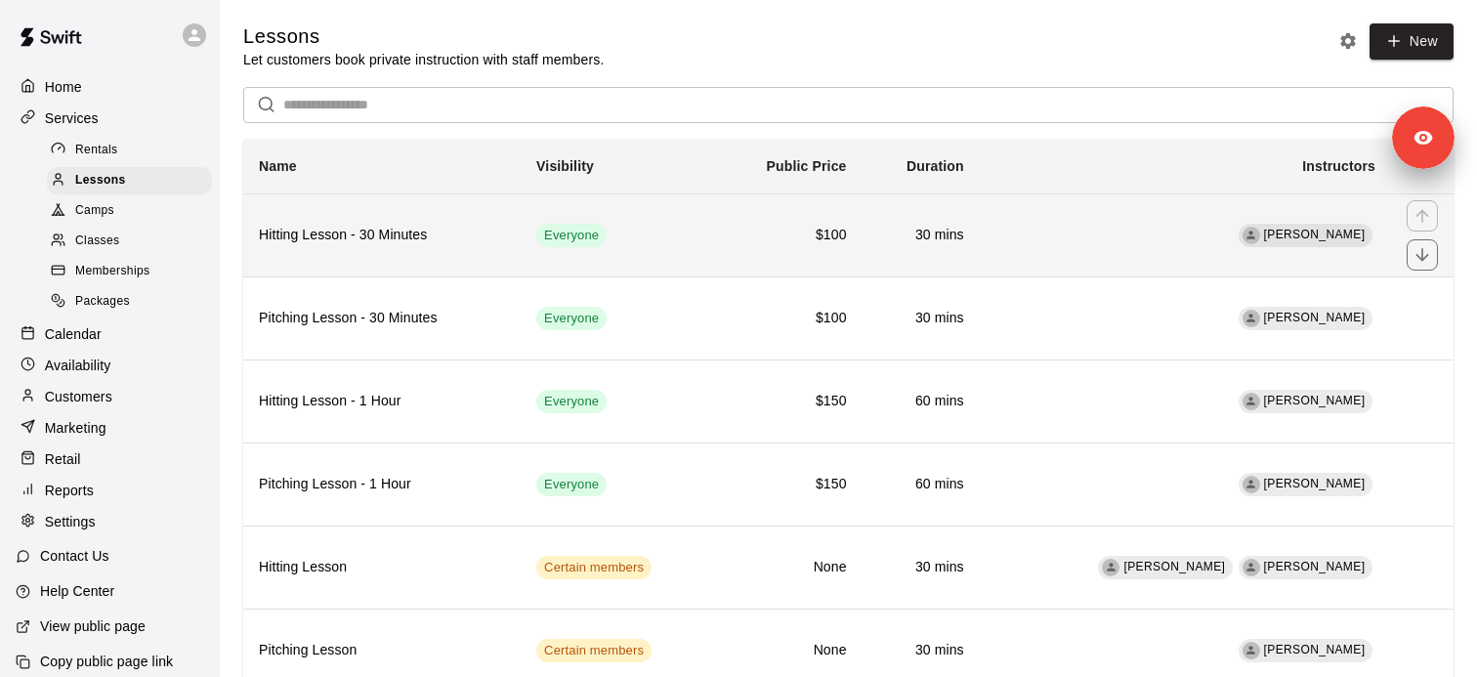
click at [387, 235] on h6 "Hitting Lesson - 30 Minutes" at bounding box center [382, 235] width 246 height 21
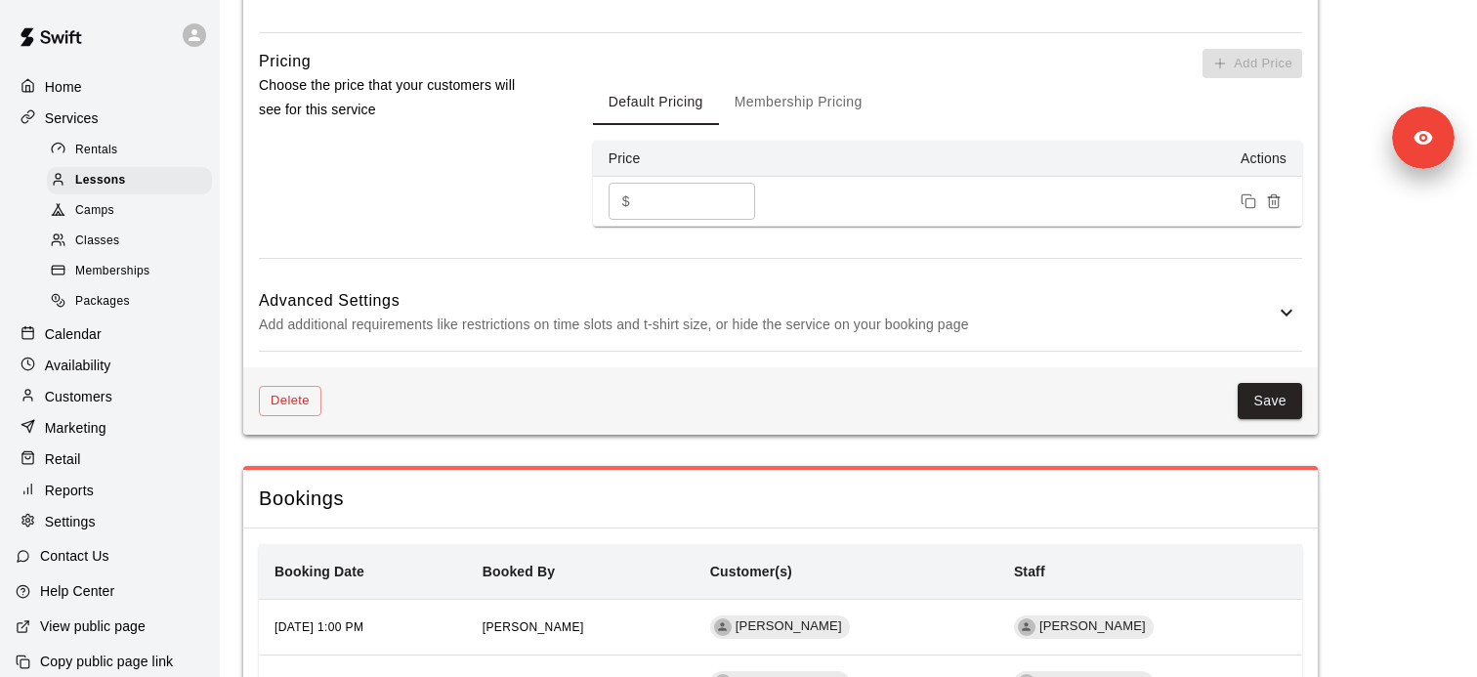
scroll to position [1697, 0]
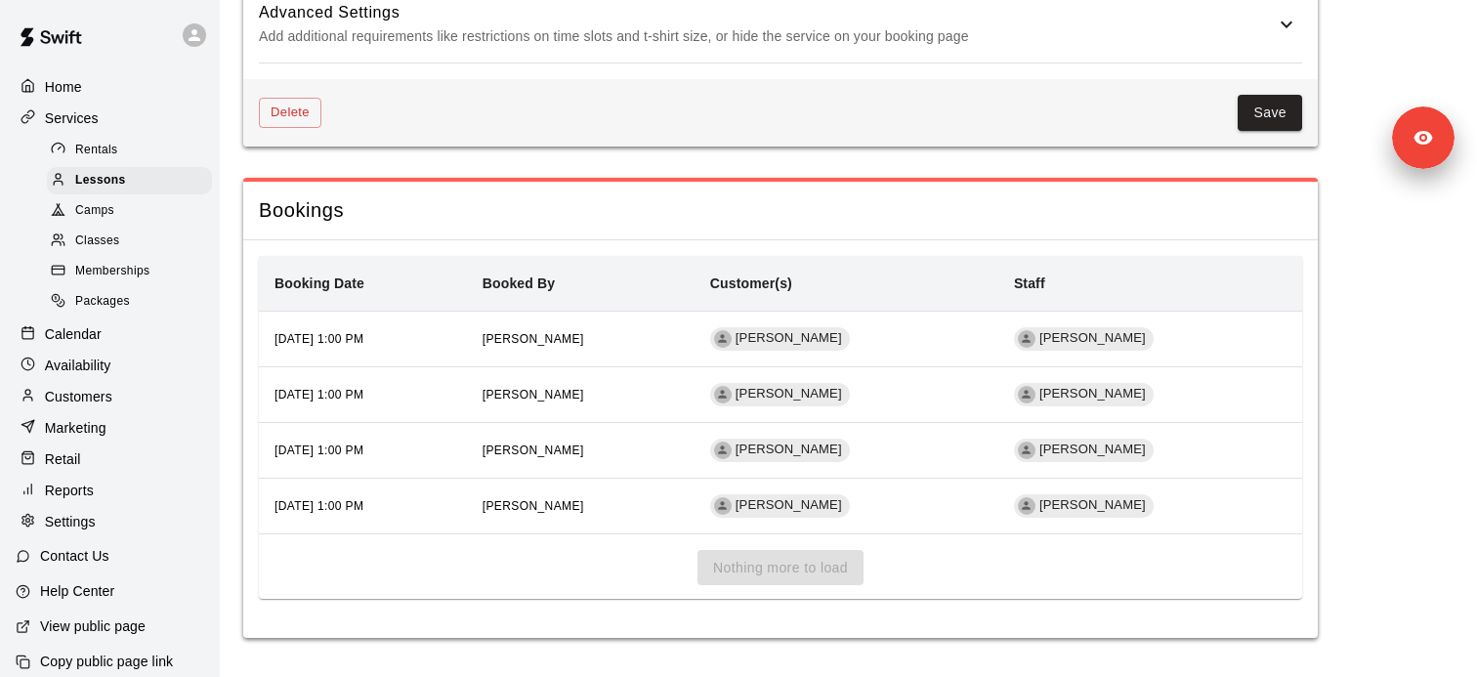
click at [463, 39] on p "Add additional requirements like restrictions on time slots and t-shirt size, o…" at bounding box center [767, 36] width 1016 height 24
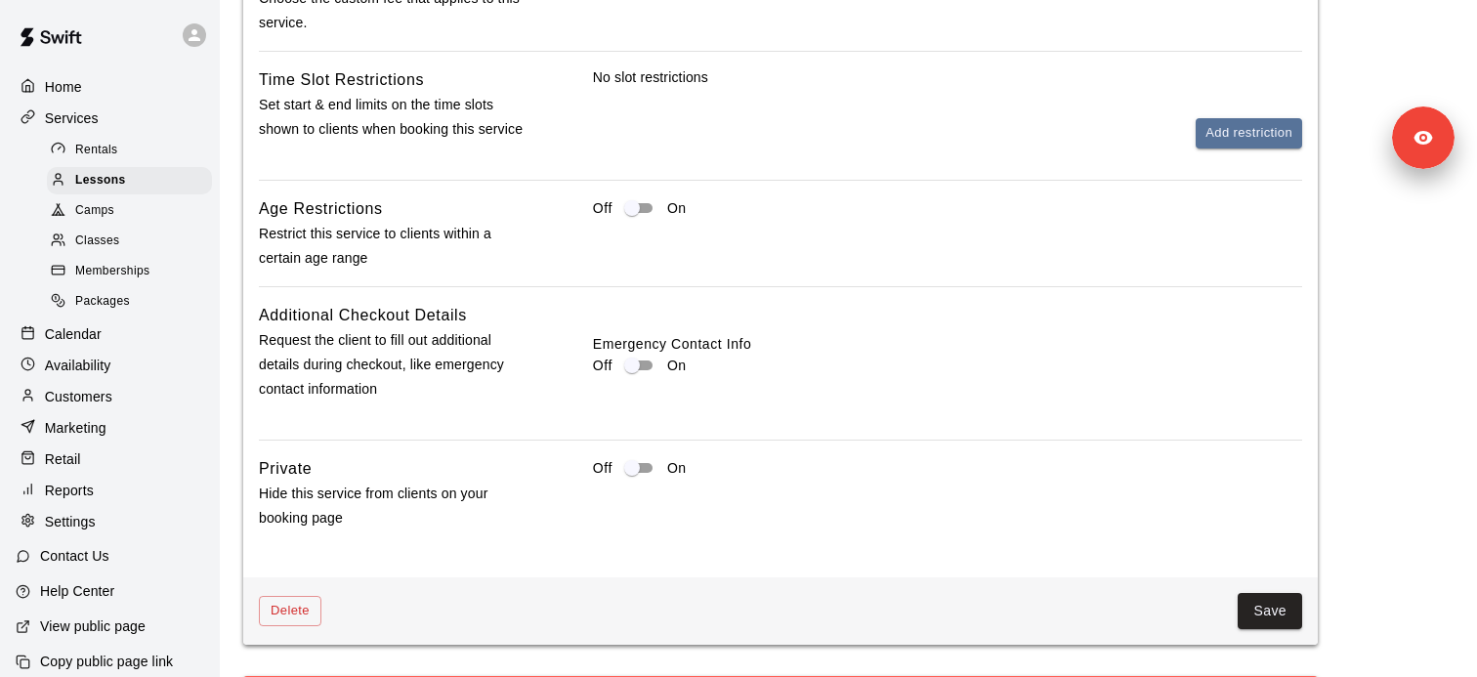
scroll to position [1852, 0]
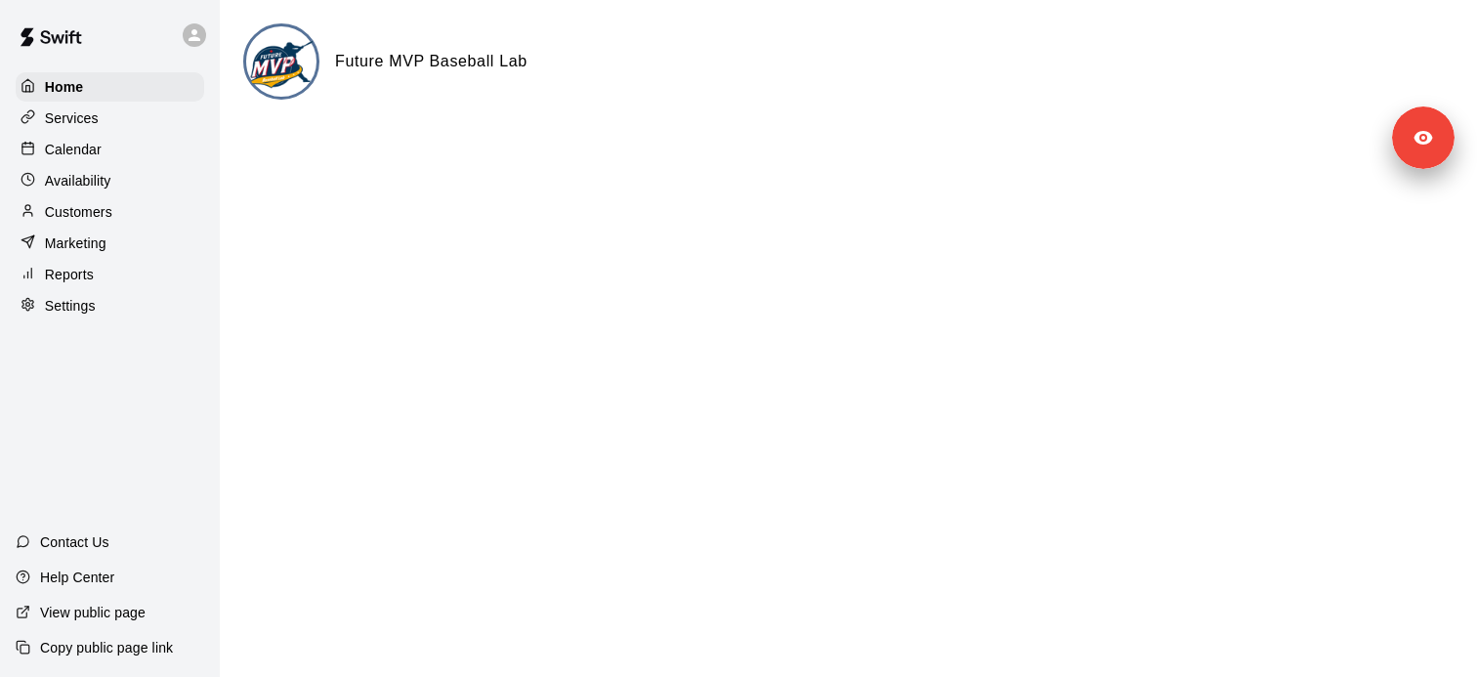
click at [97, 277] on div "Reports" at bounding box center [110, 274] width 188 height 29
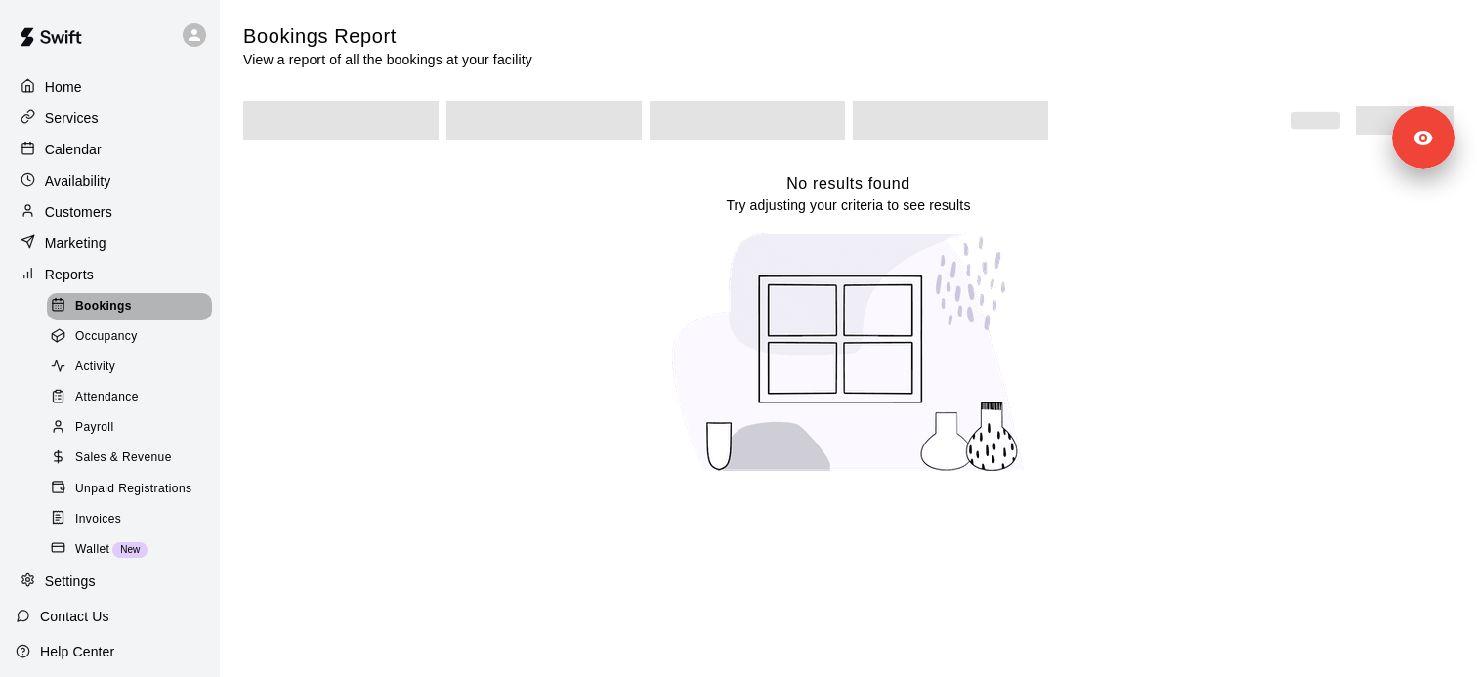
click at [114, 311] on span "Bookings" at bounding box center [103, 307] width 57 height 20
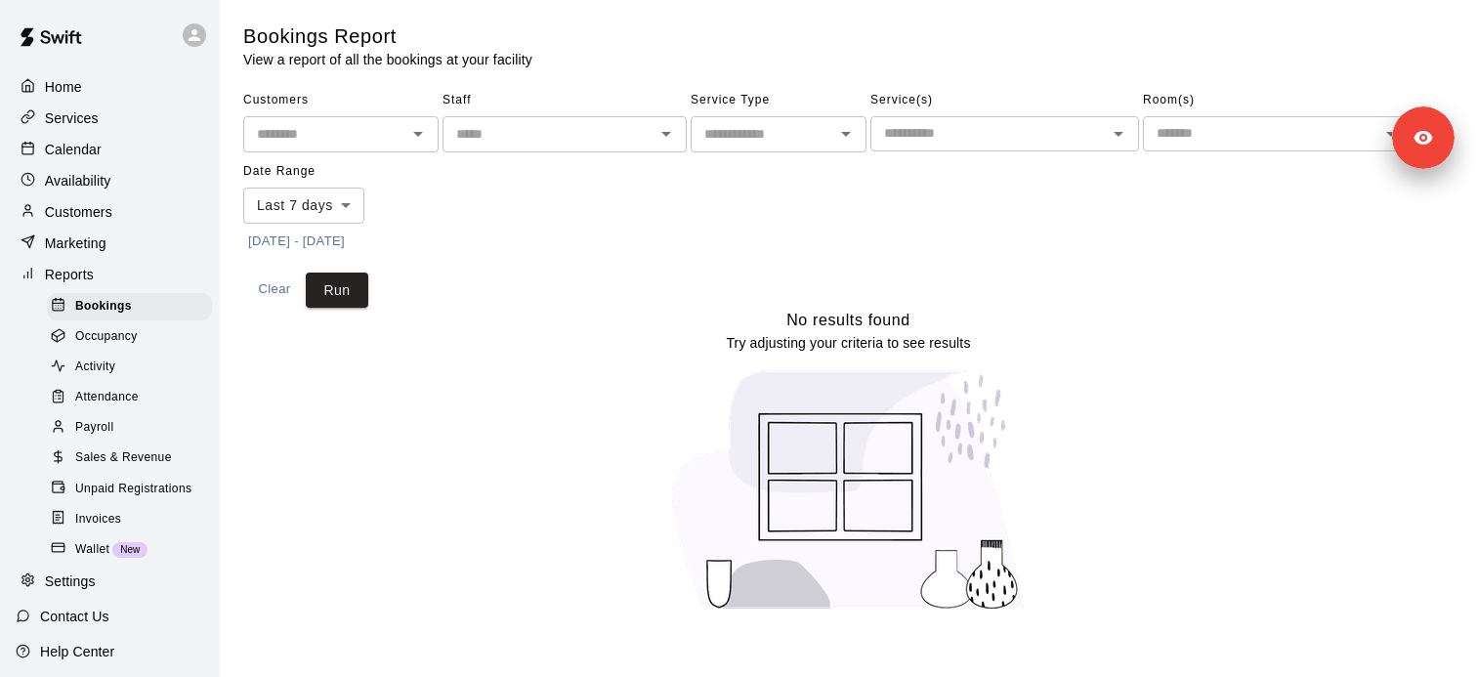
click at [345, 244] on button "[DATE] - [DATE]" at bounding box center [296, 242] width 106 height 30
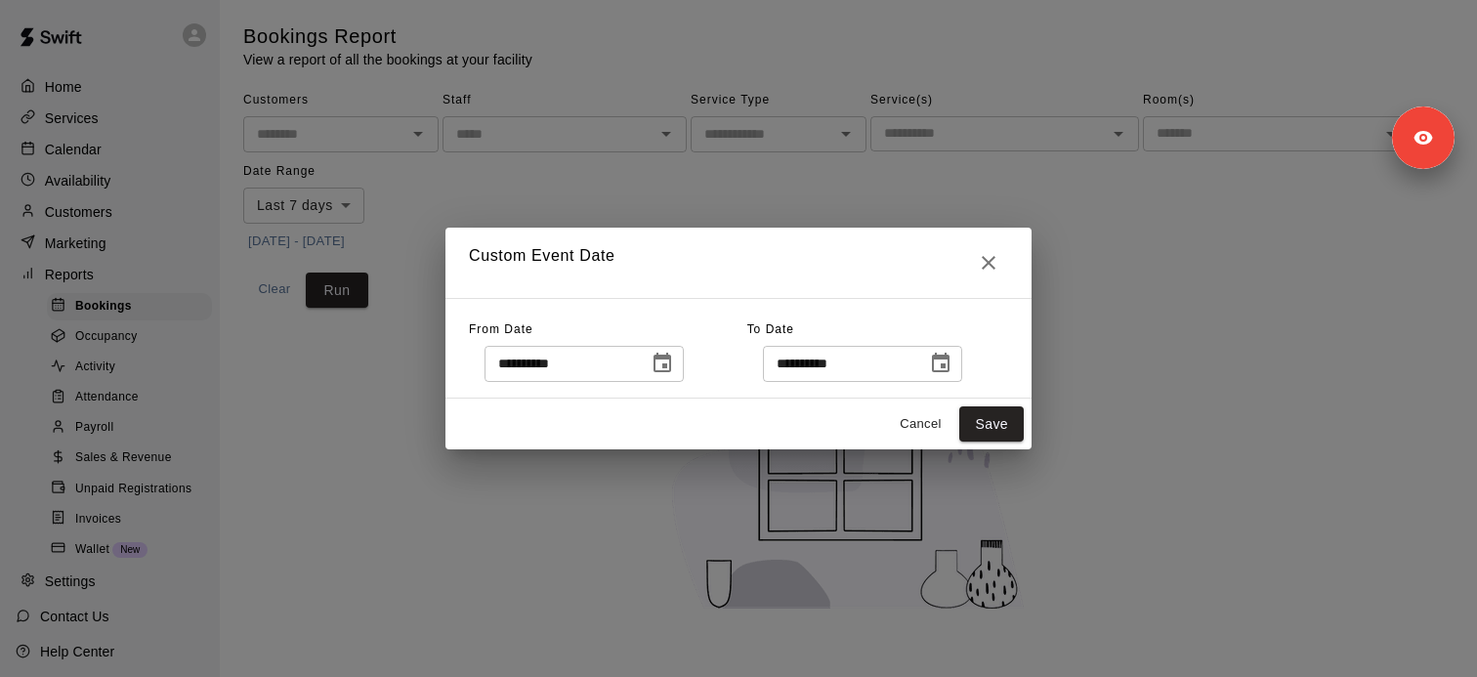
click at [564, 373] on input "**********" at bounding box center [559, 364] width 150 height 36
click at [562, 361] on input "**********" at bounding box center [559, 364] width 150 height 36
type input "**********"
click at [832, 363] on input "**********" at bounding box center [838, 364] width 150 height 36
type input "**********"
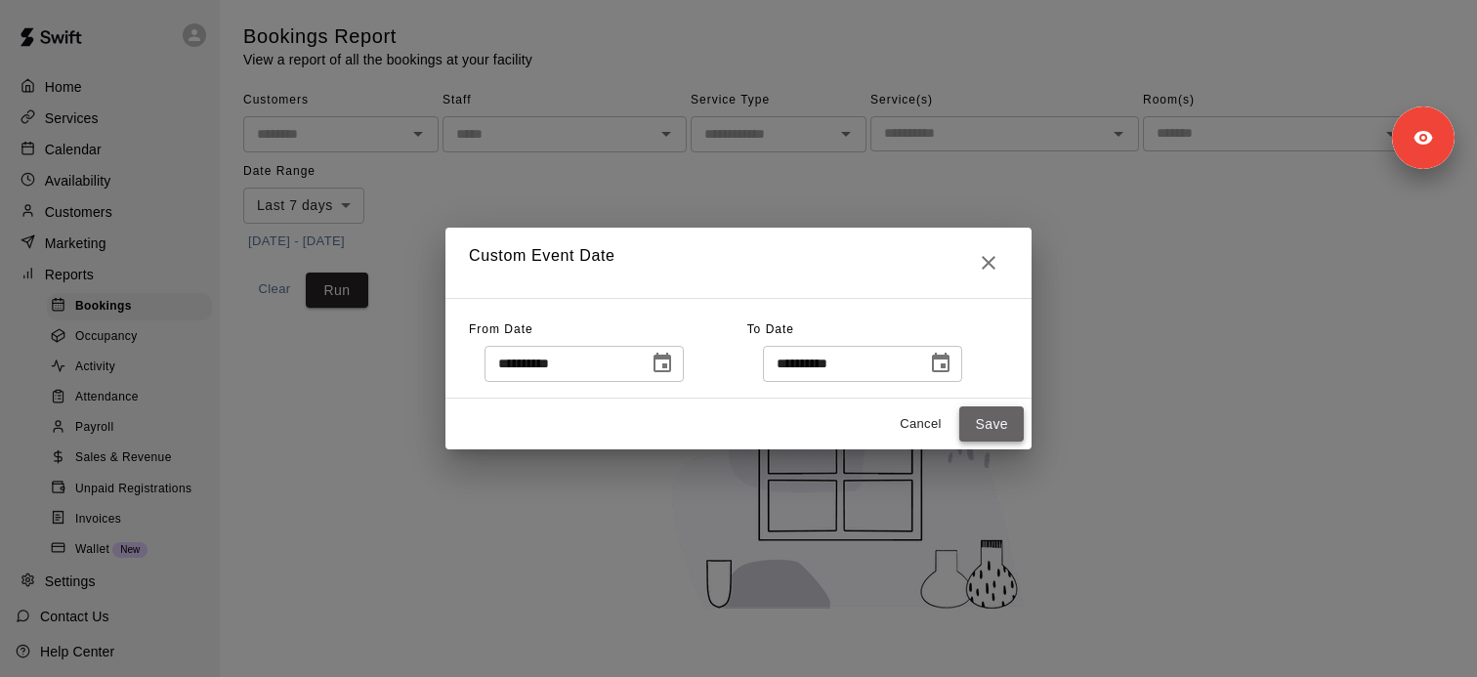
click at [1002, 434] on button "Save" at bounding box center [991, 424] width 64 height 36
type input "******"
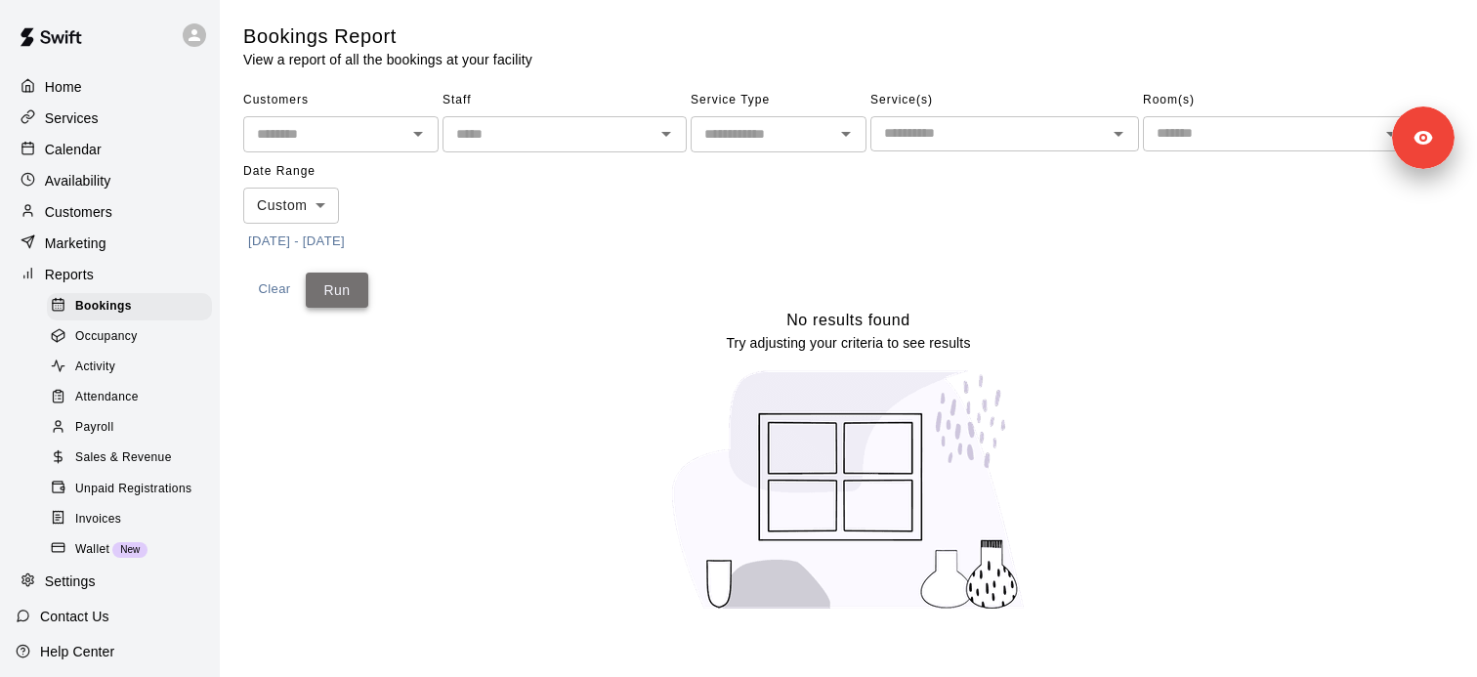
click at [364, 283] on button "Run" at bounding box center [337, 290] width 63 height 36
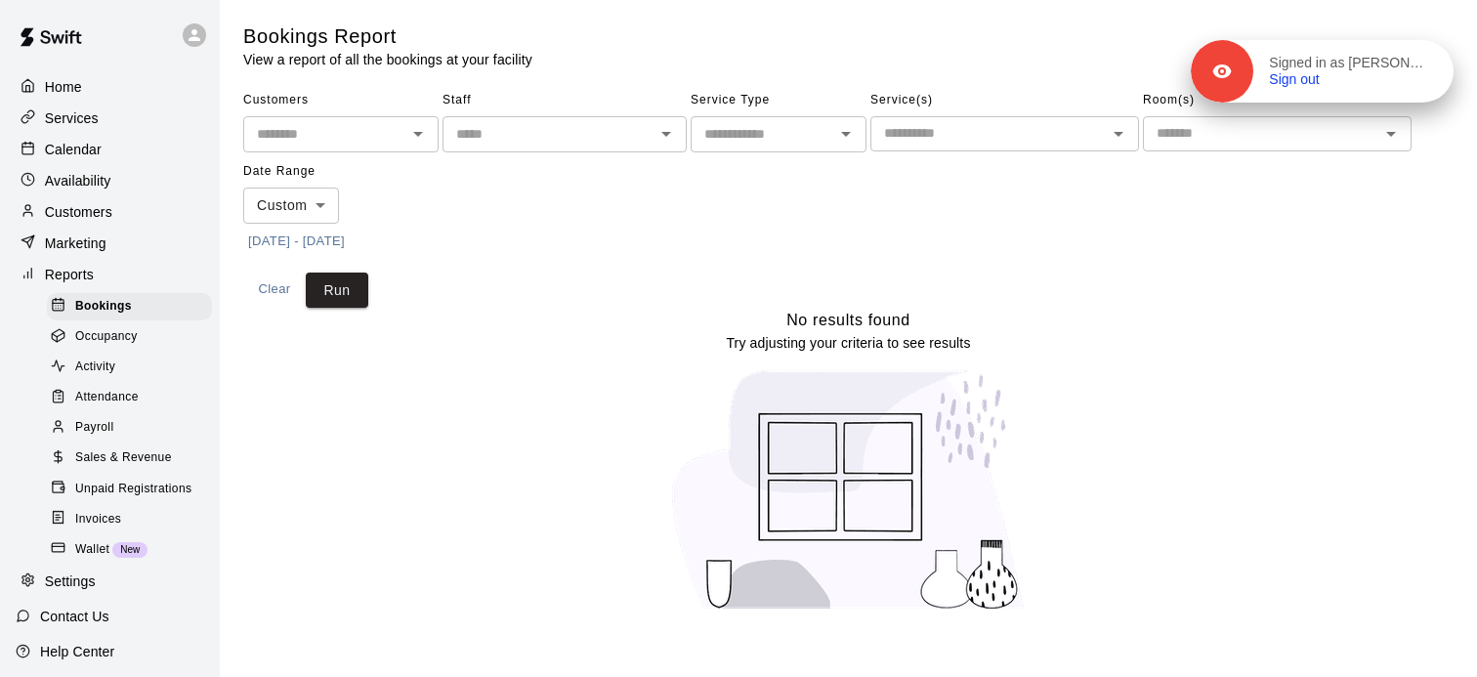
drag, startPoint x: 1426, startPoint y: 151, endPoint x: 1423, endPoint y: 29, distance: 122.1
click at [1423, 55] on div "Signed in as [PERSON_NAME] Sign out" at bounding box center [1353, 72] width 200 height 34
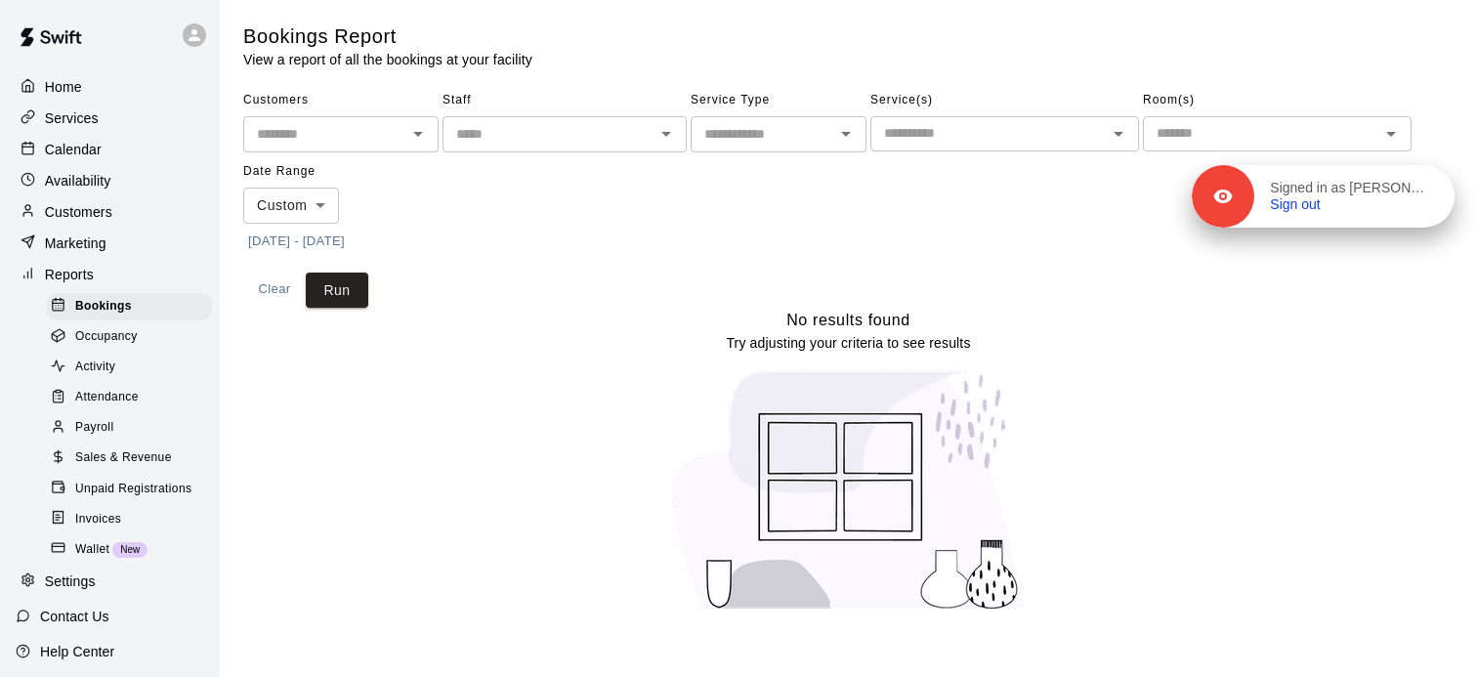
drag, startPoint x: 1406, startPoint y: 131, endPoint x: 1406, endPoint y: 345, distance: 213.9
click at [1406, 197] on p "Signed in as [PERSON_NAME]" at bounding box center [1350, 189] width 161 height 18
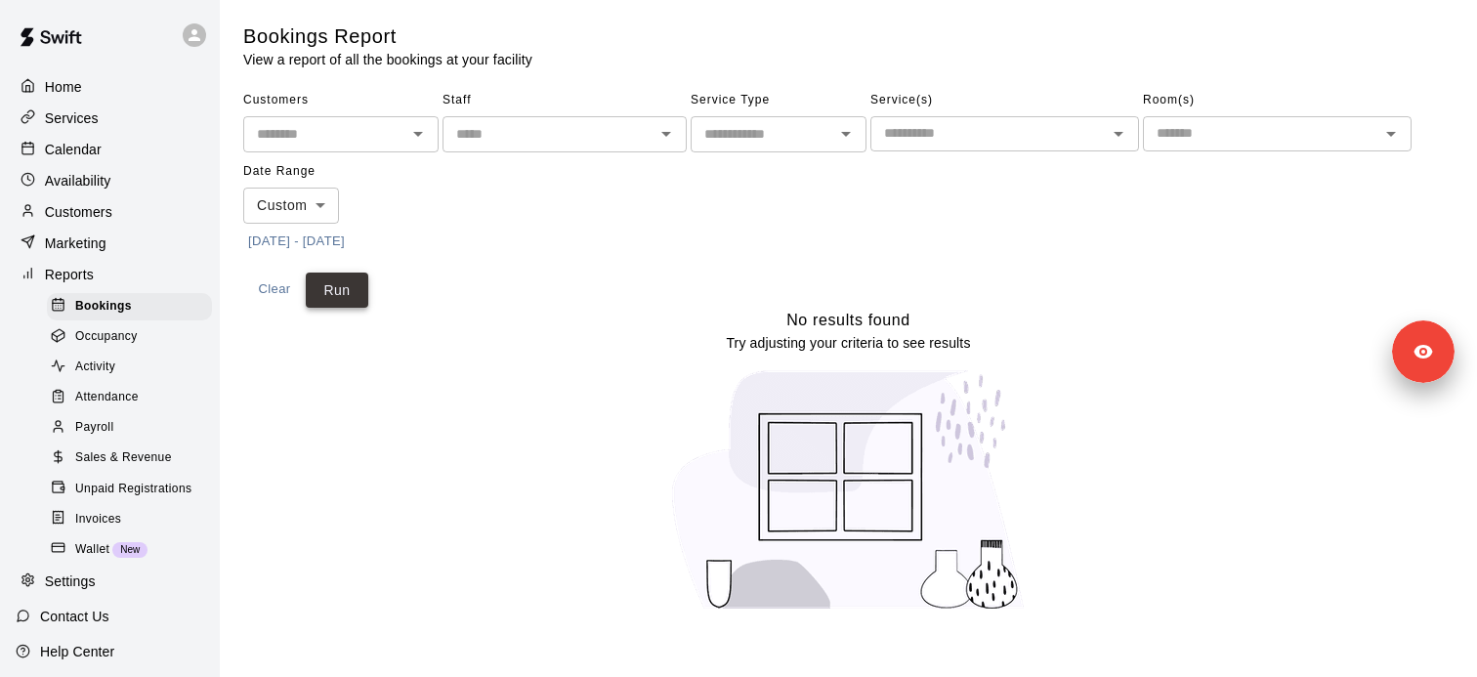
click at [367, 301] on div "Customers ​ Staff ​ Service Type ​ Service(s) ​ Room(s) ​ Date Range Custom ***…" at bounding box center [848, 196] width 1210 height 223
click at [357, 297] on button "Run" at bounding box center [337, 290] width 63 height 36
click at [358, 285] on button "Run" at bounding box center [337, 290] width 63 height 36
click at [130, 460] on span "Sales & Revenue" at bounding box center [123, 458] width 97 height 20
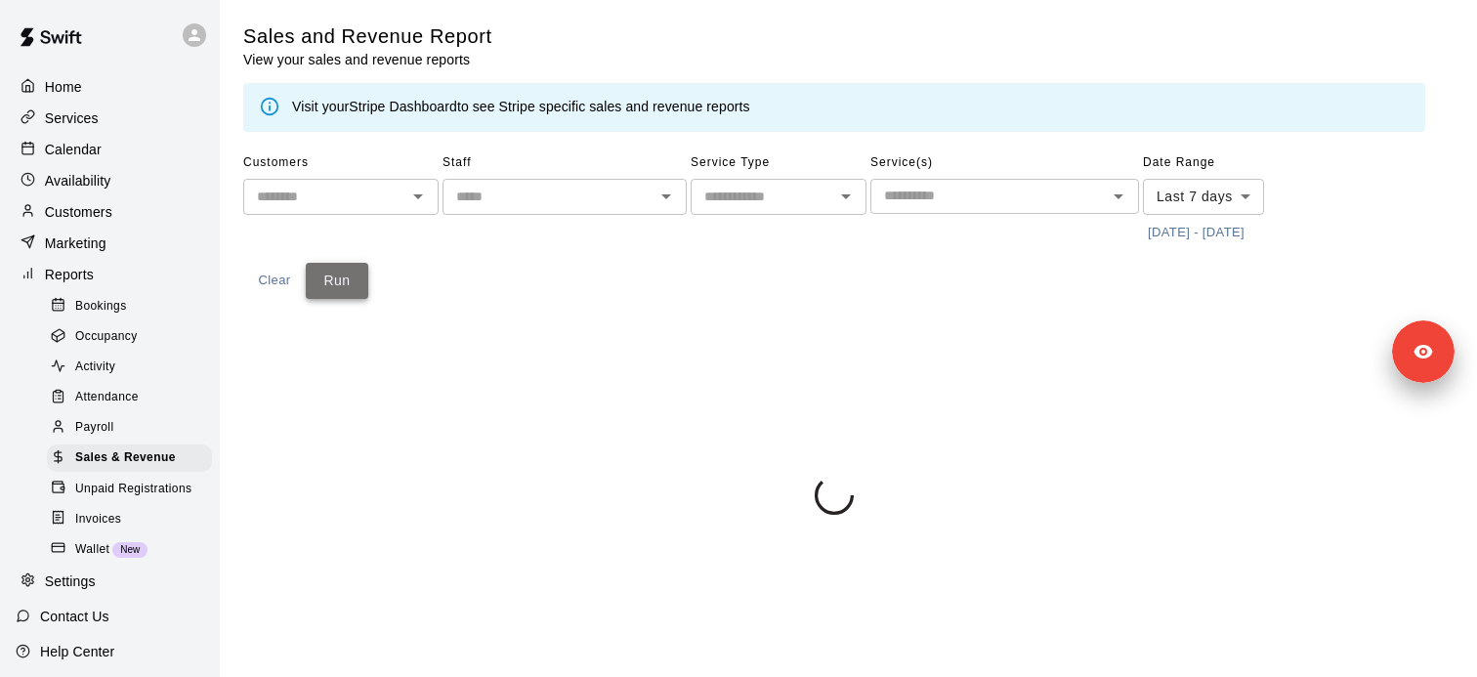
click at [342, 297] on button "Run" at bounding box center [337, 281] width 63 height 36
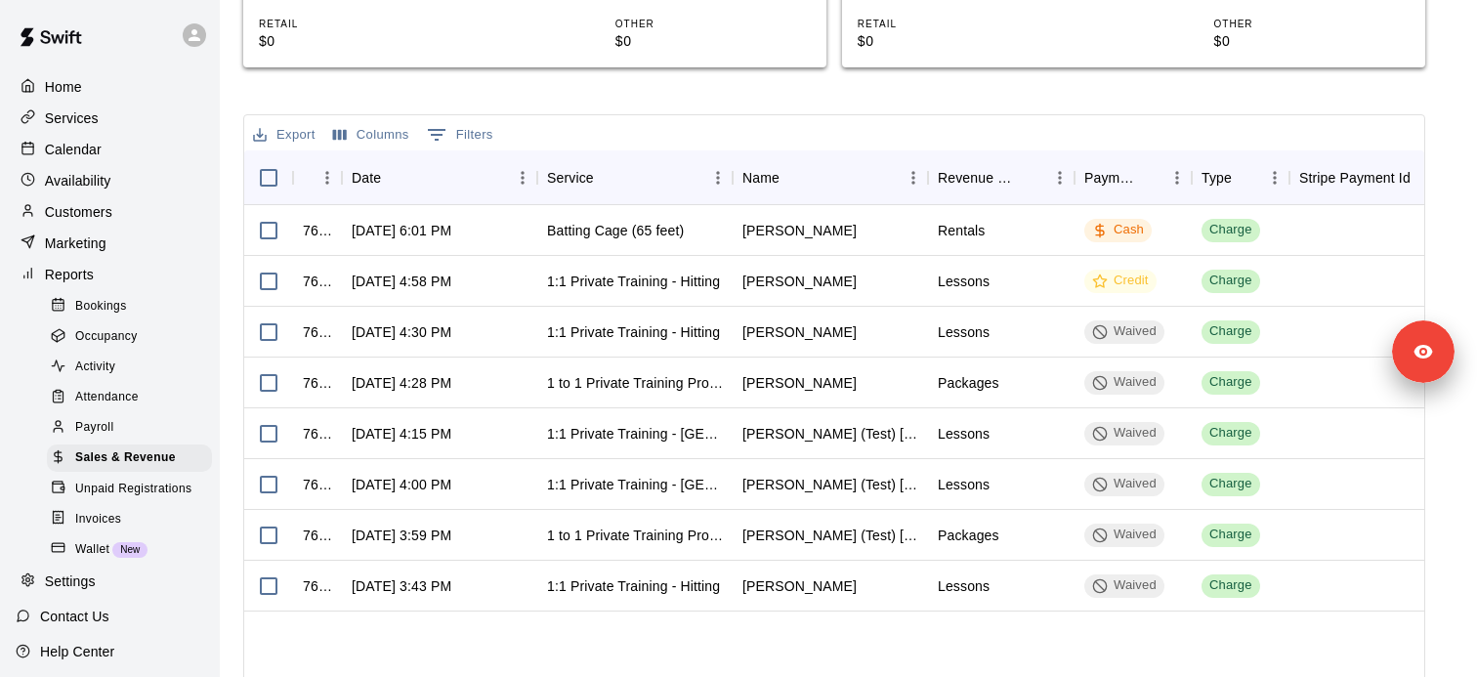
scroll to position [689, 0]
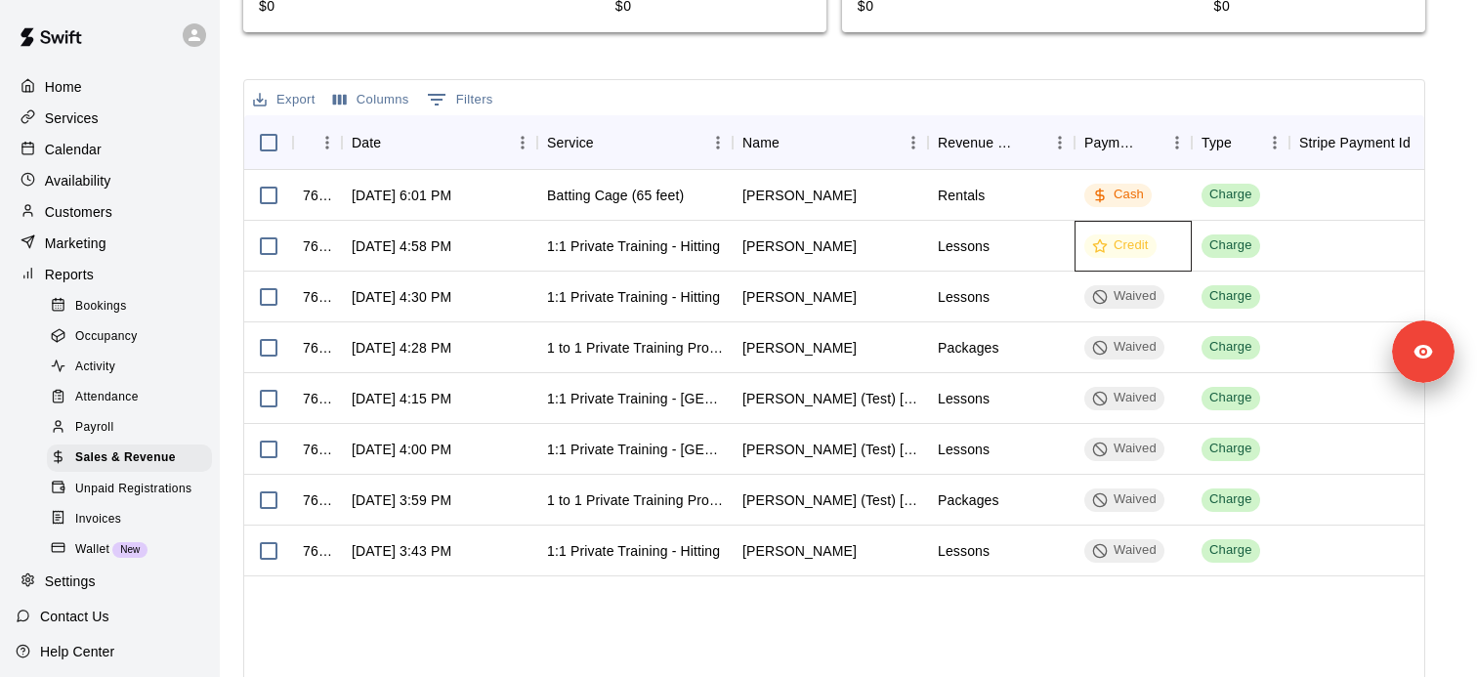
click at [1127, 251] on div "Credit" at bounding box center [1120, 245] width 57 height 19
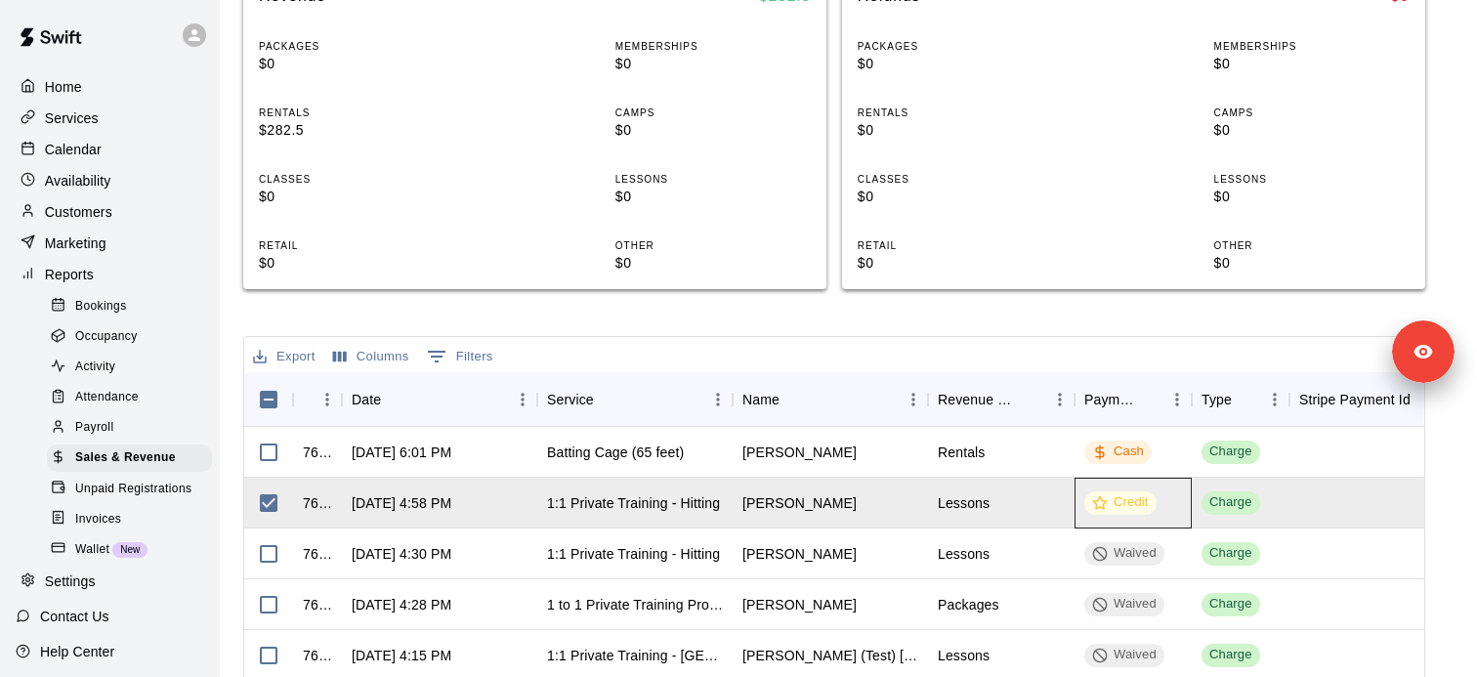
scroll to position [0, 0]
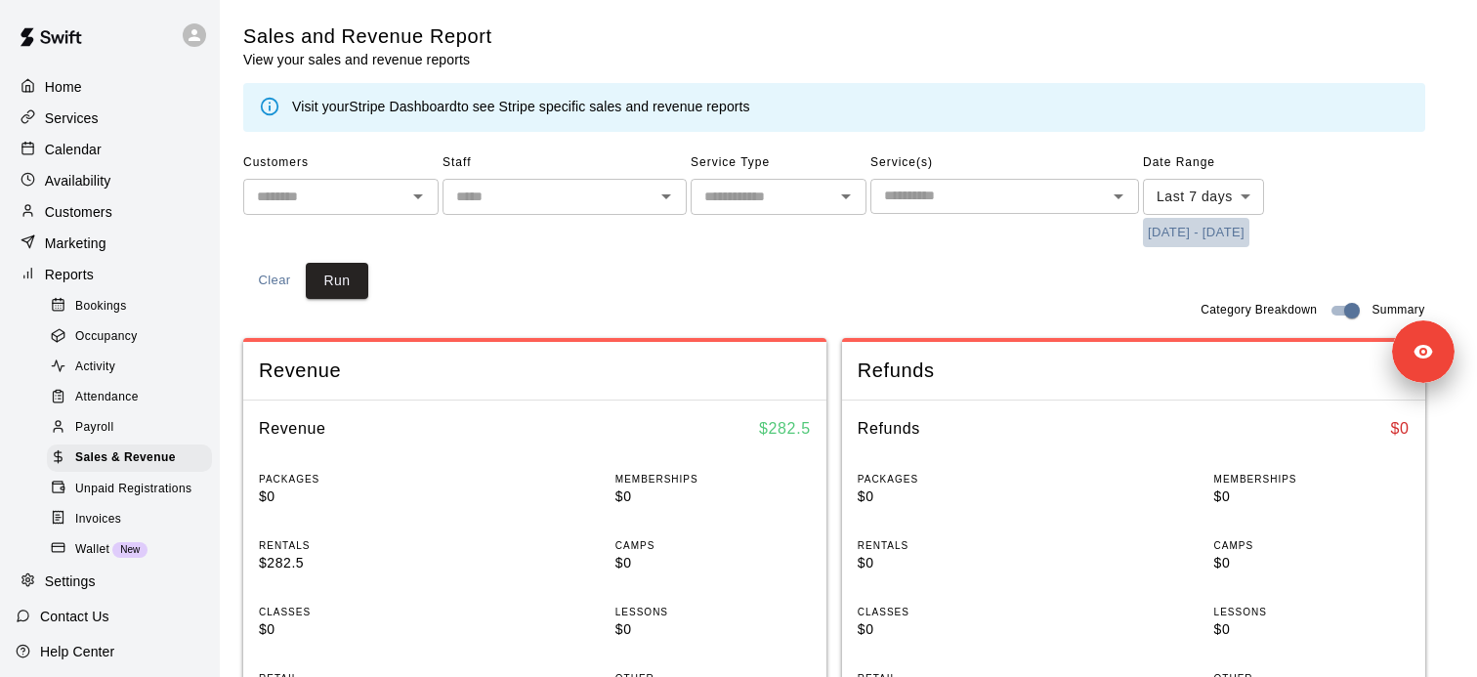
click at [1227, 233] on button "[DATE] - [DATE]" at bounding box center [1196, 233] width 106 height 30
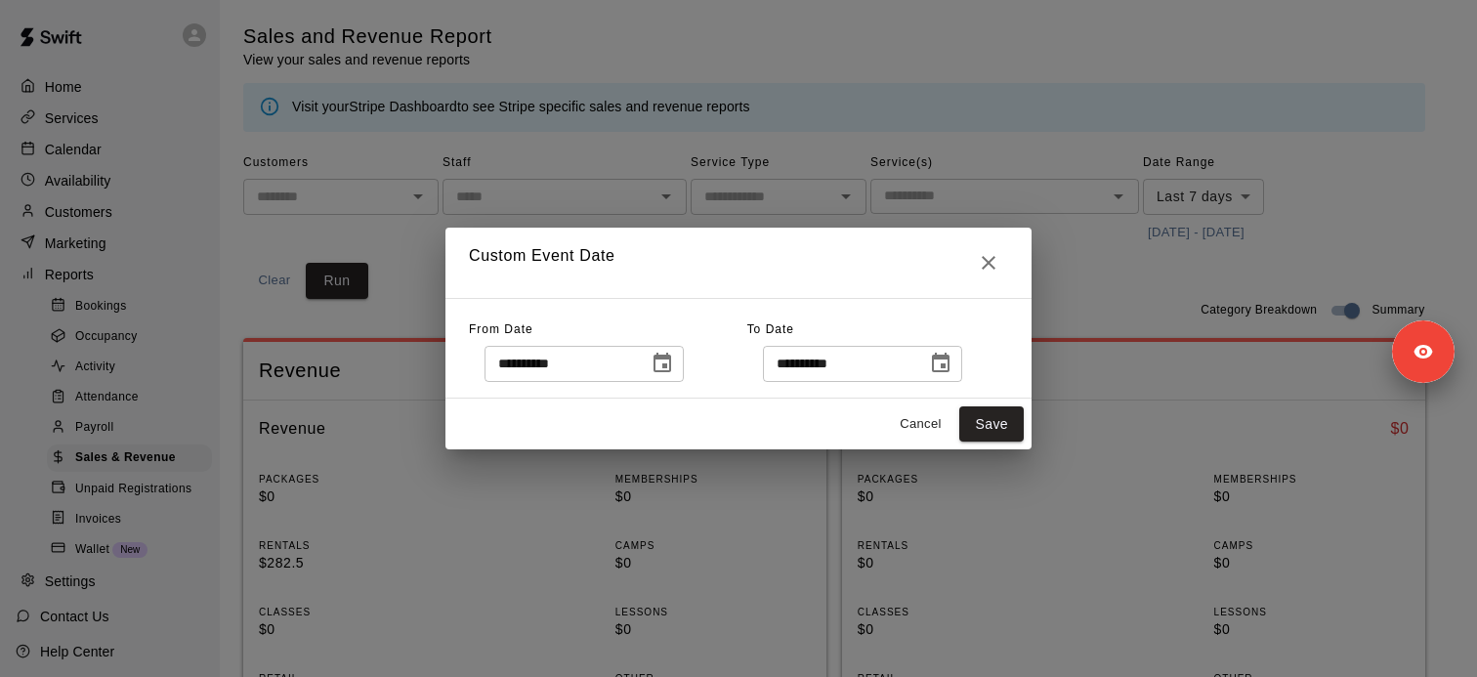
click at [575, 366] on input "**********" at bounding box center [559, 364] width 150 height 36
click at [566, 366] on input "**********" at bounding box center [559, 364] width 150 height 36
type input "**********"
click at [836, 357] on input "**********" at bounding box center [838, 364] width 150 height 36
type input "**********"
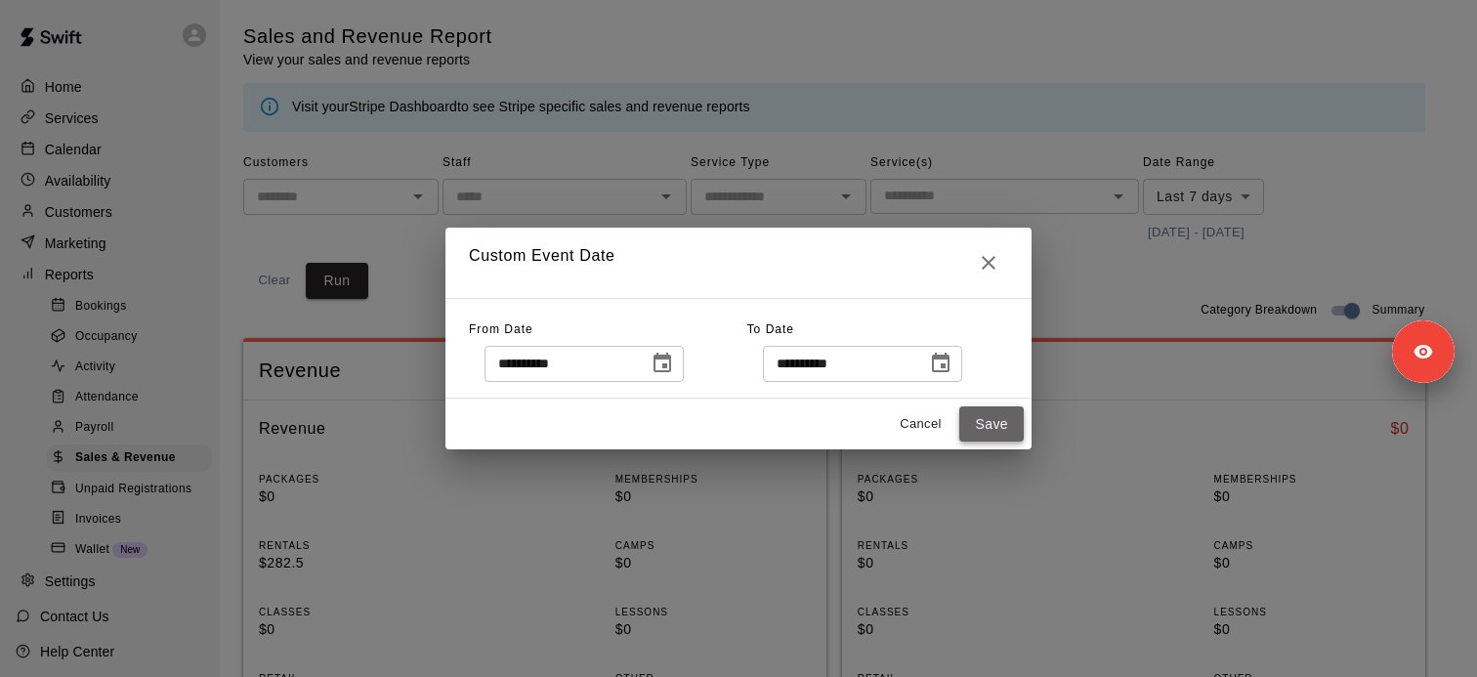
click at [971, 424] on button "Save" at bounding box center [991, 424] width 64 height 36
type input "******"
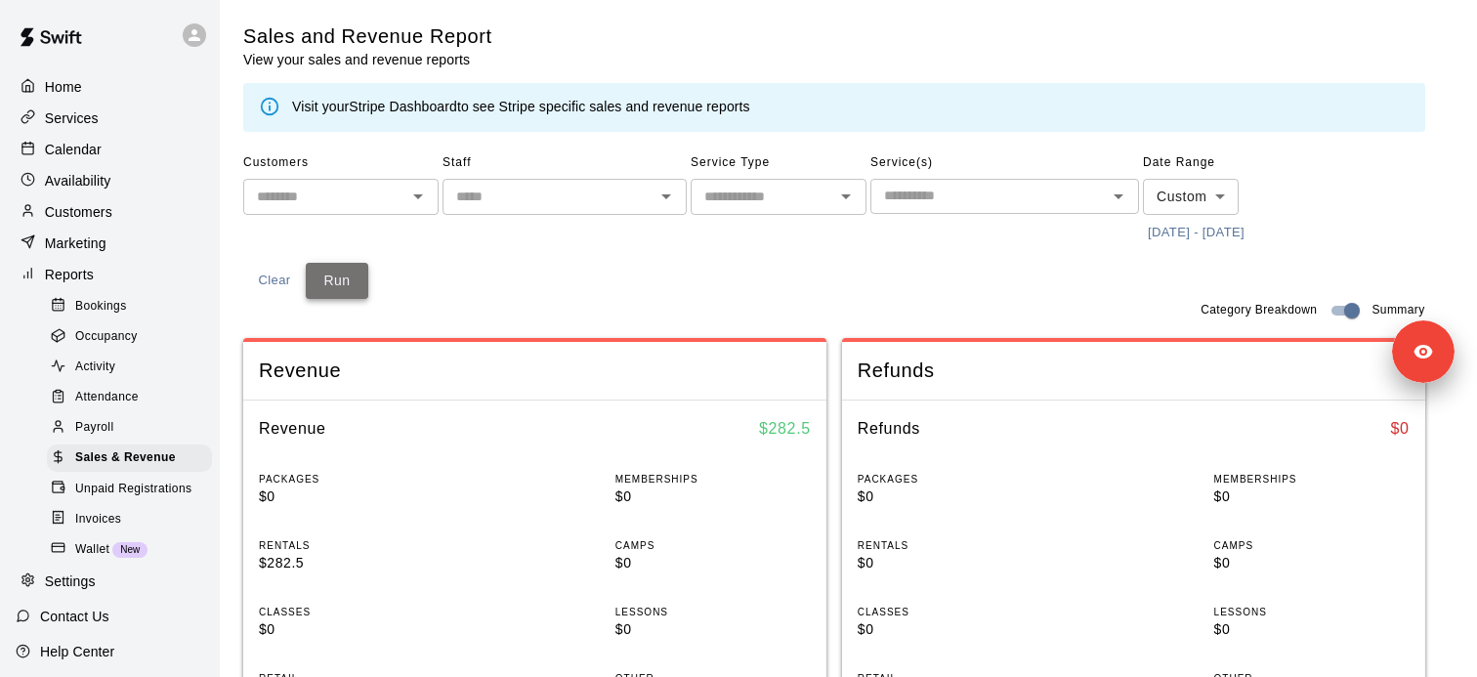
click at [355, 292] on button "Run" at bounding box center [337, 281] width 63 height 36
click at [111, 110] on div "Services" at bounding box center [110, 118] width 188 height 29
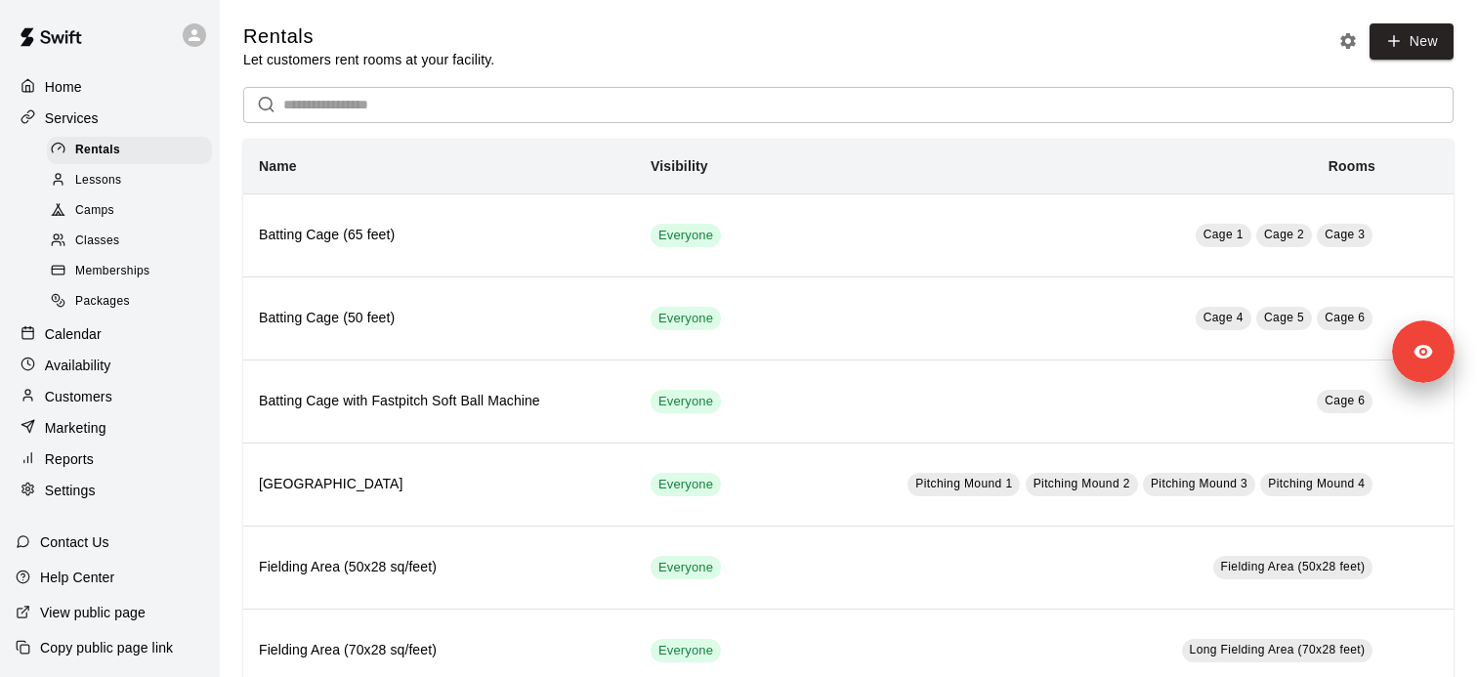
click at [139, 394] on div "Customers" at bounding box center [110, 396] width 188 height 29
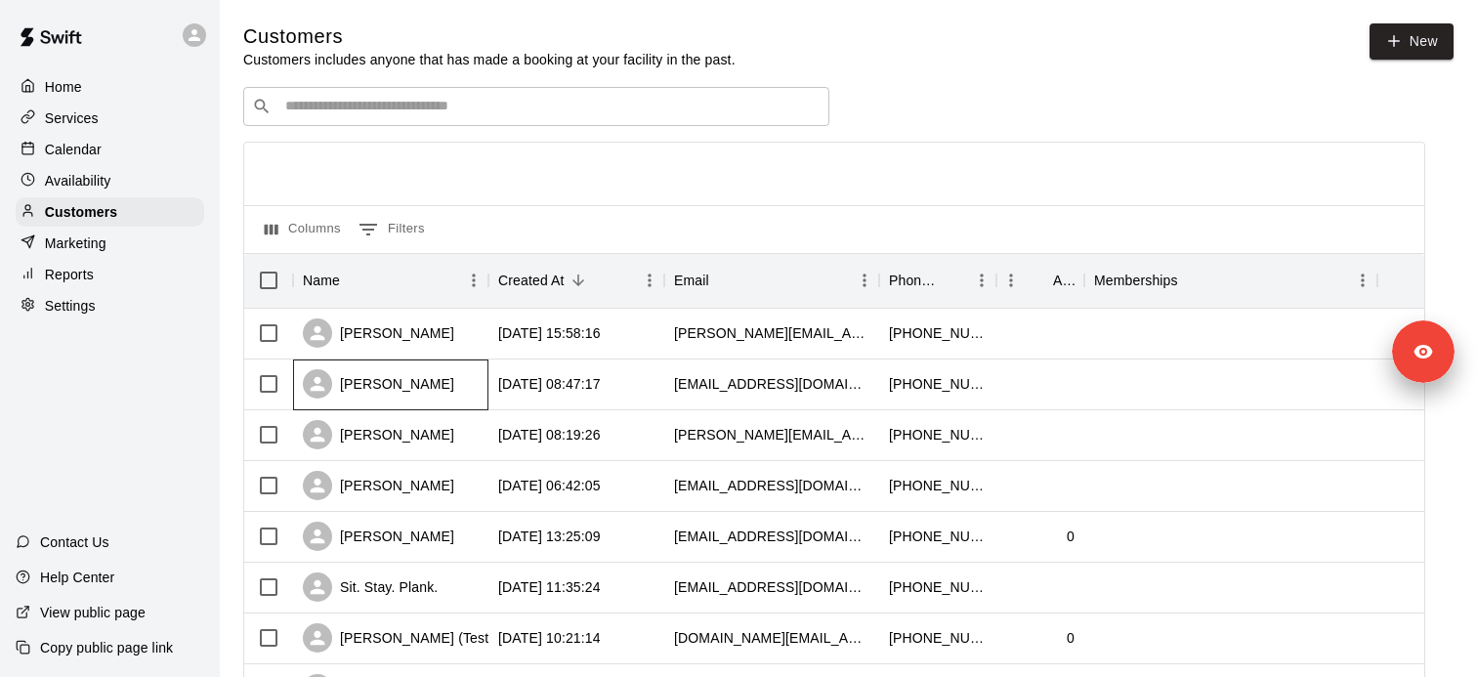
click at [408, 389] on div "[PERSON_NAME]" at bounding box center [378, 383] width 151 height 29
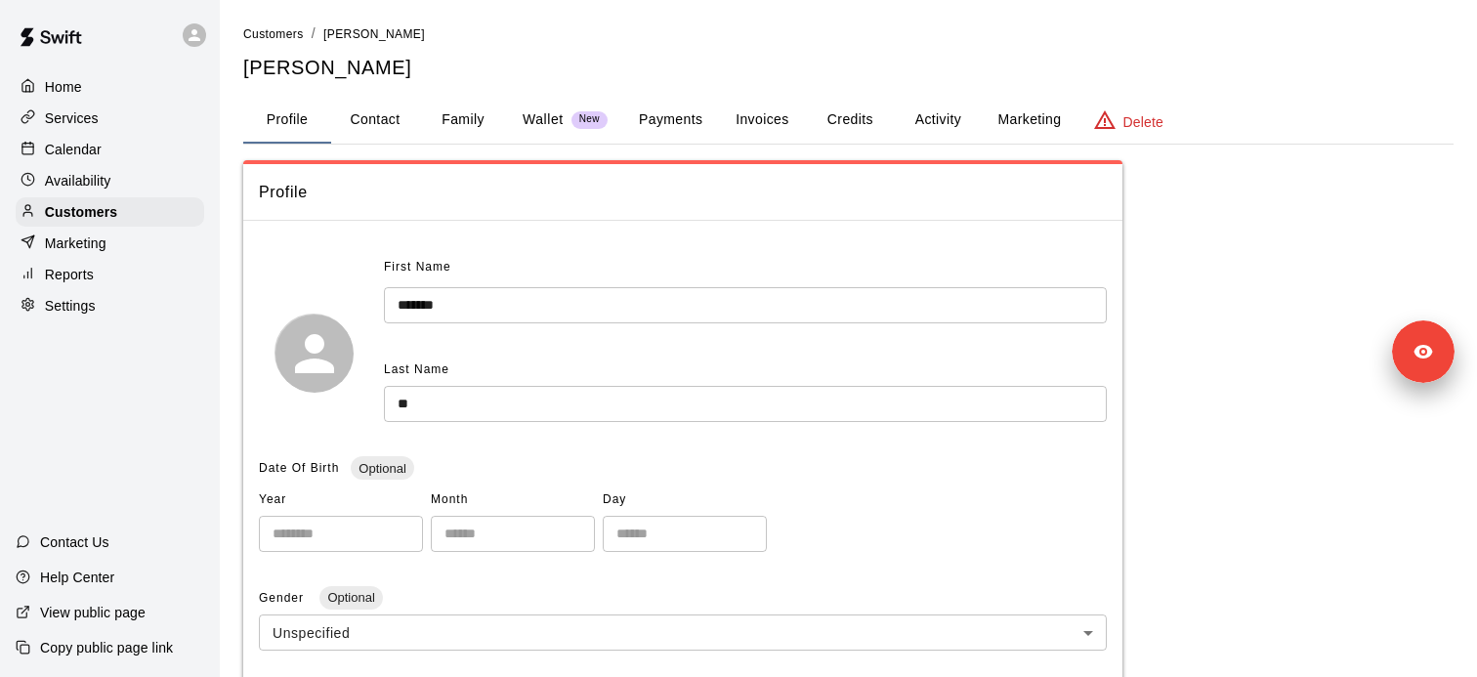
click at [649, 122] on button "Payments" at bounding box center [670, 120] width 95 height 47
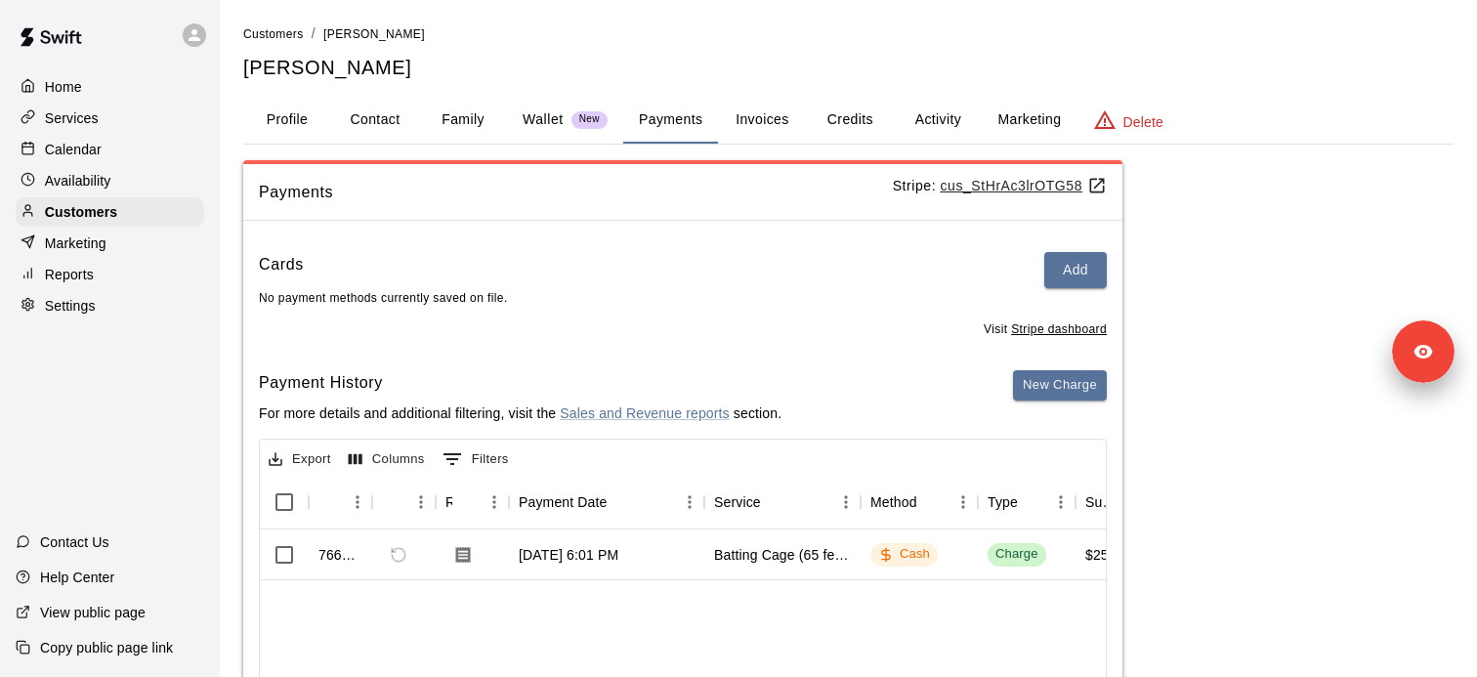
click at [151, 644] on p "Copy public page link" at bounding box center [106, 648] width 133 height 20
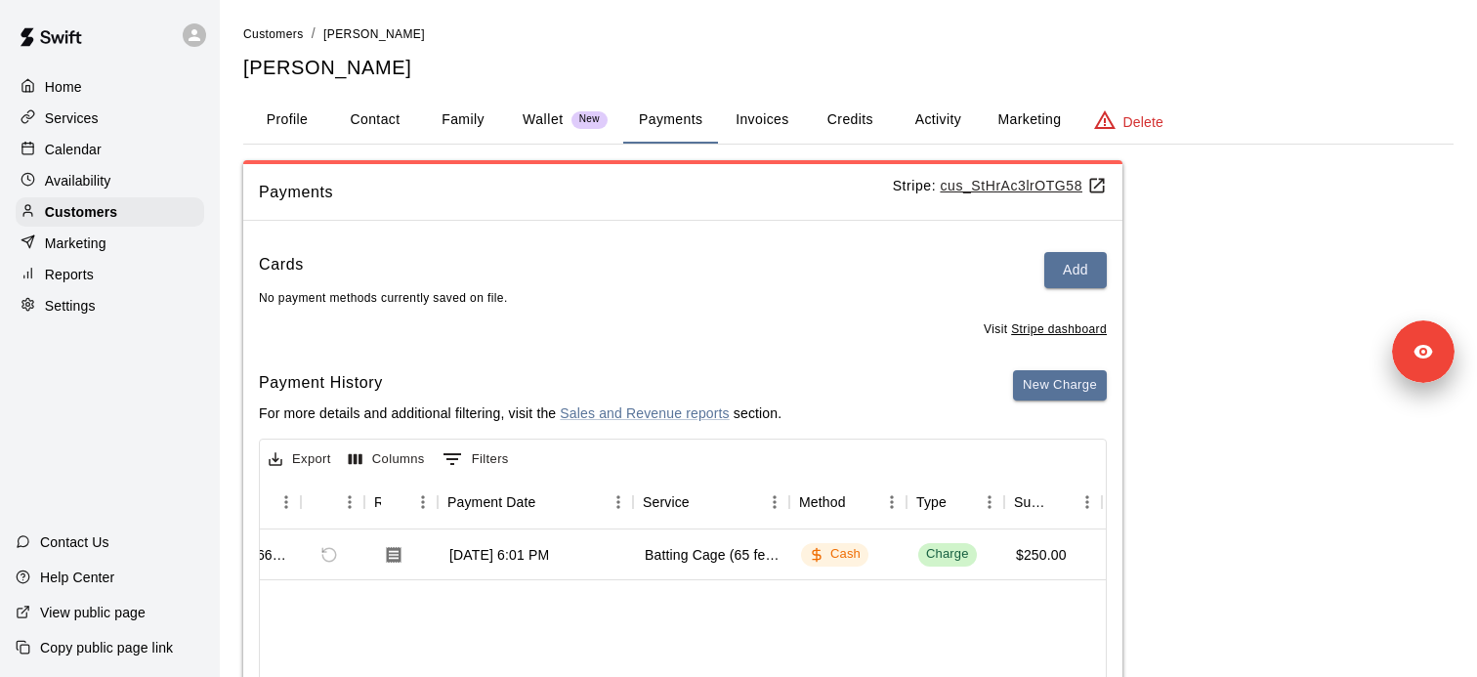
scroll to position [0, 75]
click at [1025, 555] on div "$250.00" at bounding box center [1035, 555] width 51 height 20
copy div "250.00"
